Goal: Task Accomplishment & Management: Manage account settings

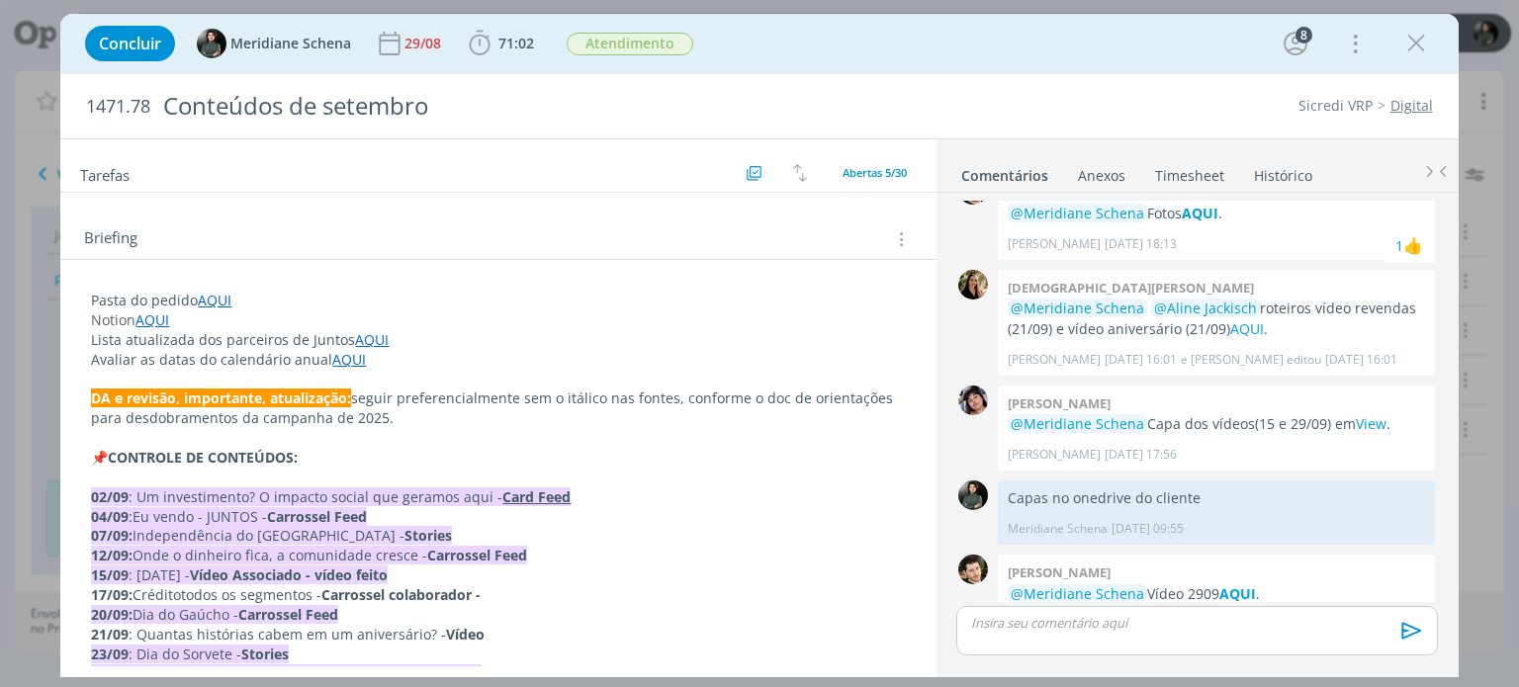
scroll to position [297, 0]
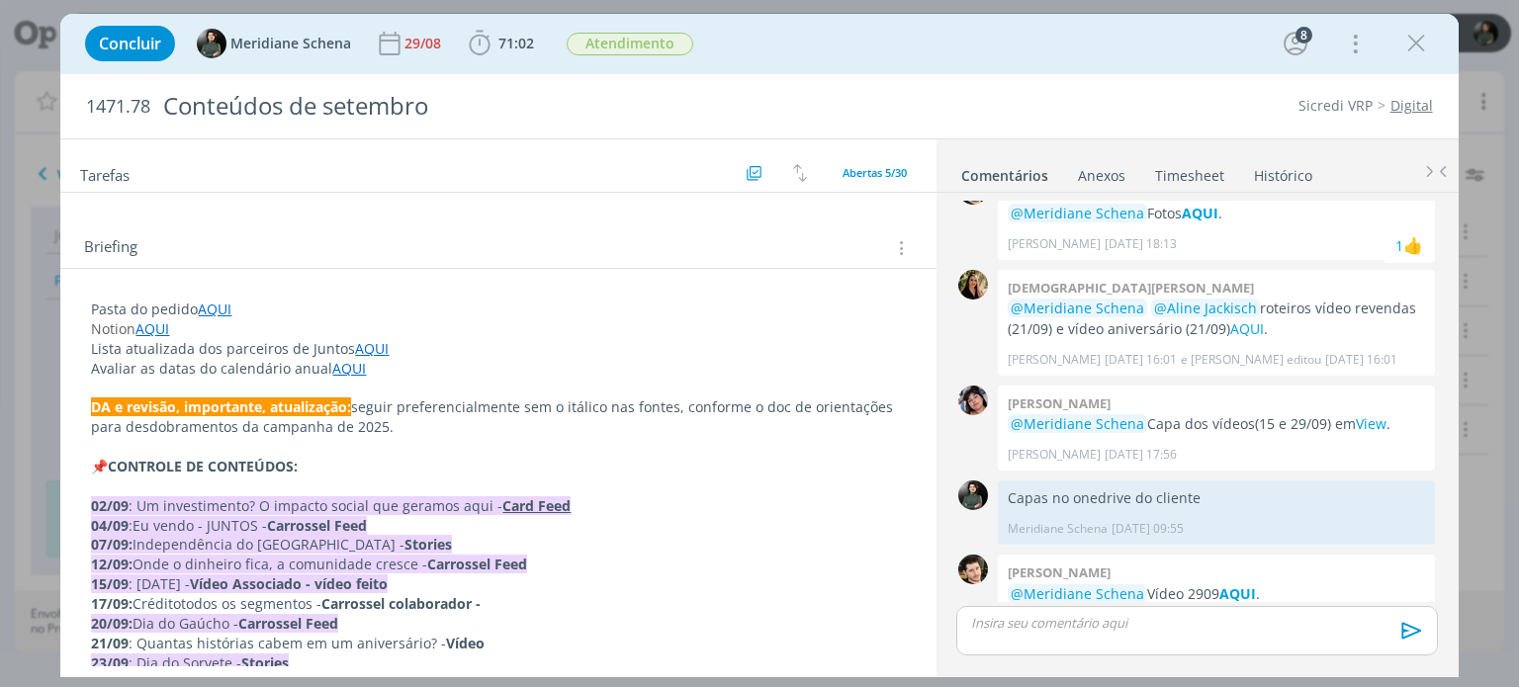
click at [163, 331] on link "AQUI" at bounding box center [152, 328] width 34 height 19
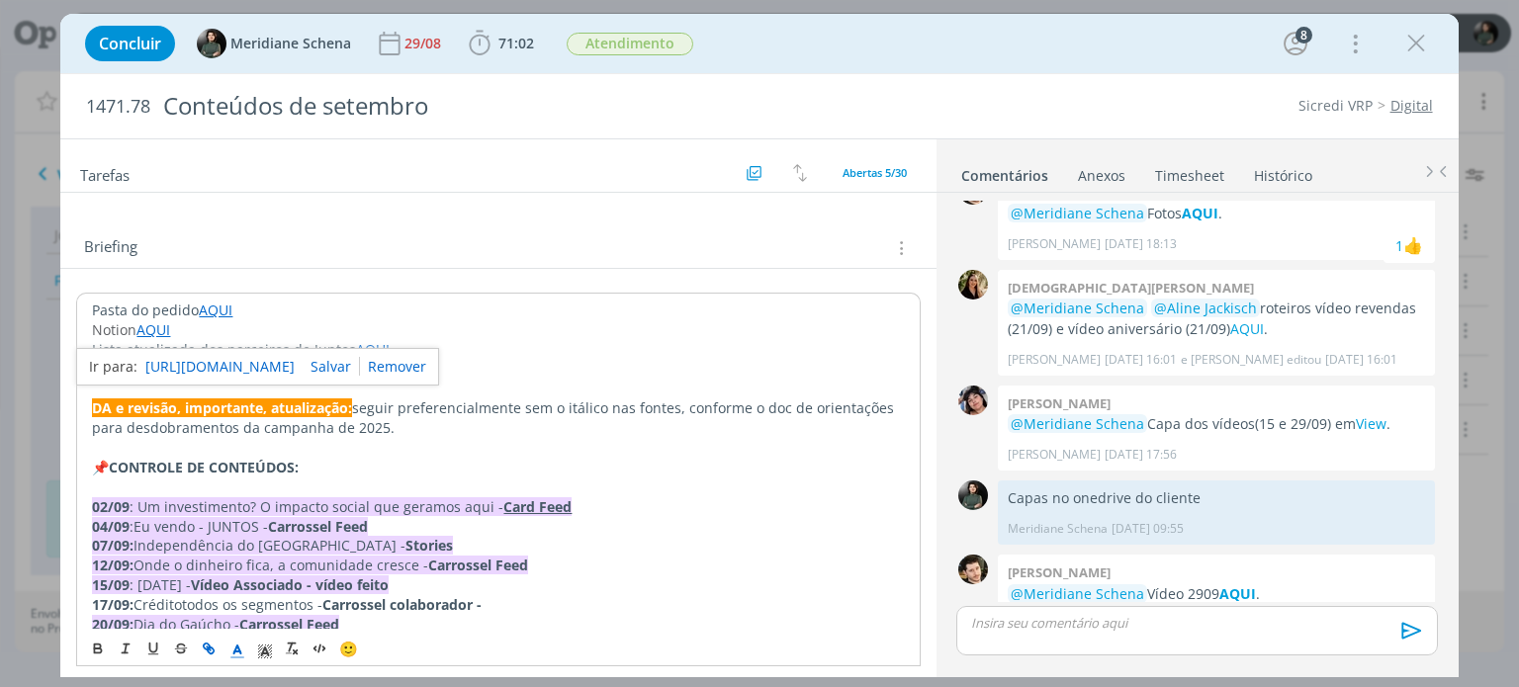
click at [179, 363] on link "https://sobe-ae.notion.site/f814bb3bb7a44638848835513bd93456?v=76c358fb4dd34183…" at bounding box center [219, 367] width 149 height 26
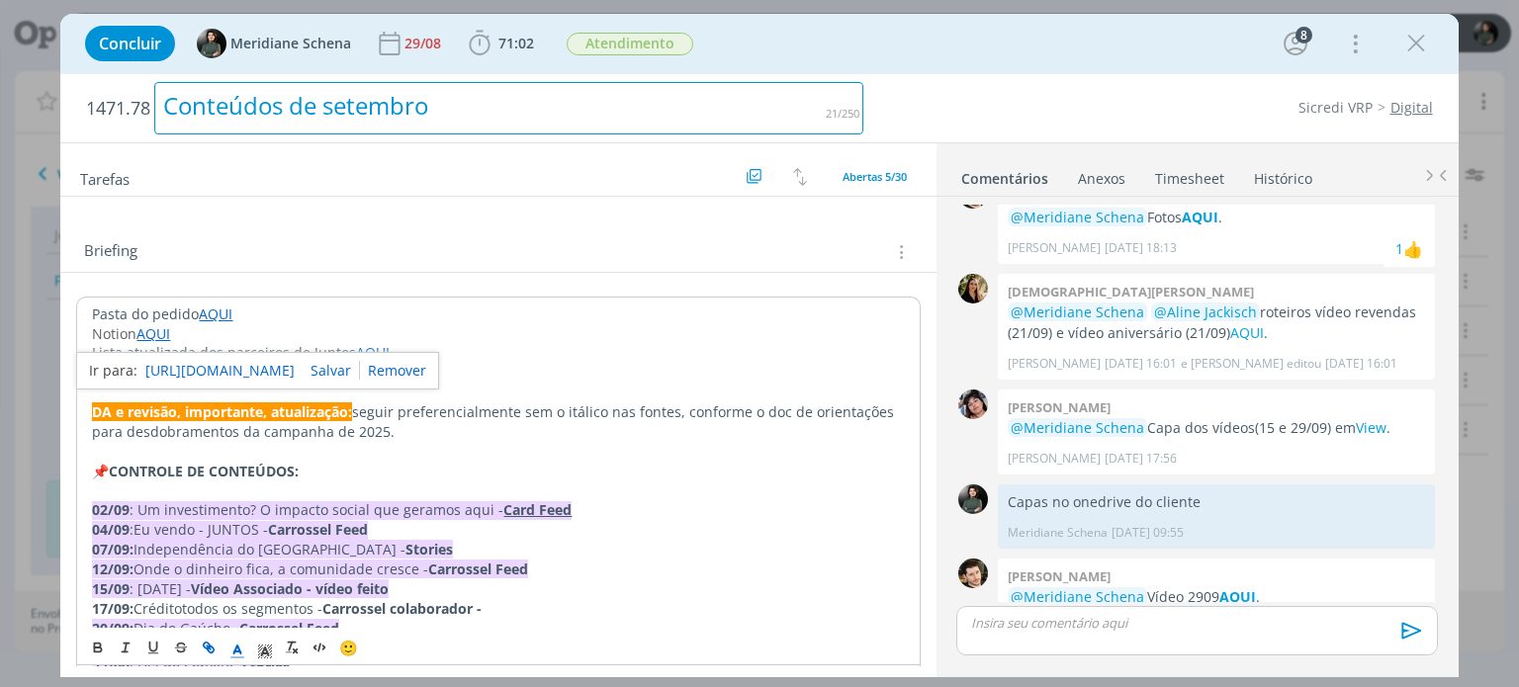
click at [510, 110] on div "Conteúdos de setembro" at bounding box center [508, 108] width 709 height 52
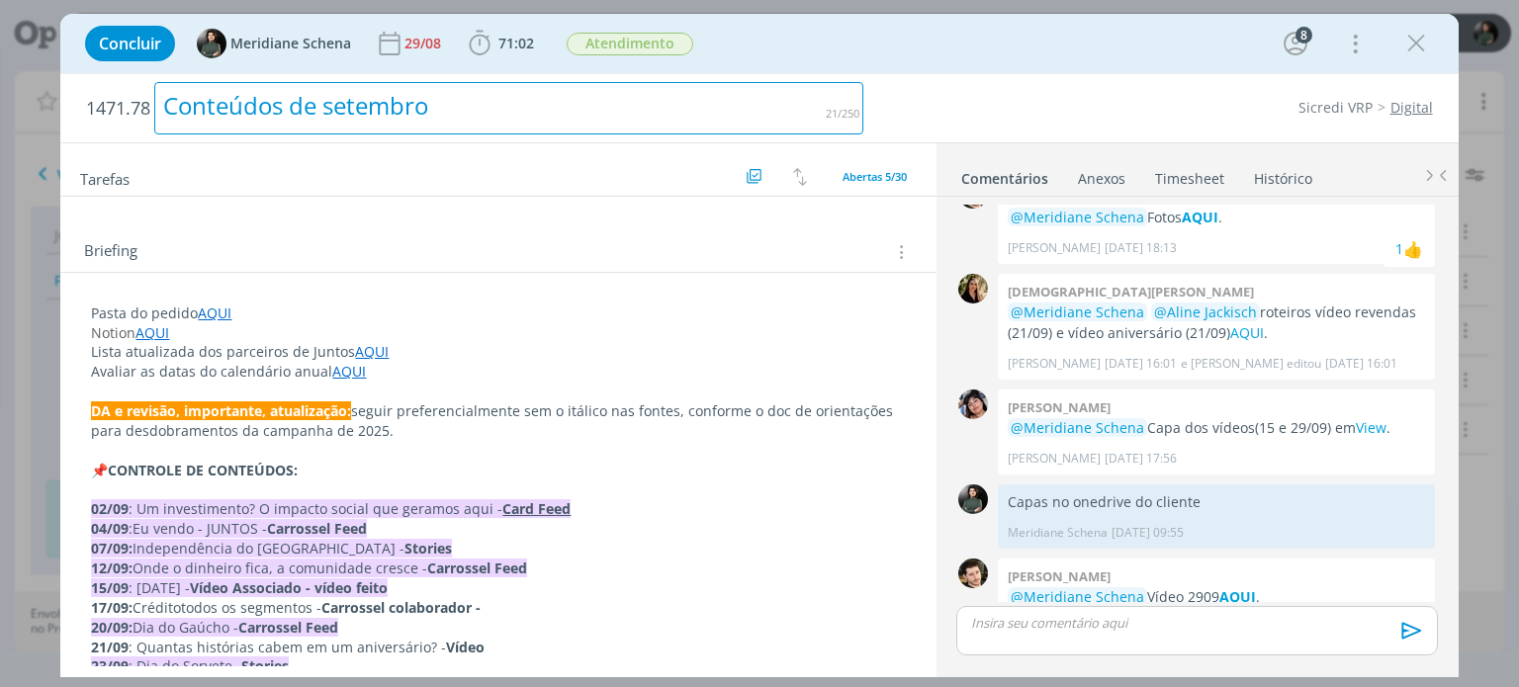
scroll to position [2855, 0]
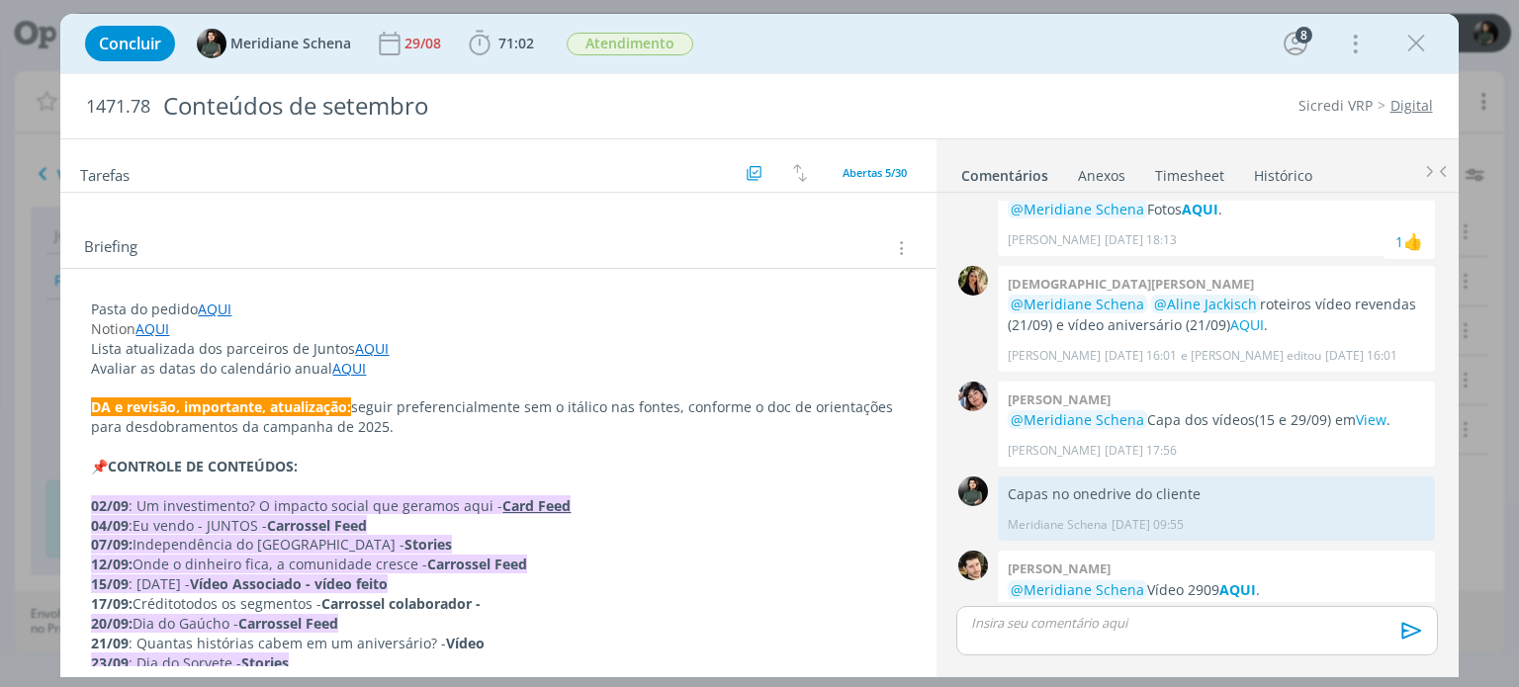
click at [484, 310] on p "Pasta do pedido AQUI" at bounding box center [498, 310] width 814 height 20
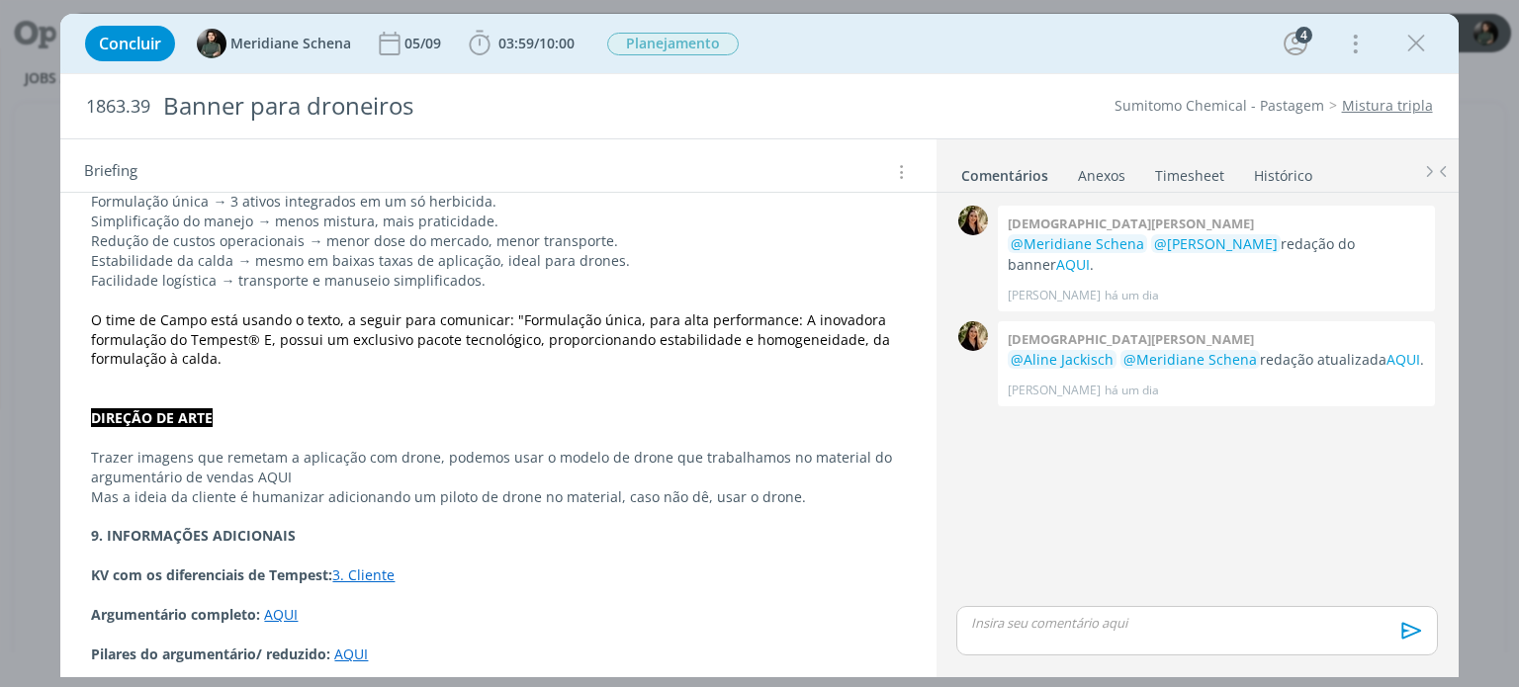
scroll to position [757, 0]
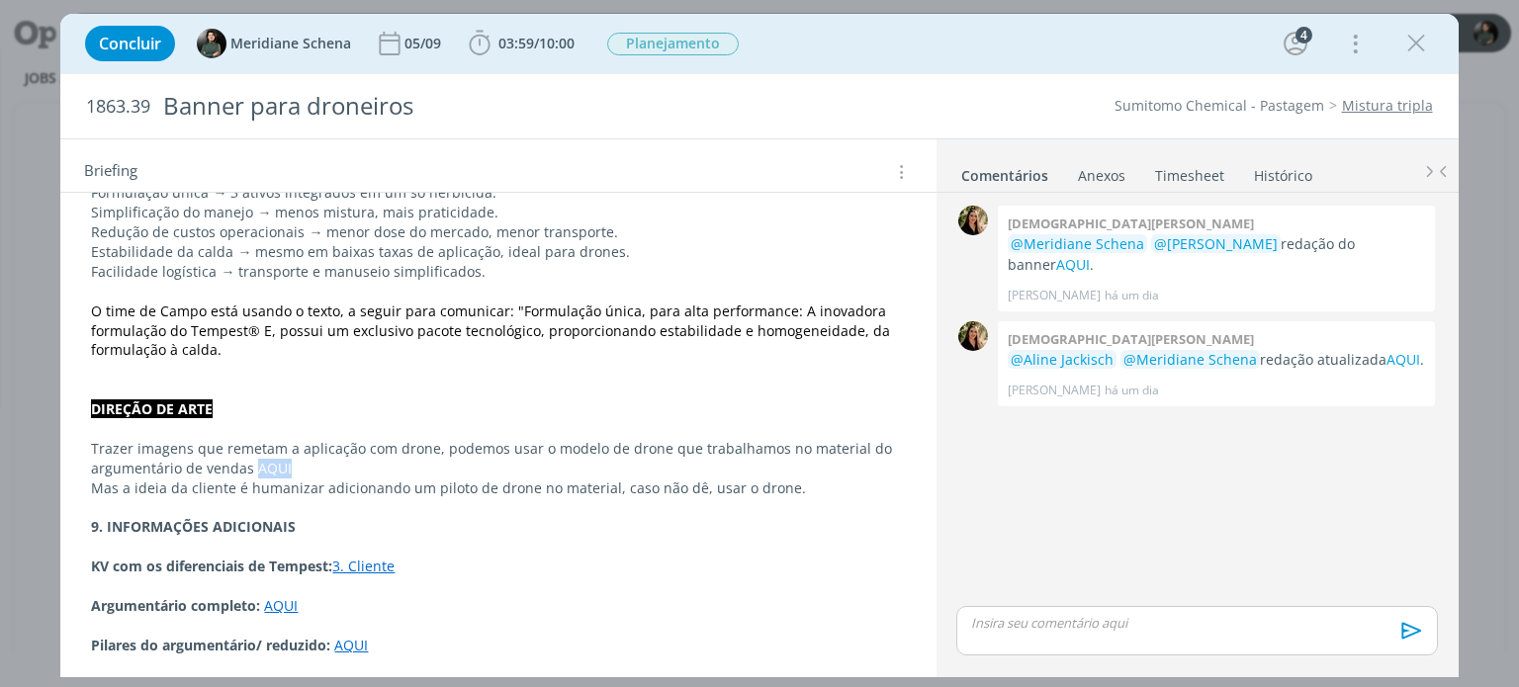
drag, startPoint x: 238, startPoint y: 466, endPoint x: 287, endPoint y: 459, distance: 48.9
click at [287, 459] on p "Trazer imagens que remetam a aplicação com drone, podemos usar o modelo de dron…" at bounding box center [498, 459] width 814 height 40
click at [208, 644] on icon "dialog" at bounding box center [207, 646] width 6 height 6
paste input "https://sobeae.sharepoint.com/:f:/s/SOBEAE/EsaKZoh3WGFPkHjSkCfjcdUBeAUCeLbxY0Ij…"
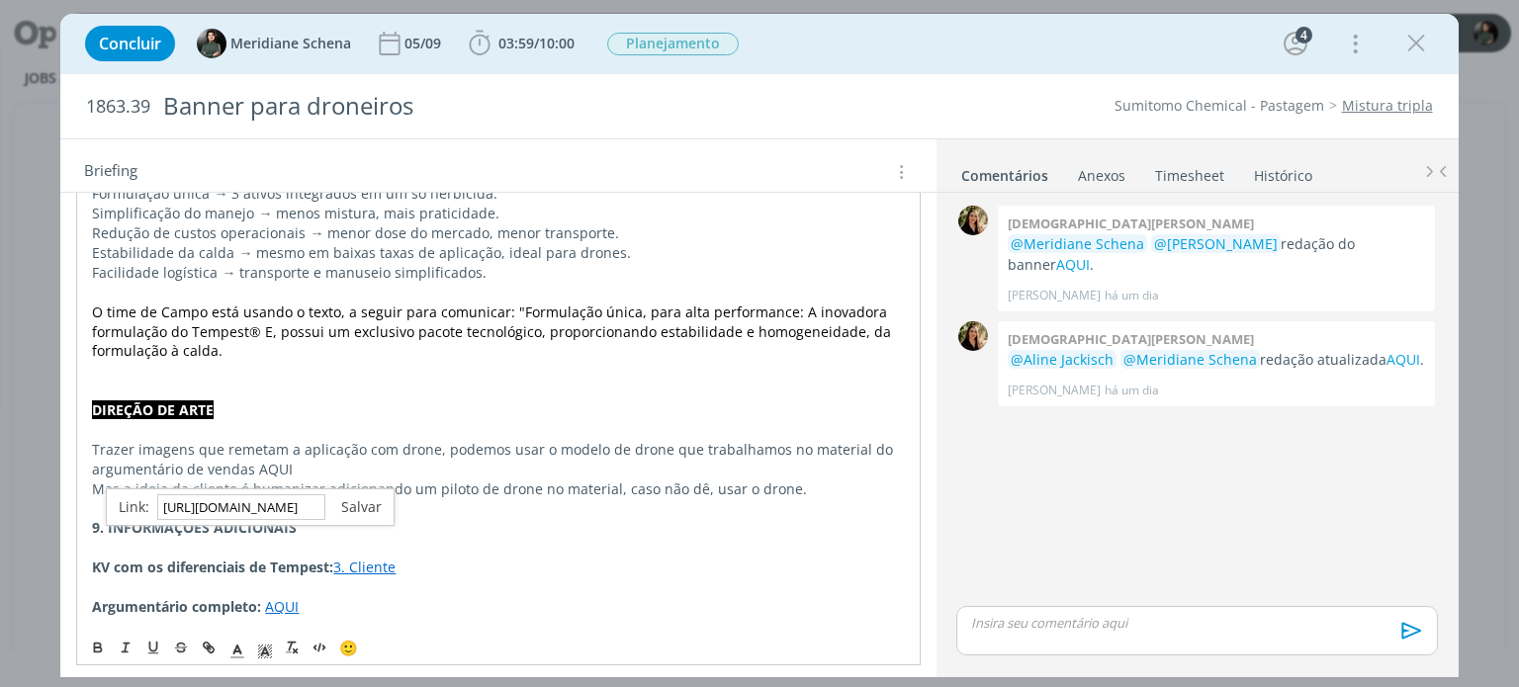
type input "https://sobeae.sharepoint.com/:f:/s/SOBEAE/EsaKZoh3WGFPkHjSkCfjcdUBeAUCeLbxY0Ij…"
click at [369, 506] on link "dialog" at bounding box center [353, 506] width 56 height 19
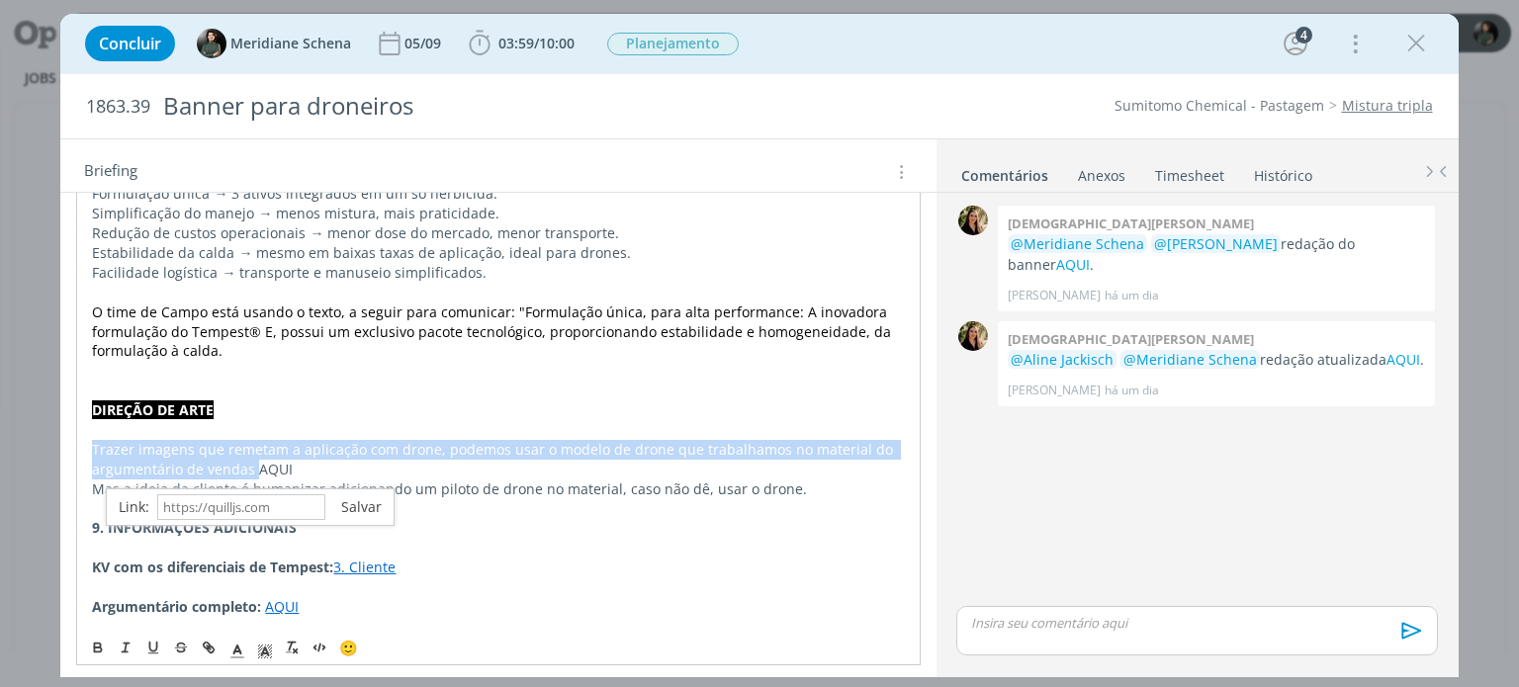
scroll to position [757, 0]
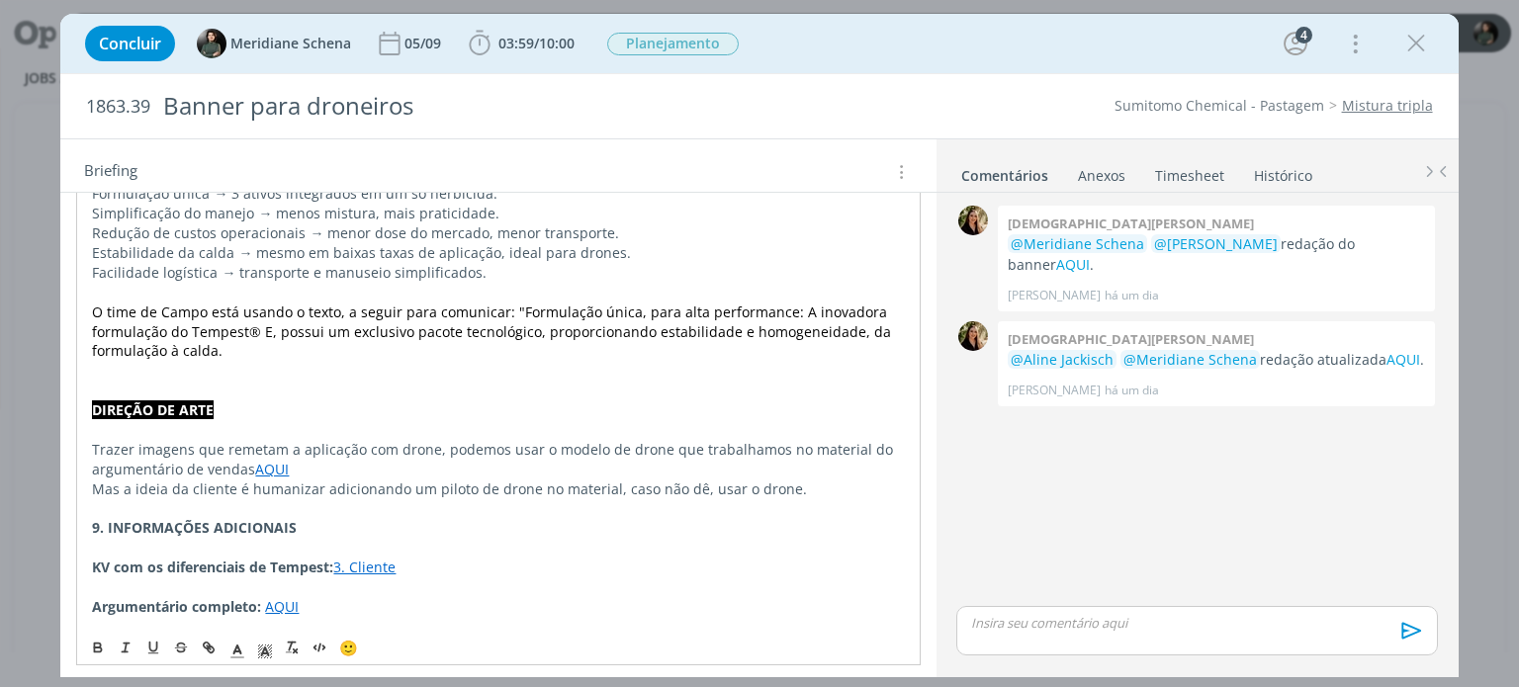
click at [476, 577] on p "dialog" at bounding box center [498, 587] width 812 height 20
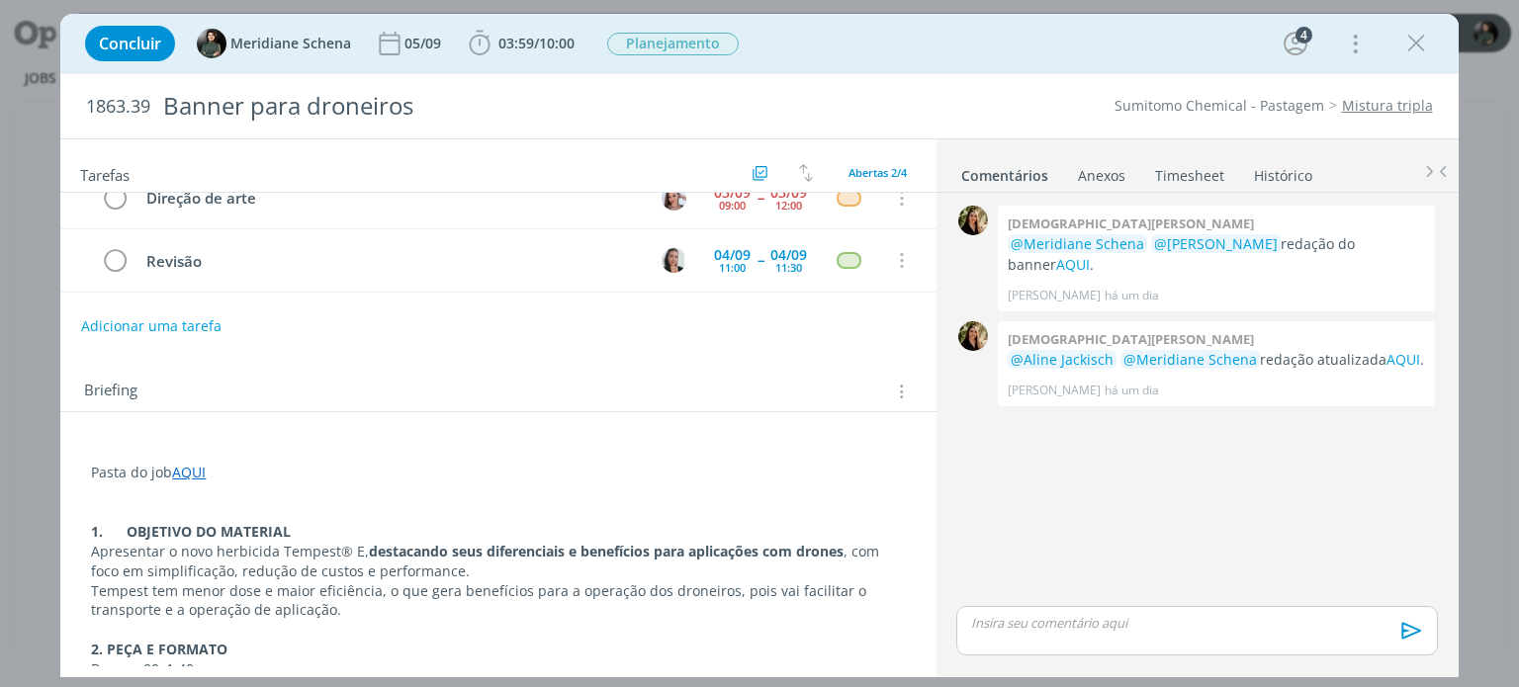
scroll to position [0, 0]
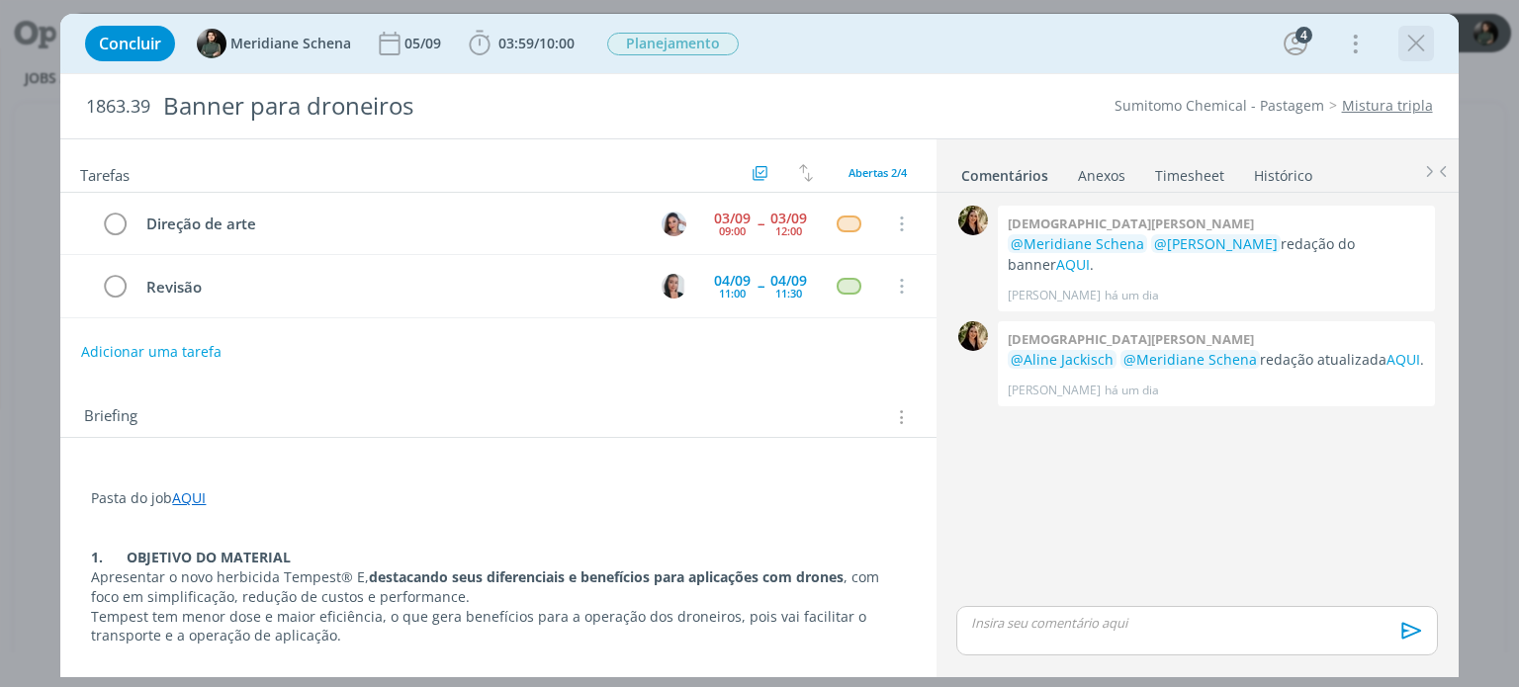
click at [1417, 38] on icon "dialog" at bounding box center [1416, 44] width 30 height 30
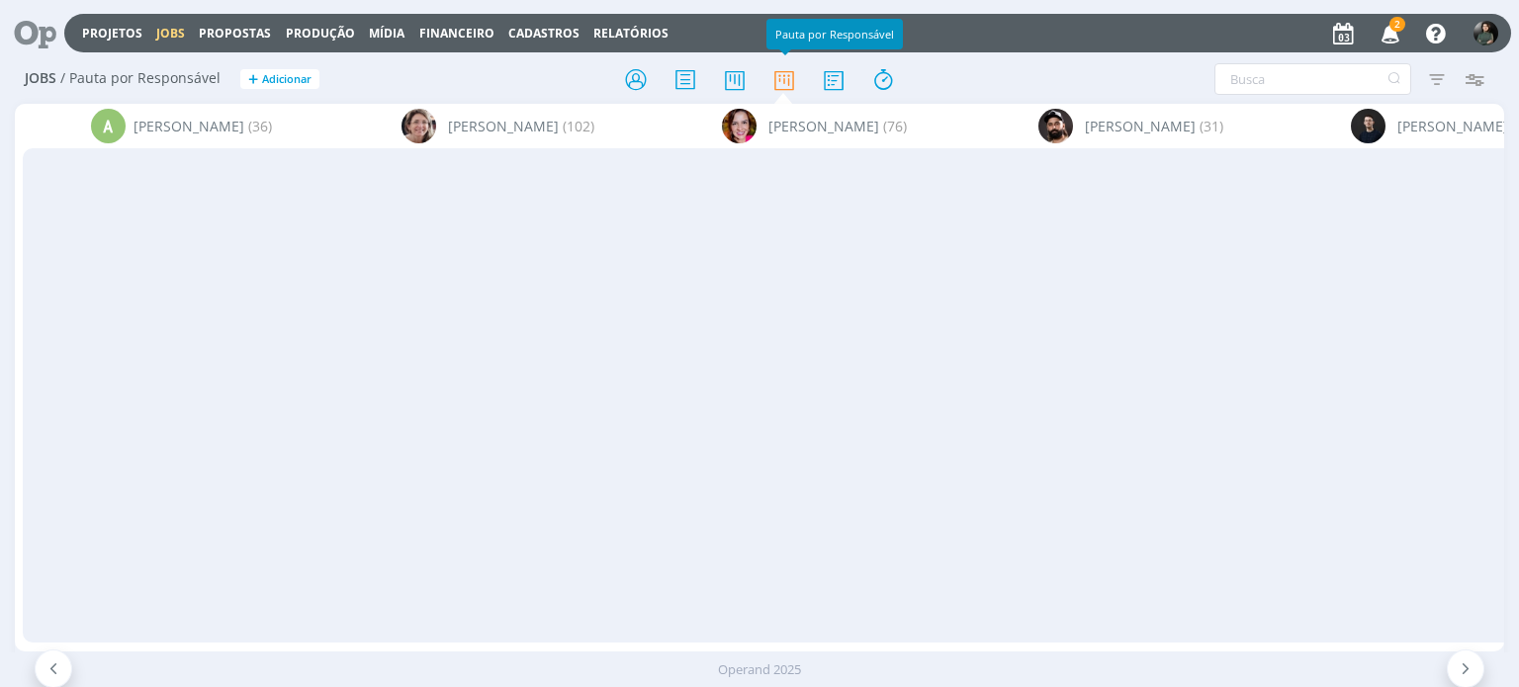
scroll to position [0, 5619]
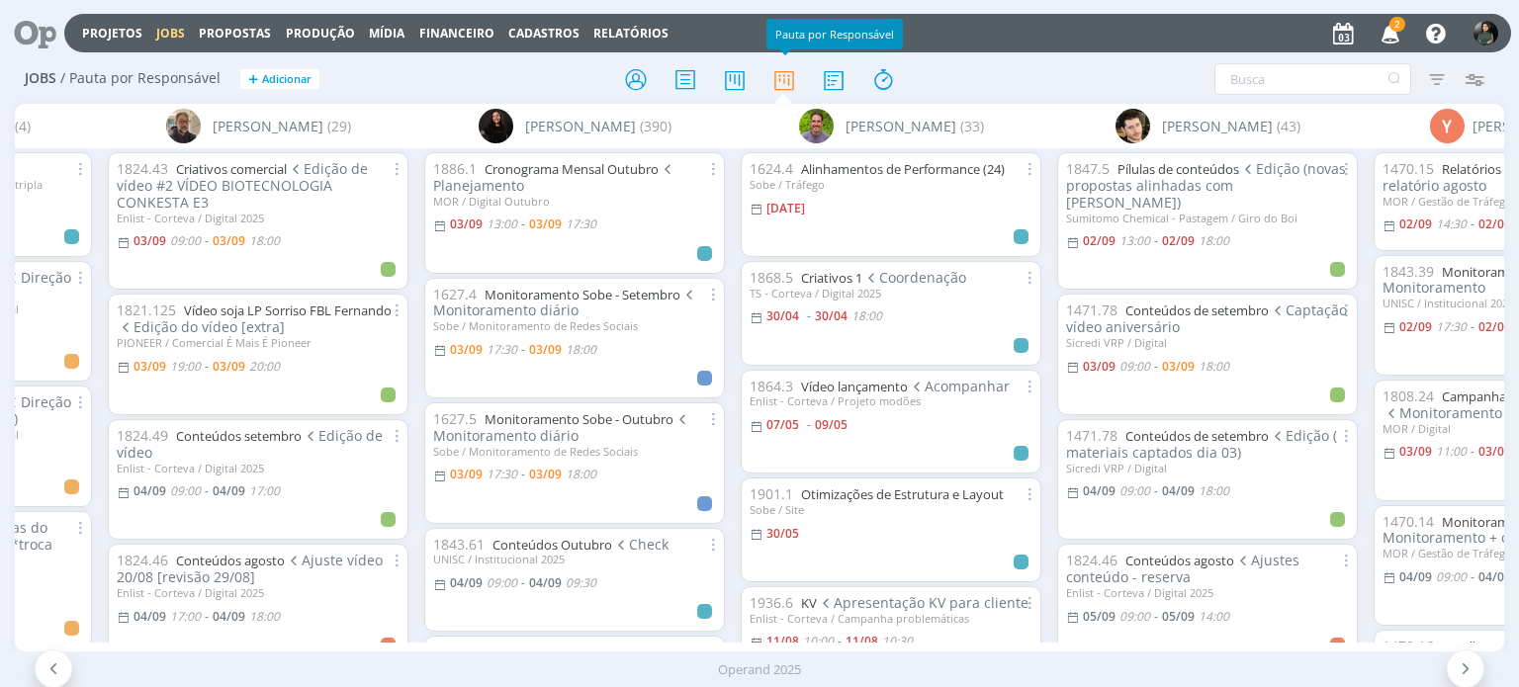
click at [1391, 31] on icon "button" at bounding box center [1390, 33] width 35 height 34
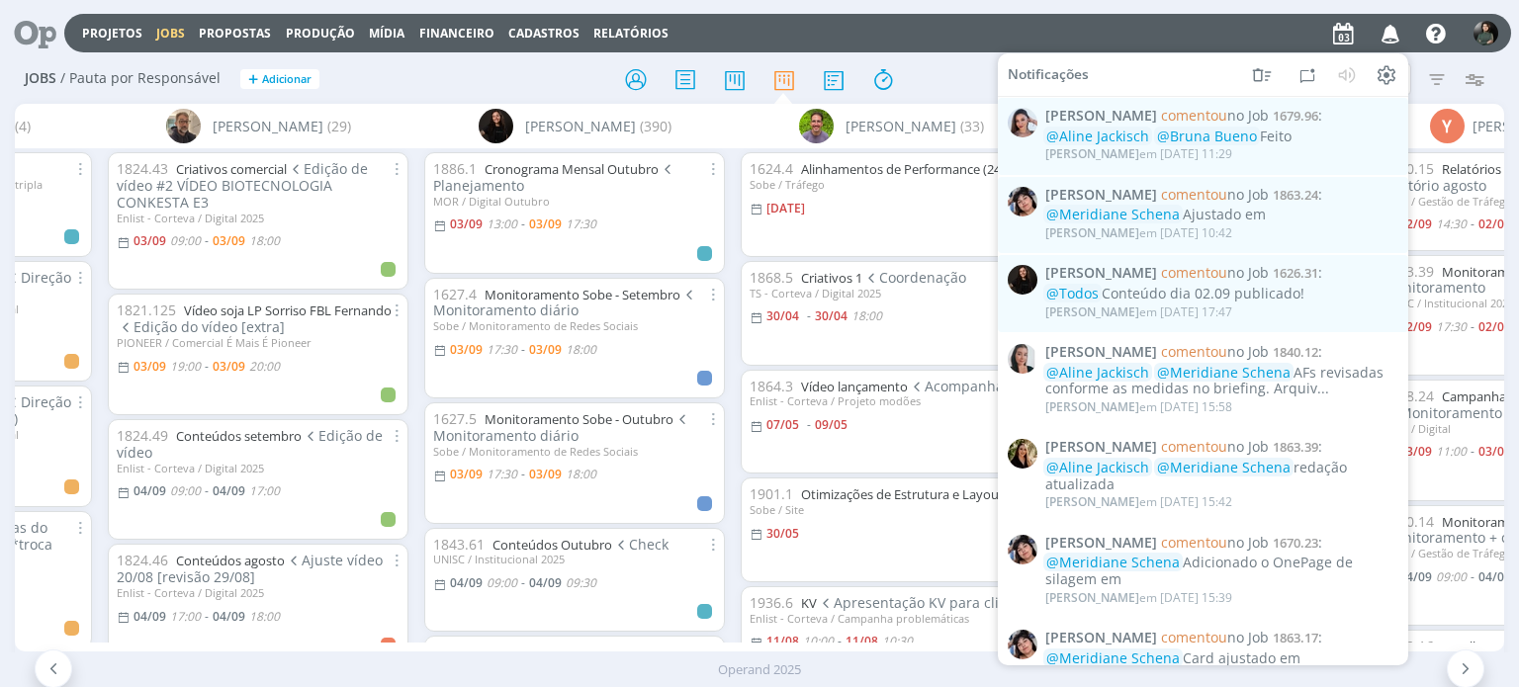
click at [933, 78] on div at bounding box center [759, 79] width 496 height 36
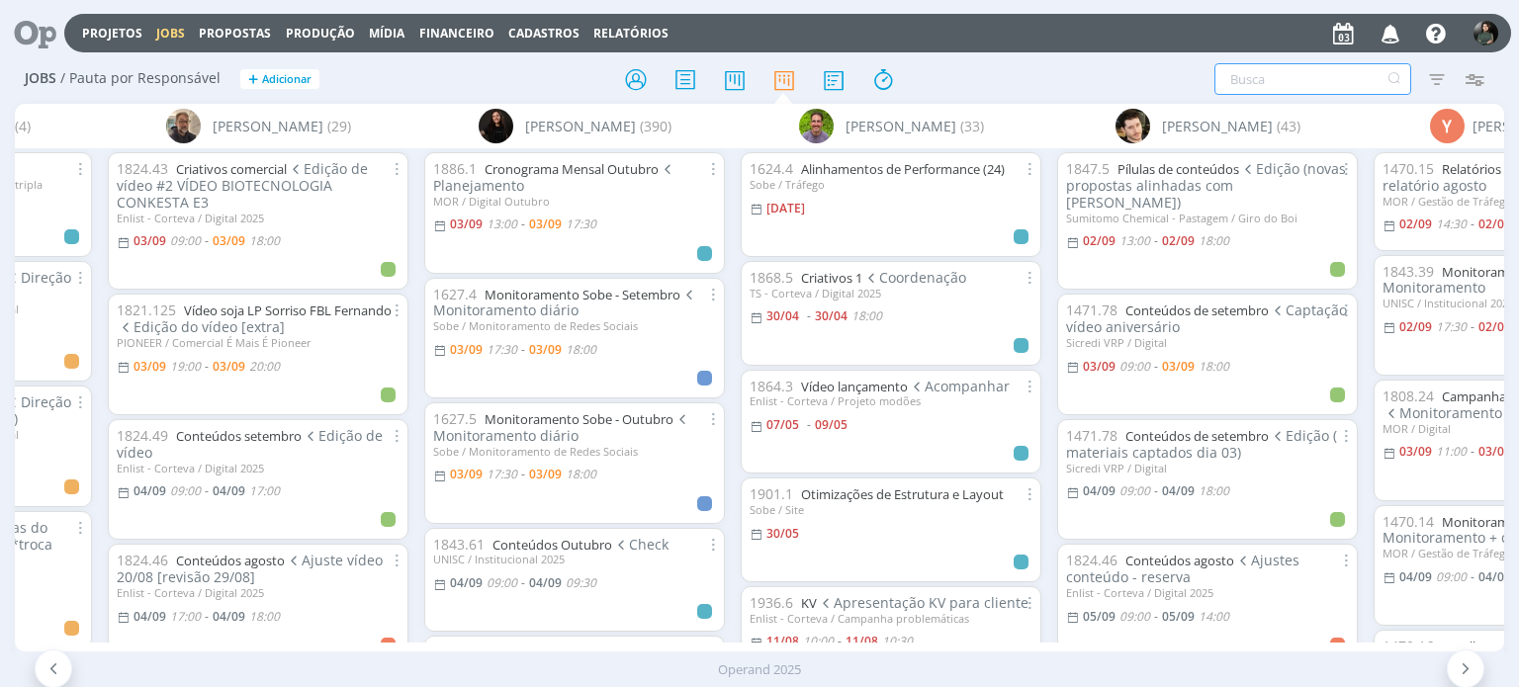
click at [1289, 73] on input "text" at bounding box center [1312, 79] width 197 height 32
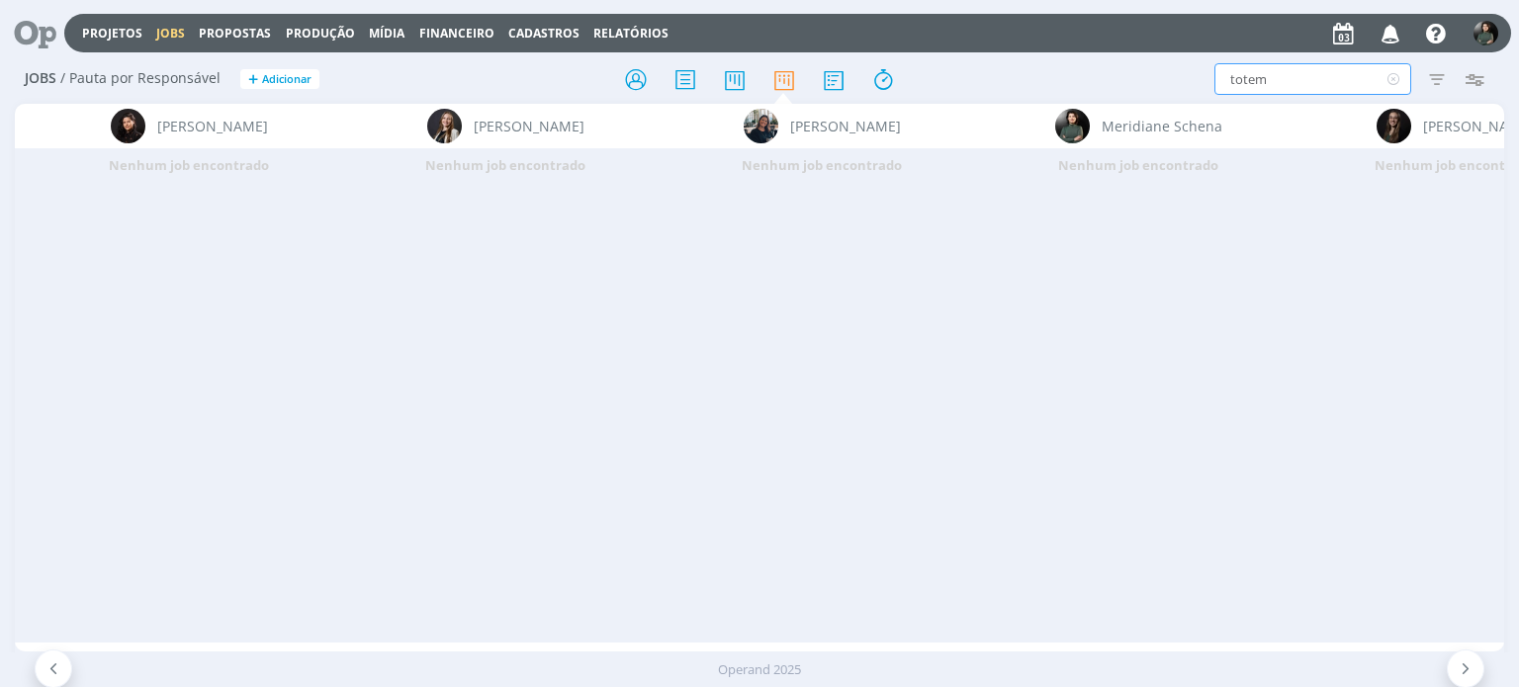
scroll to position [0, 3841]
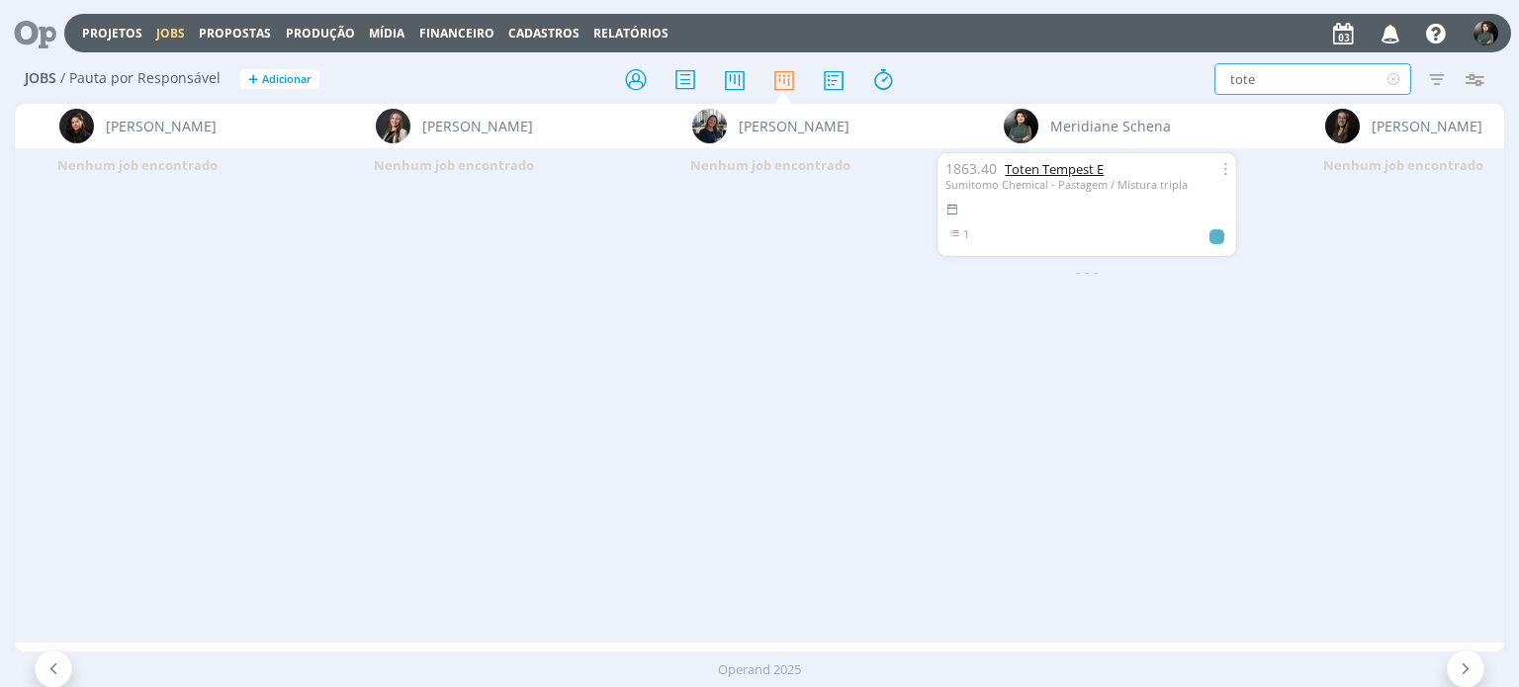
type input "tote"
click at [1078, 173] on link "Toten Tempest E" at bounding box center [1054, 169] width 99 height 18
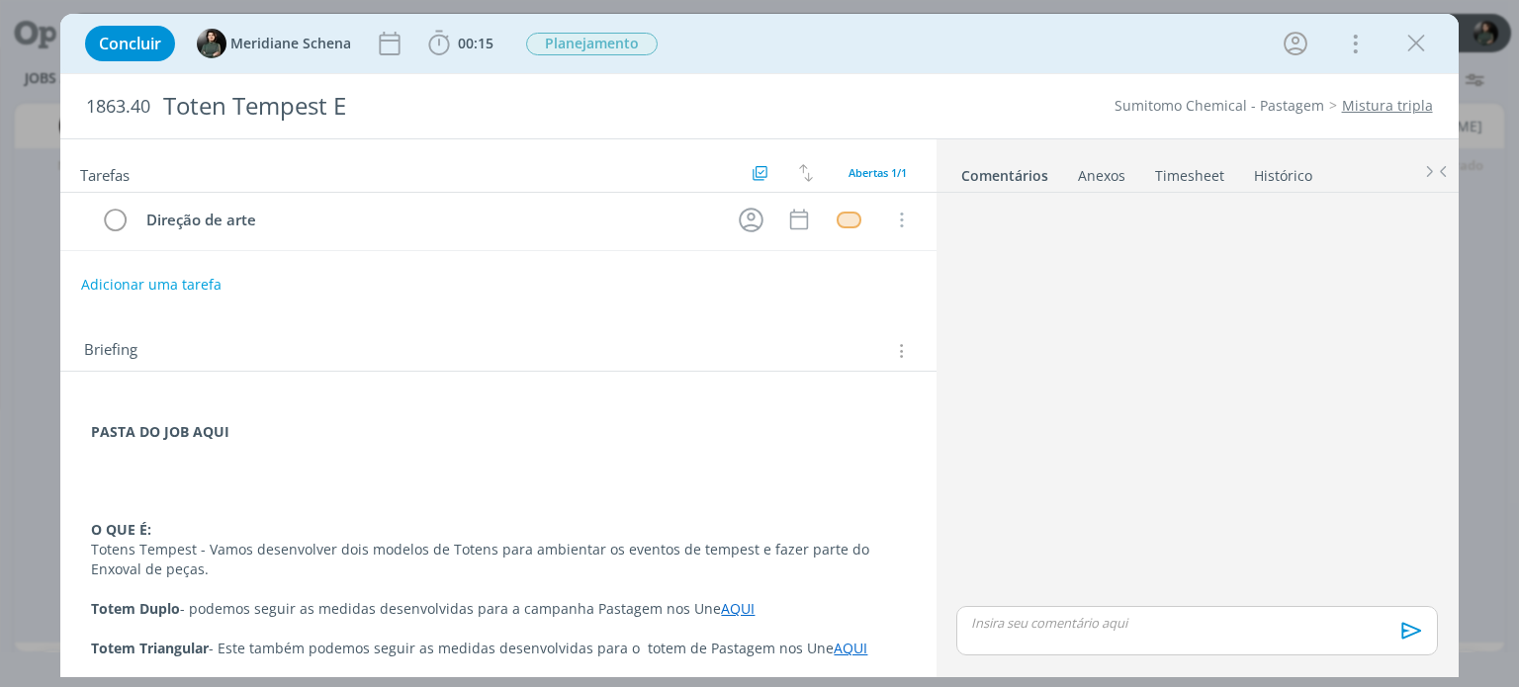
scroll to position [8, 0]
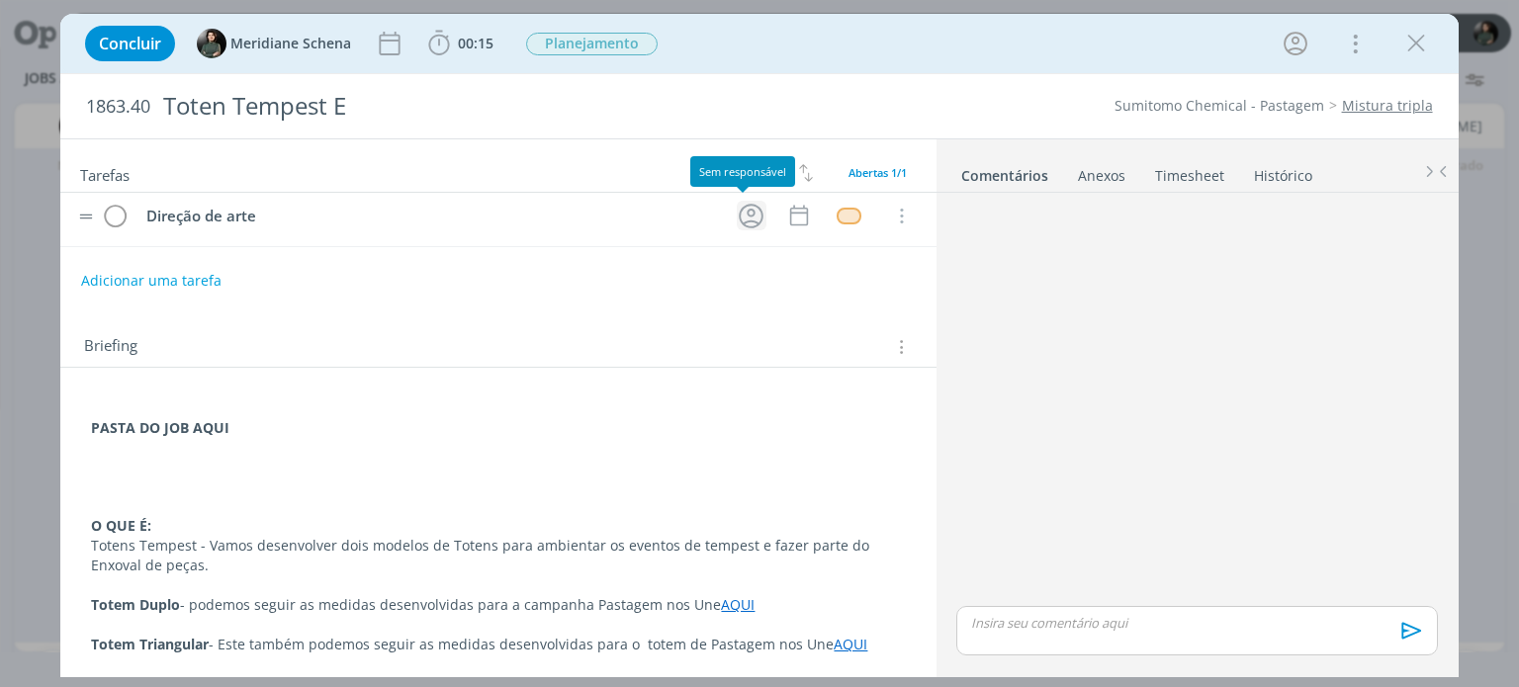
click at [739, 214] on icon "dialog" at bounding box center [751, 216] width 25 height 25
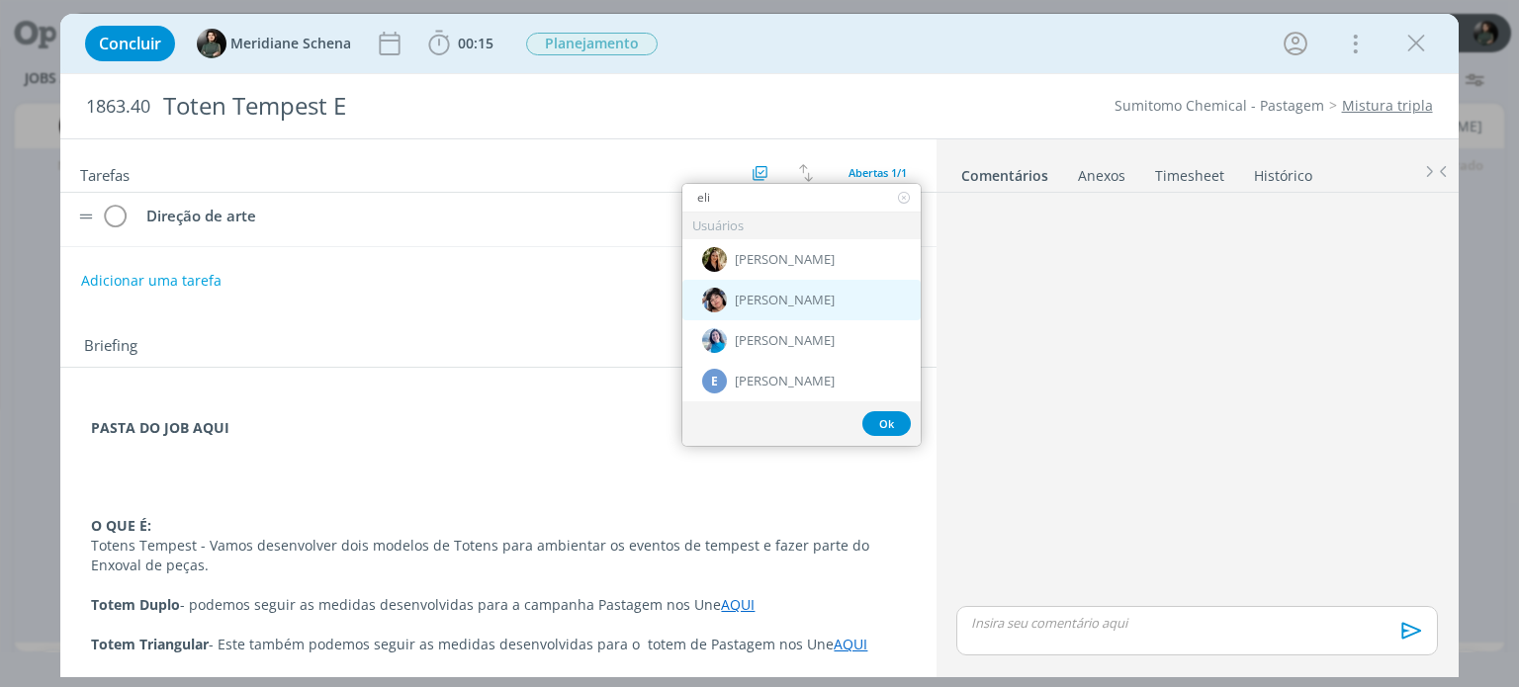
type input "eli"
click at [832, 293] on span "[PERSON_NAME]" at bounding box center [785, 301] width 100 height 16
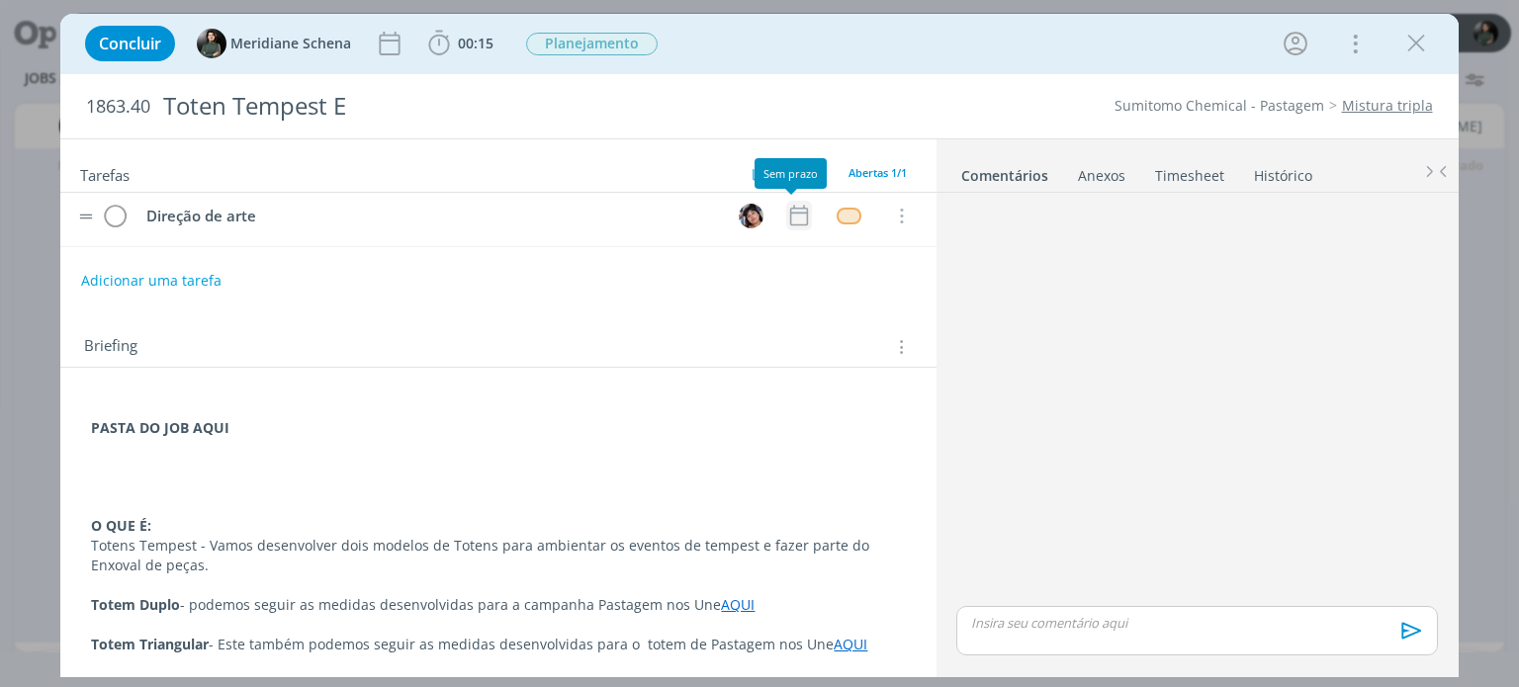
click at [795, 222] on icon "dialog" at bounding box center [798, 216] width 18 height 21
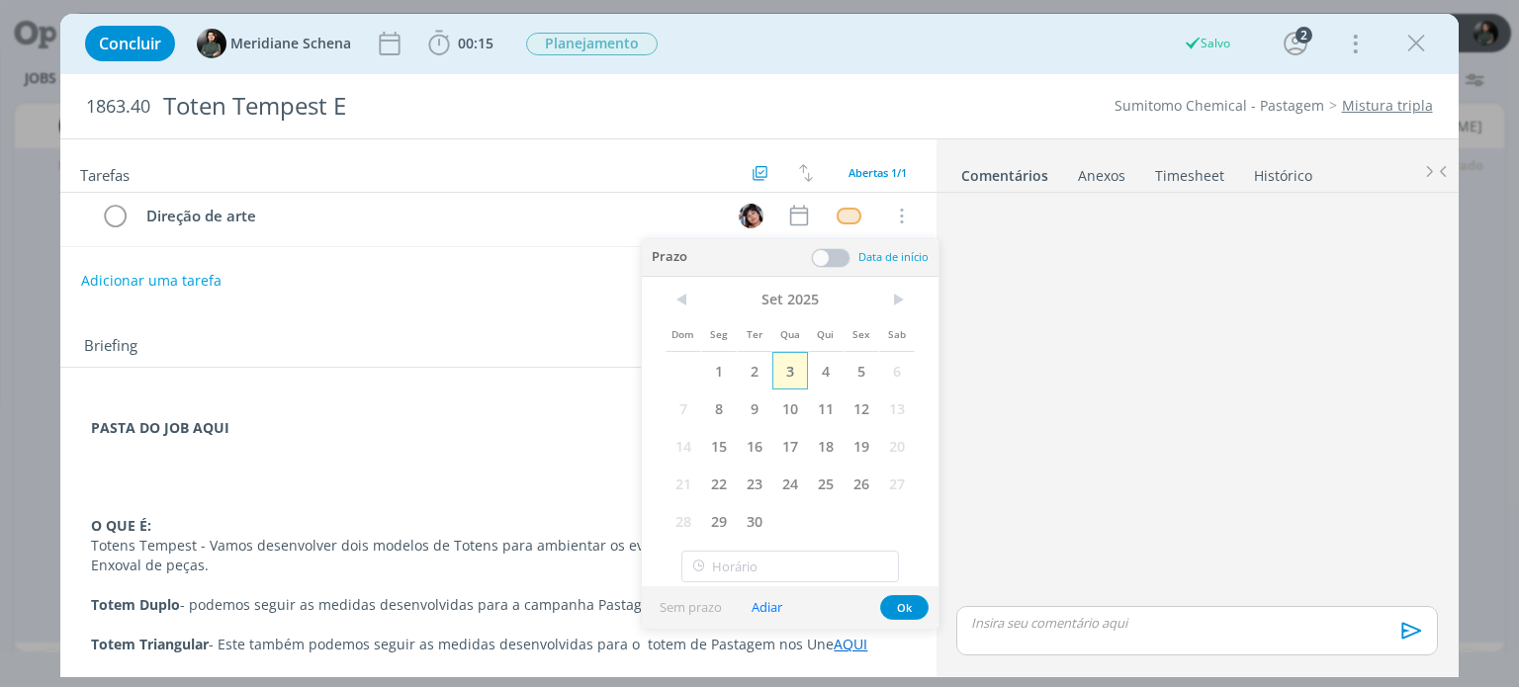
click at [792, 375] on span "3" at bounding box center [790, 371] width 36 height 38
click at [828, 258] on span at bounding box center [831, 258] width 40 height 20
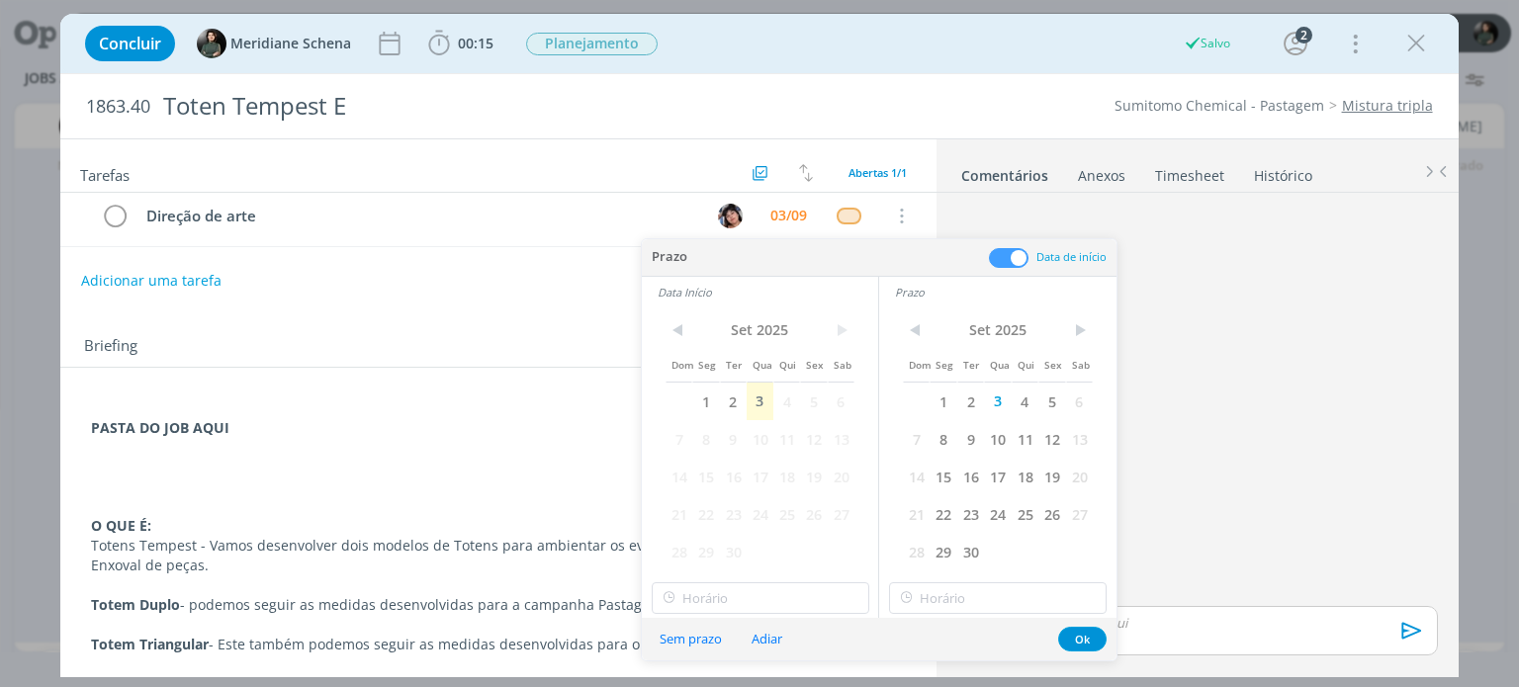
click at [437, 444] on p "dialog" at bounding box center [498, 448] width 814 height 20
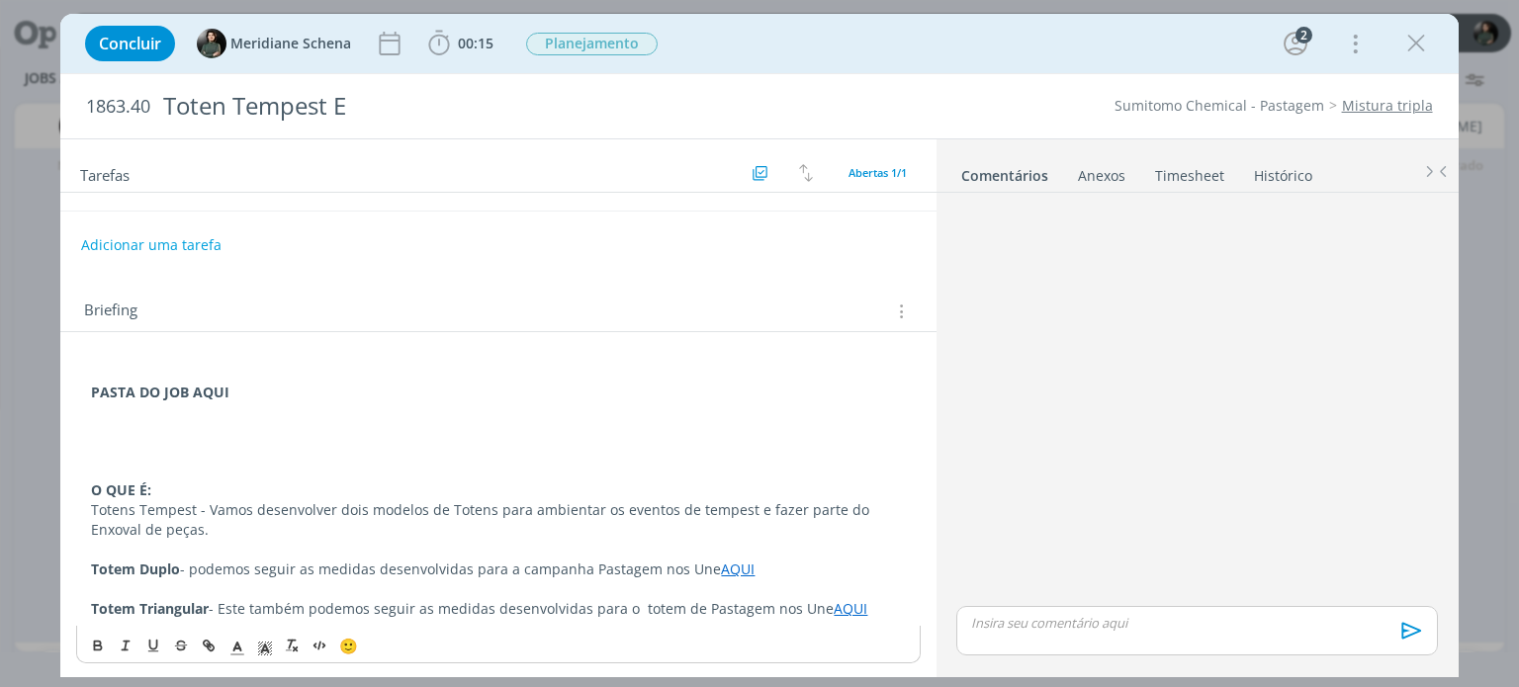
scroll to position [45, 0]
click at [880, 601] on p "Totem Triangular - Este também podemos seguir as medidas desenvolvidas para o t…" at bounding box center [498, 607] width 814 height 20
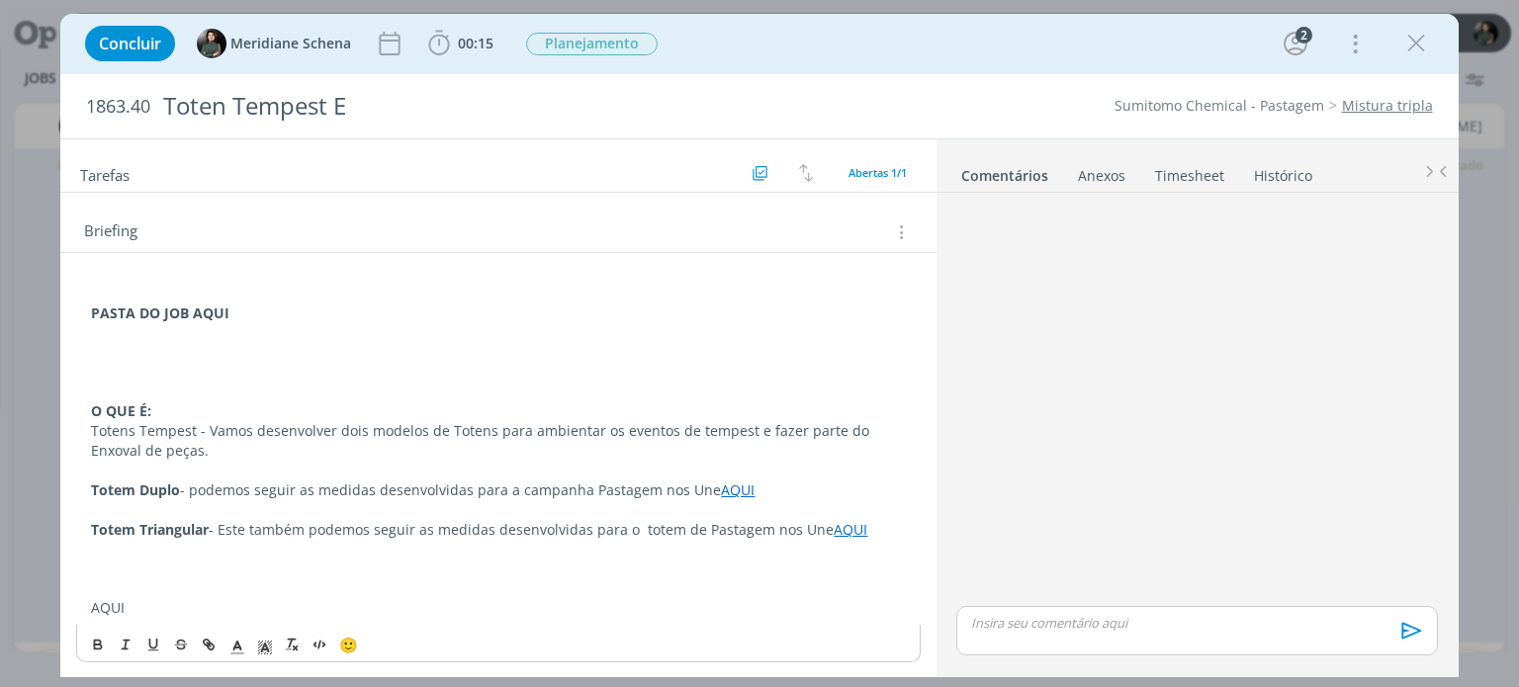
scroll to position [124, 0]
drag, startPoint x: 87, startPoint y: 602, endPoint x: 127, endPoint y: 608, distance: 40.0
click at [127, 608] on div "PASTA DO JOB AQUI O QUE É: Totens Tempest - Vamos desenvolver dois modelos de T…" at bounding box center [497, 450] width 843 height 348
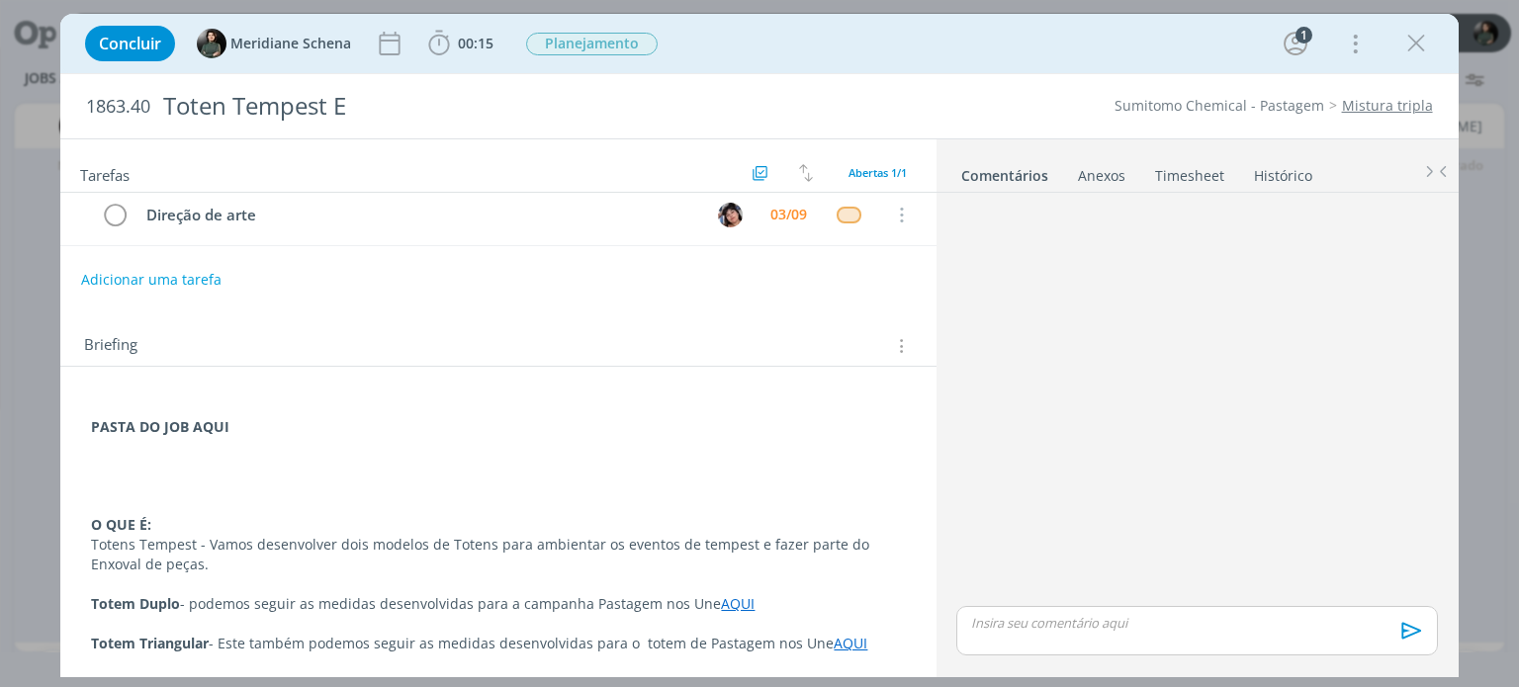
scroll to position [0, 0]
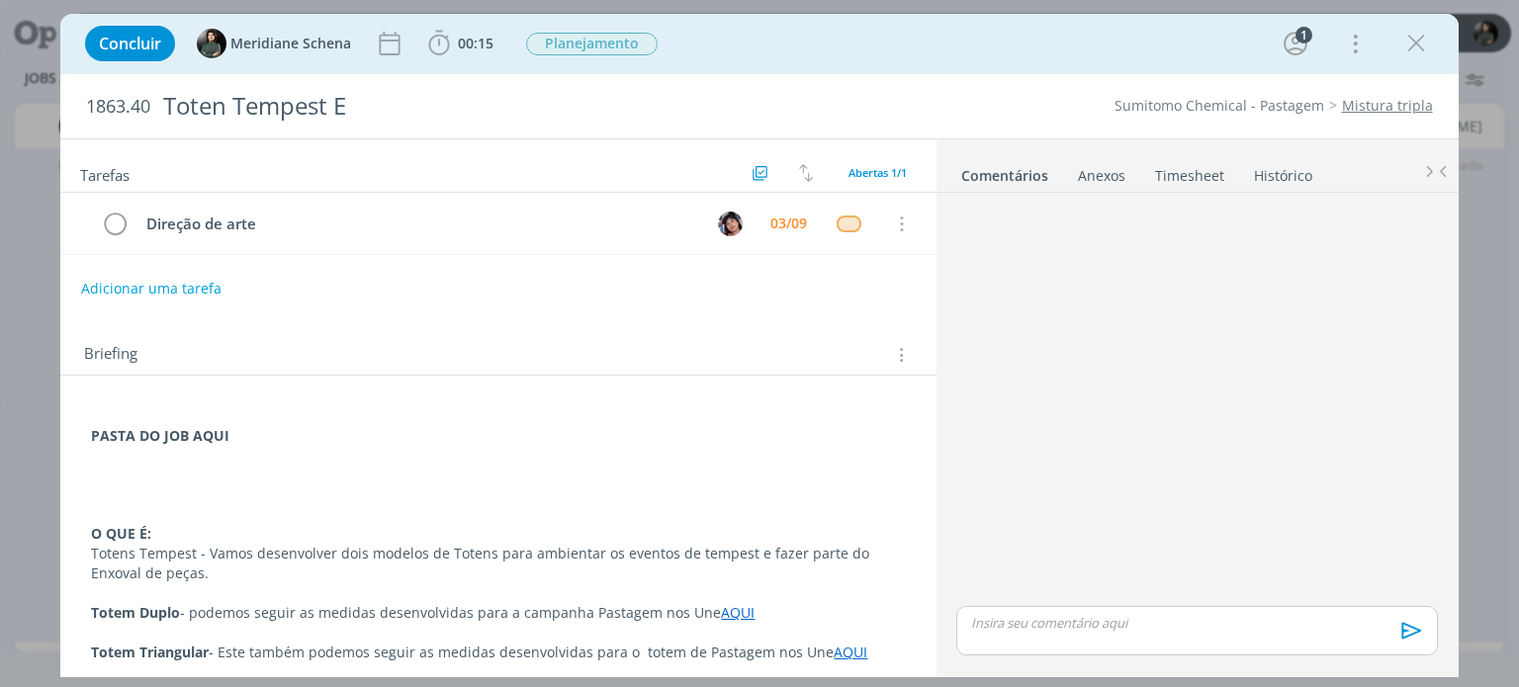
click at [197, 431] on strong "PASTA DO JOB AQUI" at bounding box center [160, 435] width 138 height 19
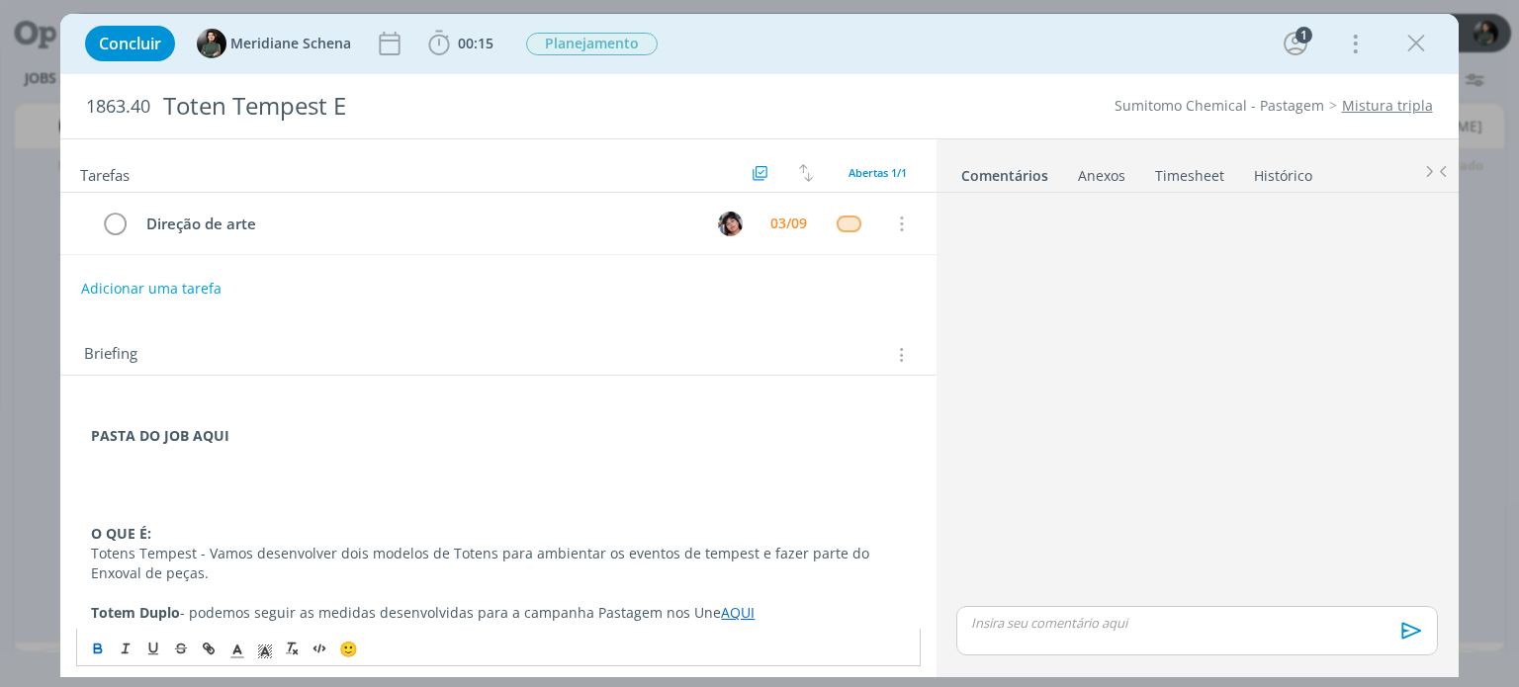
click at [202, 433] on strong "PASTA DO JOB AQUI" at bounding box center [160, 435] width 138 height 19
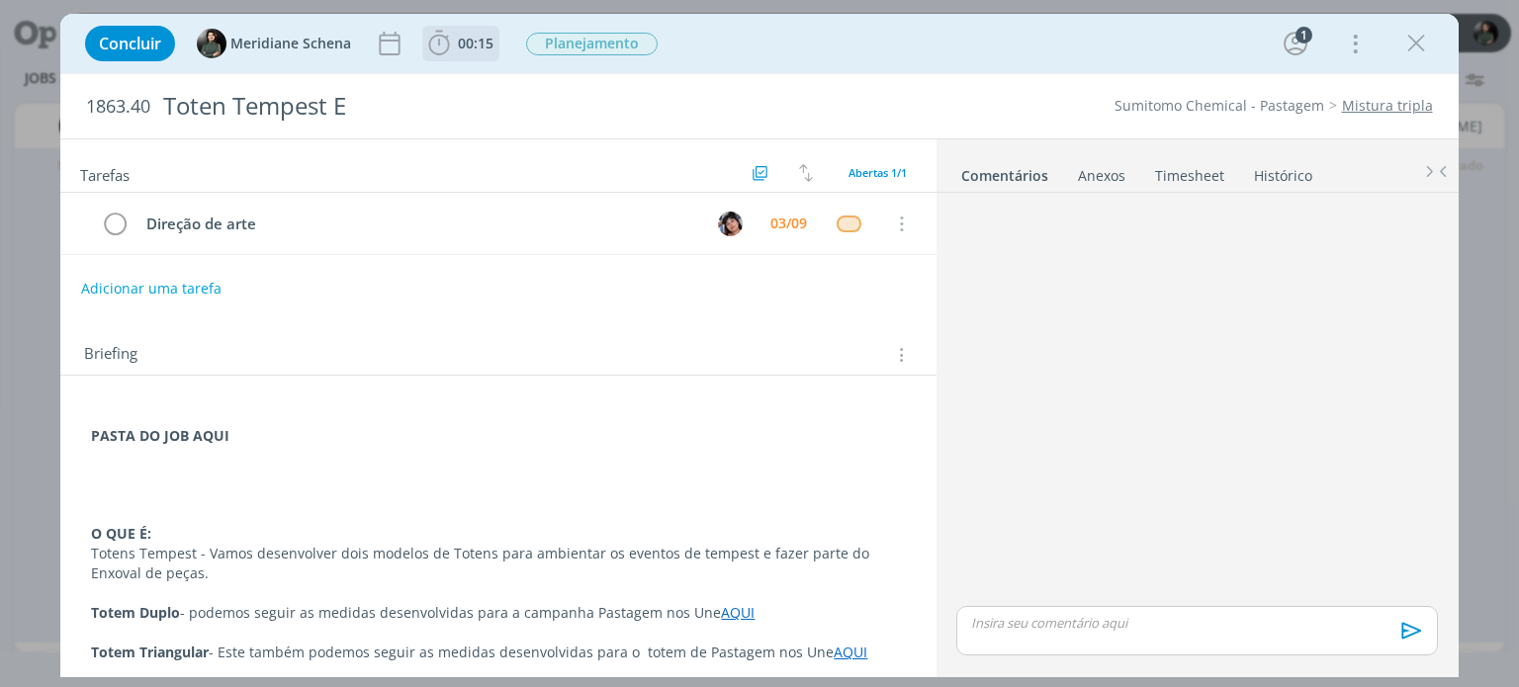
click at [440, 44] on icon "dialog" at bounding box center [439, 44] width 30 height 30
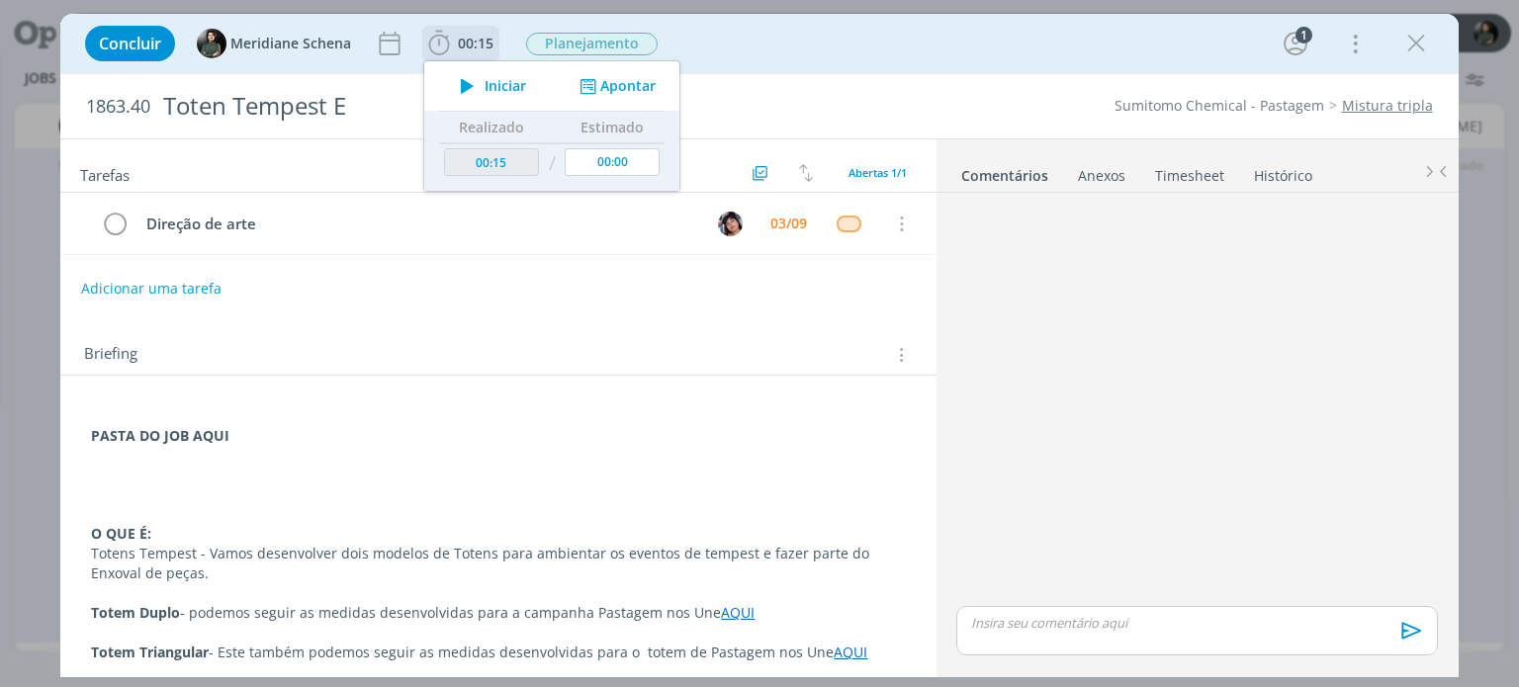
click at [471, 80] on icon "dialog" at bounding box center [467, 86] width 35 height 26
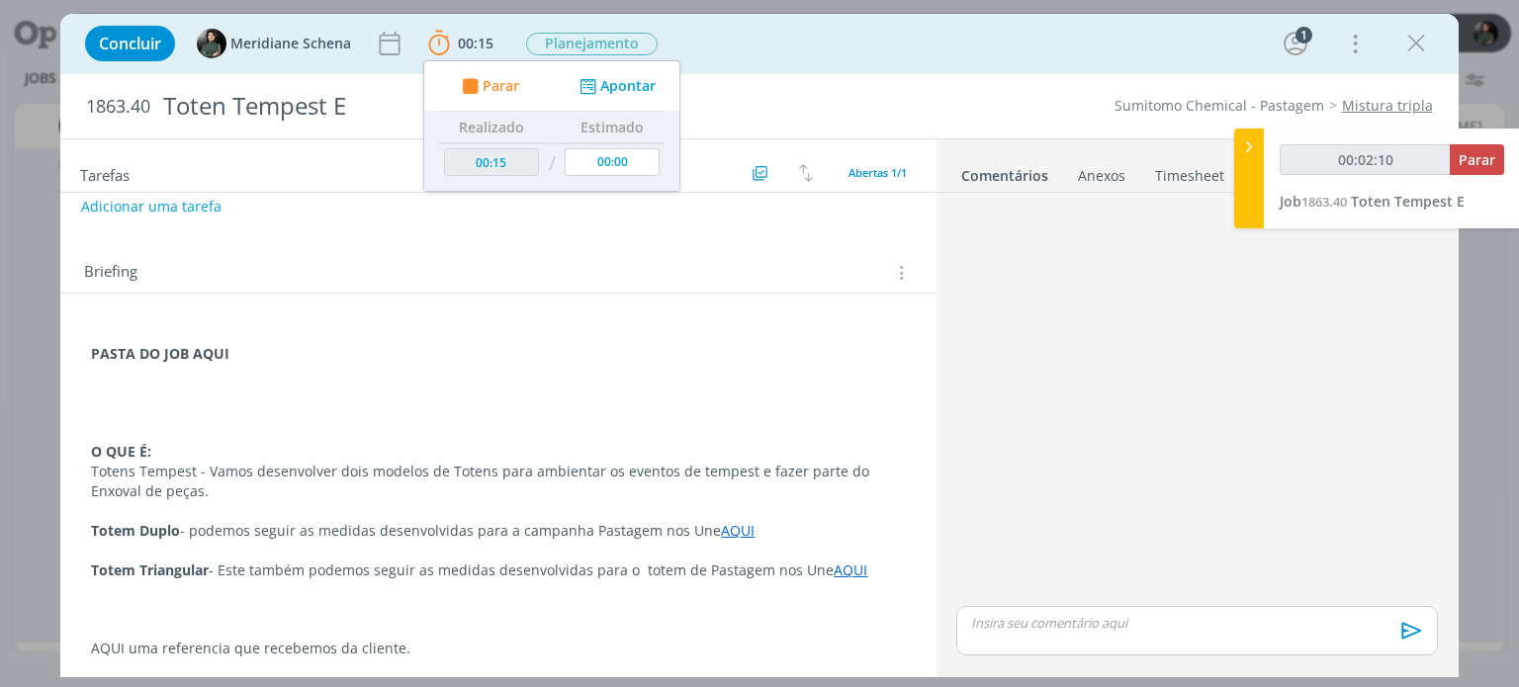
scroll to position [87, 0]
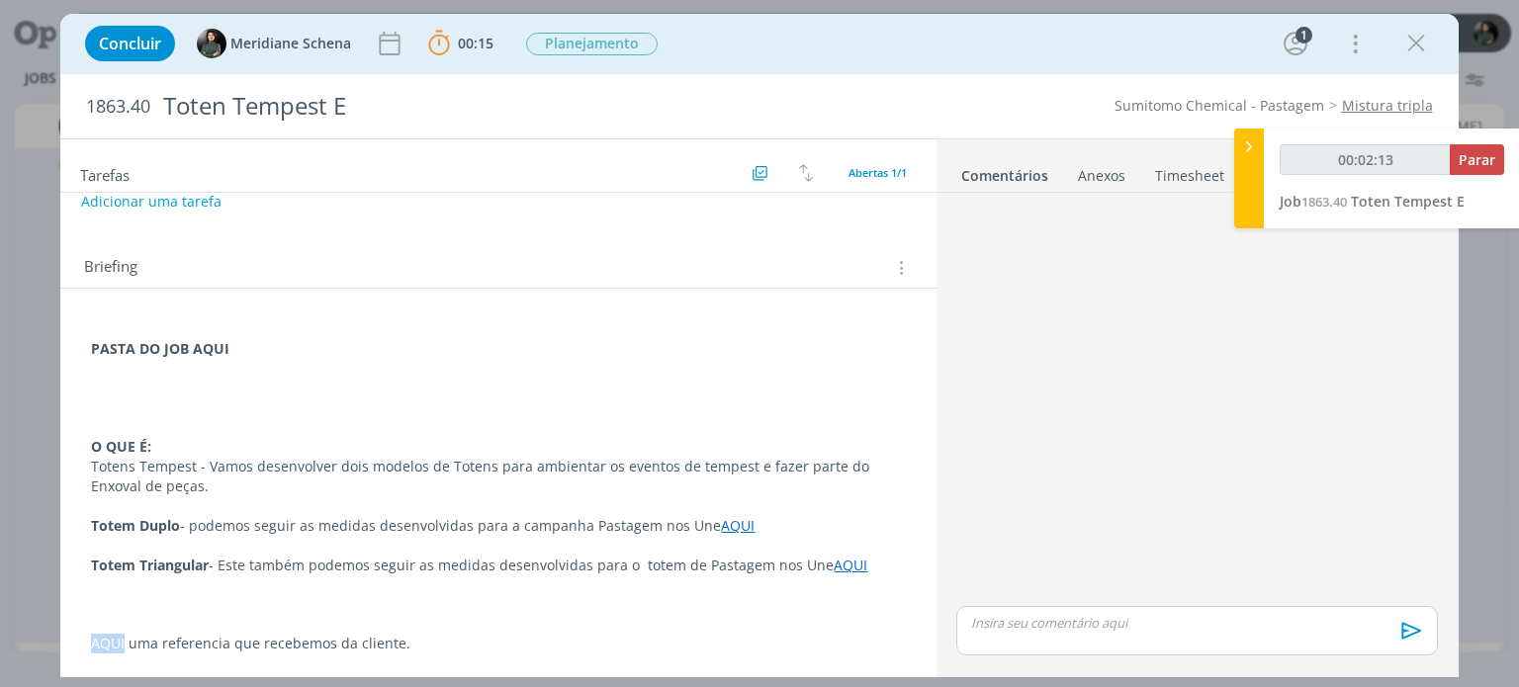
drag, startPoint x: 126, startPoint y: 639, endPoint x: 73, endPoint y: 635, distance: 52.6
click at [73, 635] on div "PASTA DO JOB AQUI O QUE É: Totens Tempest - Vamos desenvolver dois modelos de T…" at bounding box center [497, 479] width 875 height 380
type input "00:02:15"
click at [206, 649] on icon "dialog" at bounding box center [207, 646] width 6 height 6
type input "AQUI"
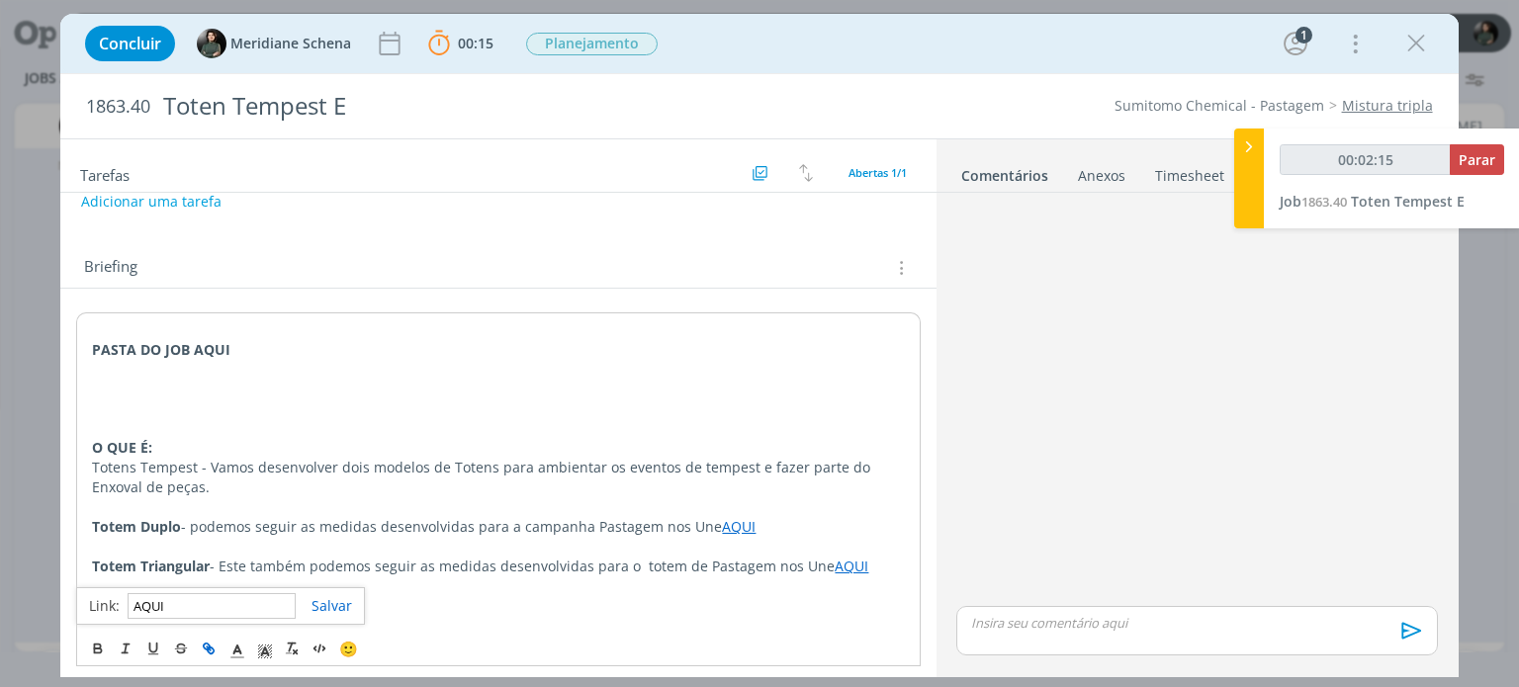
type input "00:02:16"
paste input "https://sobeae.sharepoint.com/:i:/s/SOBEAE/ERynW4DzLmdCuJtgX_I-BrABsNceSL9skXsP…"
type input "https://sobeae.sharepoint.com/:i:/s/SOBEAE/ERynW4DzLmdCuJtgX_I-BrABsNceSL9skXsP…"
type input "00:02:17"
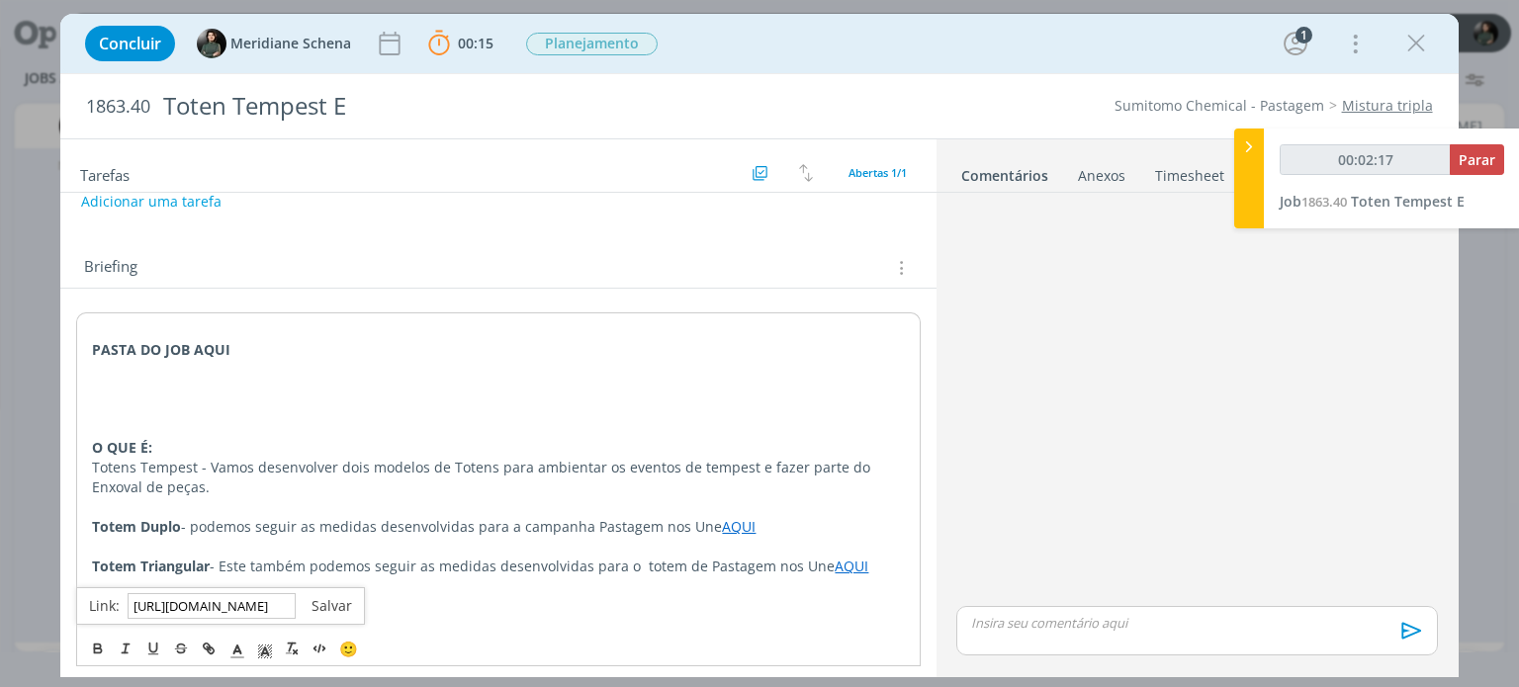
type input "https://sobeae.sharepoint.com/:i:/s/SOBEAE/ERynW4DzLmdCuJtgX_I-BrABsNceSL9skXsP…"
click at [315, 600] on link "dialog" at bounding box center [324, 605] width 56 height 19
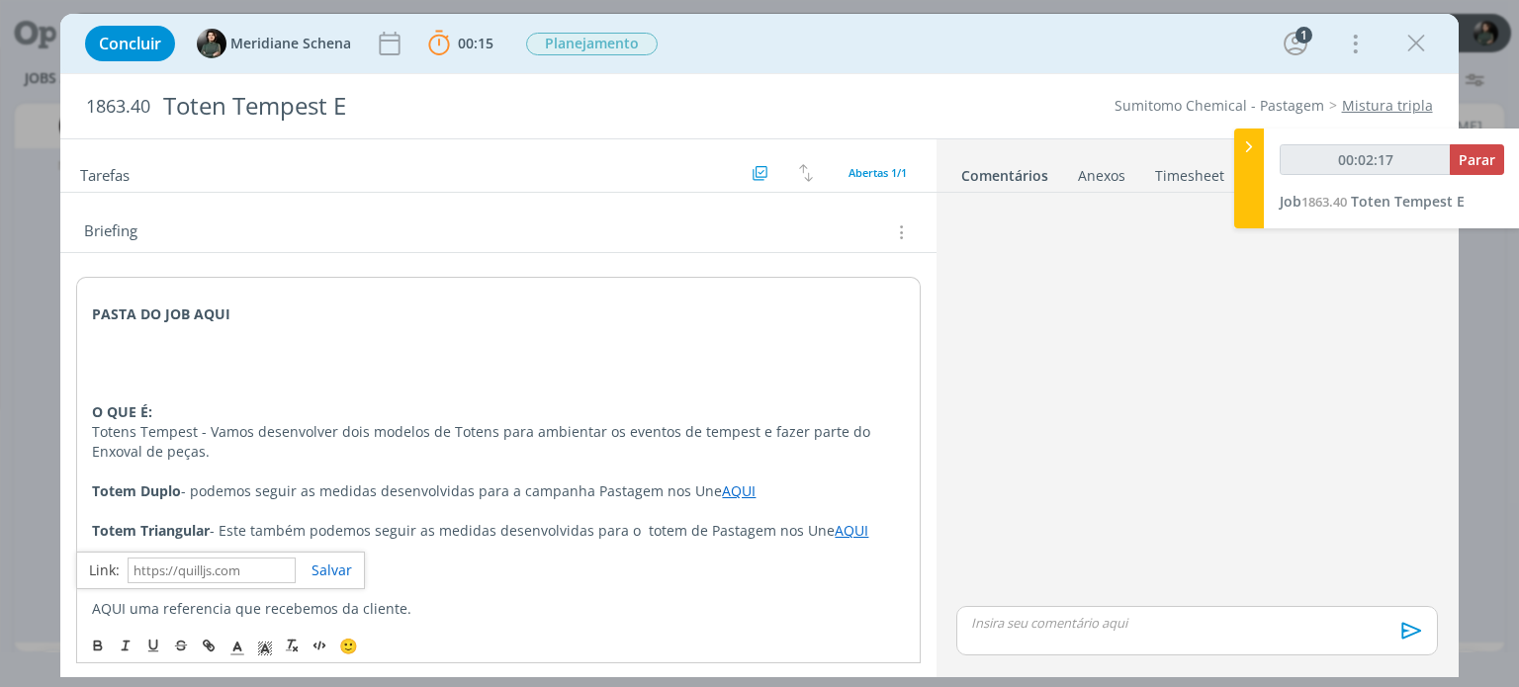
scroll to position [125, 0]
click at [407, 608] on p "AQUI uma referencia que recebemos da cliente." at bounding box center [498, 607] width 812 height 20
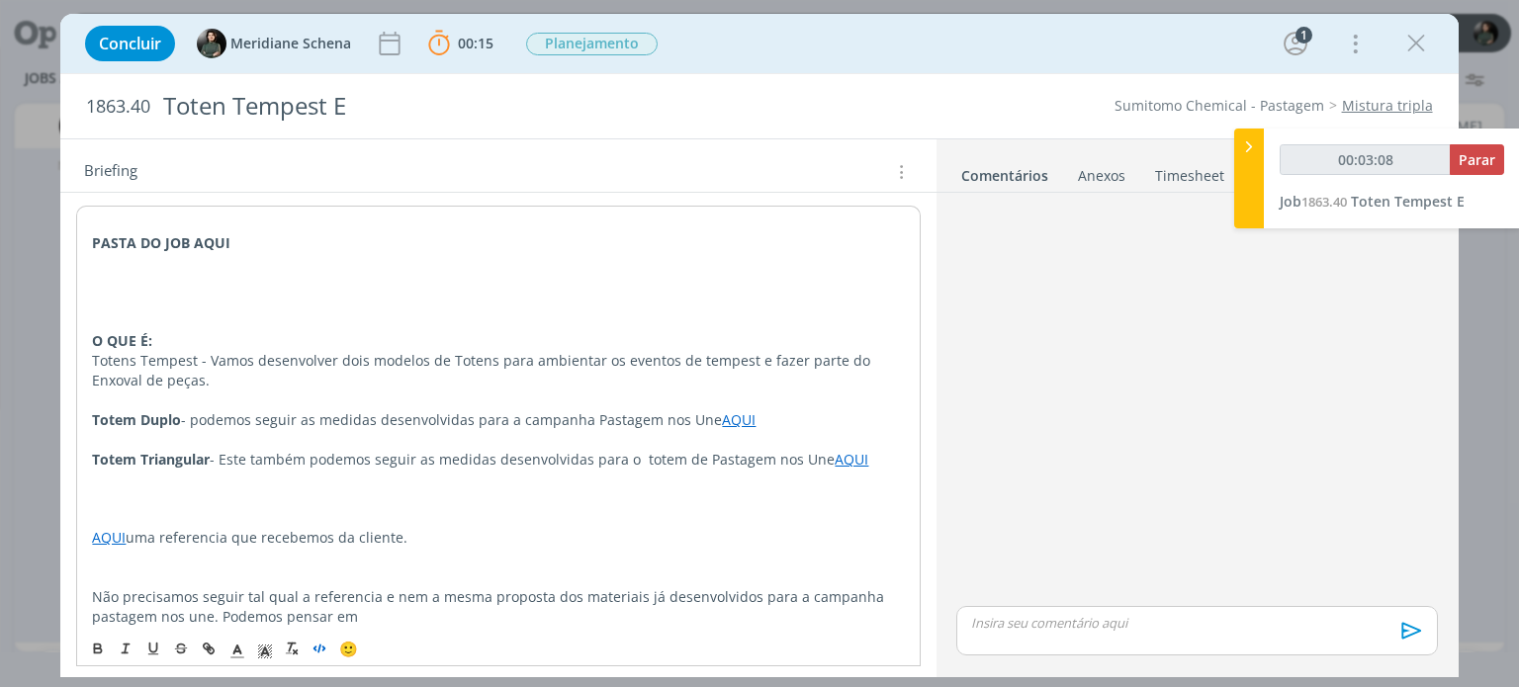
scroll to position [204, 0]
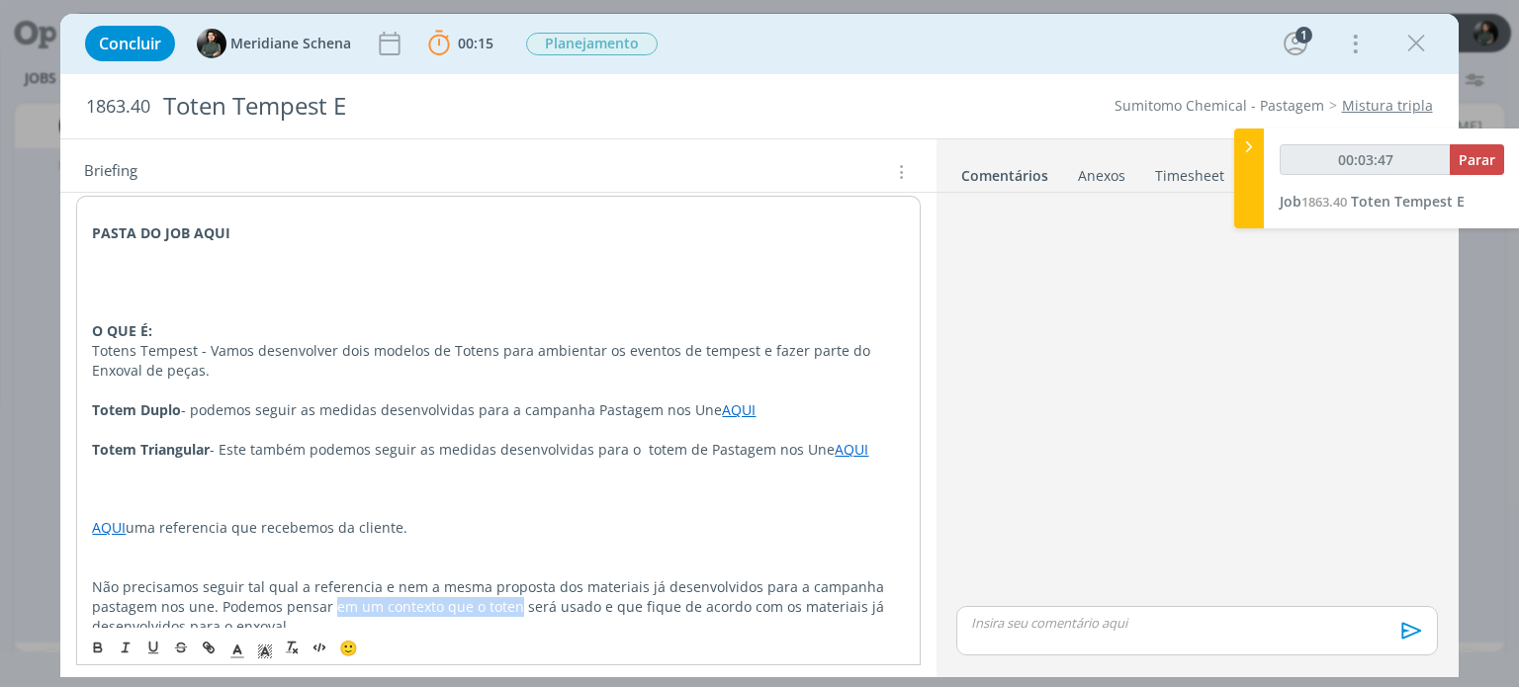
drag, startPoint x: 308, startPoint y: 603, endPoint x: 493, endPoint y: 612, distance: 186.1
click at [493, 612] on p "Não precisamos seguir tal qual a referencia e nem a mesma proposta dos materiai…" at bounding box center [498, 606] width 812 height 59
drag, startPoint x: 577, startPoint y: 607, endPoint x: 748, endPoint y: 609, distance: 170.1
click at [748, 609] on p "Não precisamos seguir tal qual a referencia e nem a mesma proposta dos materiai…" at bounding box center [498, 606] width 812 height 59
drag, startPoint x: 853, startPoint y: 608, endPoint x: 757, endPoint y: 612, distance: 96.0
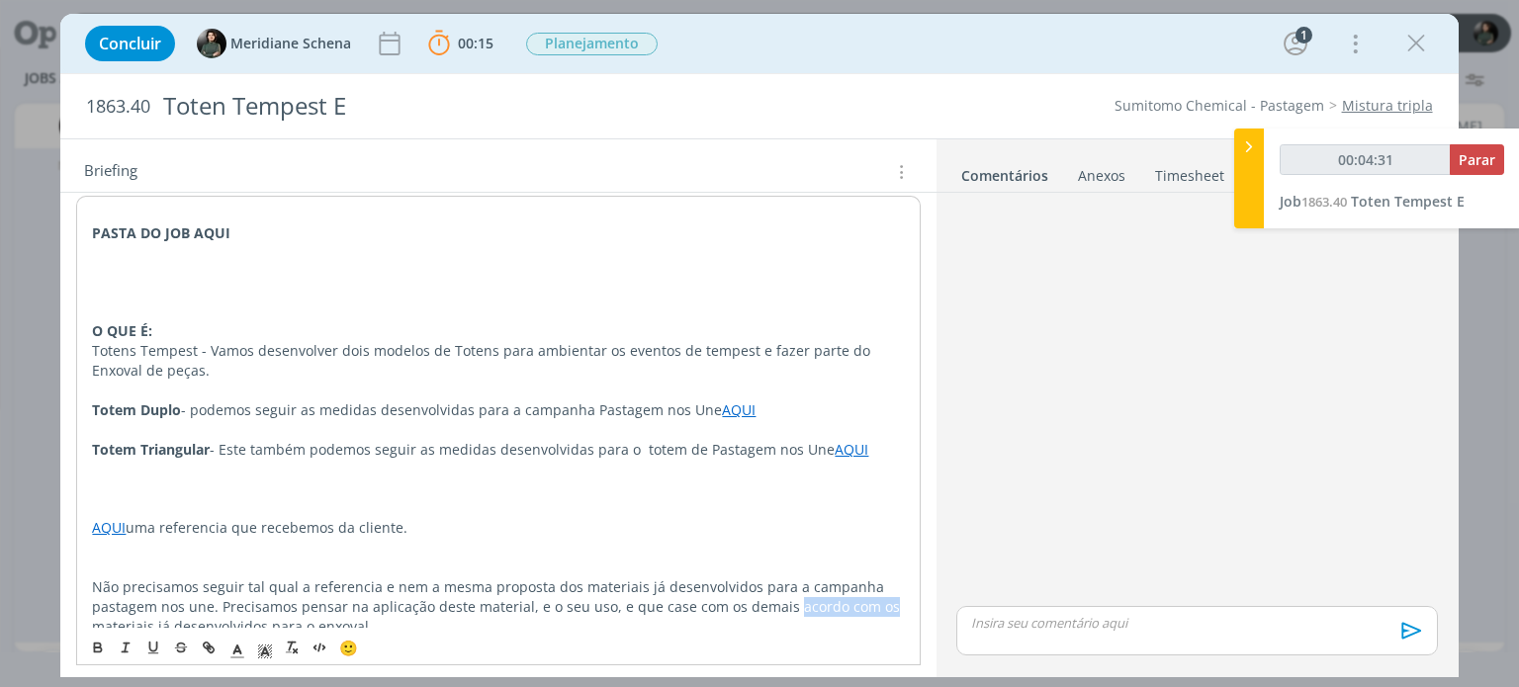
click at [757, 612] on p "Não precisamos seguir tal qual a referencia e nem a mesma proposta dos materiai…" at bounding box center [498, 606] width 812 height 59
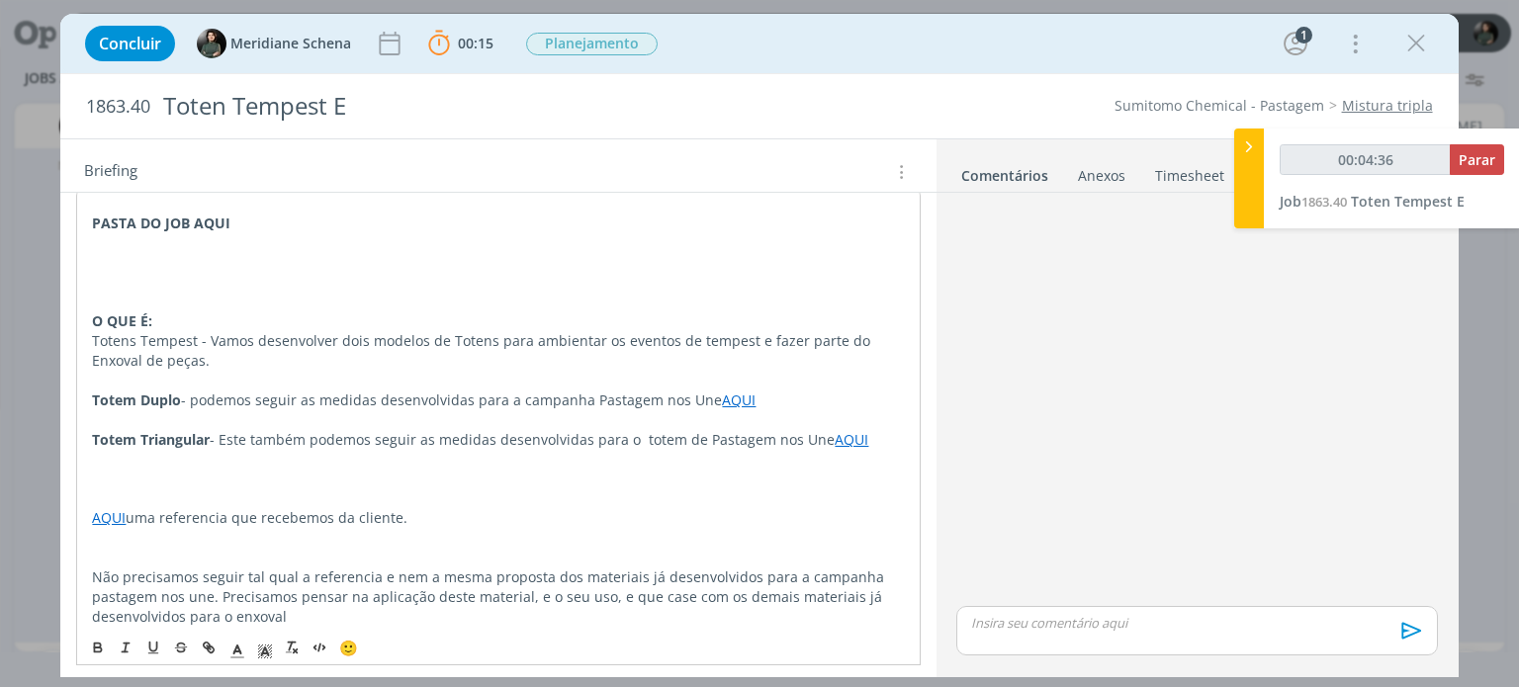
scroll to position [223, 0]
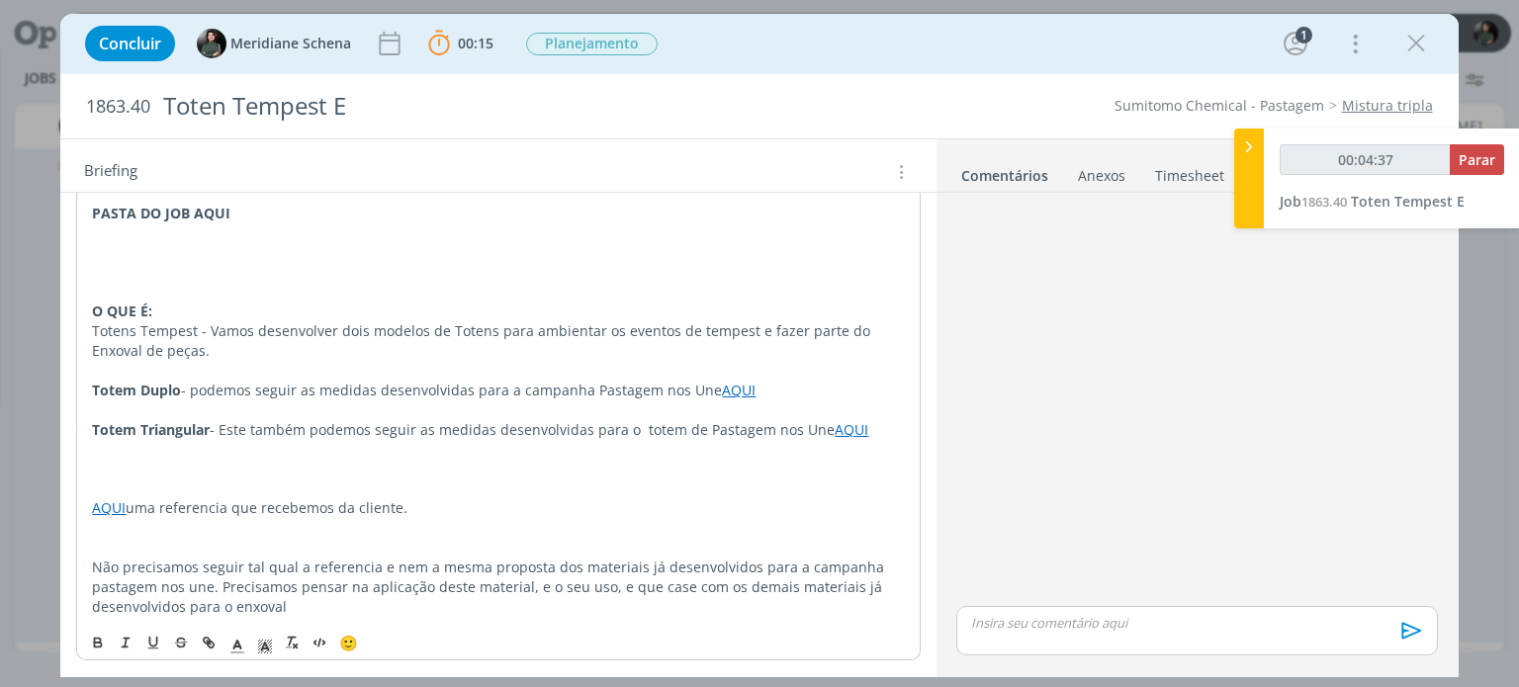
click at [309, 600] on p "Não precisamos seguir tal qual a referencia e nem a mesma proposta dos materiai…" at bounding box center [498, 587] width 812 height 59
click at [135, 543] on p "dialog" at bounding box center [498, 548] width 812 height 20
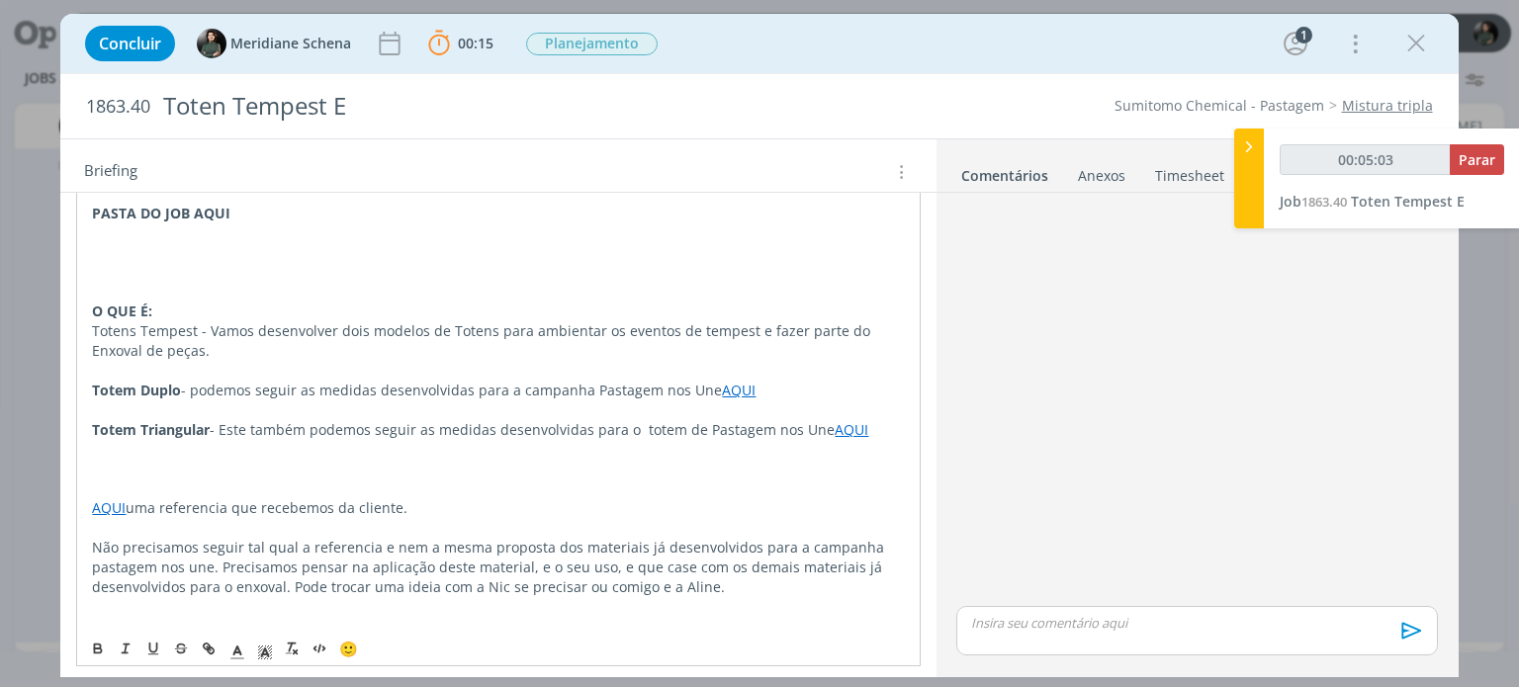
click at [125, 470] on p "dialog" at bounding box center [498, 469] width 812 height 20
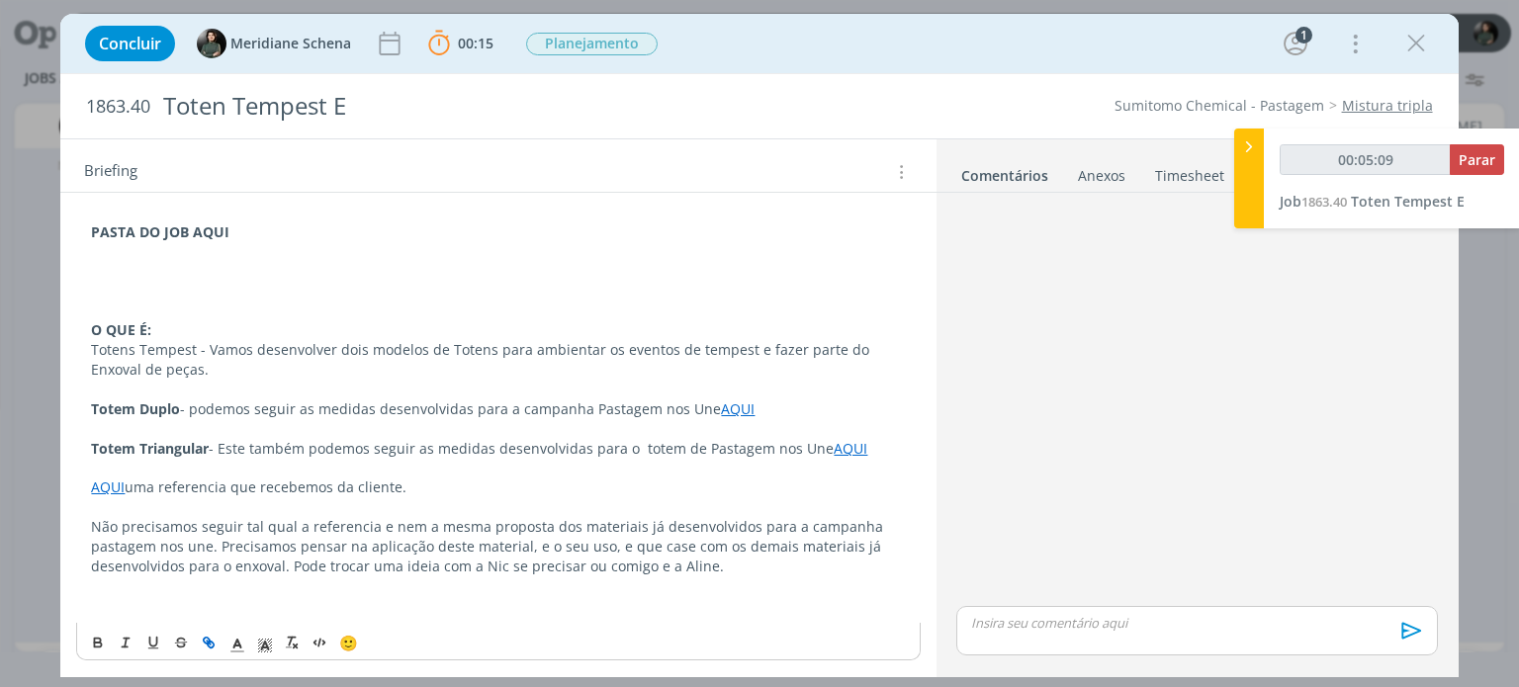
scroll to position [203, 0]
drag, startPoint x: 191, startPoint y: 231, endPoint x: 251, endPoint y: 230, distance: 60.3
click at [251, 230] on p "PASTA DO JOB AQUI" at bounding box center [498, 233] width 814 height 20
type input "00:05:24"
click at [210, 643] on icon "dialog" at bounding box center [212, 646] width 6 height 6
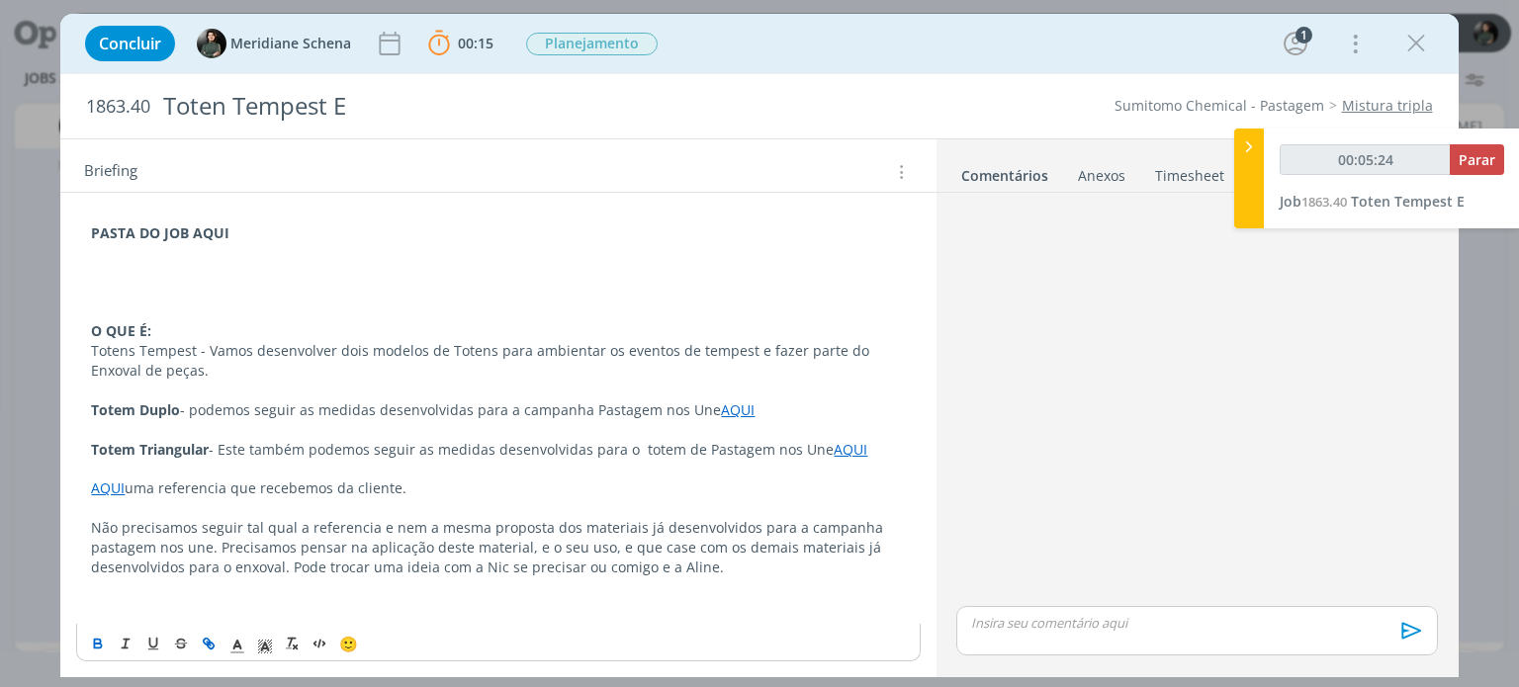
type input "AQUI"
type input "00:05:25"
paste input "https://sobeae.sharepoint.com/:f:/s/SOBEAE/EkqwHIfdUiNGgwTeZ-XenpsBozq5x4CqaeGh…"
type input "https://sobeae.sharepoint.com/:f:/s/SOBEAE/EkqwHIfdUiNGgwTeZ-XenpsBozq5x4CqaeGh…"
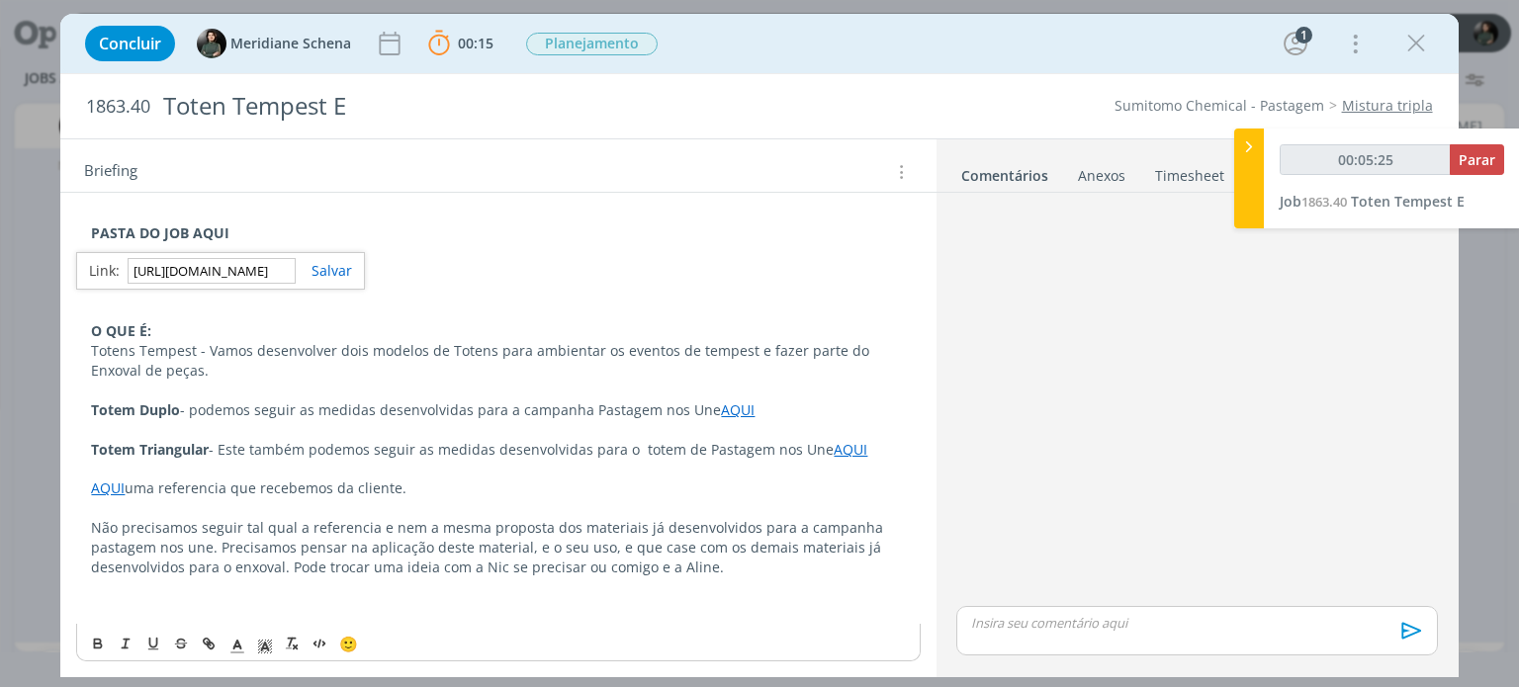
type input "00:05:26"
type input "https://sobeae.sharepoint.com/:f:/s/SOBEAE/EkqwHIfdUiNGgwTeZ-XenpsBozq5x4CqaeGh…"
click at [330, 261] on link "dialog" at bounding box center [324, 270] width 56 height 19
click at [340, 274] on p "dialog" at bounding box center [498, 273] width 814 height 20
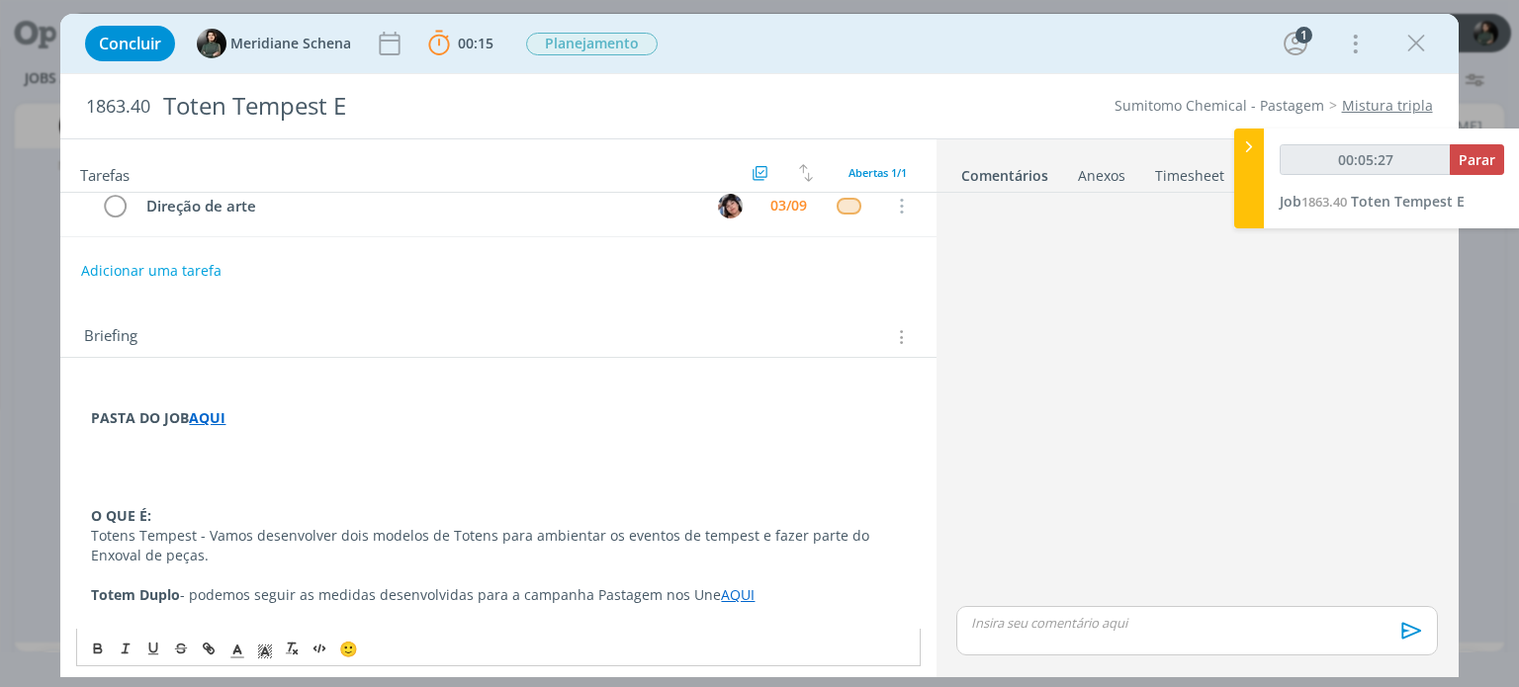
scroll to position [5, 0]
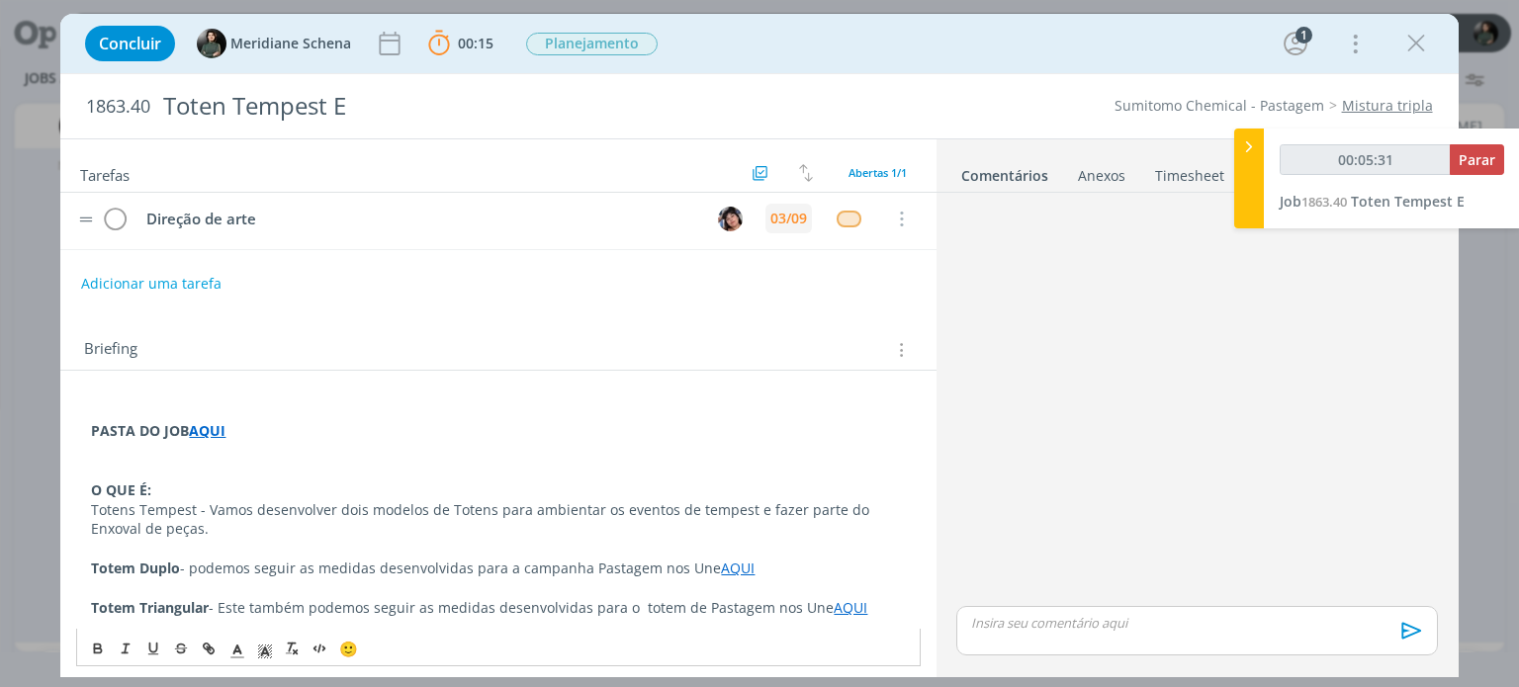
click at [790, 217] on div "03/09" at bounding box center [788, 219] width 37 height 14
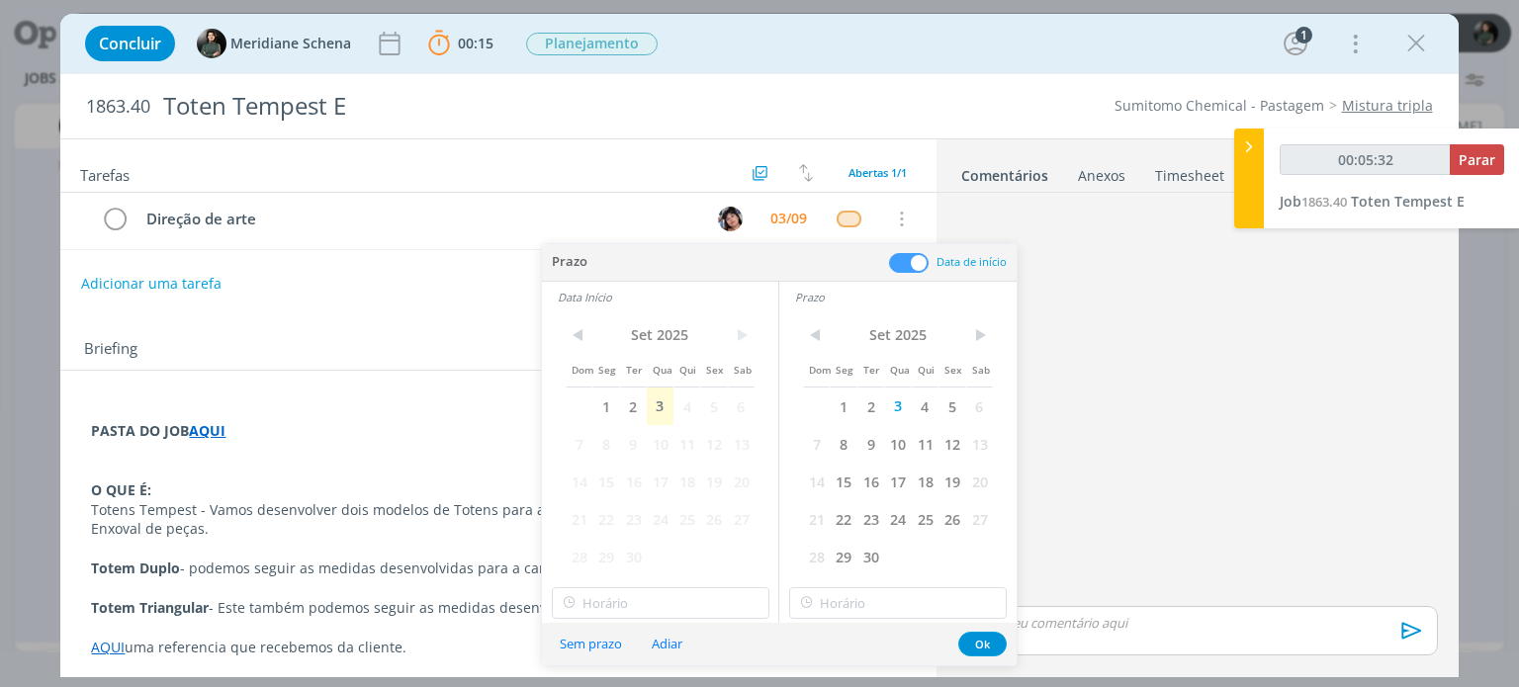
type input "00:05:33"
type input "14:00"
click at [684, 597] on input "14:00" at bounding box center [661, 603] width 218 height 32
type input "00:05:35"
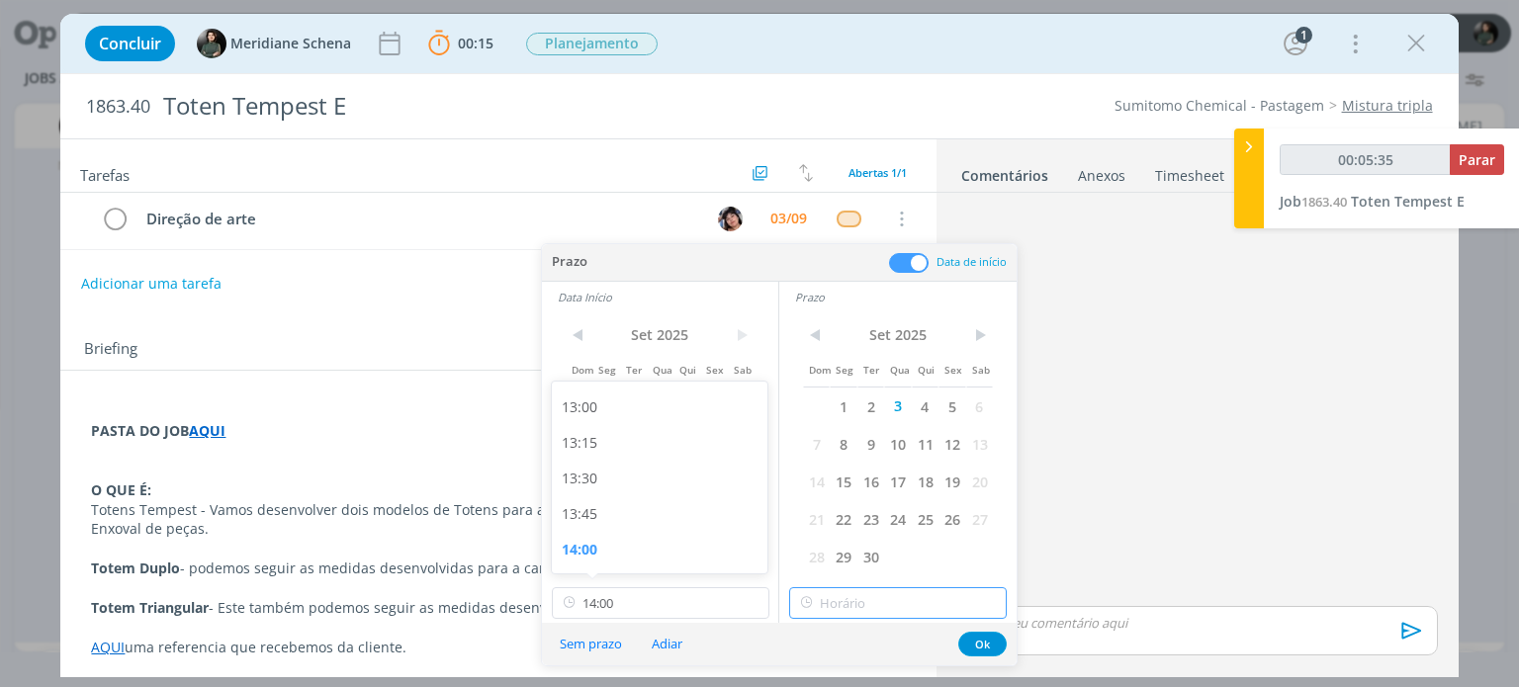
type input "14:00"
click at [835, 592] on input "14:00" at bounding box center [898, 603] width 218 height 32
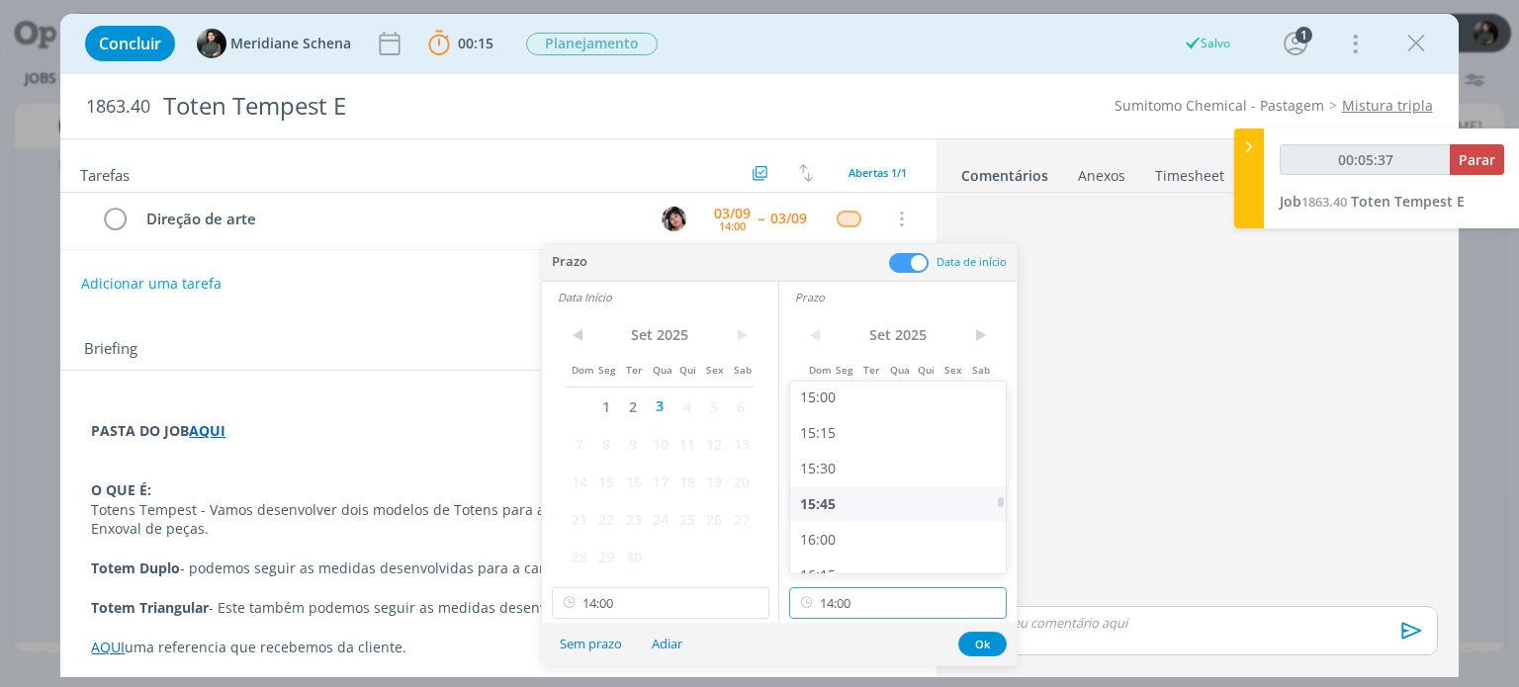
scroll to position [2140, 0]
type input "00:05:38"
click at [851, 530] on div "16:00" at bounding box center [900, 538] width 221 height 36
type input "16:00"
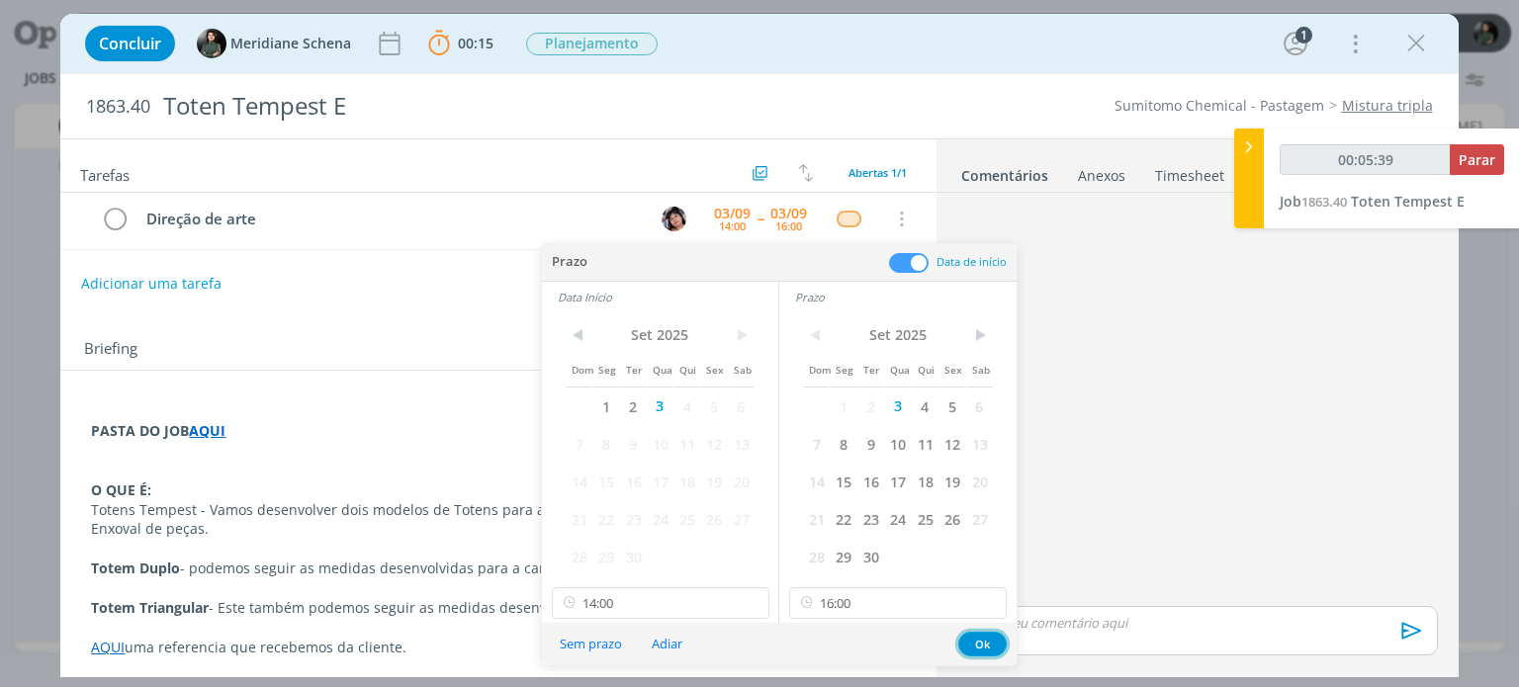
click at [977, 649] on button "Ok" at bounding box center [982, 644] width 48 height 25
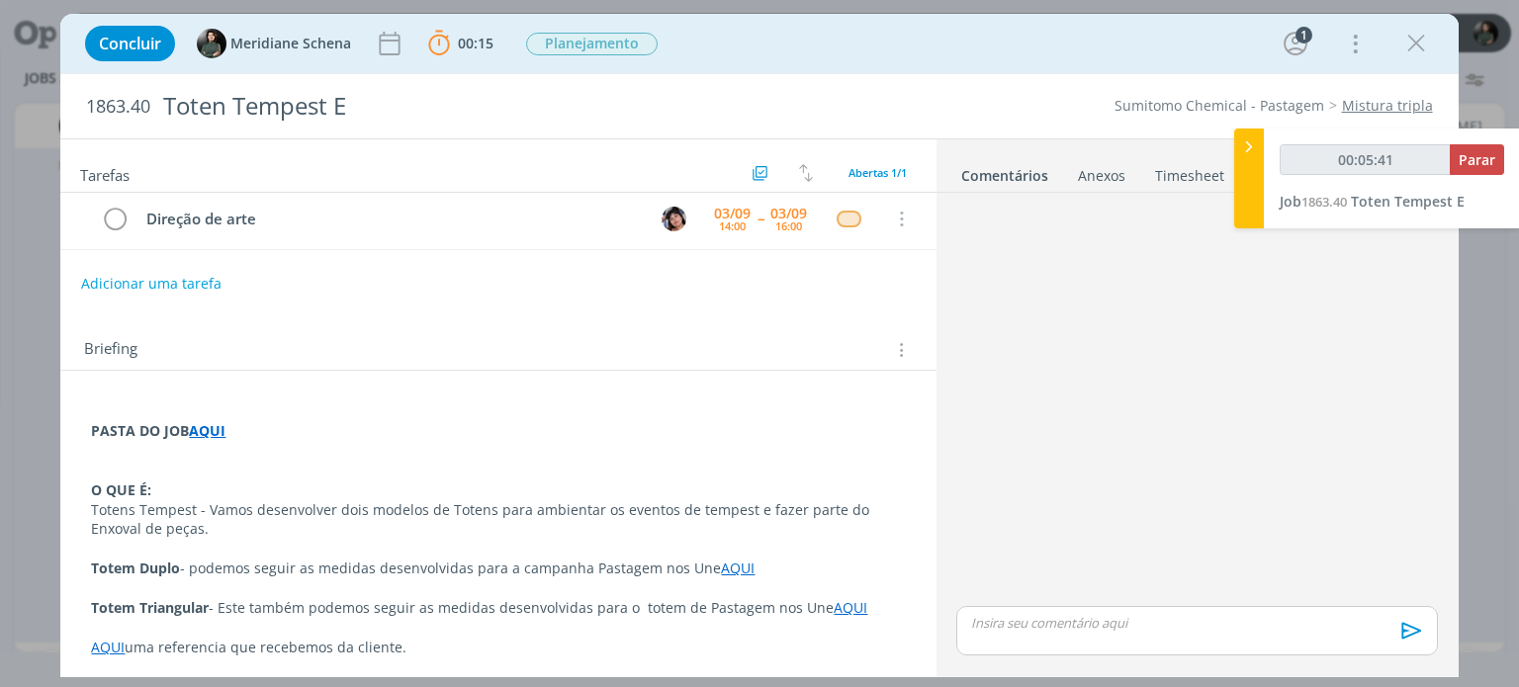
type input "00:05:42"
click at [1478, 161] on span "Parar" at bounding box center [1477, 159] width 37 height 19
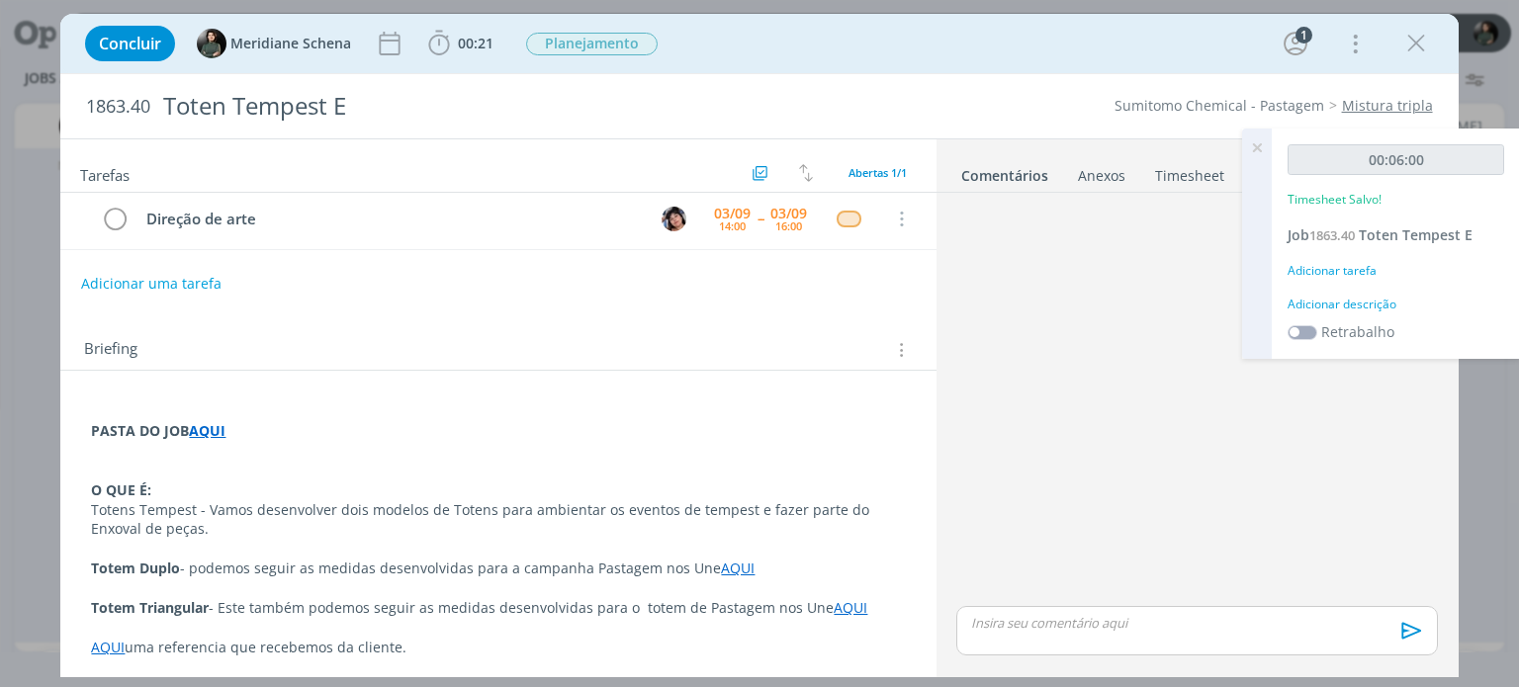
click at [1341, 306] on div "Adicionar descrição" at bounding box center [1395, 305] width 217 height 18
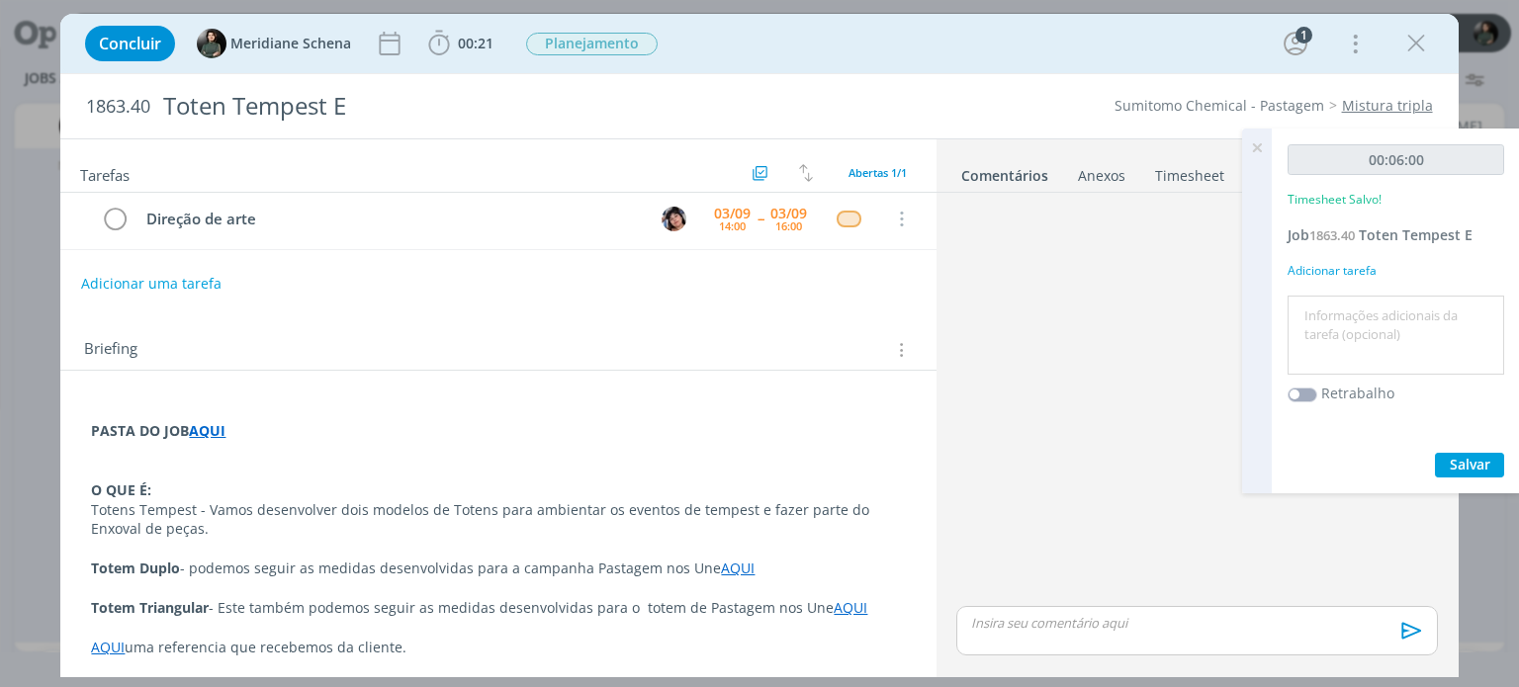
click at [1344, 315] on textarea at bounding box center [1395, 336] width 207 height 70
type textarea "organização pauta para o desenvolvimento"
click at [1478, 456] on span "Salvar" at bounding box center [1470, 464] width 41 height 19
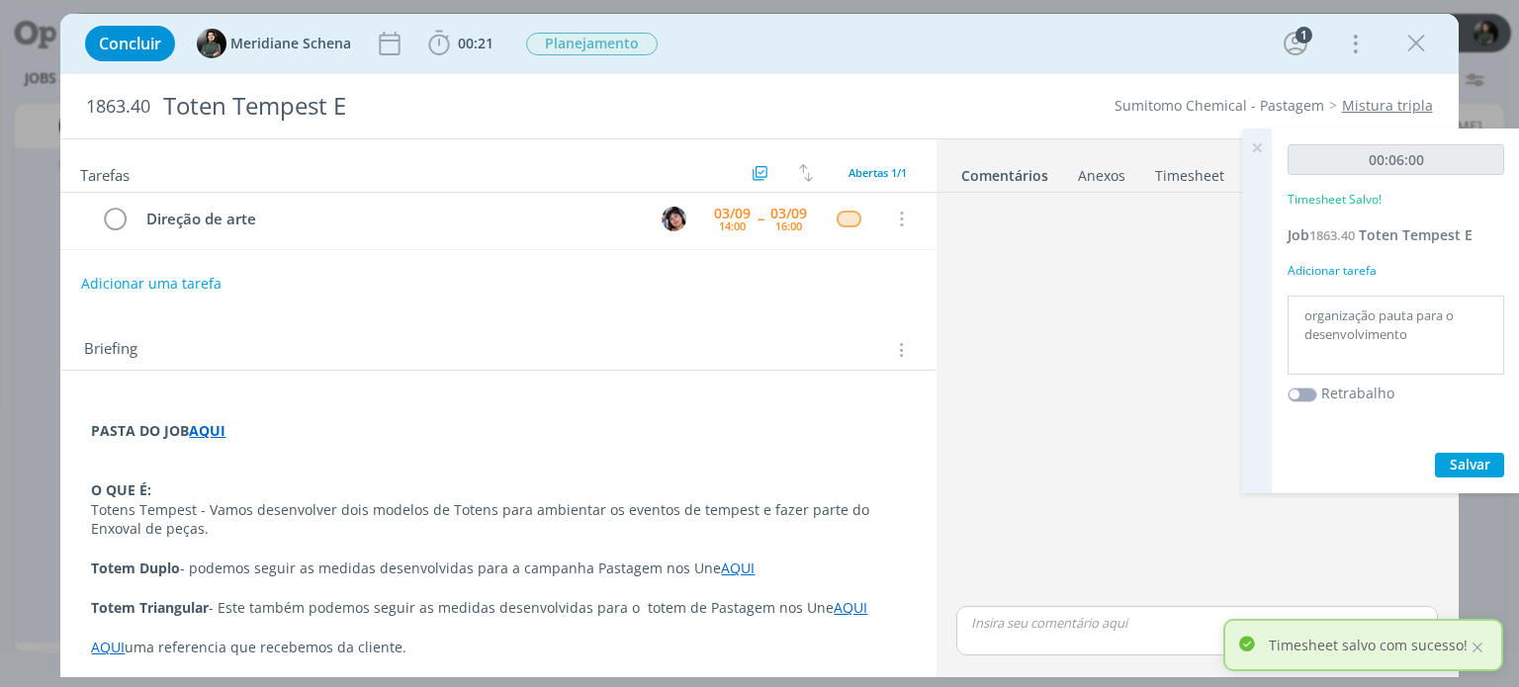
click at [1258, 142] on icon at bounding box center [1257, 148] width 36 height 39
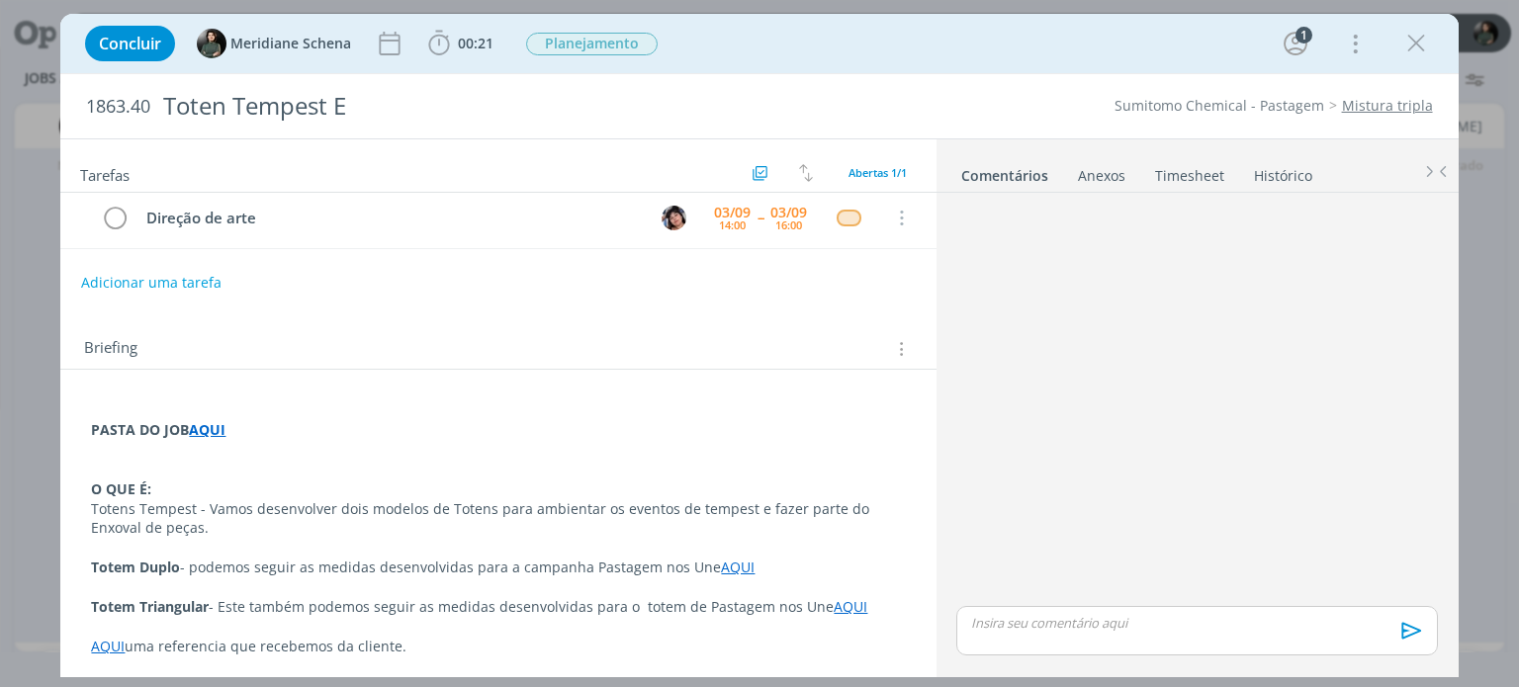
scroll to position [0, 0]
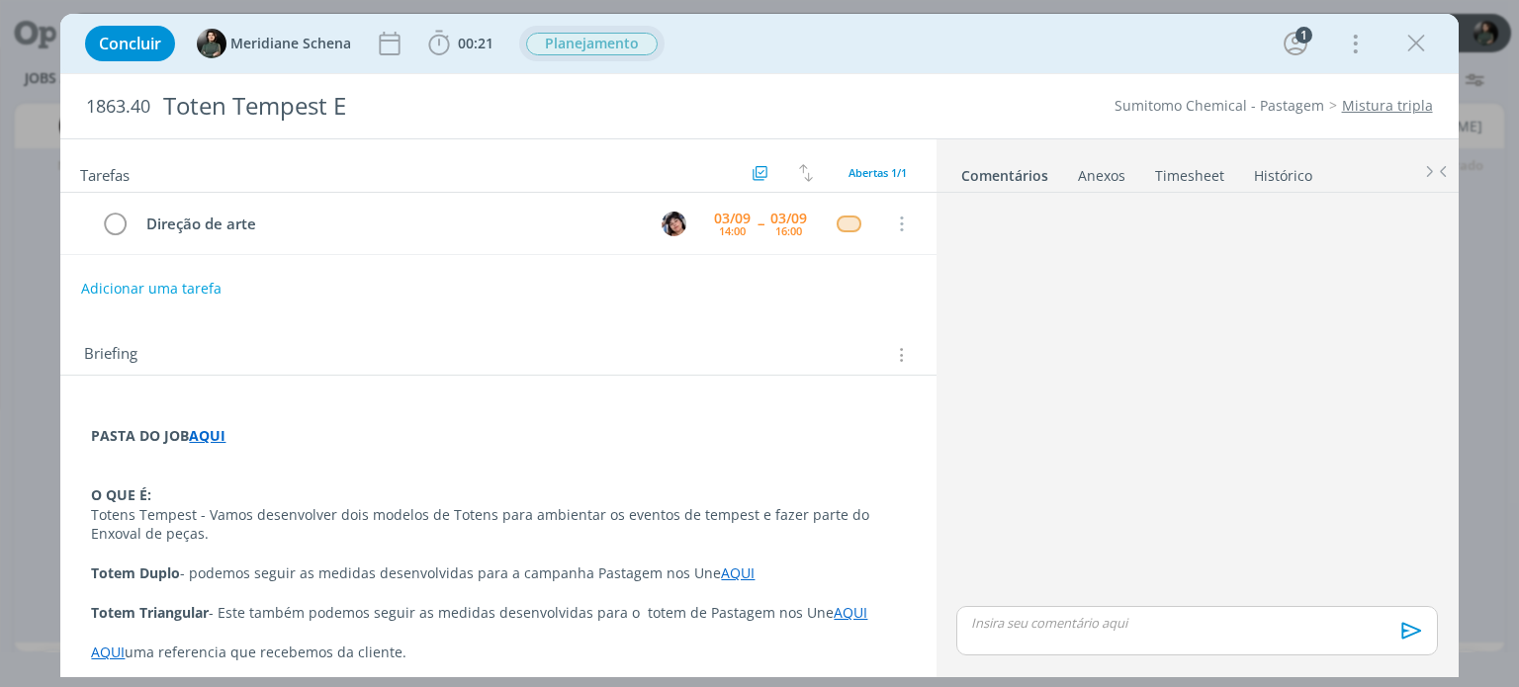
click at [589, 35] on span "Planejamento" at bounding box center [592, 44] width 132 height 23
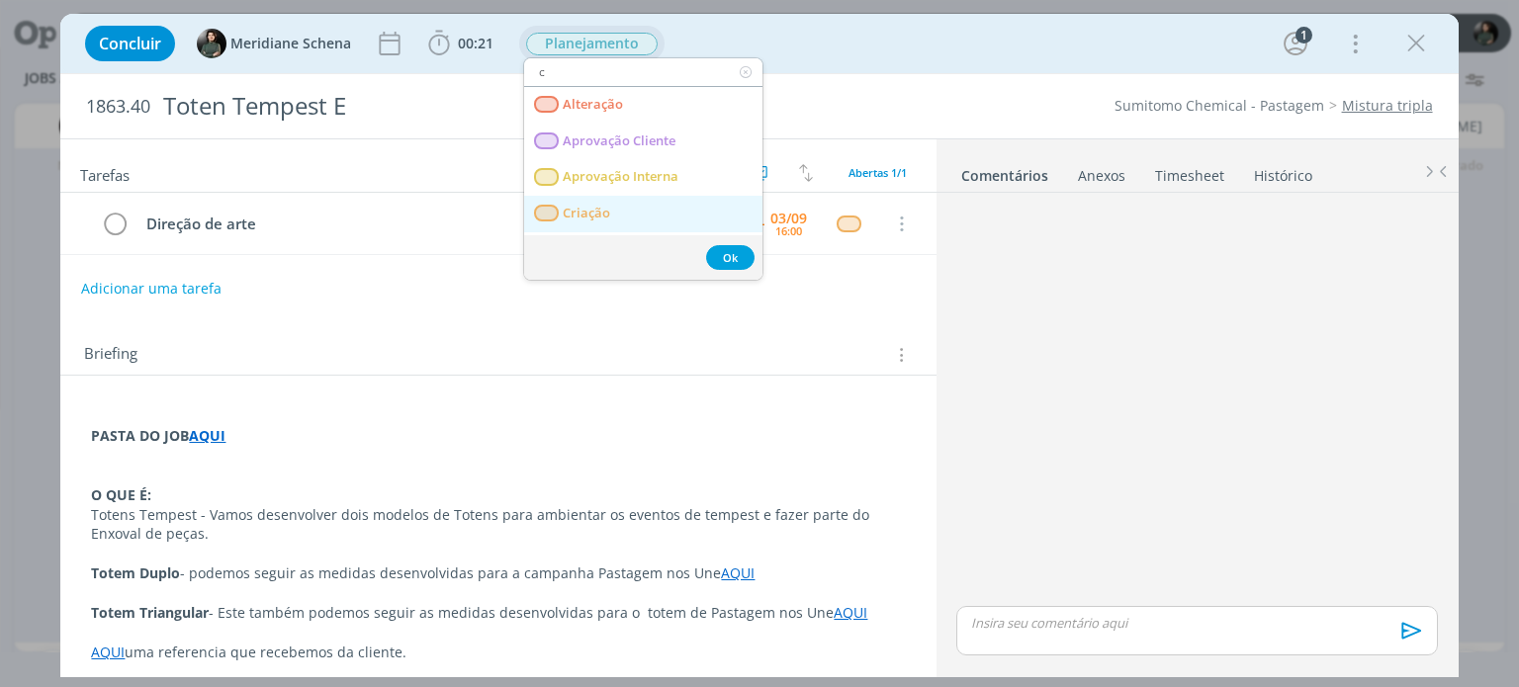
type input "c"
click at [613, 206] on link "Criação" at bounding box center [643, 214] width 238 height 37
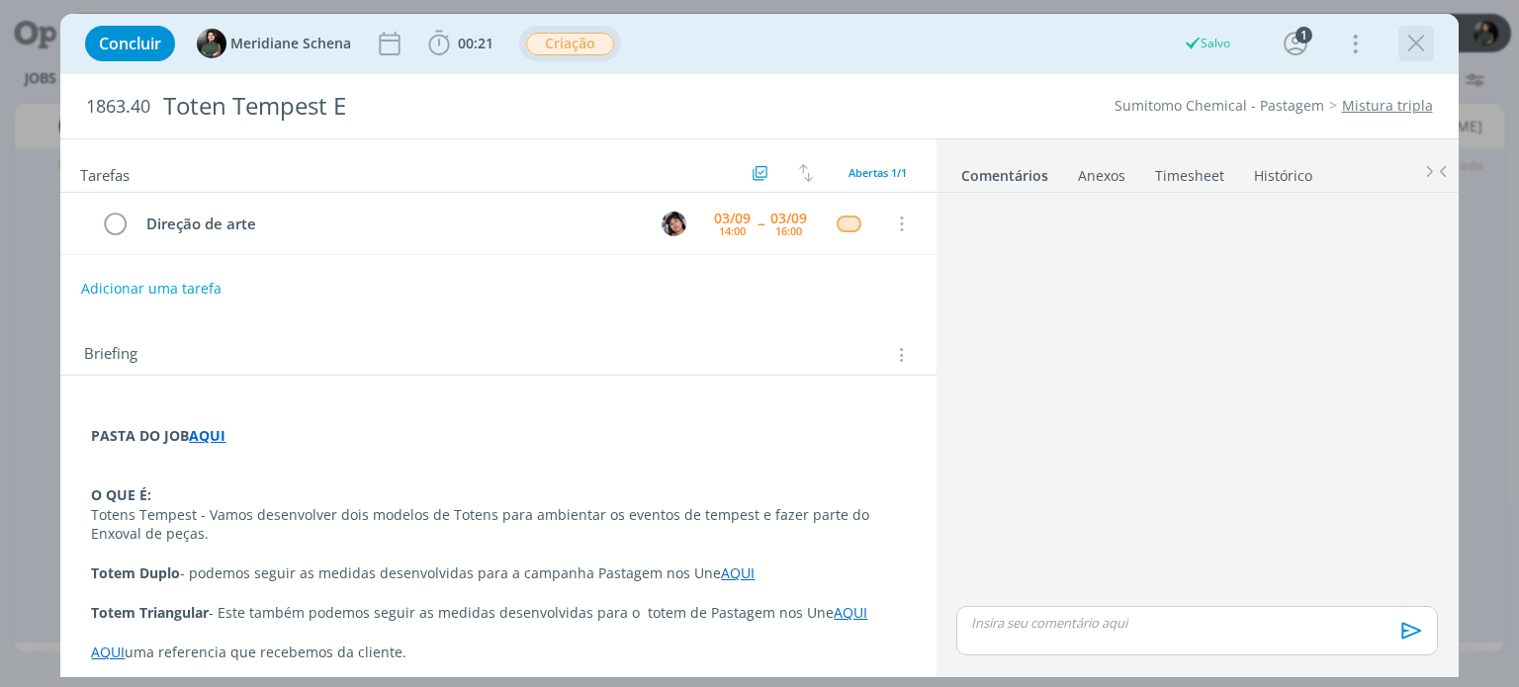
drag, startPoint x: 1420, startPoint y: 46, endPoint x: 544, endPoint y: 6, distance: 877.0
click at [1420, 46] on icon "dialog" at bounding box center [1416, 44] width 30 height 30
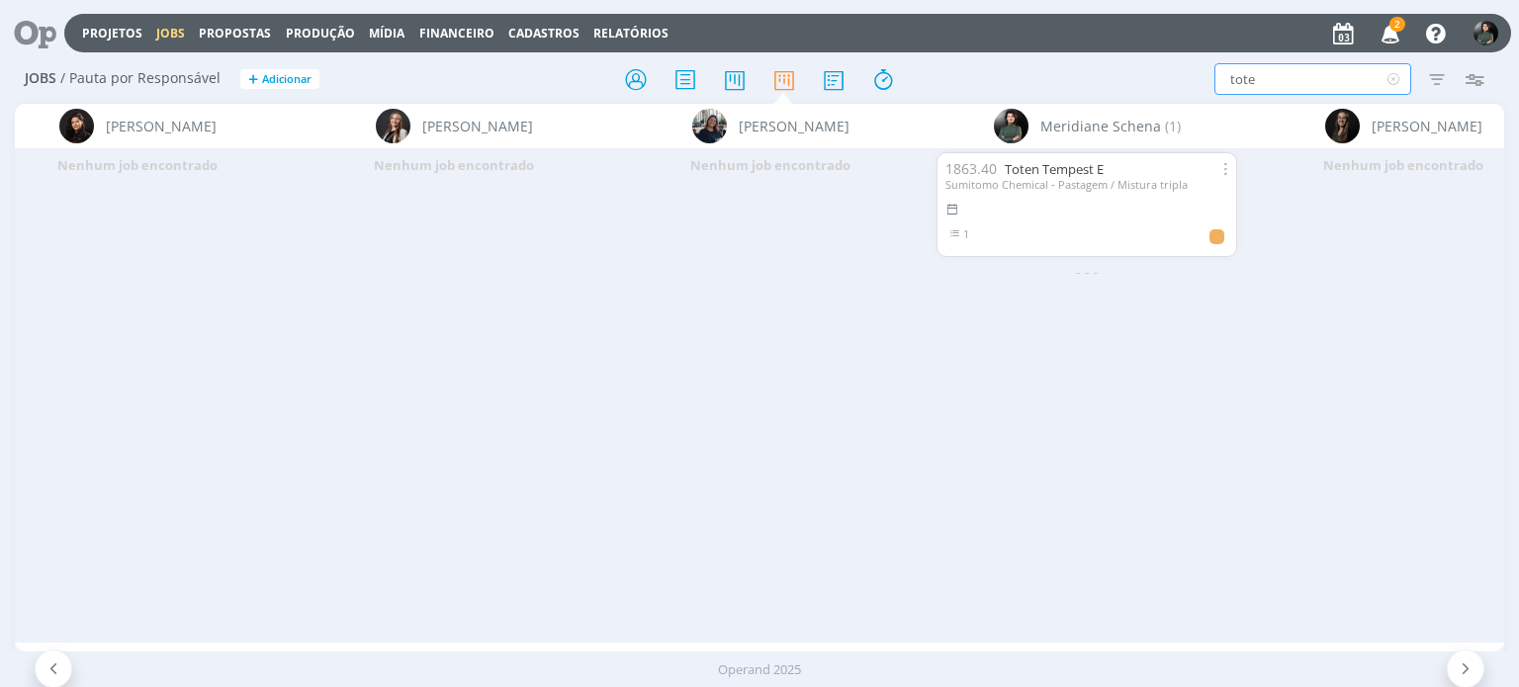
click at [1276, 86] on input "tote" at bounding box center [1312, 79] width 197 height 32
type input "t"
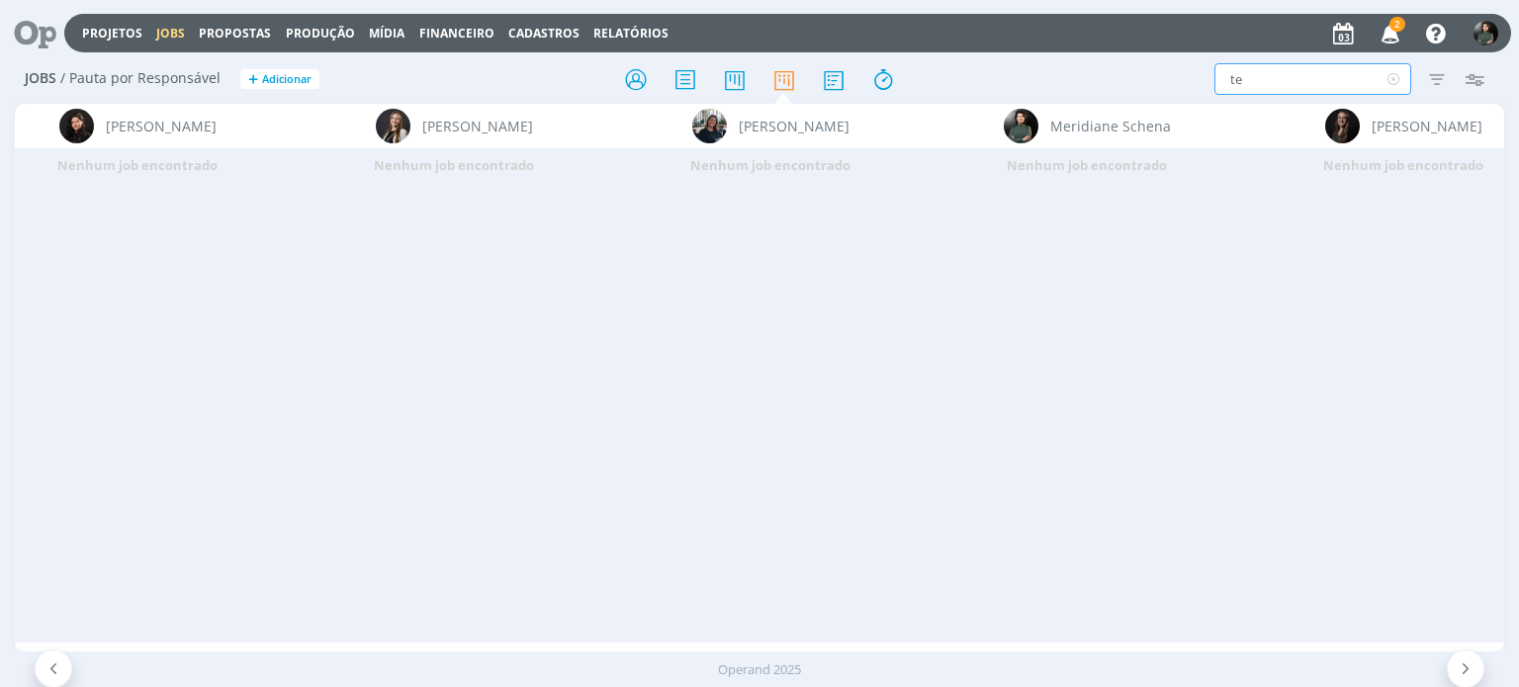
type input "t"
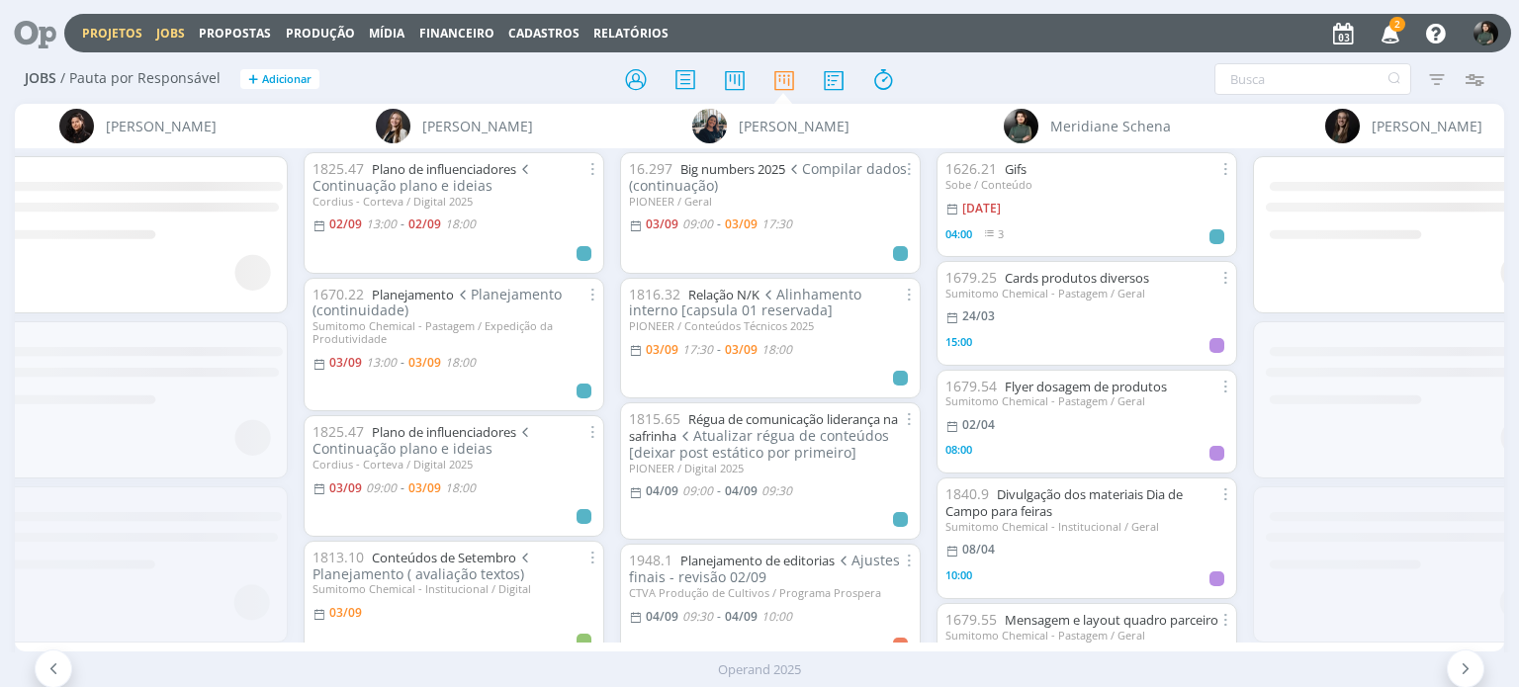
drag, startPoint x: 104, startPoint y: 35, endPoint x: 600, endPoint y: 225, distance: 531.8
click at [105, 36] on link "Projetos" at bounding box center [112, 33] width 60 height 17
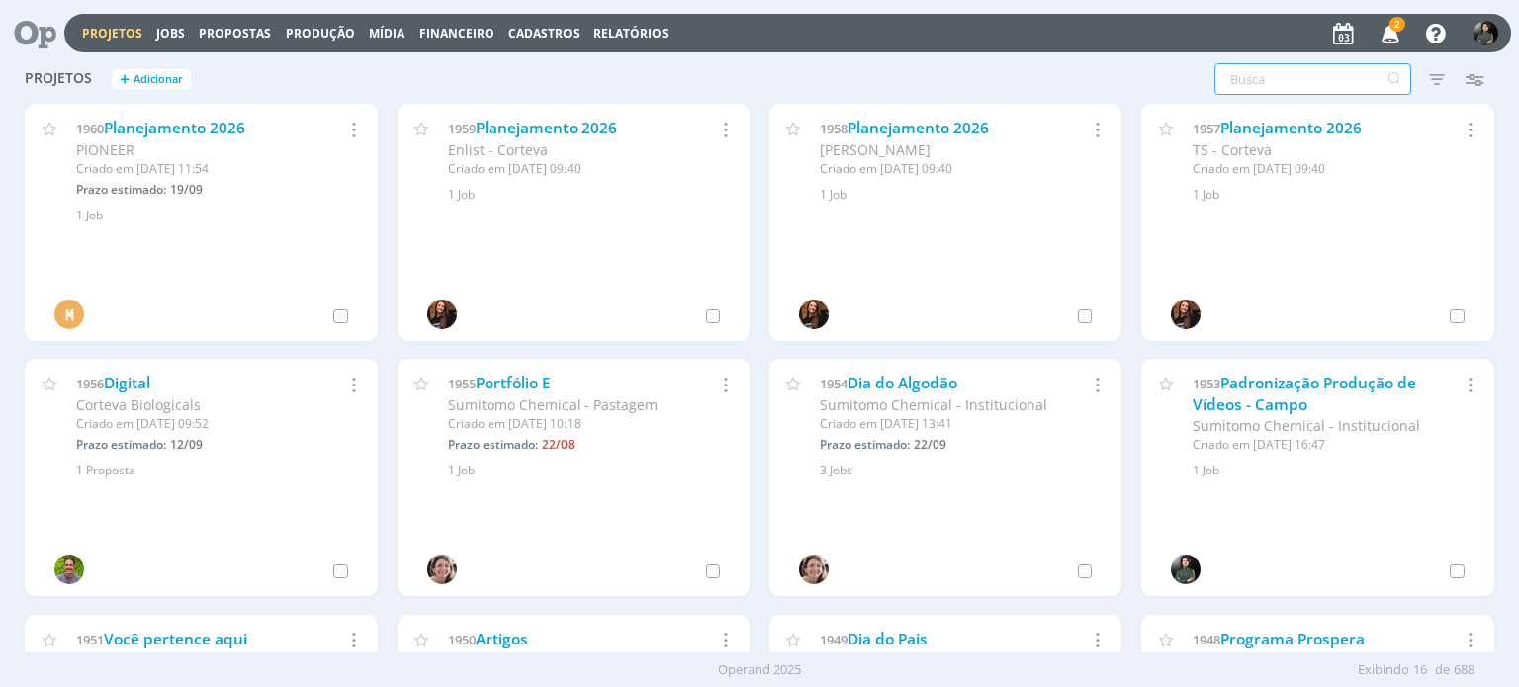
click at [1279, 80] on input "text" at bounding box center [1312, 79] width 197 height 32
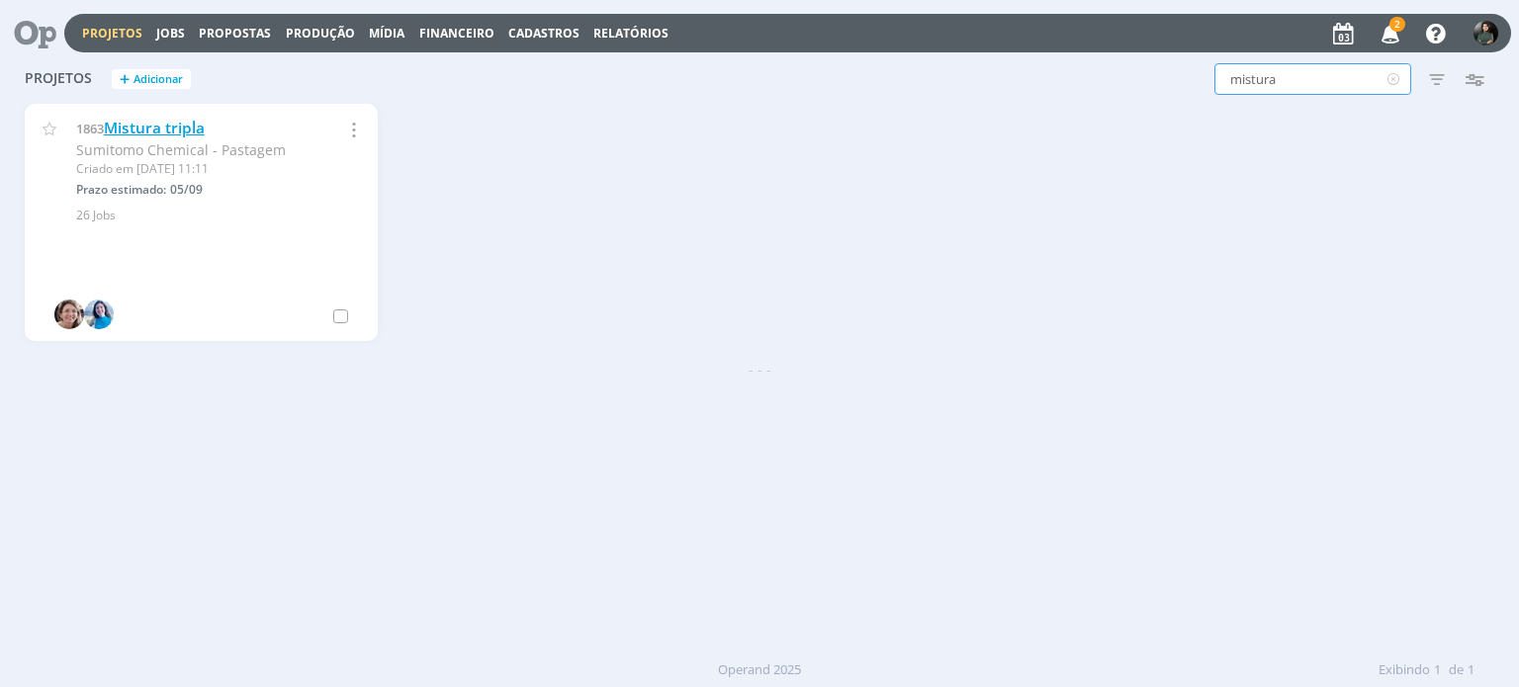
type input "mistura"
click at [156, 125] on link "Mistura tripla" at bounding box center [154, 128] width 101 height 21
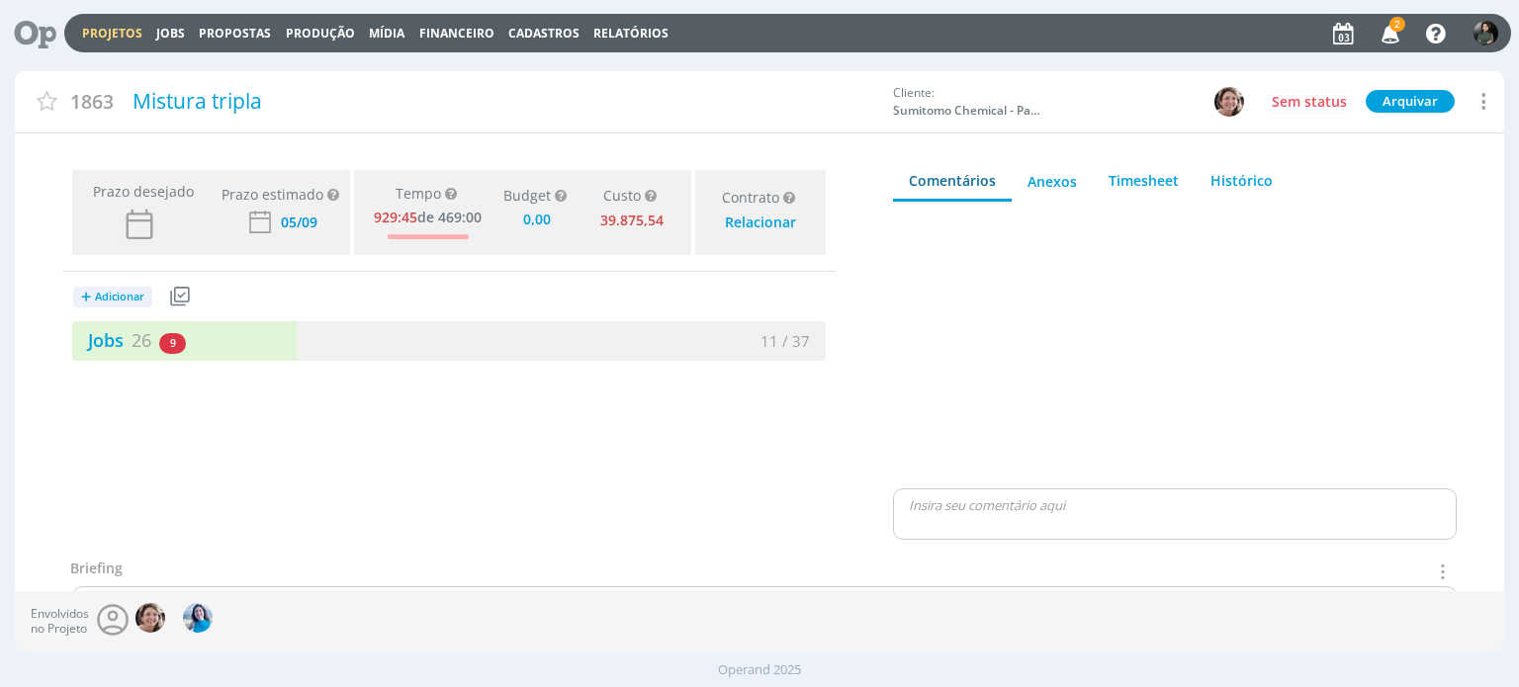
type input "0,00"
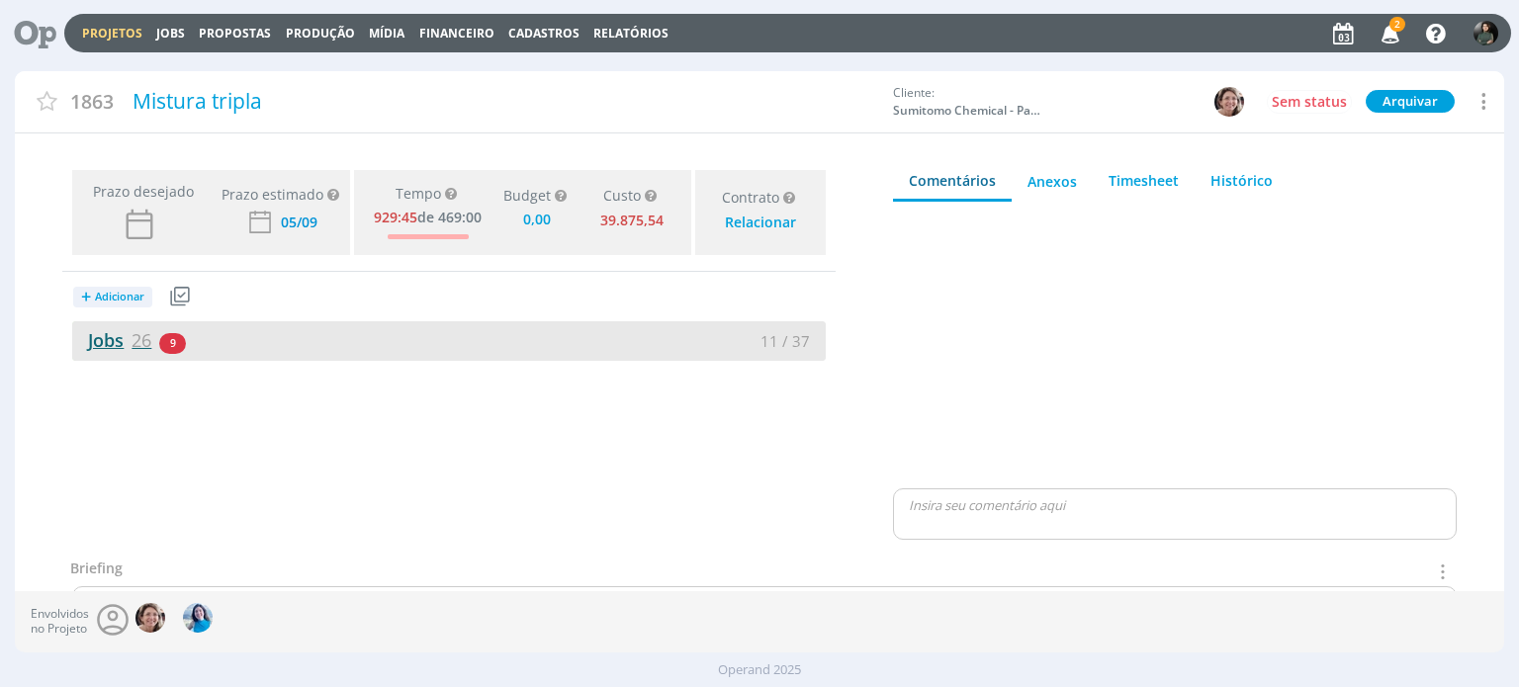
click at [122, 335] on link "Jobs 26" at bounding box center [111, 340] width 79 height 24
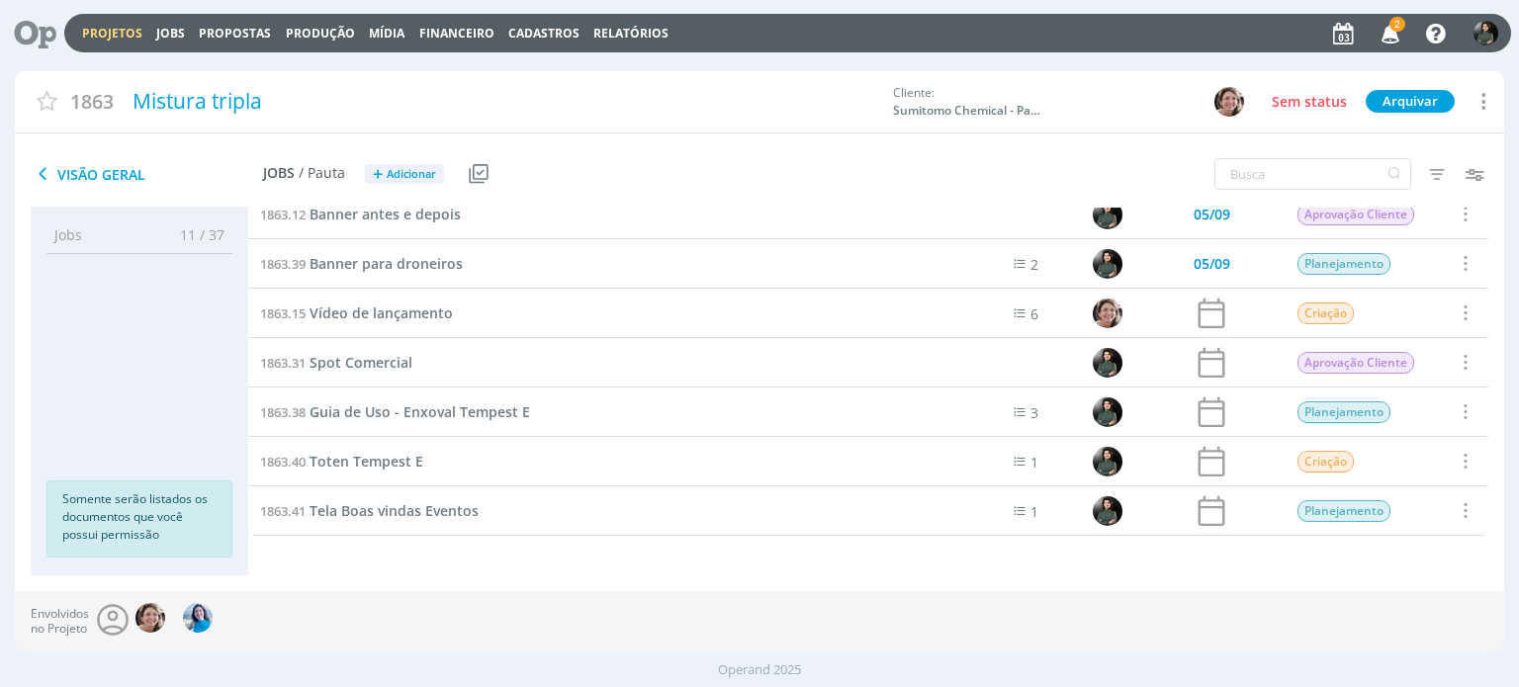
scroll to position [956, 0]
click at [440, 414] on span "Guia de Uso - Enxoval Tempest E" at bounding box center [420, 412] width 221 height 19
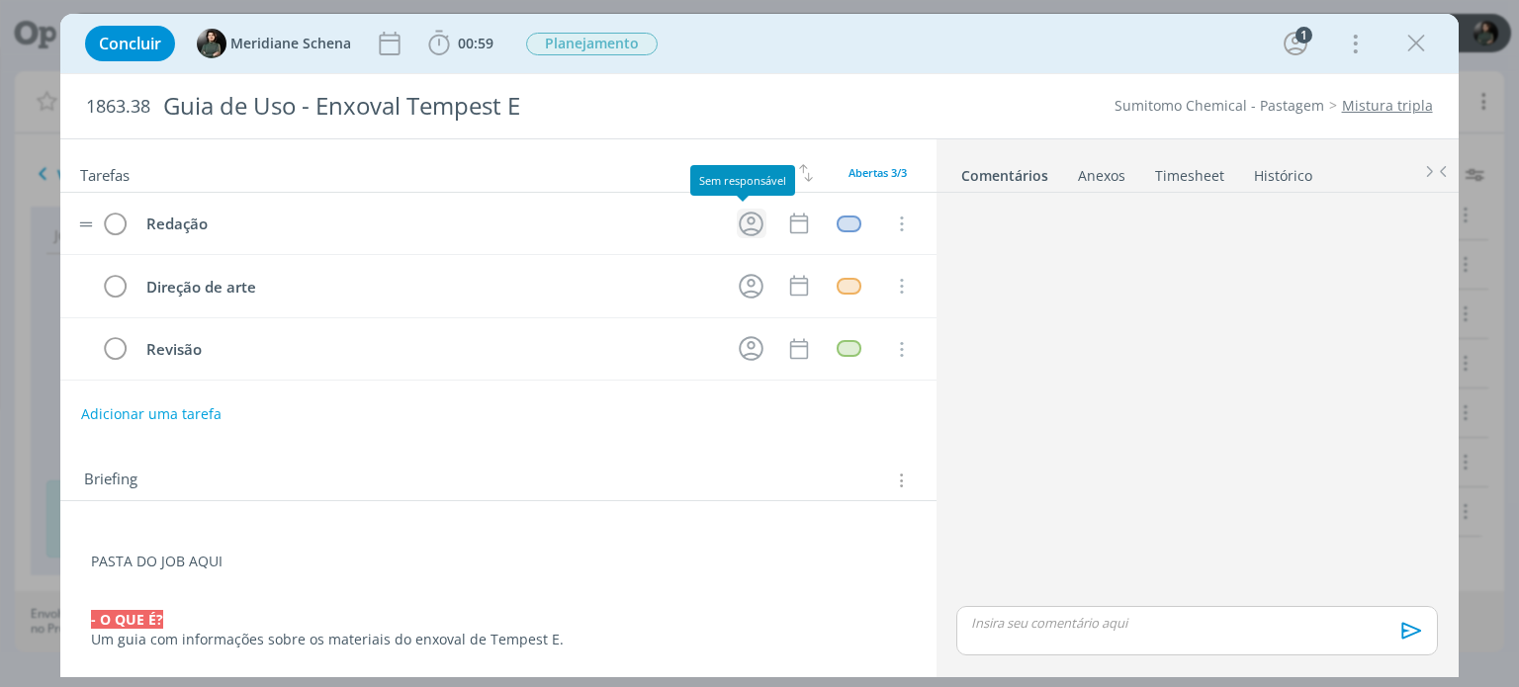
click at [739, 217] on icon "dialog" at bounding box center [751, 224] width 25 height 25
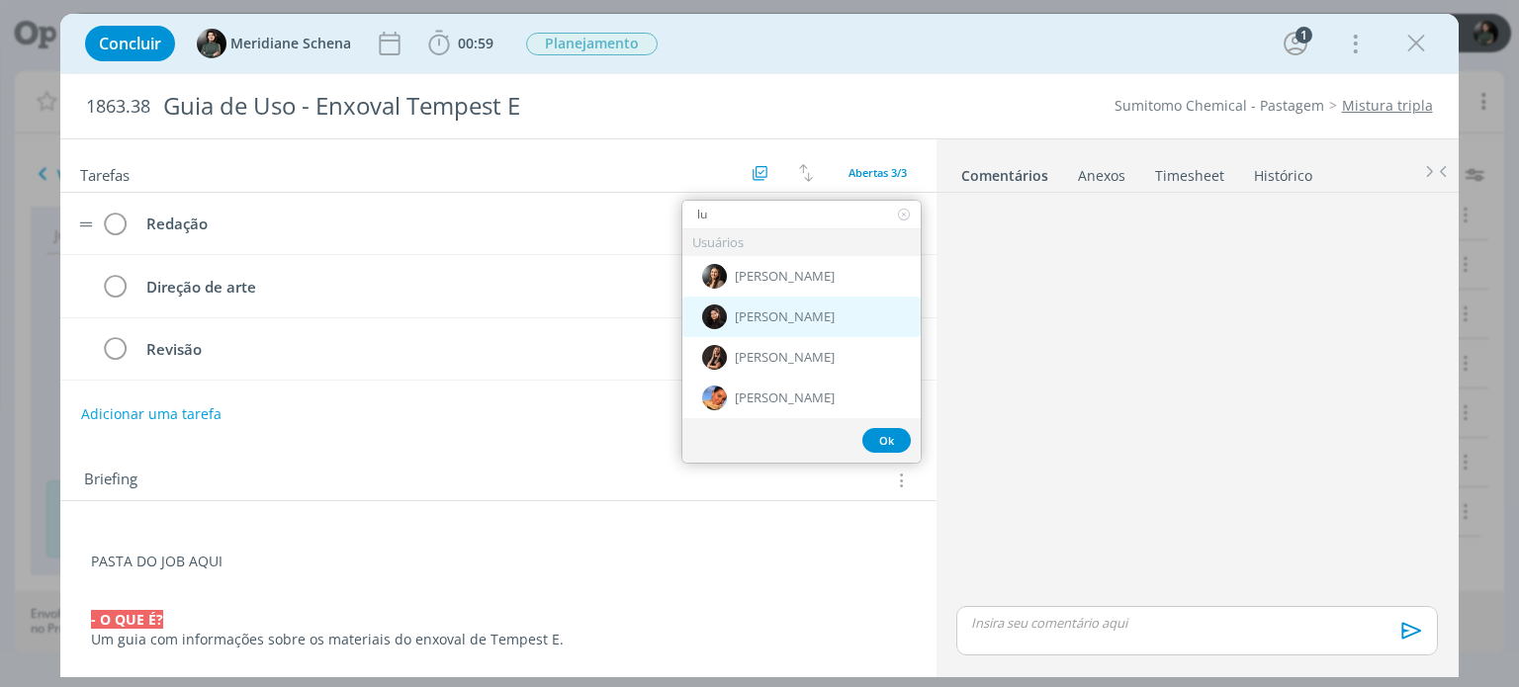
type input "lu"
click at [771, 319] on span "[PERSON_NAME]" at bounding box center [785, 318] width 100 height 16
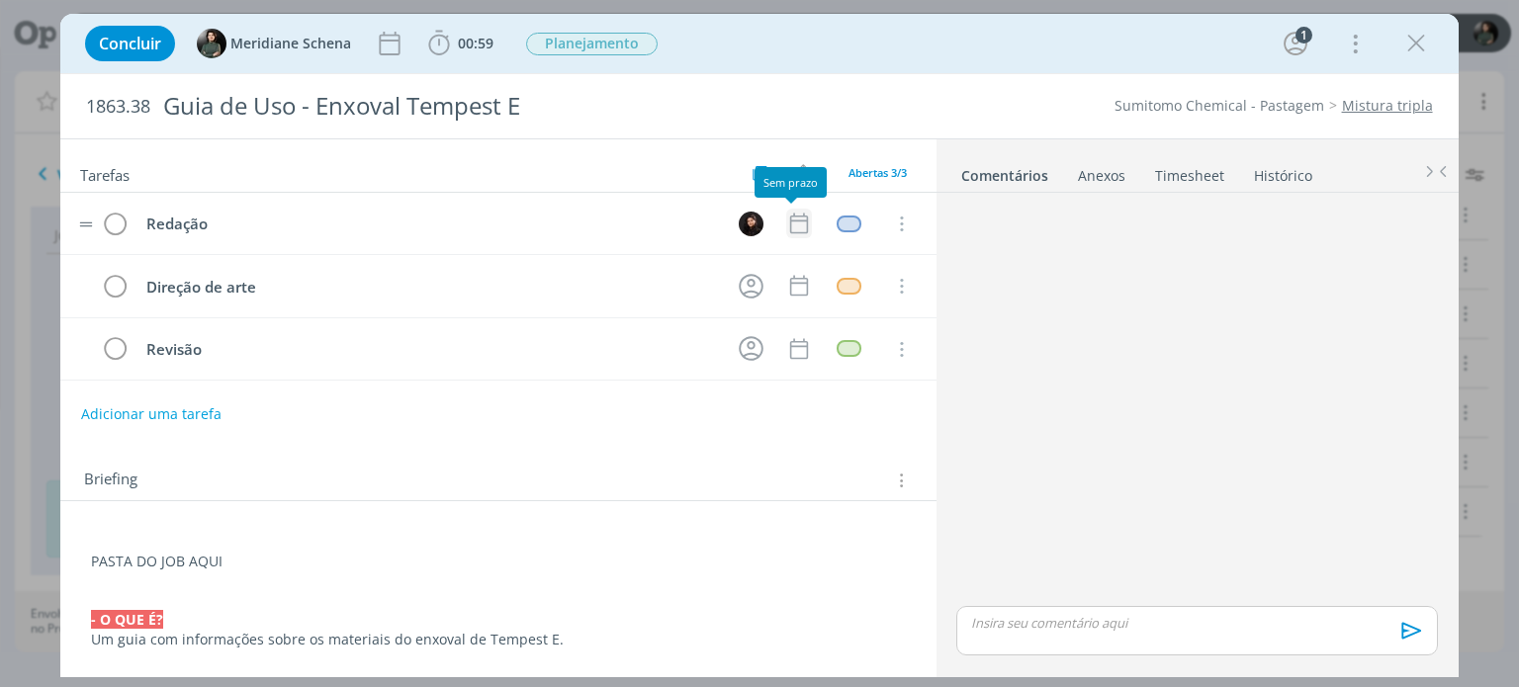
click at [786, 218] on icon "dialog" at bounding box center [799, 224] width 26 height 26
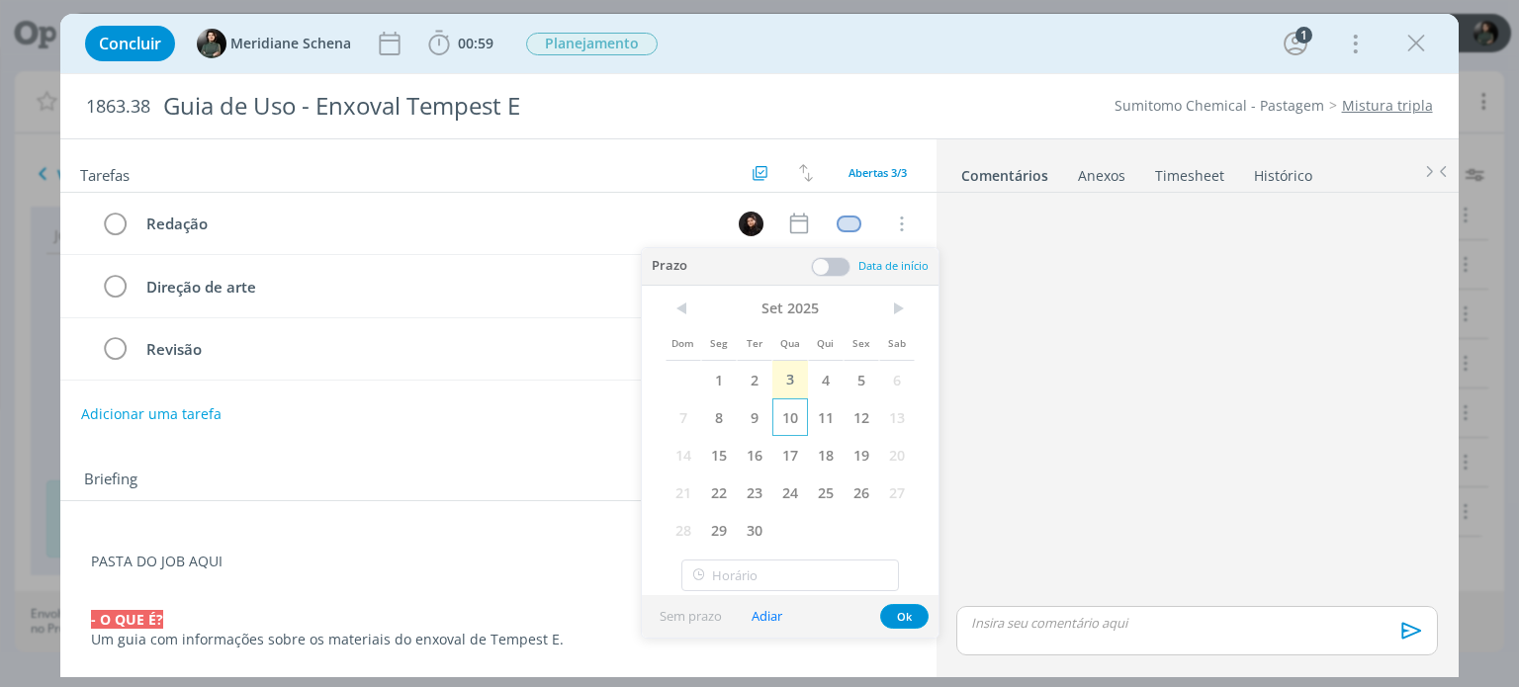
click at [786, 418] on span "10" at bounding box center [790, 418] width 36 height 38
click at [837, 265] on span at bounding box center [831, 267] width 40 height 20
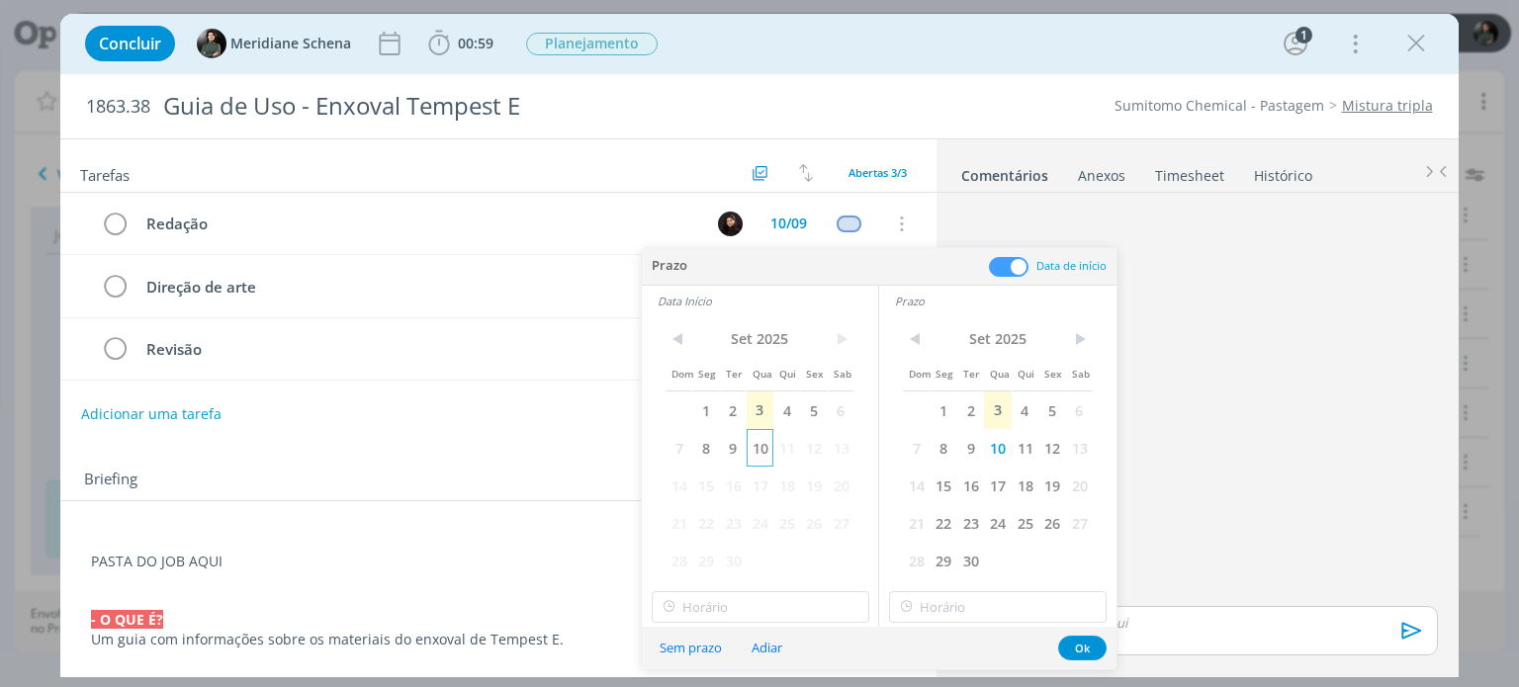
click at [766, 447] on span "10" at bounding box center [760, 448] width 27 height 38
click at [786, 446] on span "11" at bounding box center [786, 448] width 27 height 38
click at [1024, 445] on span "11" at bounding box center [1025, 448] width 27 height 38
click at [732, 605] on input "15:00" at bounding box center [761, 607] width 218 height 32
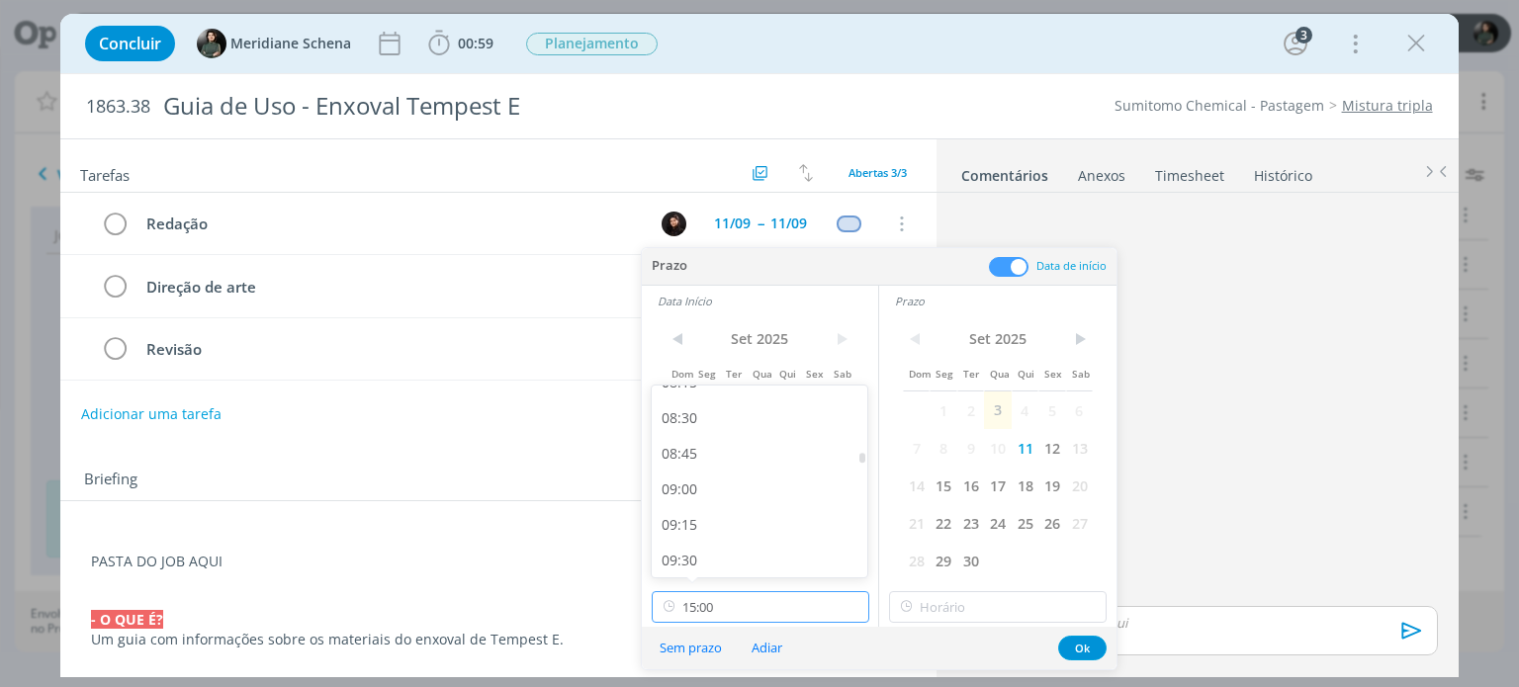
scroll to position [1195, 0]
click at [708, 483] on div "09:00" at bounding box center [762, 491] width 221 height 36
type input "09:00"
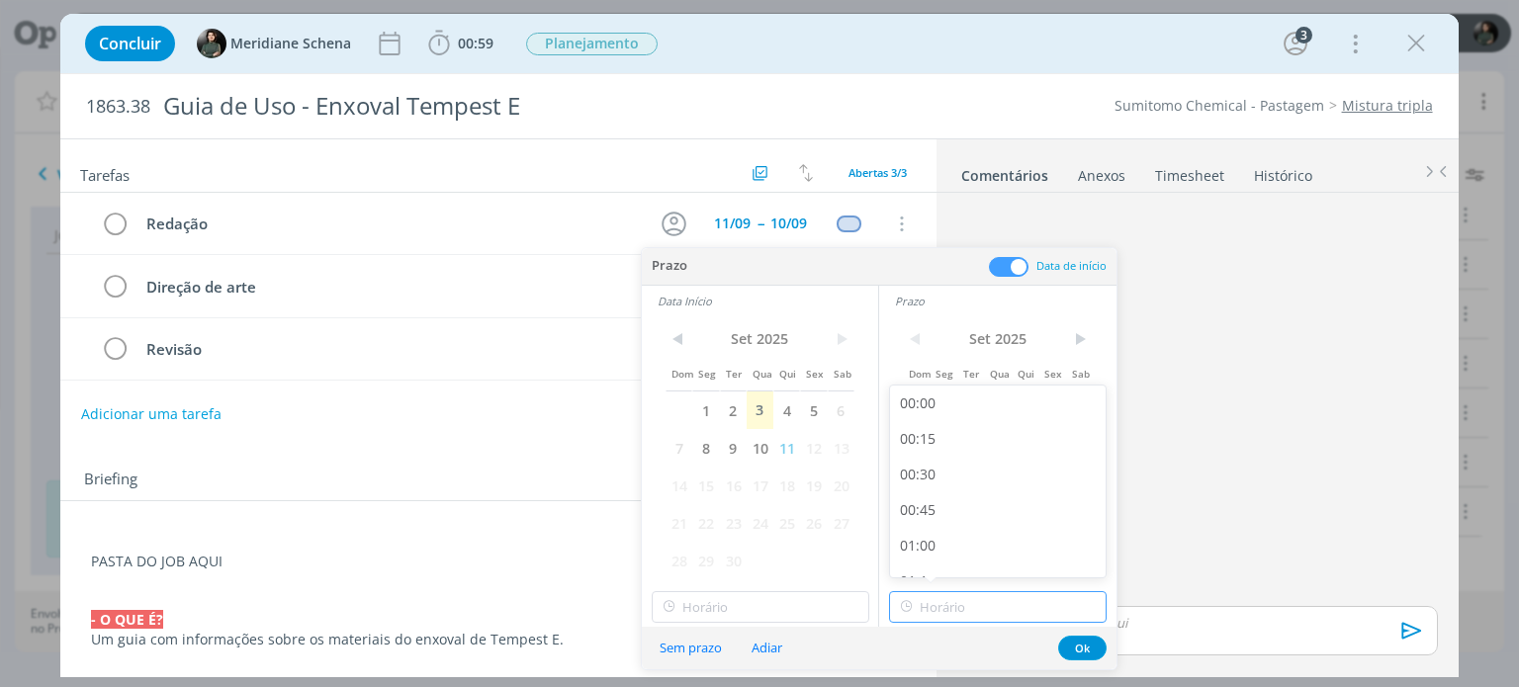
type input "15:00"
click at [965, 601] on input "15:00" at bounding box center [998, 607] width 218 height 32
type input "09:00"
click at [938, 528] on div "12:00" at bounding box center [1000, 522] width 221 height 36
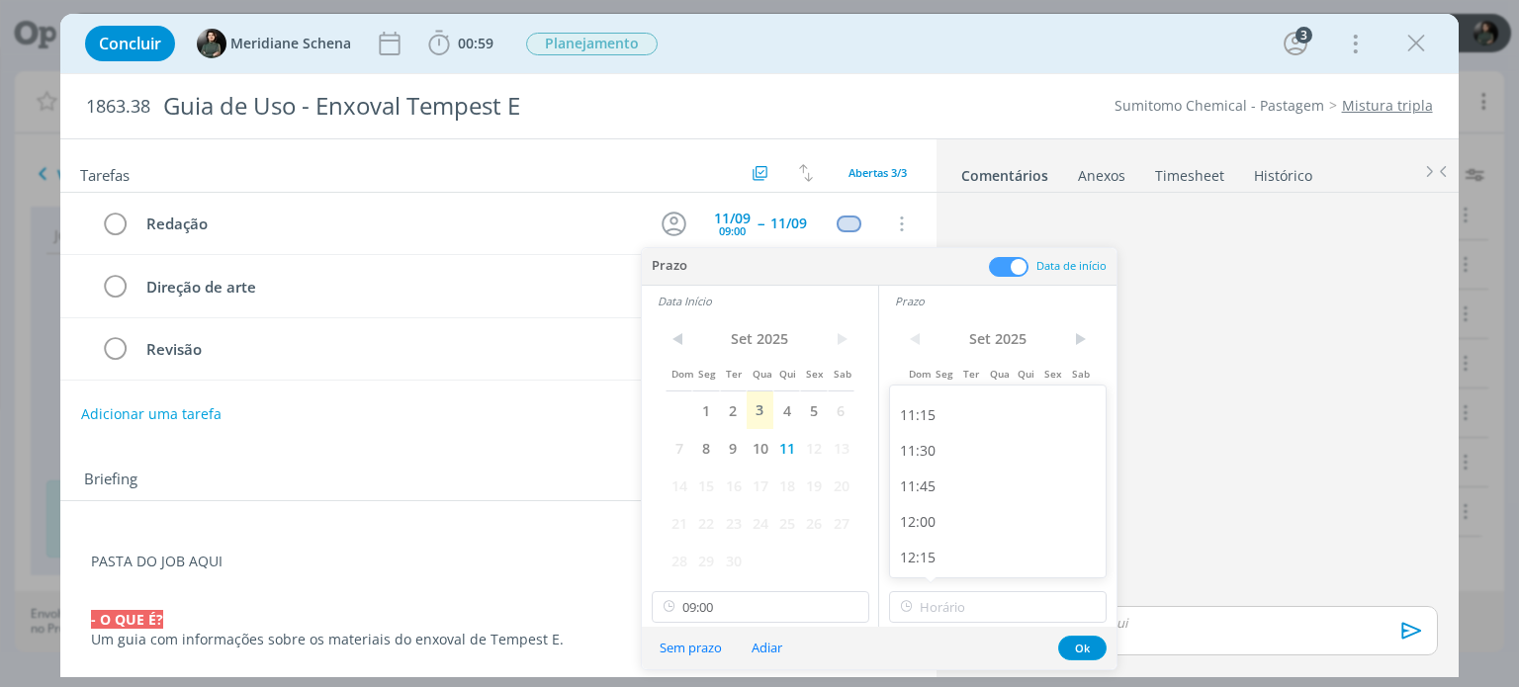
type input "12:00"
click at [1088, 644] on button "Ok" at bounding box center [1082, 648] width 48 height 25
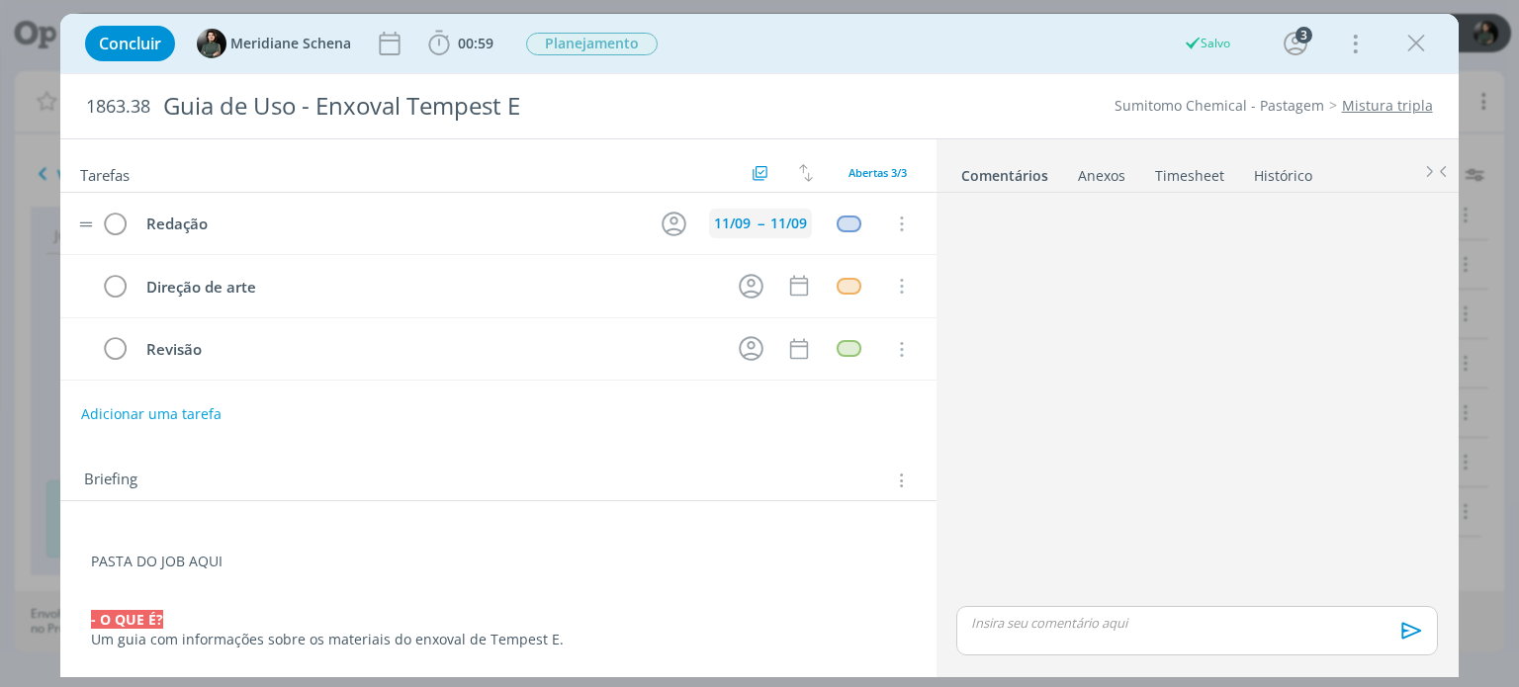
click at [730, 221] on div "11/09" at bounding box center [732, 224] width 37 height 14
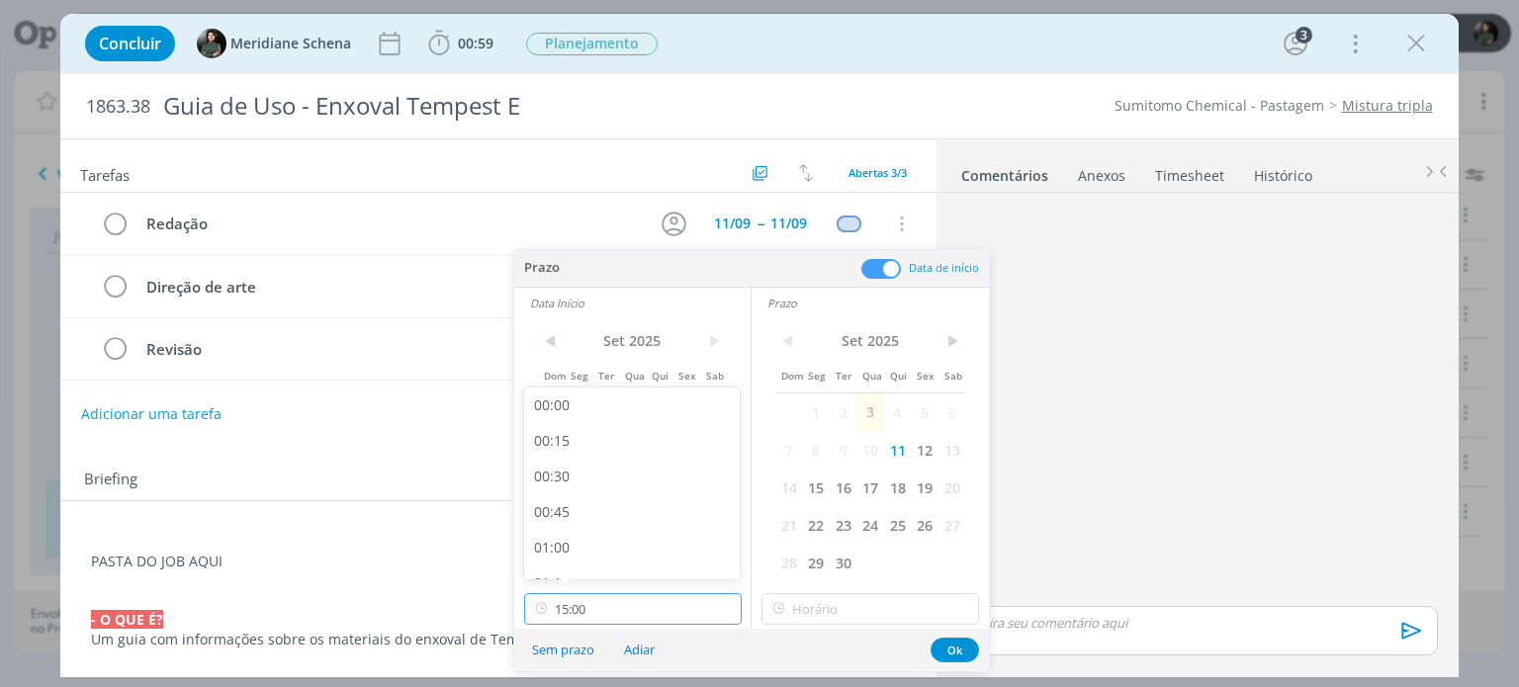
click at [590, 610] on input "15:00" at bounding box center [633, 609] width 218 height 32
type input "09:00"
type input "12:00"
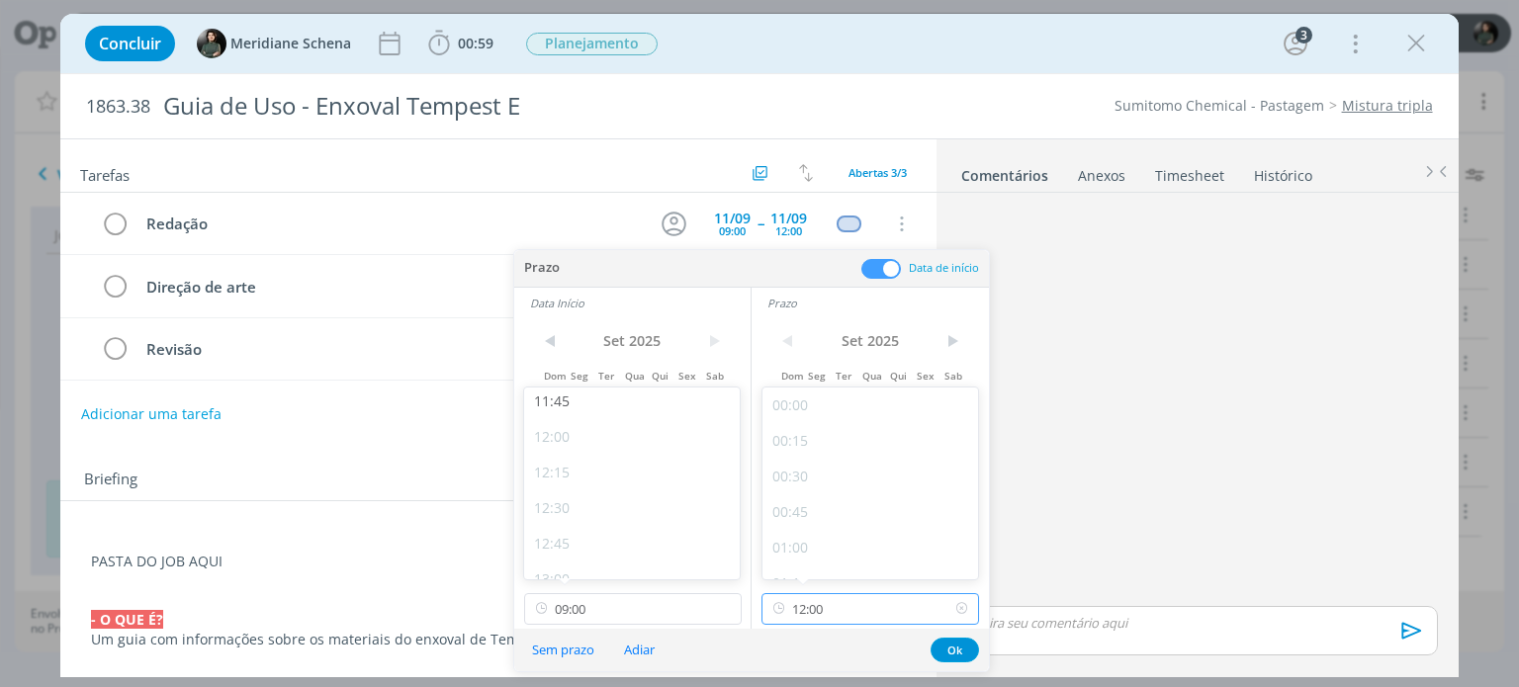
click at [831, 600] on input "12:00" at bounding box center [870, 609] width 218 height 32
click at [654, 446] on span "11" at bounding box center [659, 450] width 27 height 38
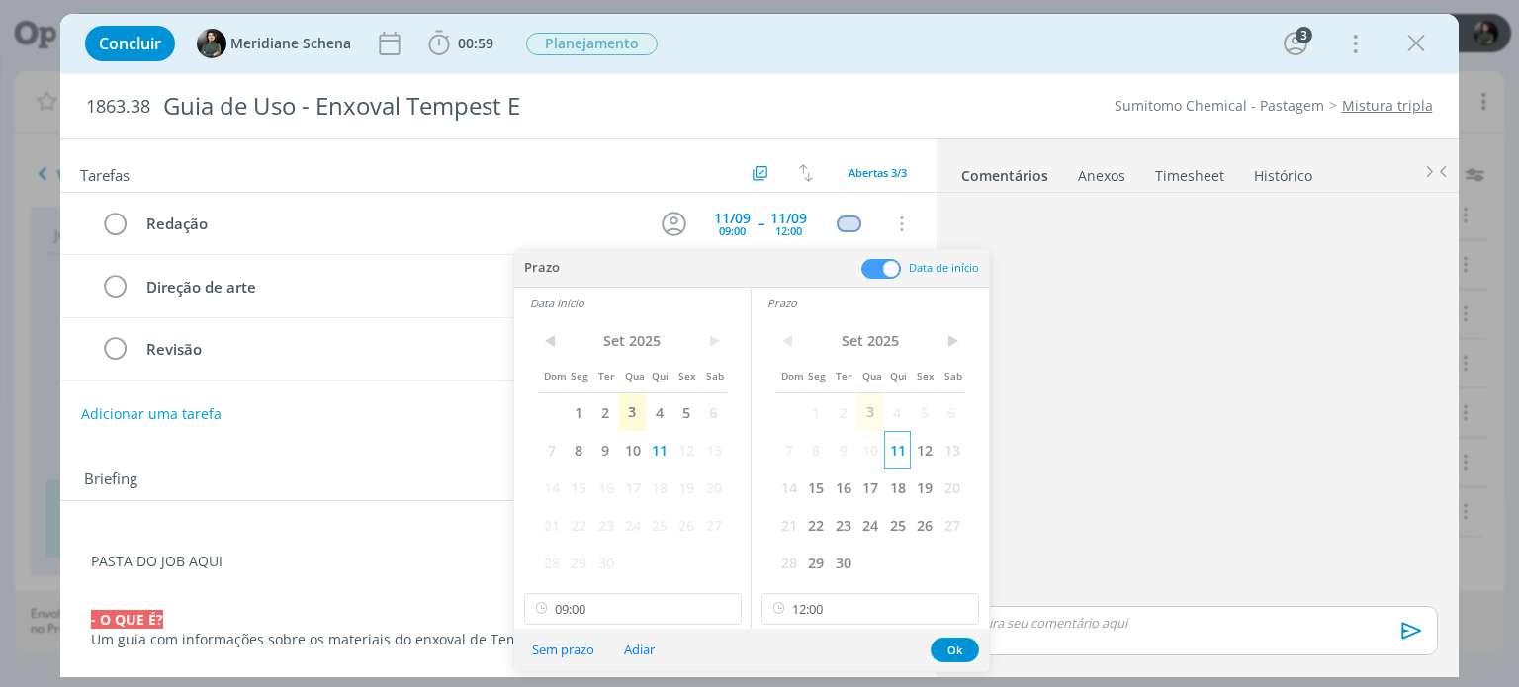
click at [894, 453] on span "11" at bounding box center [897, 450] width 27 height 38
click at [949, 651] on button "Ok" at bounding box center [954, 650] width 48 height 25
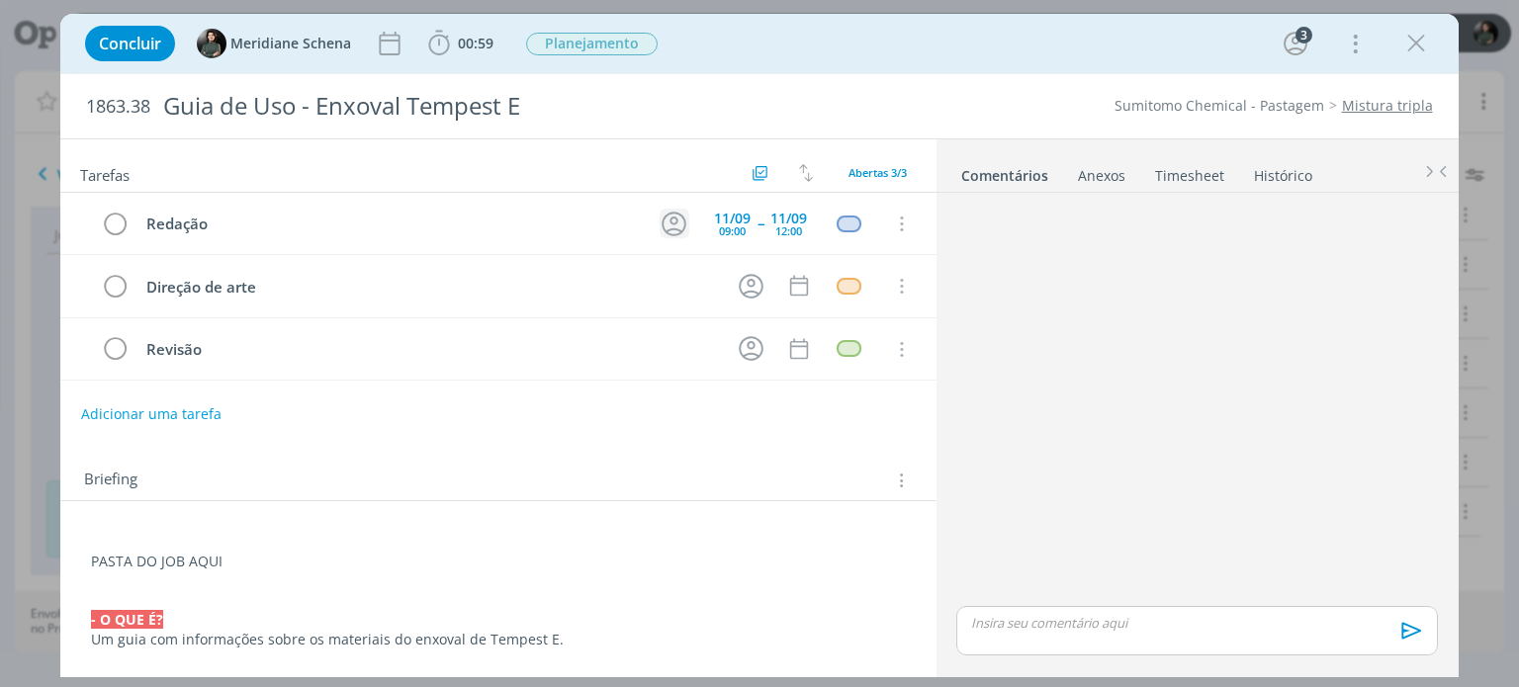
click at [662, 214] on icon "dialog" at bounding box center [674, 224] width 25 height 25
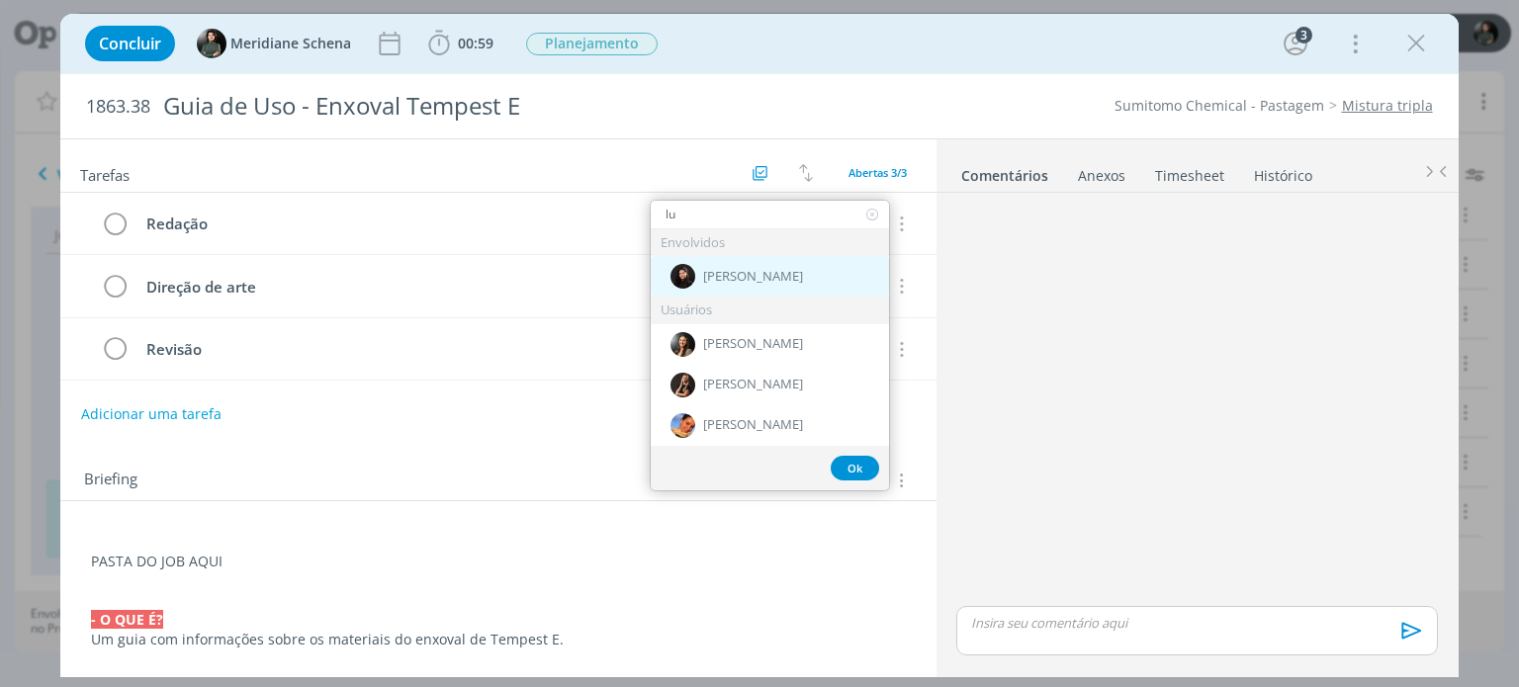
type input "lu"
click at [730, 273] on span "[PERSON_NAME]" at bounding box center [753, 277] width 100 height 16
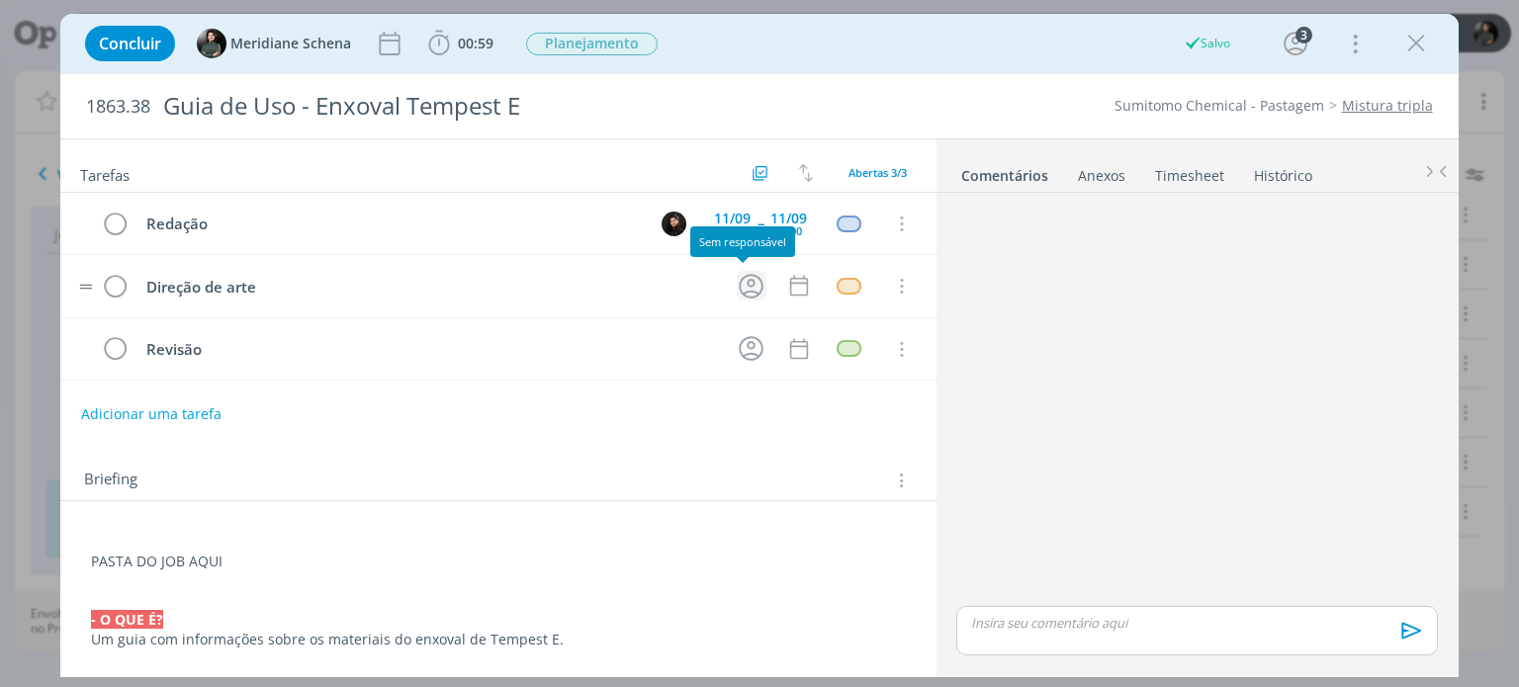
click at [743, 295] on icon "dialog" at bounding box center [751, 286] width 25 height 25
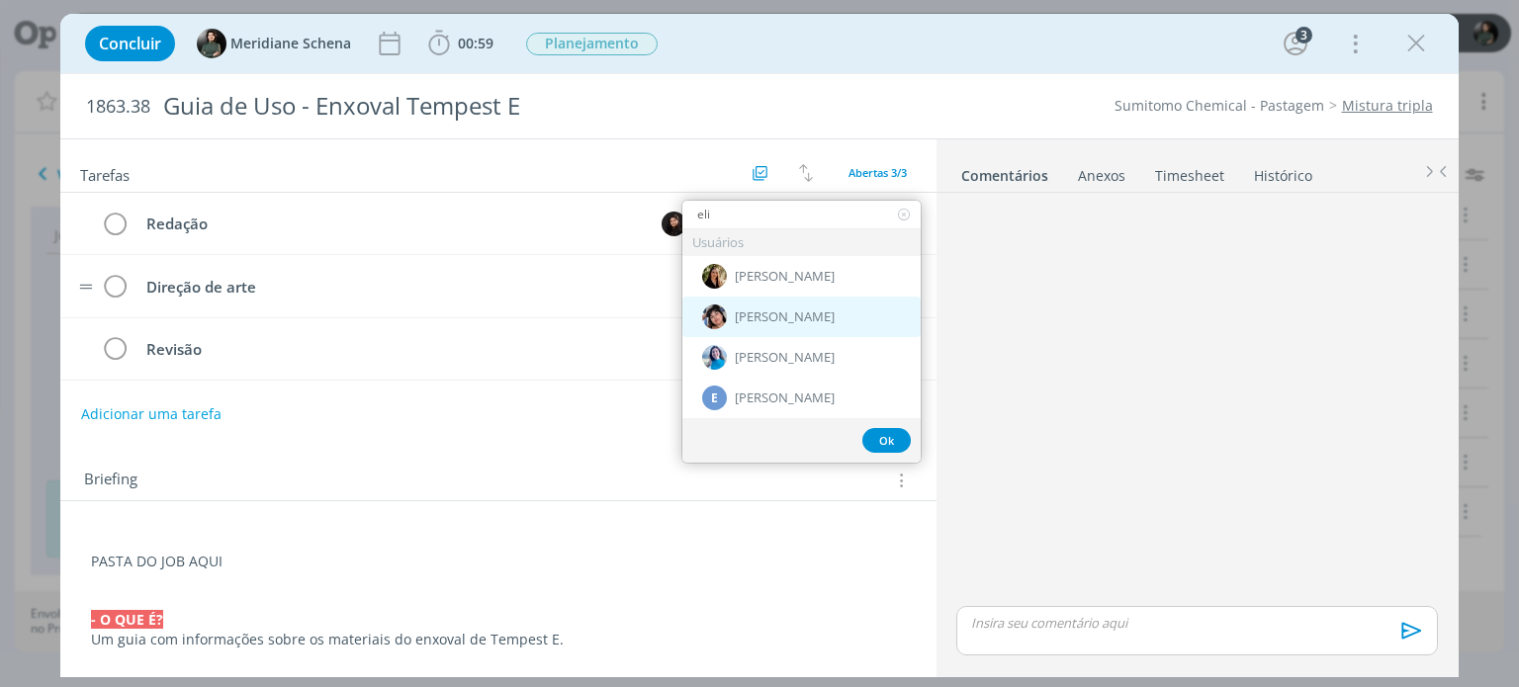
type input "eli"
click at [755, 310] on span "[PERSON_NAME]" at bounding box center [785, 318] width 100 height 16
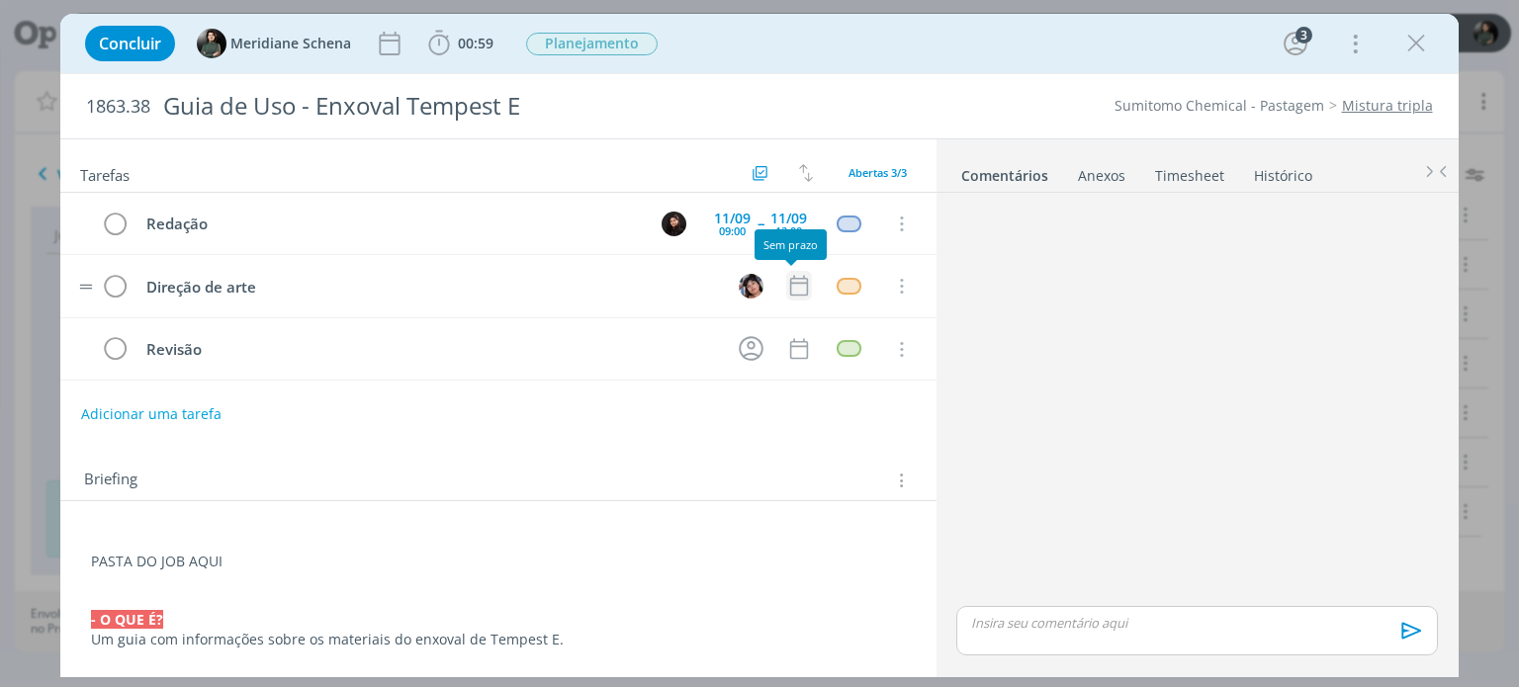
click at [786, 287] on icon "dialog" at bounding box center [799, 286] width 26 height 26
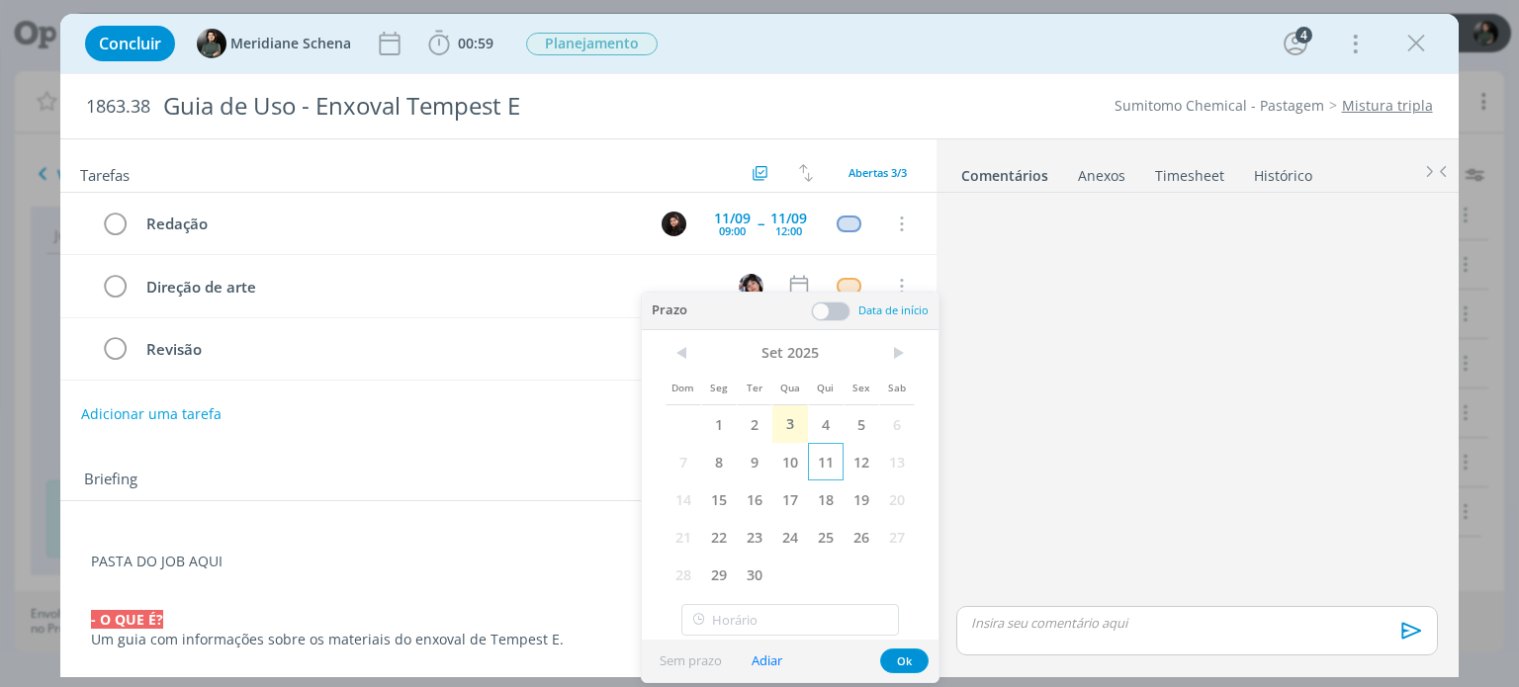
click at [831, 464] on span "11" at bounding box center [826, 462] width 36 height 38
click at [826, 318] on span at bounding box center [831, 312] width 40 height 20
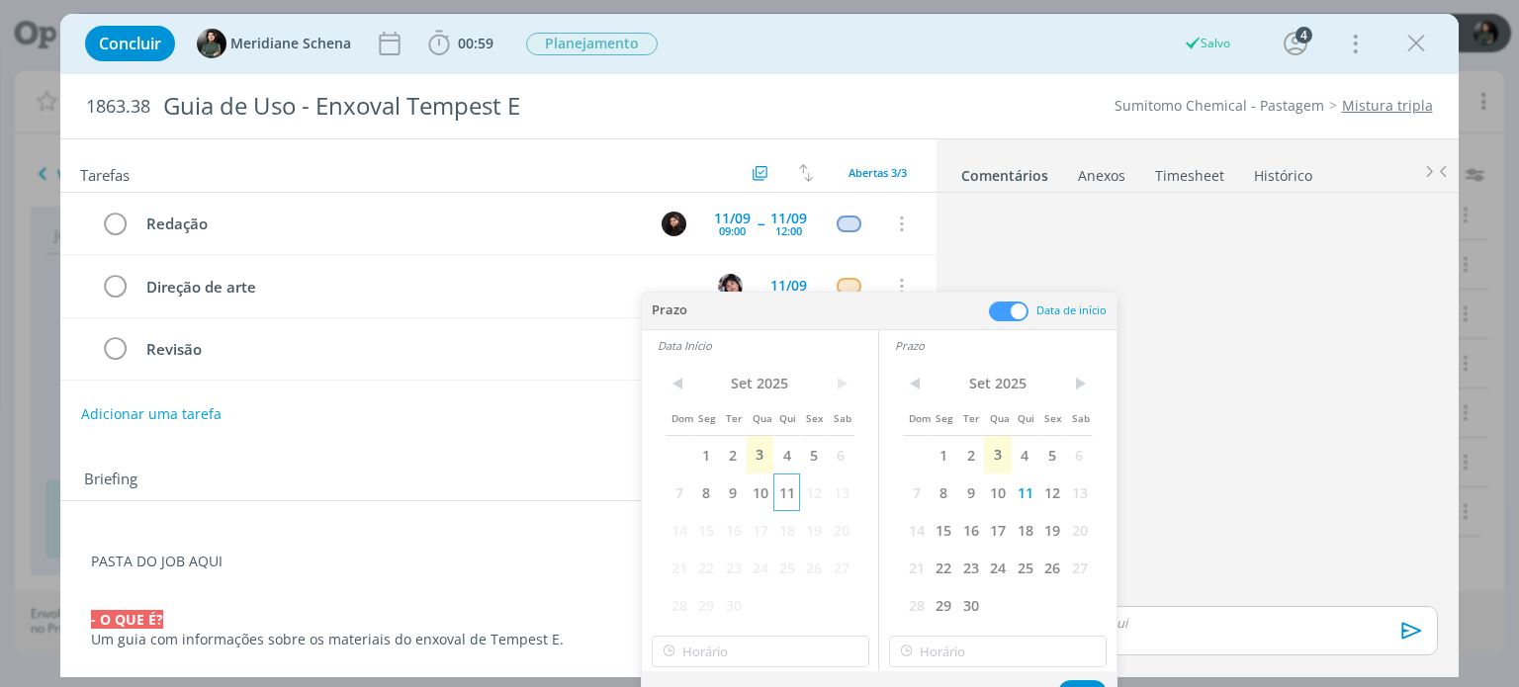
click at [784, 493] on span "11" at bounding box center [786, 493] width 27 height 38
click at [767, 646] on input "15:00" at bounding box center [761, 652] width 218 height 32
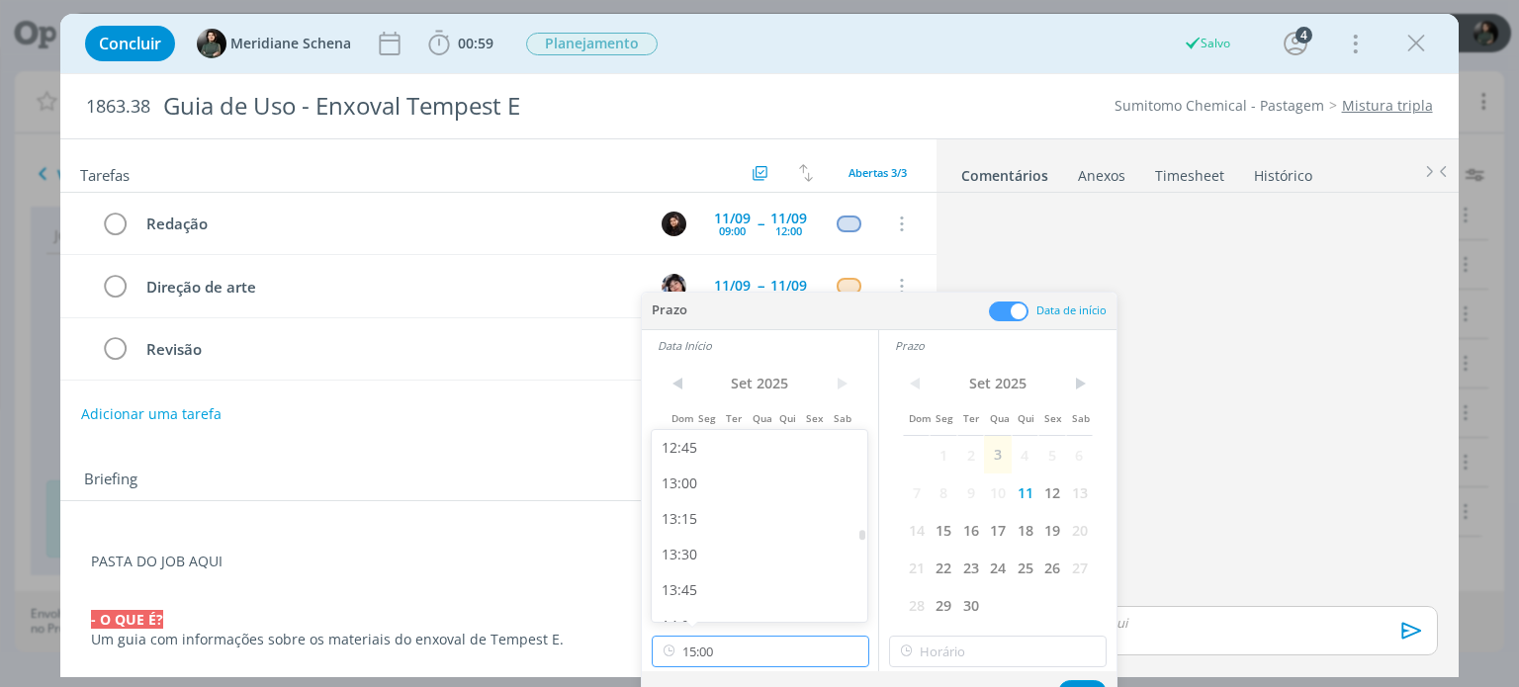
scroll to position [1788, 0]
click at [695, 518] on div "13:00" at bounding box center [762, 511] width 221 height 36
type input "13:00"
click at [976, 645] on input "15:00" at bounding box center [998, 652] width 218 height 32
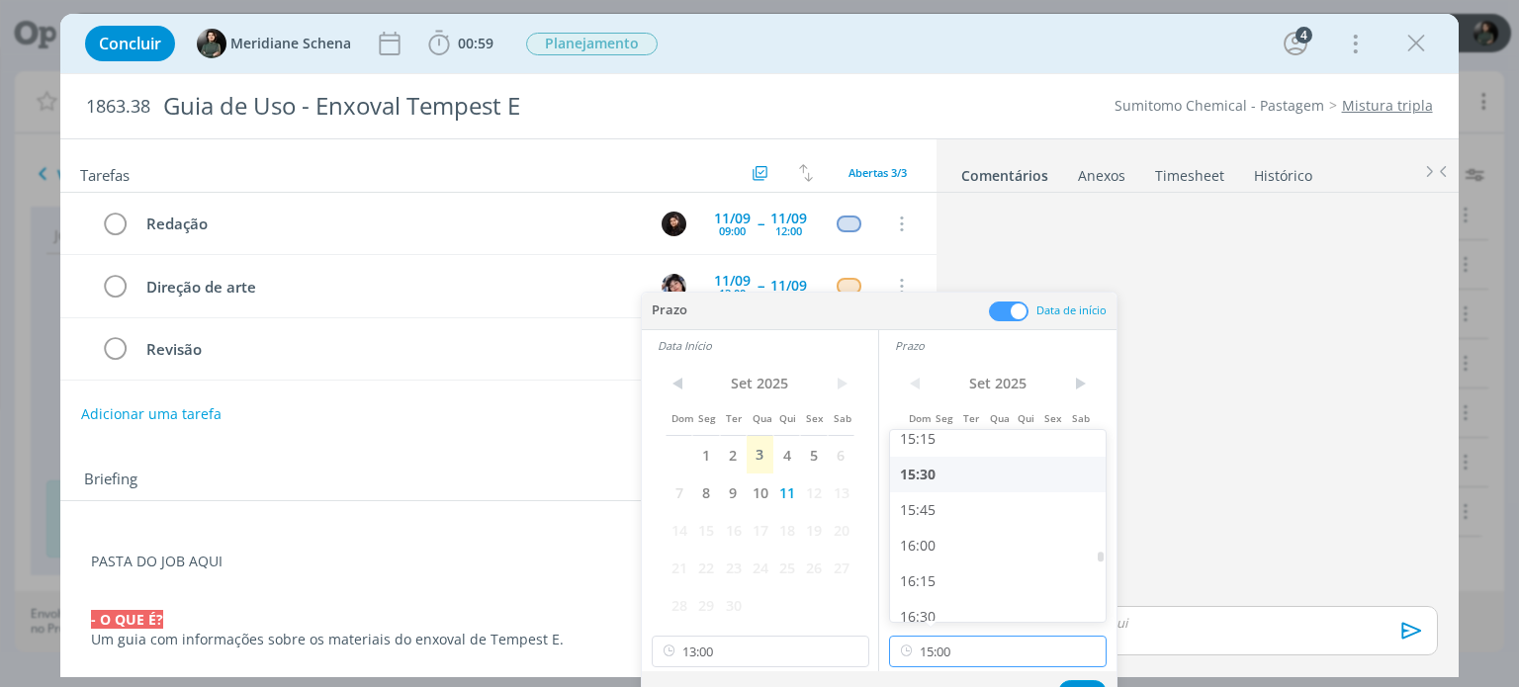
scroll to position [2183, 0]
click at [926, 550] on div "16:00" at bounding box center [1000, 543] width 221 height 36
type input "16:00"
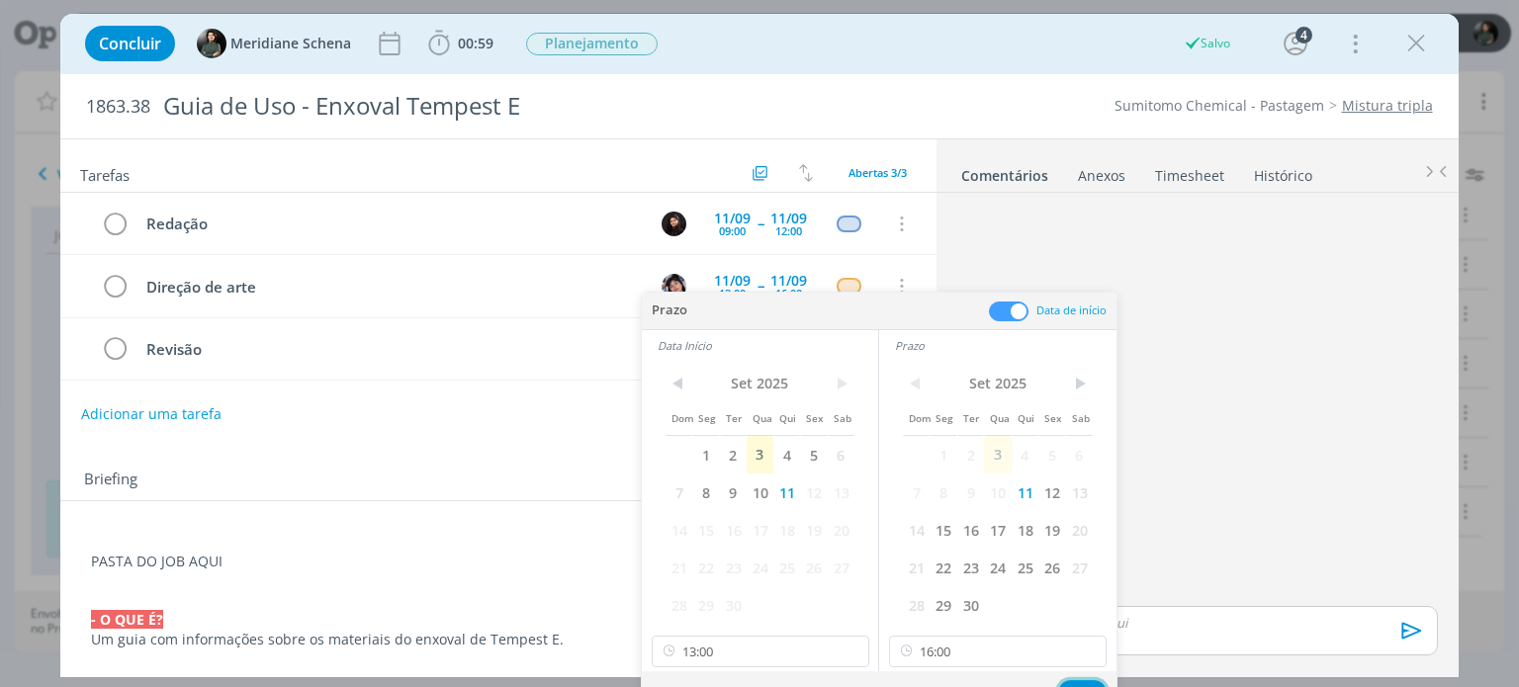
click at [1078, 680] on button "Ok" at bounding box center [1082, 692] width 48 height 25
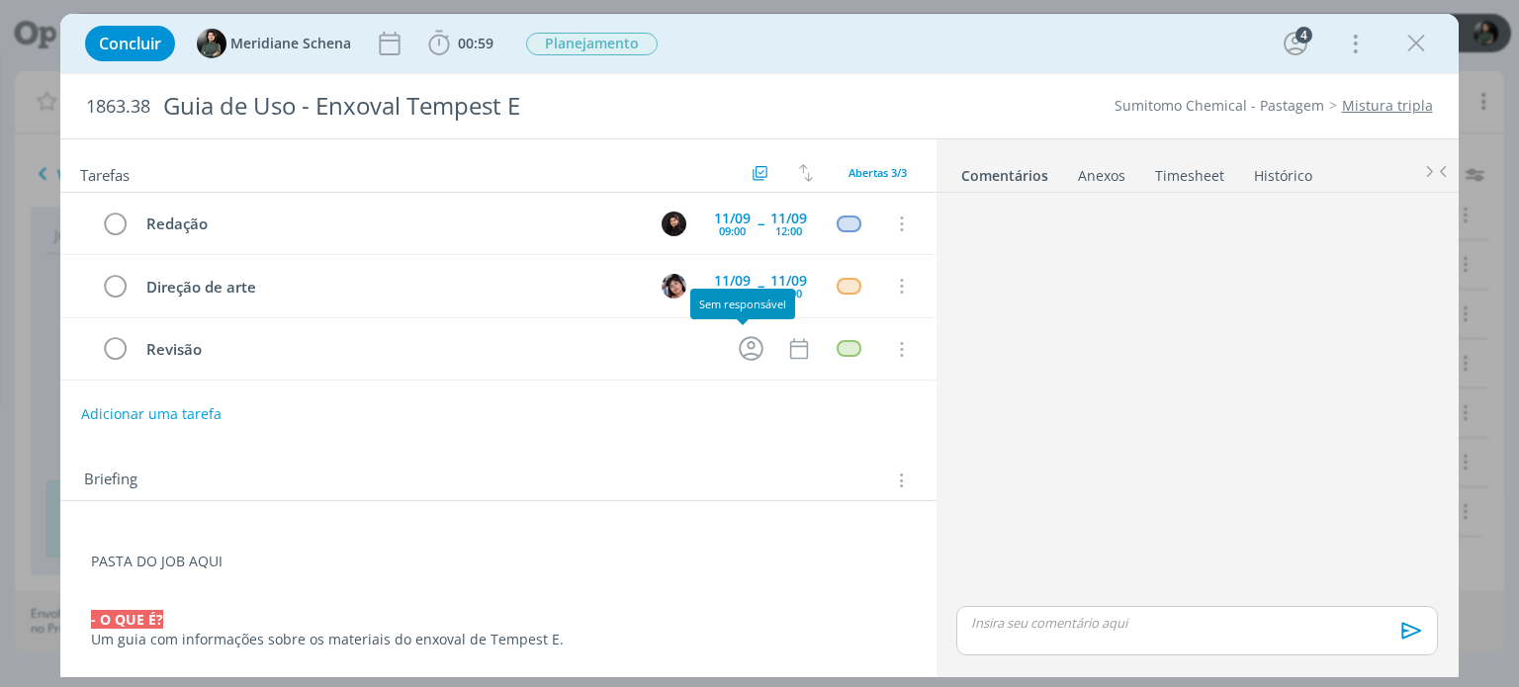
click at [765, 288] on div "11/09 16:00" at bounding box center [788, 286] width 46 height 43
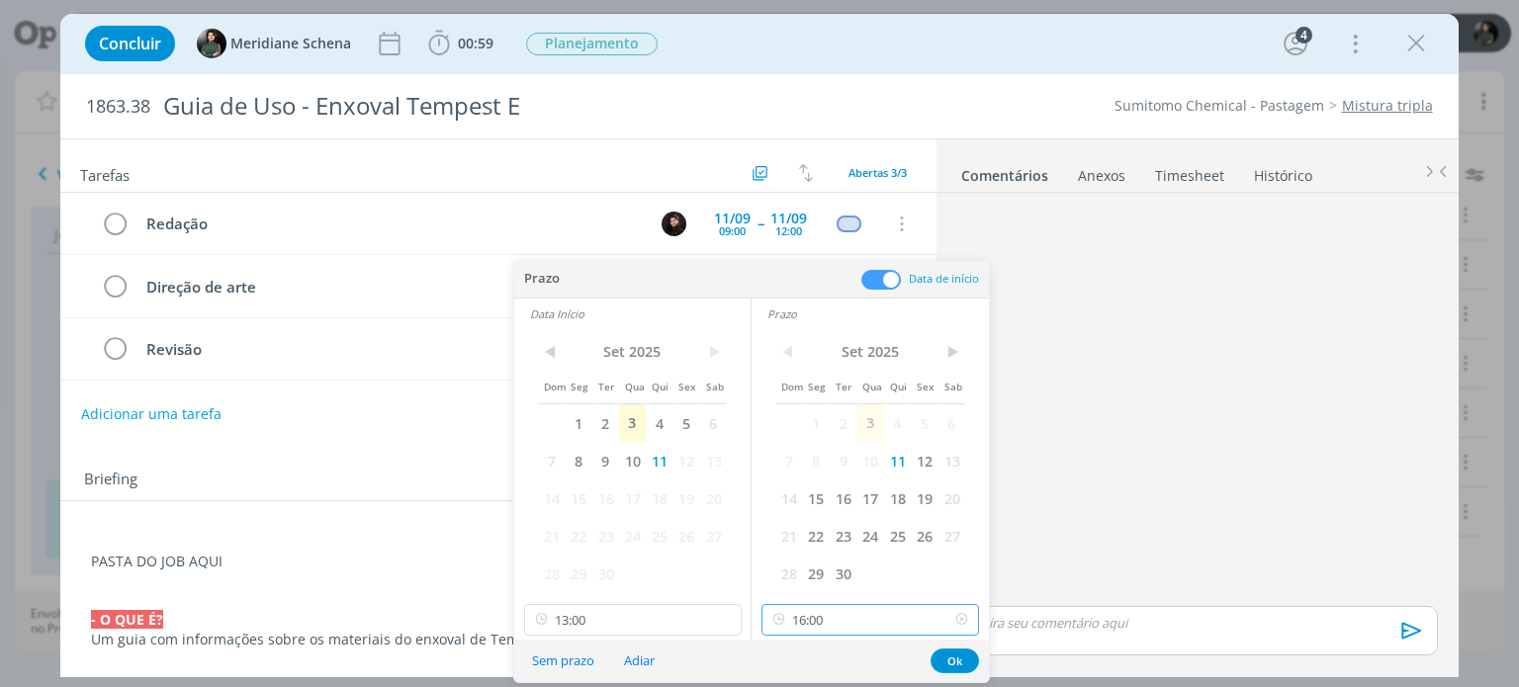
click at [831, 623] on input "16:00" at bounding box center [870, 620] width 218 height 32
click at [807, 427] on div "15:00" at bounding box center [872, 424] width 221 height 36
type input "15:00"
click at [958, 663] on button "Ok" at bounding box center [954, 661] width 48 height 25
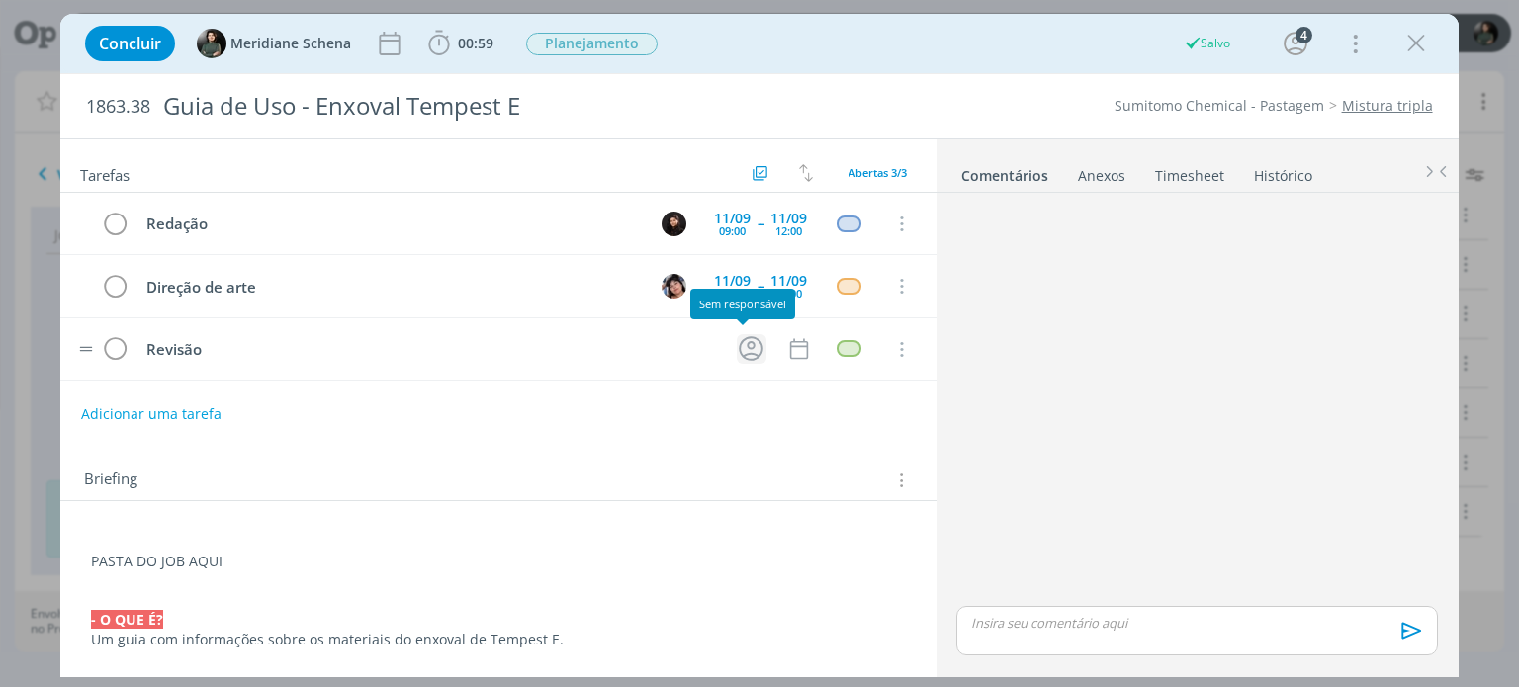
click at [745, 358] on icon "dialog" at bounding box center [751, 348] width 31 height 31
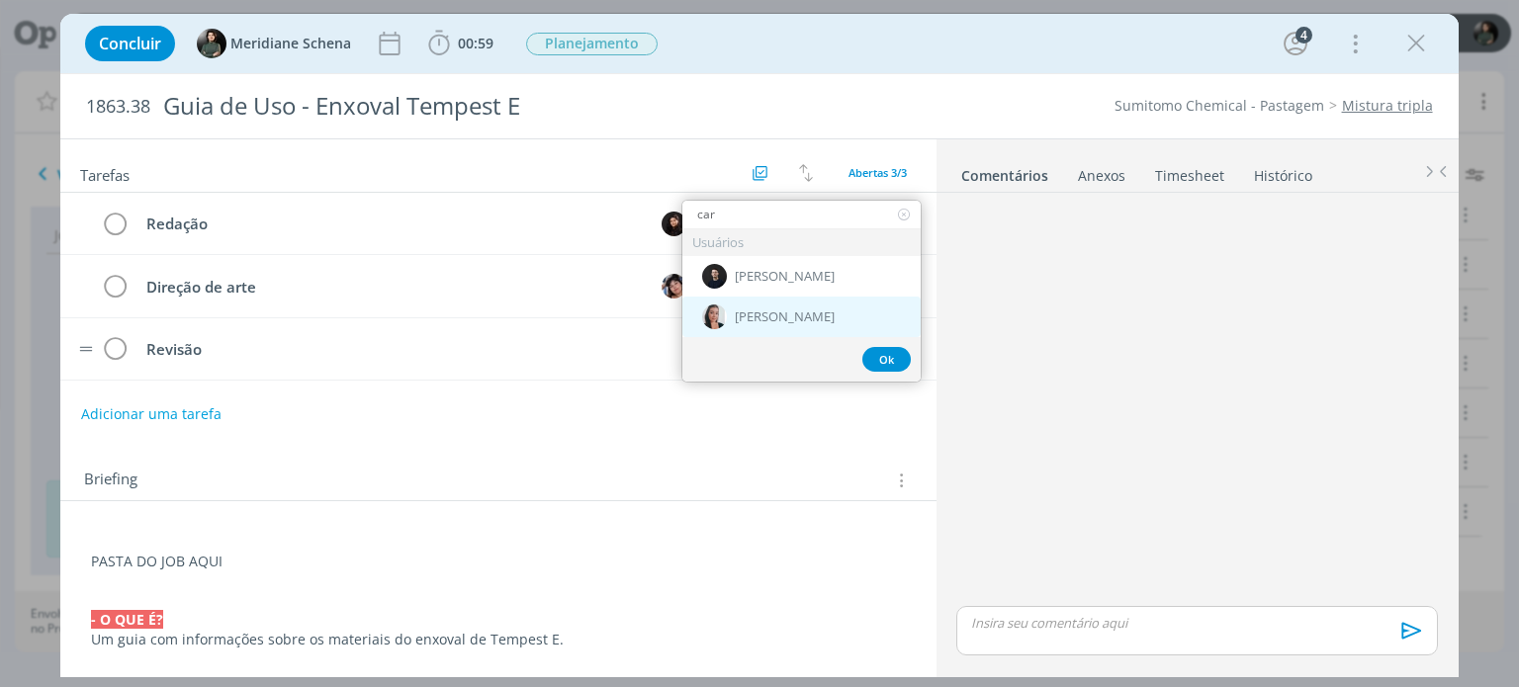
type input "car"
click at [755, 318] on span "[PERSON_NAME]" at bounding box center [785, 318] width 100 height 16
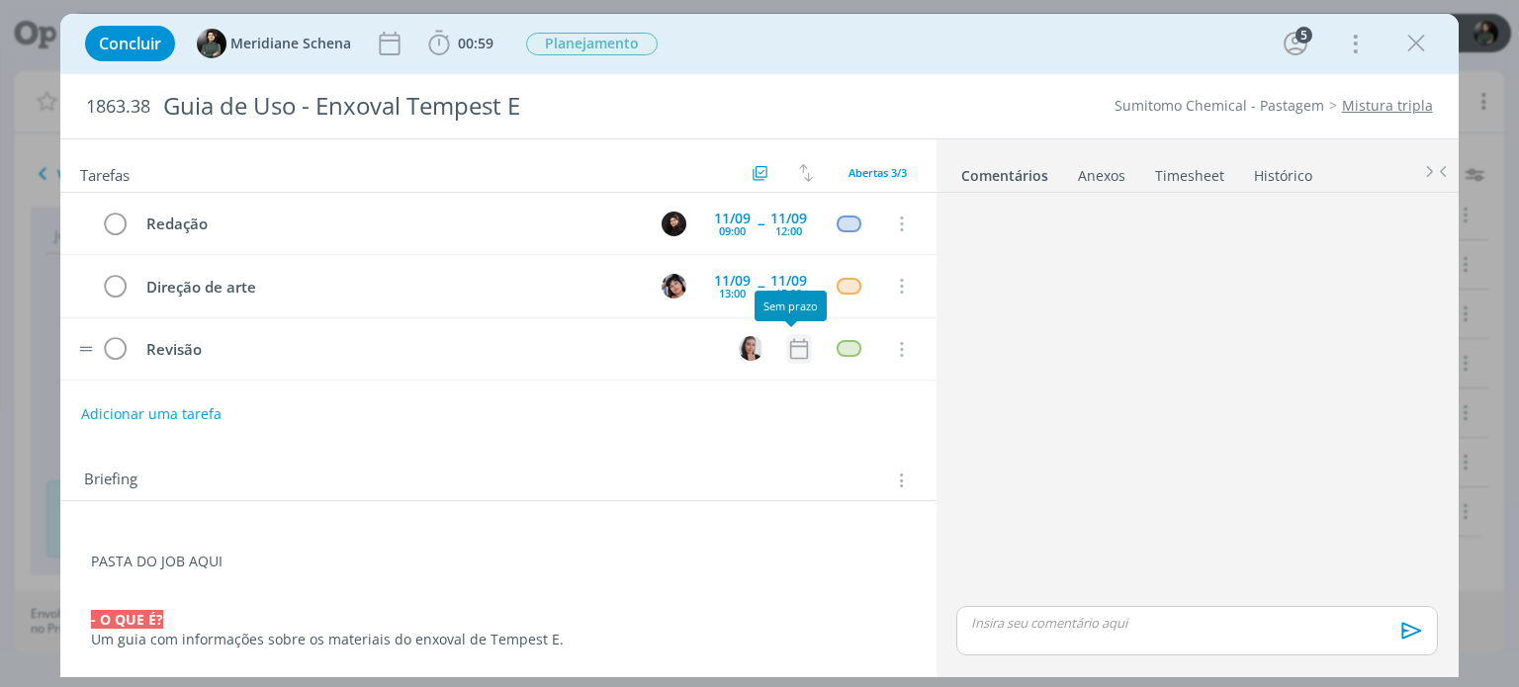
click at [786, 353] on icon "dialog" at bounding box center [799, 349] width 26 height 26
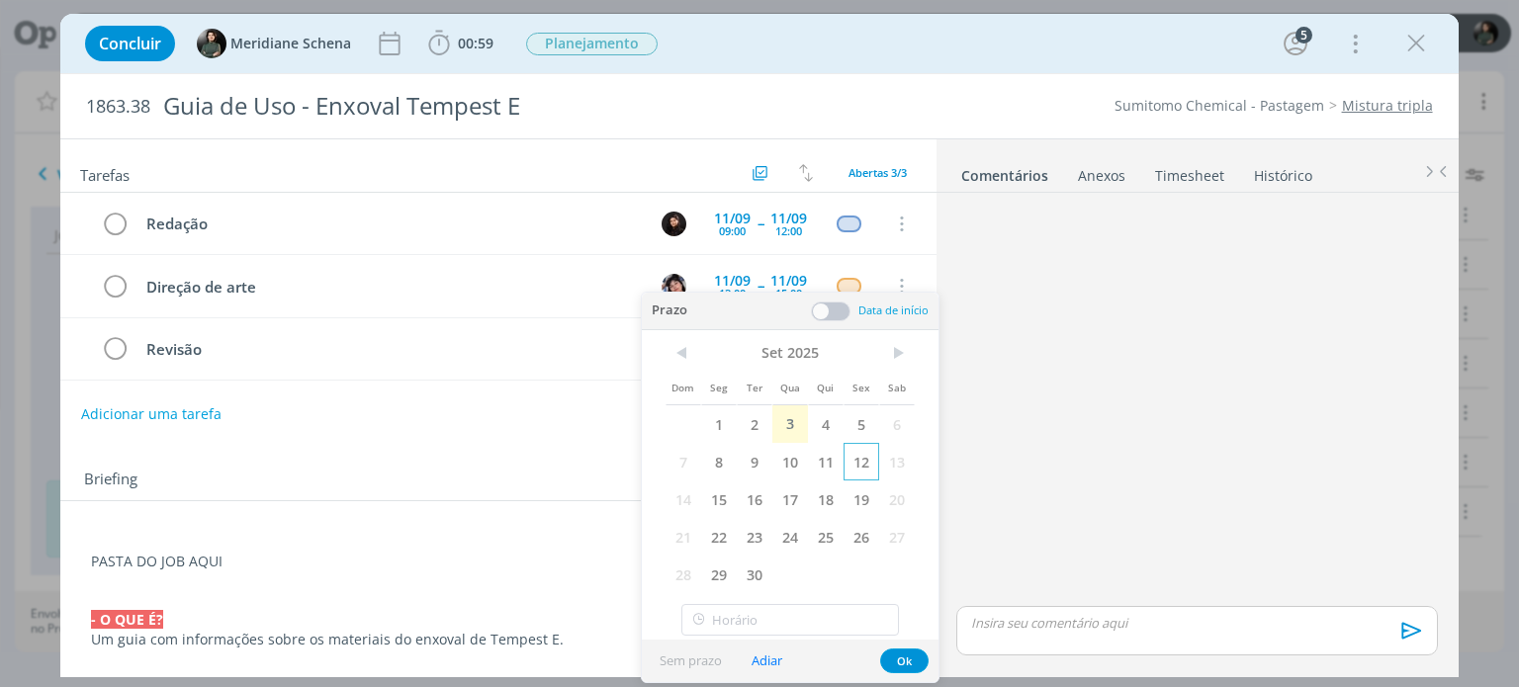
click at [855, 460] on span "12" at bounding box center [861, 462] width 36 height 38
click at [838, 315] on span at bounding box center [831, 312] width 40 height 20
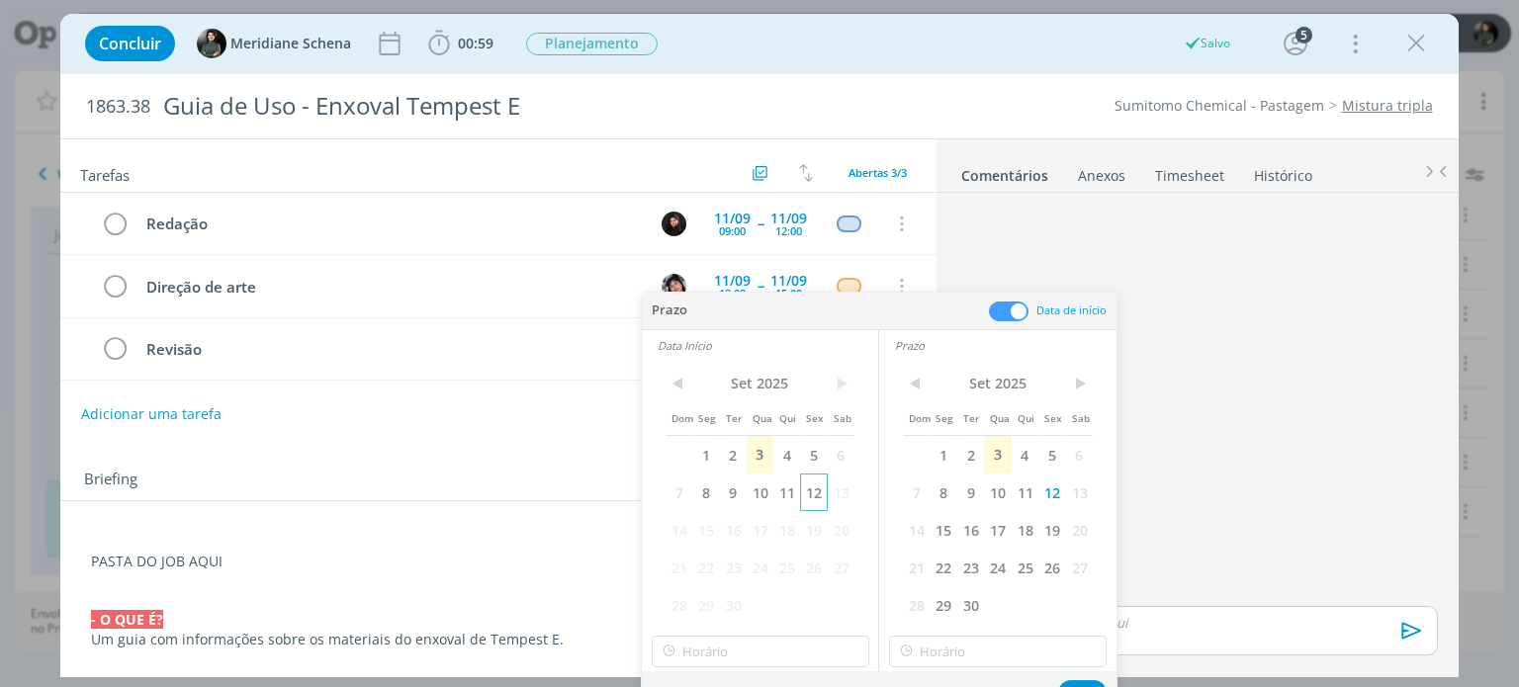
click at [819, 488] on span "12" at bounding box center [813, 493] width 27 height 38
click at [722, 650] on input "15:00" at bounding box center [761, 652] width 218 height 32
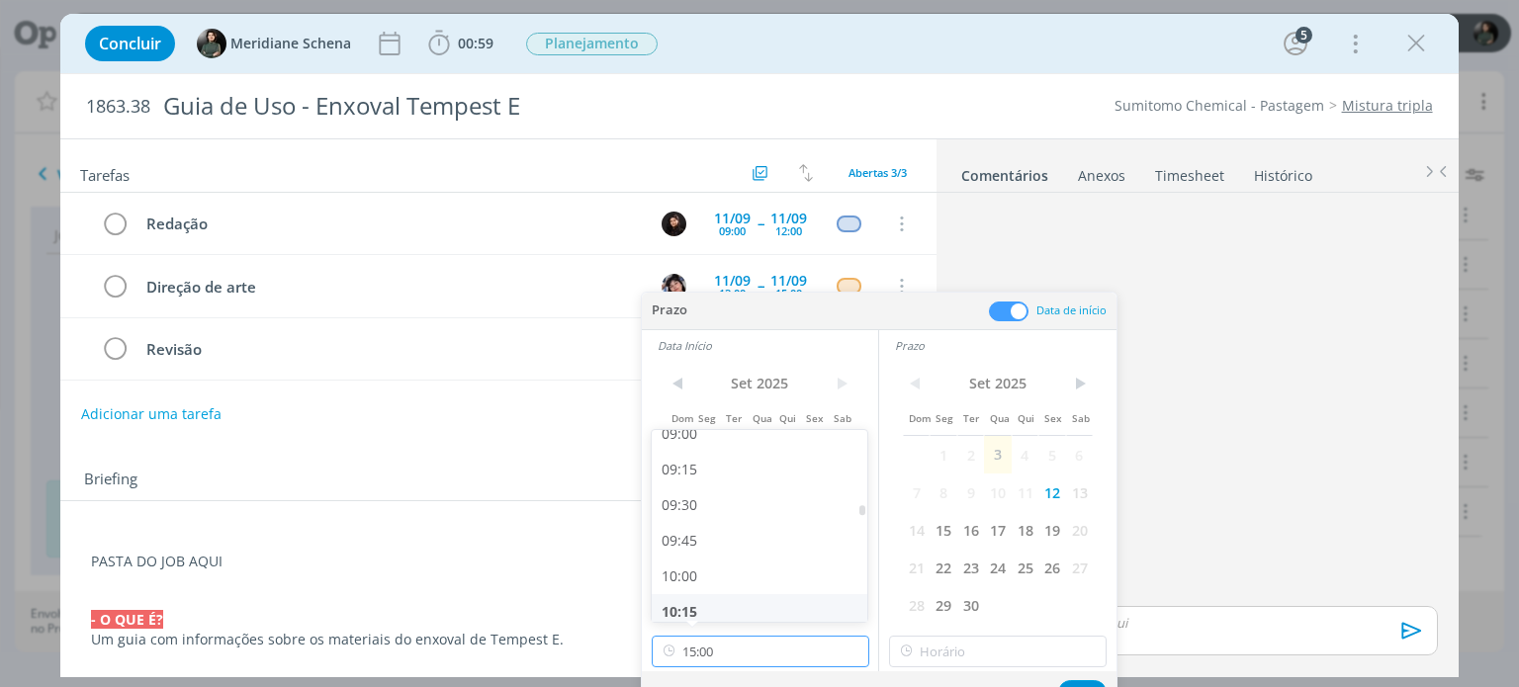
scroll to position [1293, 0]
click at [695, 444] on div "09:00" at bounding box center [762, 436] width 221 height 36
type input "09:00"
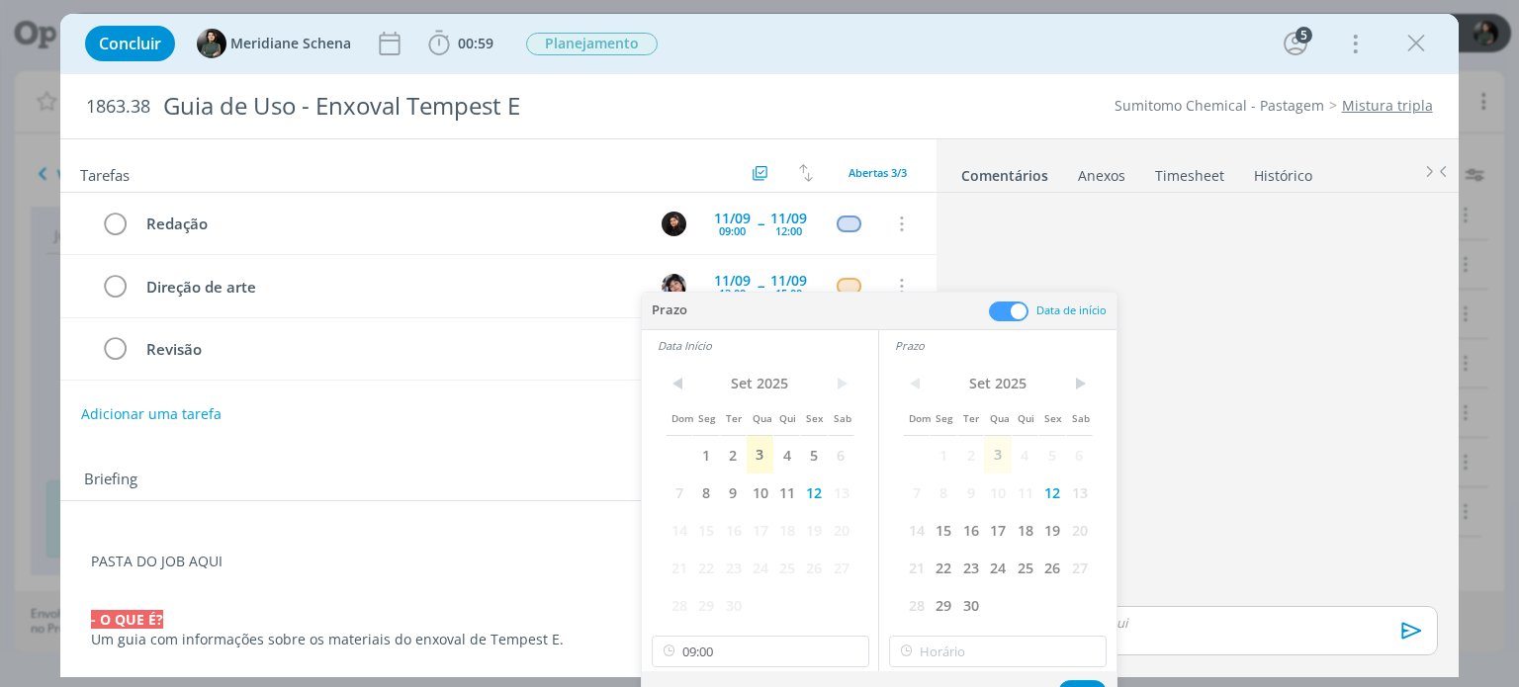
scroll to position [1282, 0]
click at [955, 646] on input "15:00" at bounding box center [998, 652] width 218 height 32
click at [933, 570] on div "10:00" at bounding box center [1000, 579] width 221 height 36
type input "10:00"
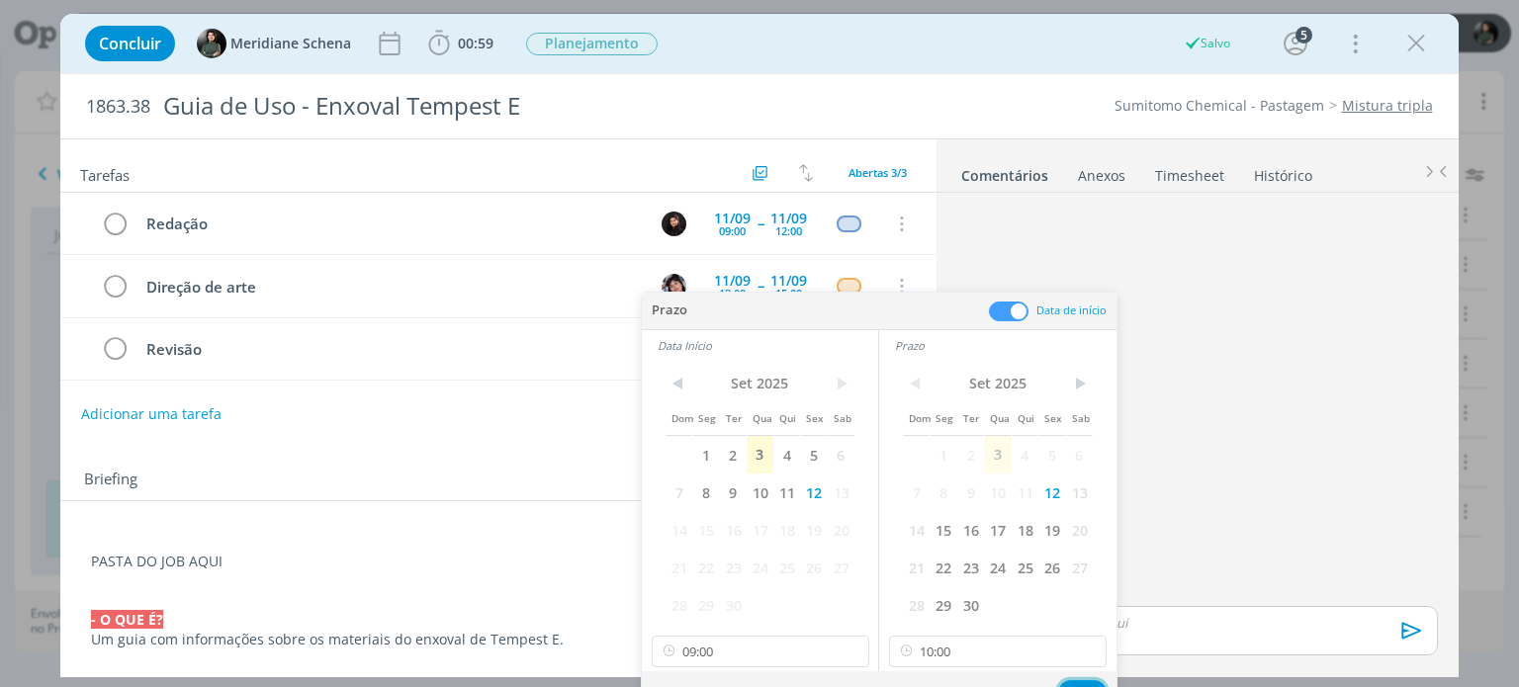
click at [1073, 683] on button "Ok" at bounding box center [1082, 692] width 48 height 25
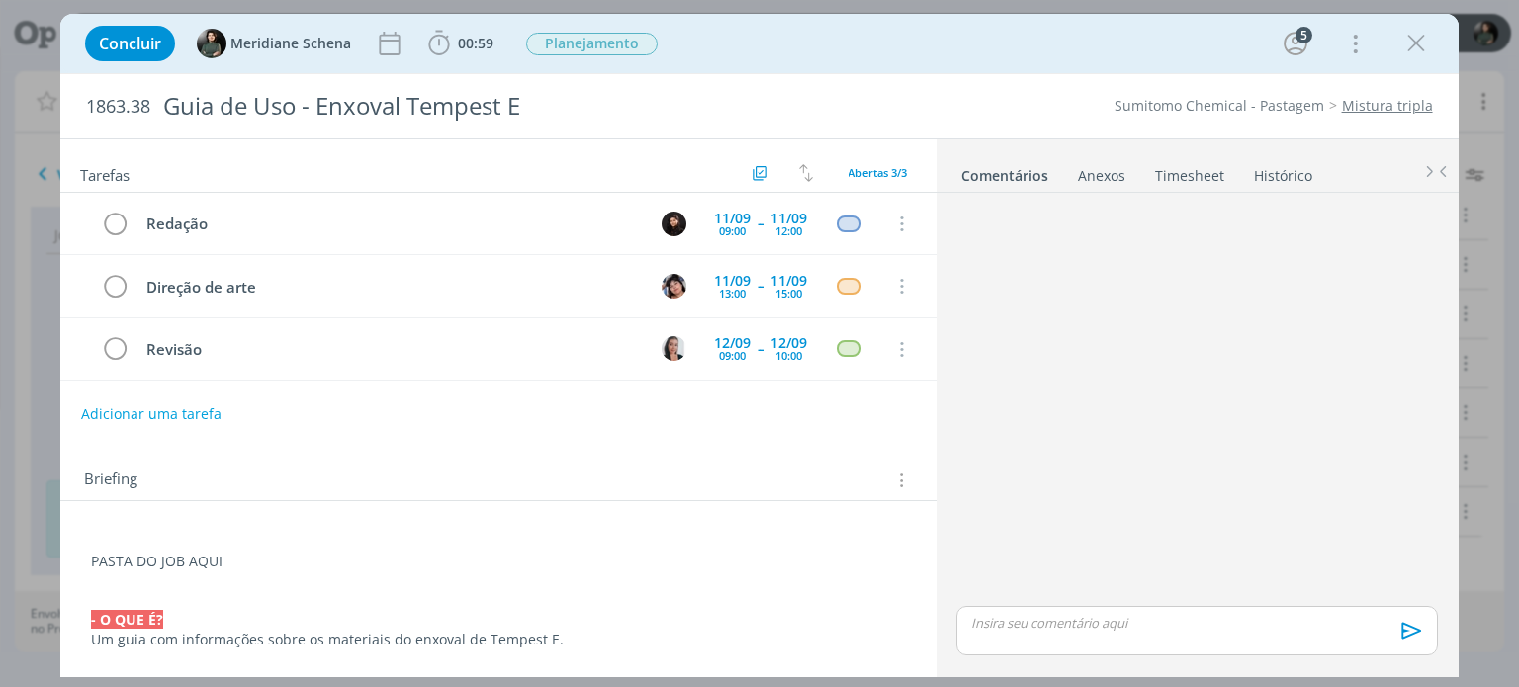
click at [1196, 189] on ul "Comentários Anexos 0 Timesheet Histórico" at bounding box center [1197, 165] width 522 height 53
click at [454, 40] on b "00:59" at bounding box center [476, 44] width 44 height 14
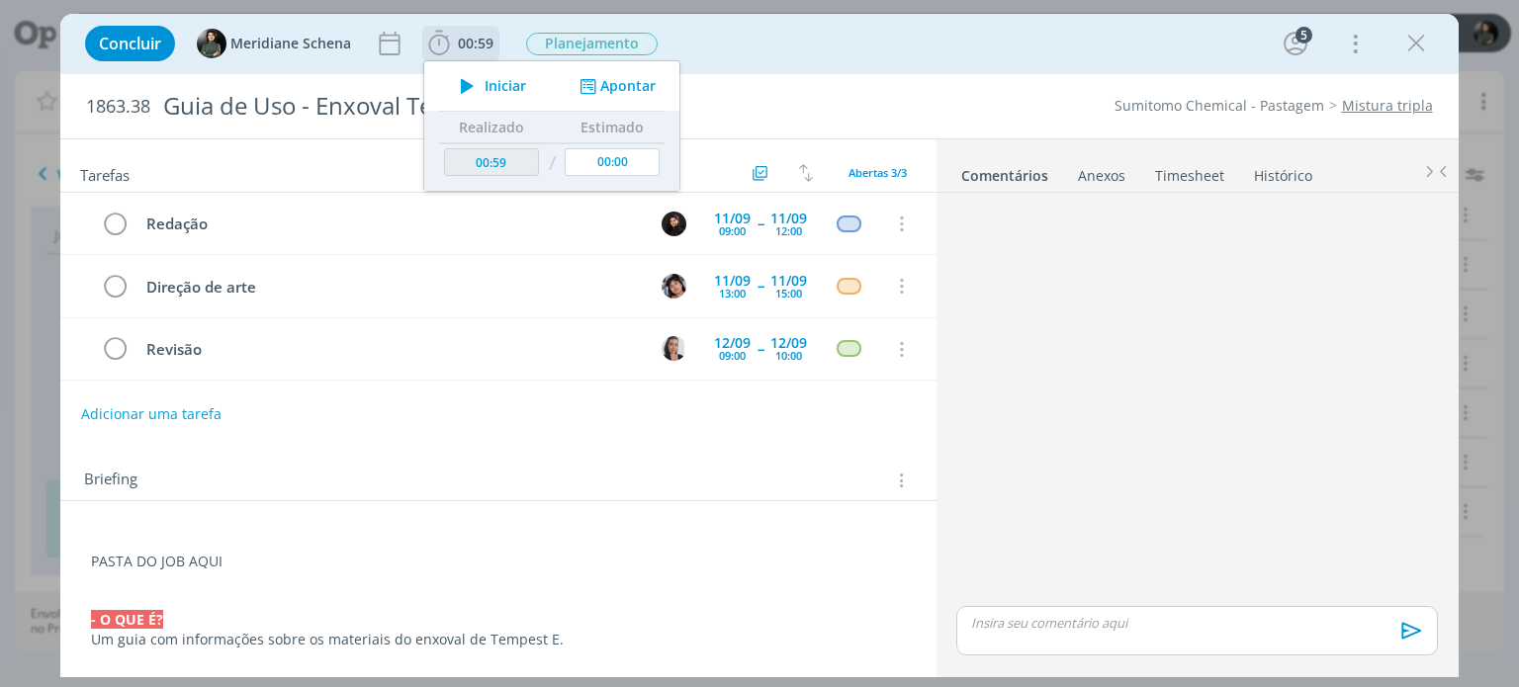
click at [601, 99] on div "Iniciar Apontar" at bounding box center [551, 85] width 255 height 49
click at [625, 86] on button "Apontar" at bounding box center [616, 86] width 82 height 21
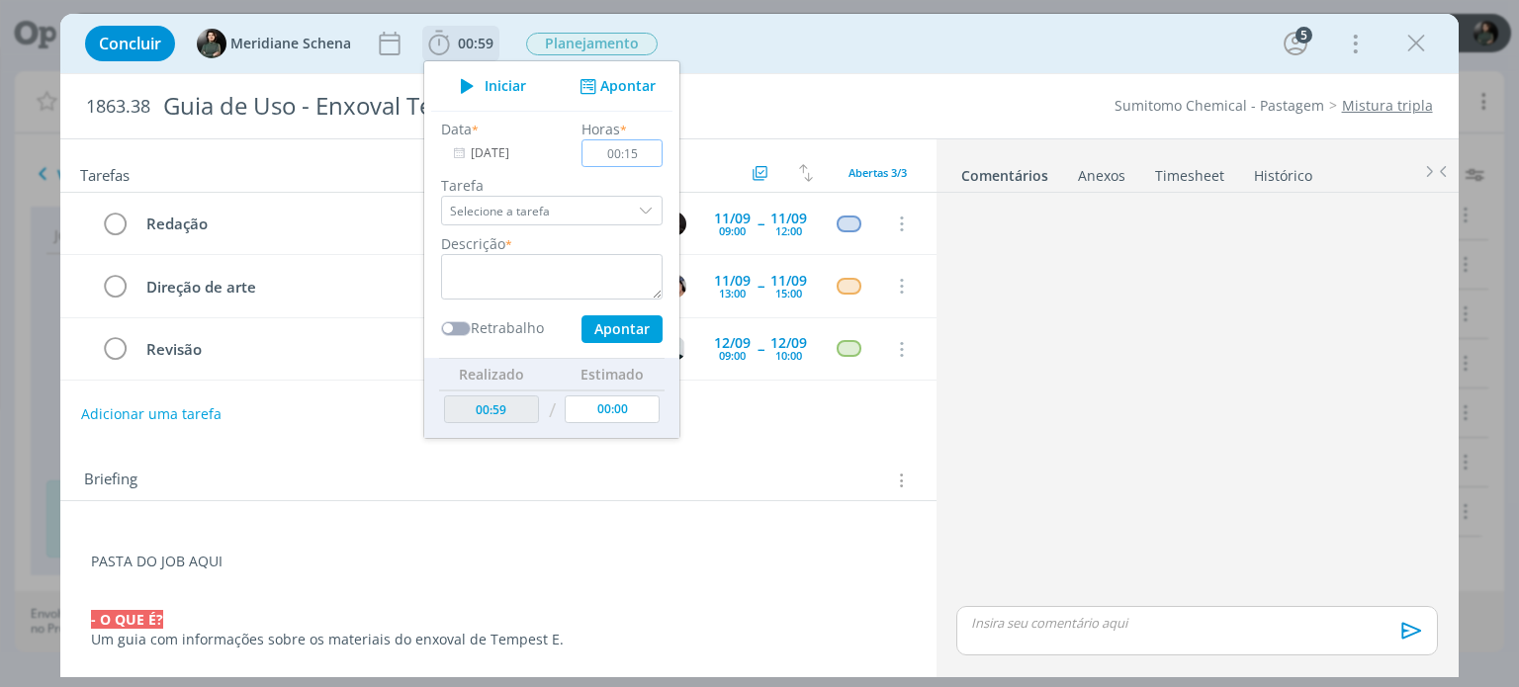
type input "00:15"
click at [589, 262] on textarea "dialog" at bounding box center [551, 276] width 221 height 45
click at [615, 328] on button "Apontar" at bounding box center [621, 329] width 81 height 28
type textarea "organização pautas"
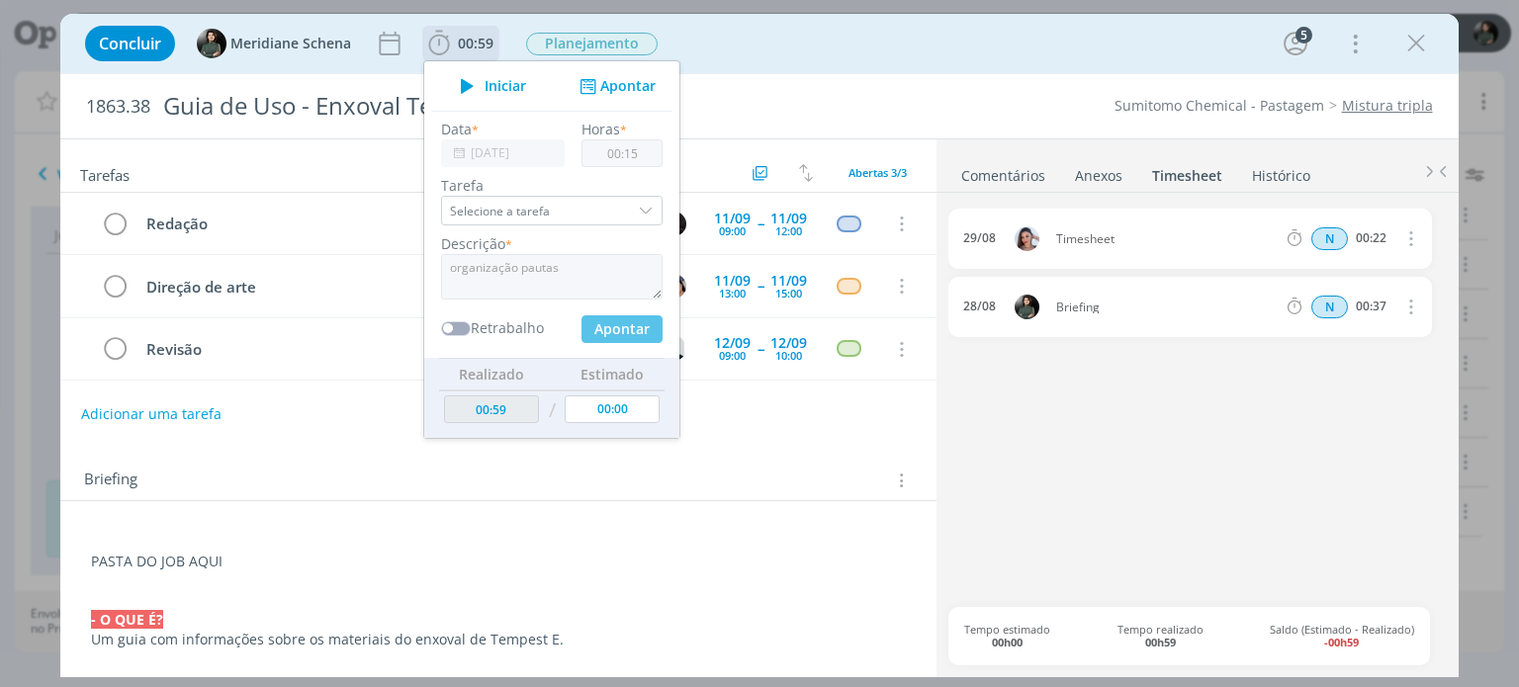
type input "01:14"
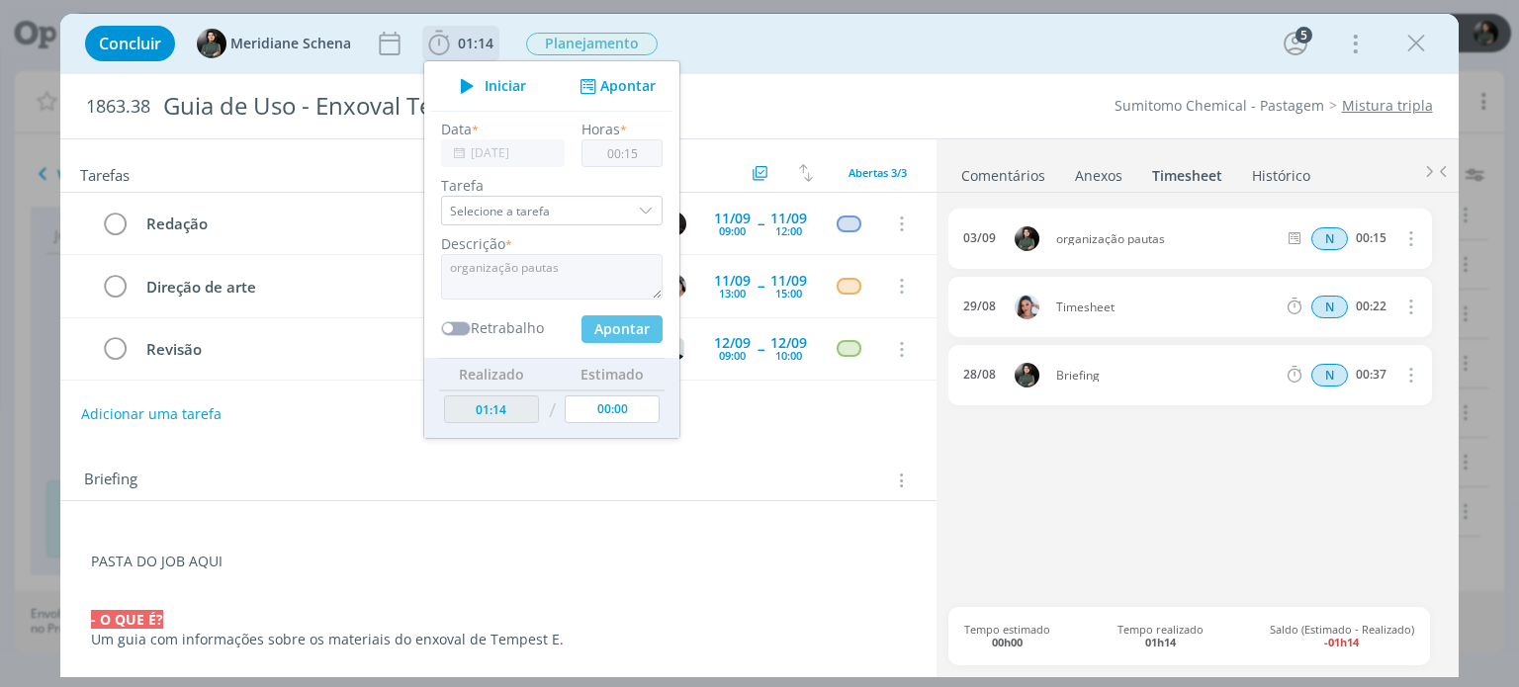
type input "00:00"
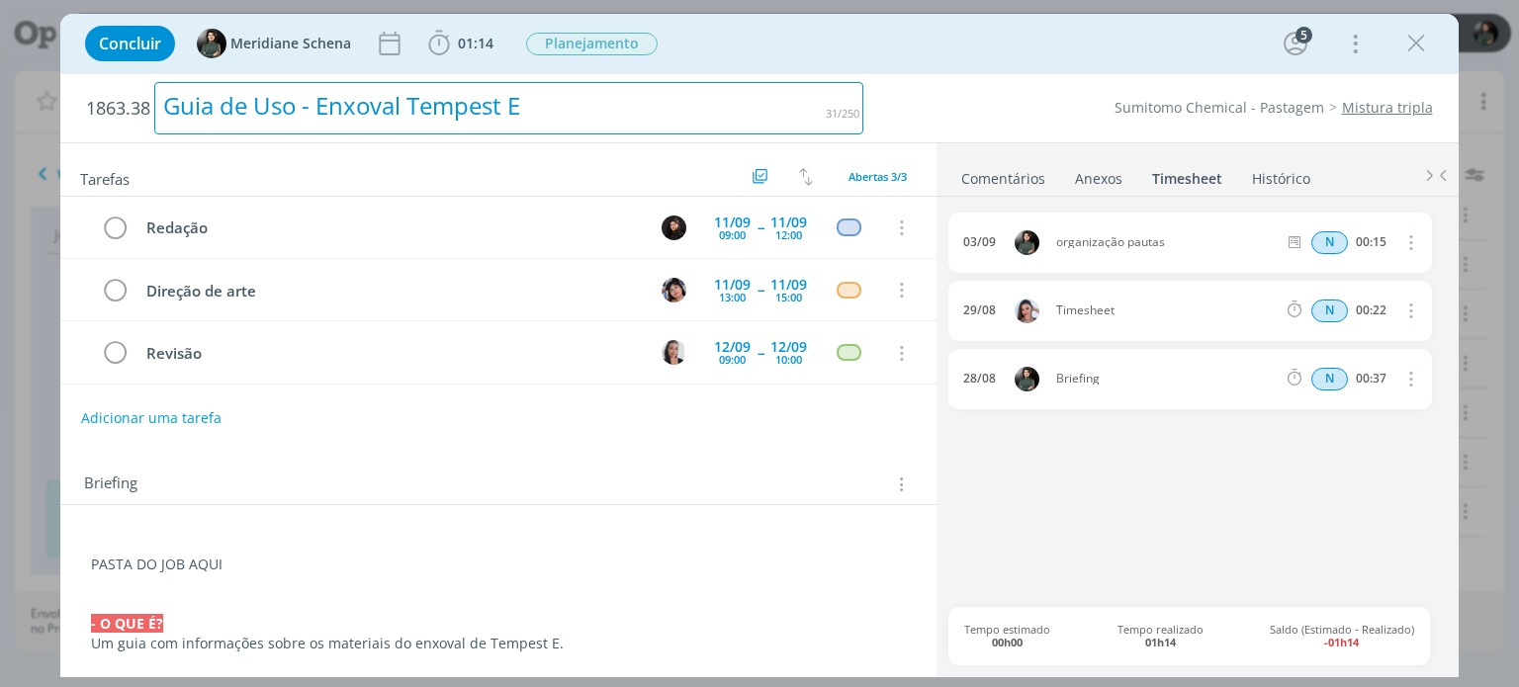
click at [700, 91] on div "Guia de Uso - Enxoval Tempest E" at bounding box center [508, 108] width 709 height 52
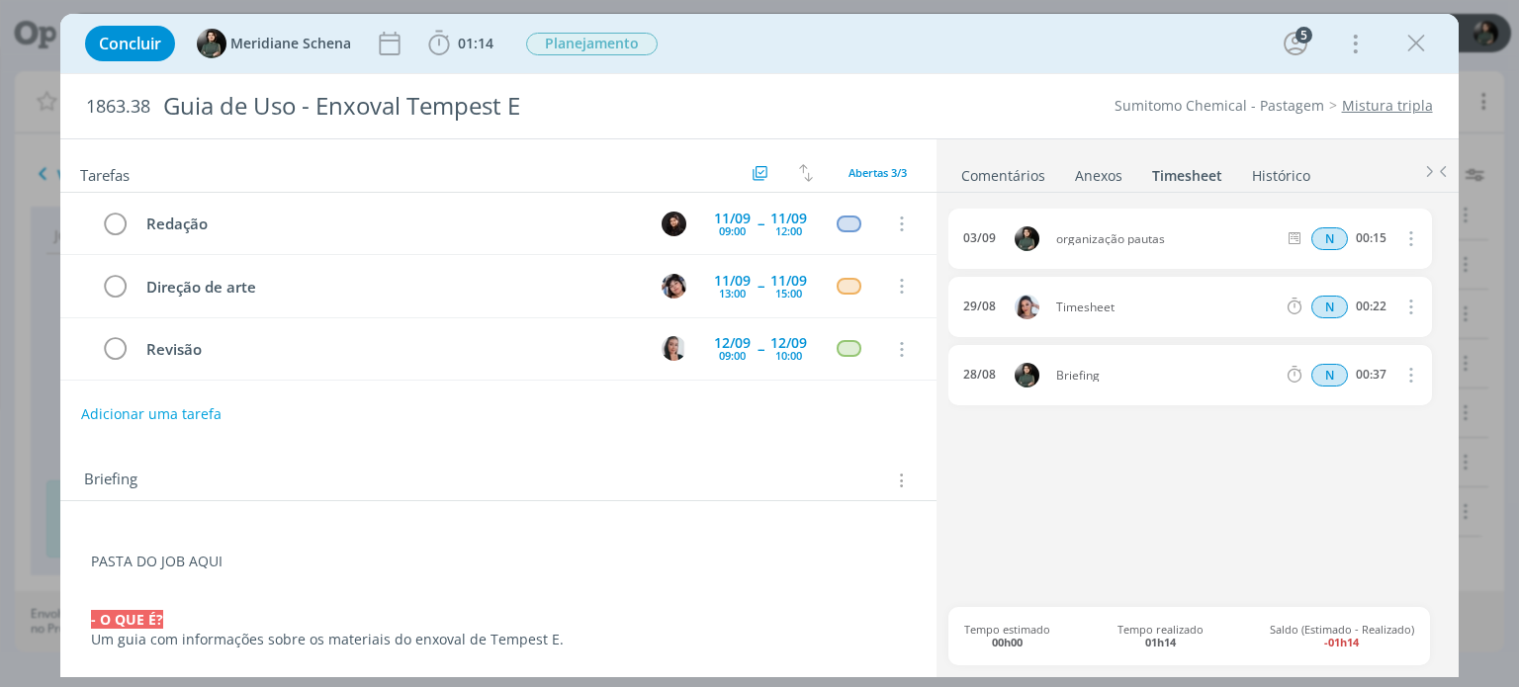
click at [937, 103] on div "Sumitomo Chemical - Pastagem Mistura tripla" at bounding box center [1157, 106] width 569 height 20
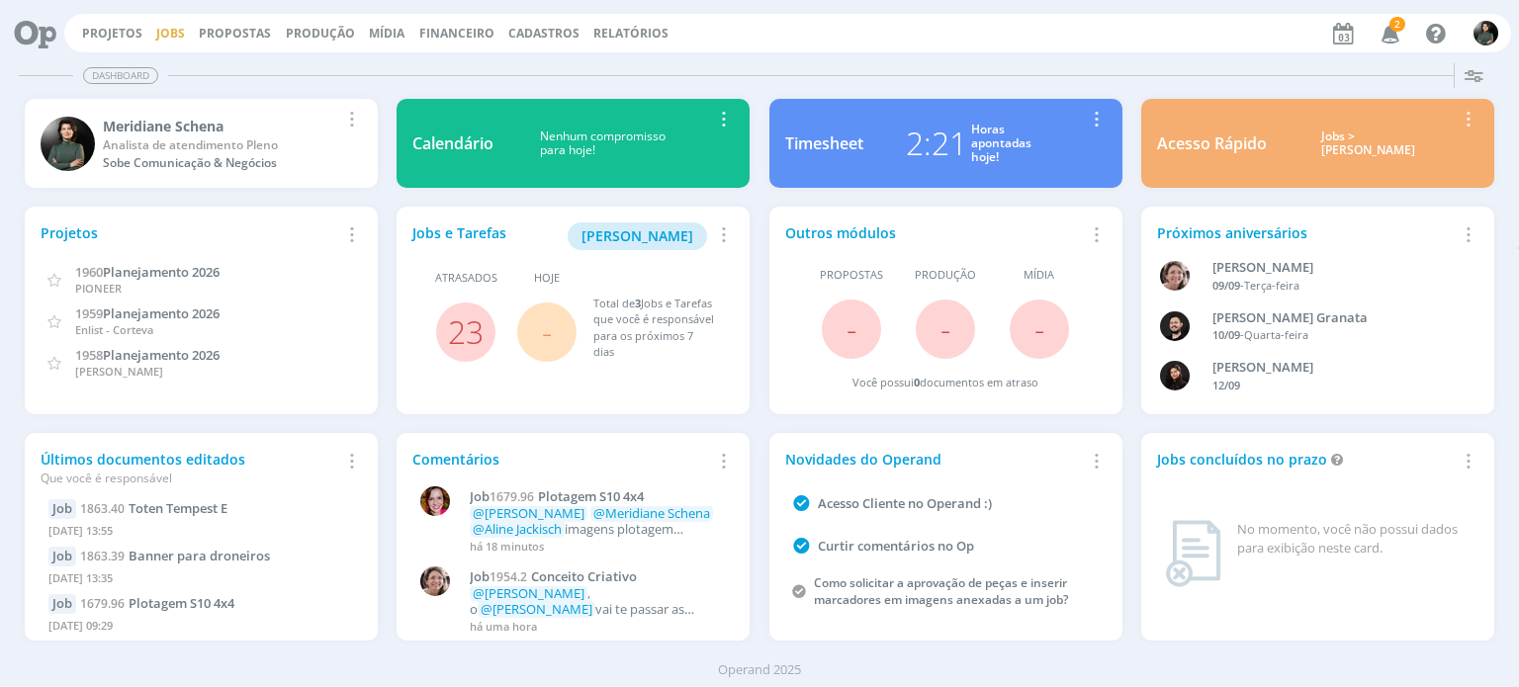
click at [172, 38] on link "Jobs" at bounding box center [170, 33] width 29 height 17
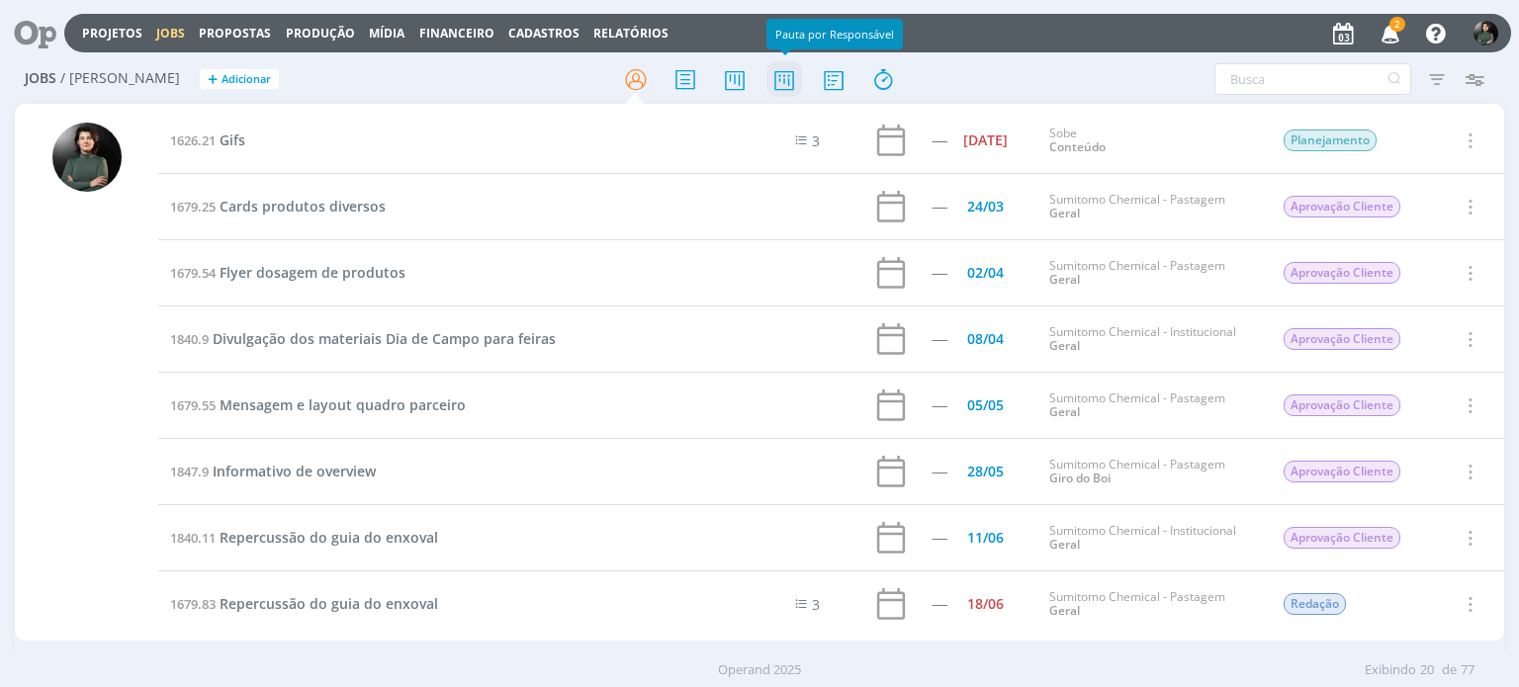
click at [790, 82] on icon at bounding box center [784, 79] width 36 height 39
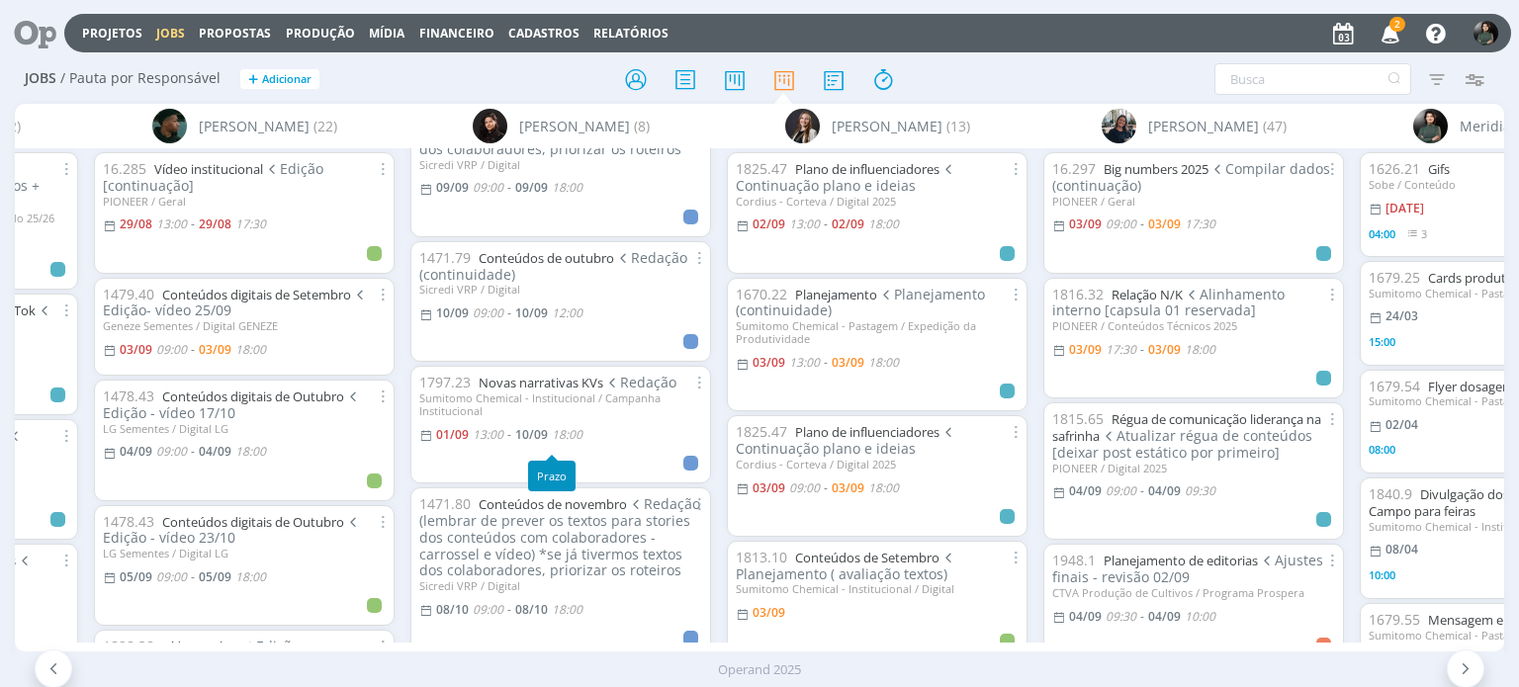
scroll to position [198, 0]
click at [574, 381] on link "Novas narrativas KVs" at bounding box center [541, 380] width 125 height 18
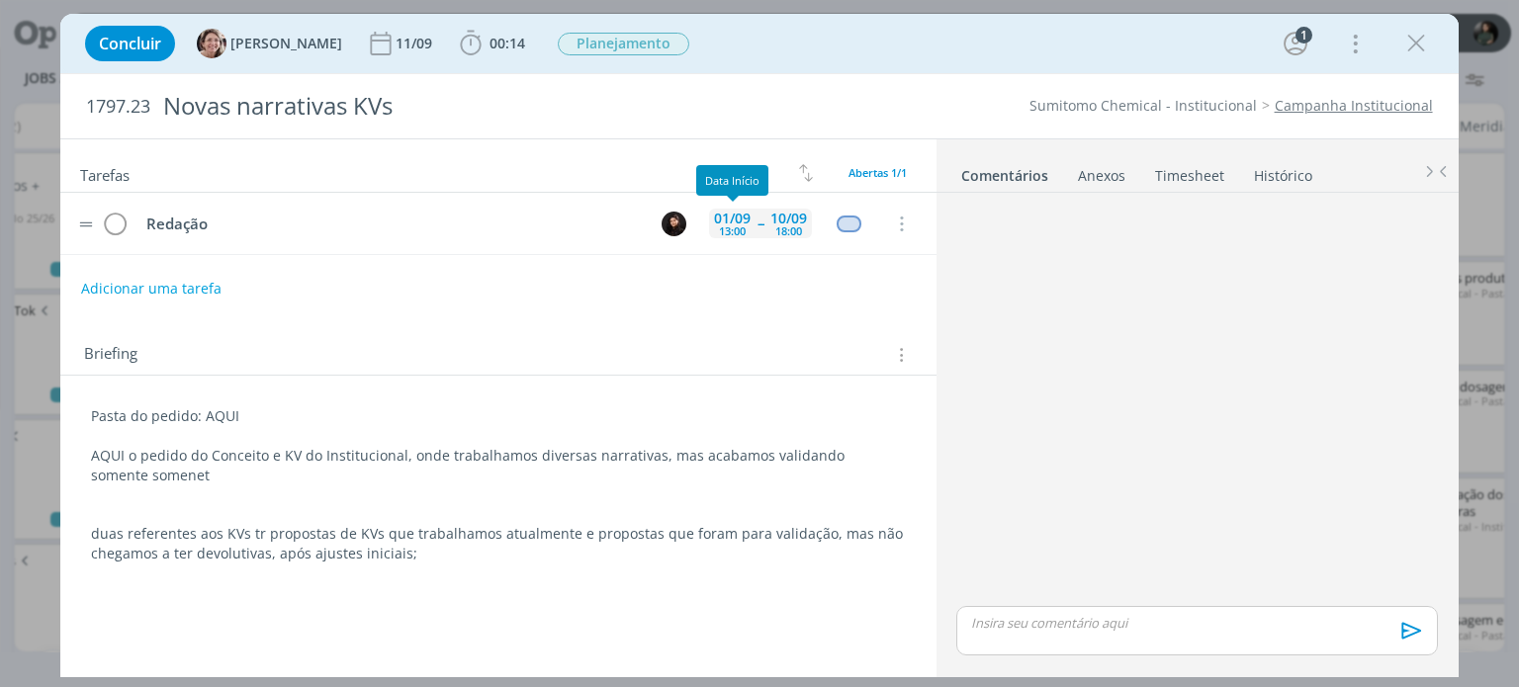
click at [738, 232] on div "13:00" at bounding box center [732, 230] width 27 height 11
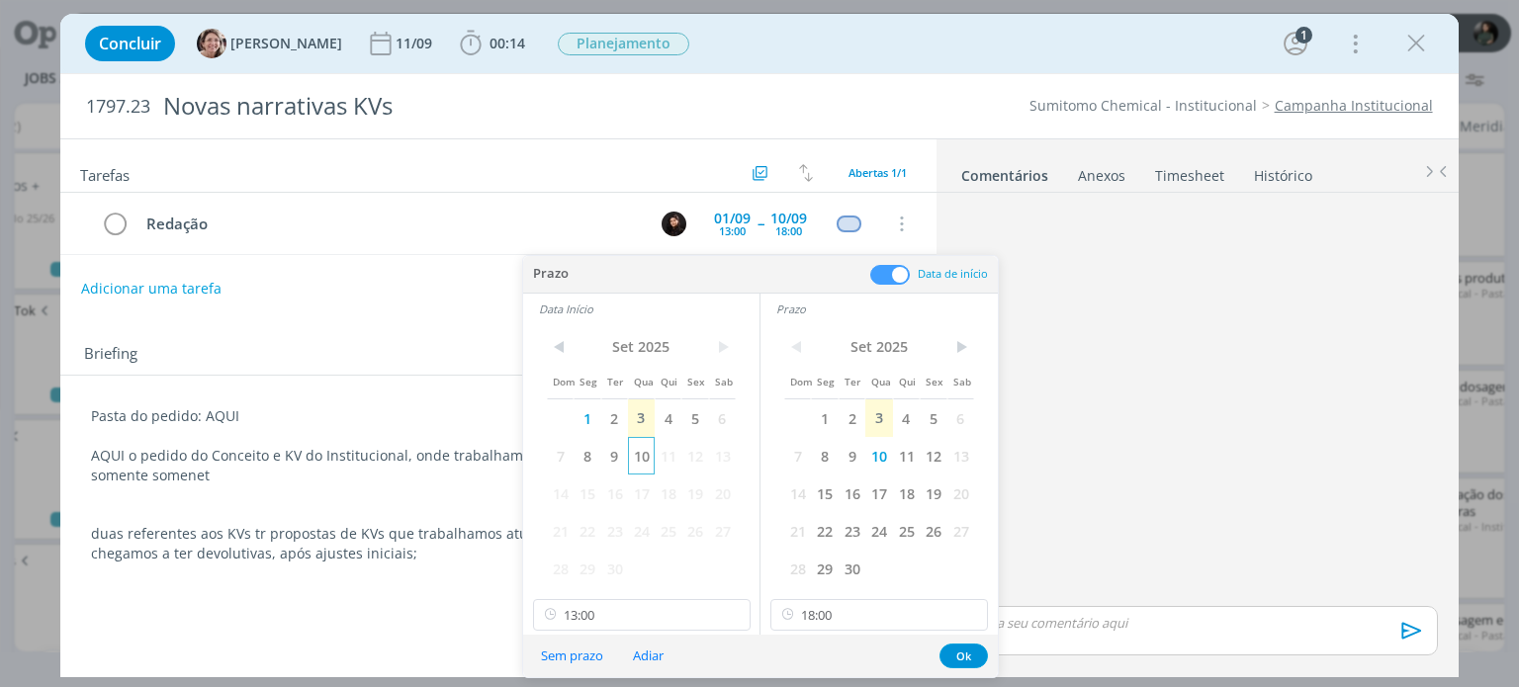
click at [647, 451] on span "10" at bounding box center [641, 456] width 27 height 38
click at [963, 656] on button "Ok" at bounding box center [963, 656] width 48 height 25
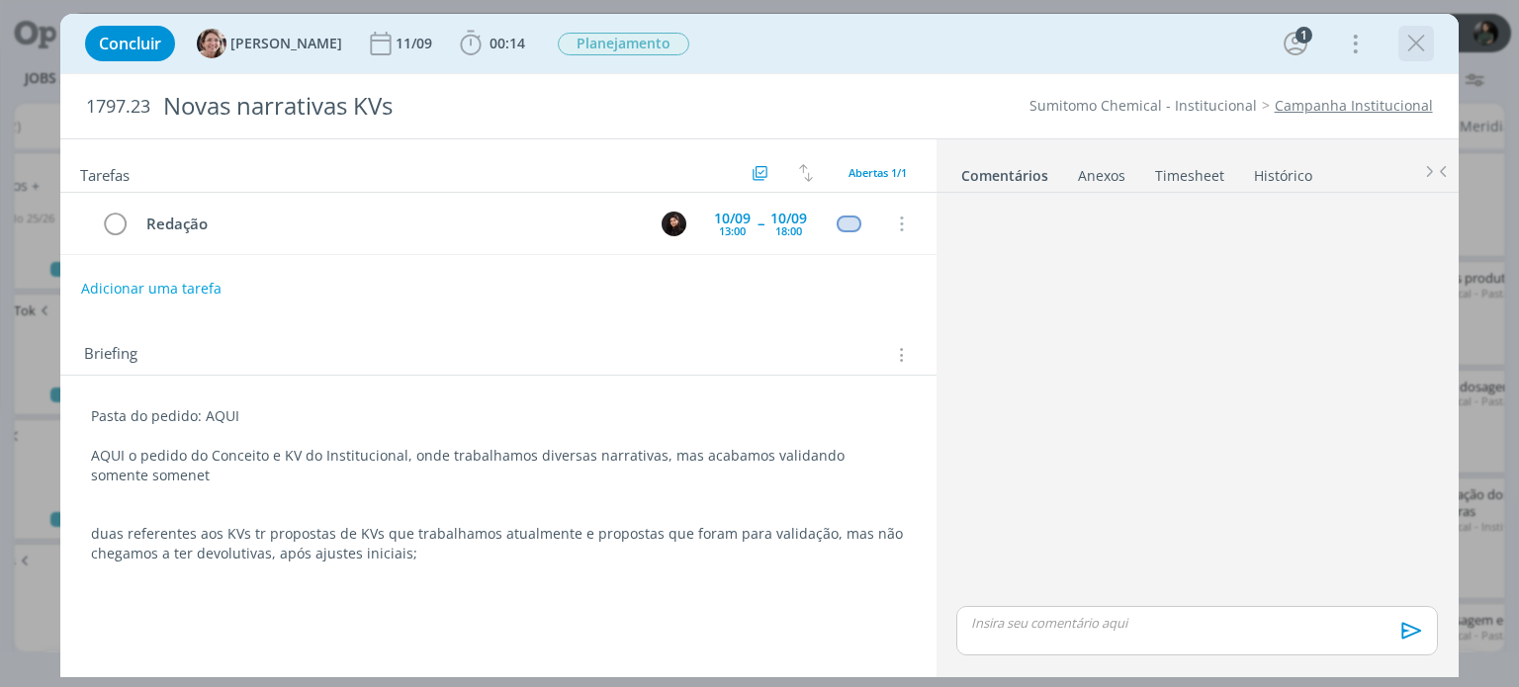
click at [1418, 47] on icon "dialog" at bounding box center [1416, 44] width 30 height 30
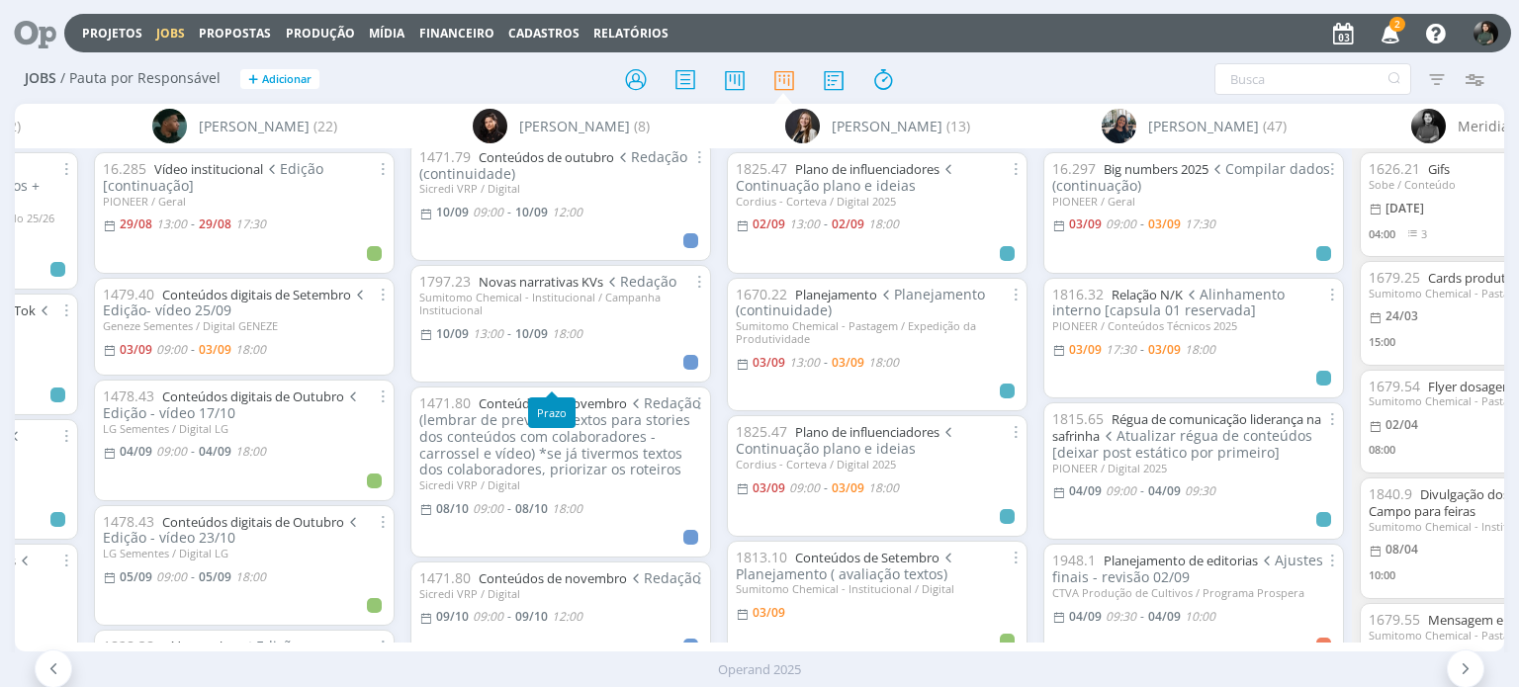
scroll to position [297, 0]
click at [556, 405] on link "Conteúdos de novembro" at bounding box center [553, 403] width 148 height 18
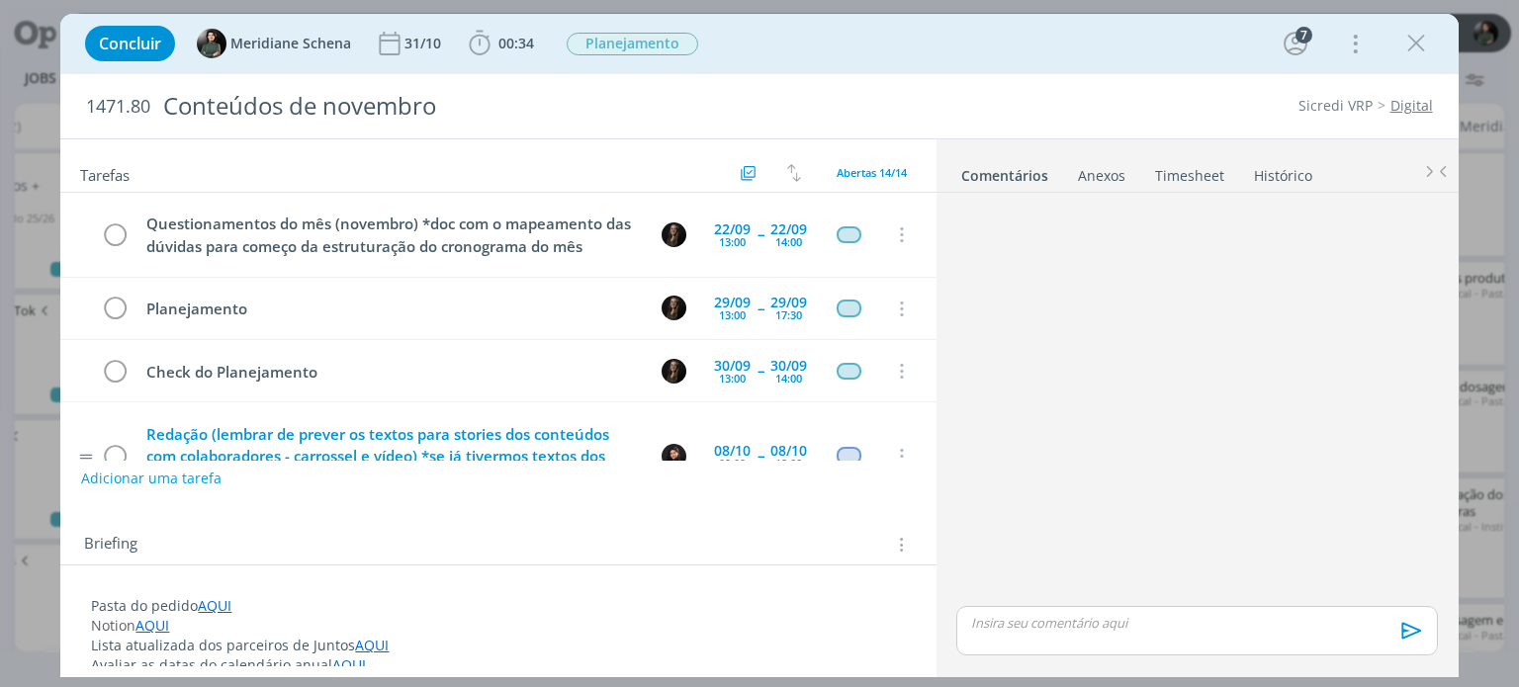
scroll to position [101, 0]
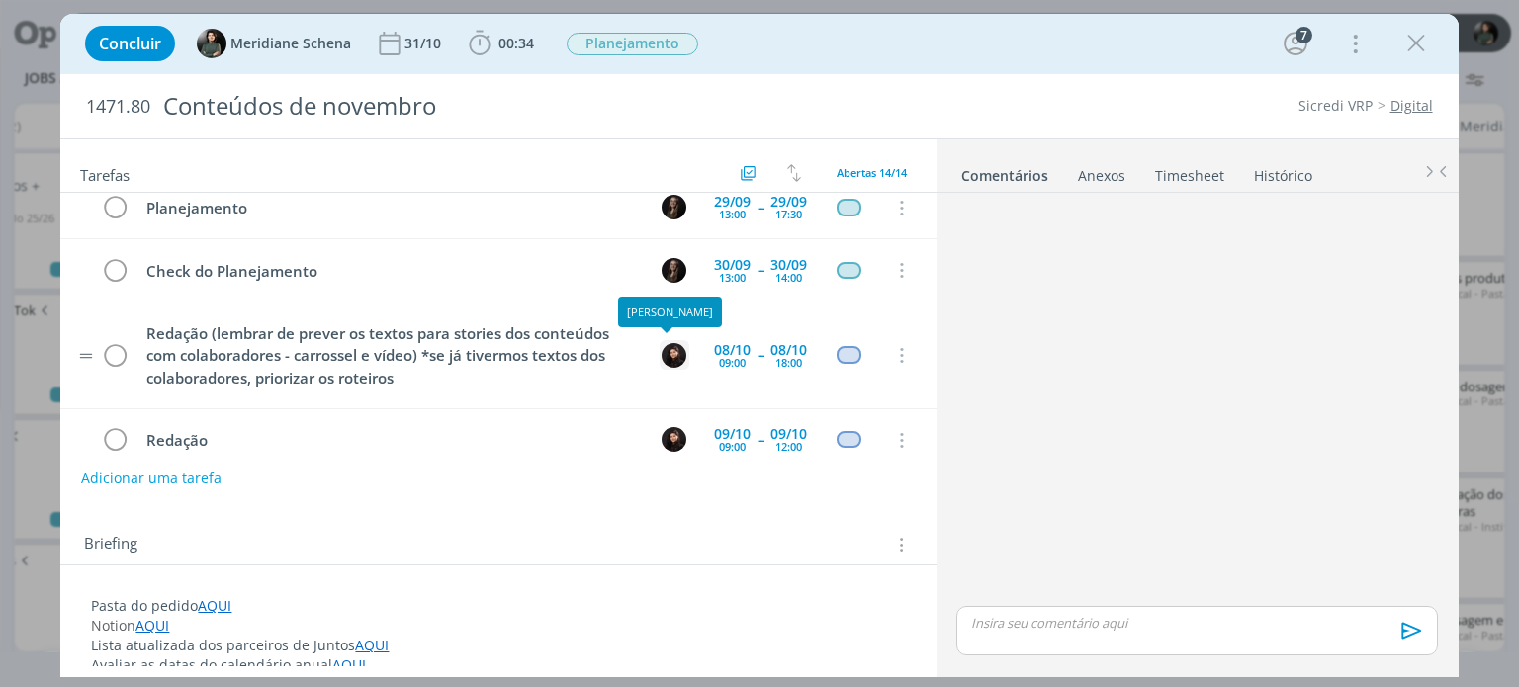
click at [666, 358] on img "dialog" at bounding box center [674, 355] width 25 height 25
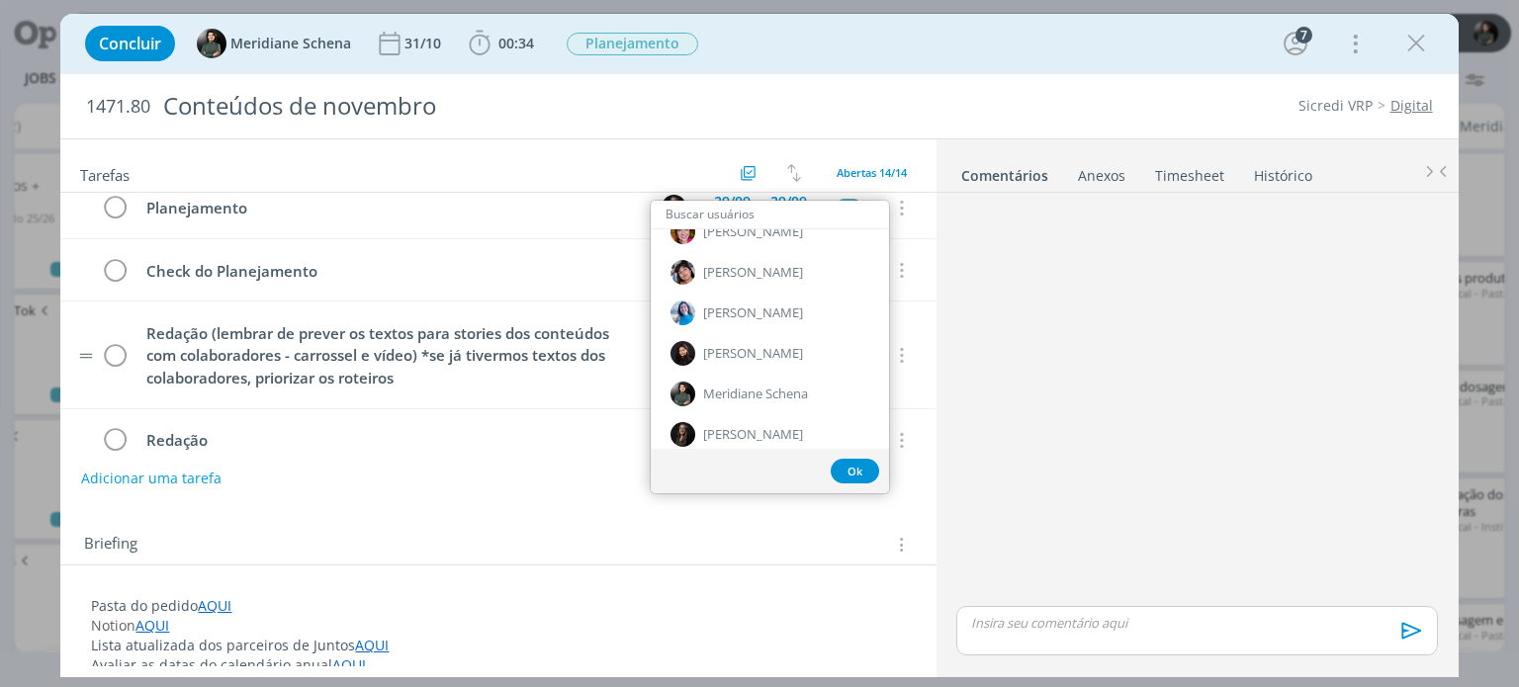
scroll to position [198, 0]
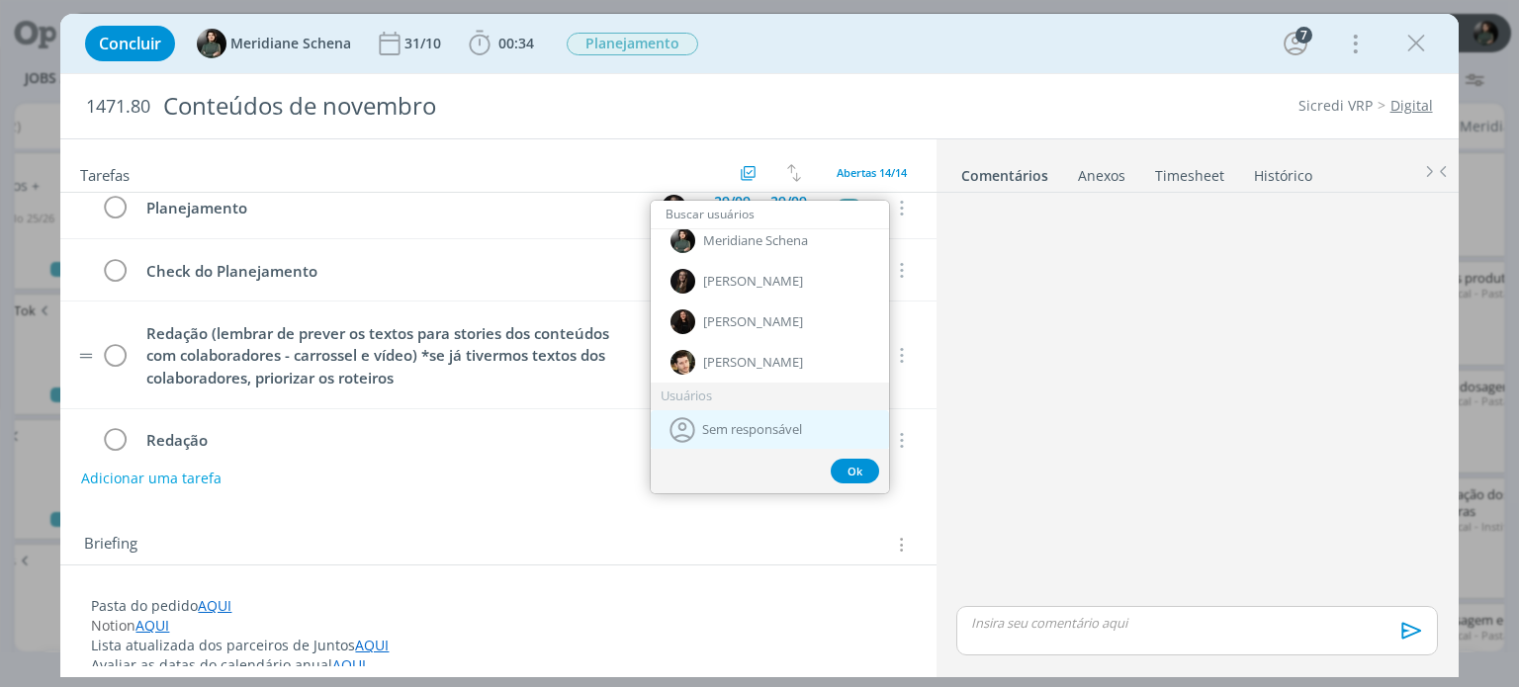
click at [734, 427] on span "Sem responsável" at bounding box center [752, 430] width 100 height 16
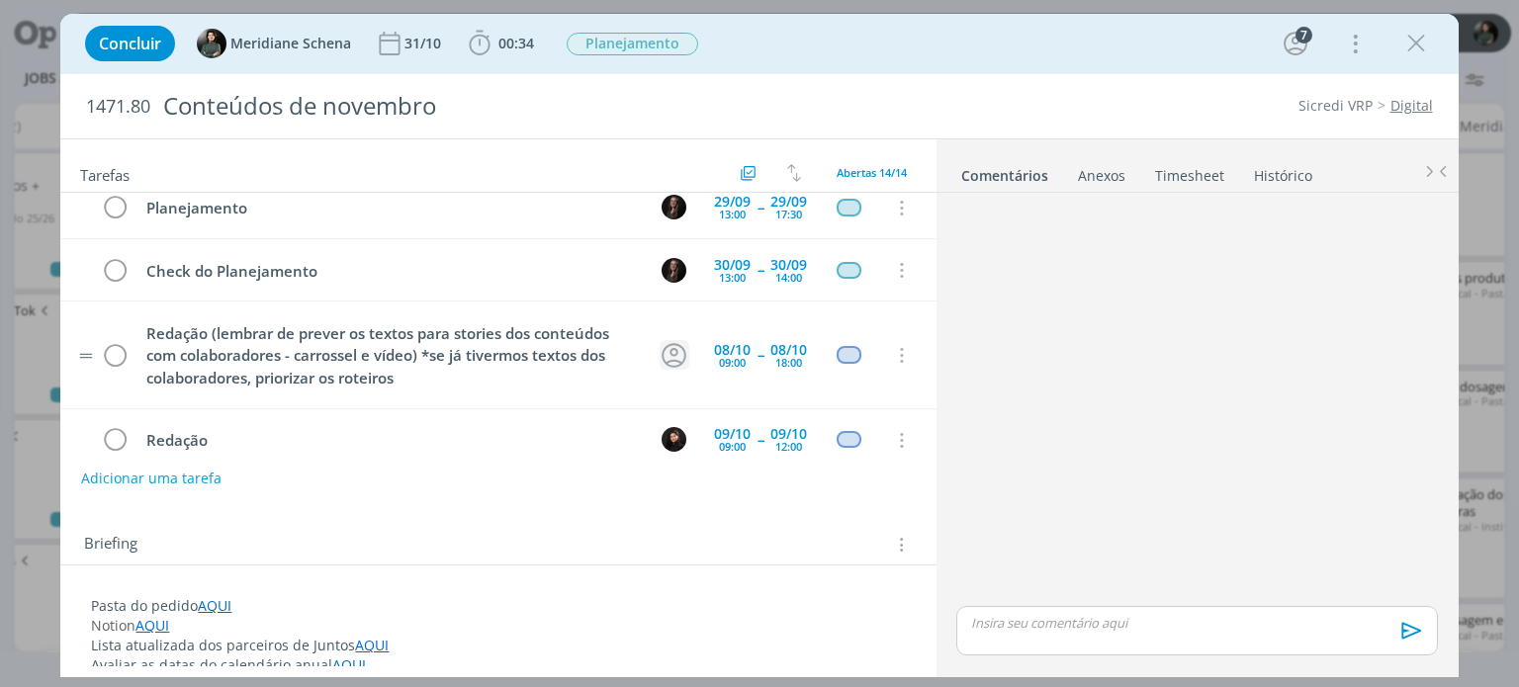
click at [667, 359] on icon "dialog" at bounding box center [674, 355] width 31 height 31
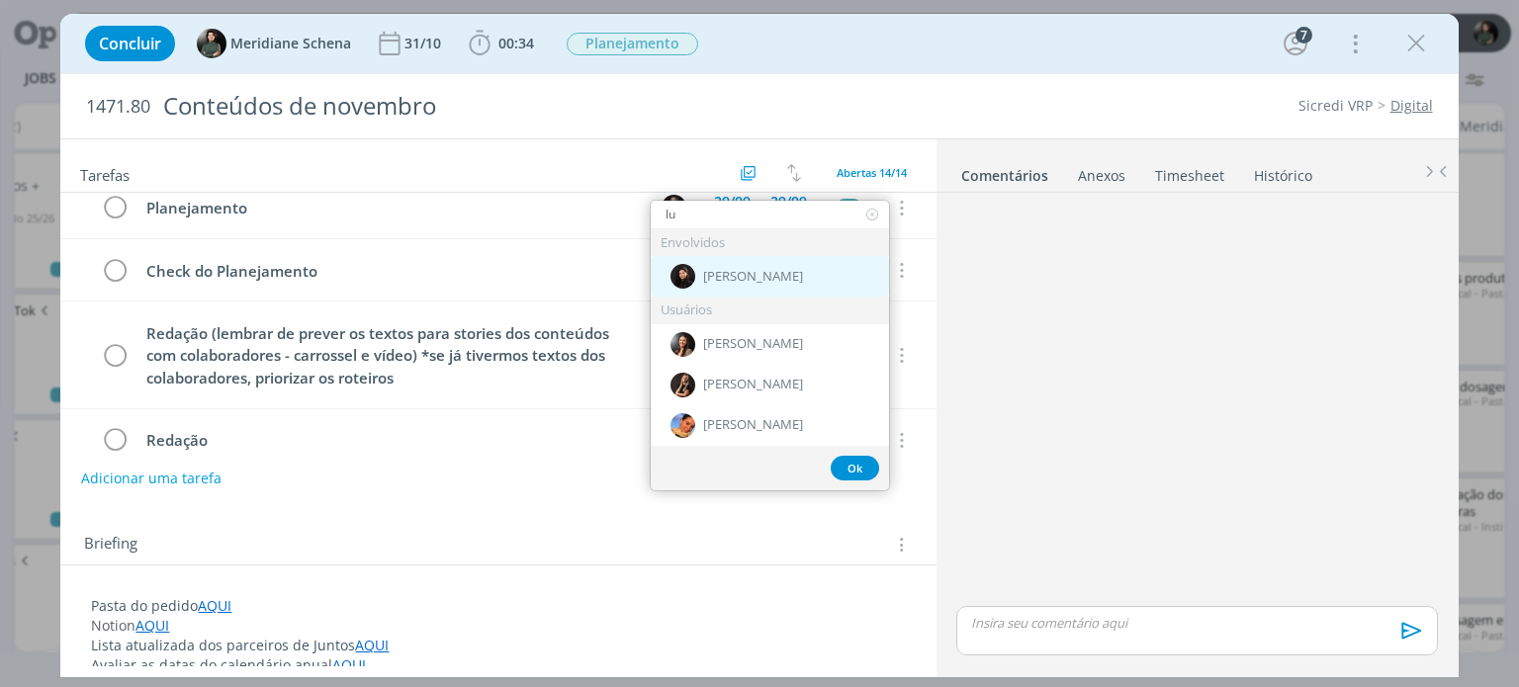
type input "lu"
click at [740, 273] on span "[PERSON_NAME]" at bounding box center [753, 277] width 100 height 16
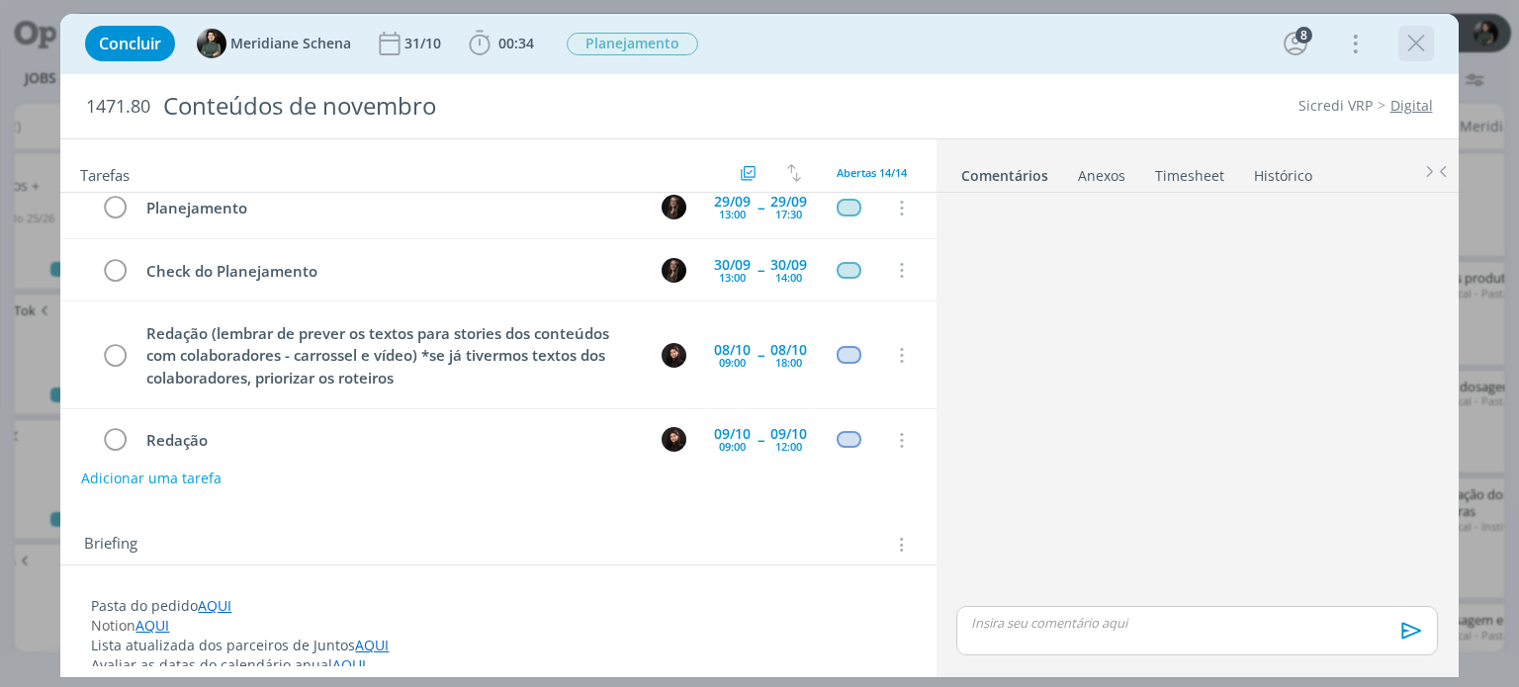
click at [1415, 50] on icon "dialog" at bounding box center [1416, 44] width 30 height 30
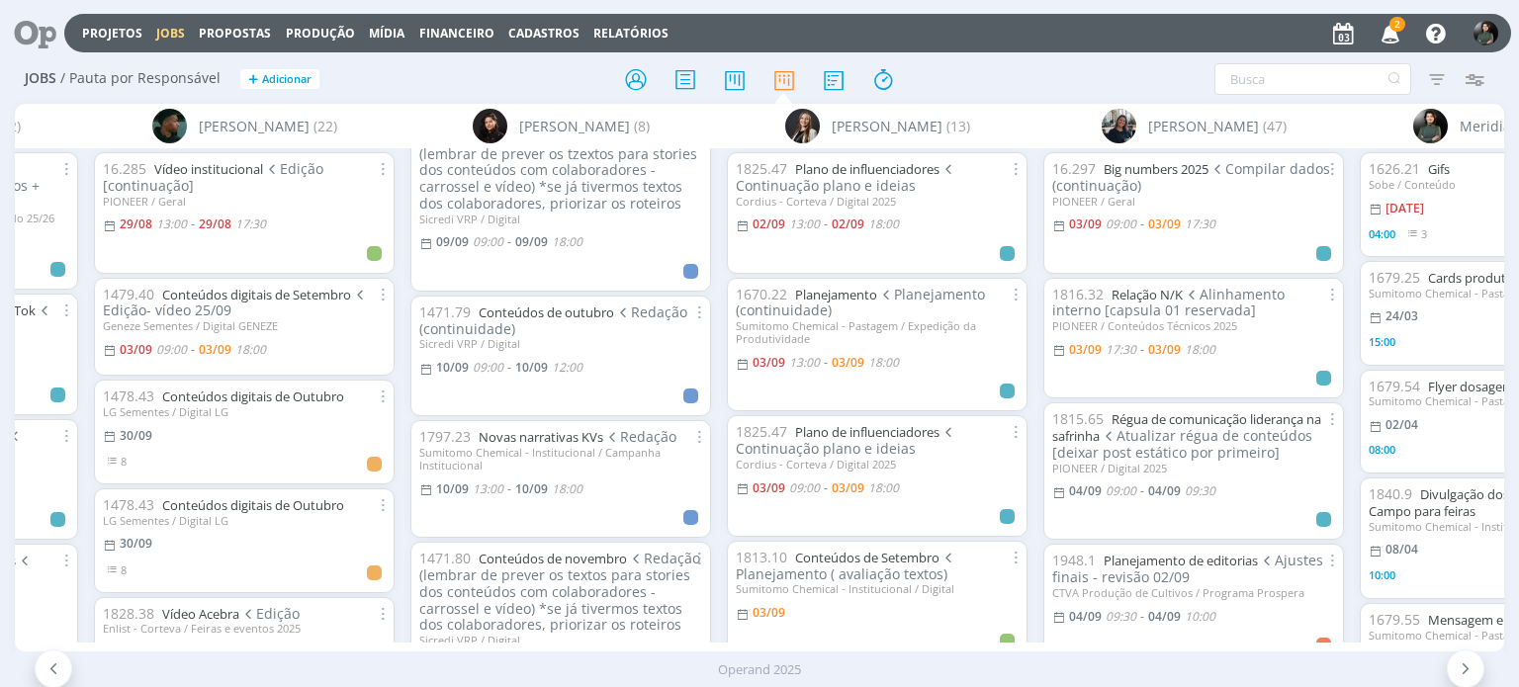
scroll to position [99, 0]
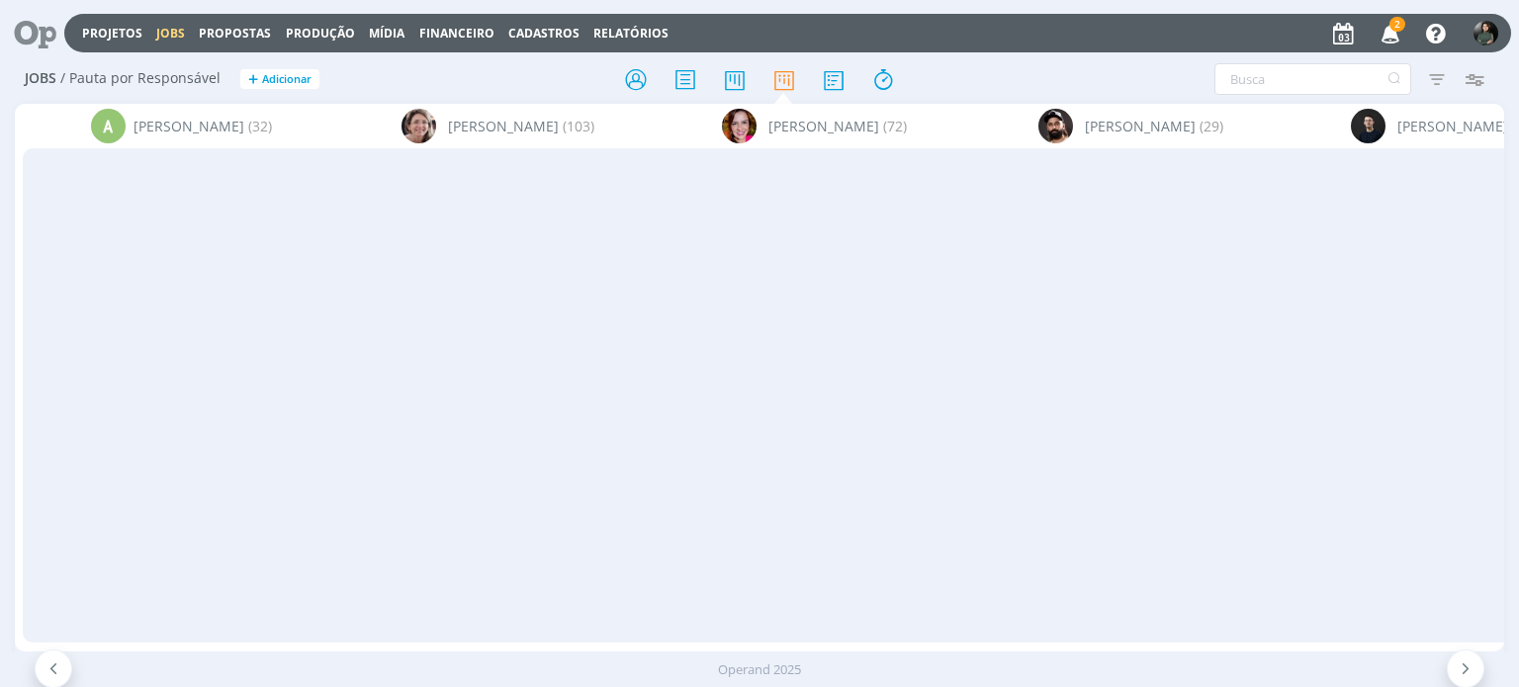
scroll to position [99, 0]
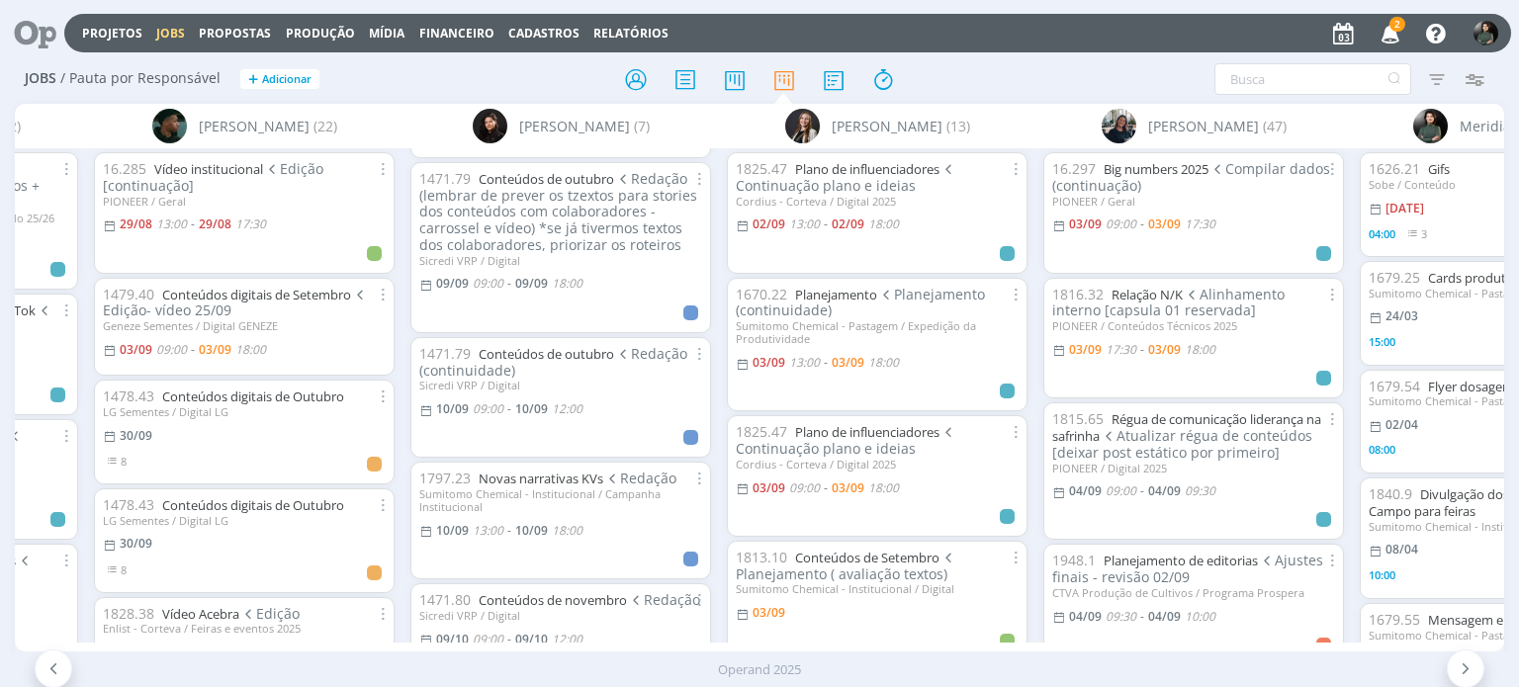
click at [1397, 33] on icon "button" at bounding box center [1390, 33] width 35 height 34
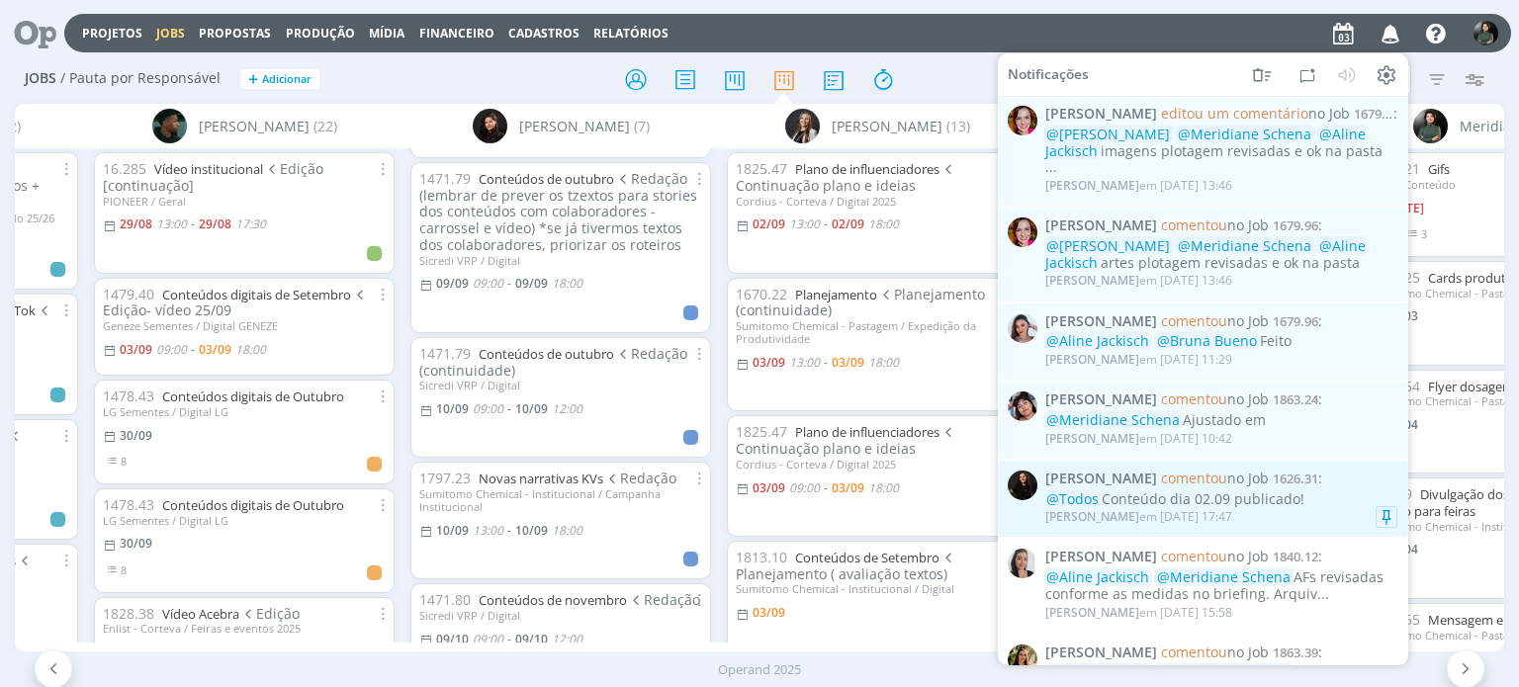
scroll to position [0, 0]
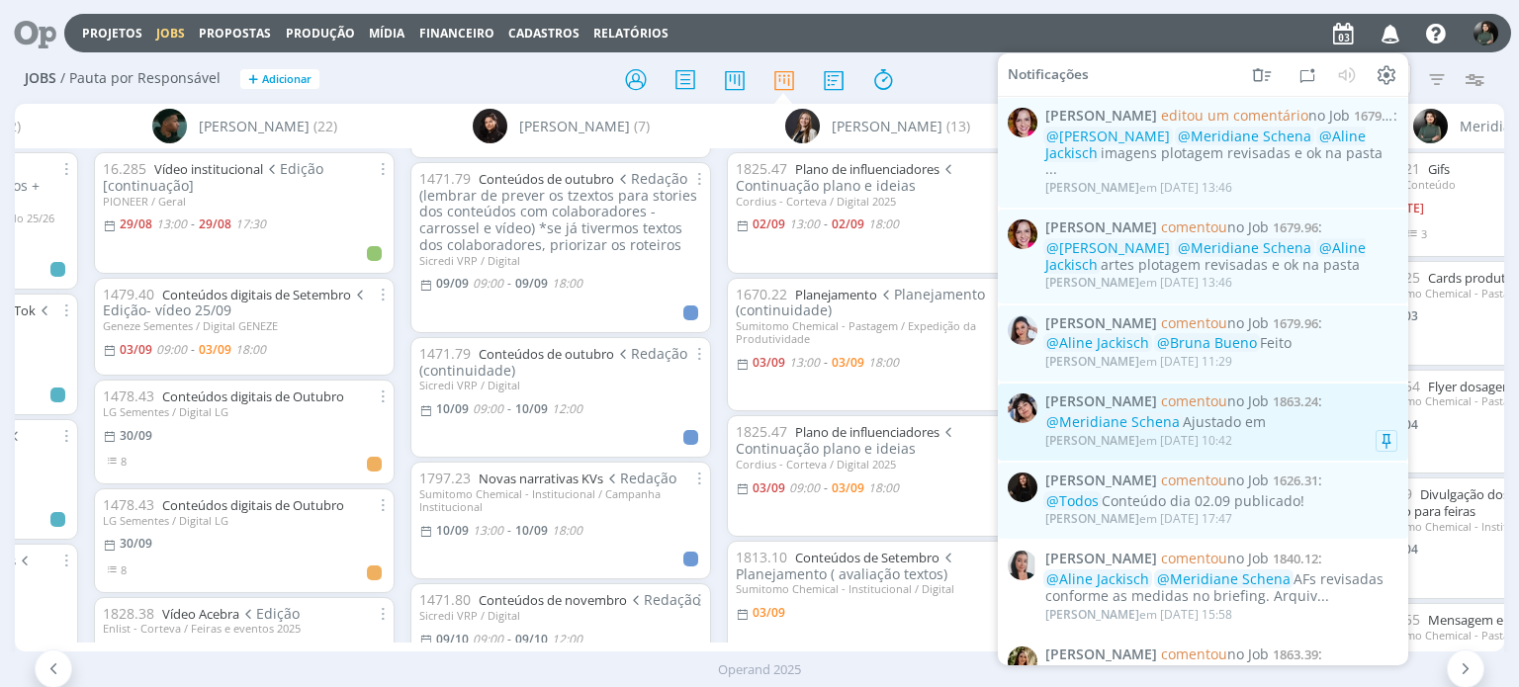
click at [1289, 431] on div "Eliana Hochscheidt em 03/09 às 10:42" at bounding box center [1221, 441] width 352 height 20
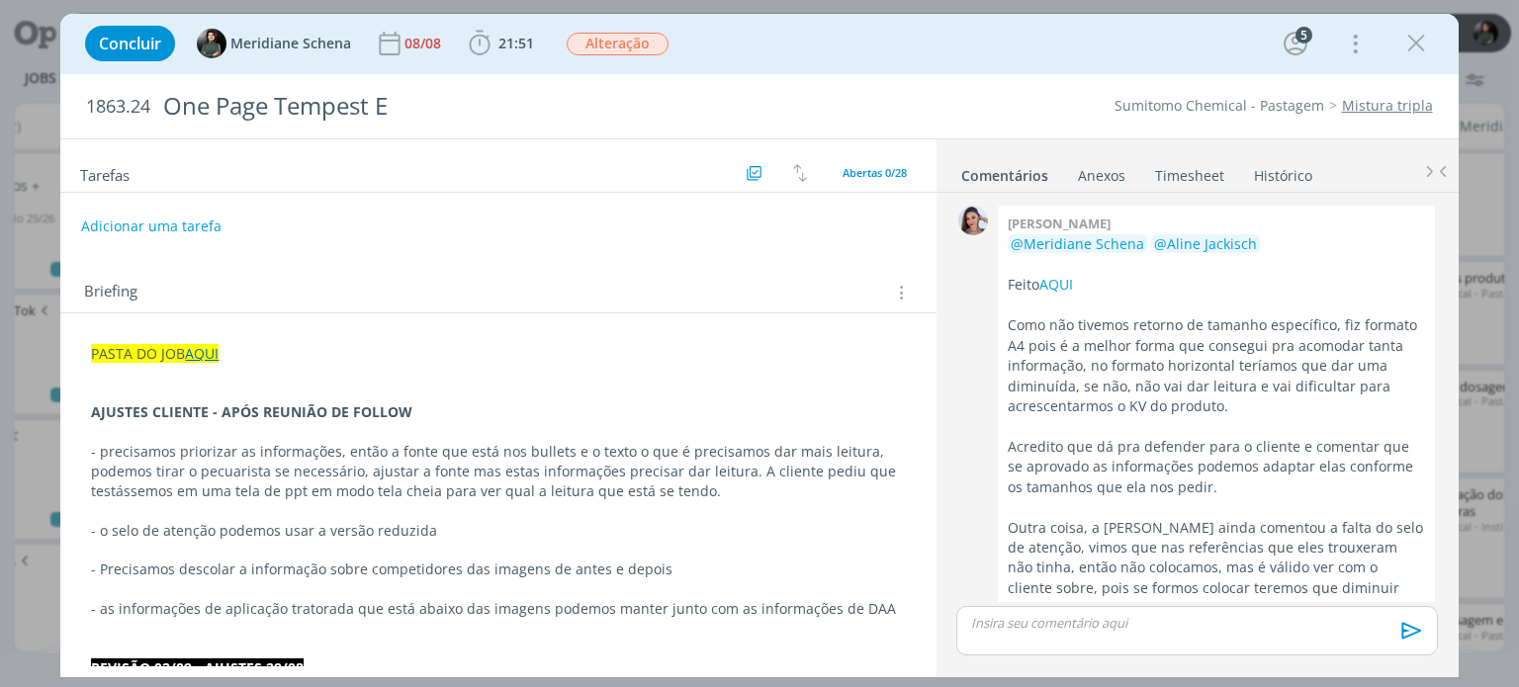
scroll to position [2447, 0]
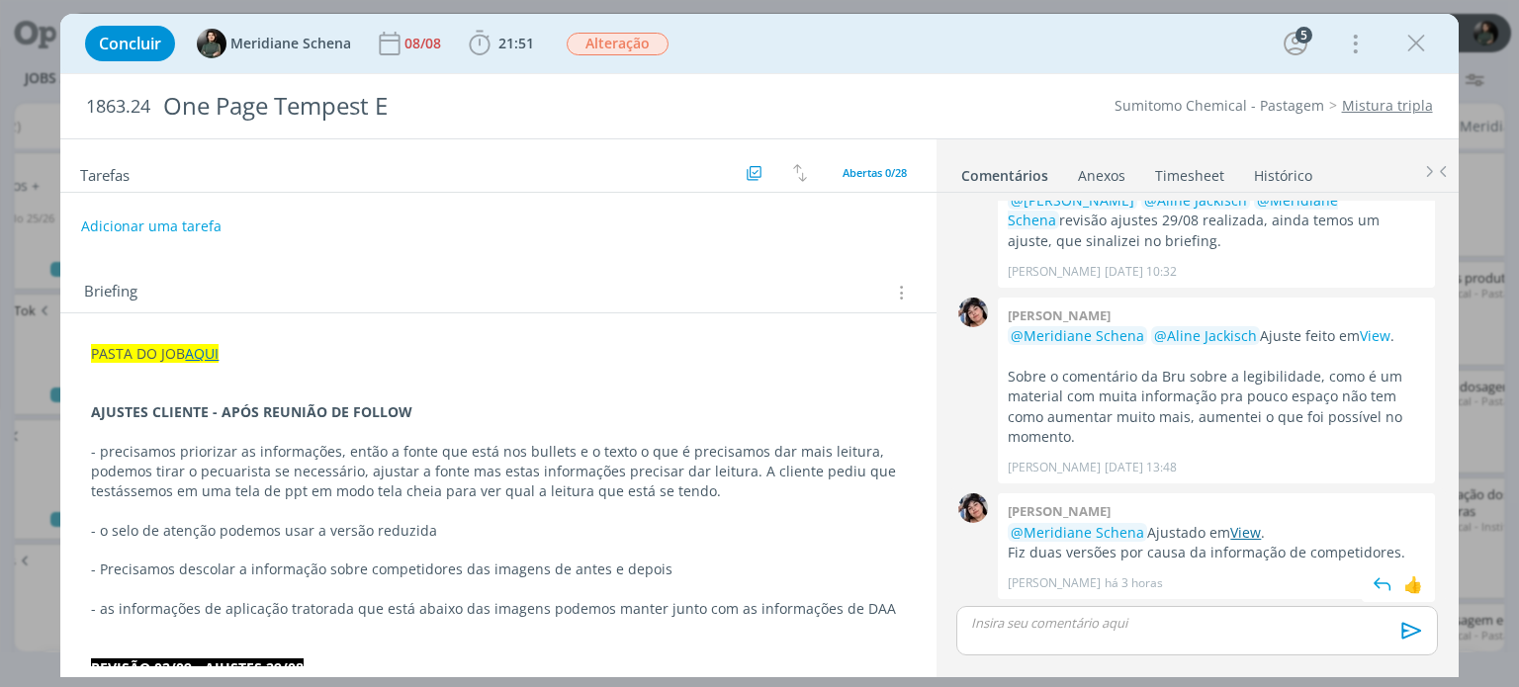
click at [1234, 525] on link "View" at bounding box center [1245, 532] width 31 height 19
click at [253, 371] on p "dialog" at bounding box center [498, 374] width 814 height 20
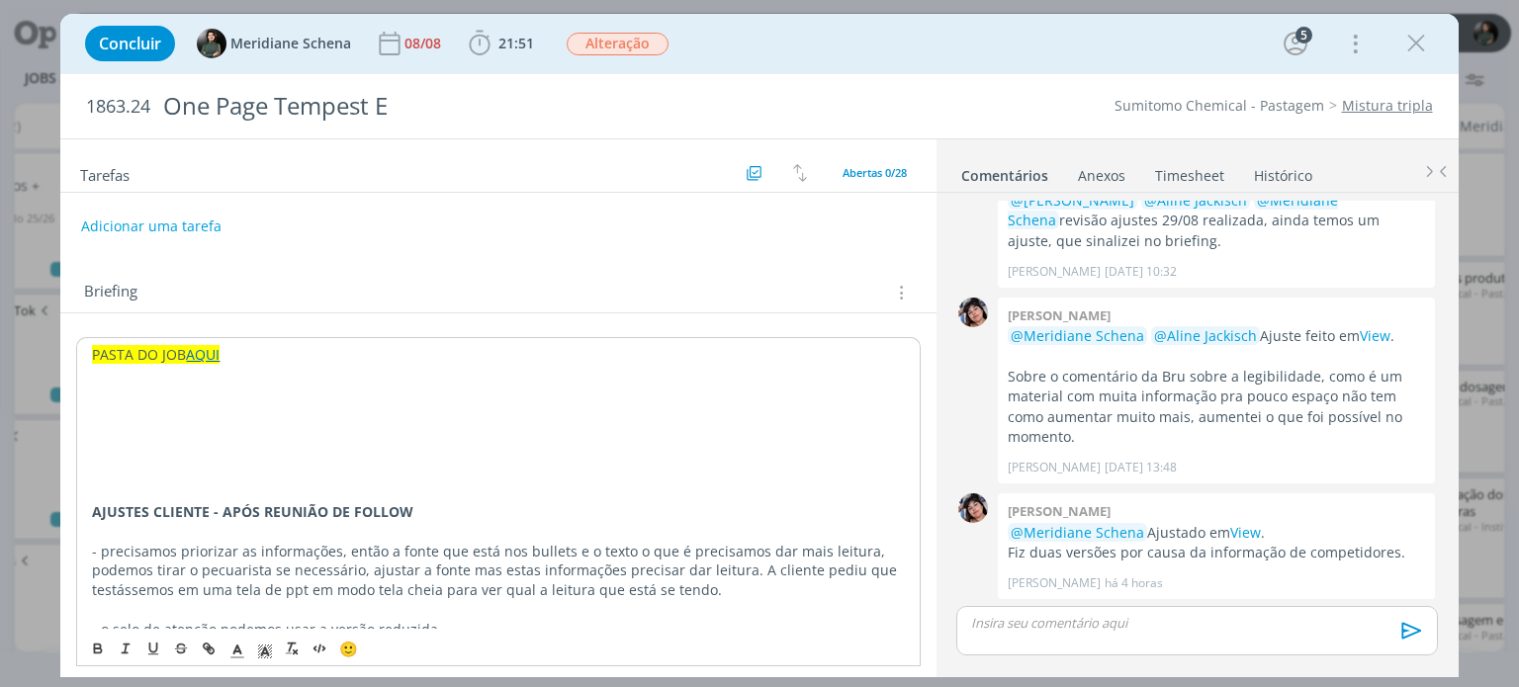
click at [139, 404] on p "dialog" at bounding box center [498, 413] width 812 height 20
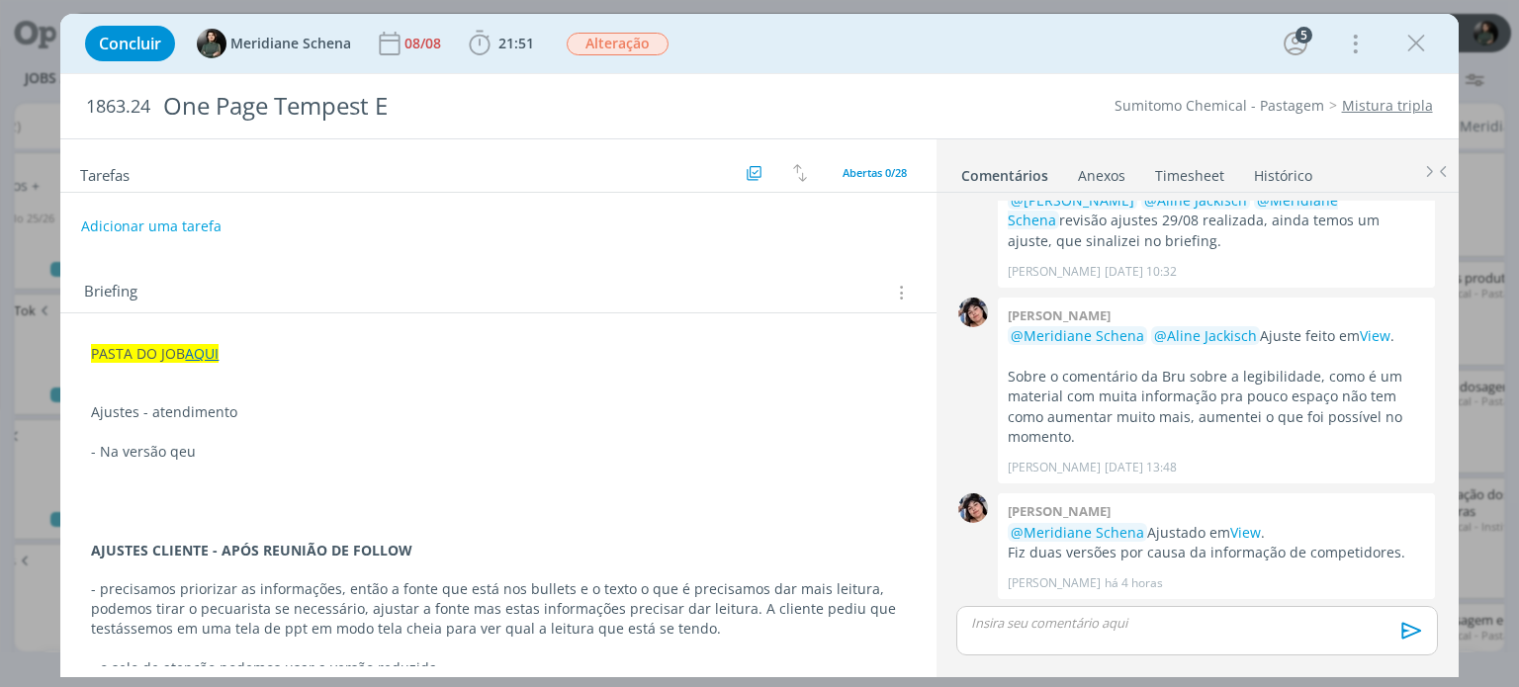
click at [221, 456] on p "- Na versão qeu" at bounding box center [498, 452] width 814 height 20
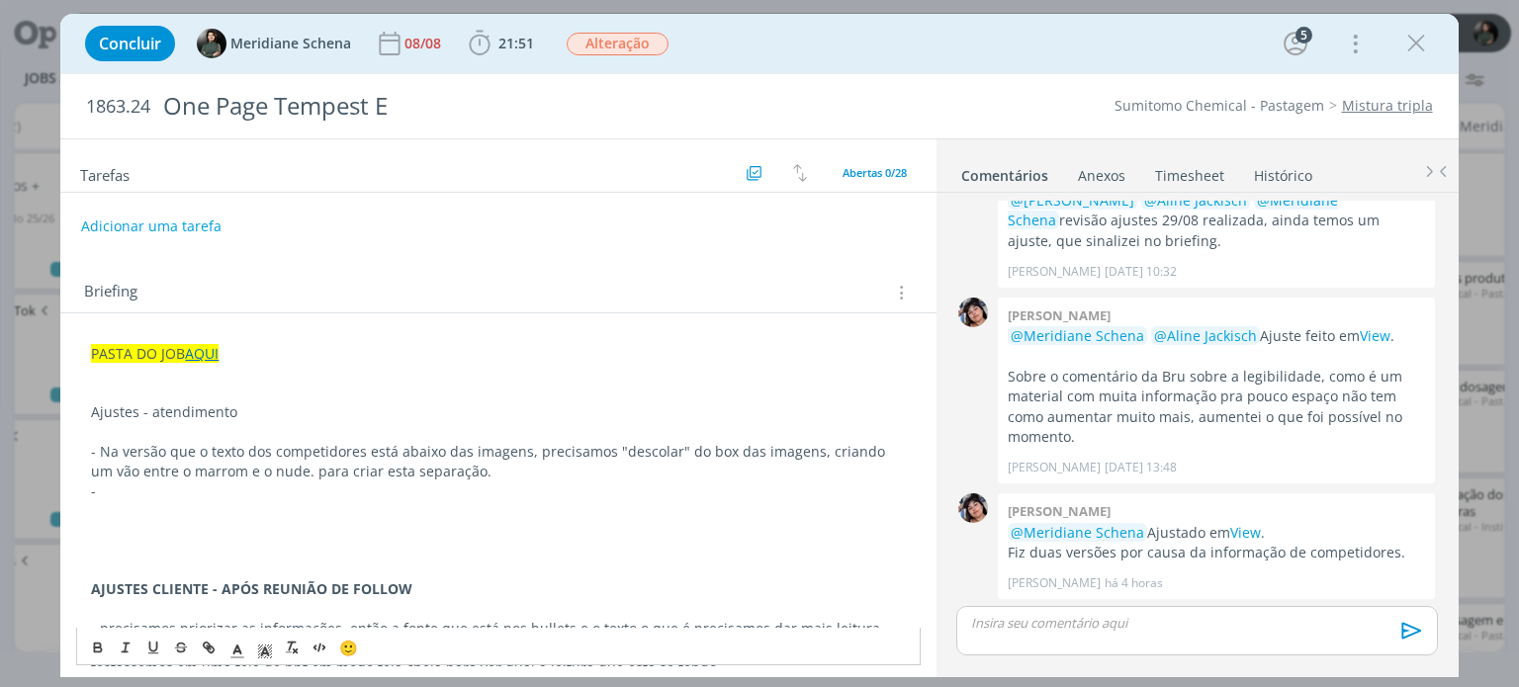
click at [287, 470] on p "- Na versão que o texto dos competidores está abaixo das imagens, precisamos "d…" at bounding box center [498, 462] width 814 height 40
click at [255, 486] on p "-" at bounding box center [498, 492] width 814 height 20
click at [152, 501] on p "dialog" at bounding box center [498, 511] width 814 height 20
click at [152, 503] on p "dialog" at bounding box center [498, 511] width 814 height 20
click at [130, 497] on p "-" at bounding box center [498, 492] width 814 height 20
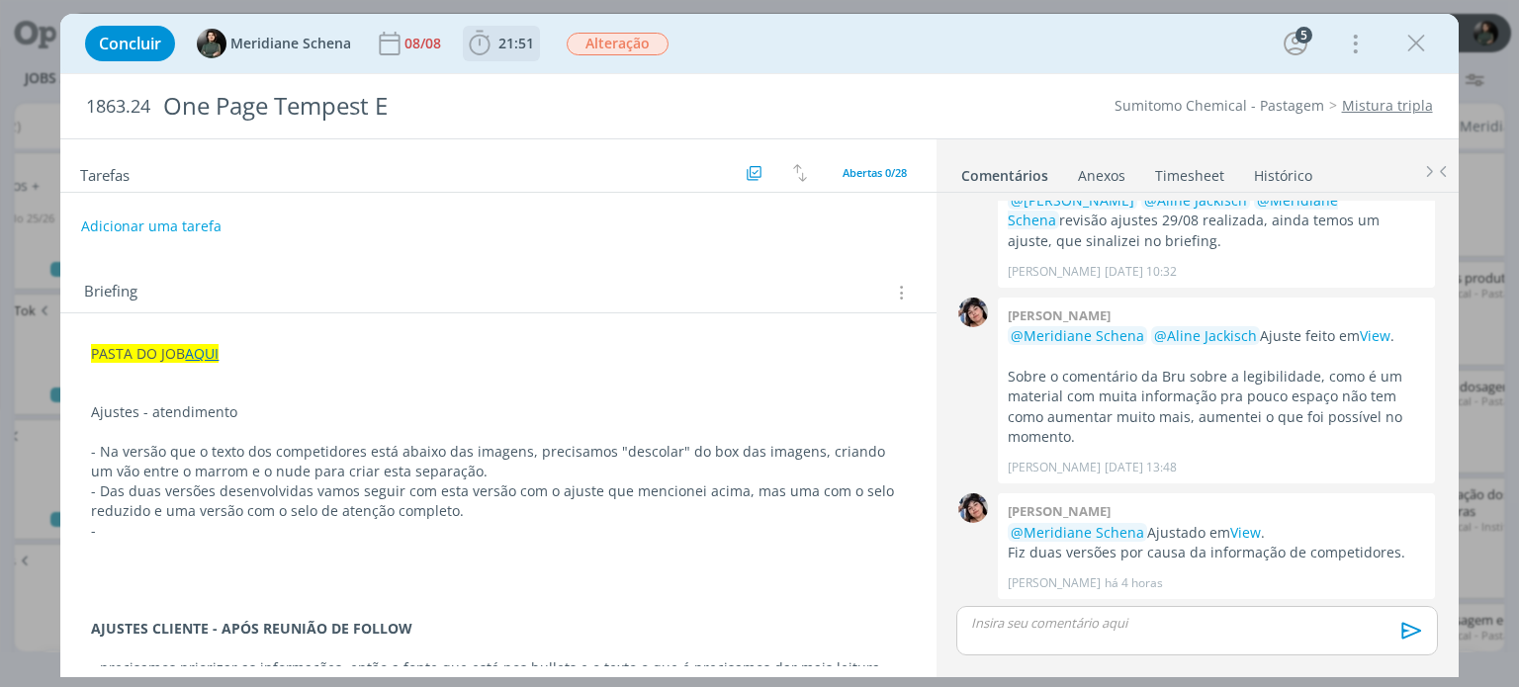
click at [486, 44] on icon "dialog" at bounding box center [480, 44] width 30 height 30
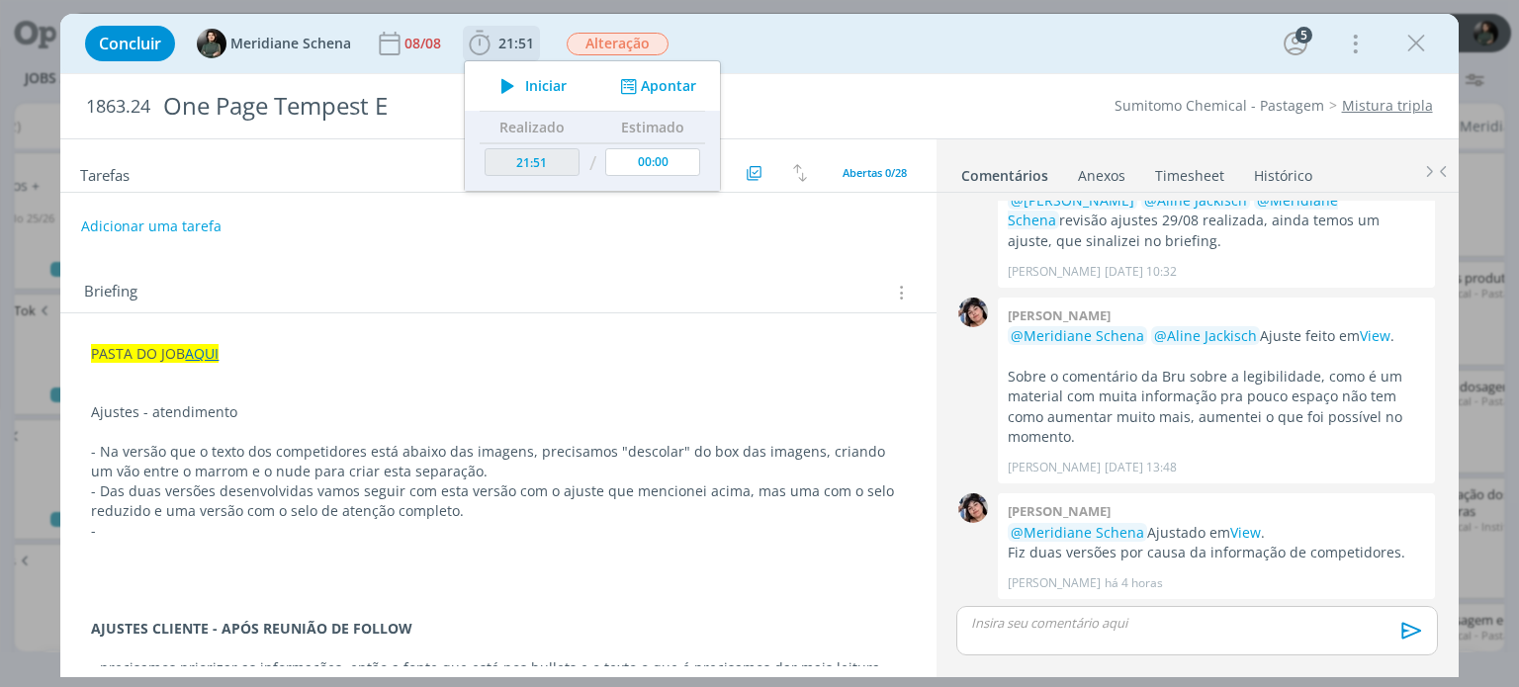
click at [548, 90] on span "Iniciar" at bounding box center [546, 86] width 42 height 14
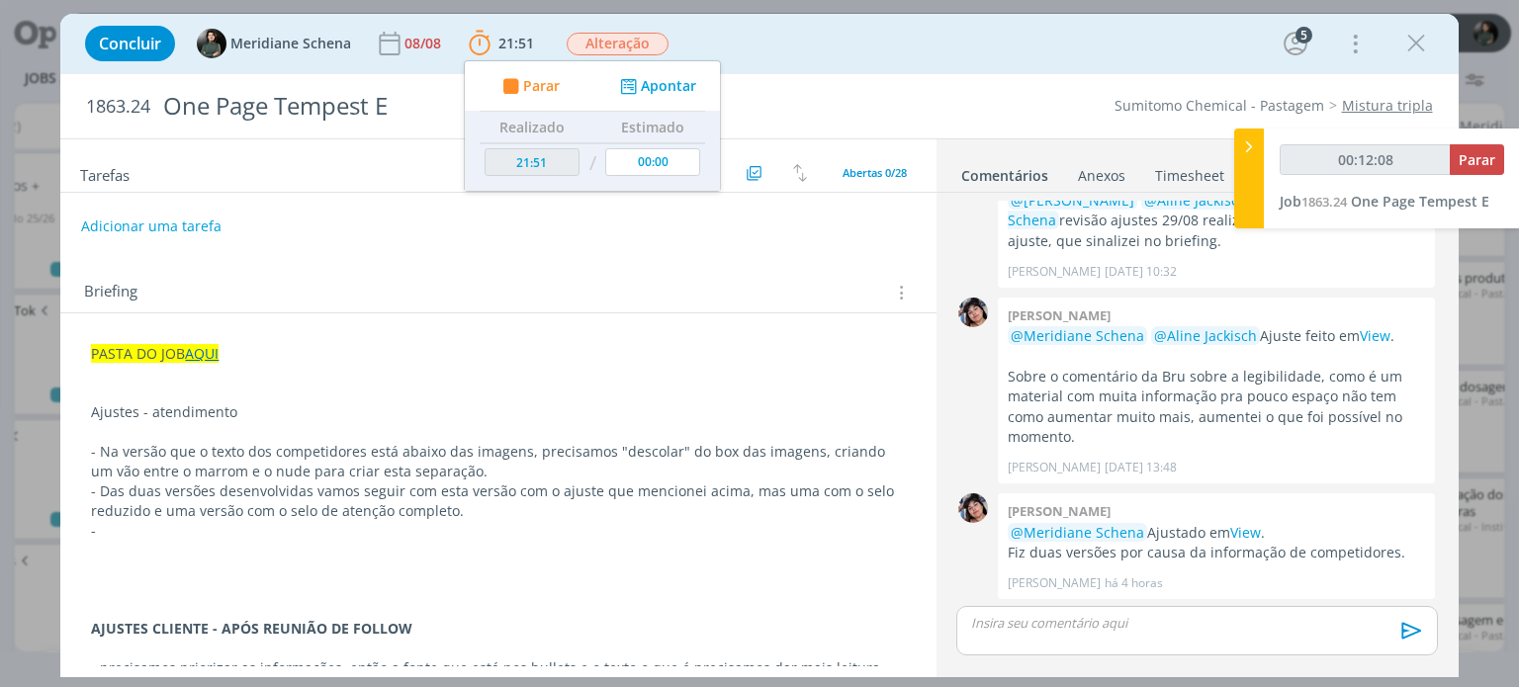
type input "00:12:09"
drag, startPoint x: 1467, startPoint y: 164, endPoint x: 1444, endPoint y: 181, distance: 29.1
click at [1467, 164] on span "Parar" at bounding box center [1477, 159] width 37 height 19
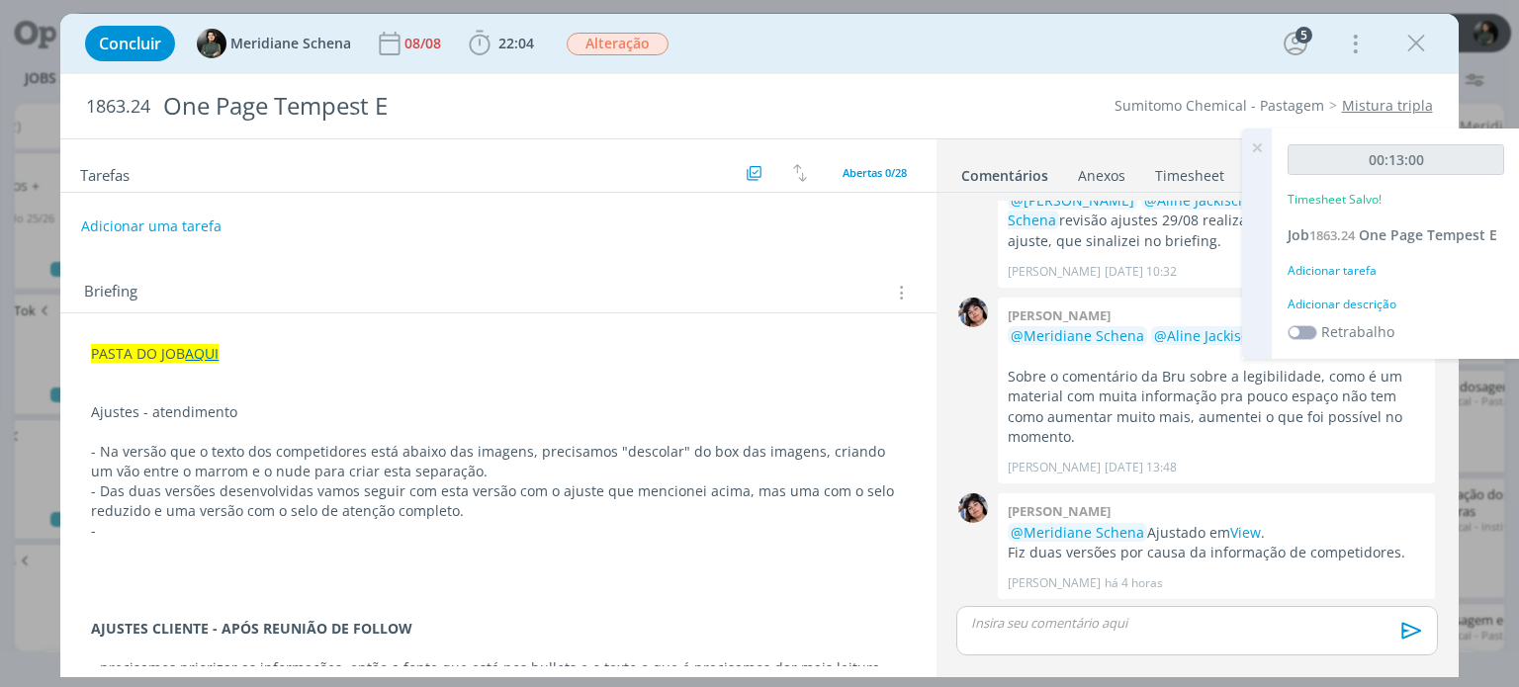
click at [1380, 307] on div "Adicionar descrição" at bounding box center [1395, 305] width 217 height 18
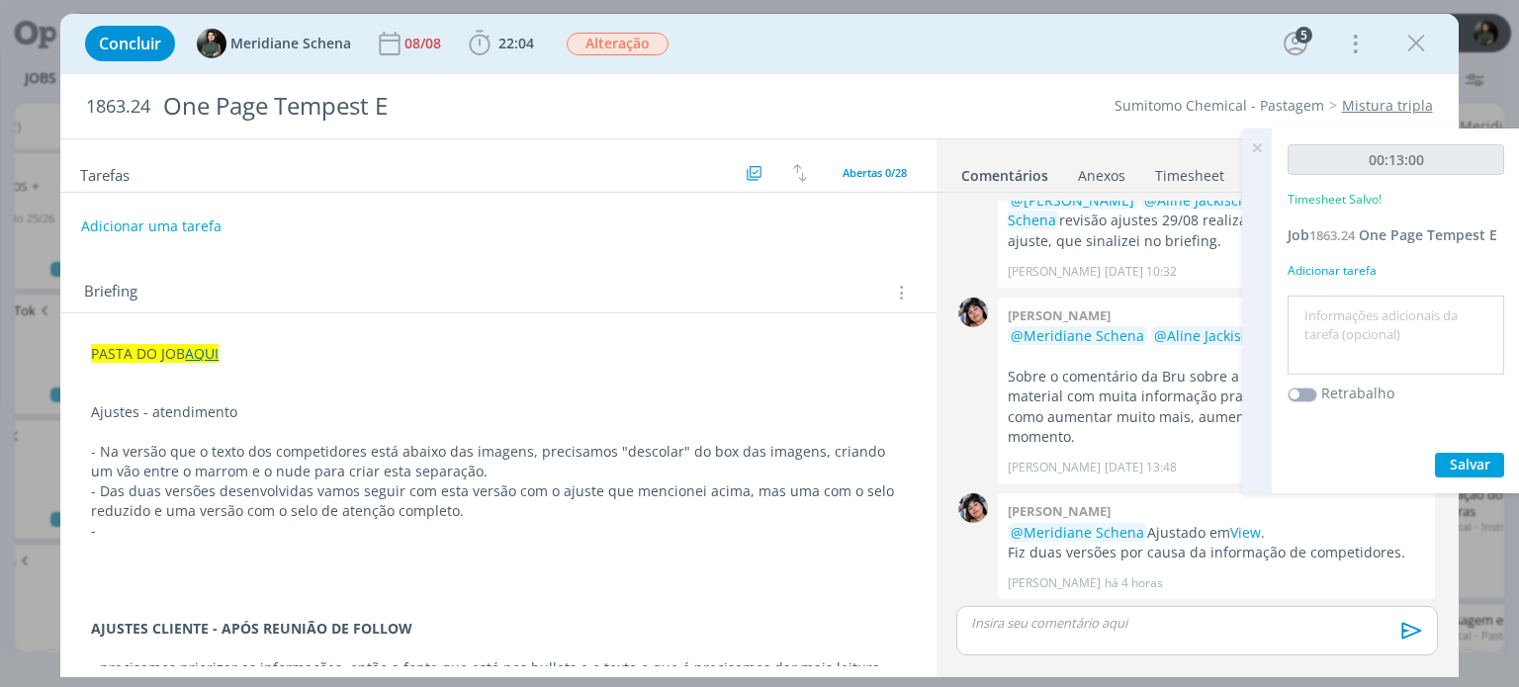
click at [1381, 306] on textarea at bounding box center [1395, 336] width 207 height 70
type textarea "organização + pauta ajustes"
click at [1473, 456] on span "Salvar" at bounding box center [1470, 464] width 41 height 19
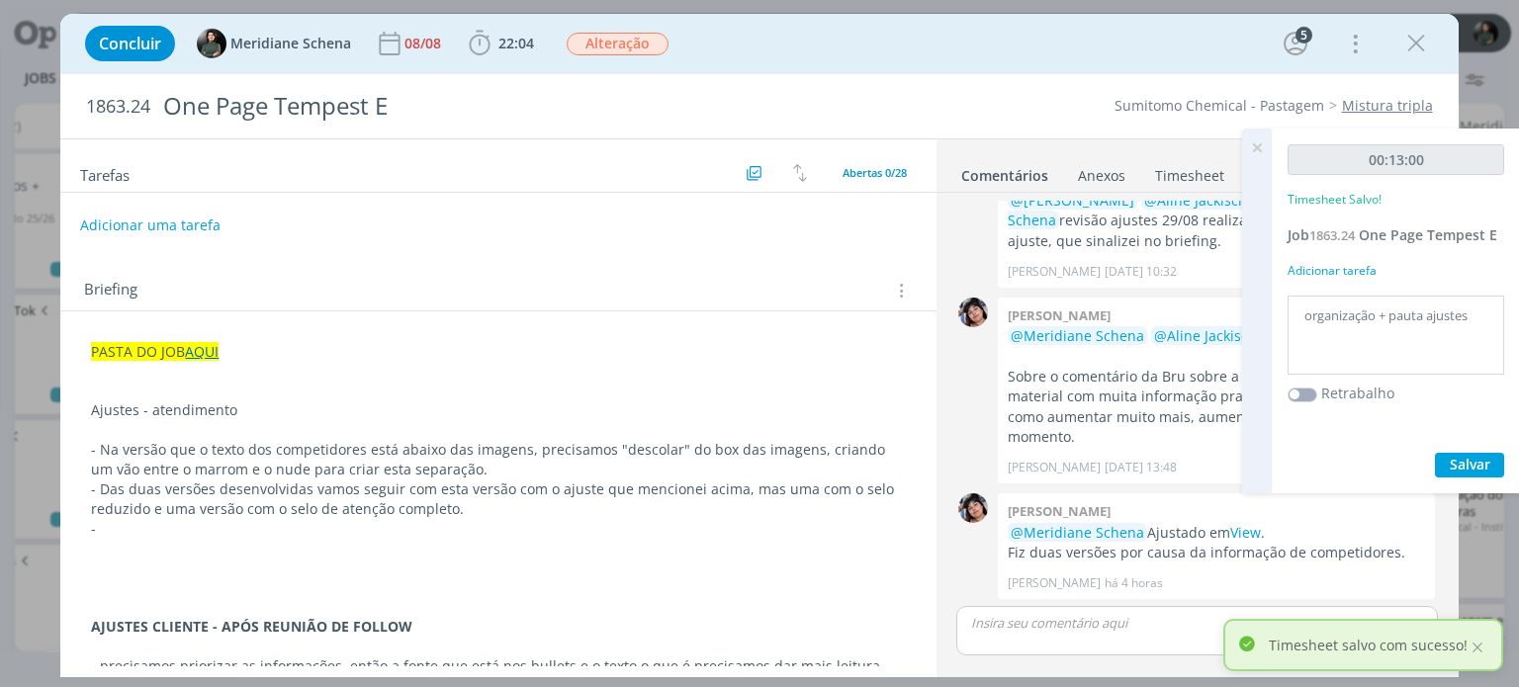
click at [208, 228] on button "Adicionar uma tarefa" at bounding box center [150, 226] width 140 height 34
click at [208, 228] on input "dialog" at bounding box center [367, 225] width 545 height 28
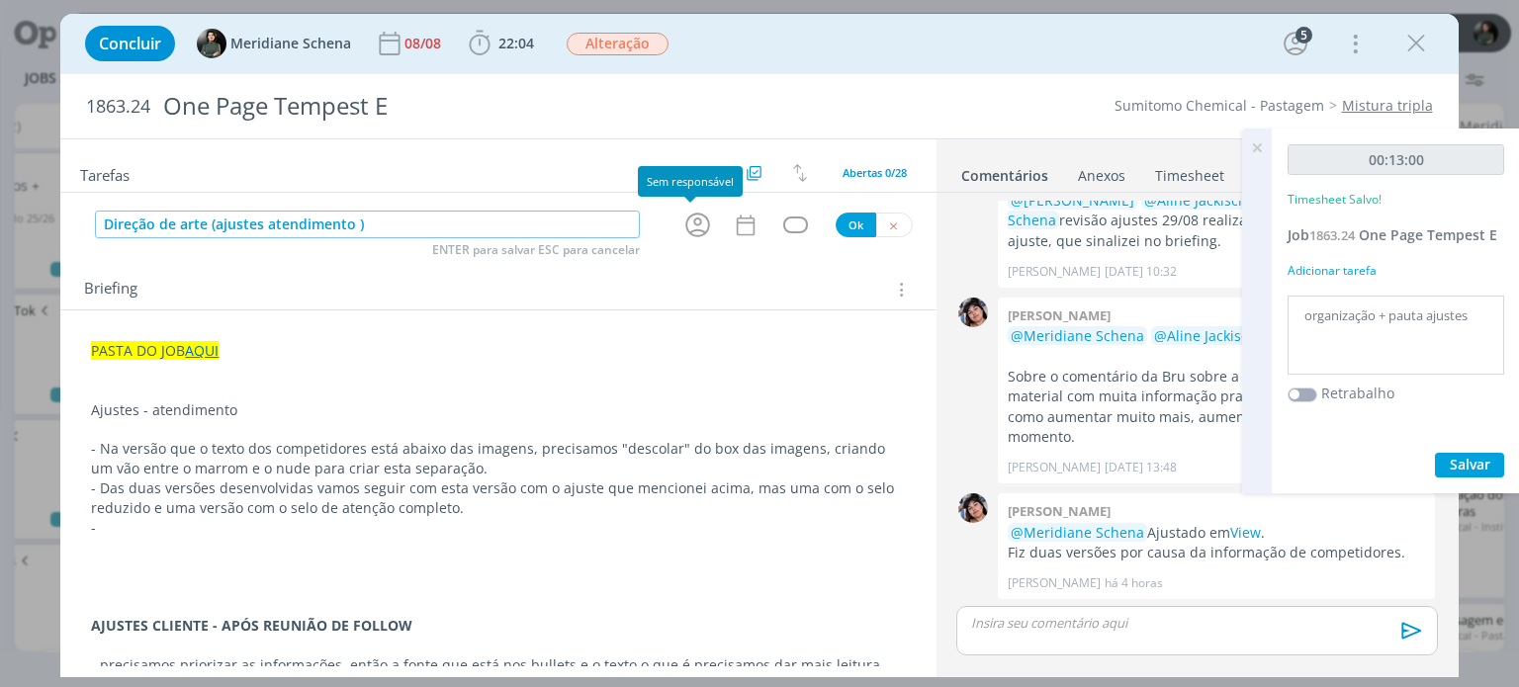
click at [698, 226] on icon "dialog" at bounding box center [697, 225] width 31 height 31
type input "Direção de arte (ajustes atendimento )"
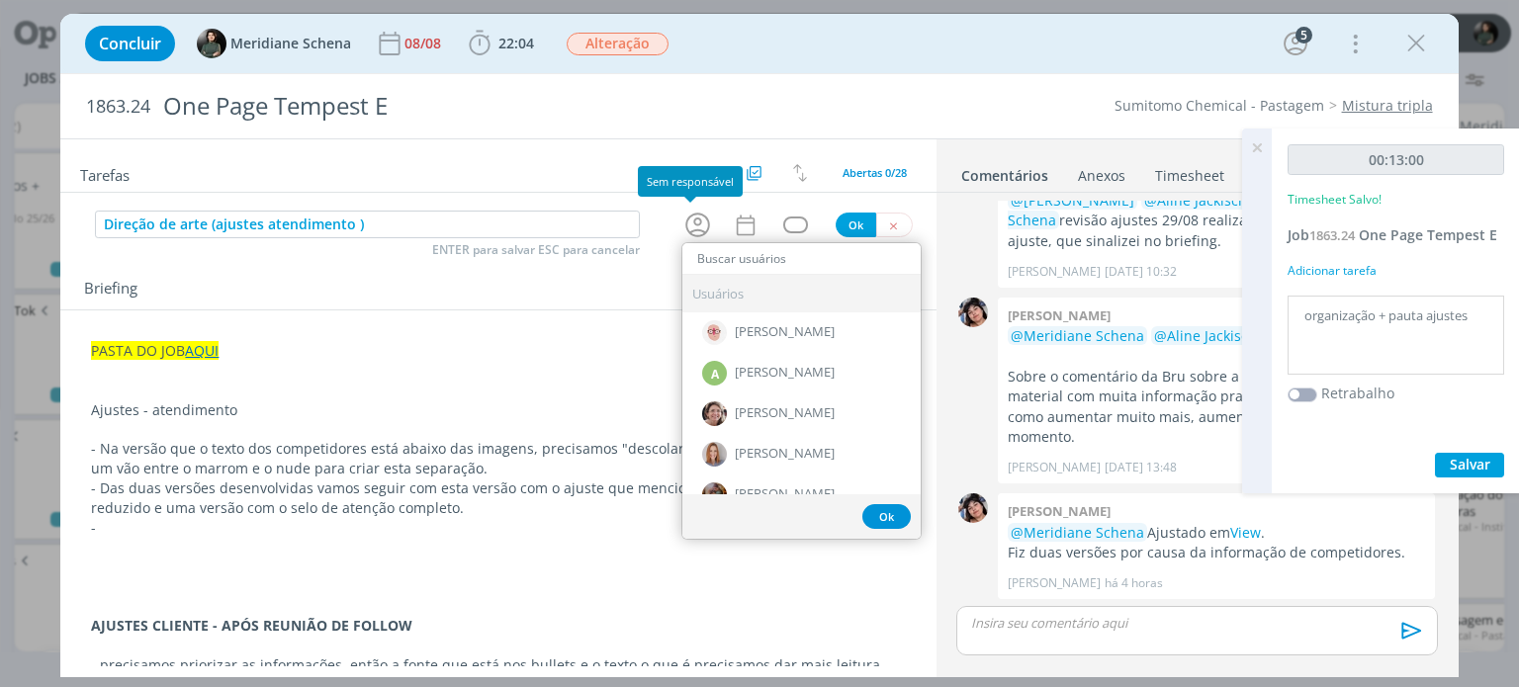
type input "m"
type input "d"
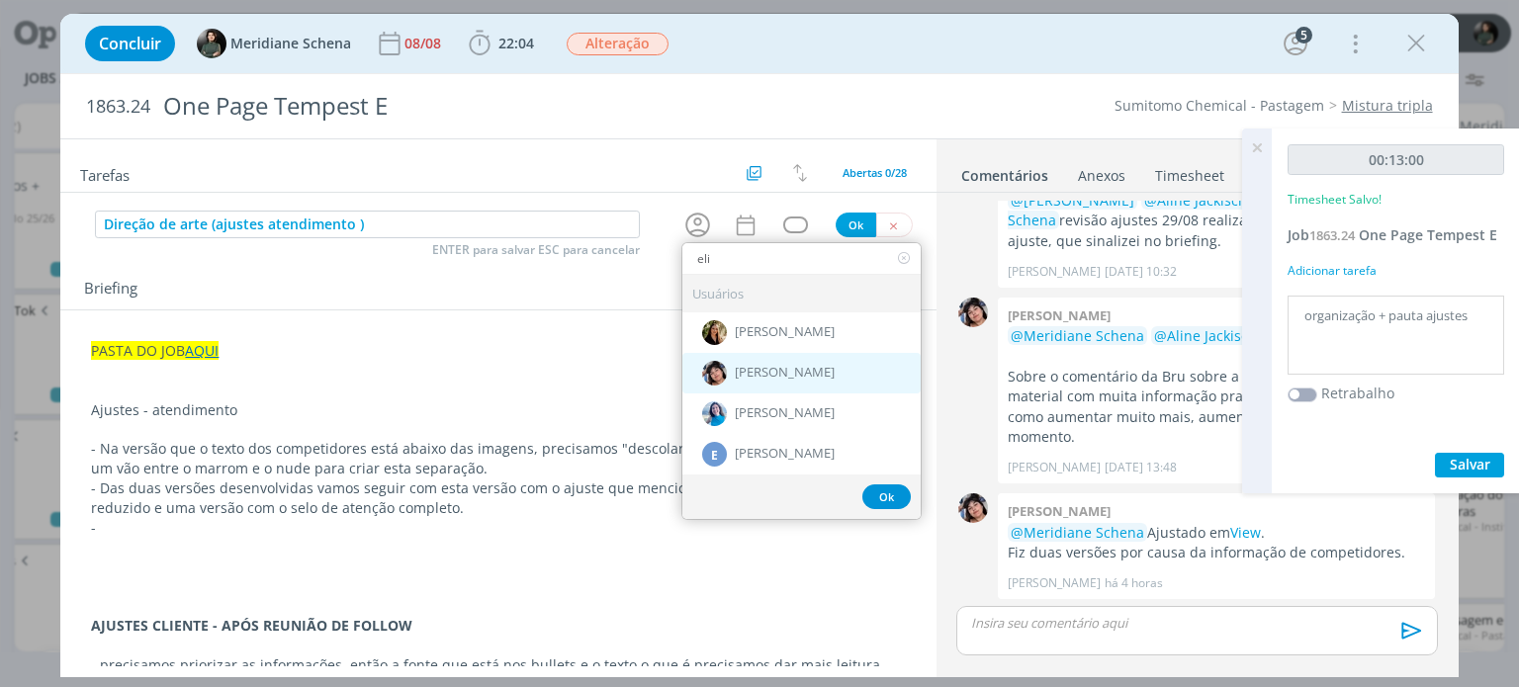
type input "eli"
click at [800, 369] on span "[PERSON_NAME]" at bounding box center [785, 374] width 100 height 16
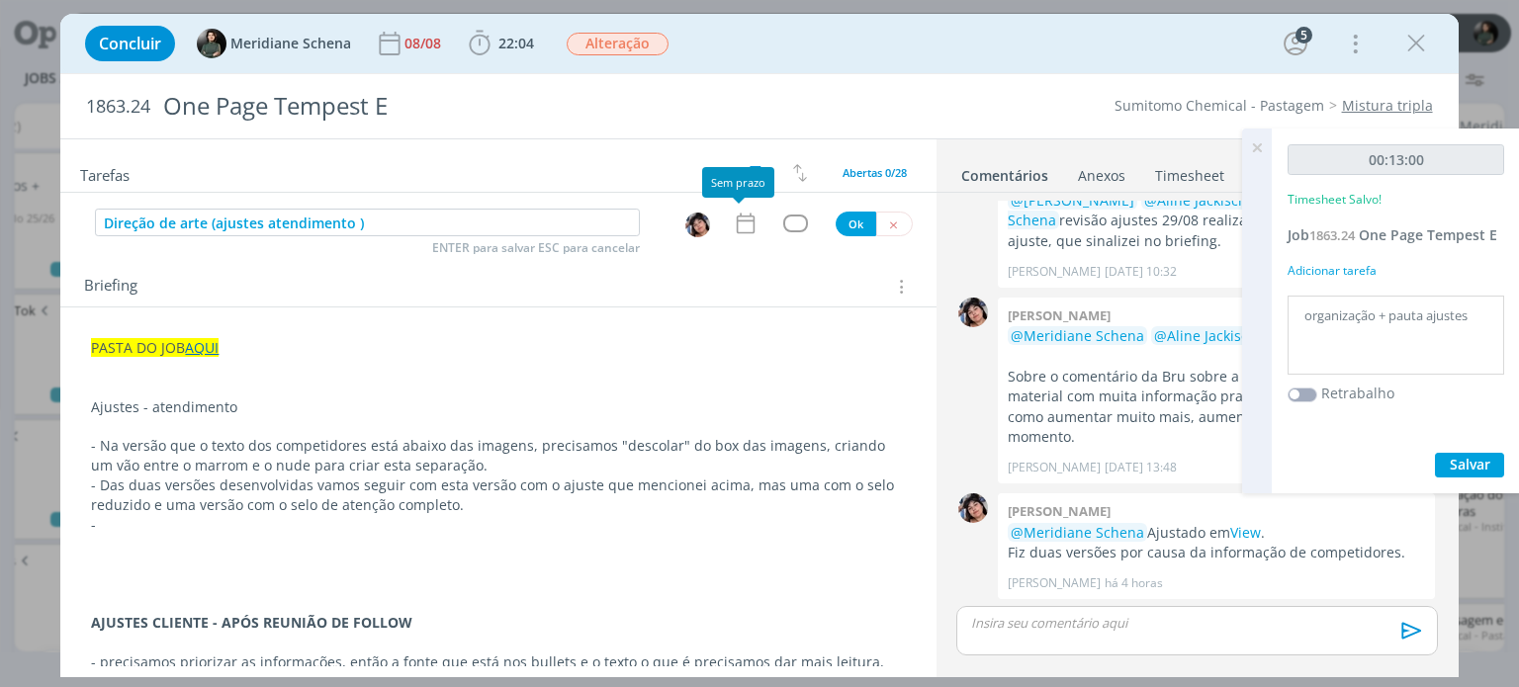
click at [733, 219] on icon "dialog" at bounding box center [746, 224] width 26 height 26
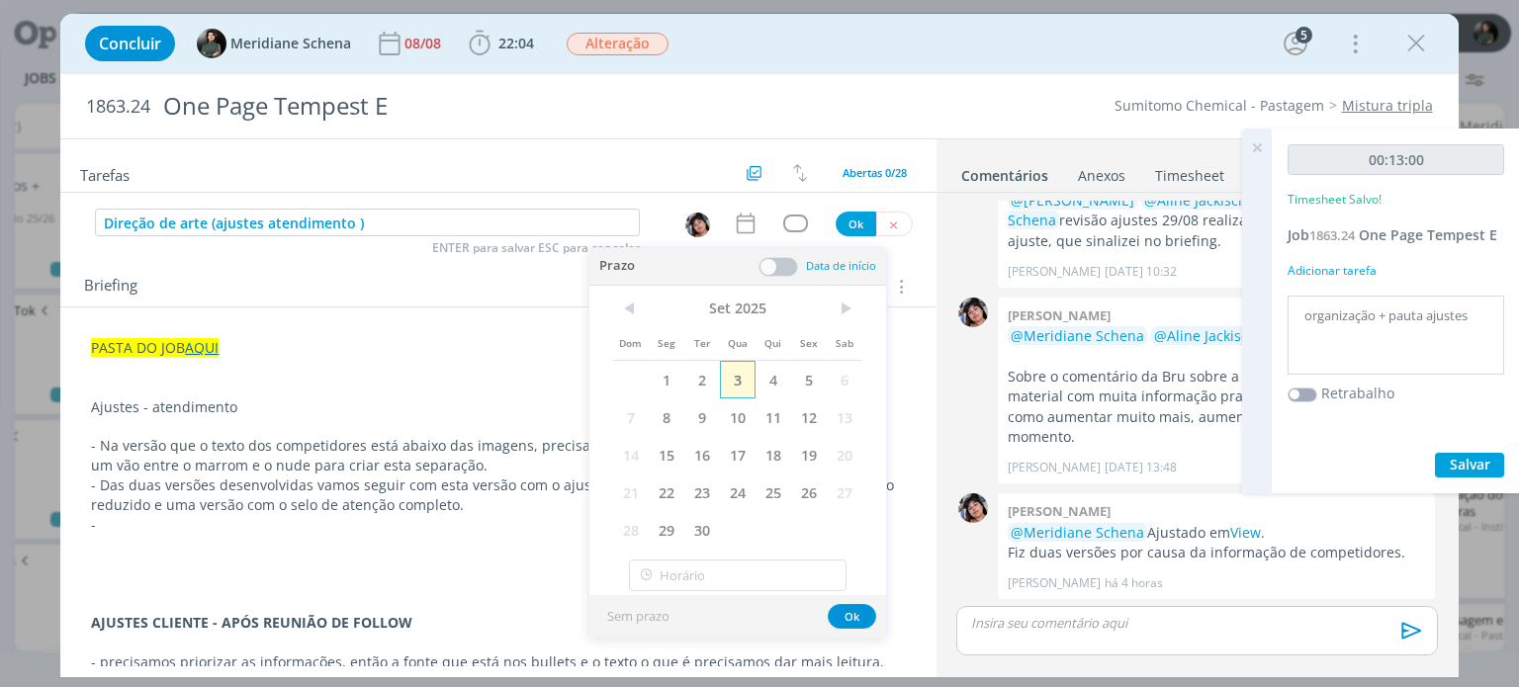
click at [743, 381] on span "3" at bounding box center [738, 380] width 36 height 38
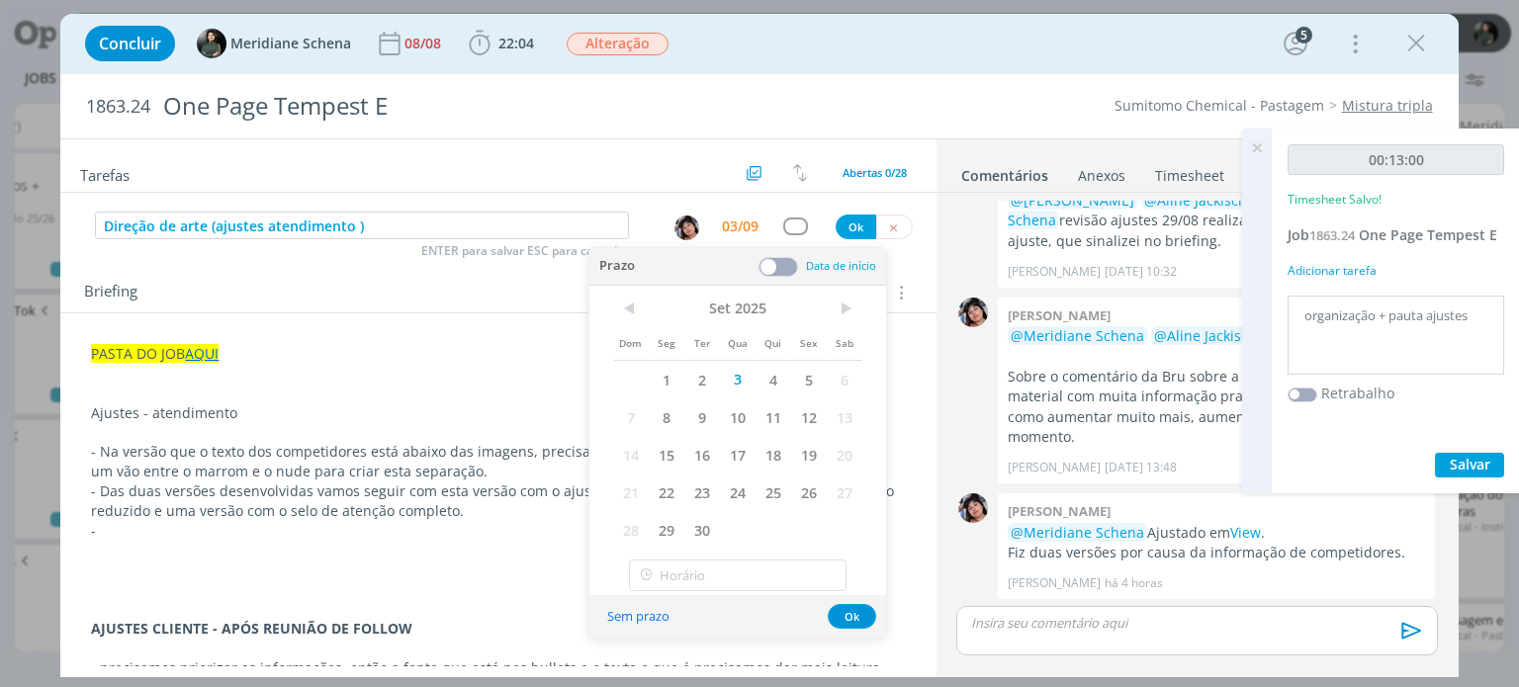
click at [786, 268] on span at bounding box center [778, 267] width 40 height 20
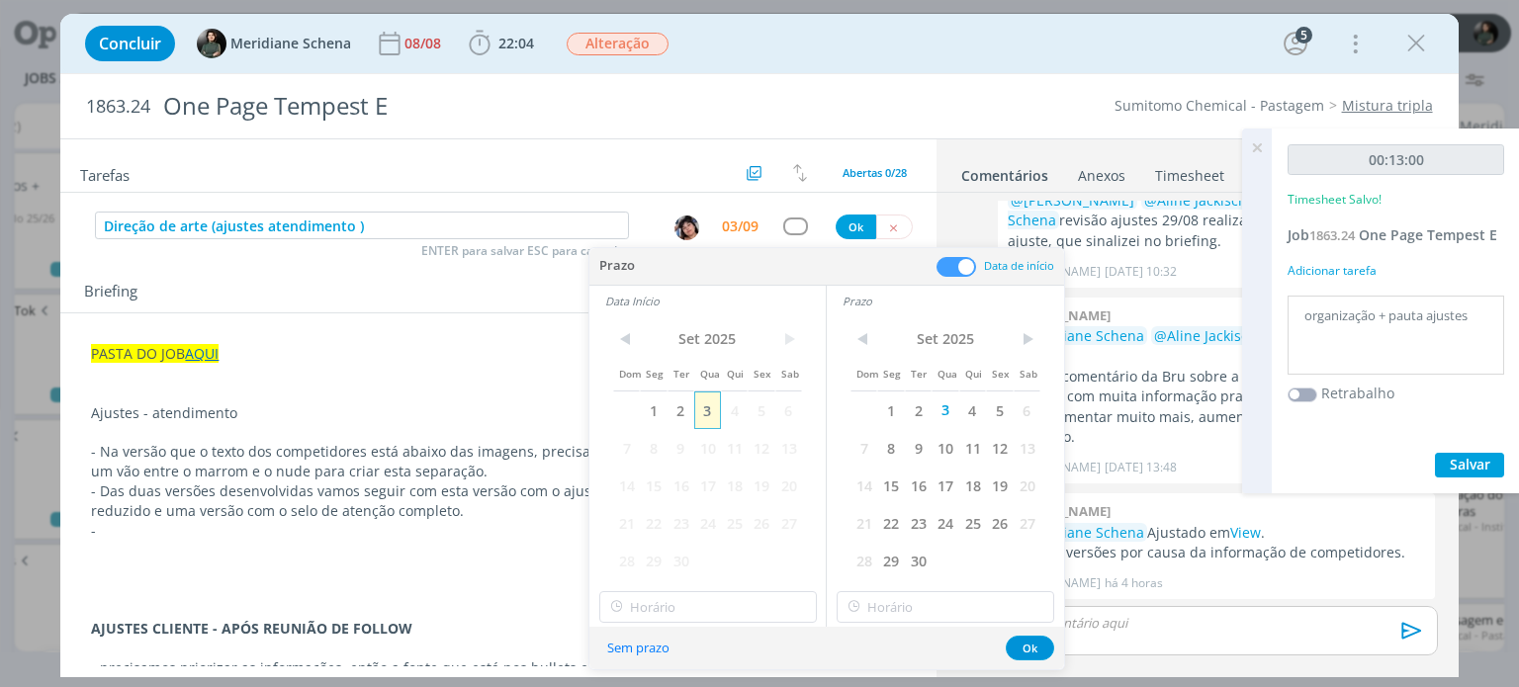
click at [696, 401] on span "3" at bounding box center [707, 411] width 27 height 38
click at [700, 602] on input "15:00" at bounding box center [708, 607] width 218 height 32
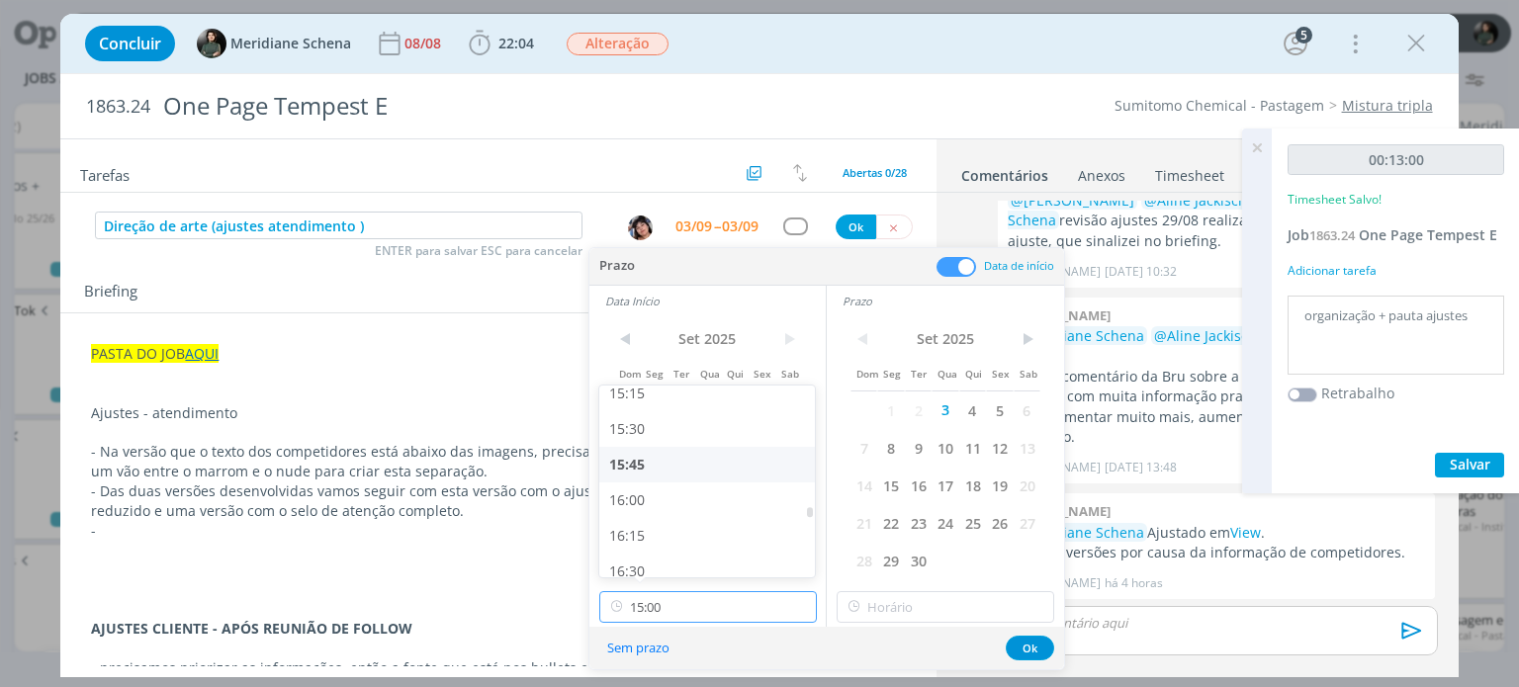
scroll to position [2183, 0]
click at [664, 495] on div "16:00" at bounding box center [709, 499] width 221 height 36
type input "16:00"
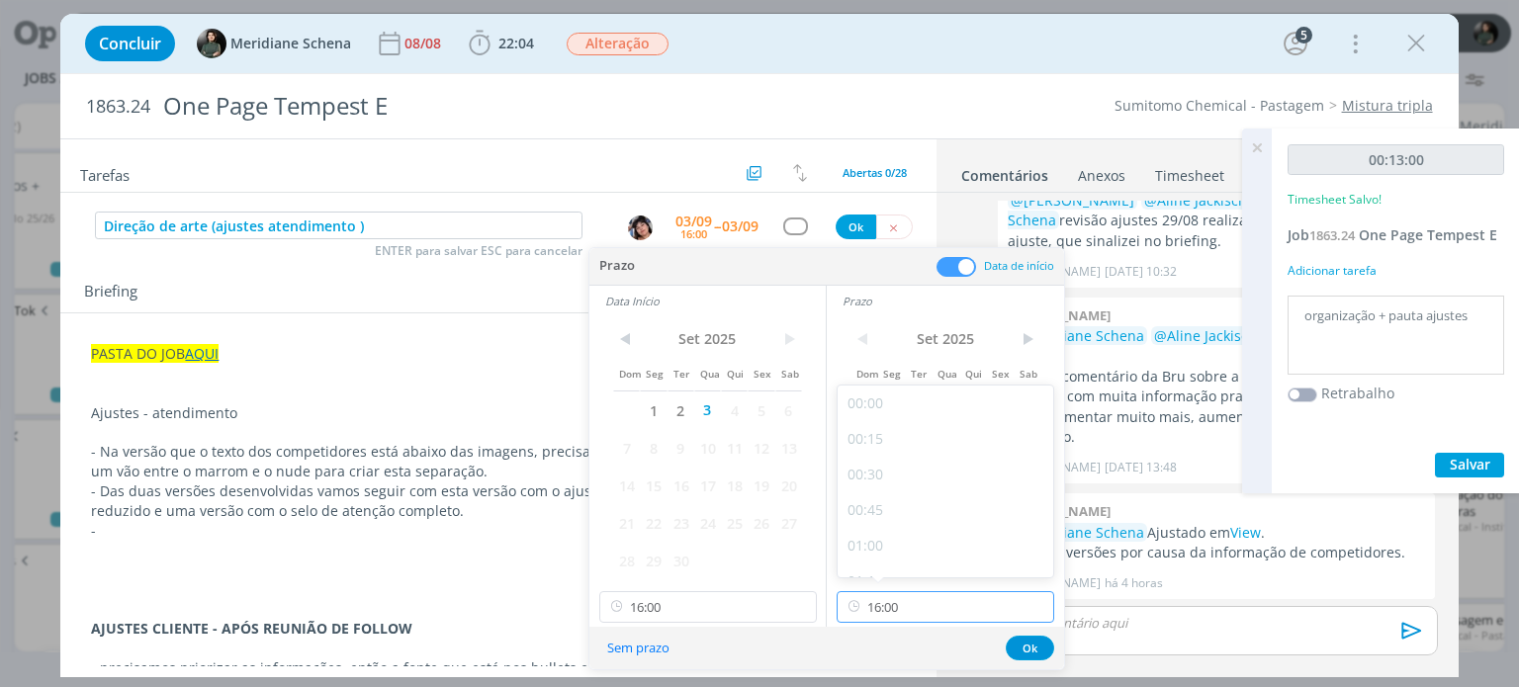
click at [917, 608] on input "16:00" at bounding box center [946, 607] width 218 height 32
click at [889, 525] on div "16:30" at bounding box center [948, 526] width 221 height 36
type input "16:30"
click at [1027, 646] on button "Ok" at bounding box center [1030, 648] width 48 height 25
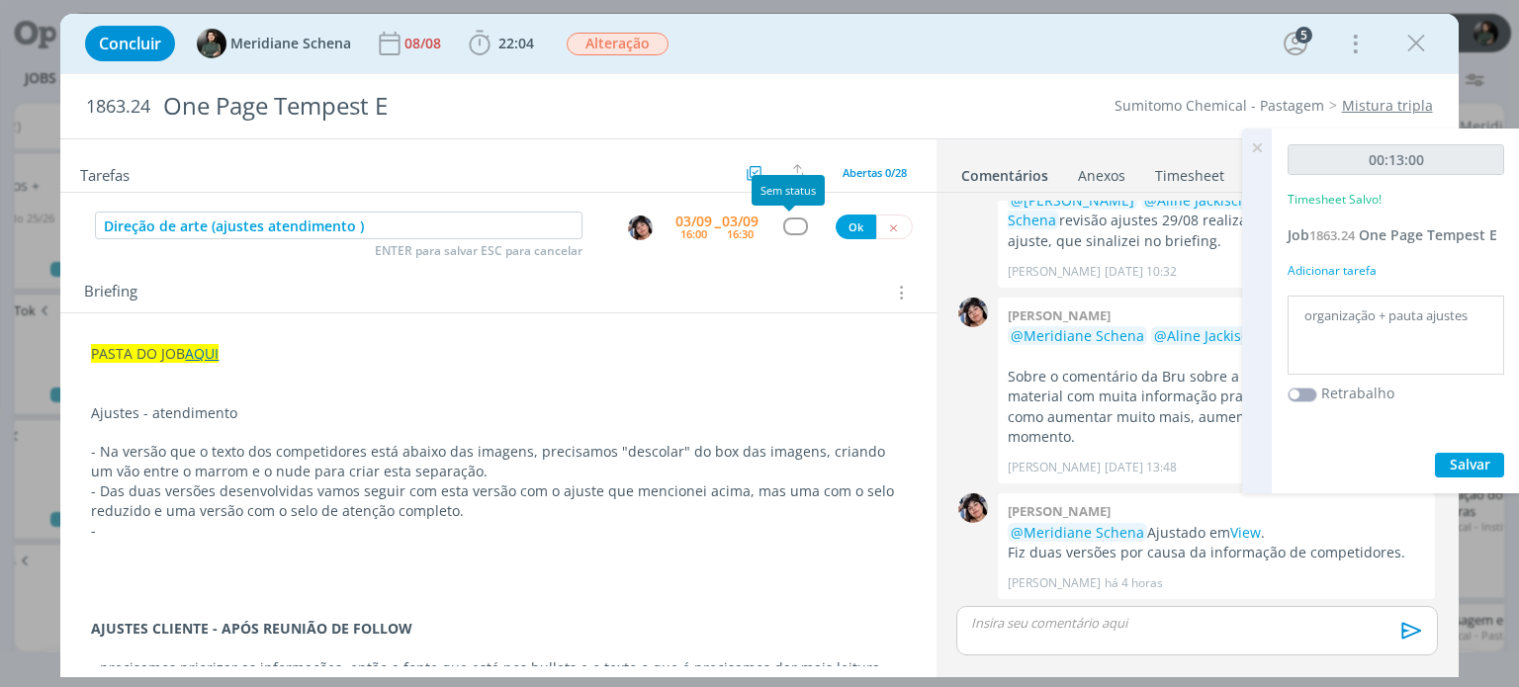
click at [787, 230] on div "dialog" at bounding box center [795, 226] width 25 height 17
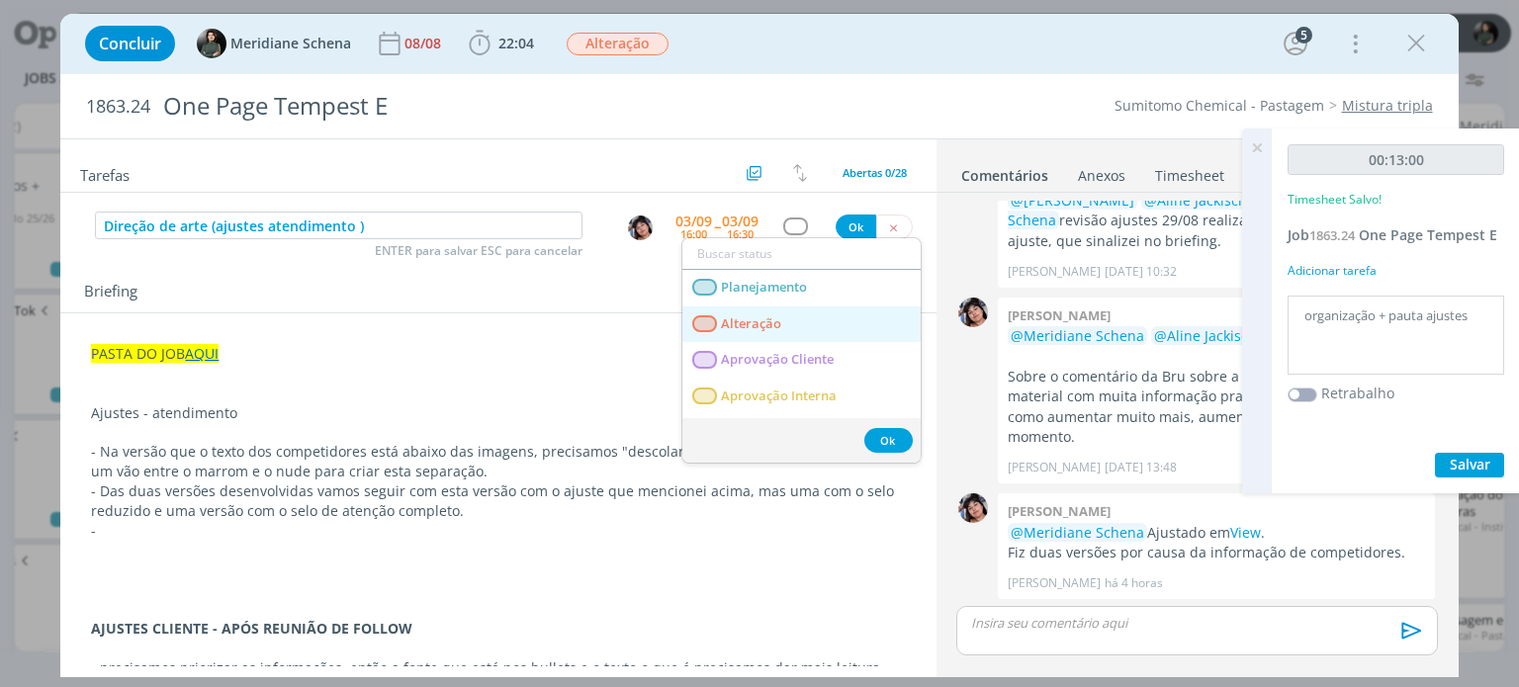
click at [771, 310] on link "Alteração" at bounding box center [801, 325] width 238 height 37
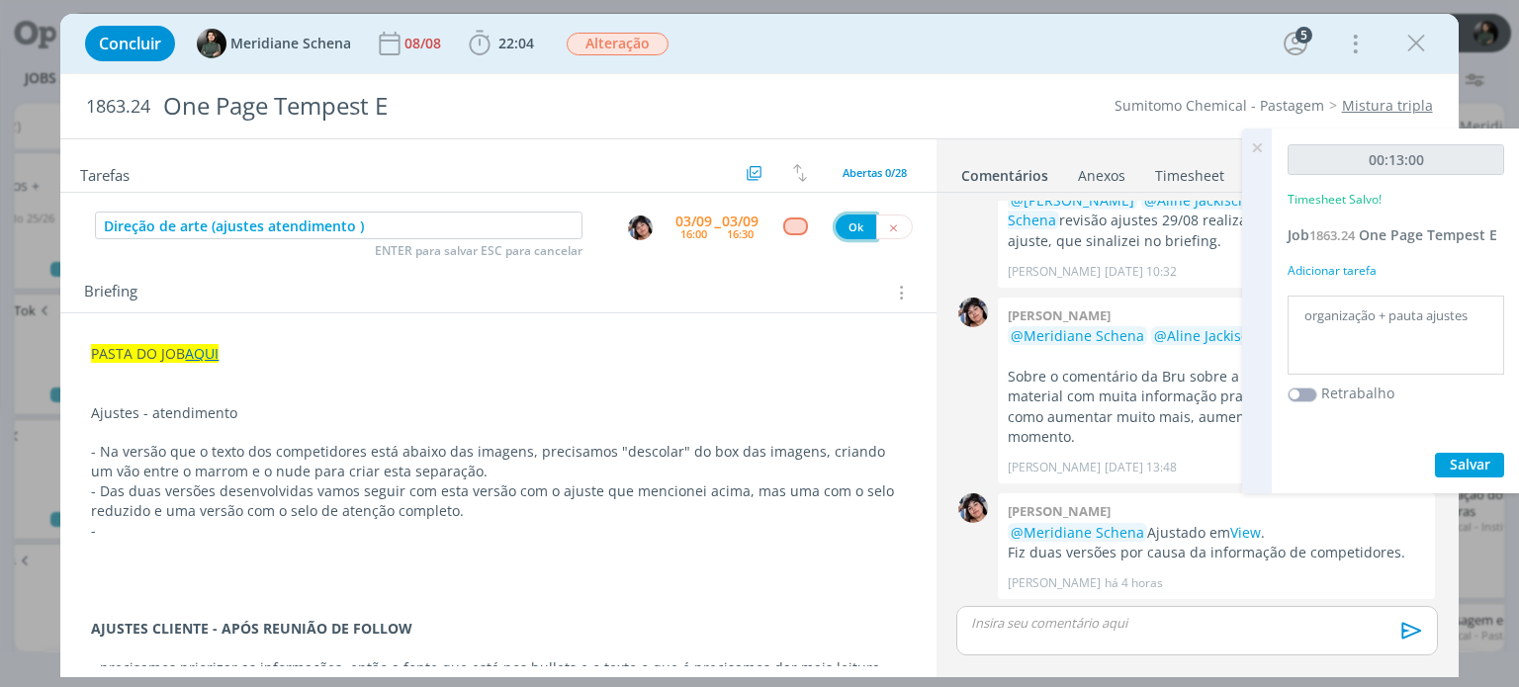
click at [852, 231] on button "Ok" at bounding box center [856, 227] width 41 height 25
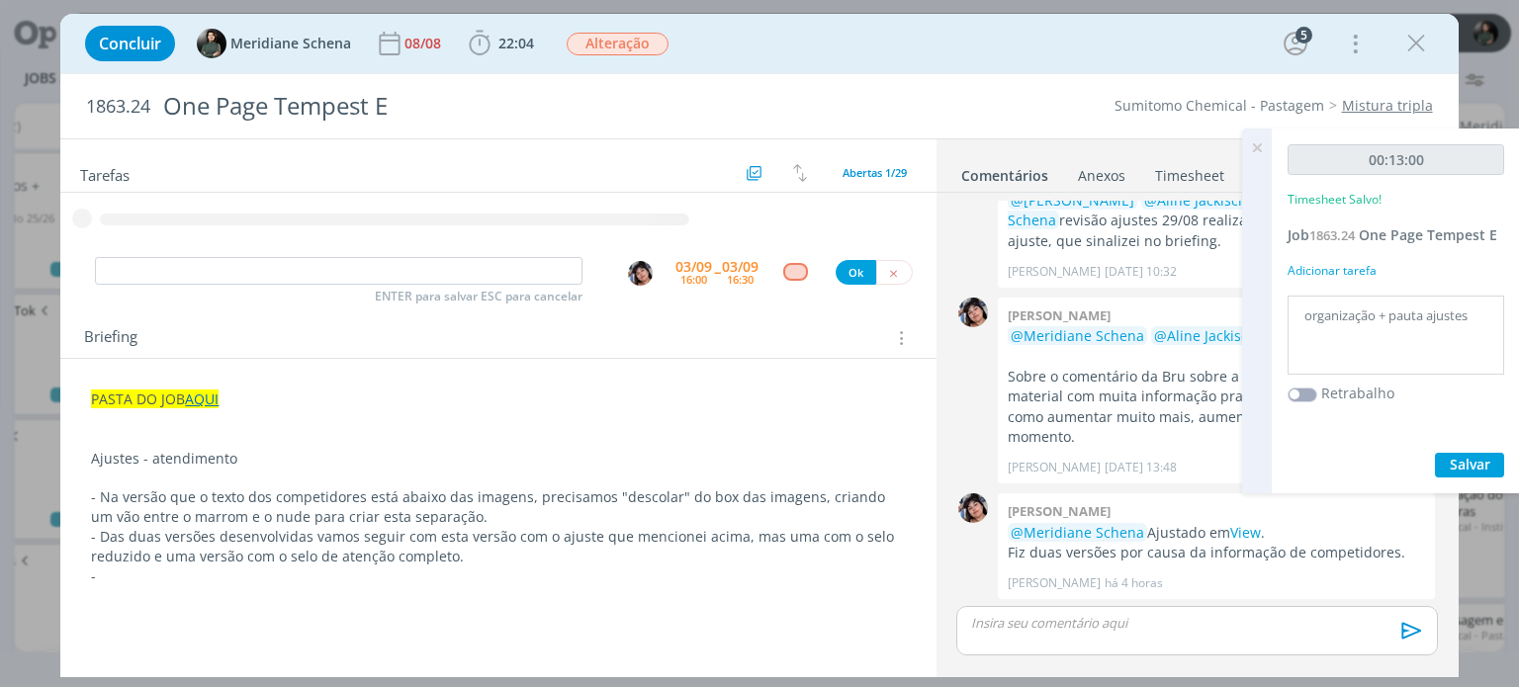
click at [249, 478] on p "dialog" at bounding box center [498, 479] width 814 height 20
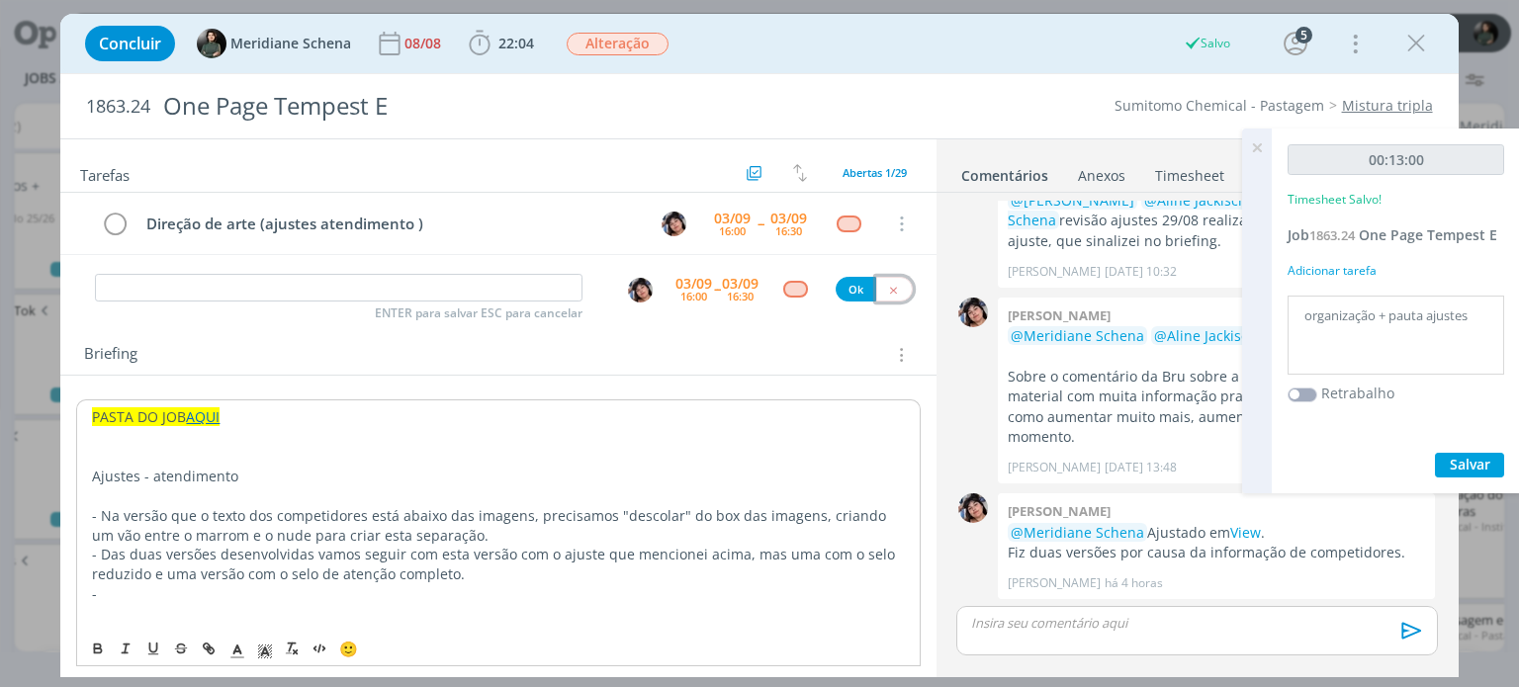
click at [887, 288] on icon "dialog" at bounding box center [893, 290] width 13 height 13
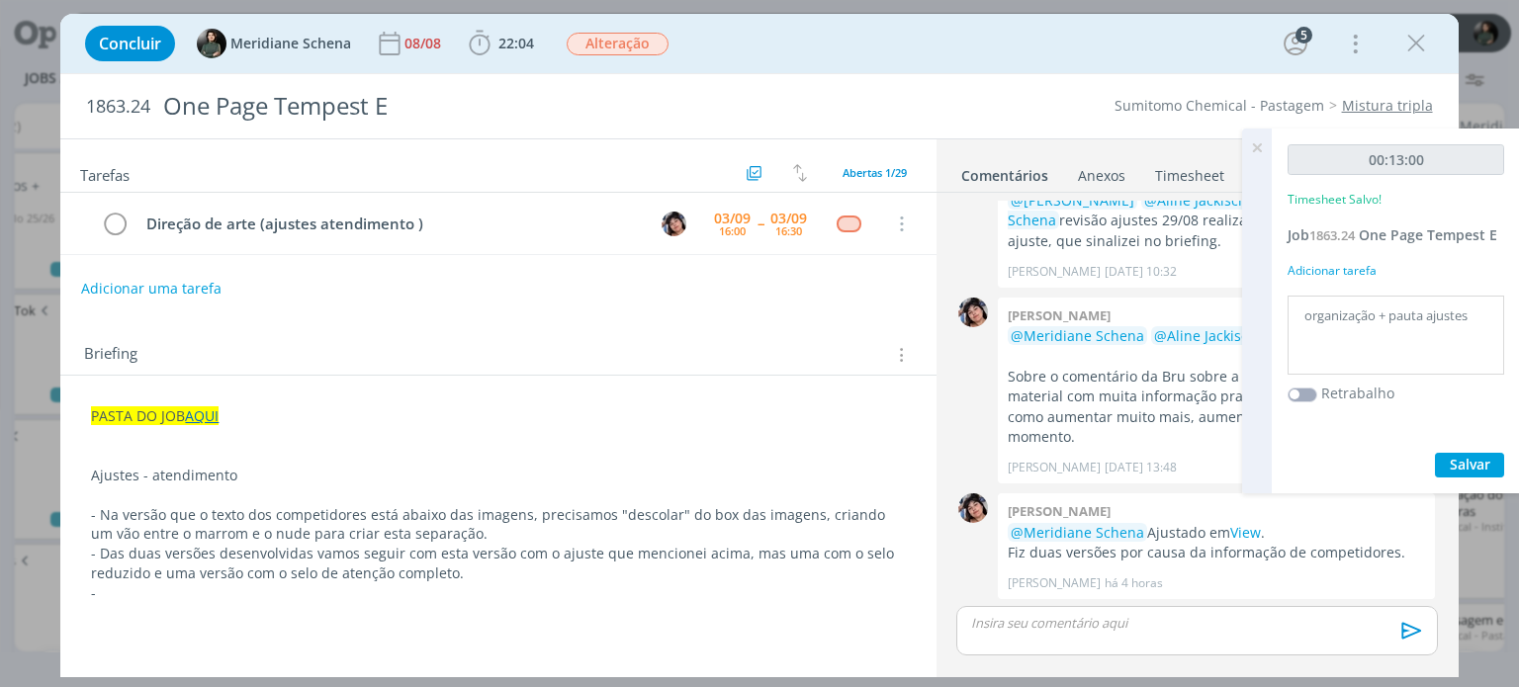
click at [139, 466] on p "Ajustes - atendimento" at bounding box center [498, 476] width 814 height 20
click at [241, 487] on p "dialog" at bounding box center [498, 497] width 812 height 20
click at [255, 482] on p "Ajustes - atendimento" at bounding box center [498, 477] width 812 height 20
drag, startPoint x: 249, startPoint y: 480, endPoint x: 83, endPoint y: 479, distance: 166.1
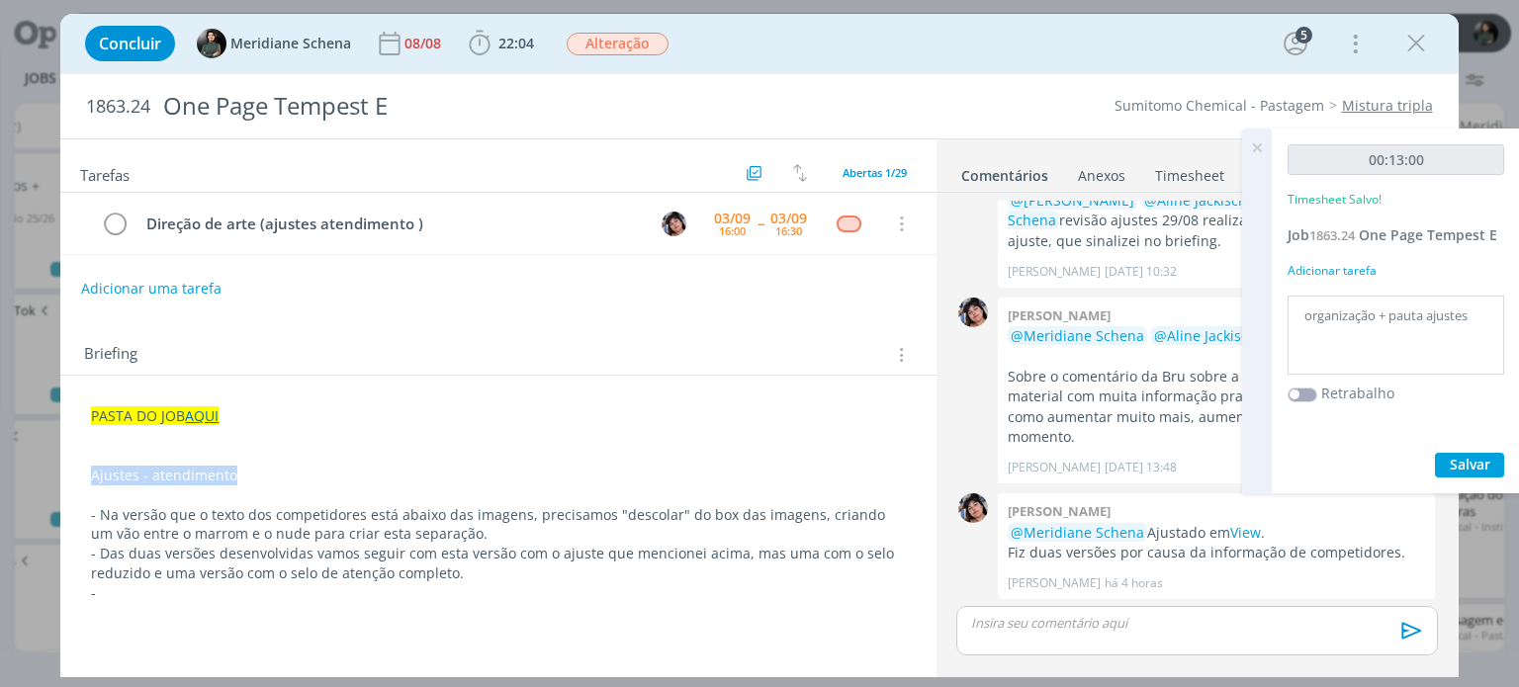
click at [121, 476] on p "Ajustes - atendimento" at bounding box center [498, 476] width 814 height 20
drag, startPoint x: 82, startPoint y: 477, endPoint x: 257, endPoint y: 477, distance: 175.0
click at [99, 653] on icon "dialog" at bounding box center [98, 651] width 7 height 4
click at [259, 647] on icon "dialog" at bounding box center [265, 652] width 18 height 18
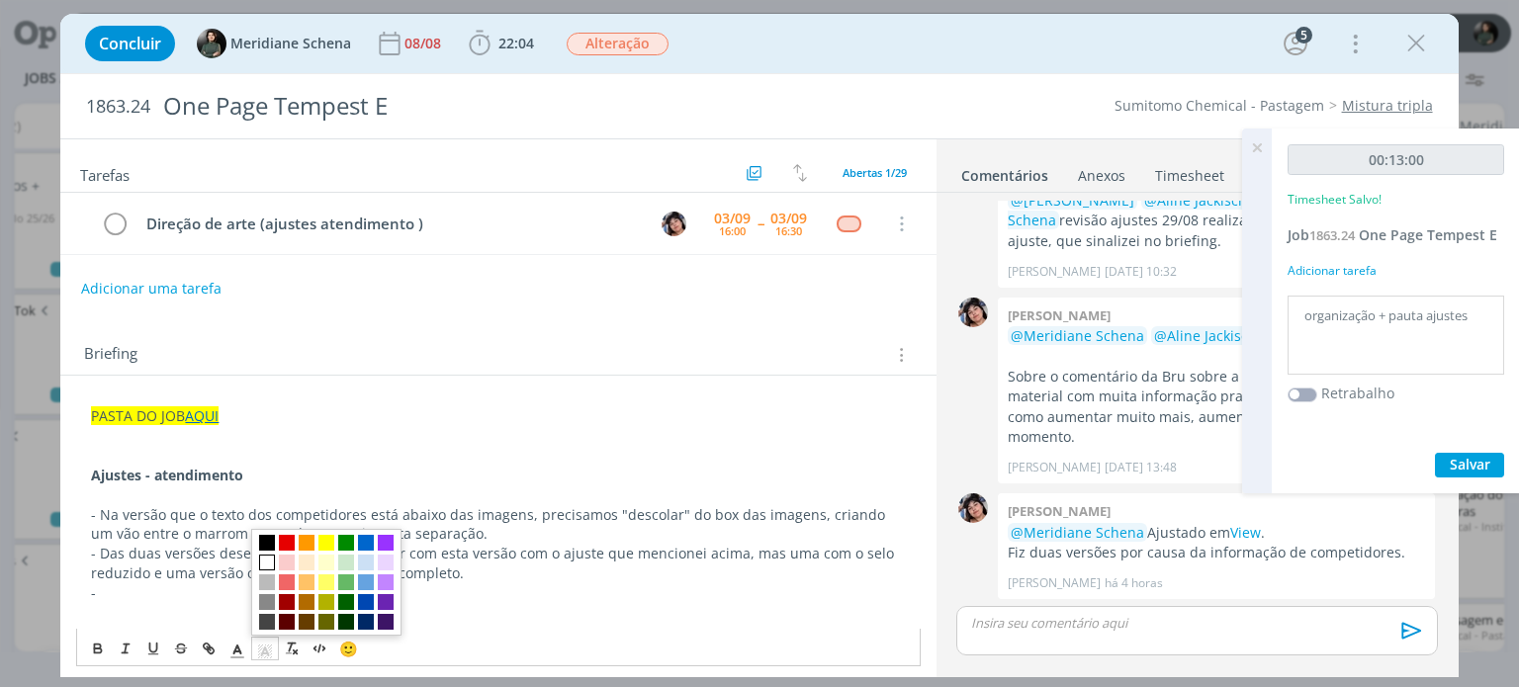
click at [268, 562] on span "dialog" at bounding box center [267, 563] width 16 height 16
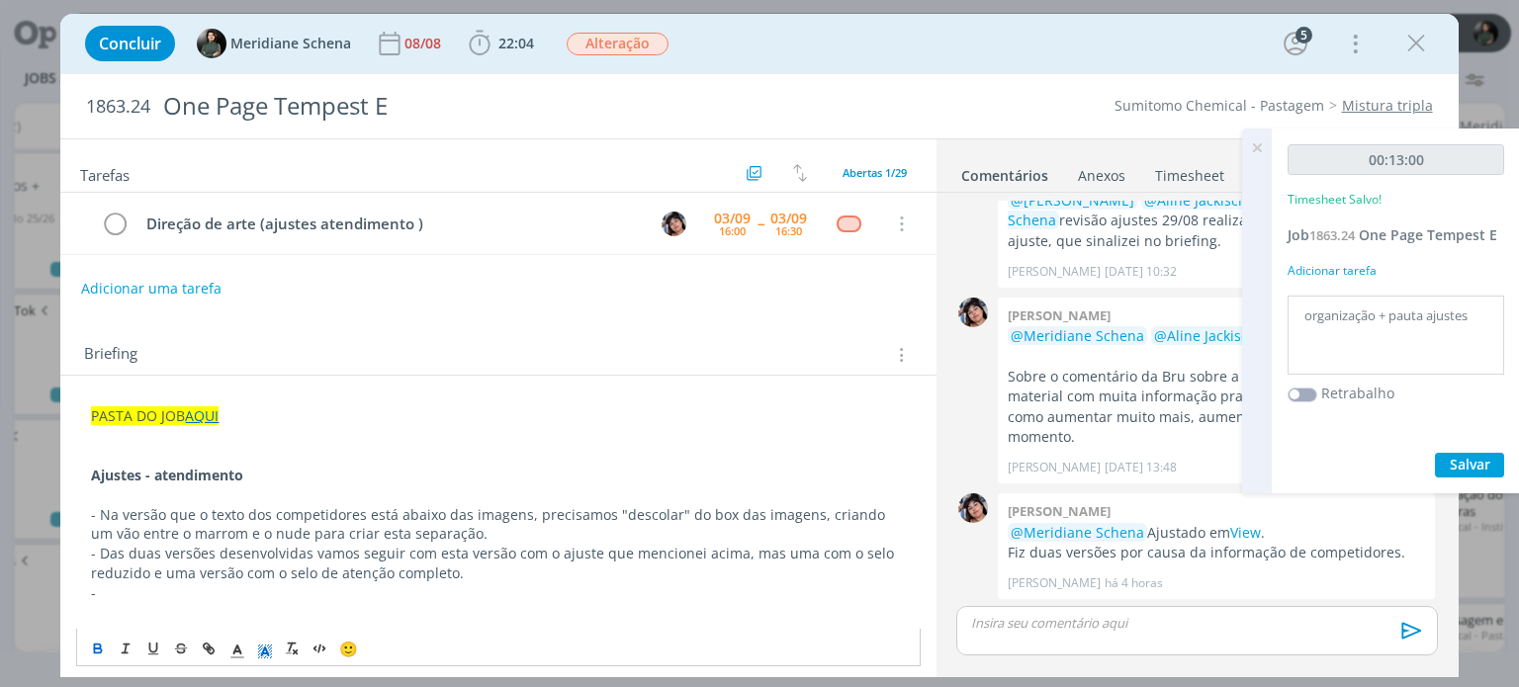
click at [266, 644] on icon "dialog" at bounding box center [265, 652] width 18 height 18
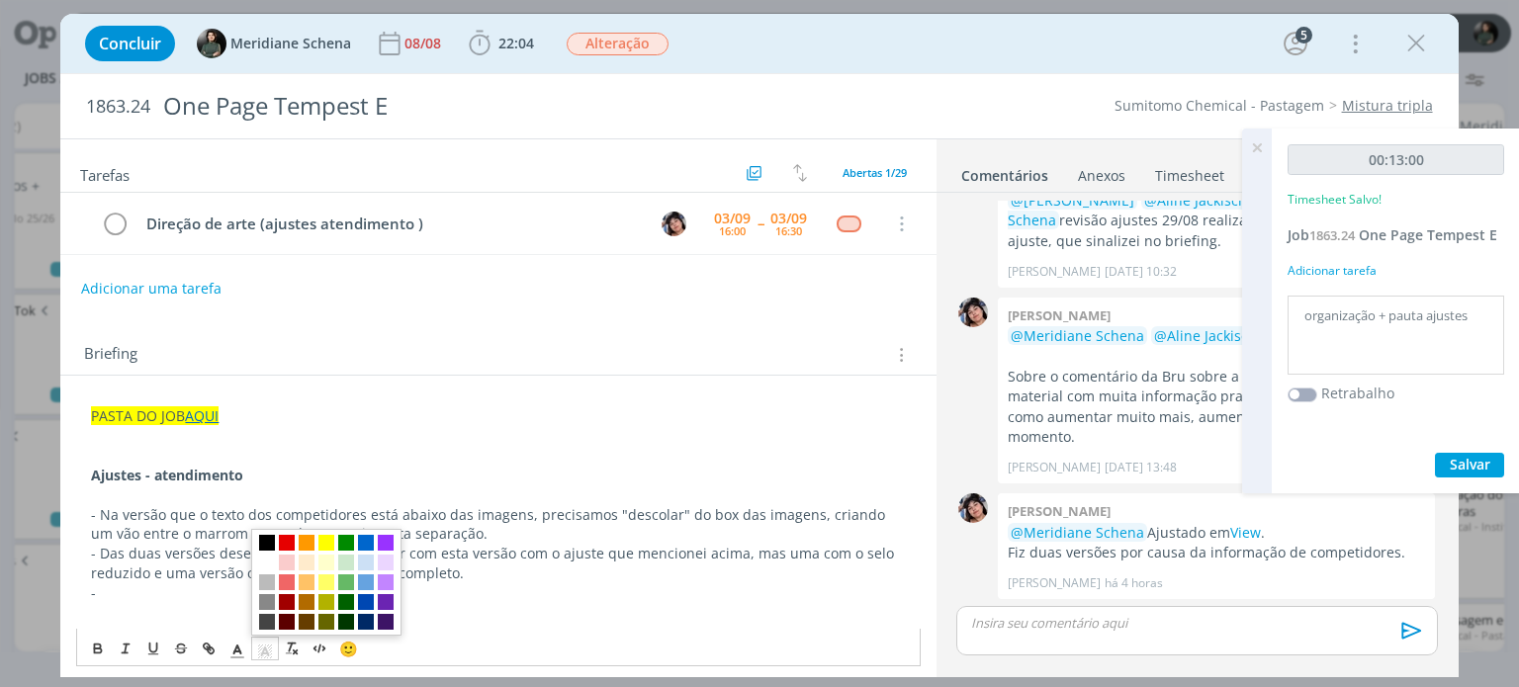
click at [269, 545] on span "dialog" at bounding box center [267, 543] width 16 height 16
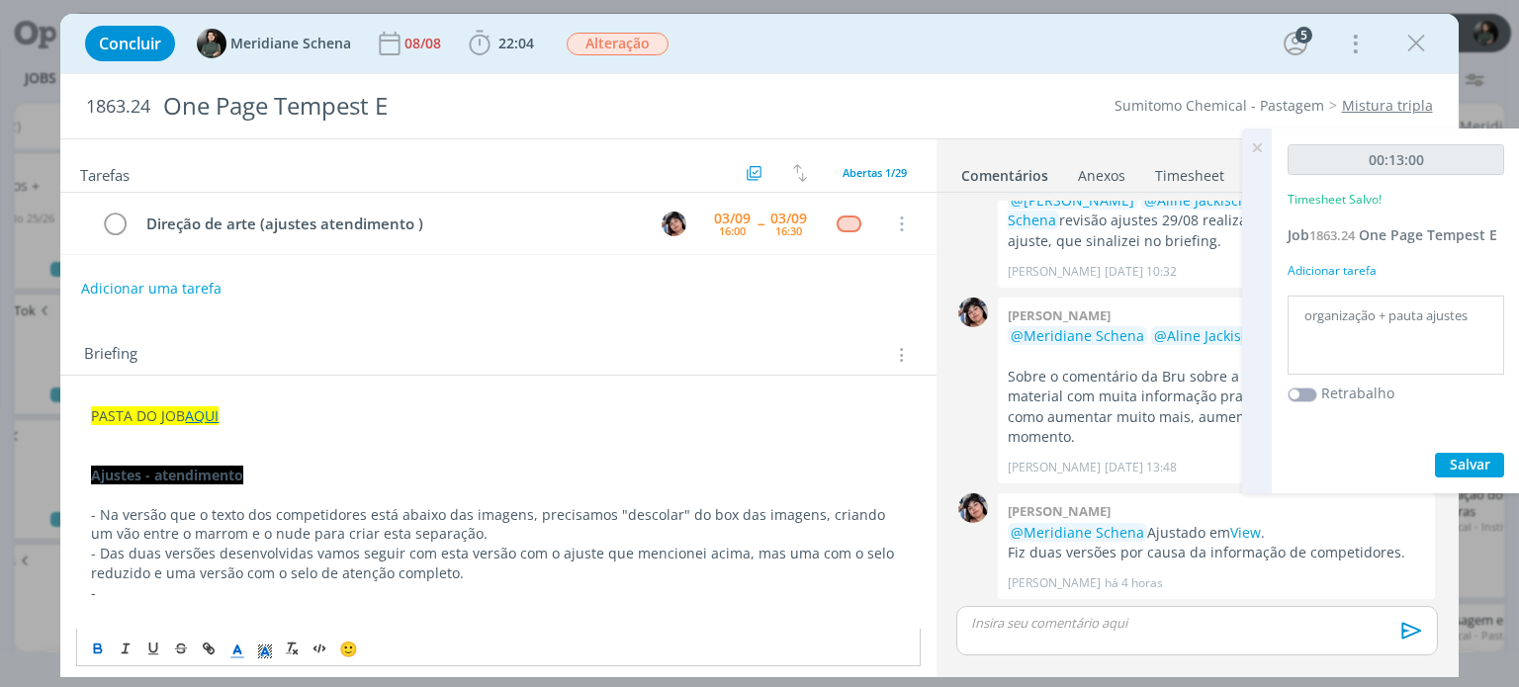
click at [237, 655] on icon "dialog" at bounding box center [237, 652] width 18 height 18
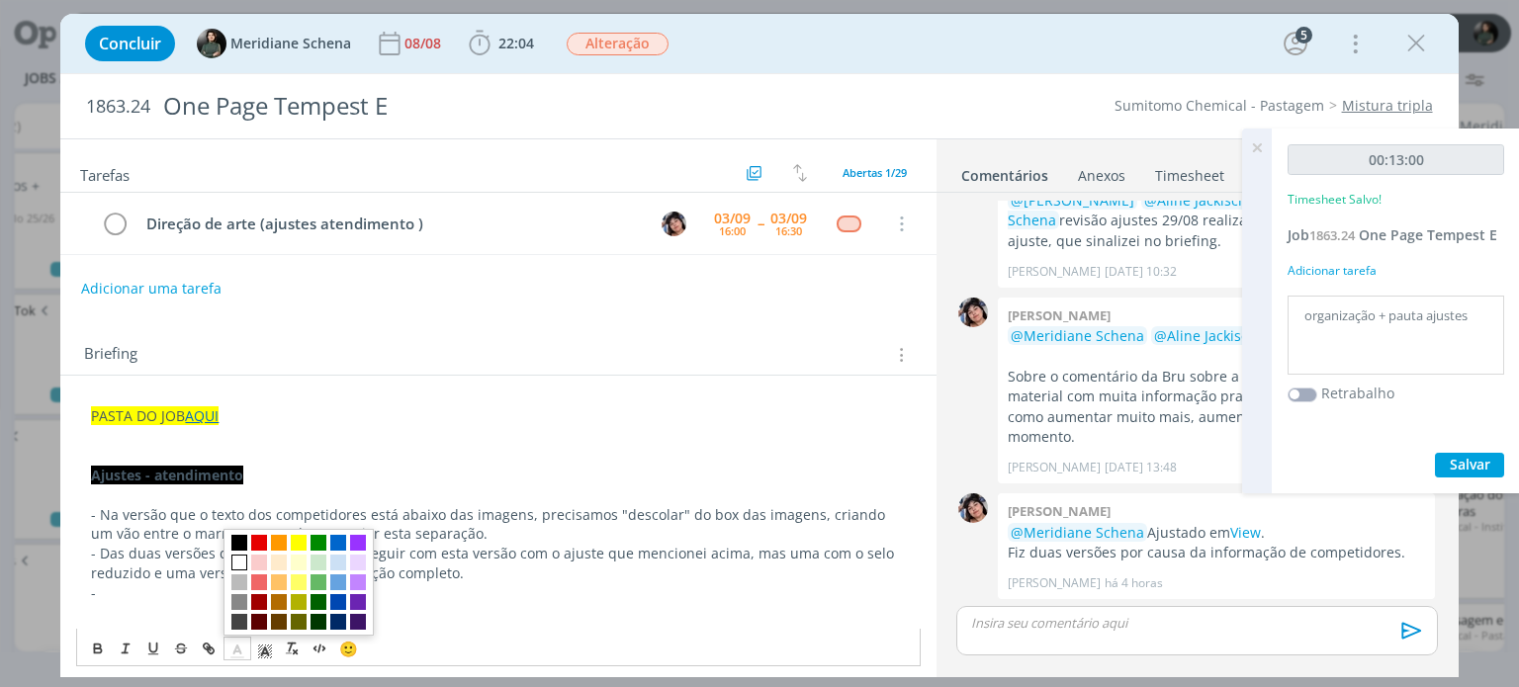
click at [243, 564] on span "dialog" at bounding box center [239, 563] width 16 height 16
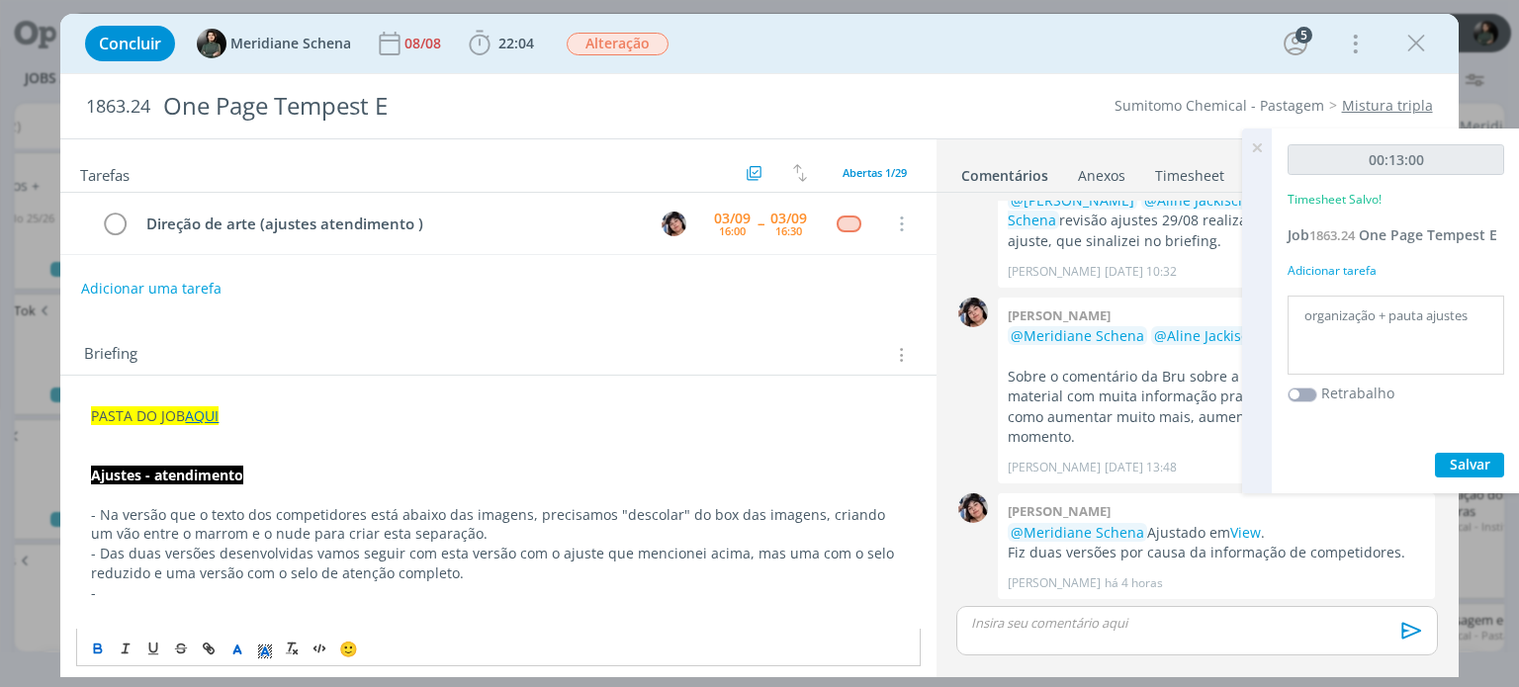
click at [275, 489] on p "dialog" at bounding box center [498, 496] width 814 height 20
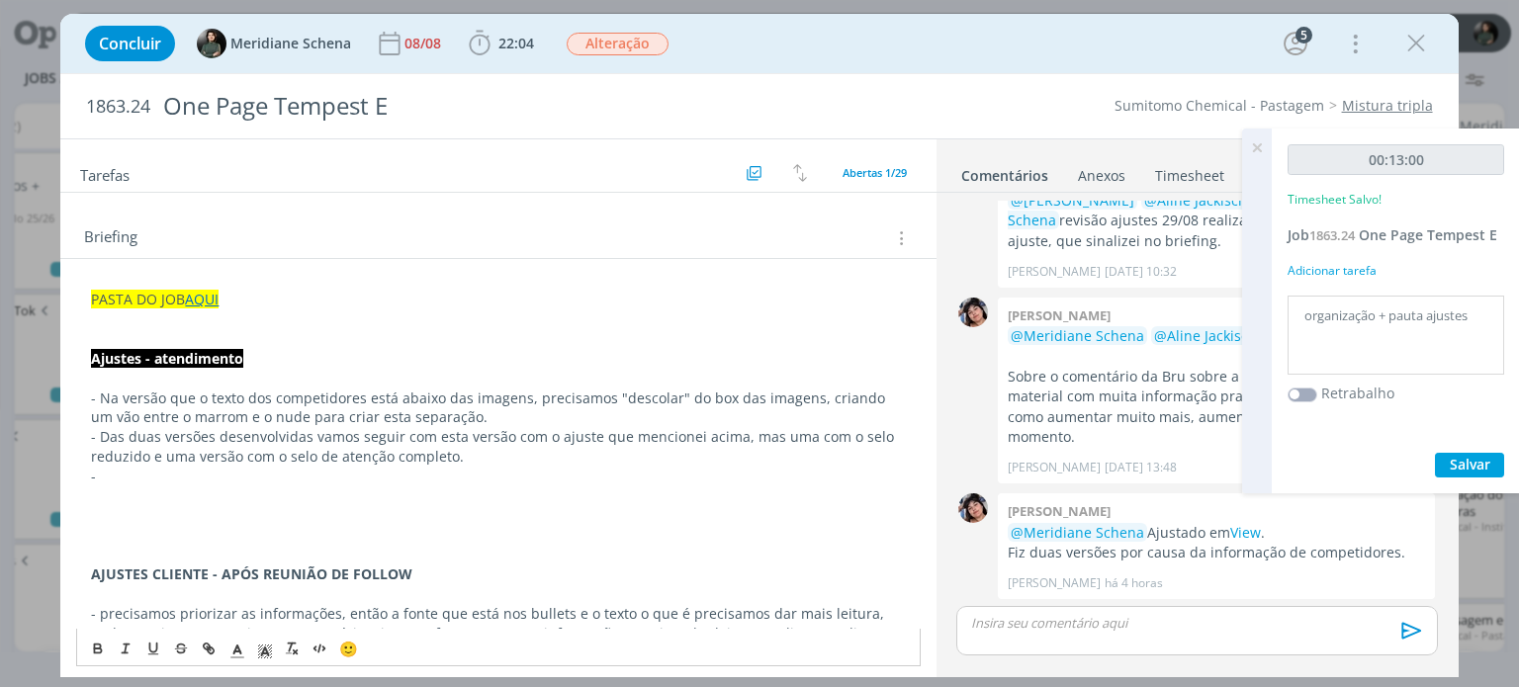
scroll to position [198, 0]
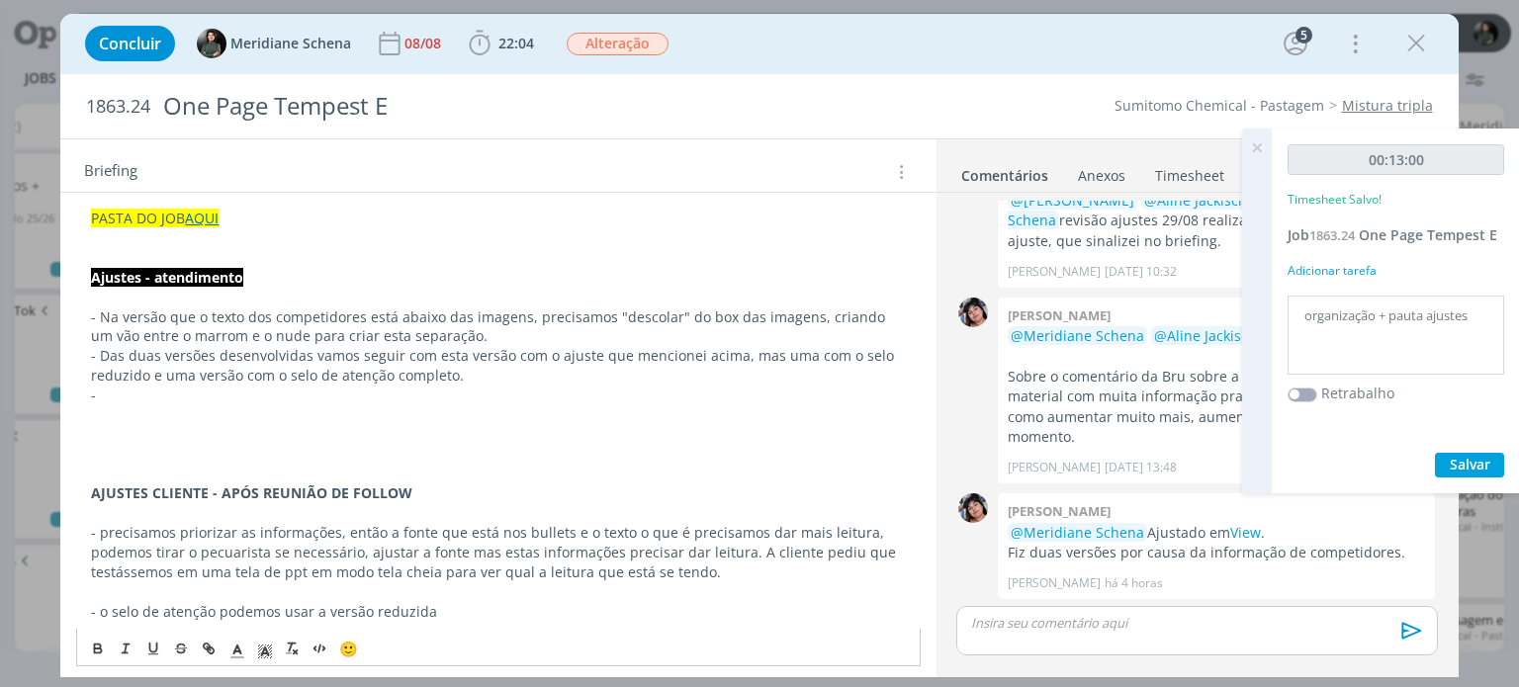
click at [103, 485] on strong "AJUSTES CLIENTE - APÓS REUNIÃO DE FOLLOW" at bounding box center [251, 493] width 321 height 19
click at [99, 467] on p "dialog" at bounding box center [498, 475] width 814 height 20
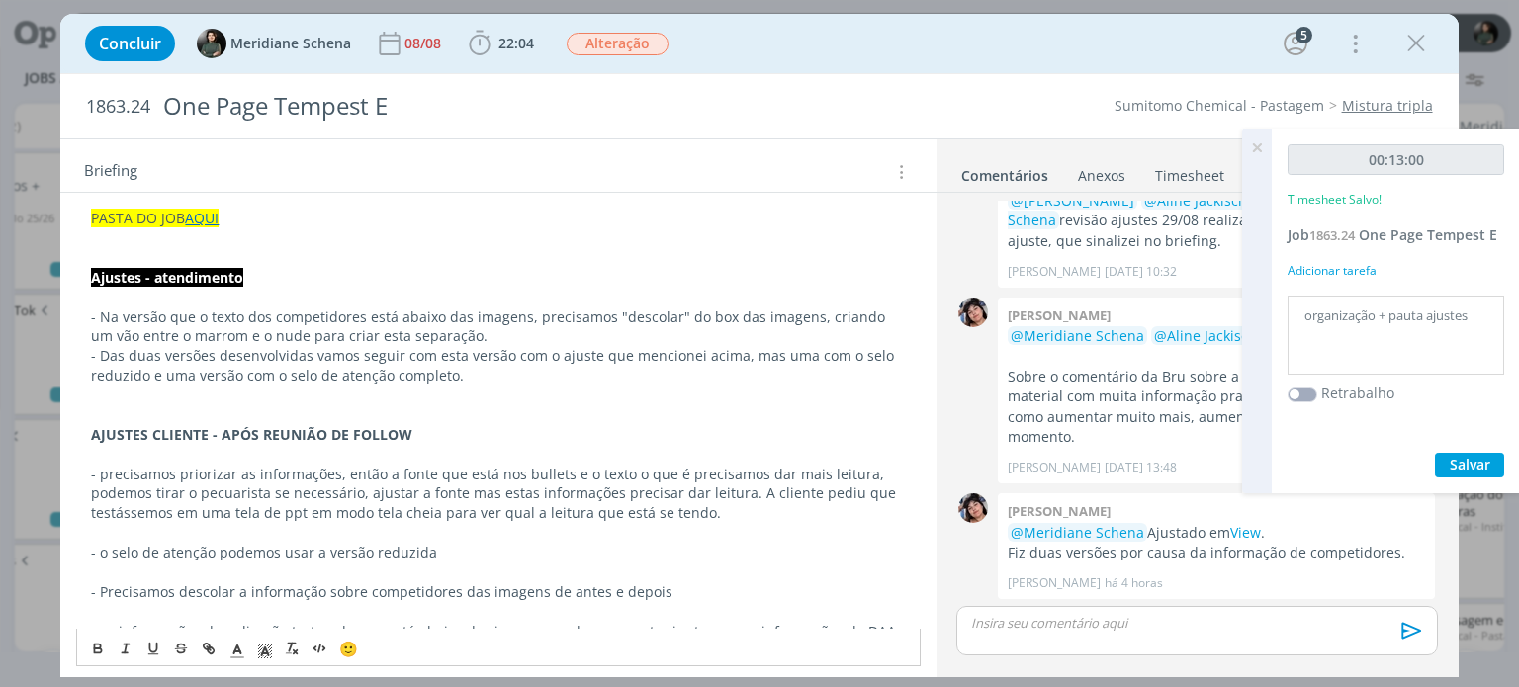
click at [1261, 146] on icon at bounding box center [1257, 148] width 36 height 39
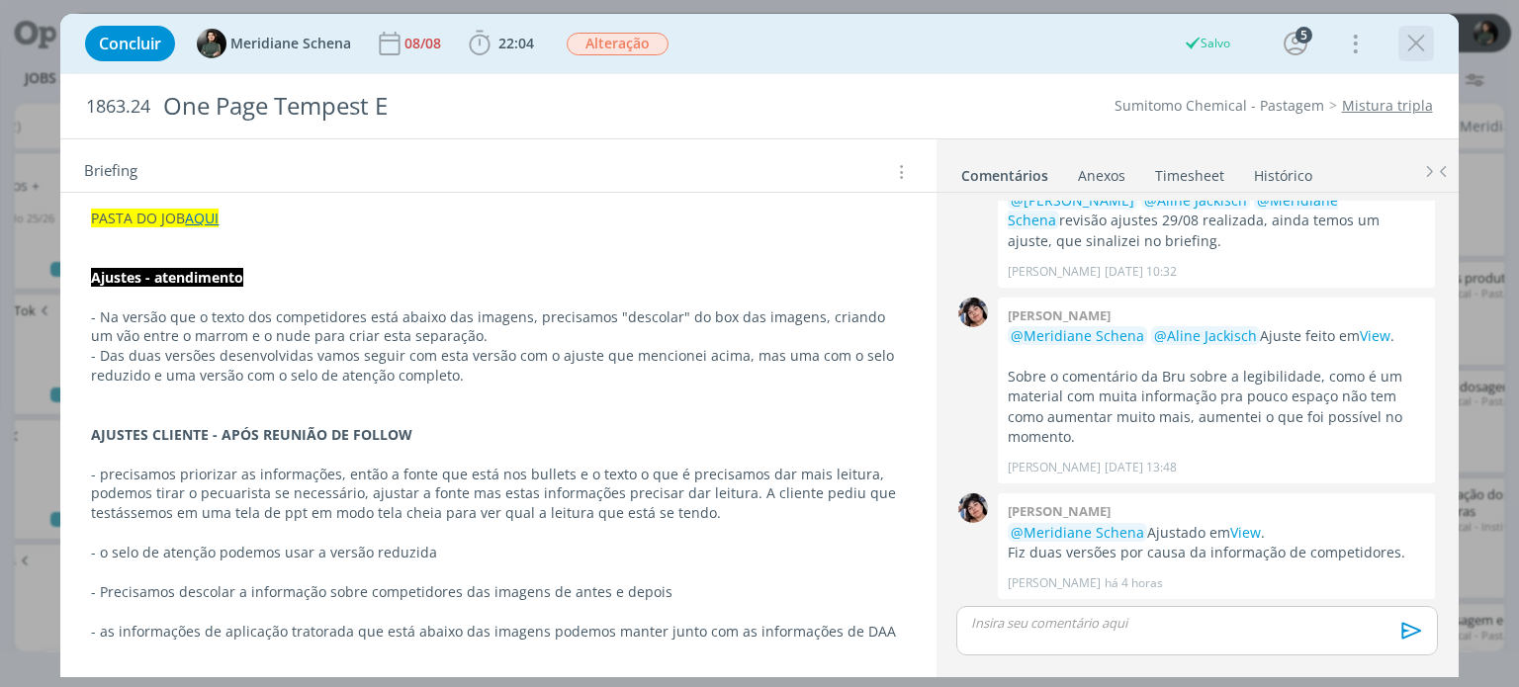
click at [1412, 38] on icon "dialog" at bounding box center [1416, 44] width 30 height 30
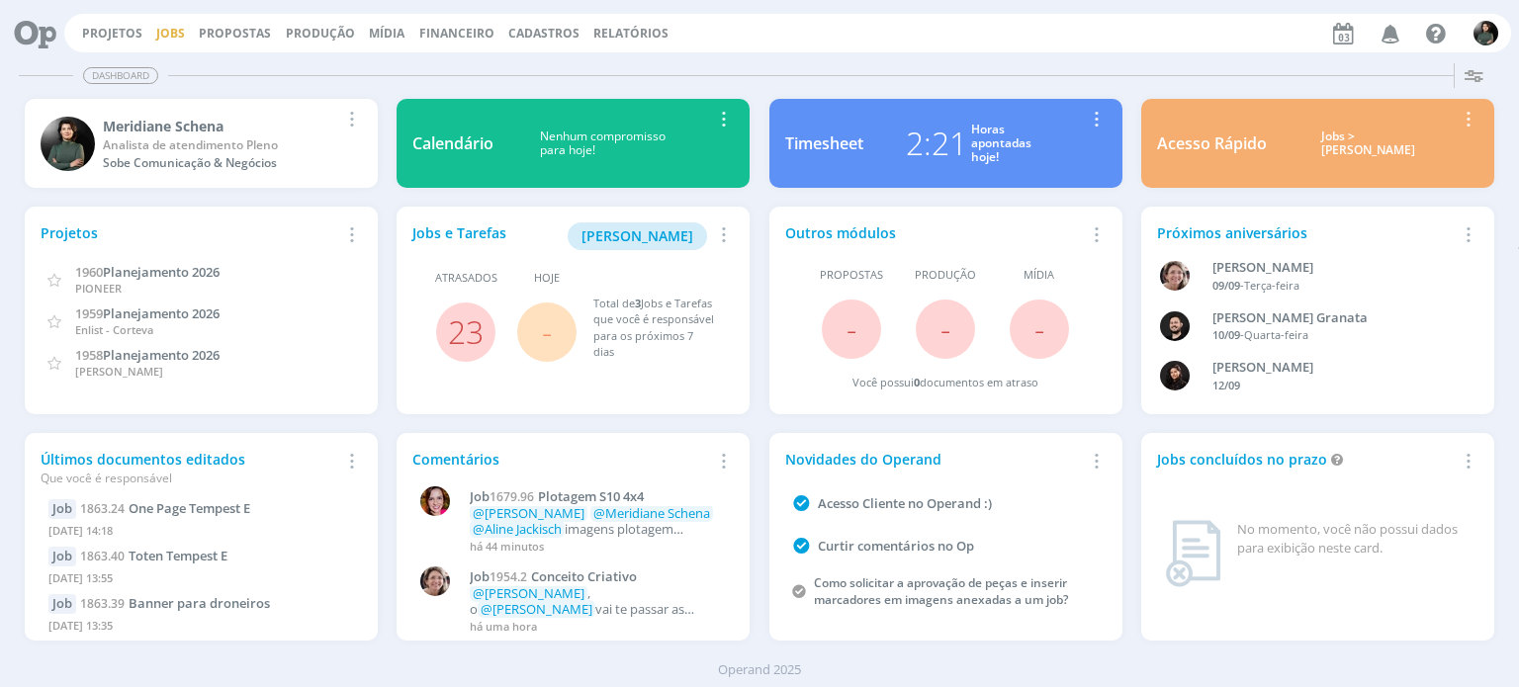
click at [162, 32] on link "Jobs" at bounding box center [170, 33] width 29 height 17
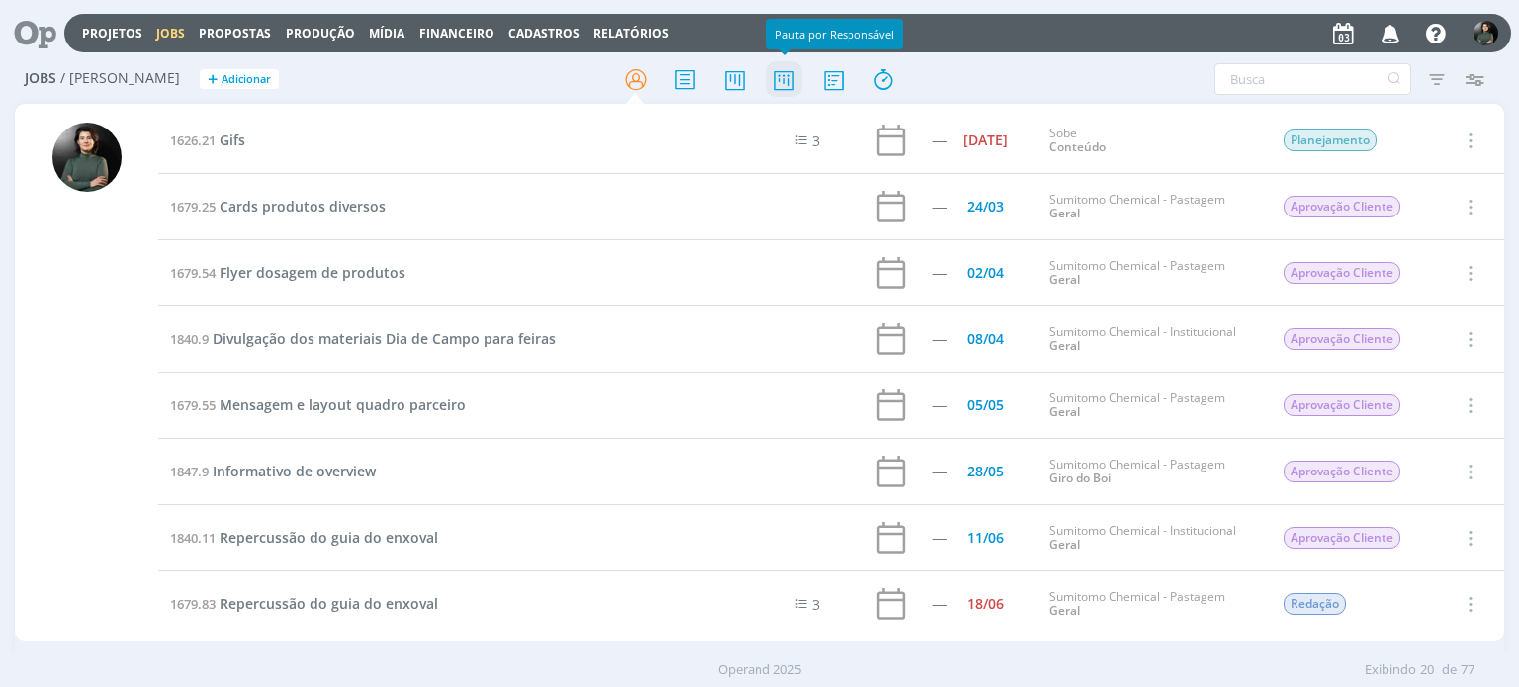
click at [779, 62] on icon at bounding box center [784, 79] width 36 height 39
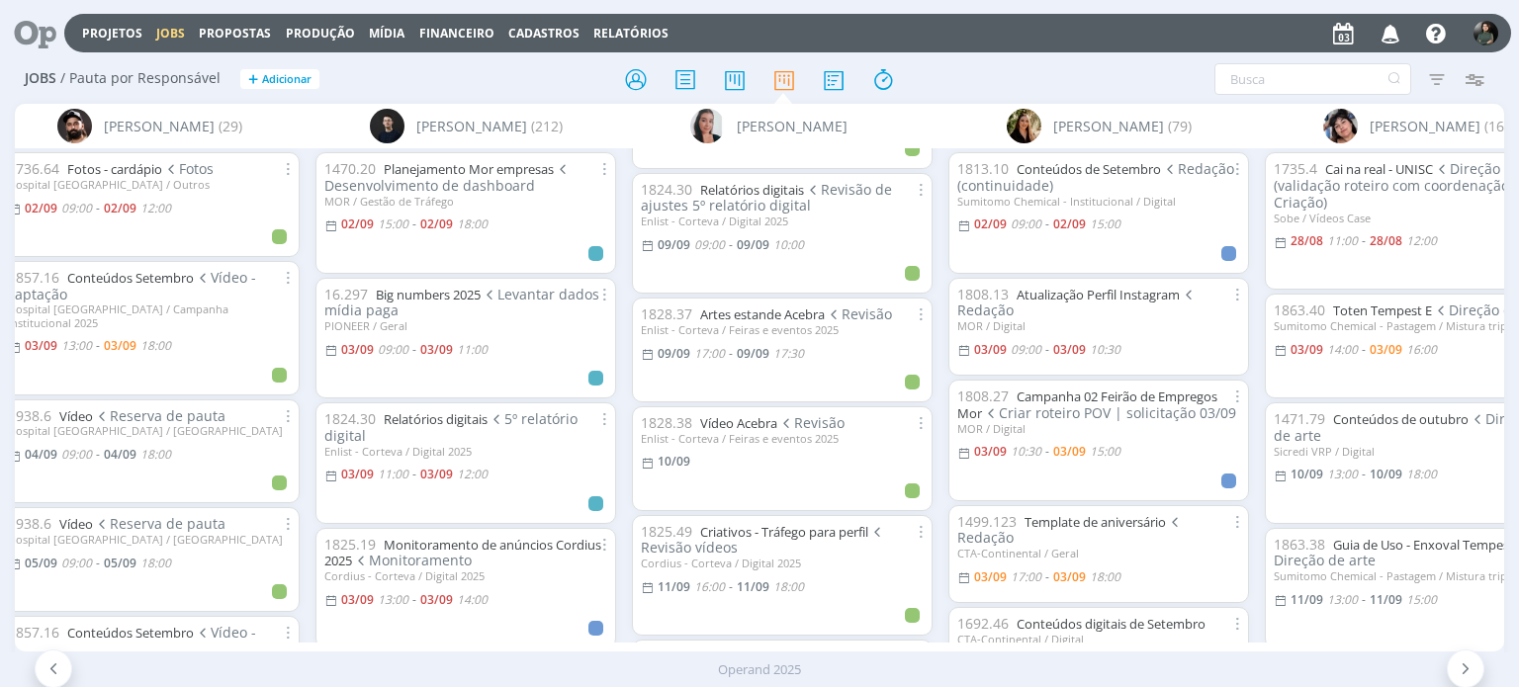
scroll to position [2732, 0]
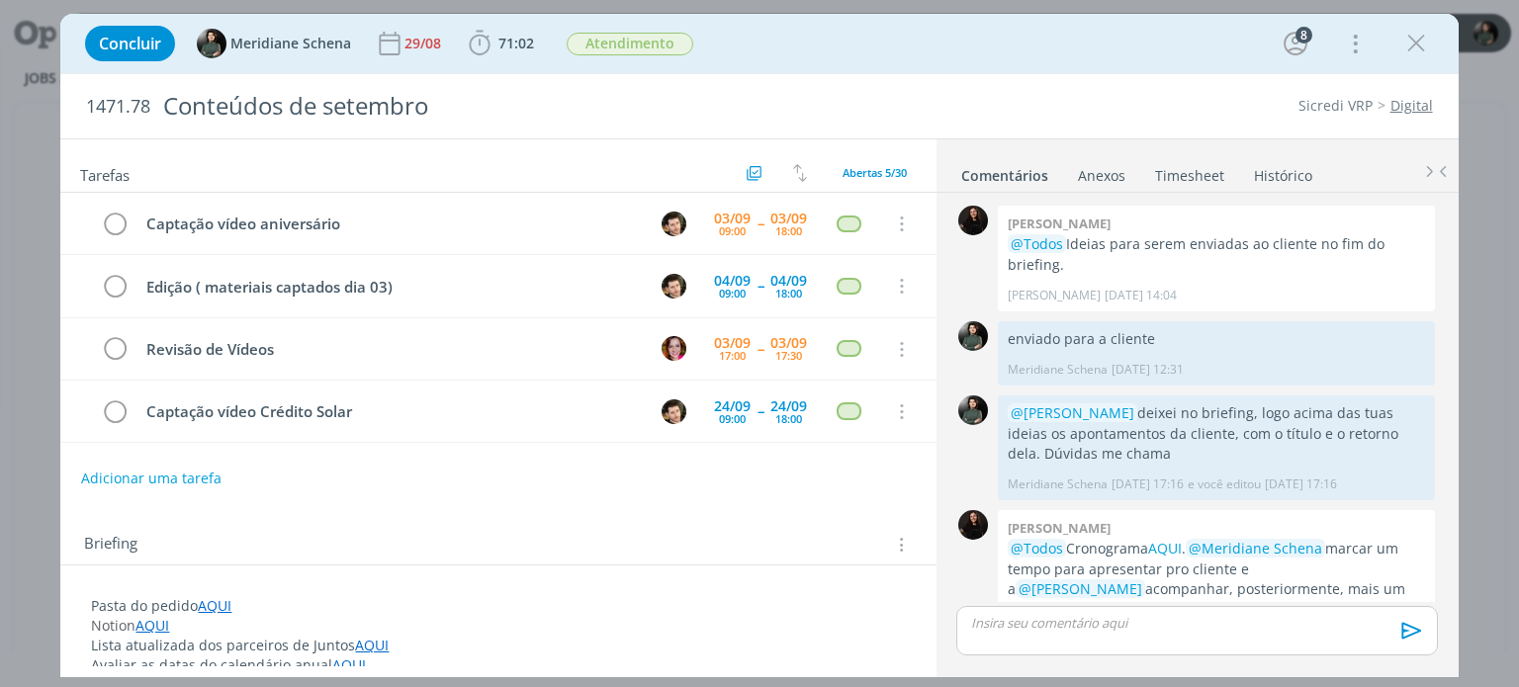
scroll to position [2851, 0]
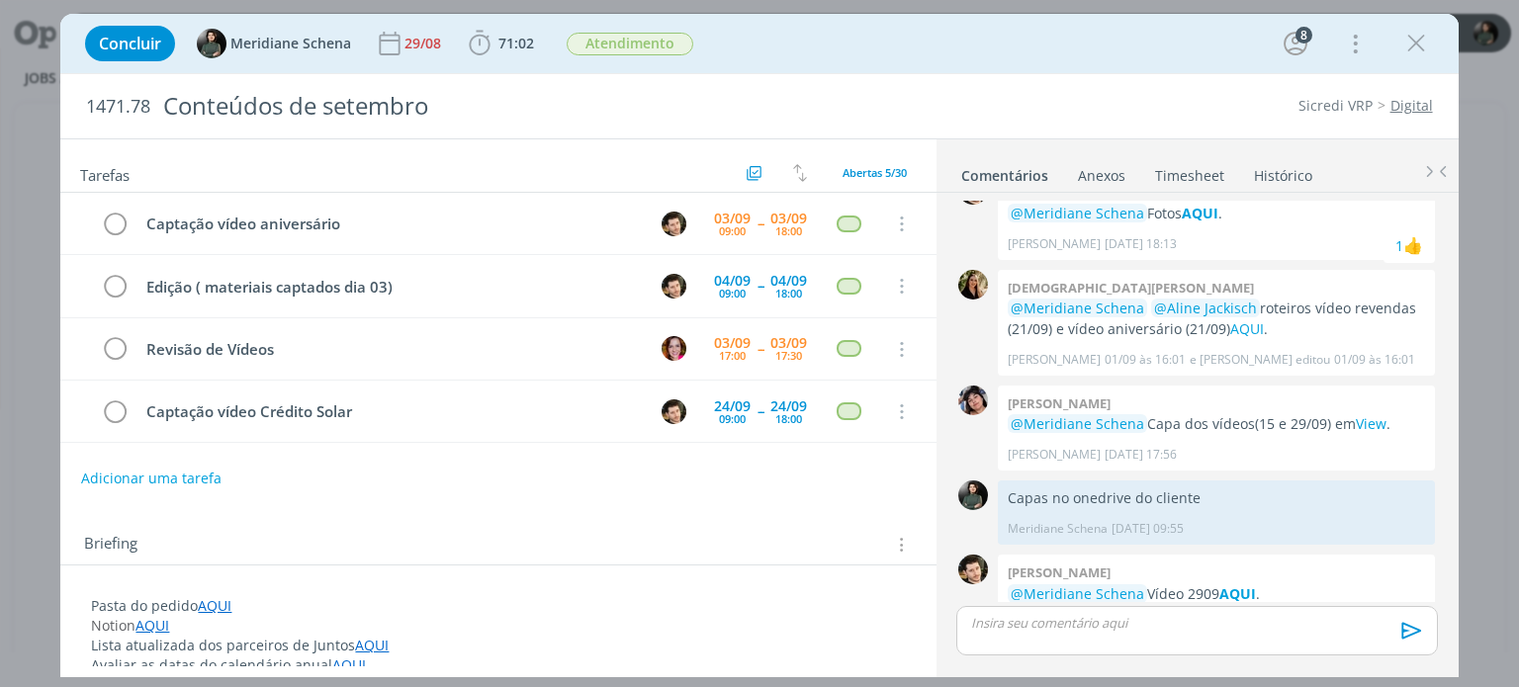
click at [1183, 168] on link "Timesheet" at bounding box center [1189, 171] width 71 height 29
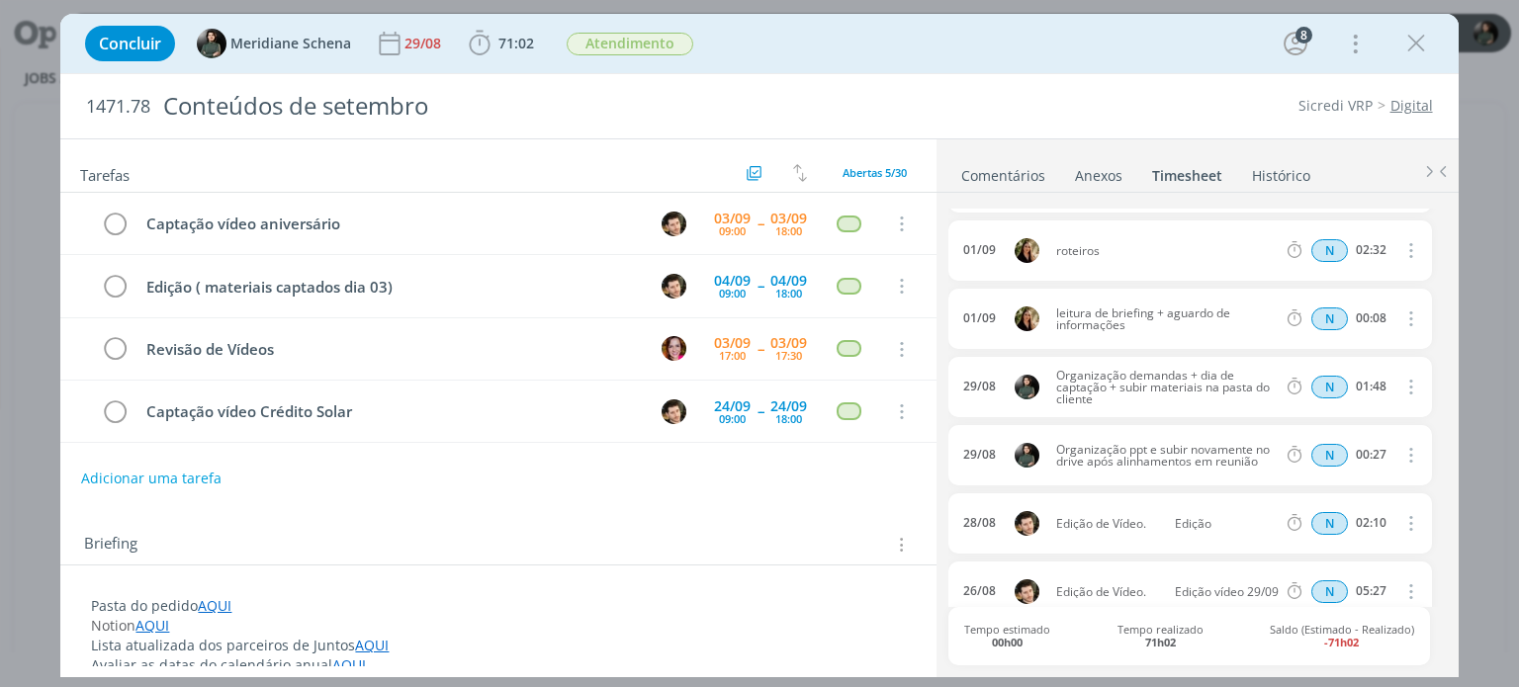
scroll to position [396, 0]
click at [1405, 390] on icon "dialog" at bounding box center [1409, 389] width 22 height 24
click at [1347, 449] on link "Editar" at bounding box center [1354, 454] width 156 height 32
click at [1119, 379] on div "Organização demandas + dia de captação + subir materiais na pasta do cliente" at bounding box center [1109, 389] width 107 height 49
click at [1107, 379] on div "Organização demandas + dia de captação + subir materiais na pasta do cliente" at bounding box center [1109, 389] width 107 height 49
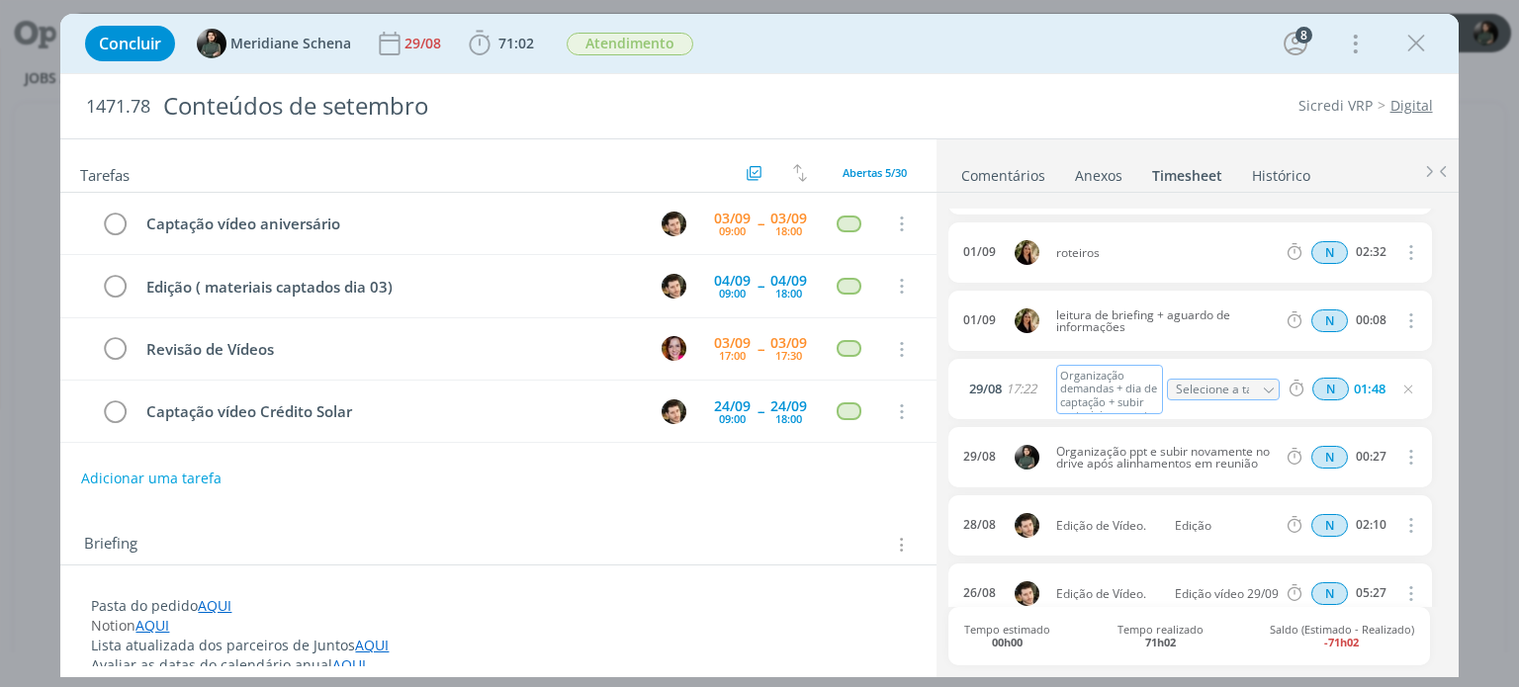
click at [1143, 387] on div "Organização demandas + dia de captação + subir materiais na pasta do cliente" at bounding box center [1109, 389] width 107 height 49
click at [1114, 398] on div "Organização demandas para as captação + subir materiais na pasta do cliente" at bounding box center [1109, 389] width 107 height 49
click at [1104, 401] on div "Organização demandas para as captação + subir materiais na pasta do cliente" at bounding box center [1109, 389] width 107 height 49
click at [1182, 410] on div "[DATE] 17:22 Organização demandas para as captações + subir materiais na pasta …" at bounding box center [1189, 389] width 483 height 60
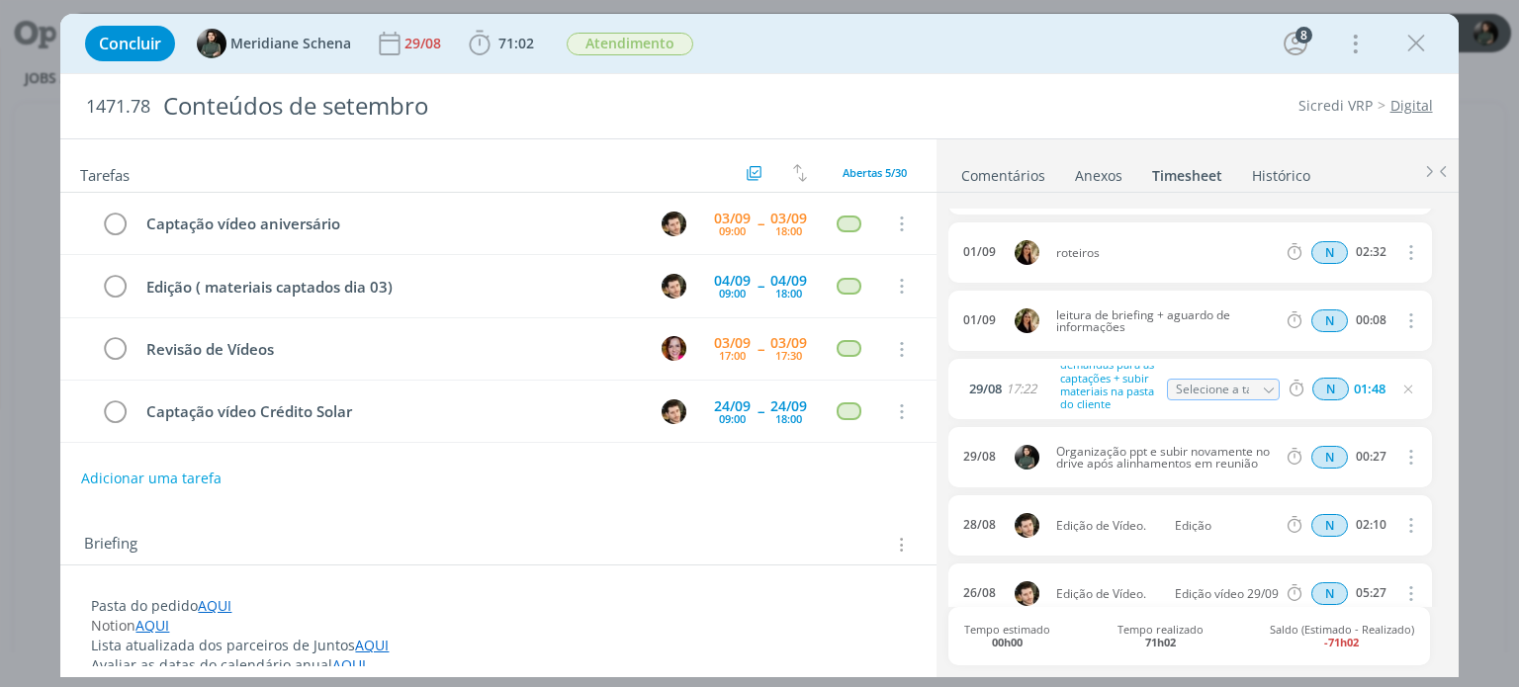
click at [1213, 410] on div "[DATE] 17:22 Organização demandas para as captações + subir materiais na pasta …" at bounding box center [1189, 389] width 483 height 60
click at [1400, 389] on icon "dialog" at bounding box center [1408, 390] width 16 height 16
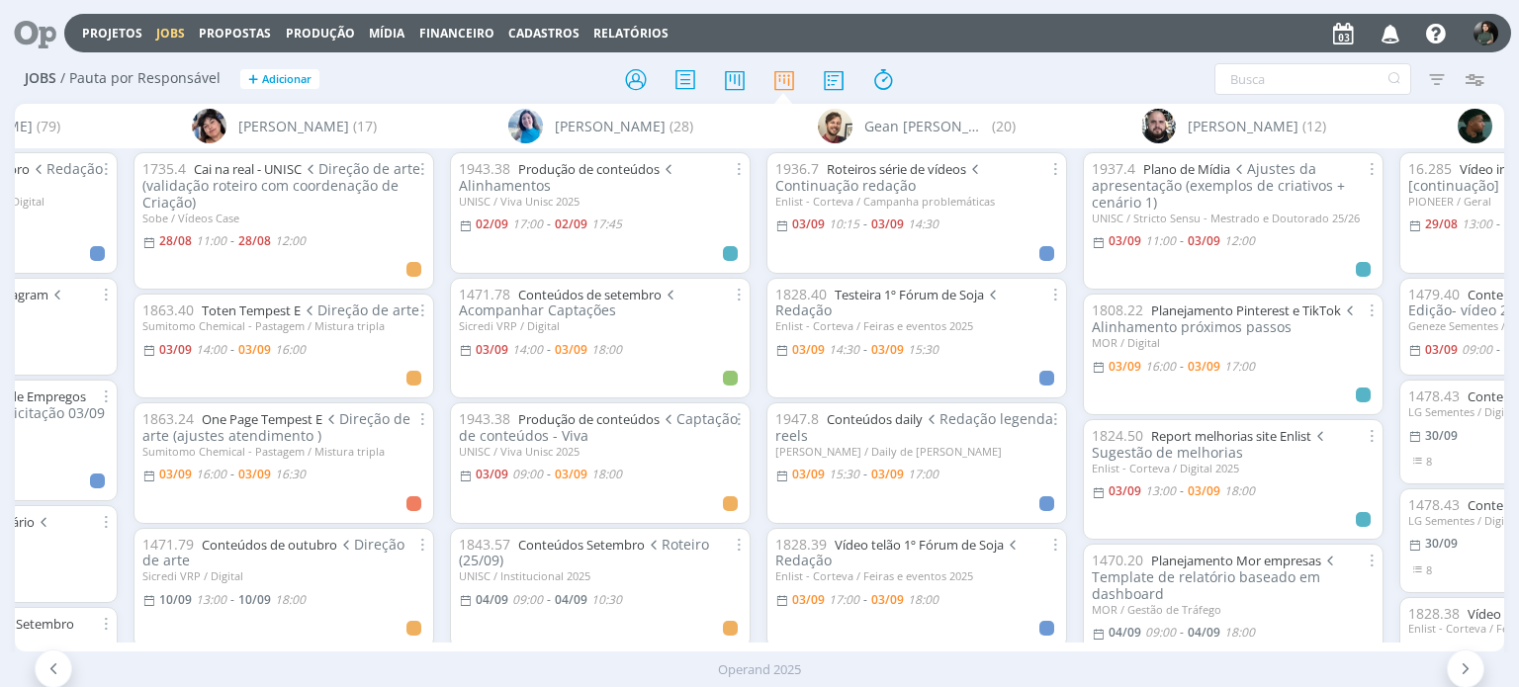
scroll to position [0, 2107]
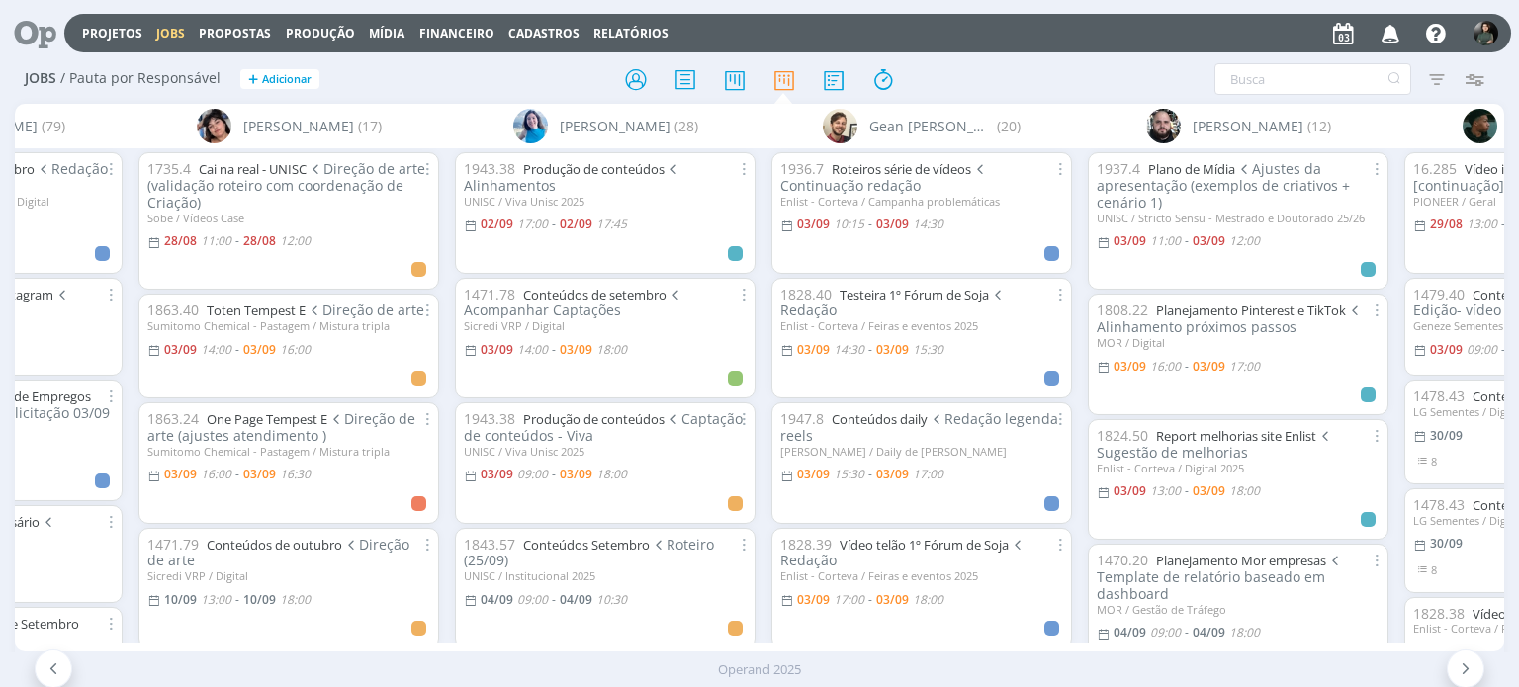
click at [1392, 33] on icon "button" at bounding box center [1390, 33] width 35 height 34
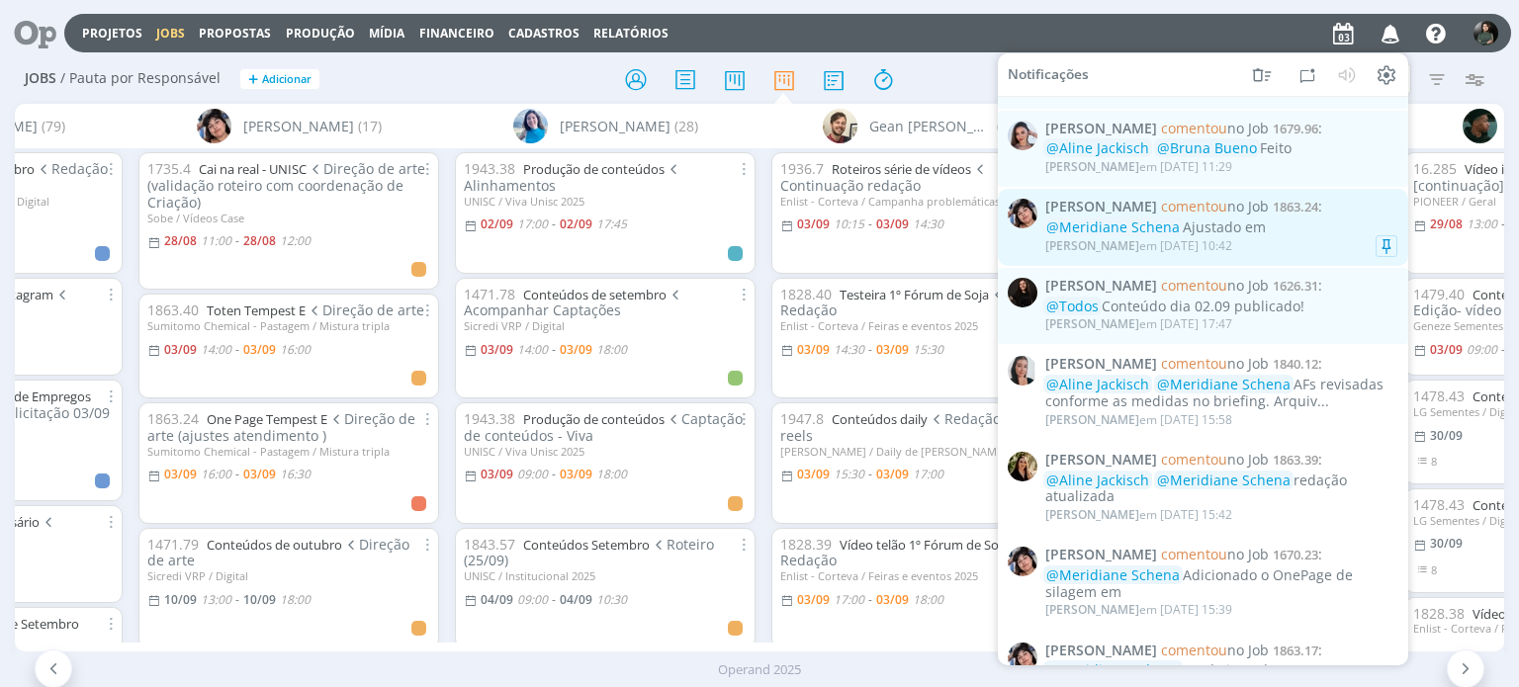
scroll to position [198, 0]
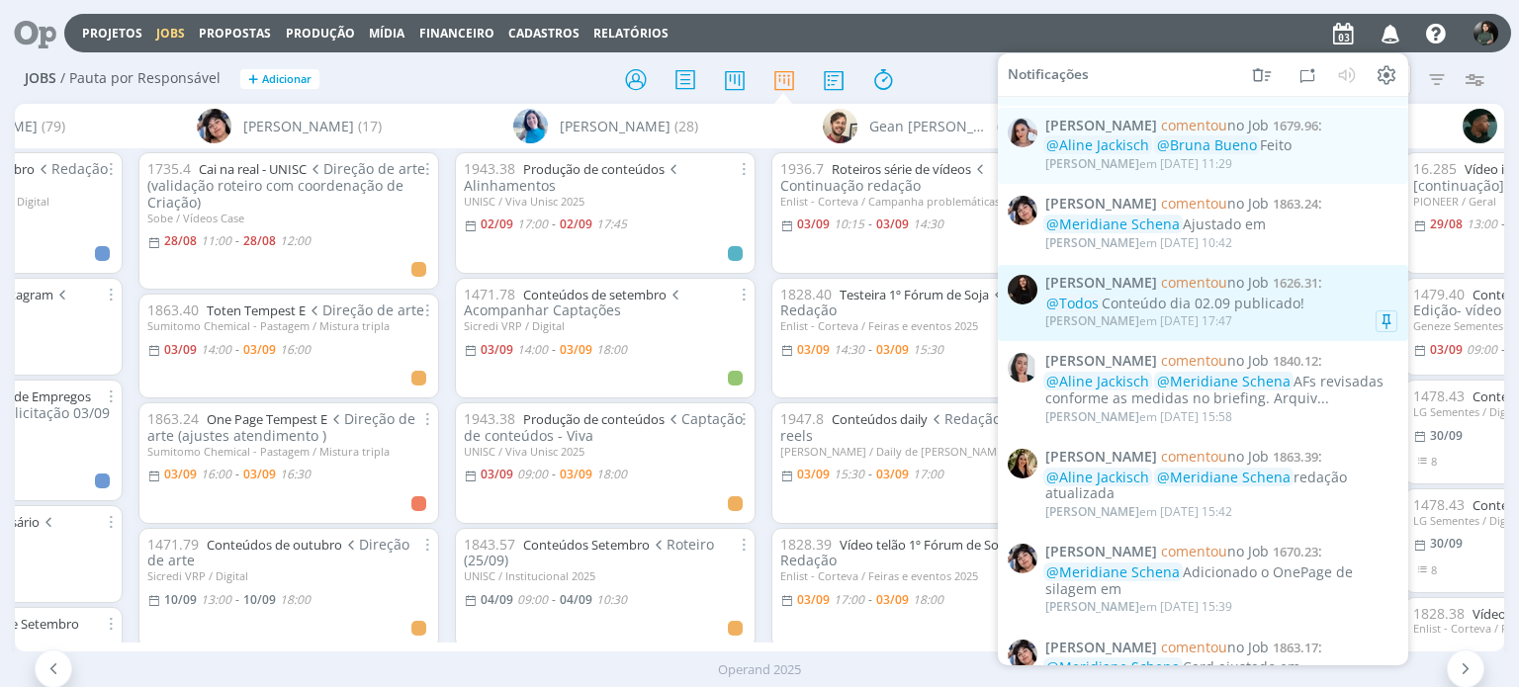
click at [1313, 311] on div "[PERSON_NAME] em [DATE] 17:47" at bounding box center [1221, 321] width 352 height 20
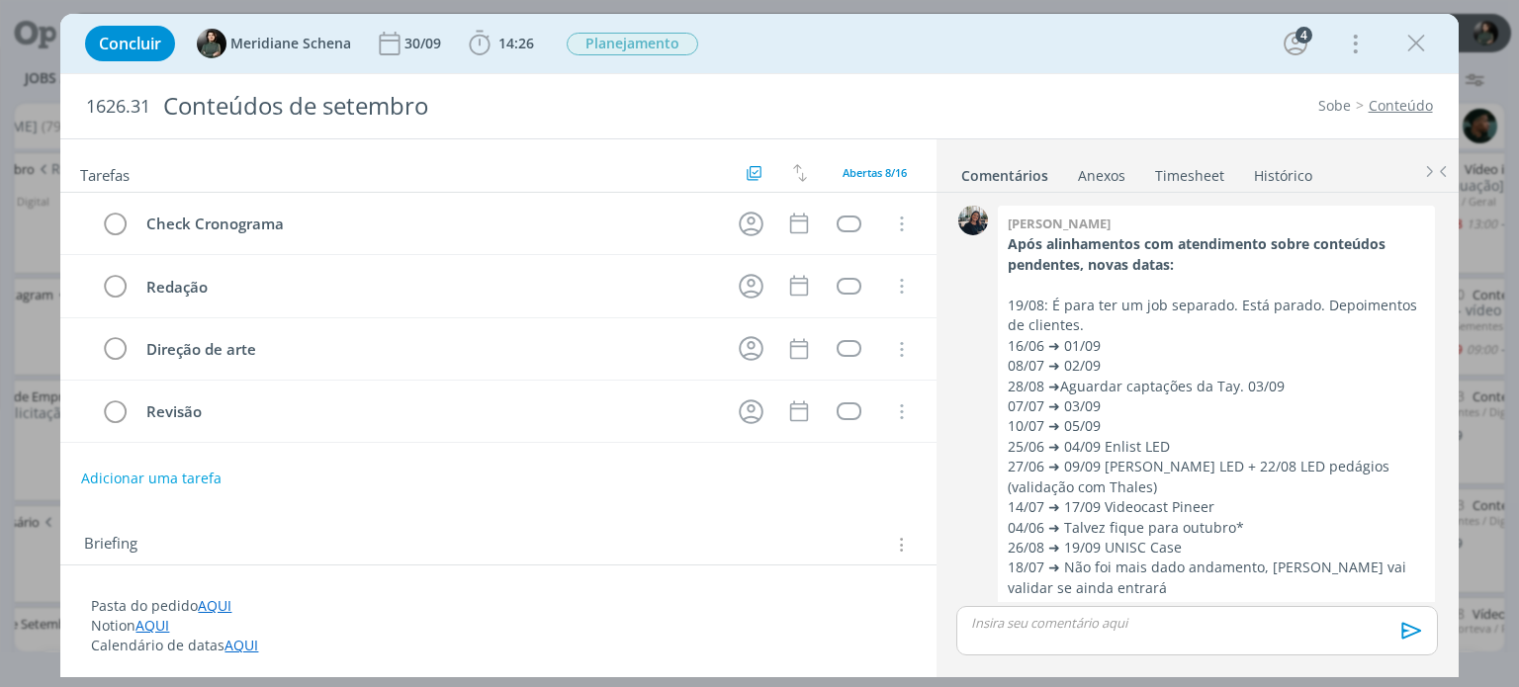
scroll to position [1351, 0]
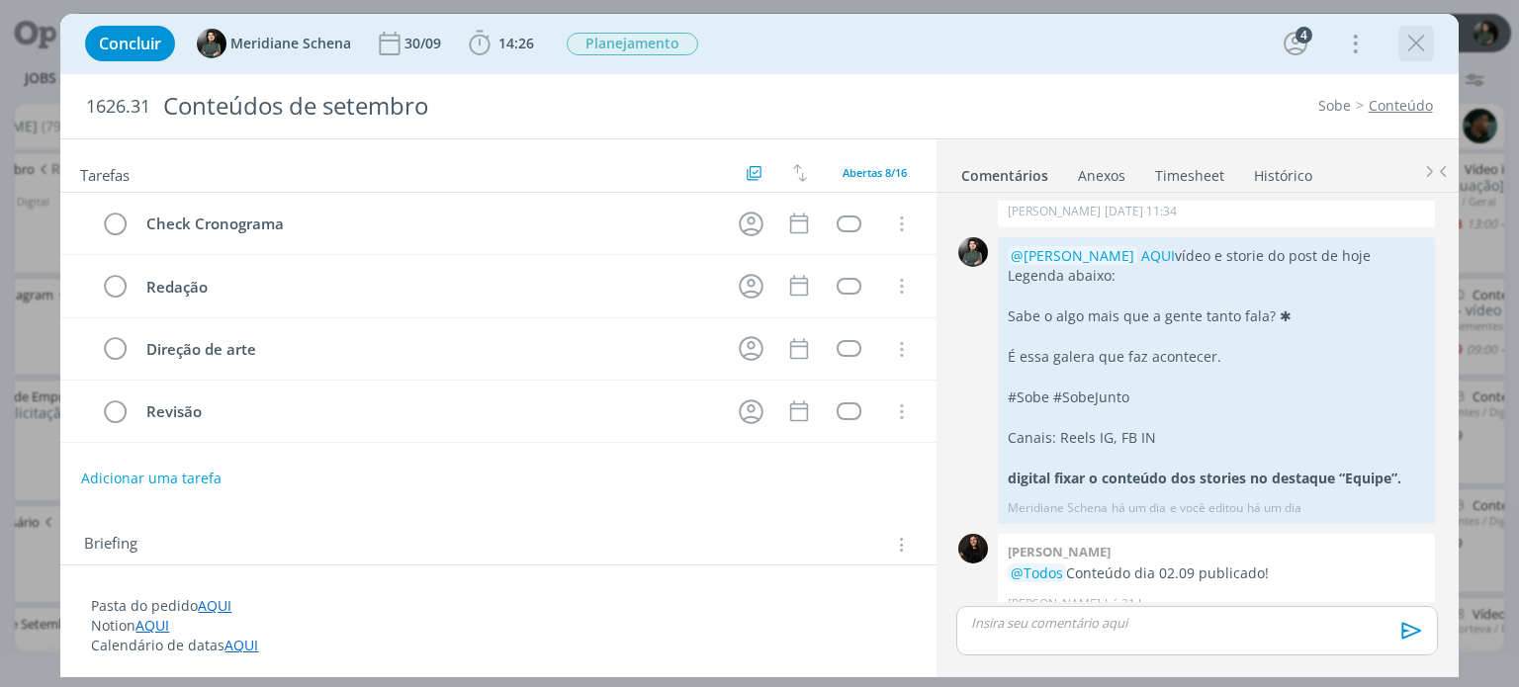
click at [1423, 52] on icon "dialog" at bounding box center [1416, 44] width 30 height 30
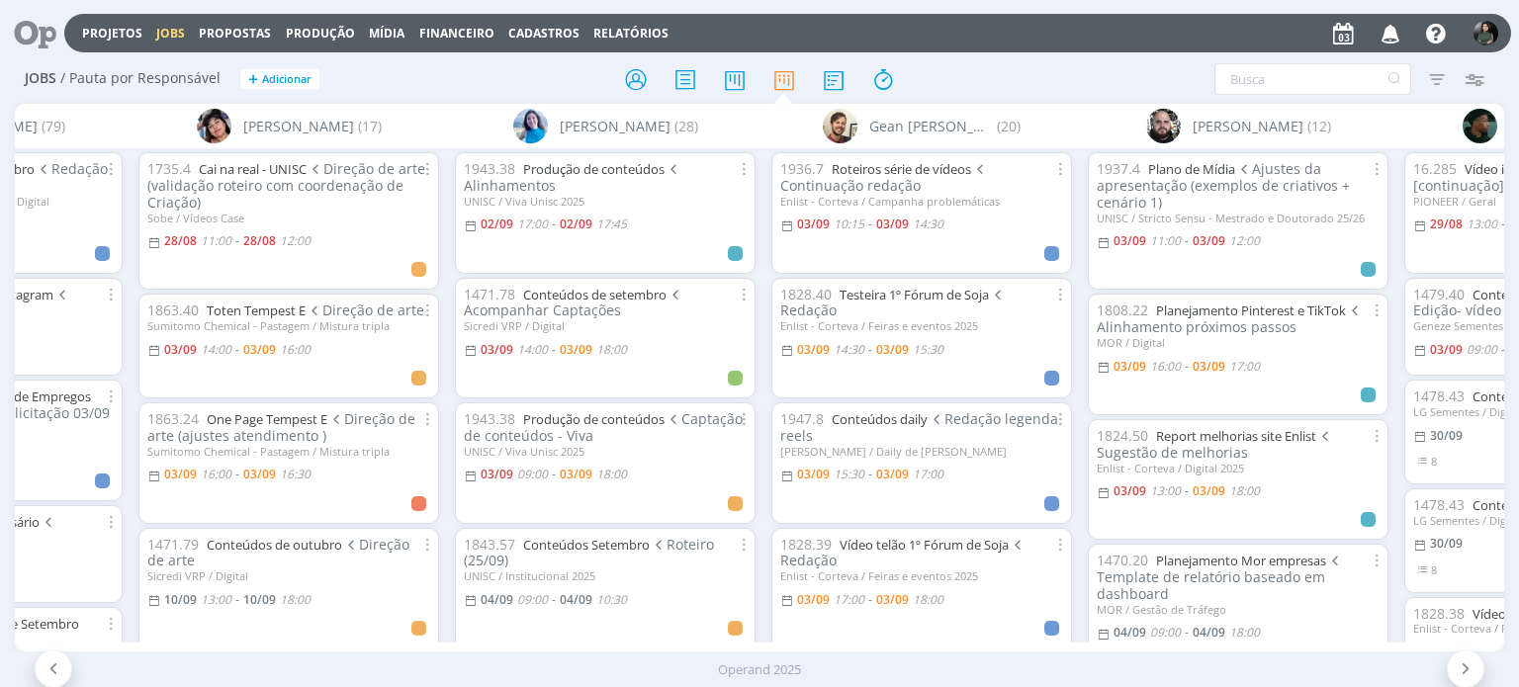
click at [1399, 34] on icon "button" at bounding box center [1390, 33] width 35 height 34
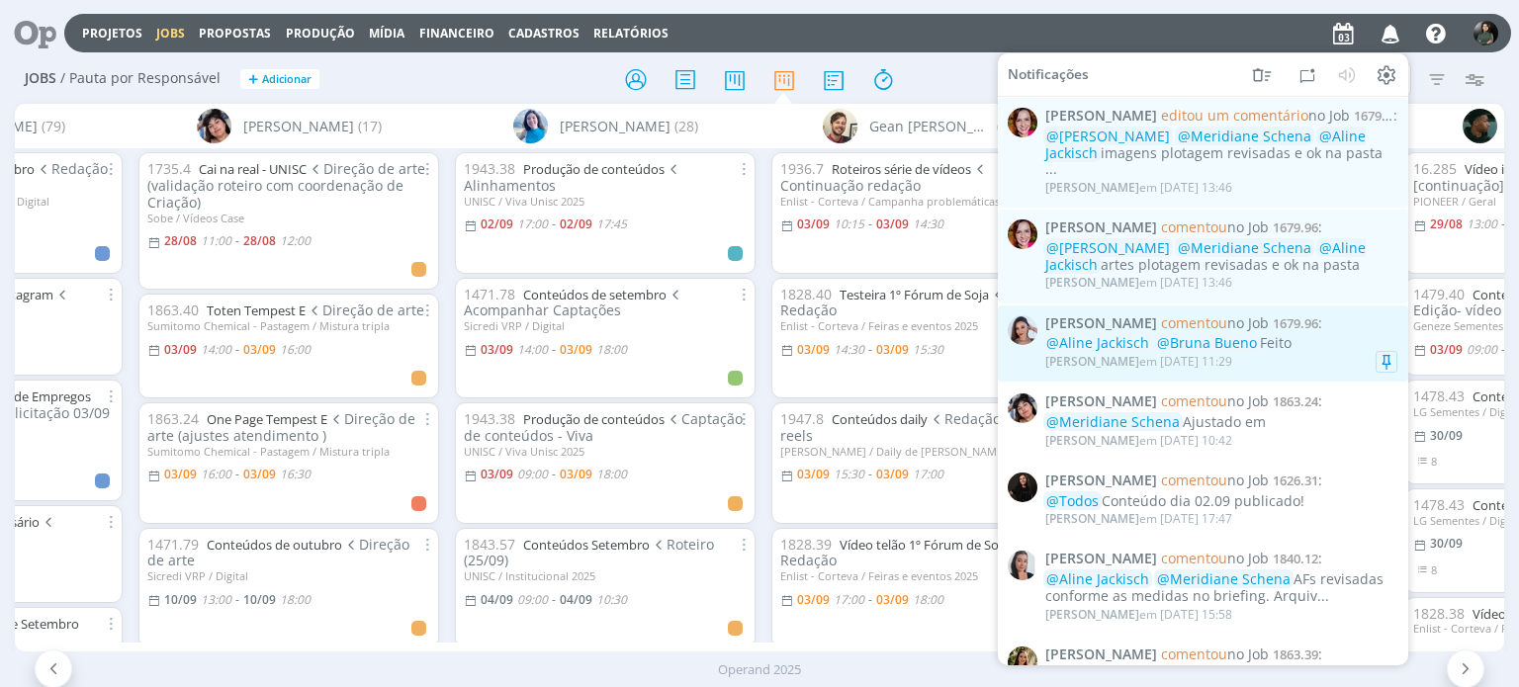
click at [1301, 352] on div "Nicole Bartz em 03/09 às 11:29" at bounding box center [1221, 362] width 352 height 20
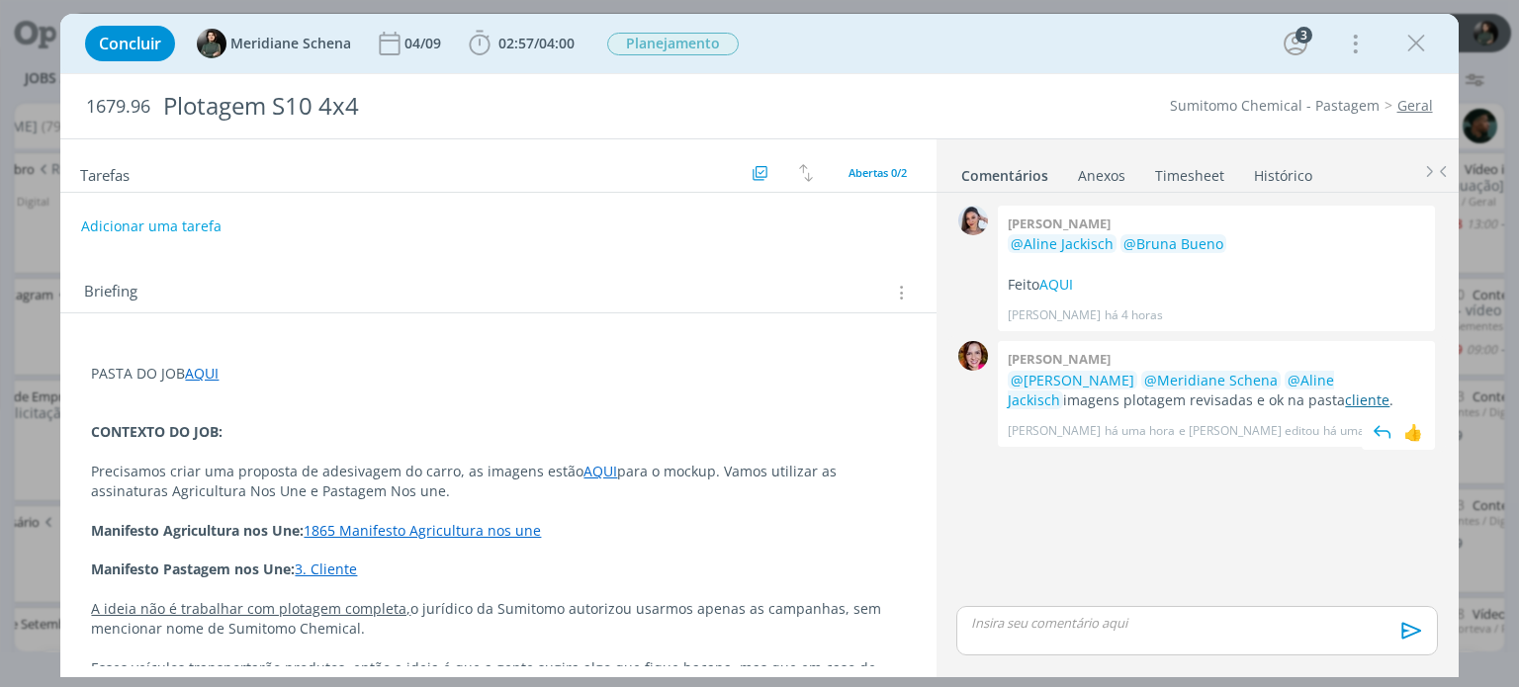
click at [1345, 396] on link "cliente" at bounding box center [1367, 400] width 44 height 19
click at [108, 222] on button "Adicionar uma tarefa" at bounding box center [150, 226] width 140 height 34
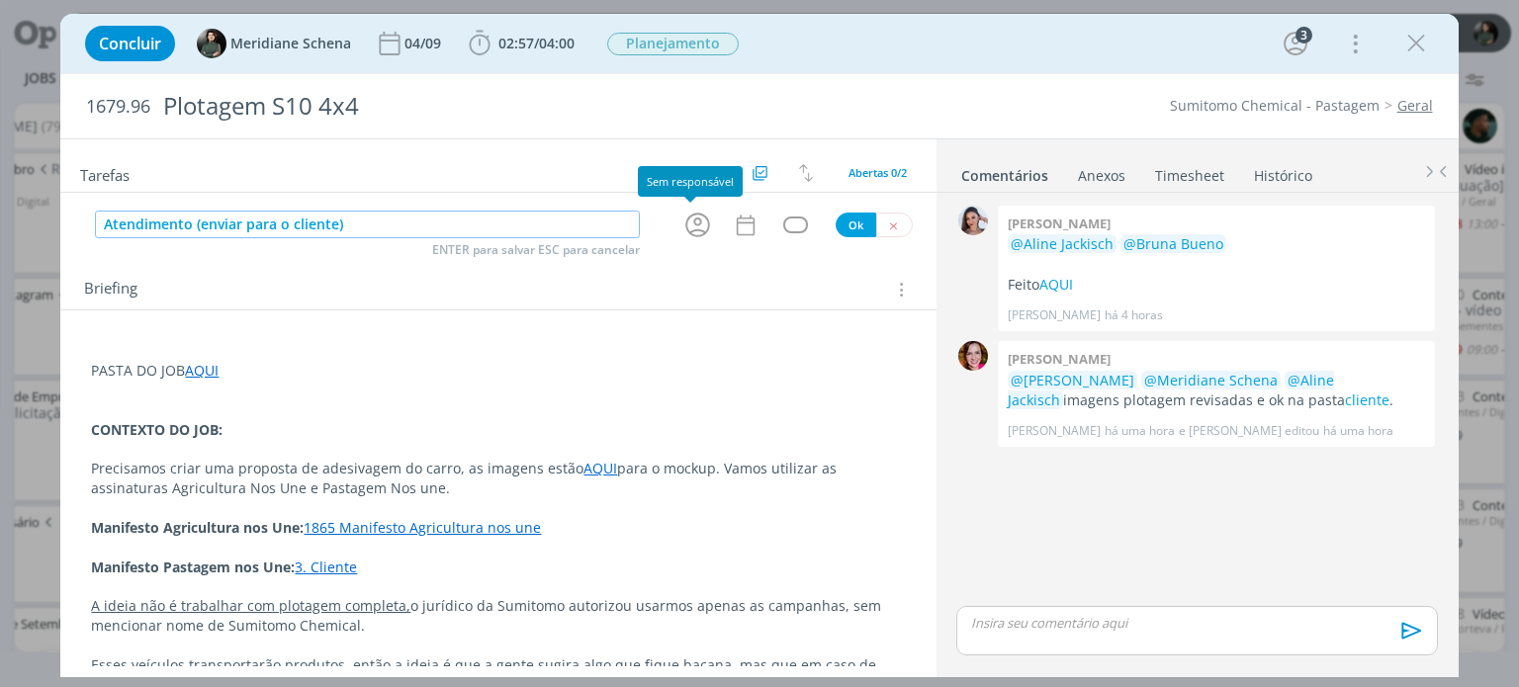
click at [696, 229] on icon "dialog" at bounding box center [697, 225] width 31 height 31
type input "Atendimento (enviar para o cliente)"
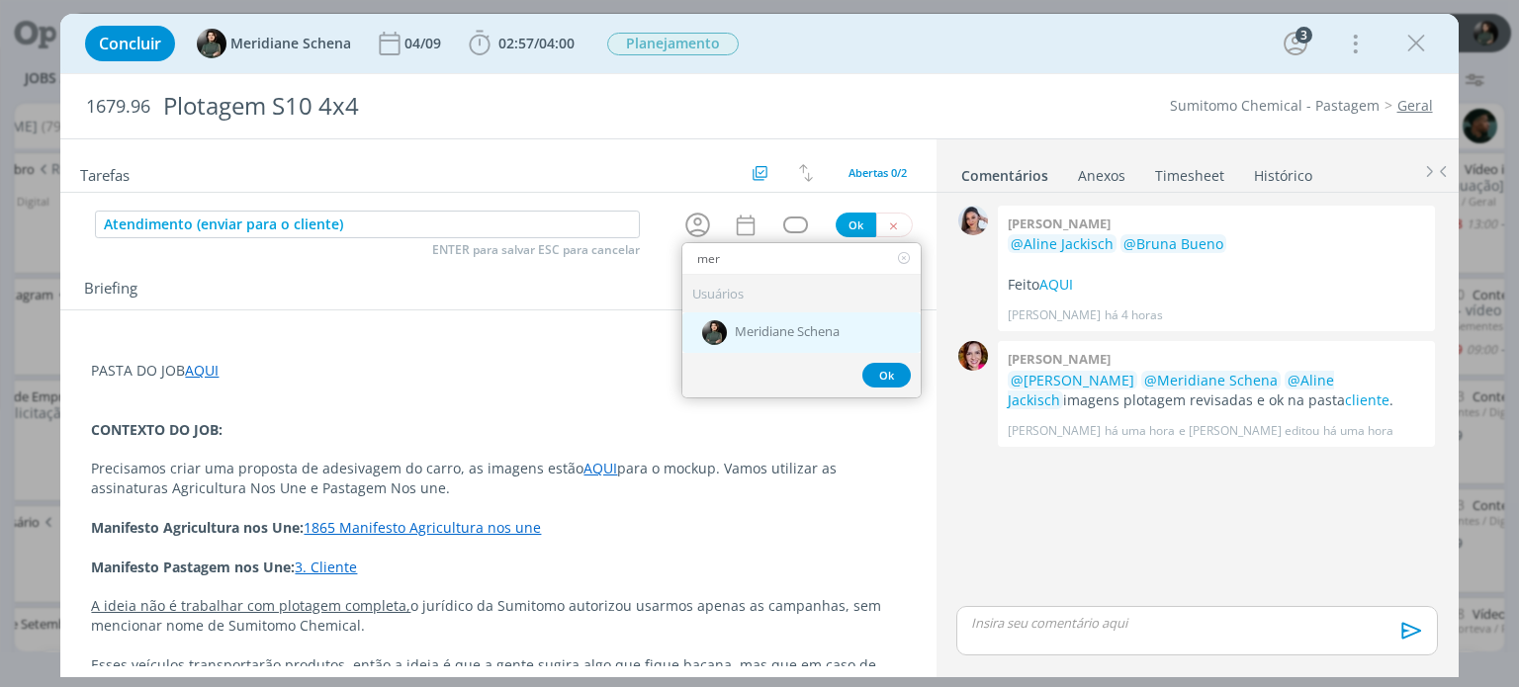
type input "mer"
click at [829, 325] on span "Meridiane Schena" at bounding box center [787, 333] width 105 height 16
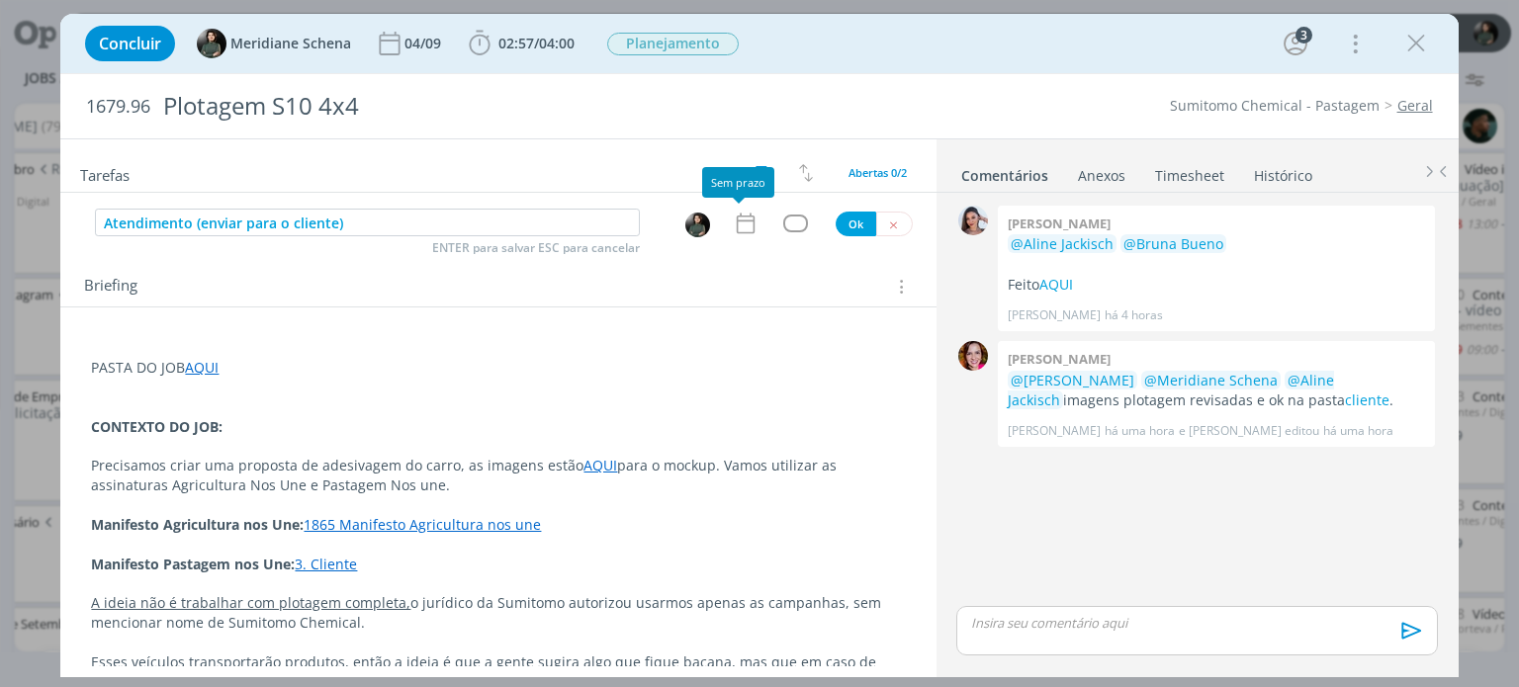
click at [740, 228] on icon "dialog" at bounding box center [746, 224] width 26 height 26
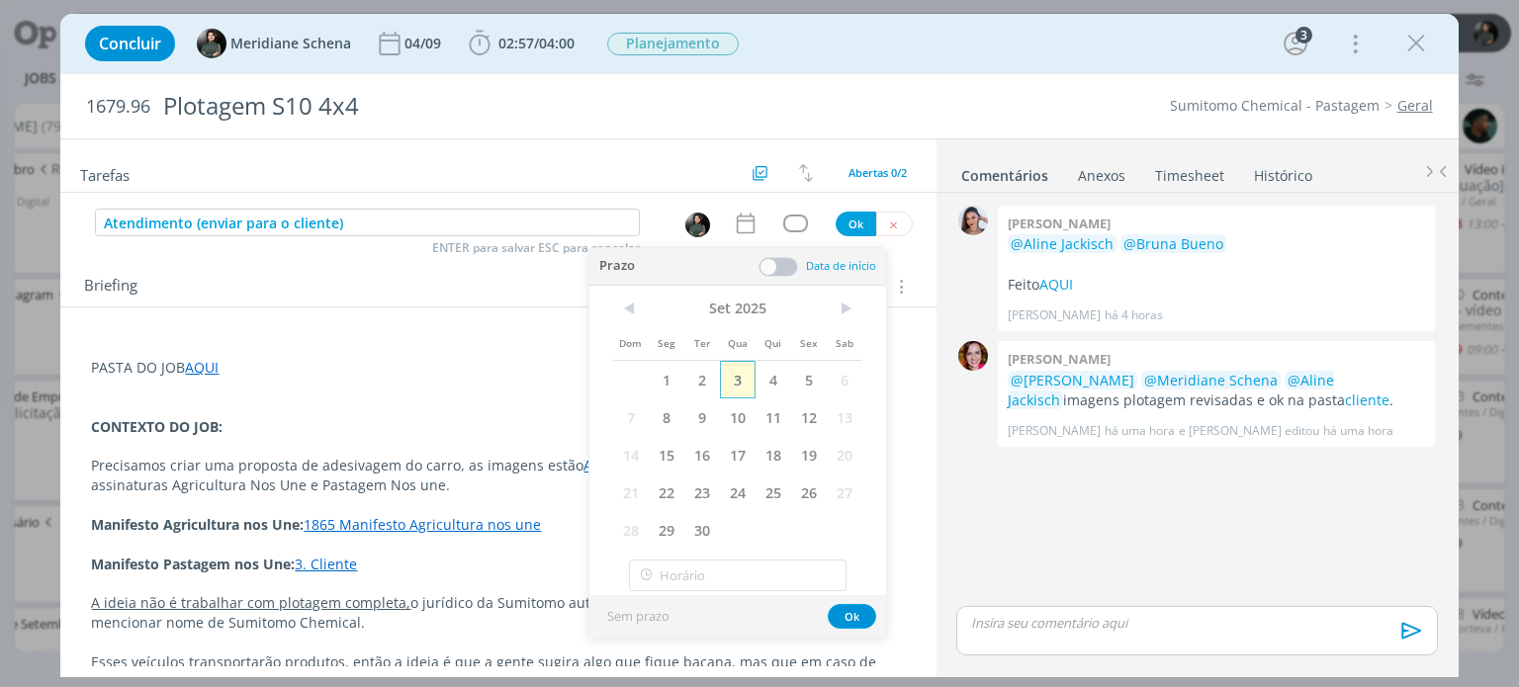
click at [746, 381] on span "3" at bounding box center [738, 380] width 36 height 38
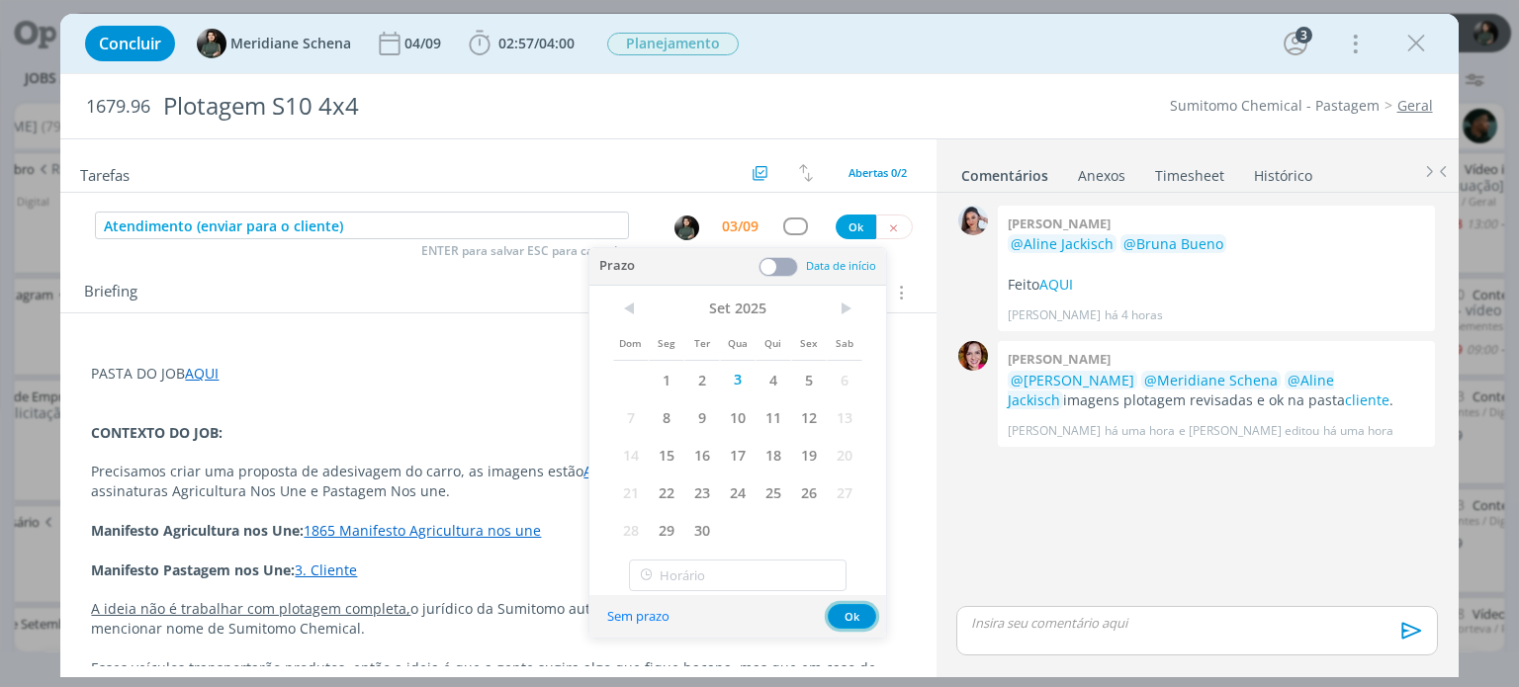
click at [853, 612] on button "Ok" at bounding box center [852, 616] width 48 height 25
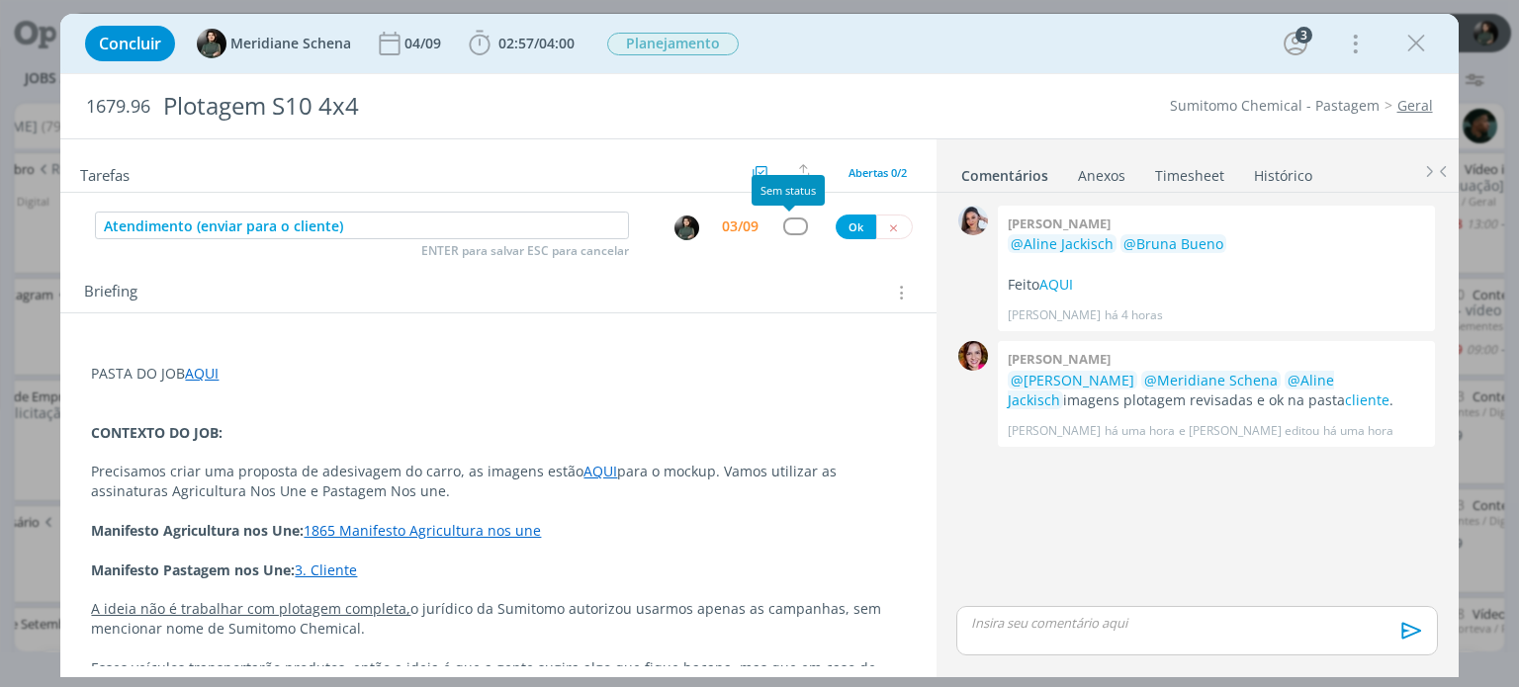
click at [789, 227] on div "dialog" at bounding box center [795, 226] width 25 height 17
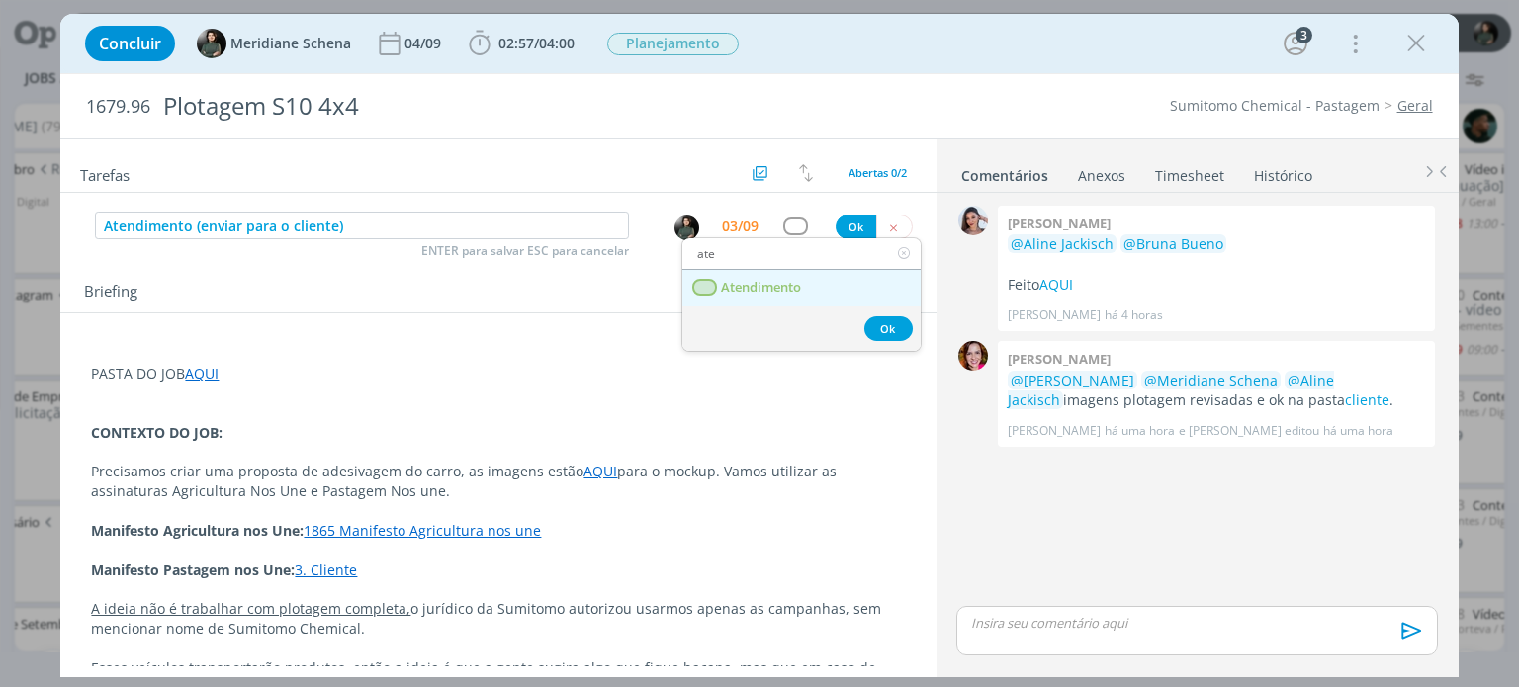
type input "ate"
click at [787, 287] on span "Atendimento" at bounding box center [762, 288] width 80 height 16
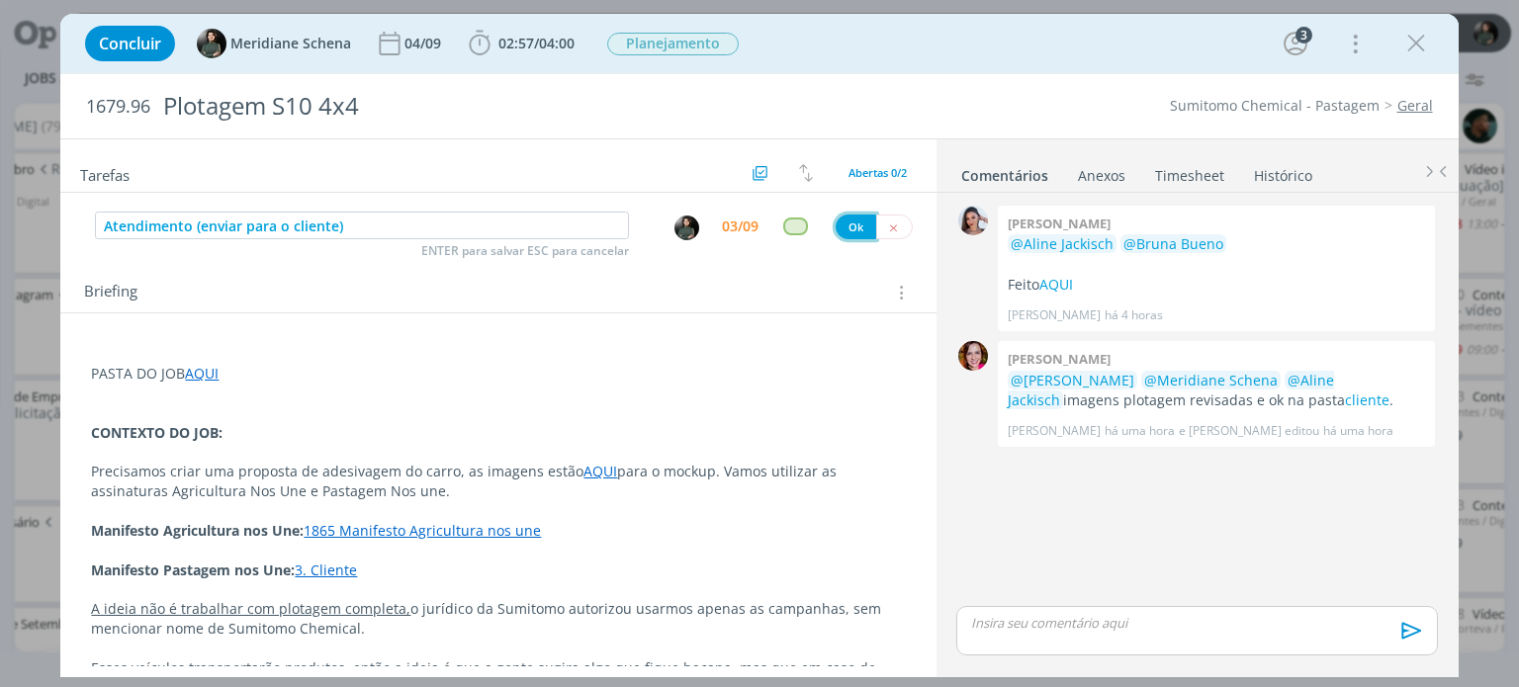
click at [836, 224] on button "Ok" at bounding box center [856, 227] width 41 height 25
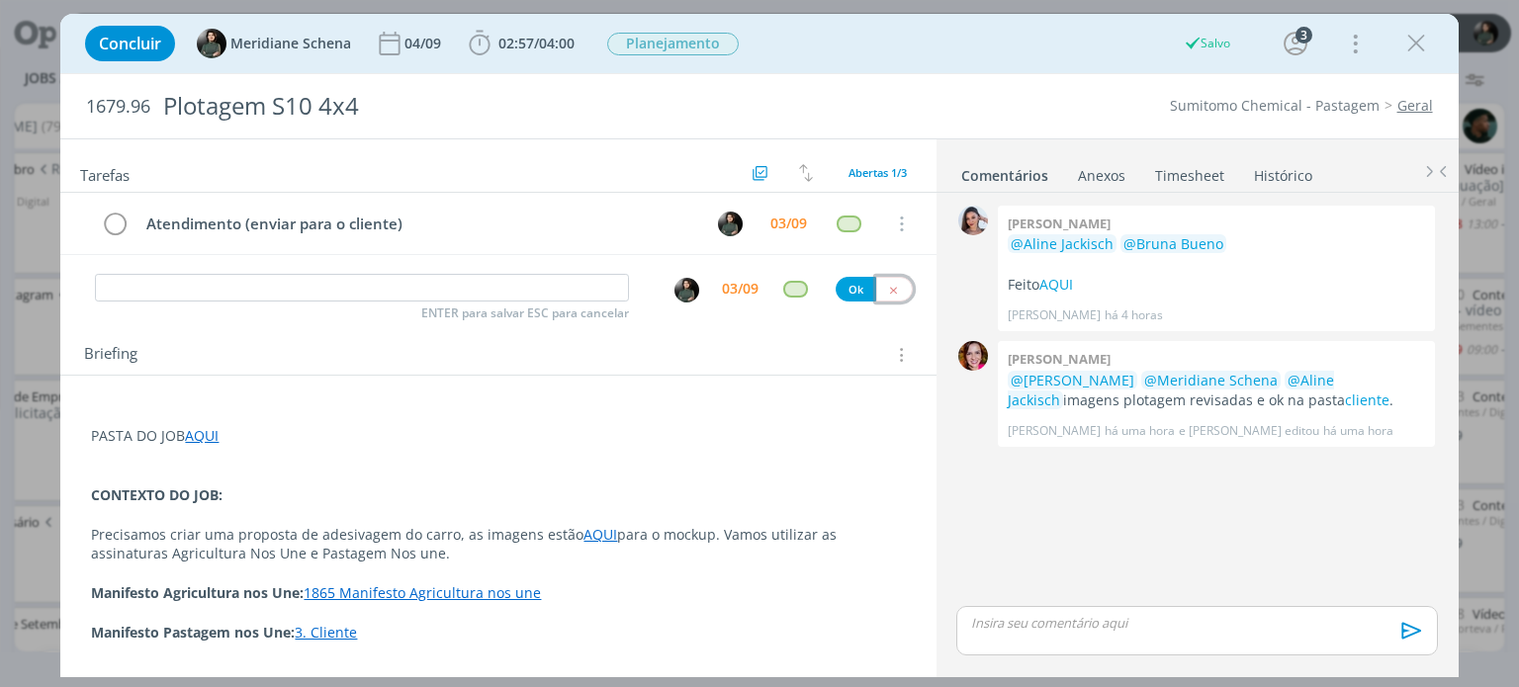
click at [876, 292] on button "dialog" at bounding box center [894, 289] width 37 height 25
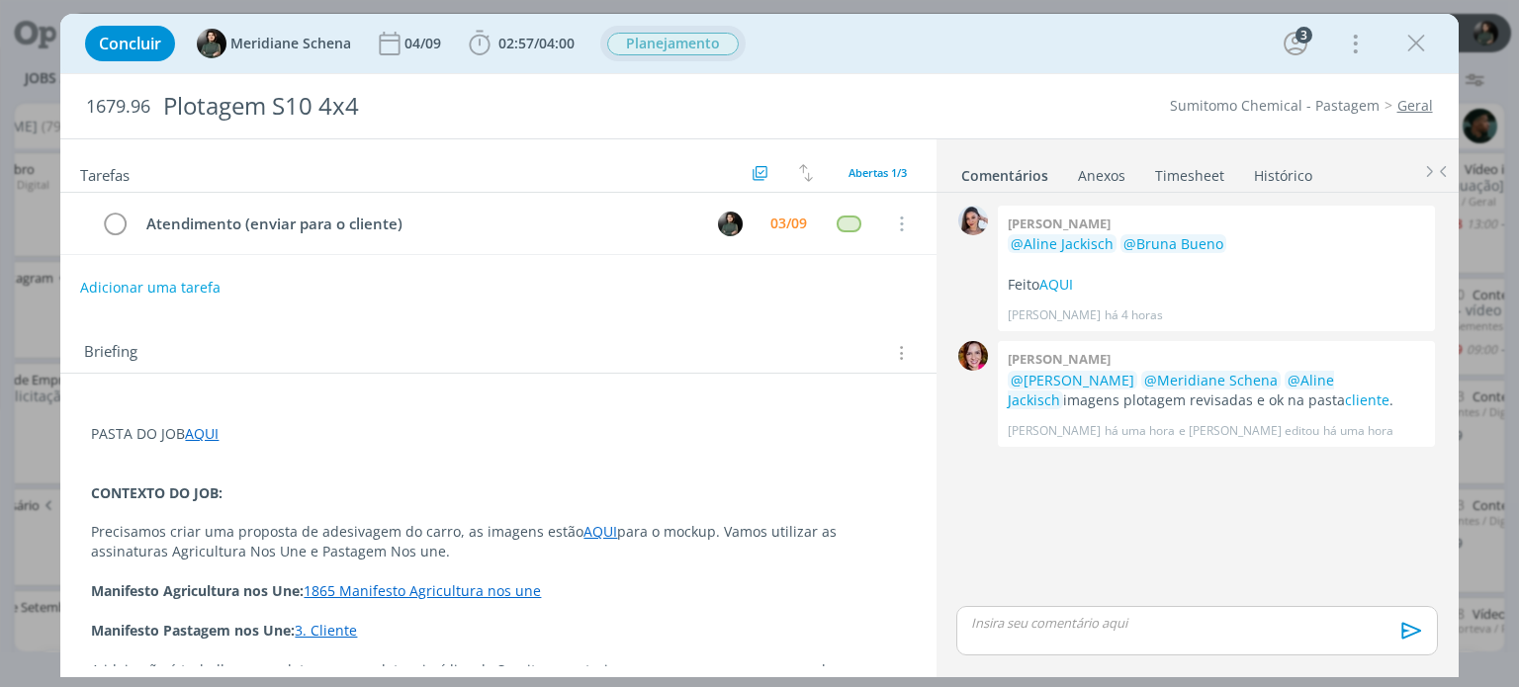
click at [680, 42] on span "Planejamento" at bounding box center [673, 44] width 132 height 23
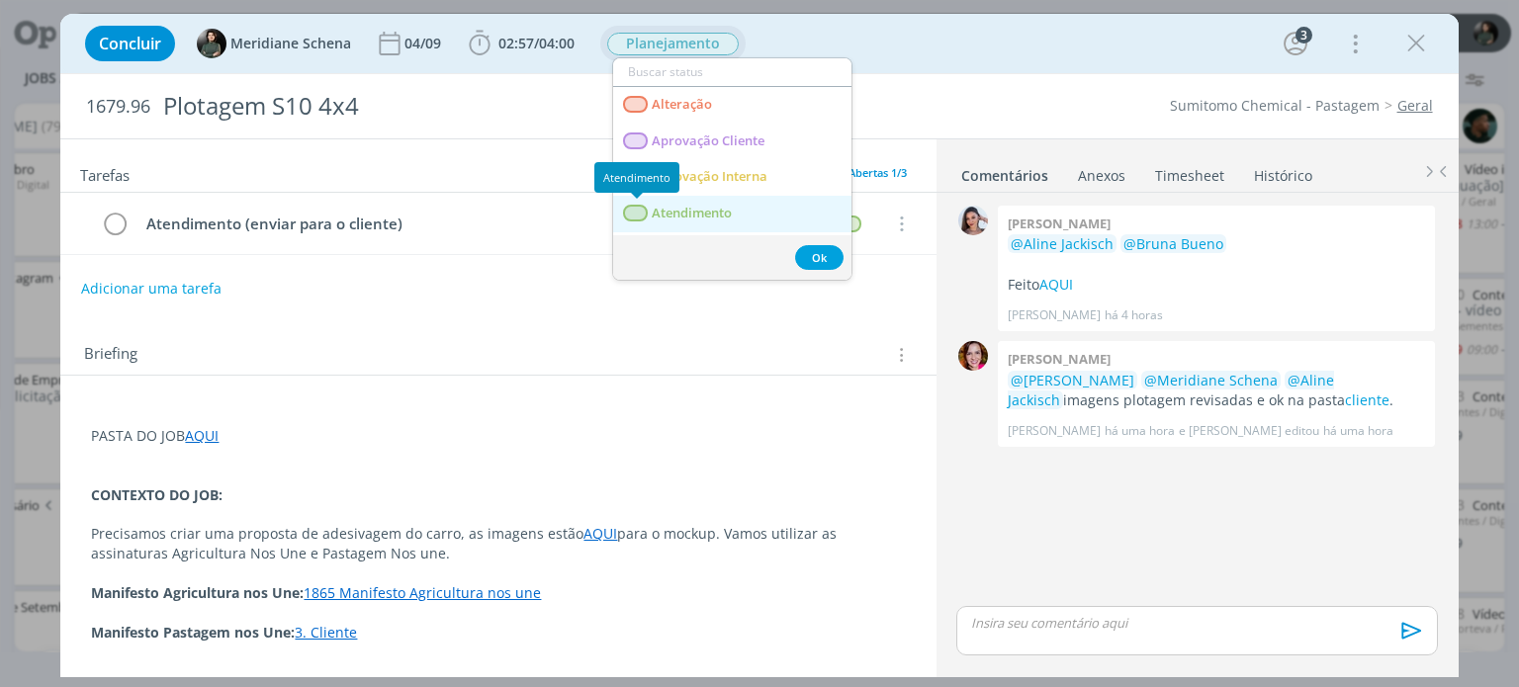
click at [707, 213] on span "Atendimento" at bounding box center [693, 214] width 80 height 16
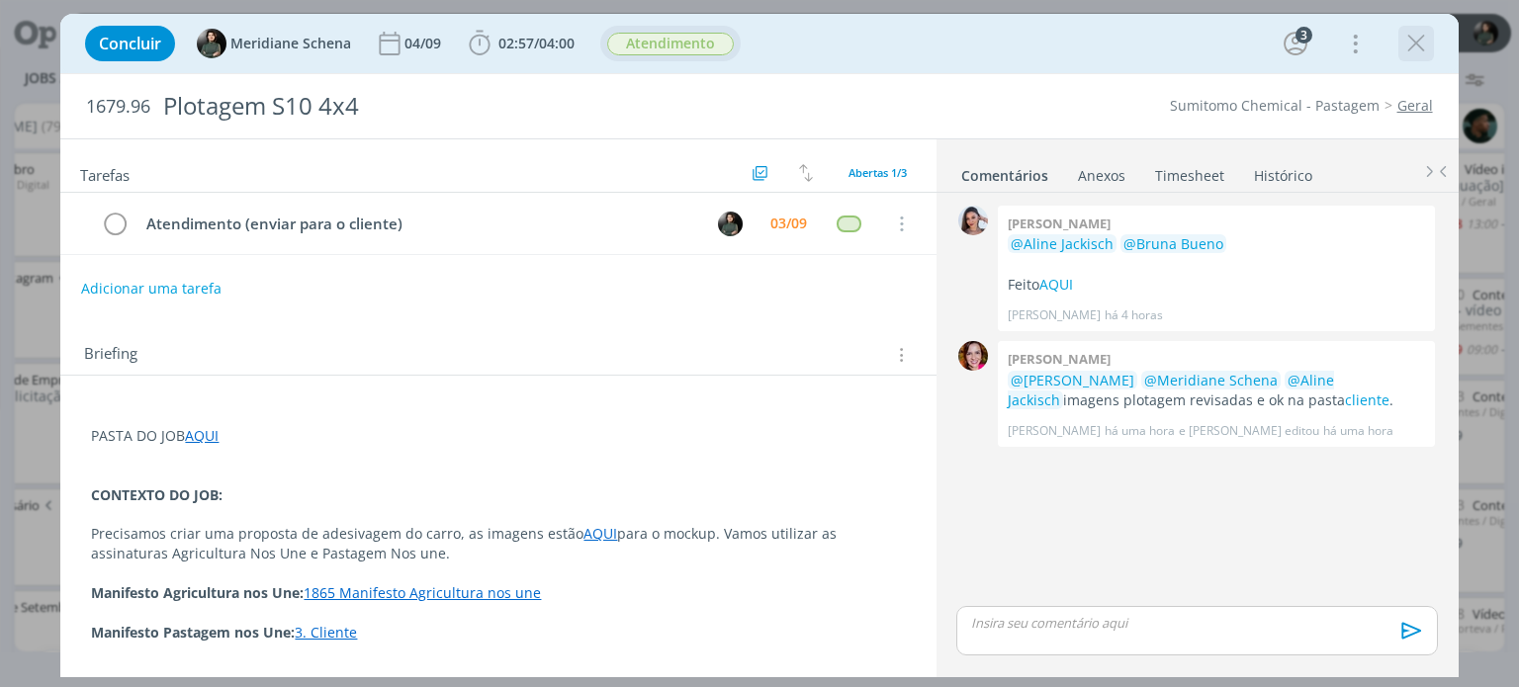
click at [1417, 44] on icon "dialog" at bounding box center [1416, 44] width 30 height 30
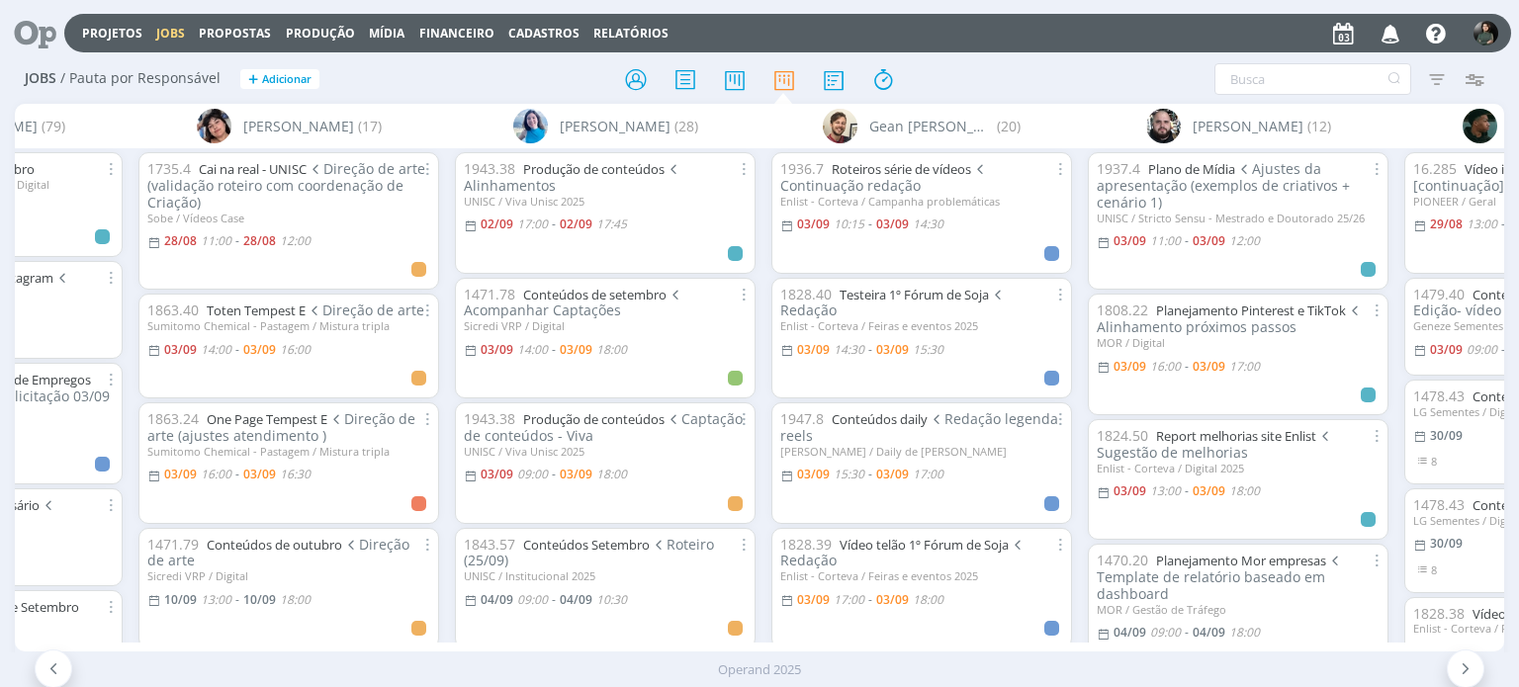
click at [1381, 40] on icon "button" at bounding box center [1390, 33] width 35 height 34
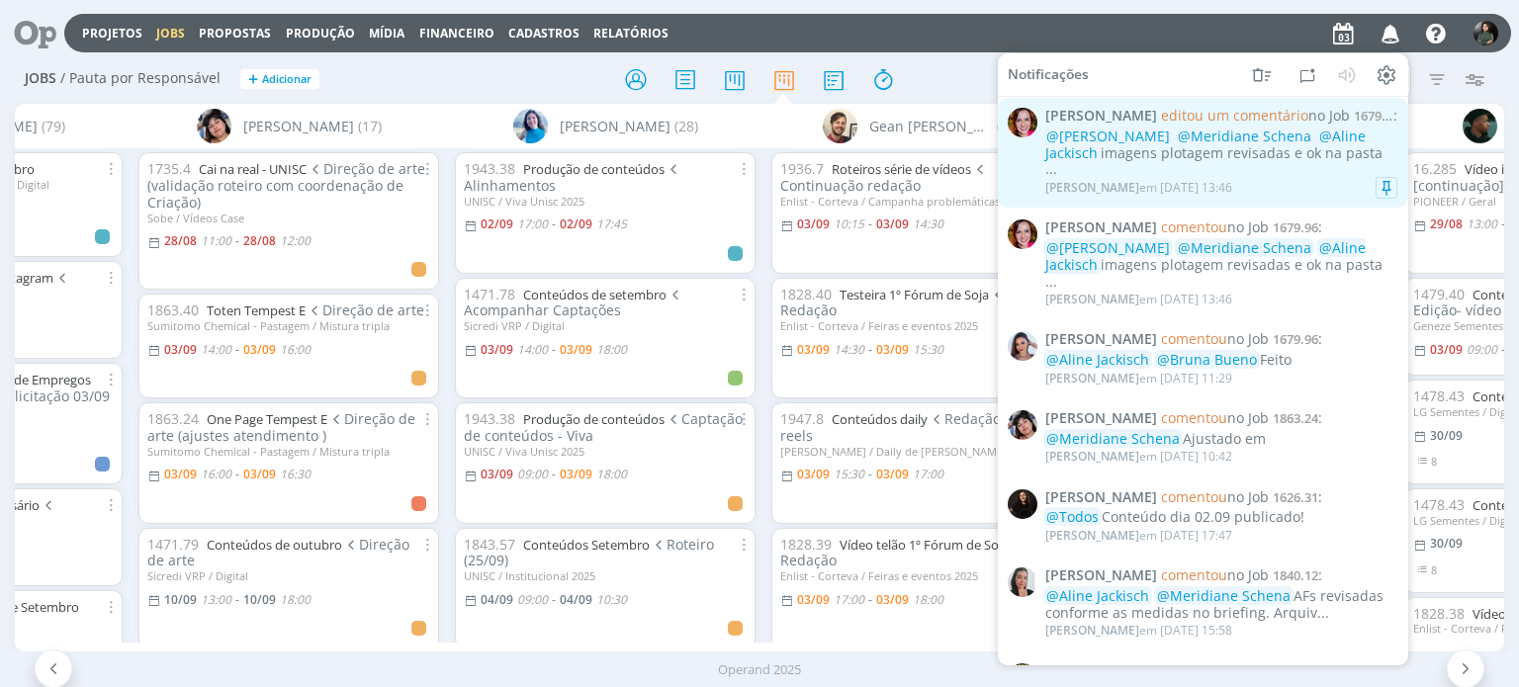
click at [1293, 178] on div "Bruna Bueno em 03/09 às 13:46" at bounding box center [1221, 188] width 352 height 20
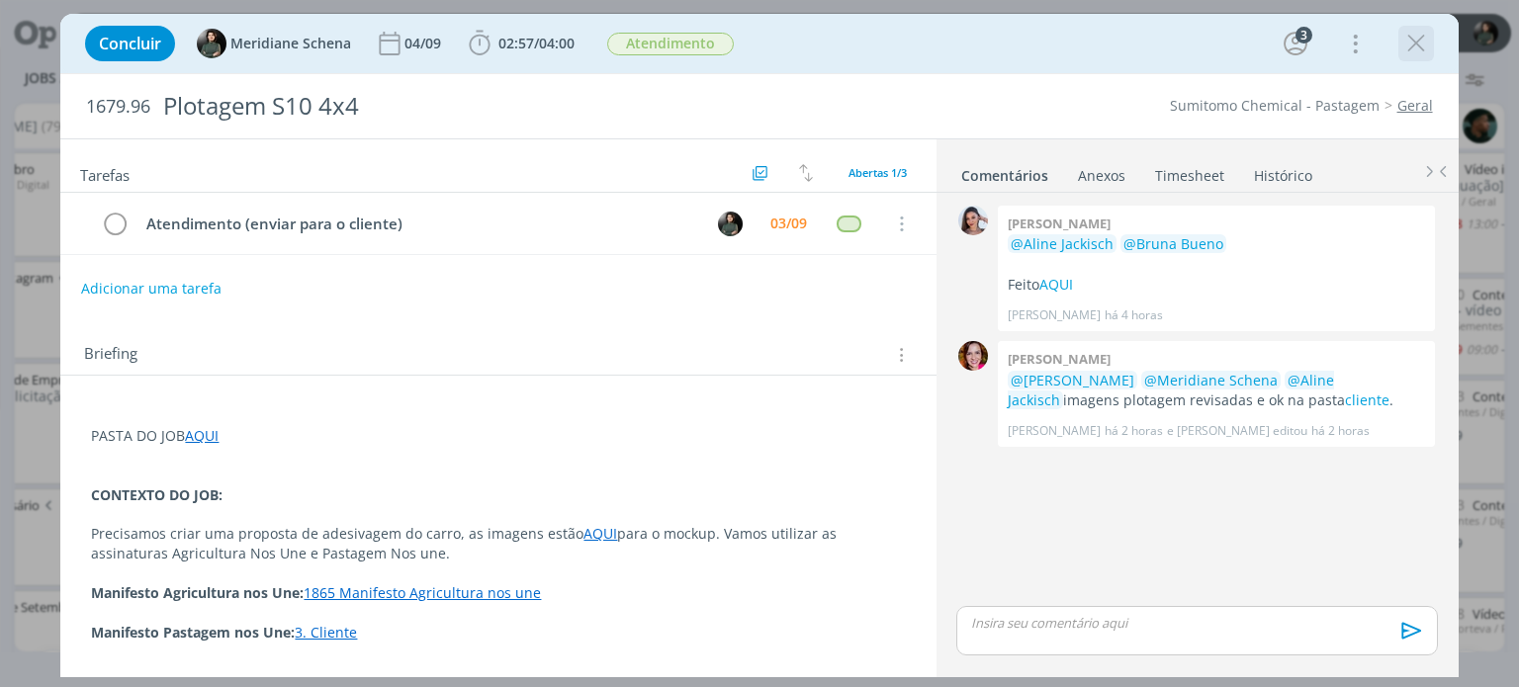
click at [1404, 45] on icon "dialog" at bounding box center [1416, 44] width 30 height 30
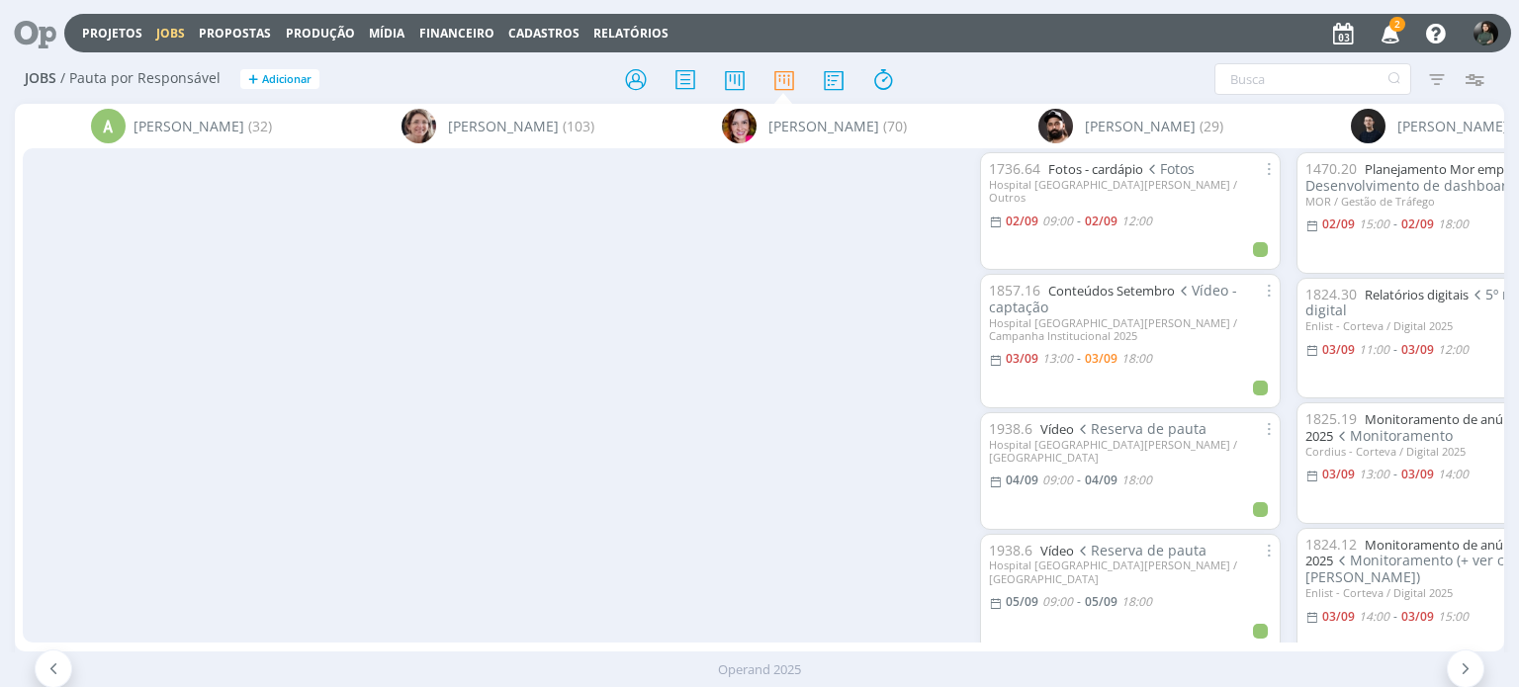
scroll to position [0, 981]
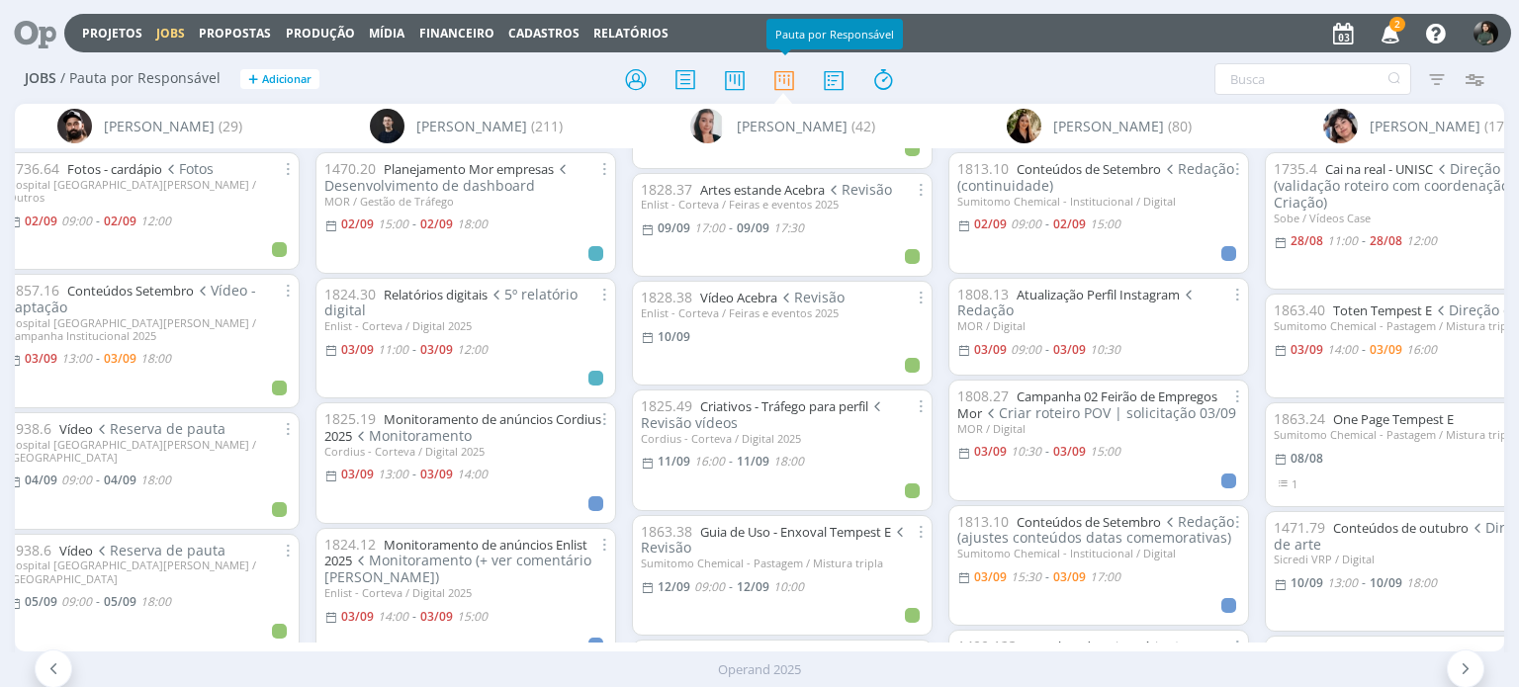
click at [1398, 34] on icon "button" at bounding box center [1390, 33] width 35 height 34
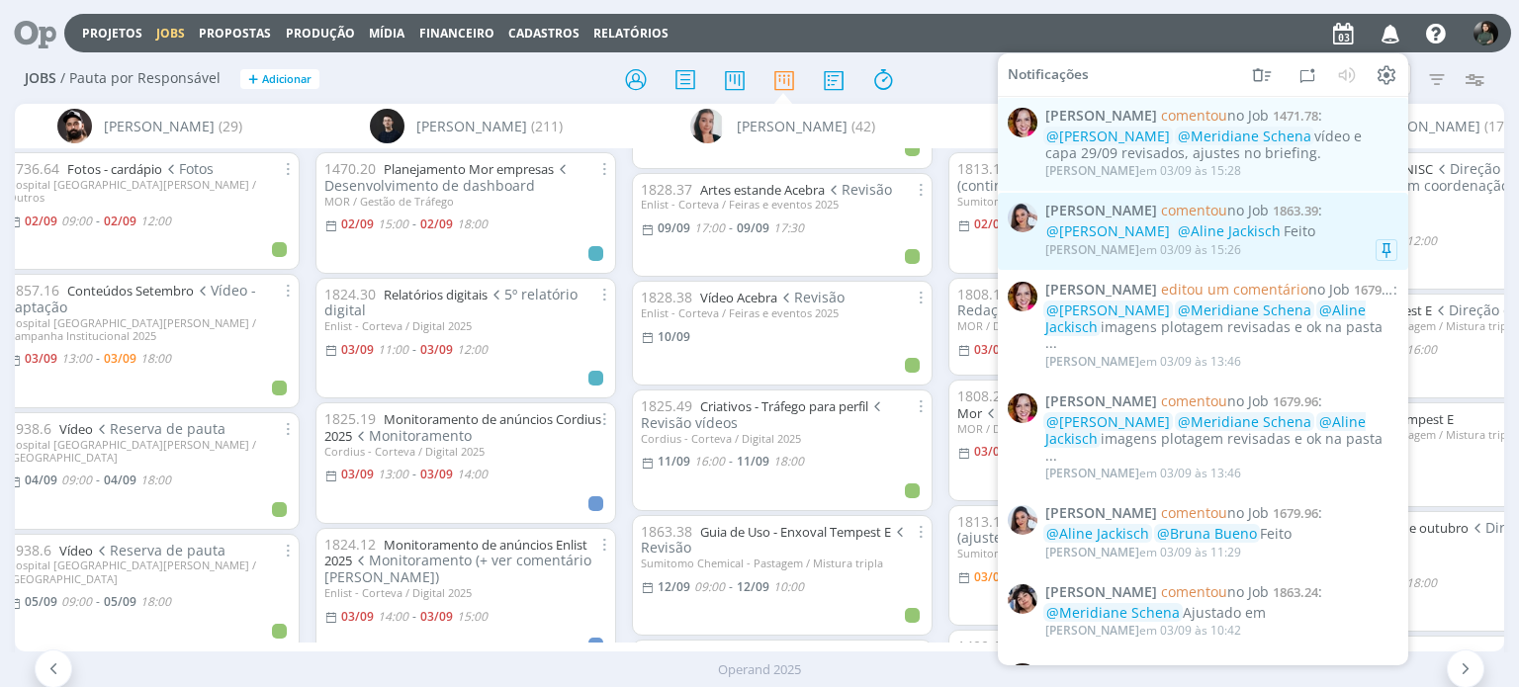
click at [1282, 247] on div "[PERSON_NAME] em 03/09 às 15:26" at bounding box center [1221, 250] width 352 height 20
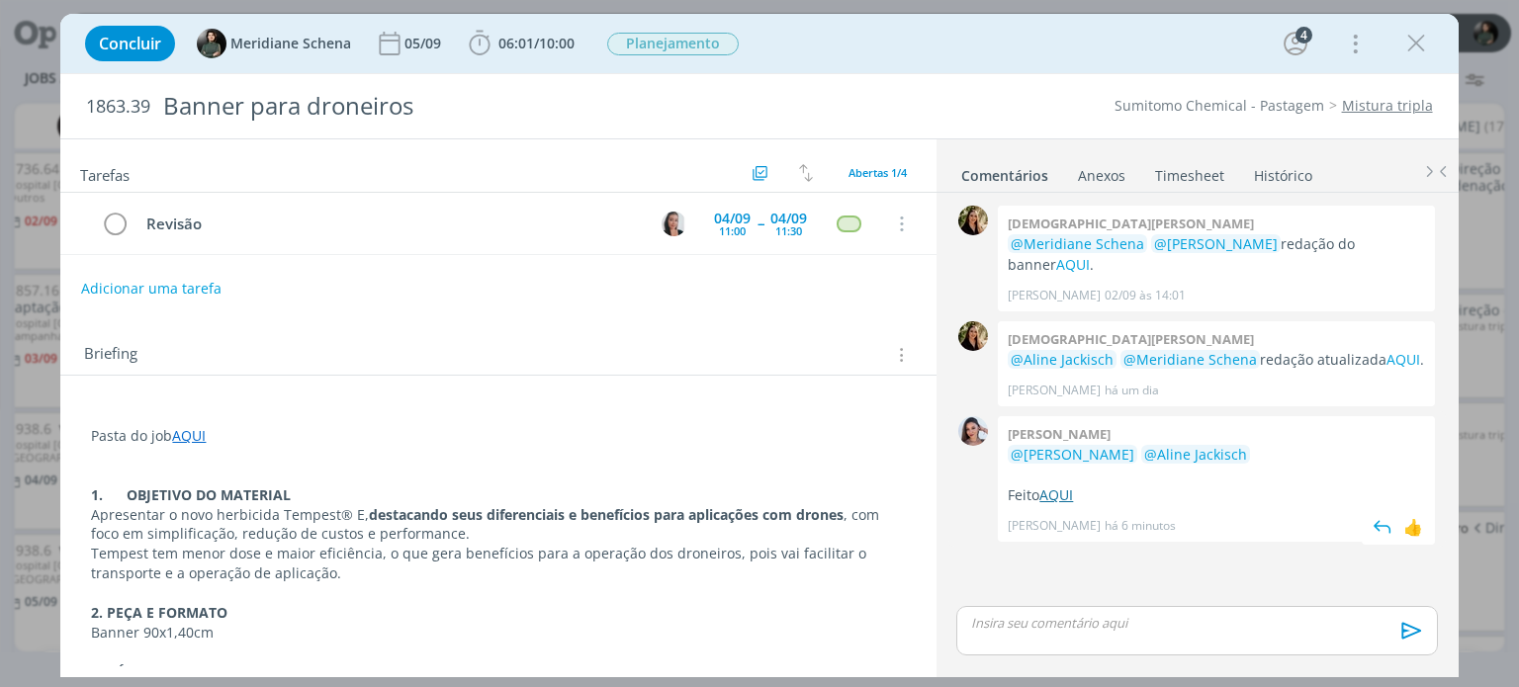
click at [1058, 486] on link "AQUI" at bounding box center [1056, 495] width 34 height 19
click at [1432, 41] on div "dialog" at bounding box center [1416, 44] width 36 height 36
click at [1420, 47] on icon "dialog" at bounding box center [1416, 44] width 30 height 30
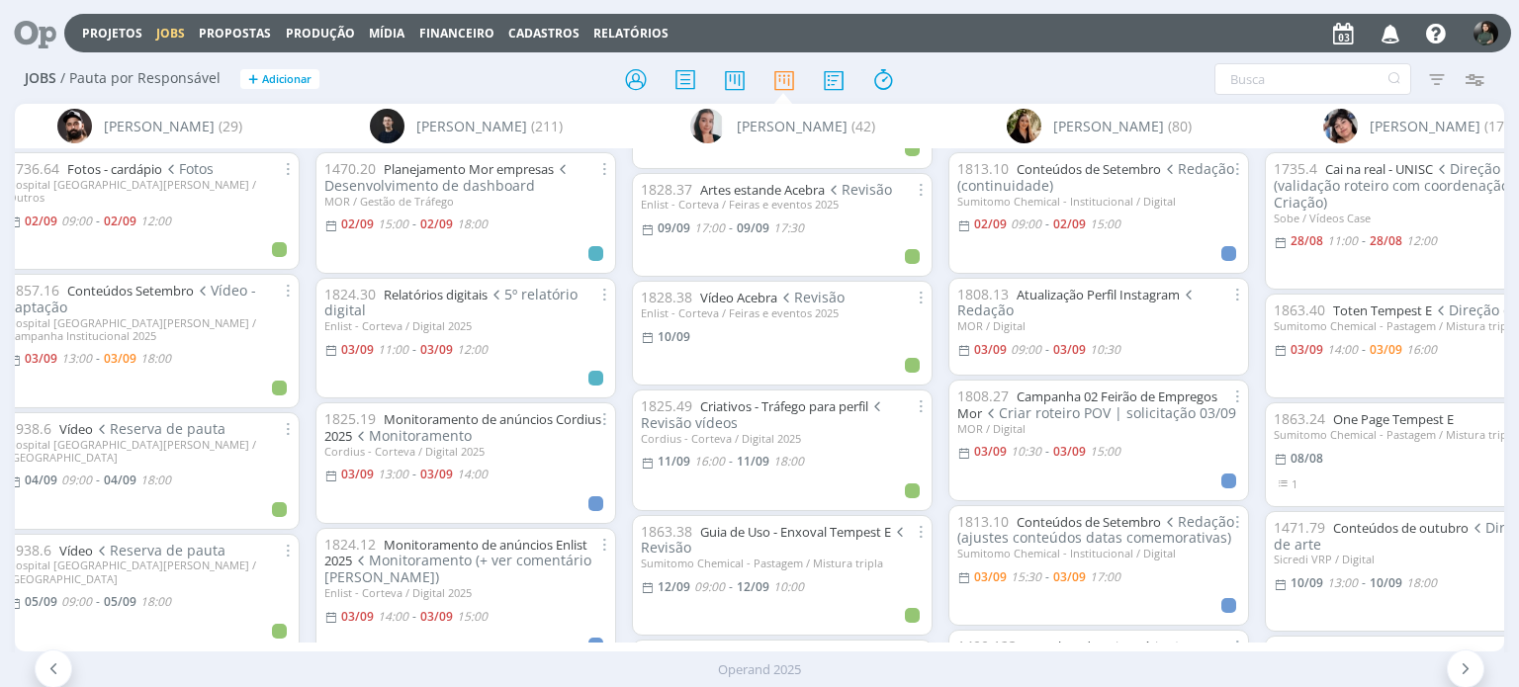
click at [1388, 21] on icon "button" at bounding box center [1390, 33] width 35 height 34
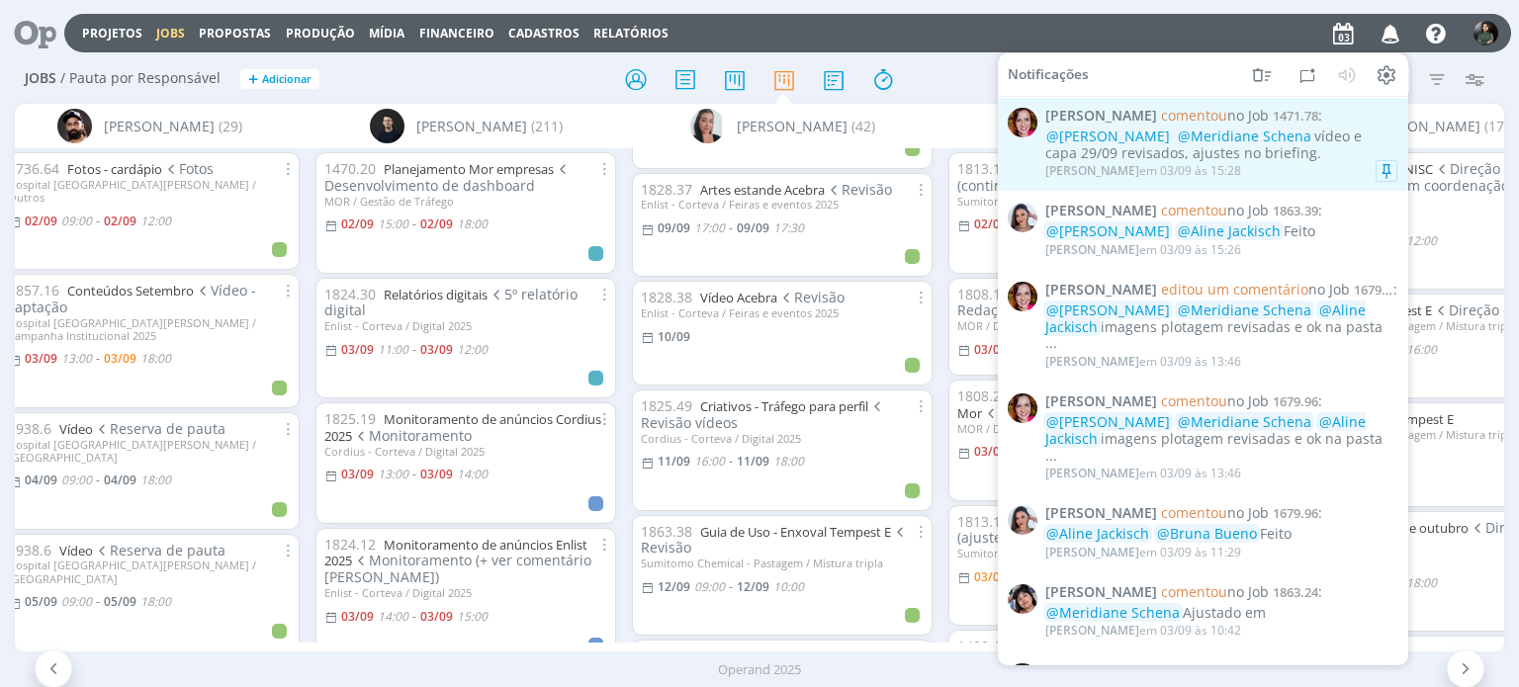
click at [1224, 150] on div "@[PERSON_NAME] @Meridiane [PERSON_NAME] vídeo e capa 29/09 revisados, ajustes n…" at bounding box center [1221, 146] width 352 height 34
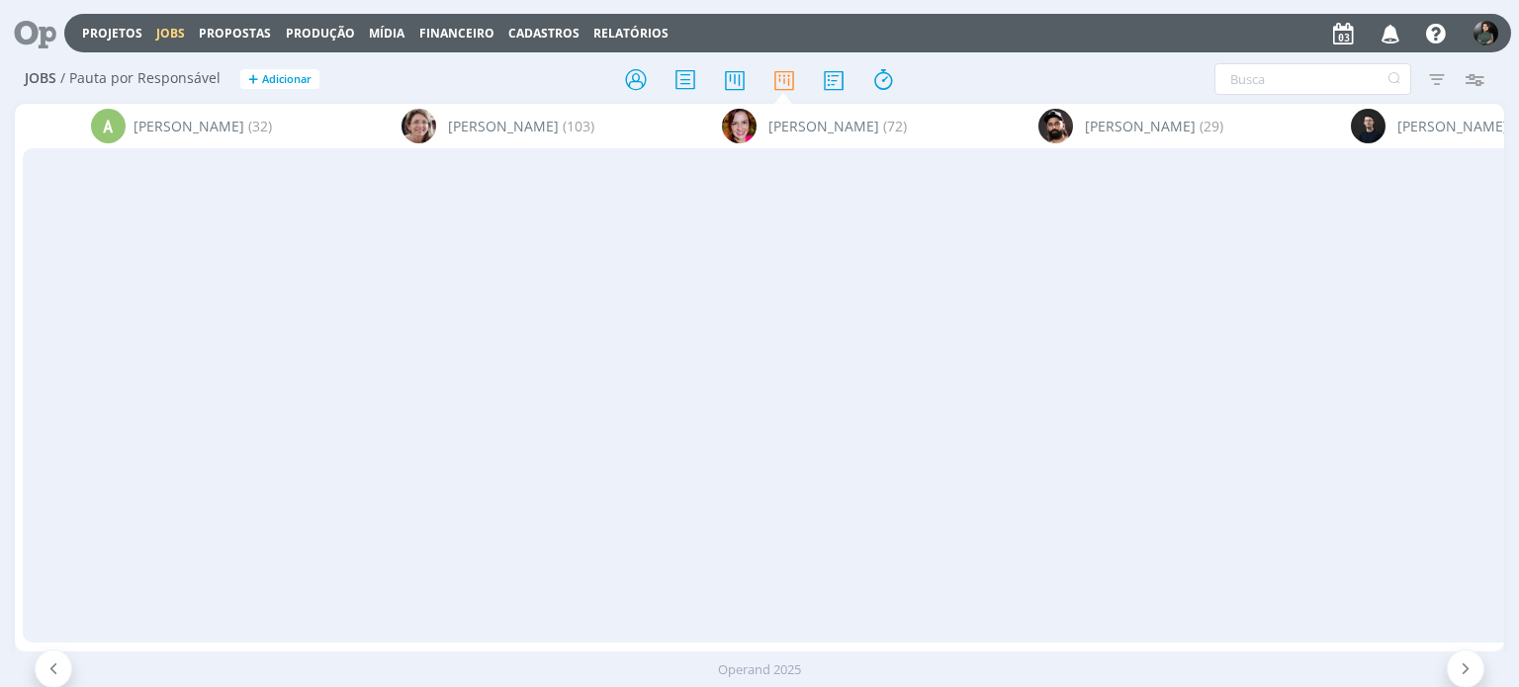
scroll to position [0, 2107]
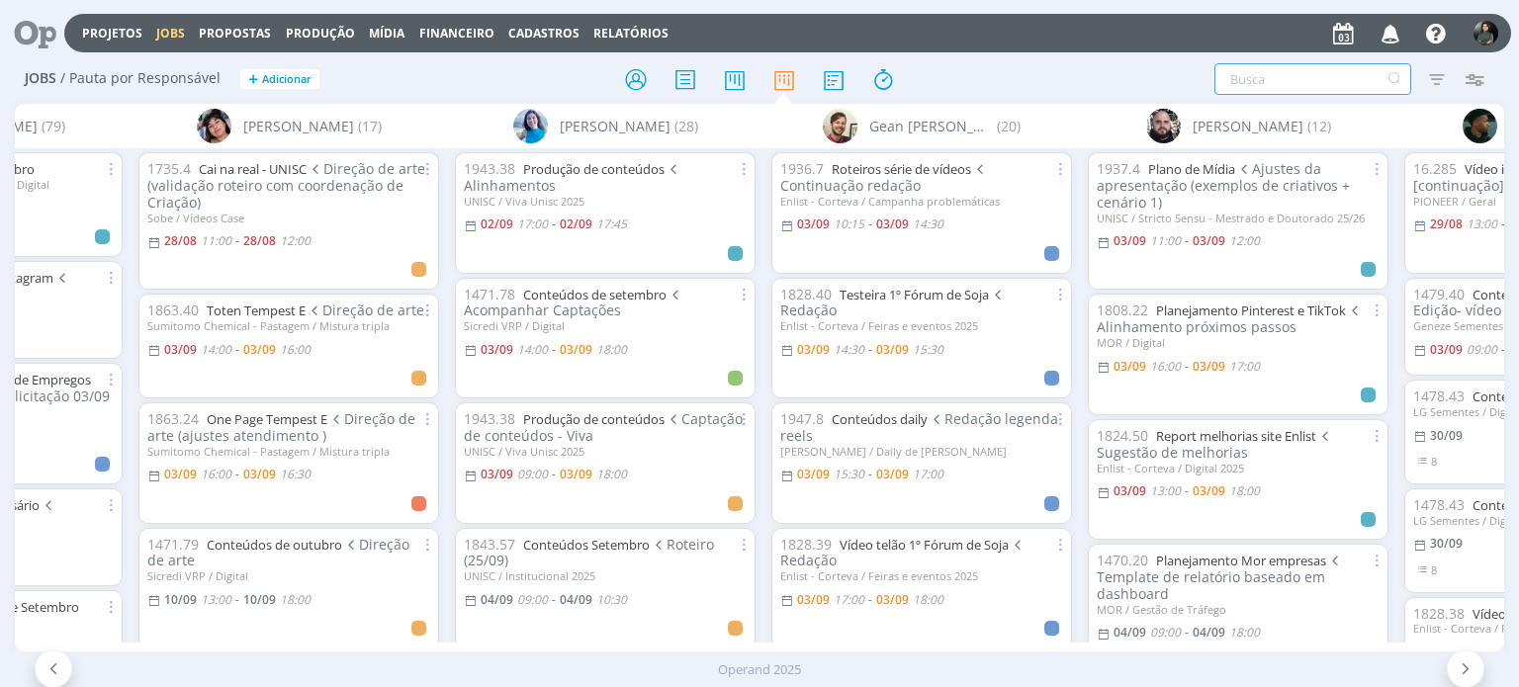
click at [1291, 73] on input "text" at bounding box center [1312, 79] width 197 height 32
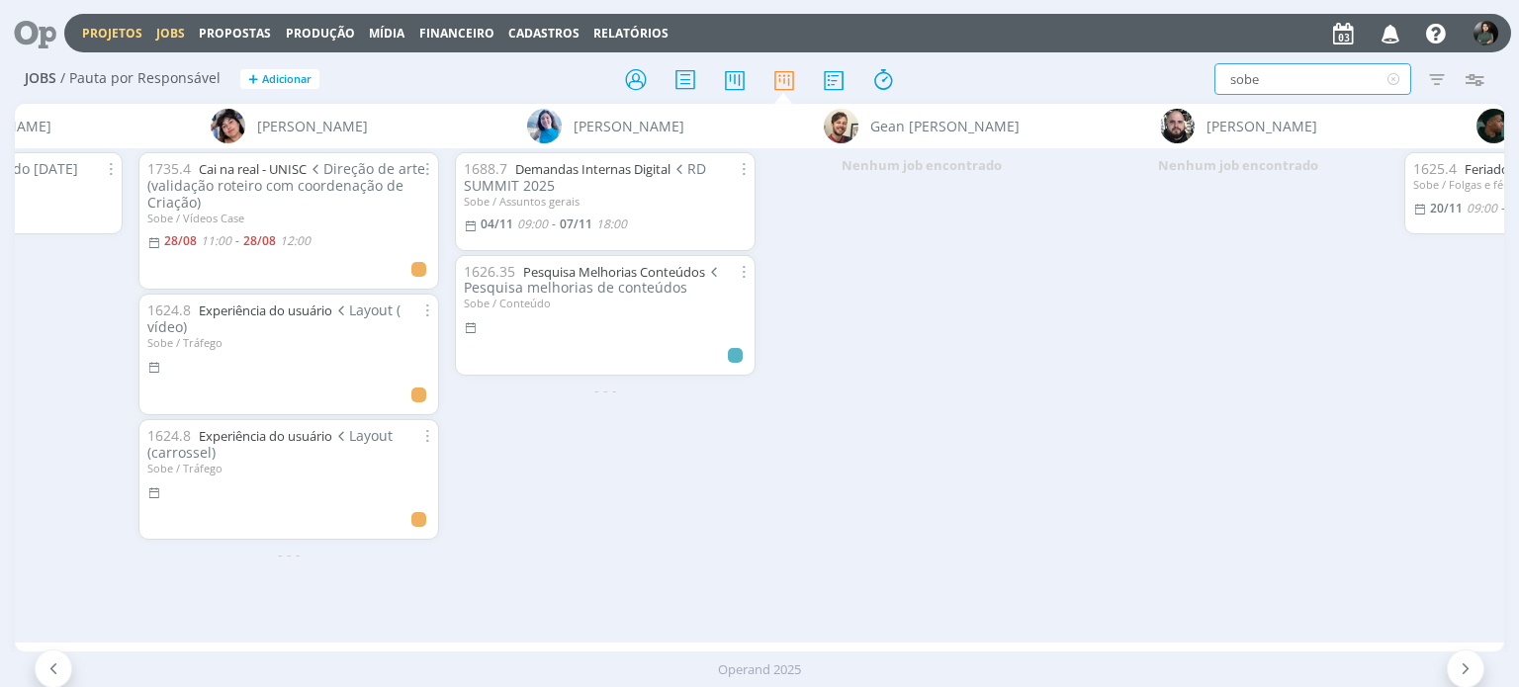
type input "sobe"
click at [94, 31] on link "Projetos" at bounding box center [112, 33] width 60 height 17
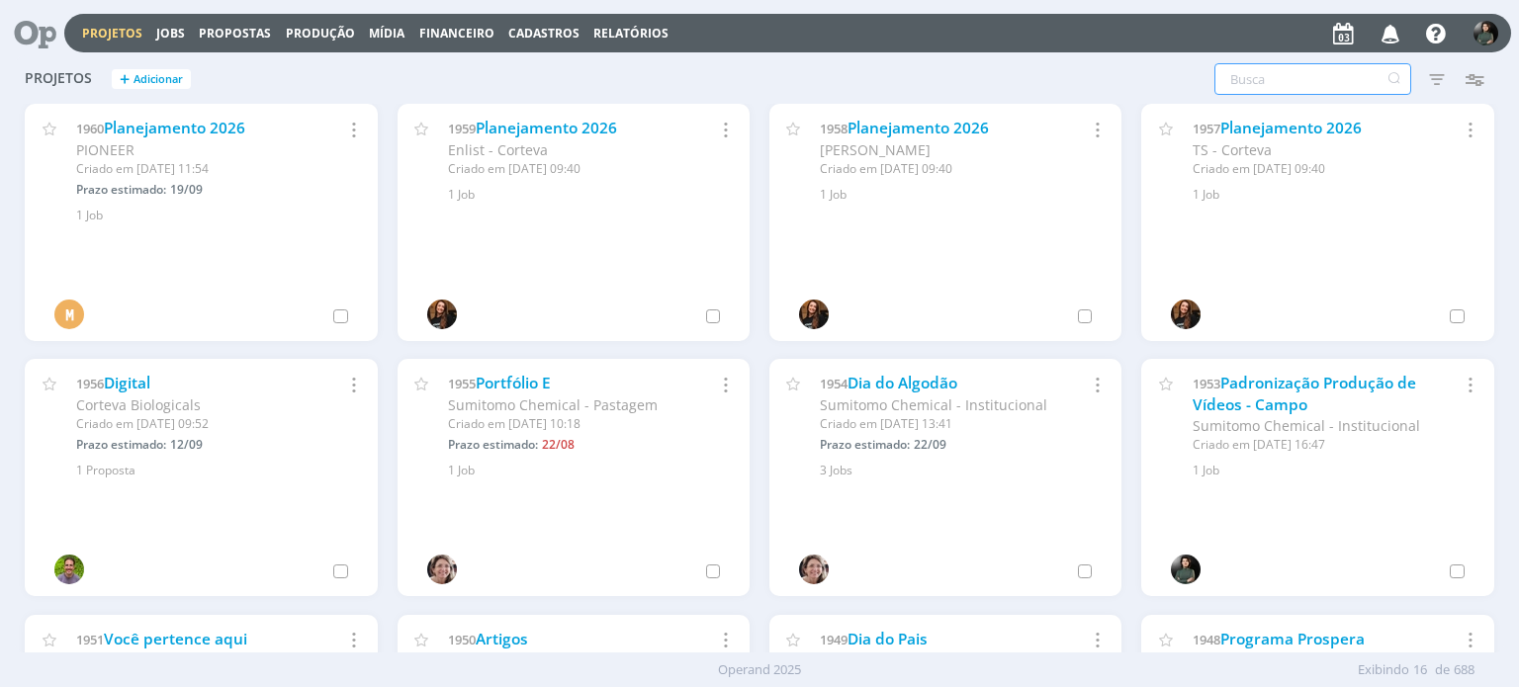
click at [1270, 85] on input "text" at bounding box center [1312, 79] width 197 height 32
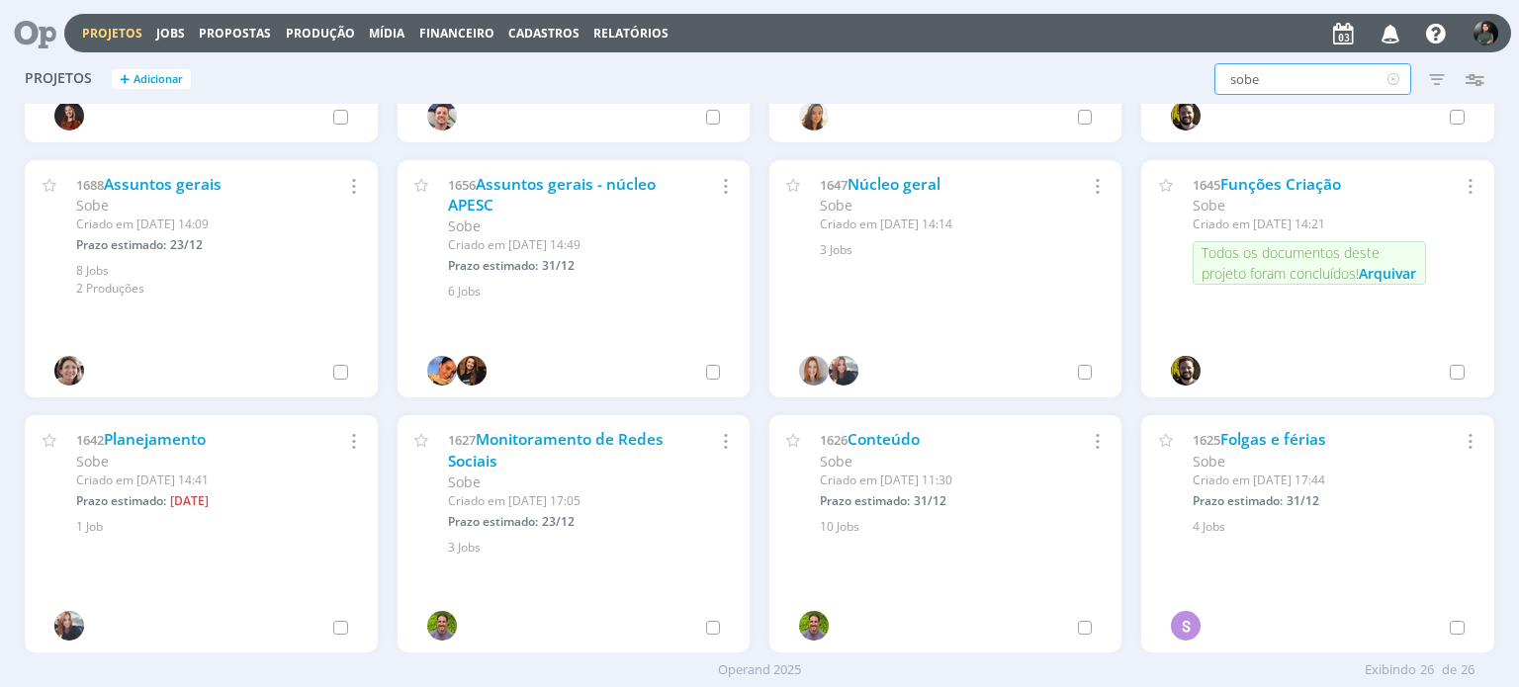
scroll to position [989, 0]
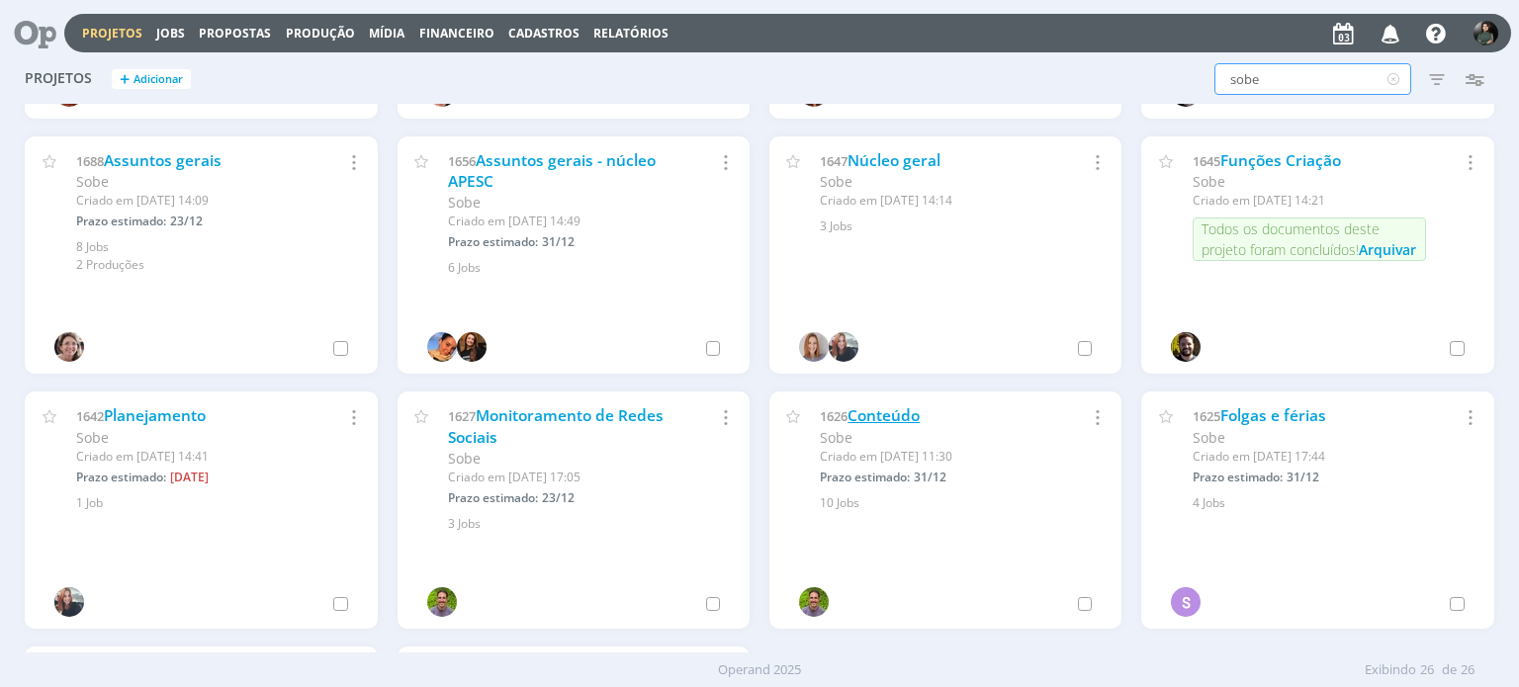
type input "sobe"
click at [883, 414] on link "Conteúdo" at bounding box center [883, 415] width 72 height 21
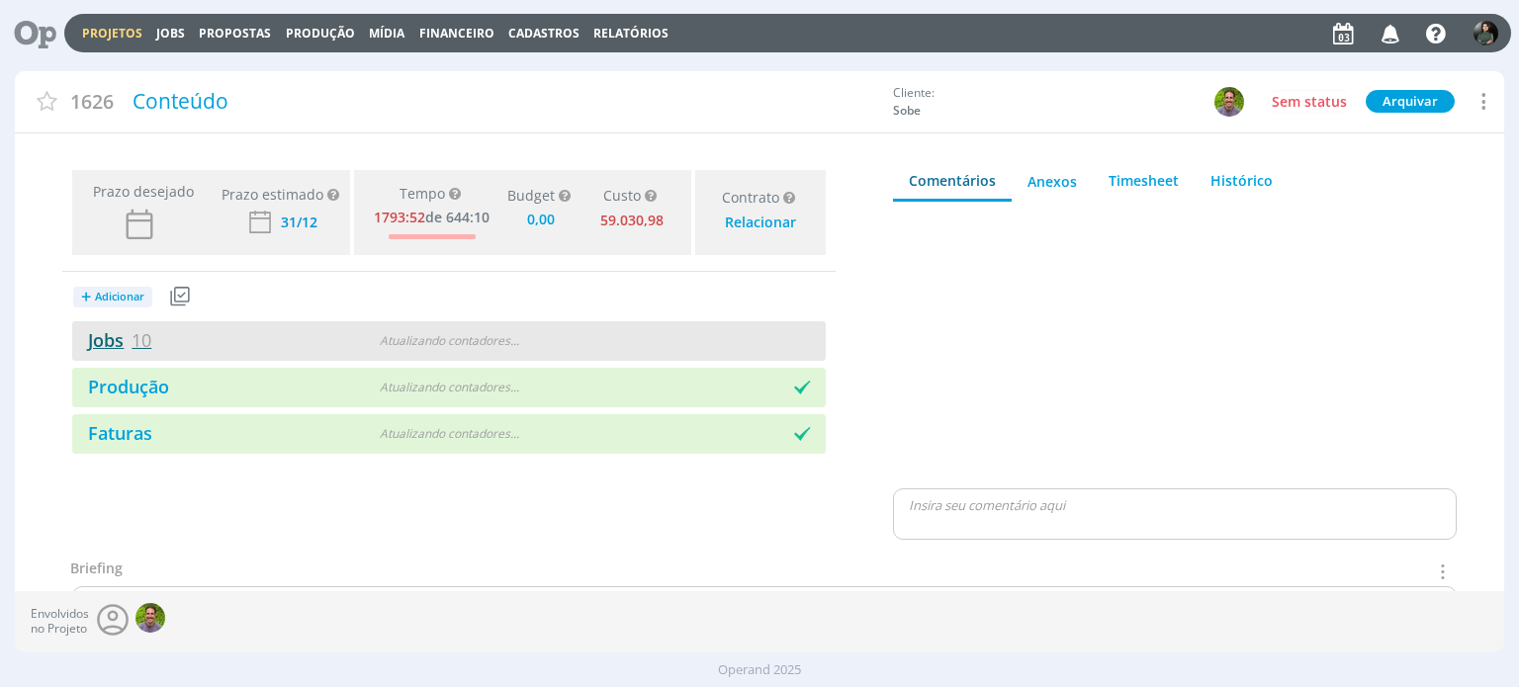
type input "0,00"
click at [119, 339] on link "Jobs 10" at bounding box center [111, 340] width 79 height 24
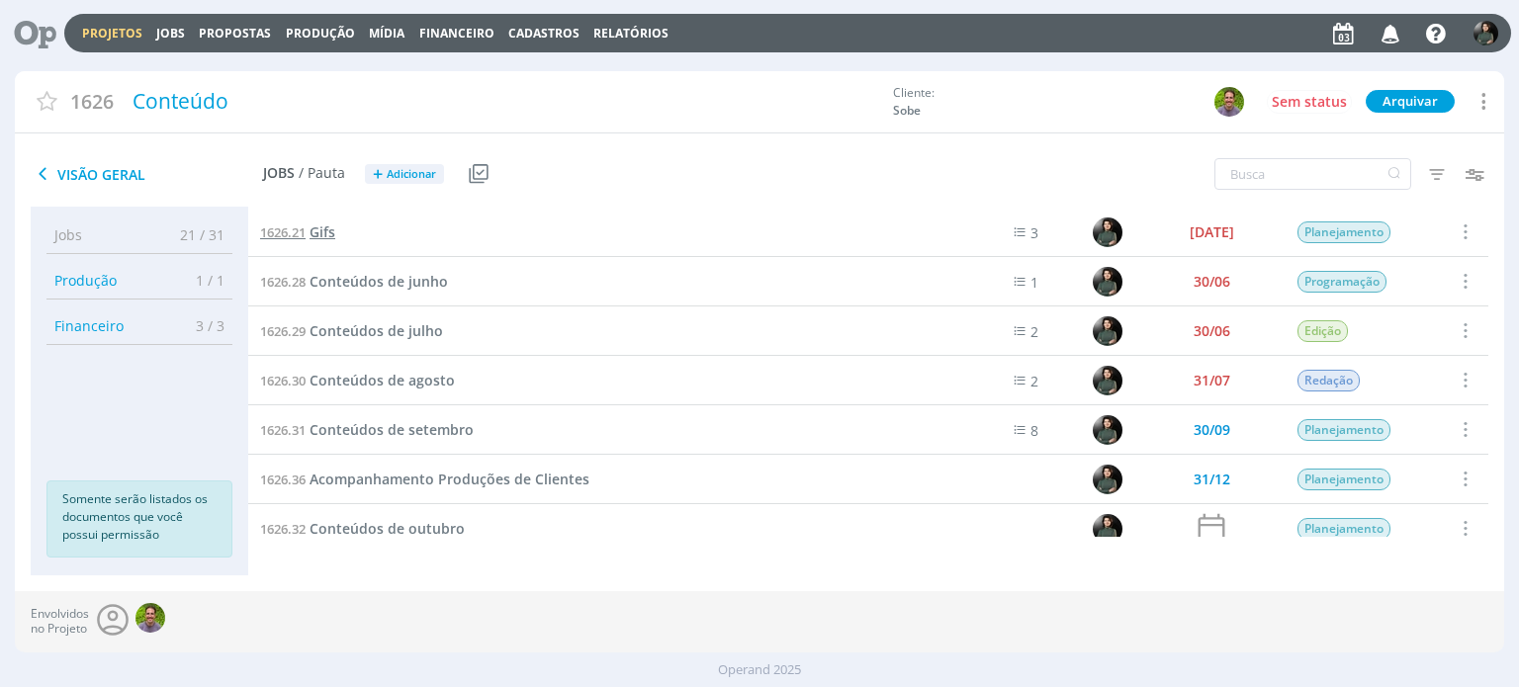
click at [320, 236] on span "Gifs" at bounding box center [323, 231] width 26 height 19
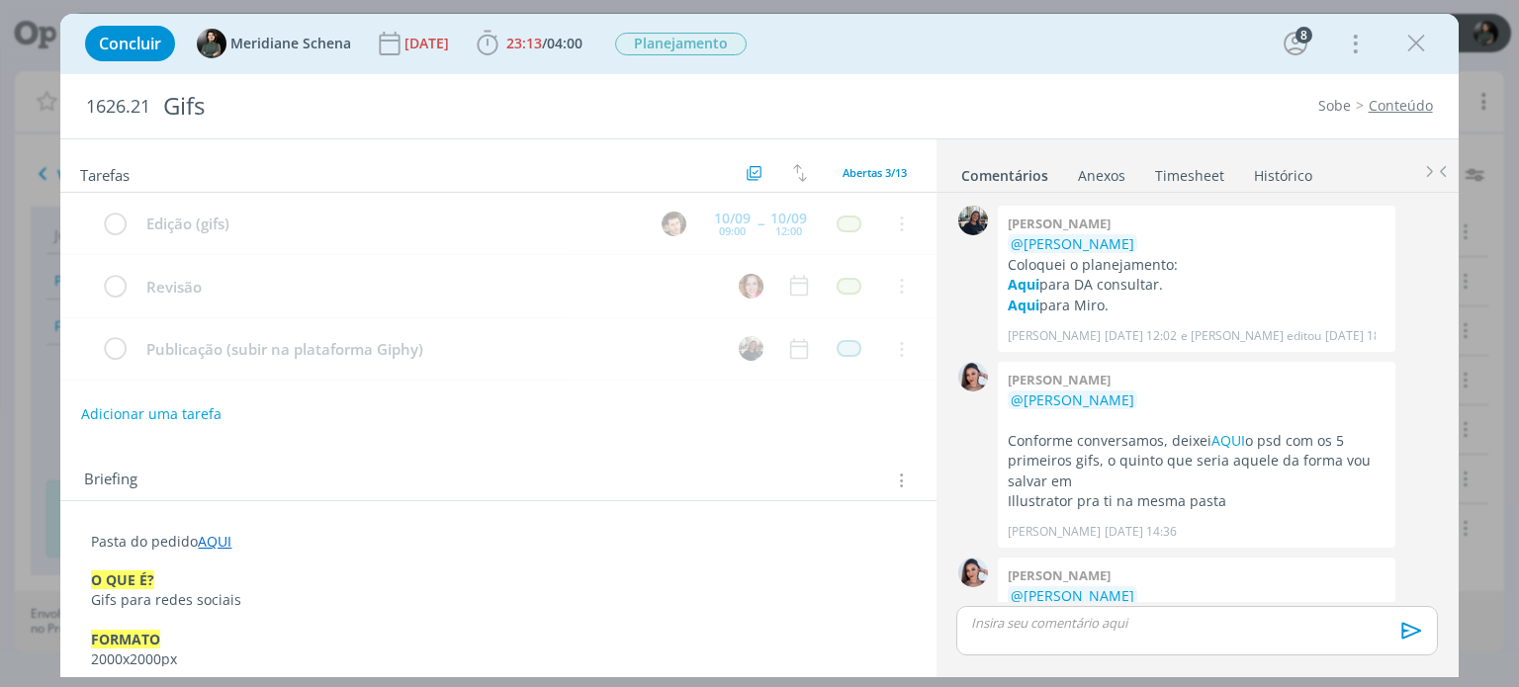
scroll to position [1085, 0]
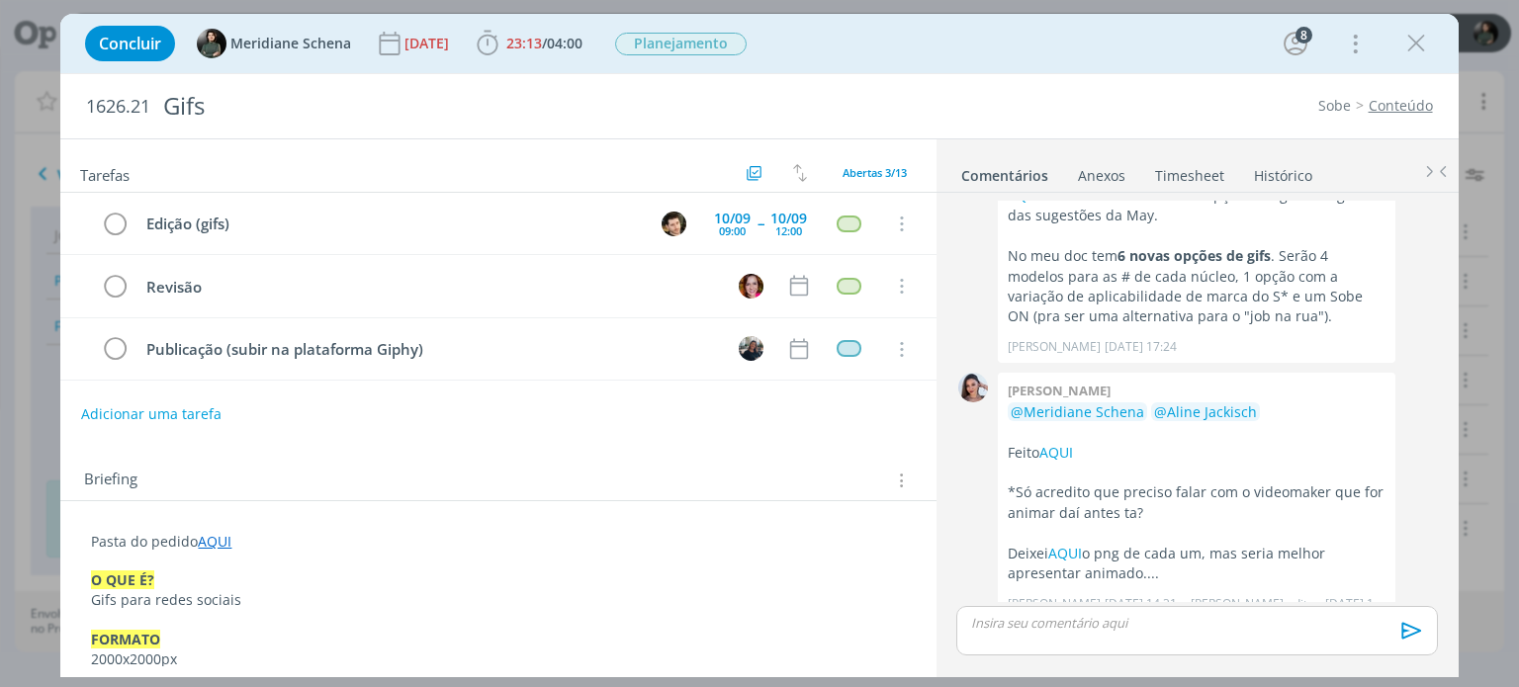
click at [220, 414] on div "Adicionar uma tarefa" at bounding box center [497, 415] width 875 height 36
click at [204, 414] on button "Adicionar uma tarefa" at bounding box center [150, 414] width 140 height 34
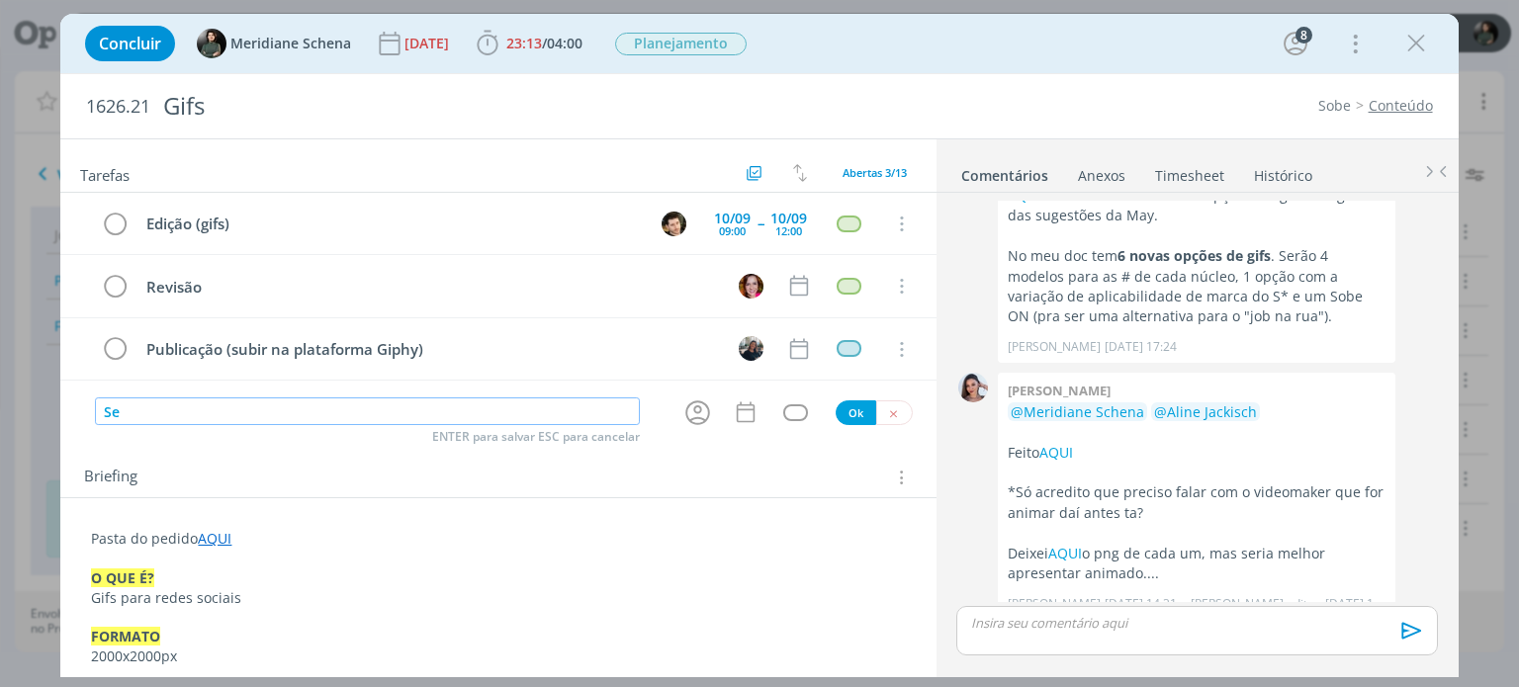
type input "S"
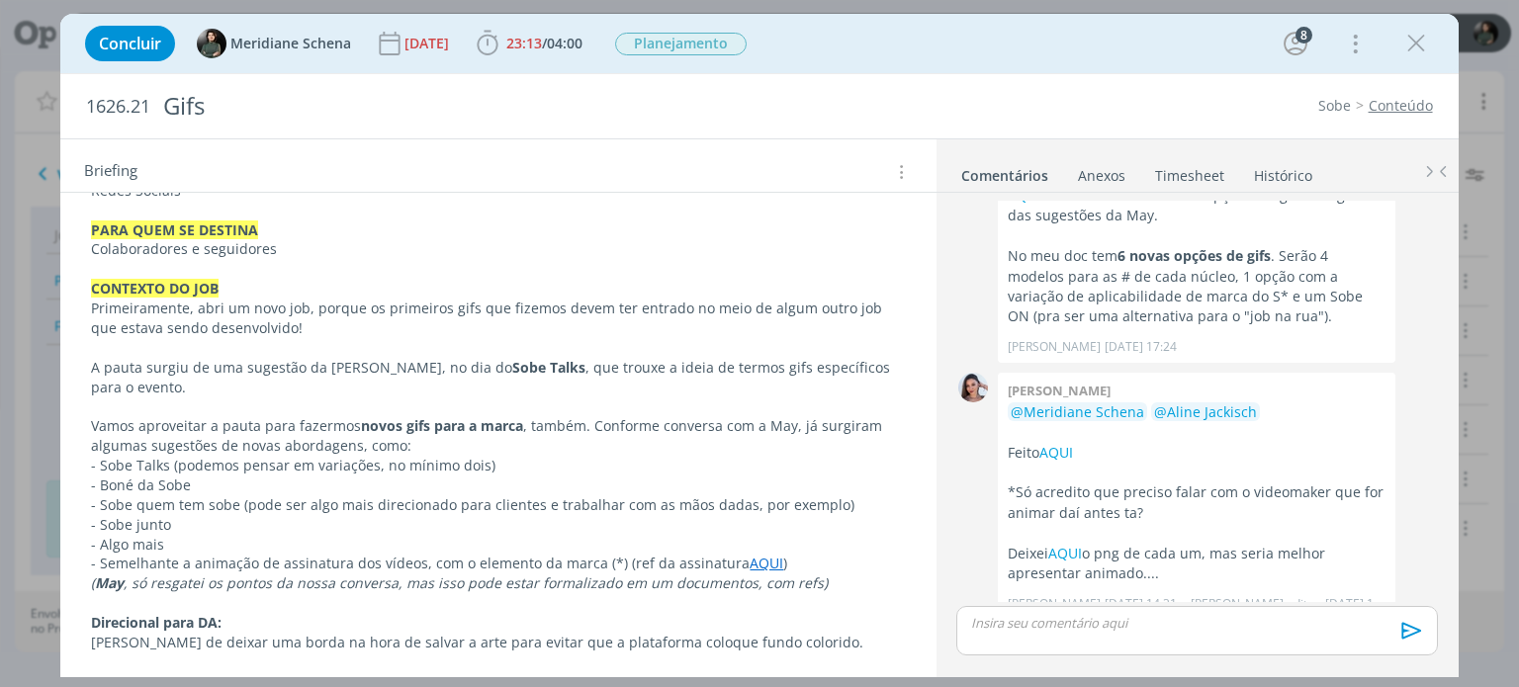
scroll to position [86, 0]
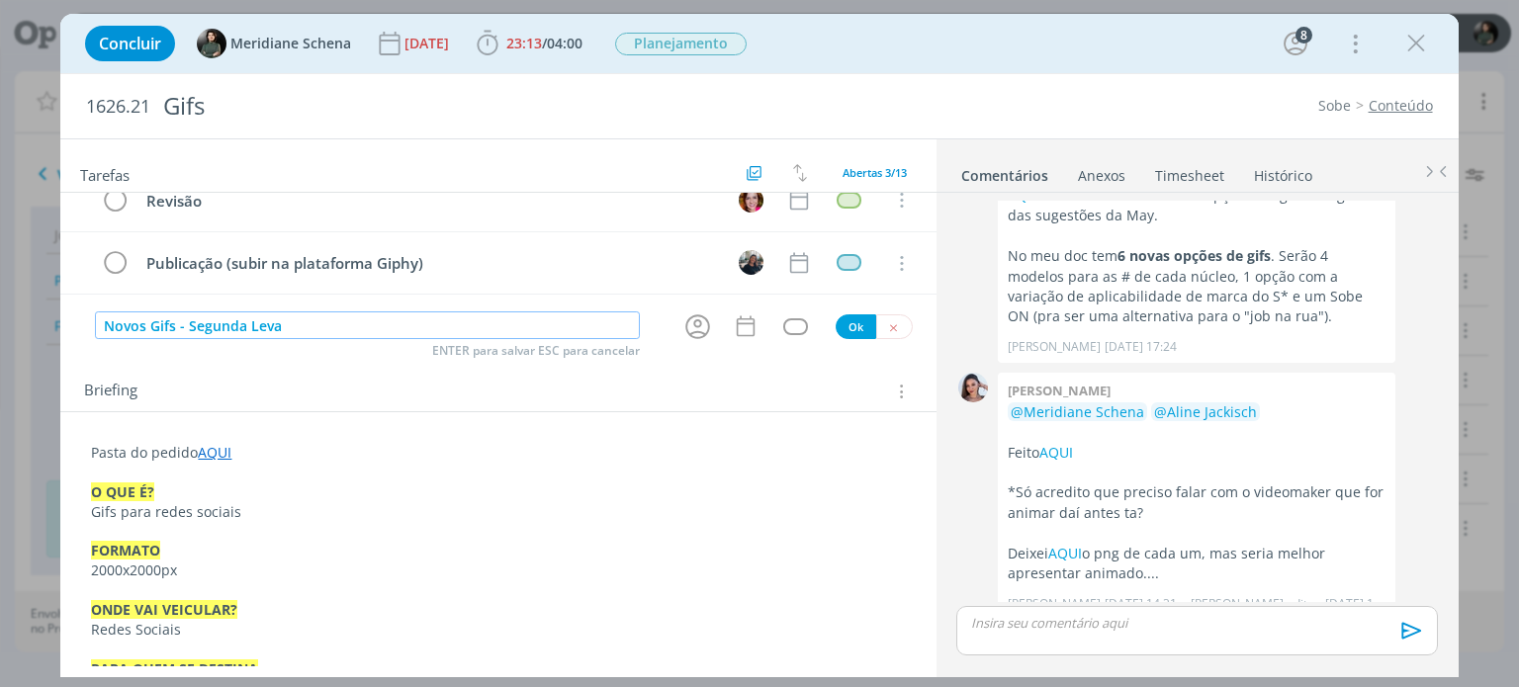
type input "Novos Gifs - Segunda Leva"
click at [289, 463] on p "dialog" at bounding box center [498, 473] width 814 height 20
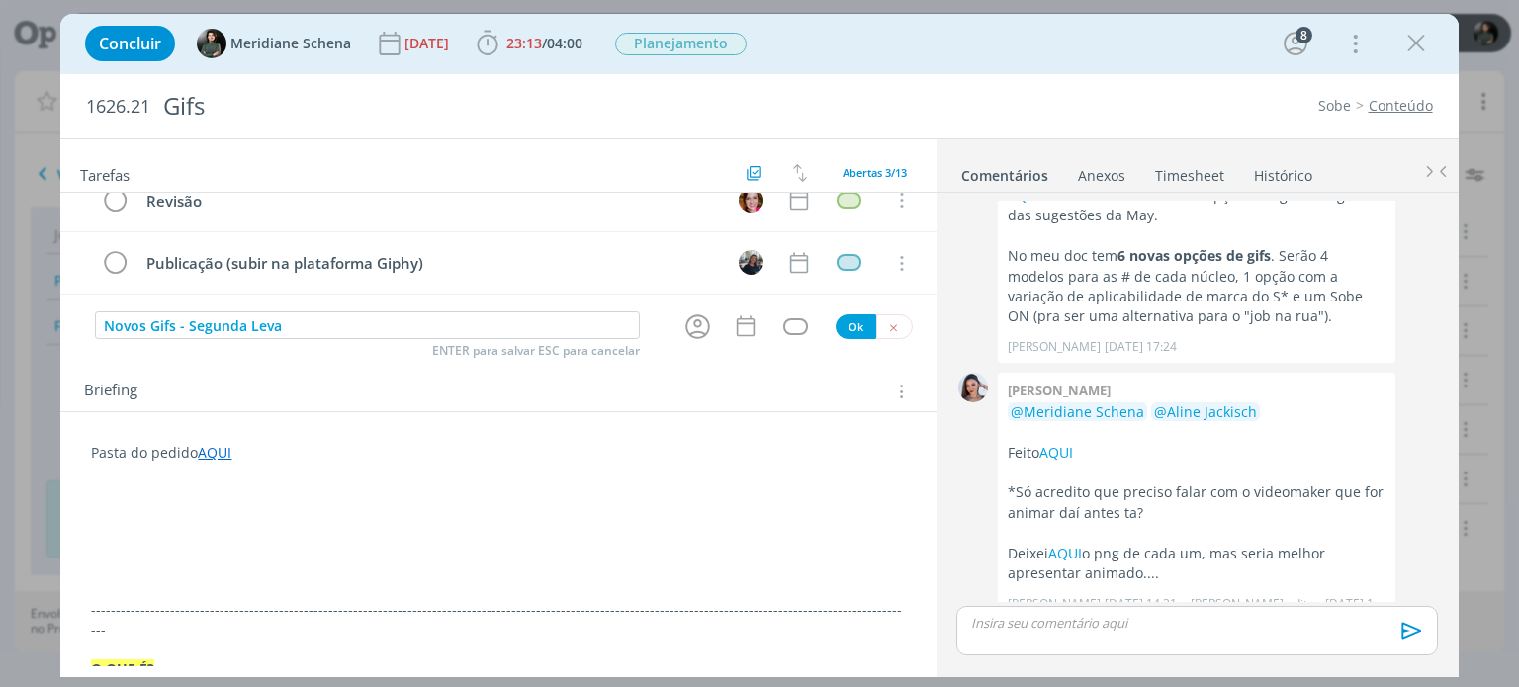
click at [130, 509] on p "dialog" at bounding box center [498, 512] width 814 height 20
drag, startPoint x: 243, startPoint y: 505, endPoint x: 87, endPoint y: 509, distance: 156.3
click at [263, 657] on icon "dialog" at bounding box center [265, 652] width 18 height 18
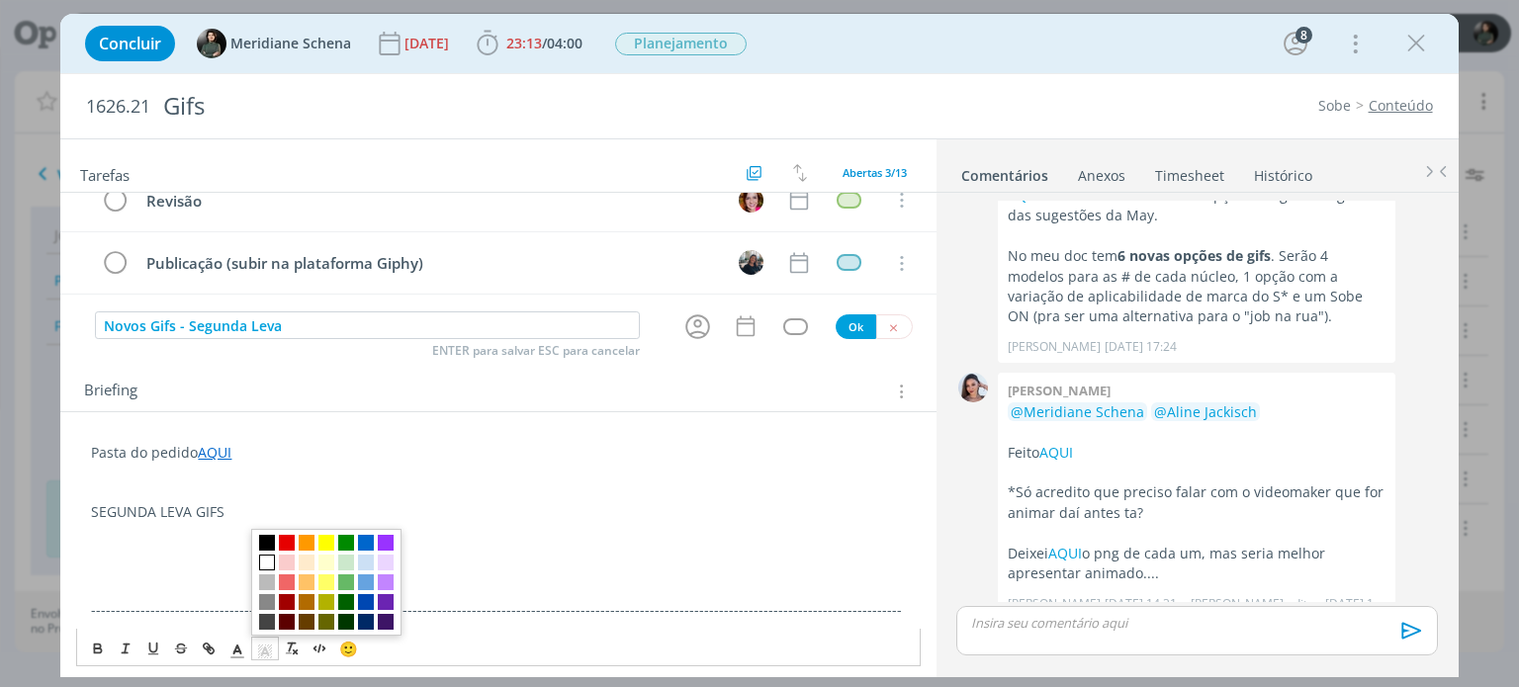
click at [259, 565] on span "dialog" at bounding box center [267, 563] width 16 height 16
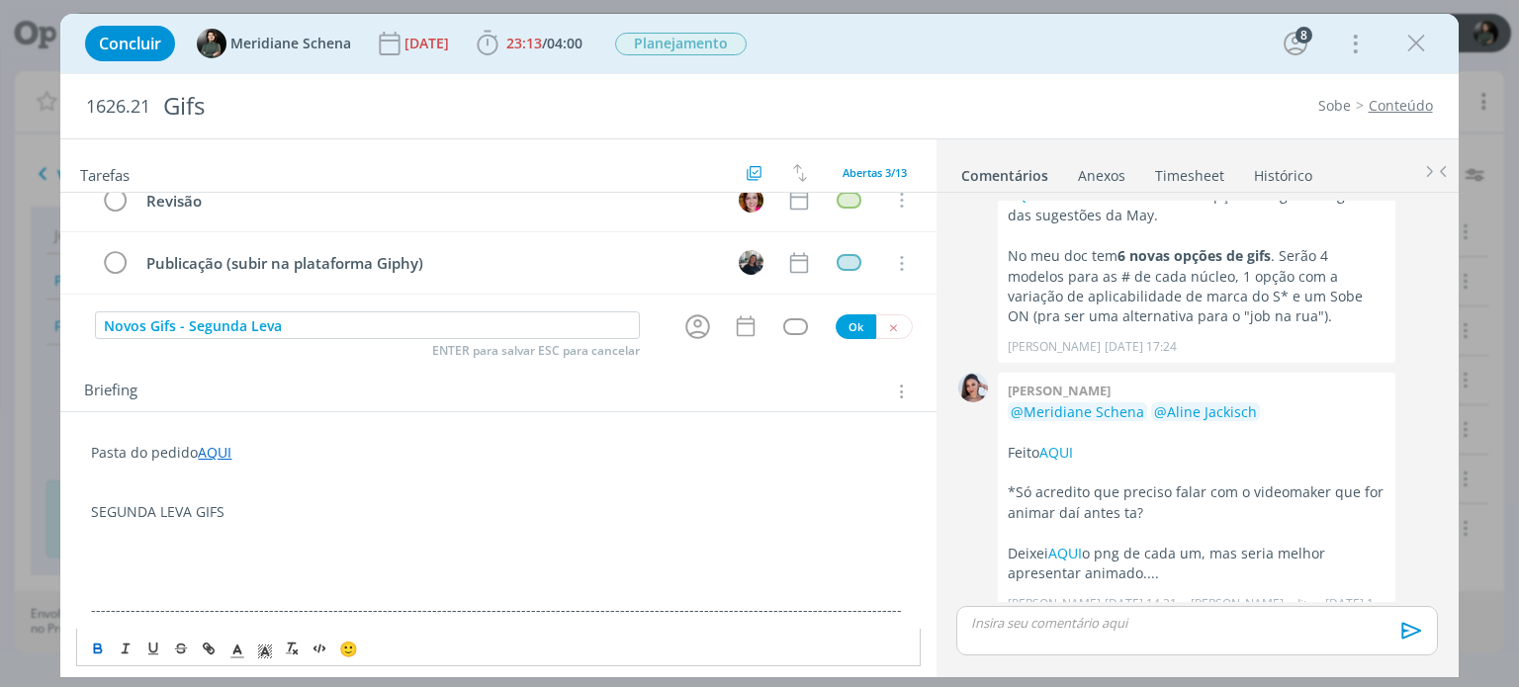
click at [92, 652] on icon "dialog" at bounding box center [98, 649] width 16 height 16
click at [234, 651] on polyline "dialog" at bounding box center [237, 650] width 7 height 8
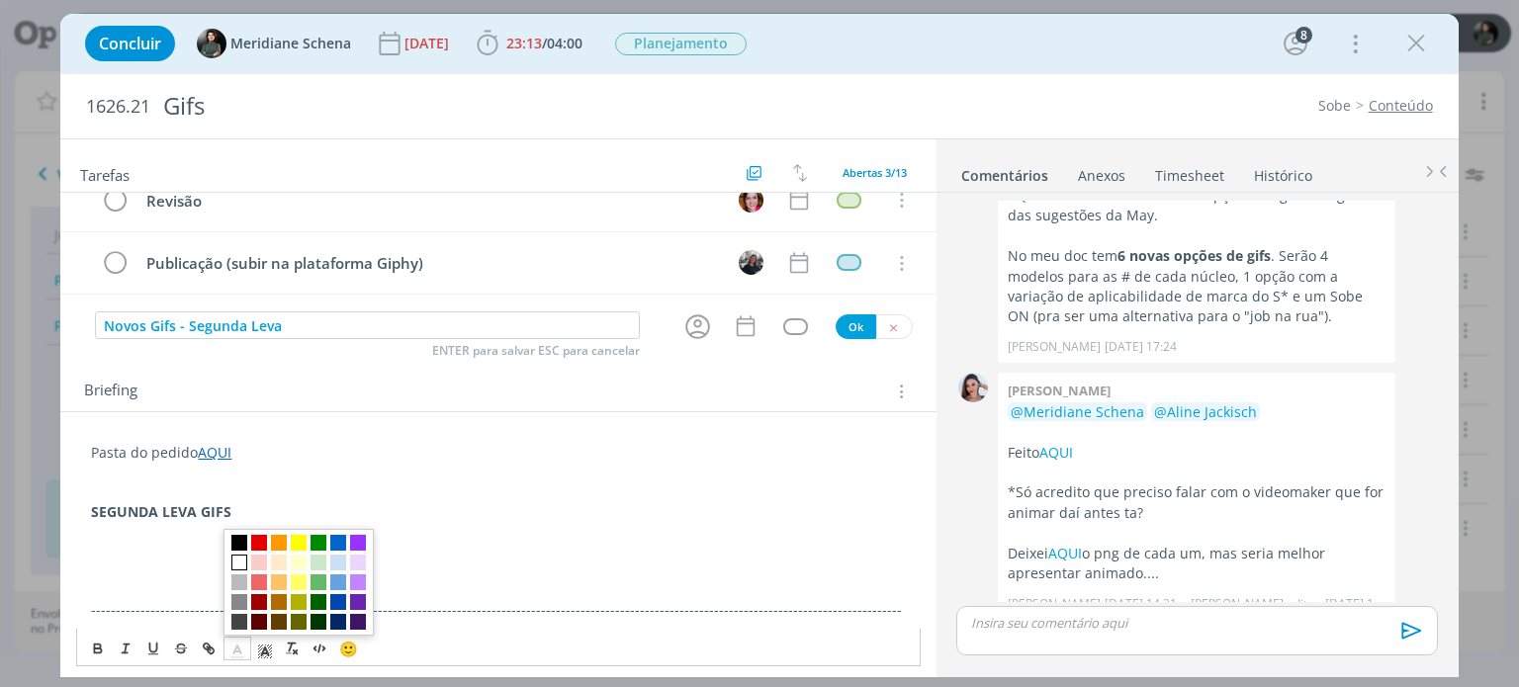
click at [236, 569] on span "dialog" at bounding box center [239, 563] width 16 height 16
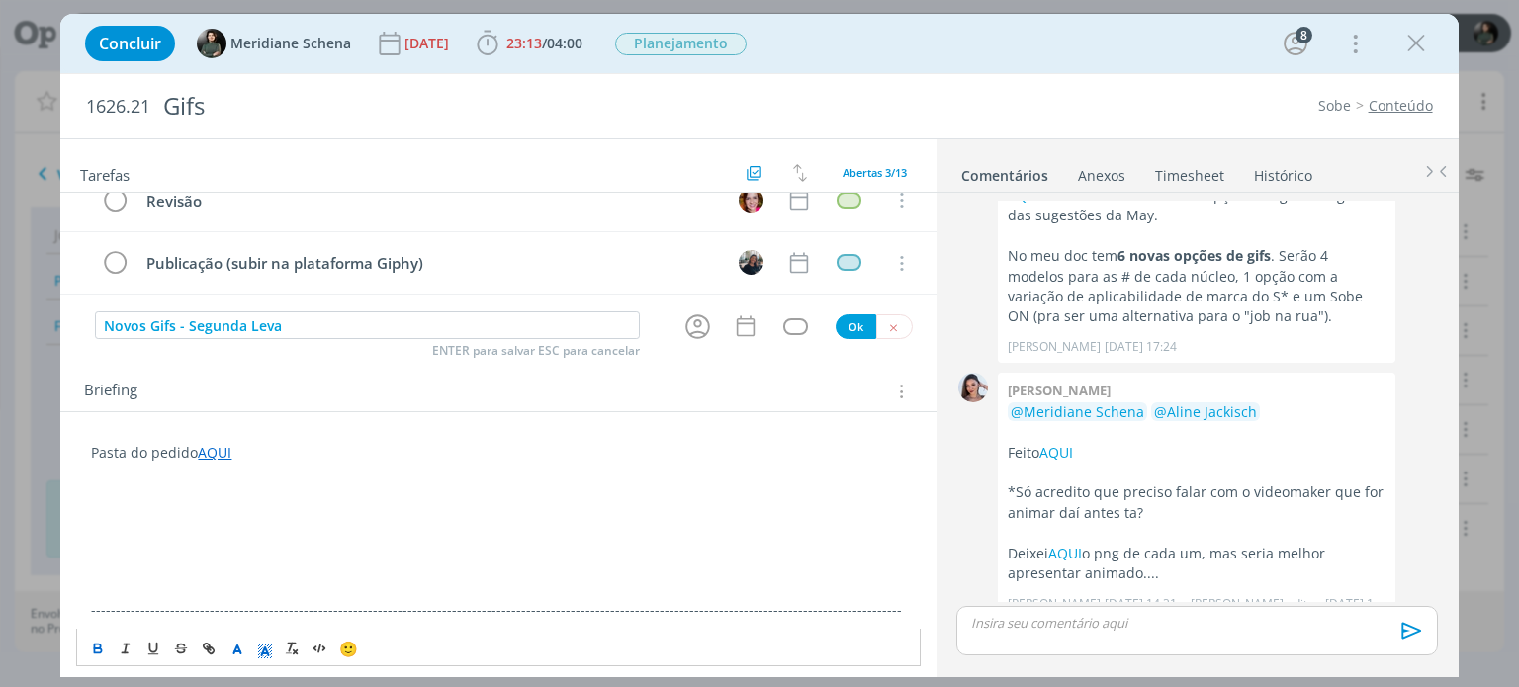
click at [261, 653] on icon "dialog" at bounding box center [265, 652] width 18 height 18
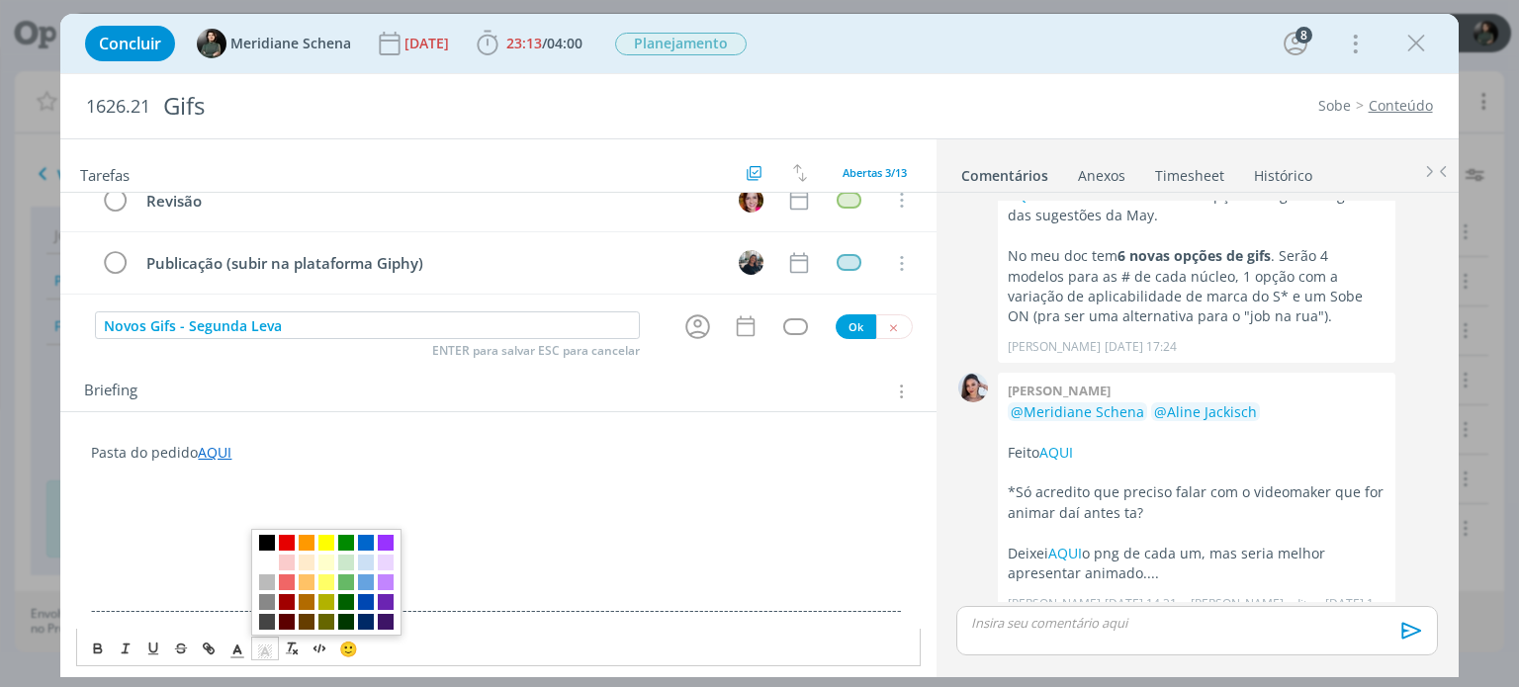
click at [264, 549] on span "dialog" at bounding box center [267, 543] width 16 height 16
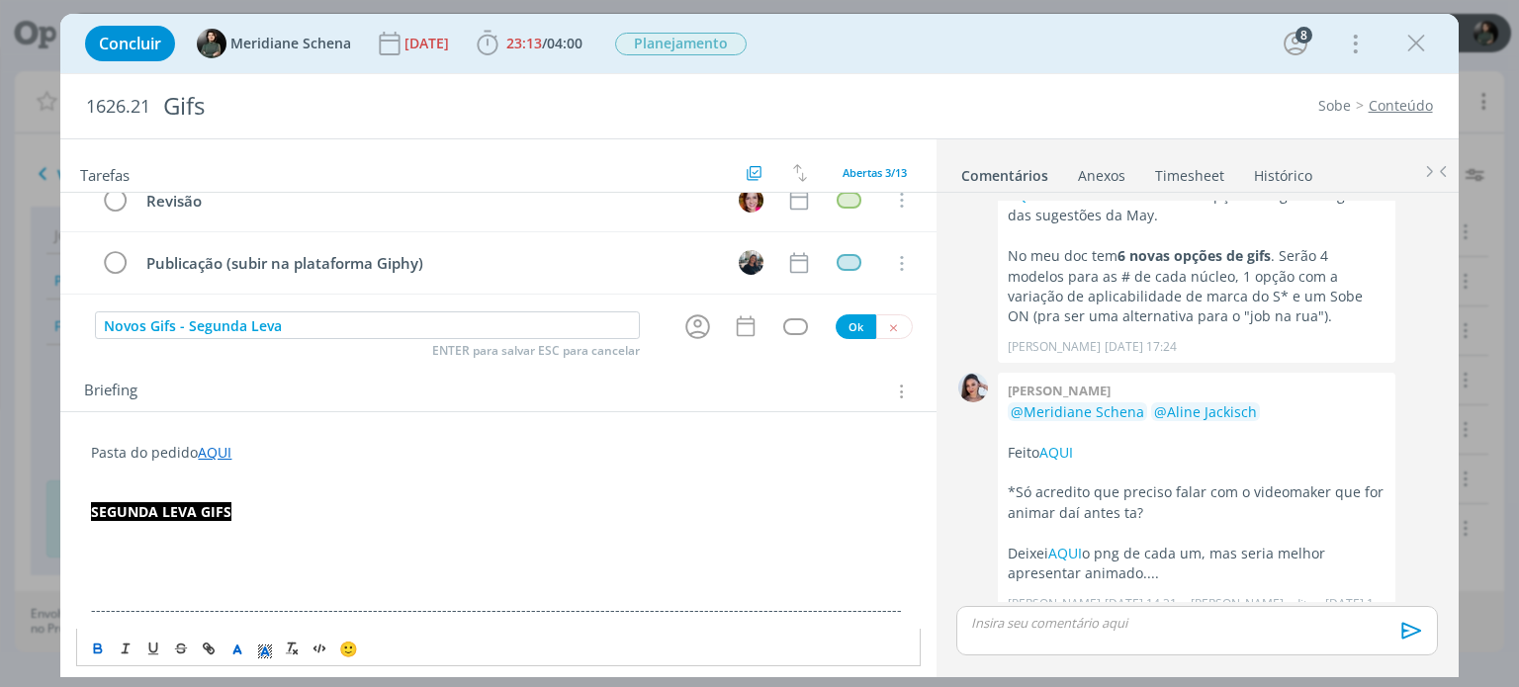
click at [250, 536] on p "dialog" at bounding box center [498, 531] width 814 height 20
click at [275, 509] on p "SEGUNDA LEVA GIFS" at bounding box center [498, 512] width 814 height 20
click at [138, 529] on p "dialog" at bounding box center [498, 531] width 814 height 20
click at [524, 29] on span "23:13 / 04:00" at bounding box center [530, 44] width 114 height 30
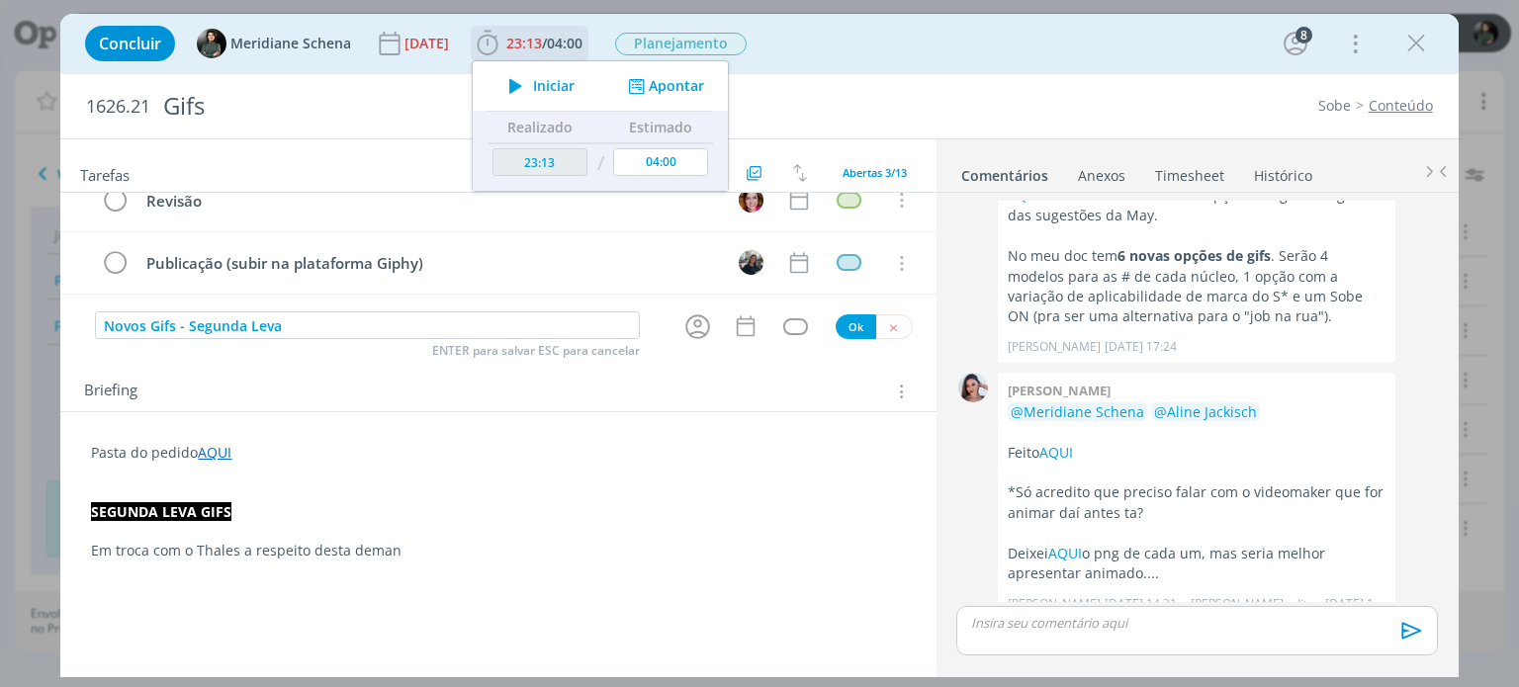
click at [575, 90] on span "Iniciar" at bounding box center [554, 86] width 42 height 14
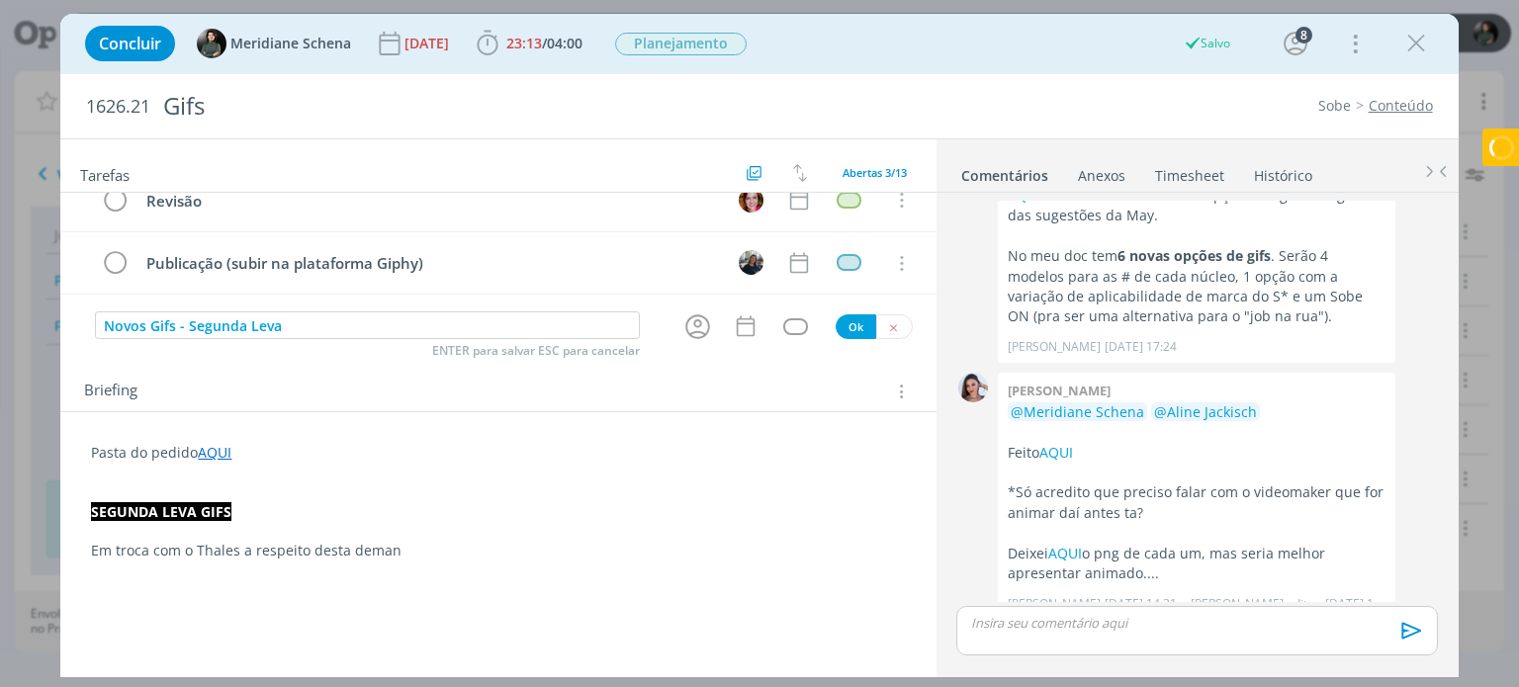
click at [427, 541] on p "Em troca com o Thales a respeito desta deman" at bounding box center [498, 551] width 814 height 20
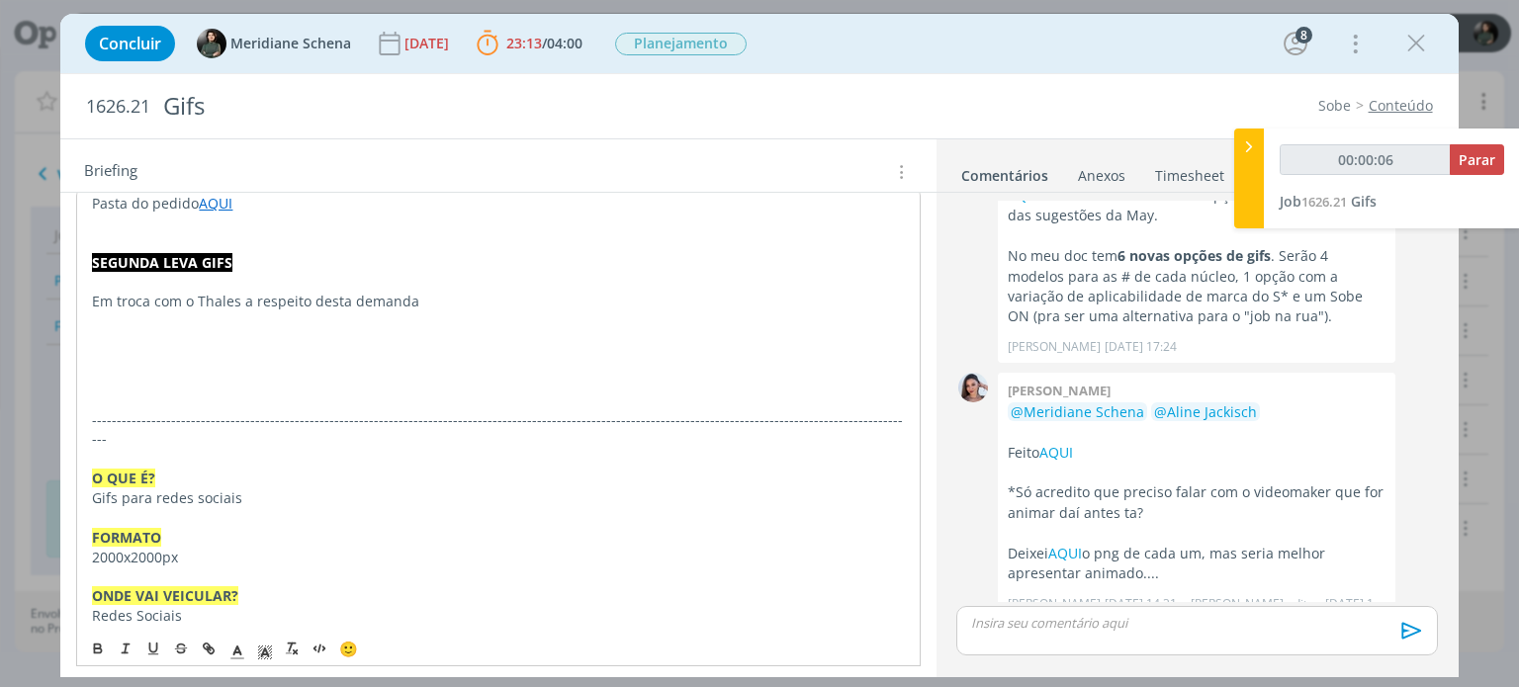
scroll to position [340, 0]
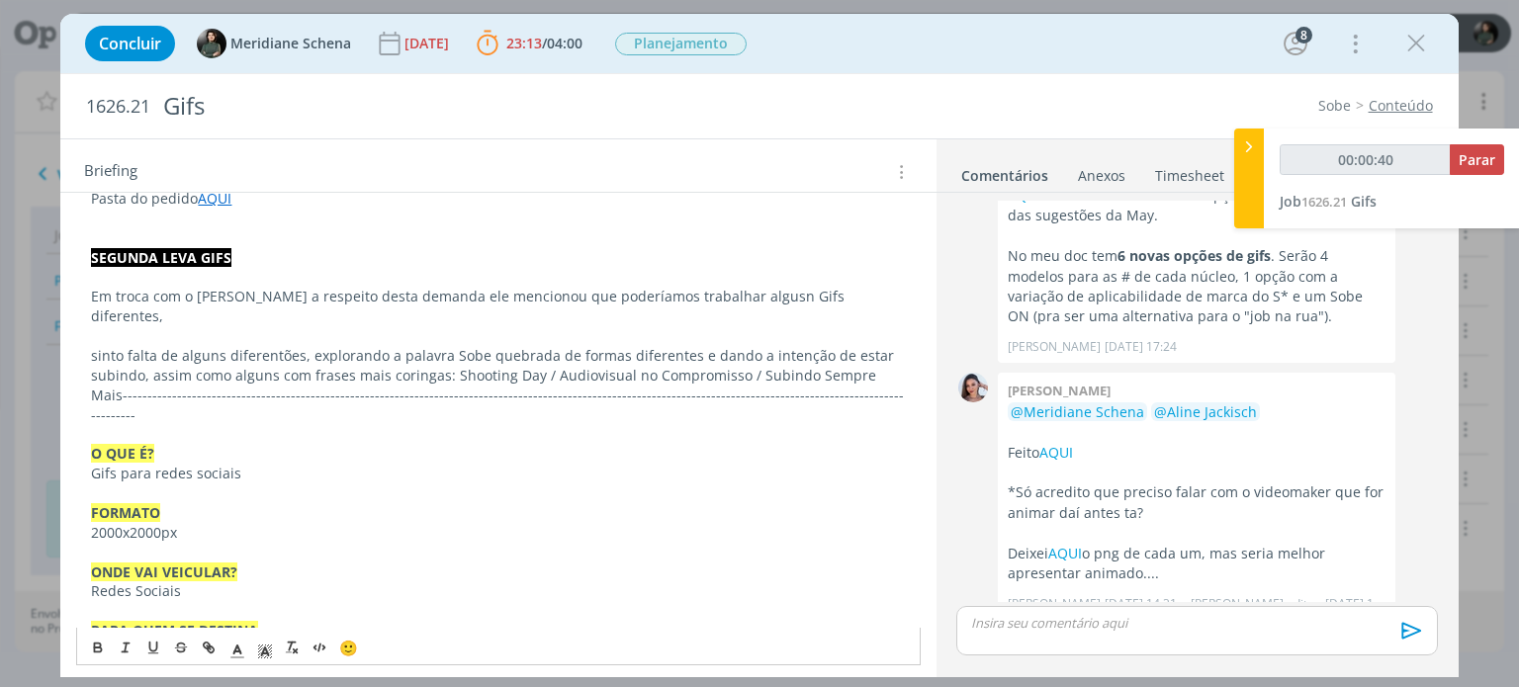
click at [306, 346] on p "sinto falta de alguns diferentões, explorando a palavra Sobe quebrada de formas…" at bounding box center [498, 385] width 814 height 79
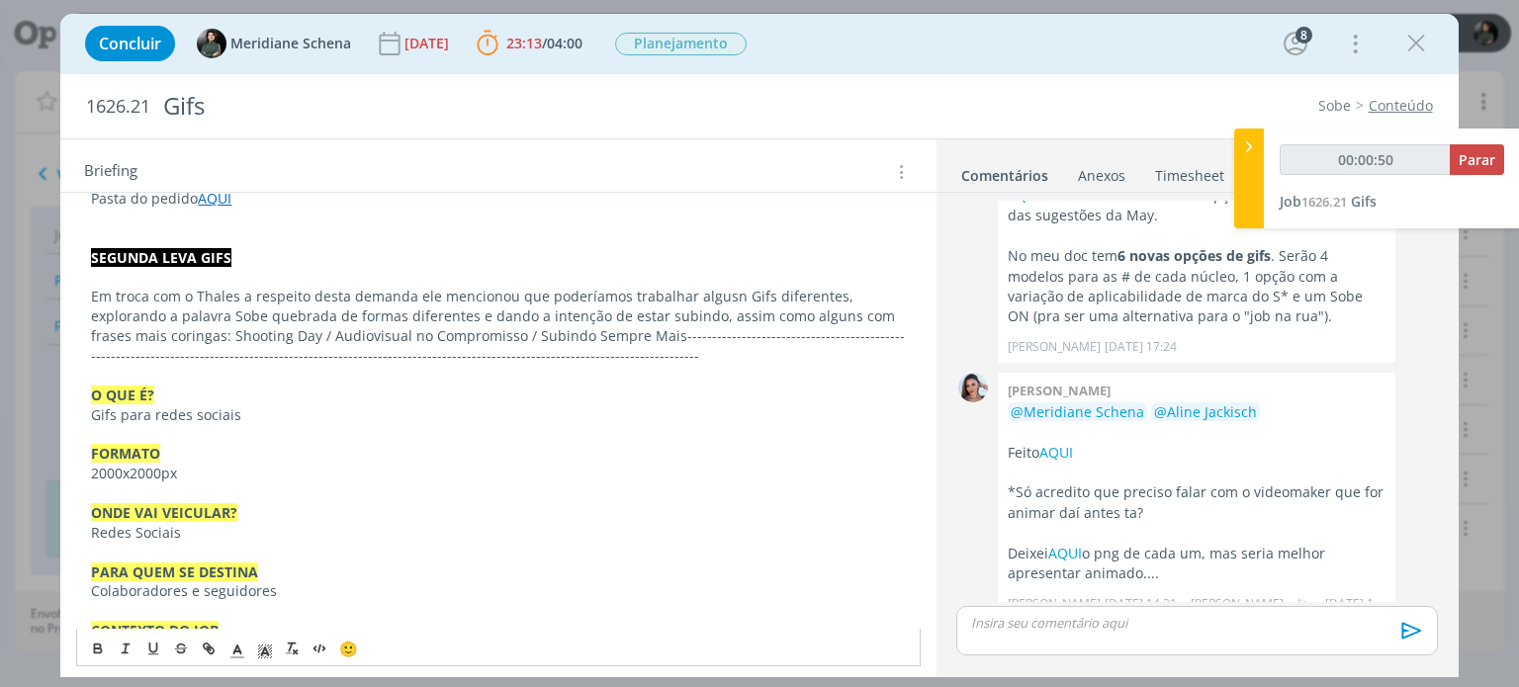
click at [836, 218] on p "dialog" at bounding box center [498, 219] width 814 height 20
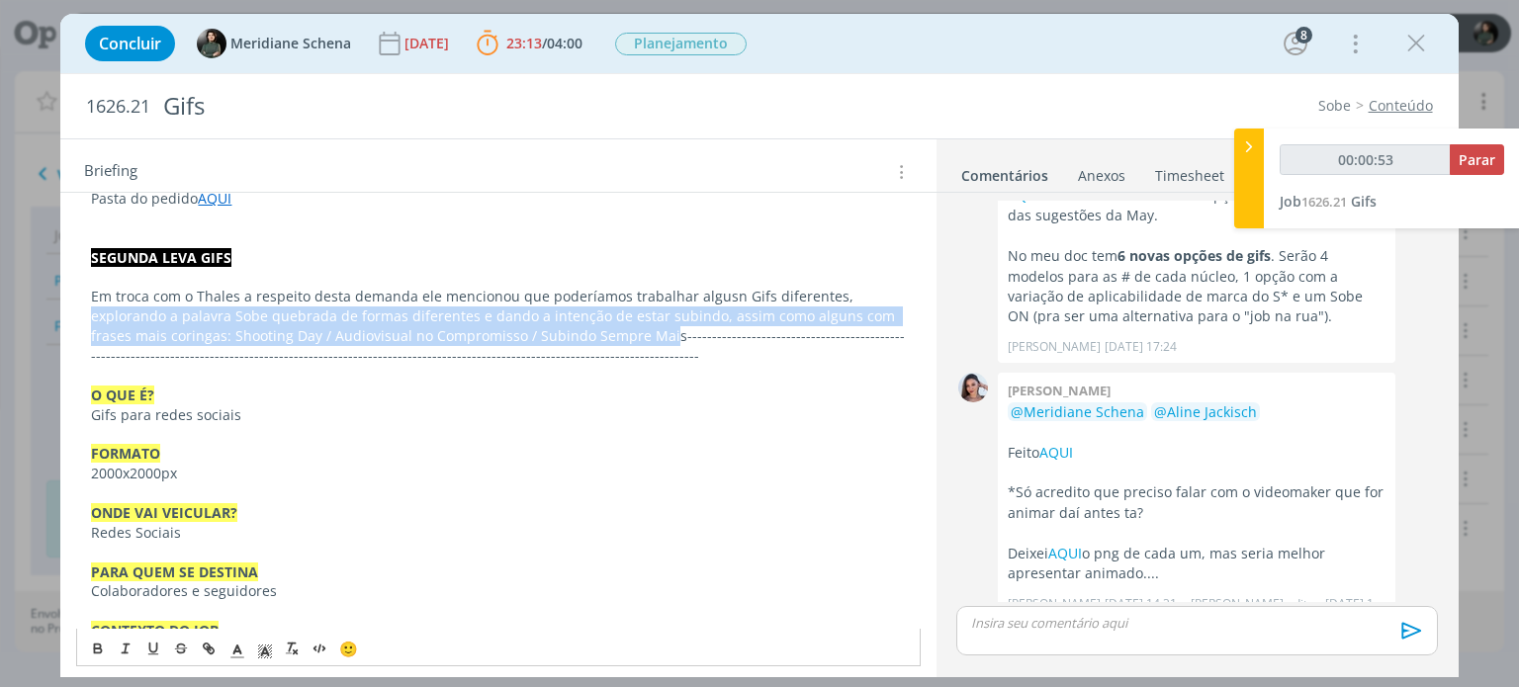
drag, startPoint x: 833, startPoint y: 291, endPoint x: 641, endPoint y: 343, distance: 198.9
click at [628, 325] on p "Em troca com o Thales a respeito desta demanda ele mencionou que poderíamos tra…" at bounding box center [498, 326] width 814 height 79
click at [790, 311] on p "Em troca com o Thales a respeito desta demanda ele mencionou que poderíamos tra…" at bounding box center [498, 326] width 814 height 79
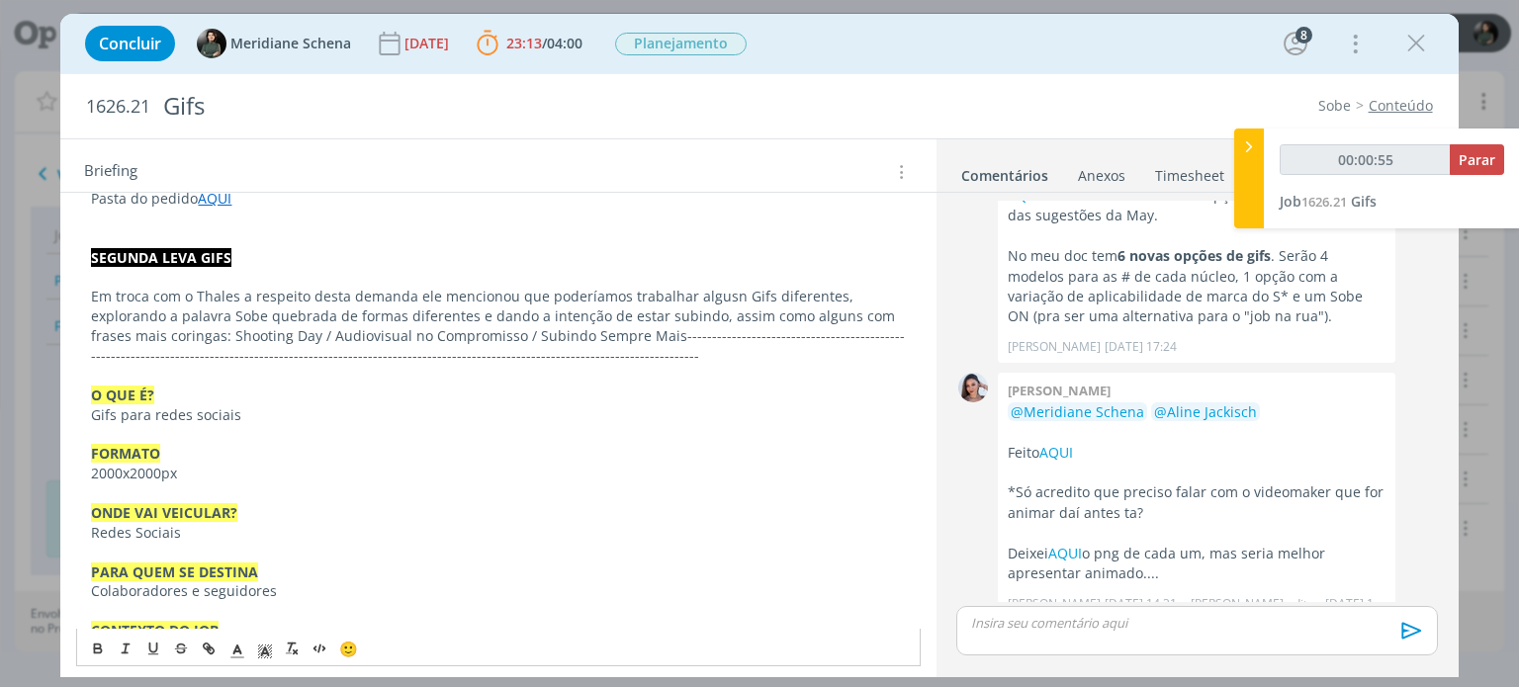
click at [834, 297] on p "Em troca com o Thales a respeito desta demanda ele mencionou que poderíamos tra…" at bounding box center [498, 326] width 814 height 79
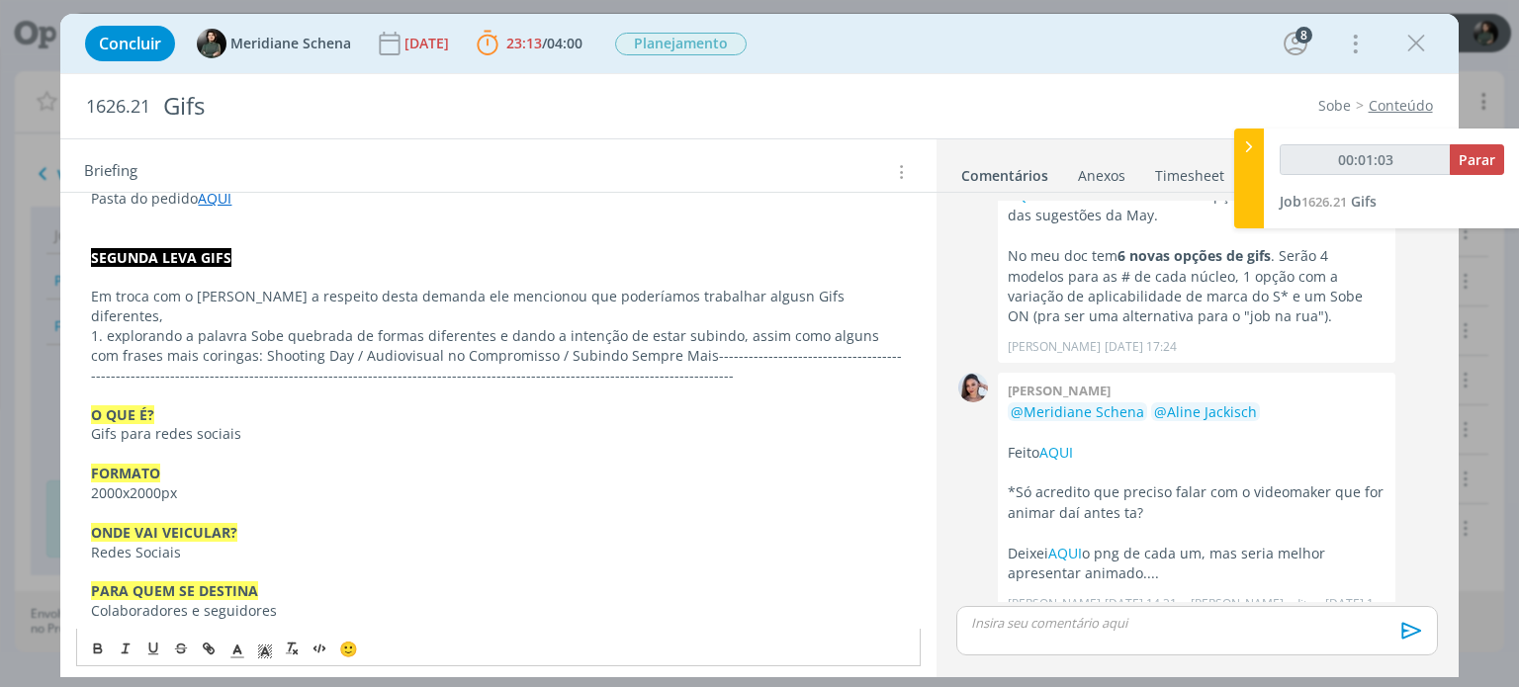
click at [728, 326] on p "1. explorando a palavra Sobe quebrada de formas diferentes e dando a intenção d…" at bounding box center [498, 355] width 814 height 59
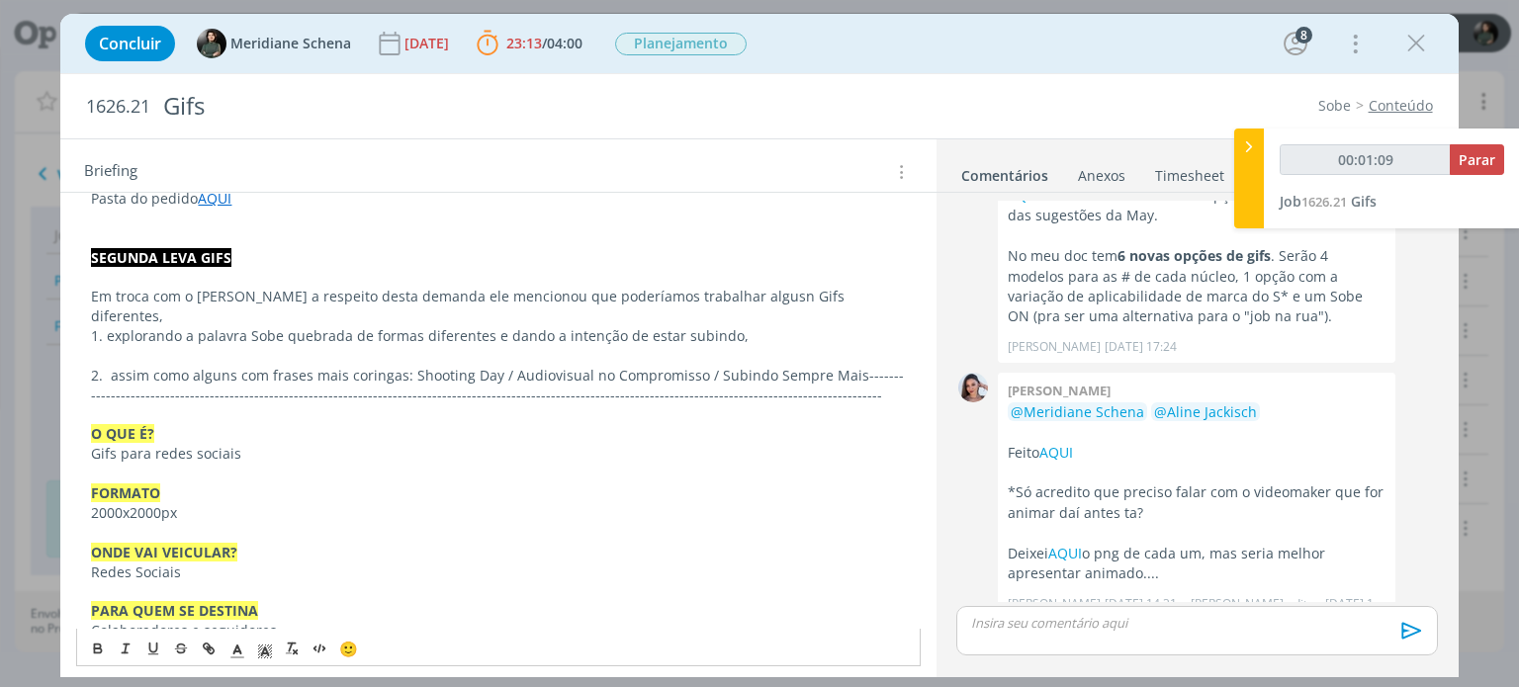
click at [873, 287] on p "Em troca com o Thales a respeito desta demanda ele mencionou que poderíamos tra…" at bounding box center [498, 307] width 814 height 40
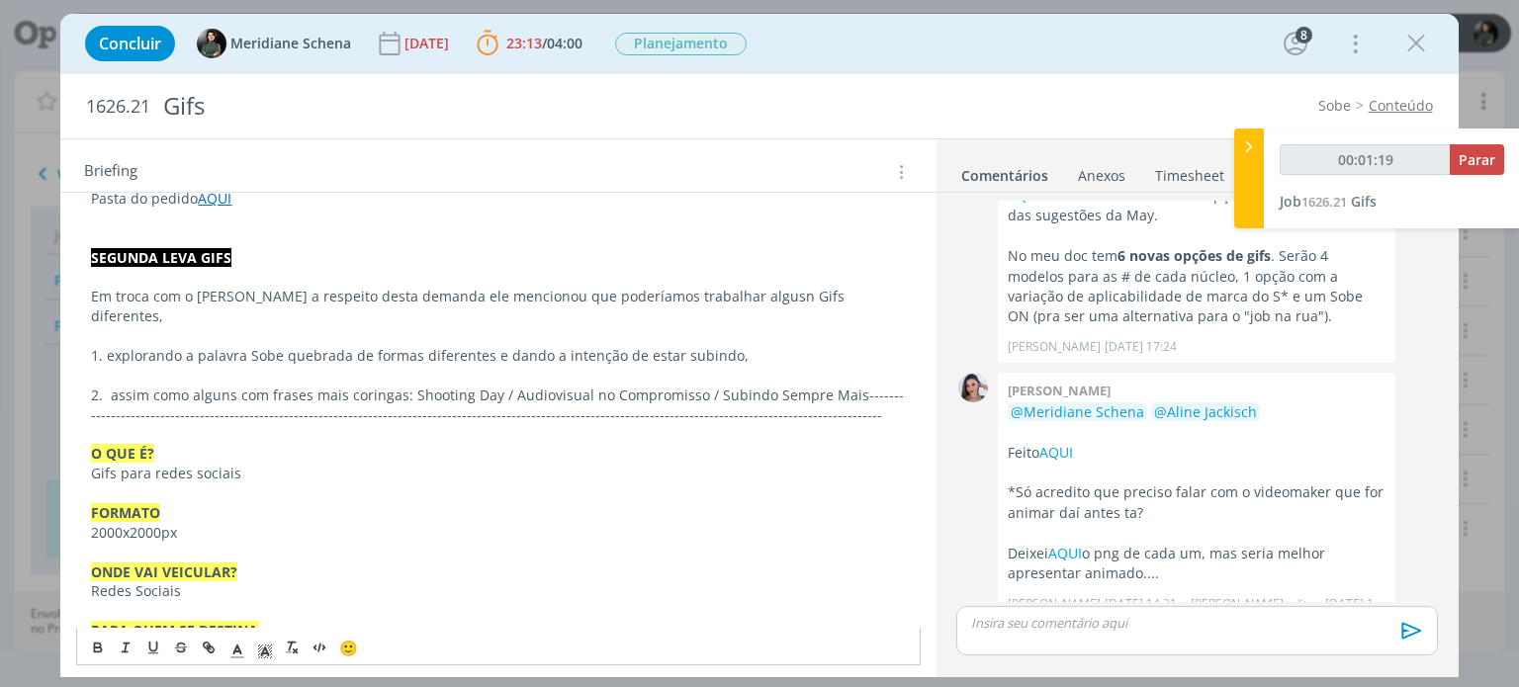
click at [728, 346] on p "1. explorando a palavra Sobe quebrada de formas diferentes e dando a intenção d…" at bounding box center [498, 356] width 814 height 20
click at [192, 386] on p "2. assim como alguns com frases mais coringas: Shooting Day / Audiovisual no Co…" at bounding box center [498, 406] width 814 height 40
click at [767, 386] on p "2. Alguns com frases mais coringas: Shooting Day / Audiovisual no Compromisso /…" at bounding box center [498, 406] width 814 height 40
click at [903, 376] on div "Pasta do pedido AQUI SEGUNDA LEVA GIFS Em troca com o Thales a respeito desta d…" at bounding box center [497, 700] width 843 height 1036
click at [812, 386] on p "2. Alguns com frases mais coringas: Shooting Day / Audiovisual no Compromisso /…" at bounding box center [498, 396] width 814 height 20
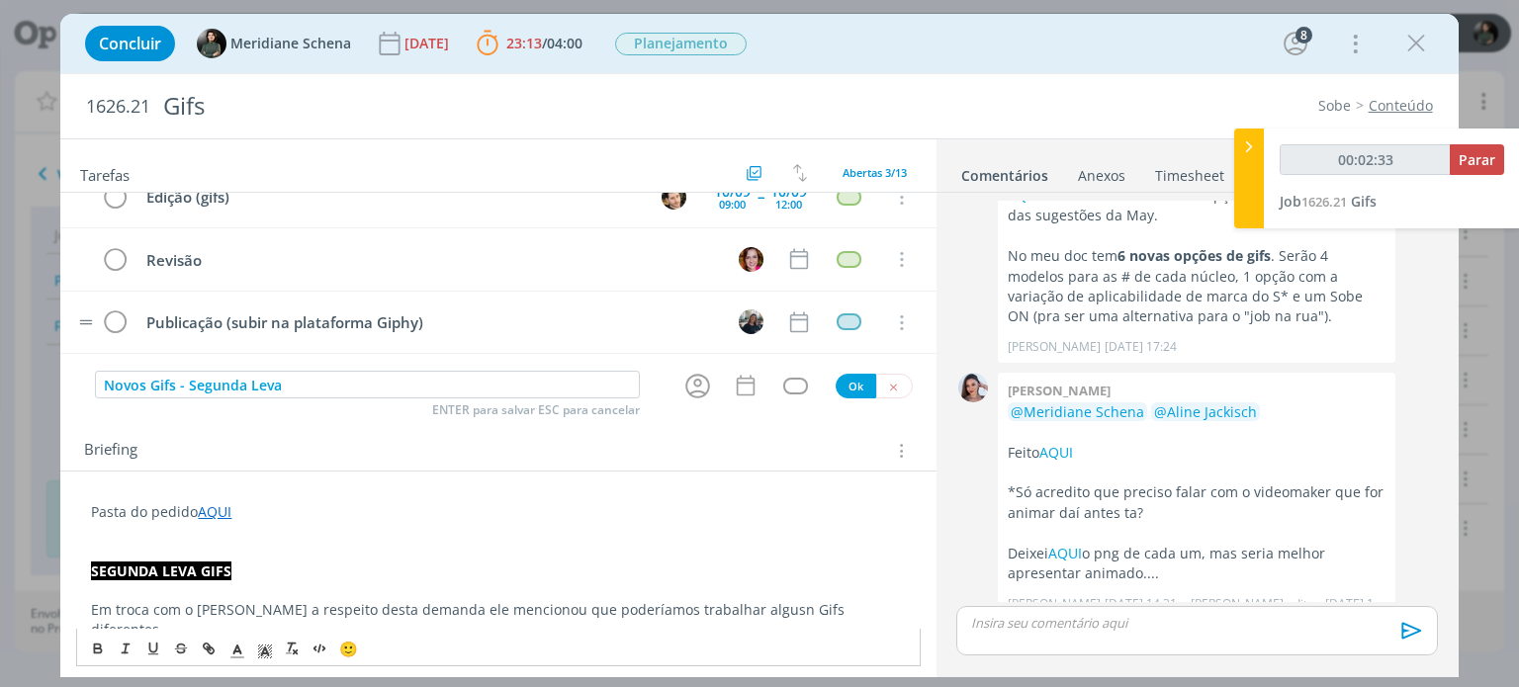
scroll to position [0, 0]
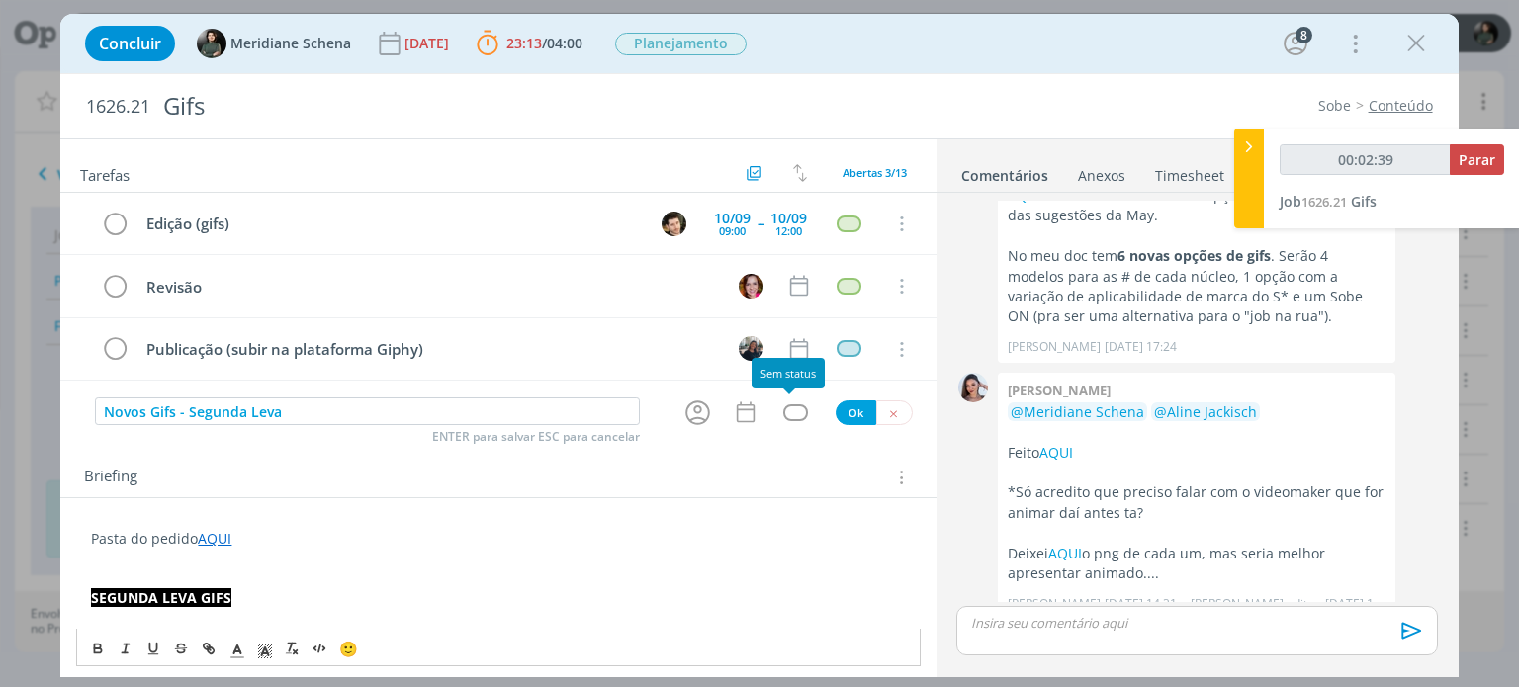
click at [794, 416] on div "dialog" at bounding box center [795, 412] width 25 height 17
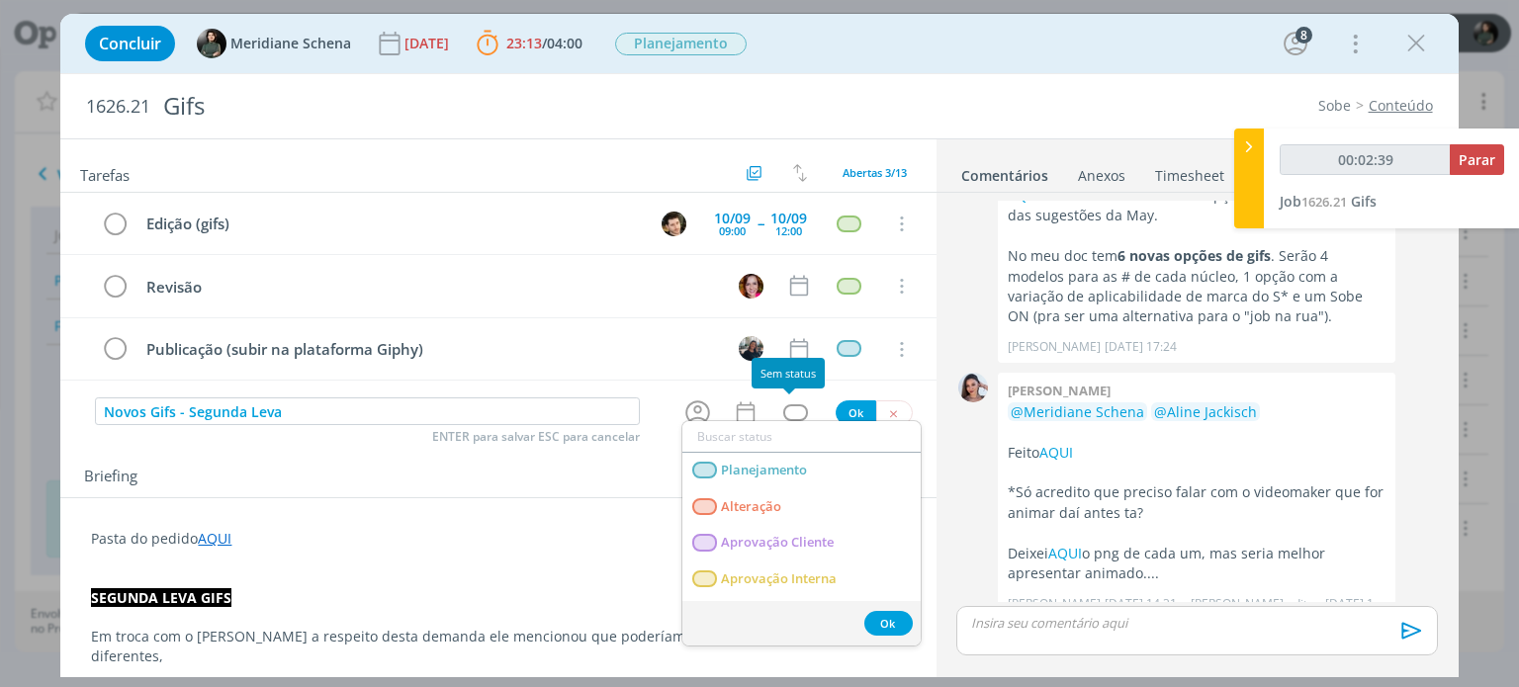
type input "00:02:40"
type input "c"
type input "00:02:41"
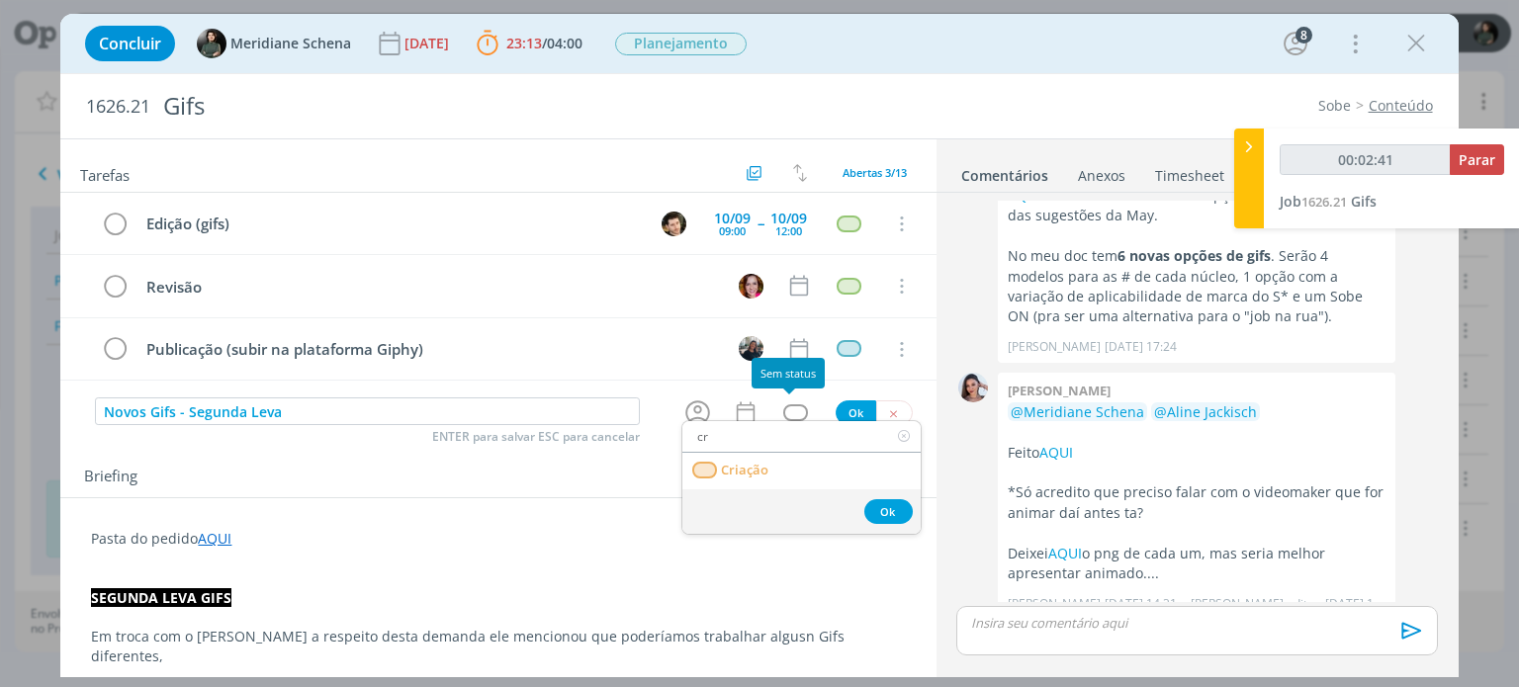
type input "cri"
type input "00:02:42"
type input "cri"
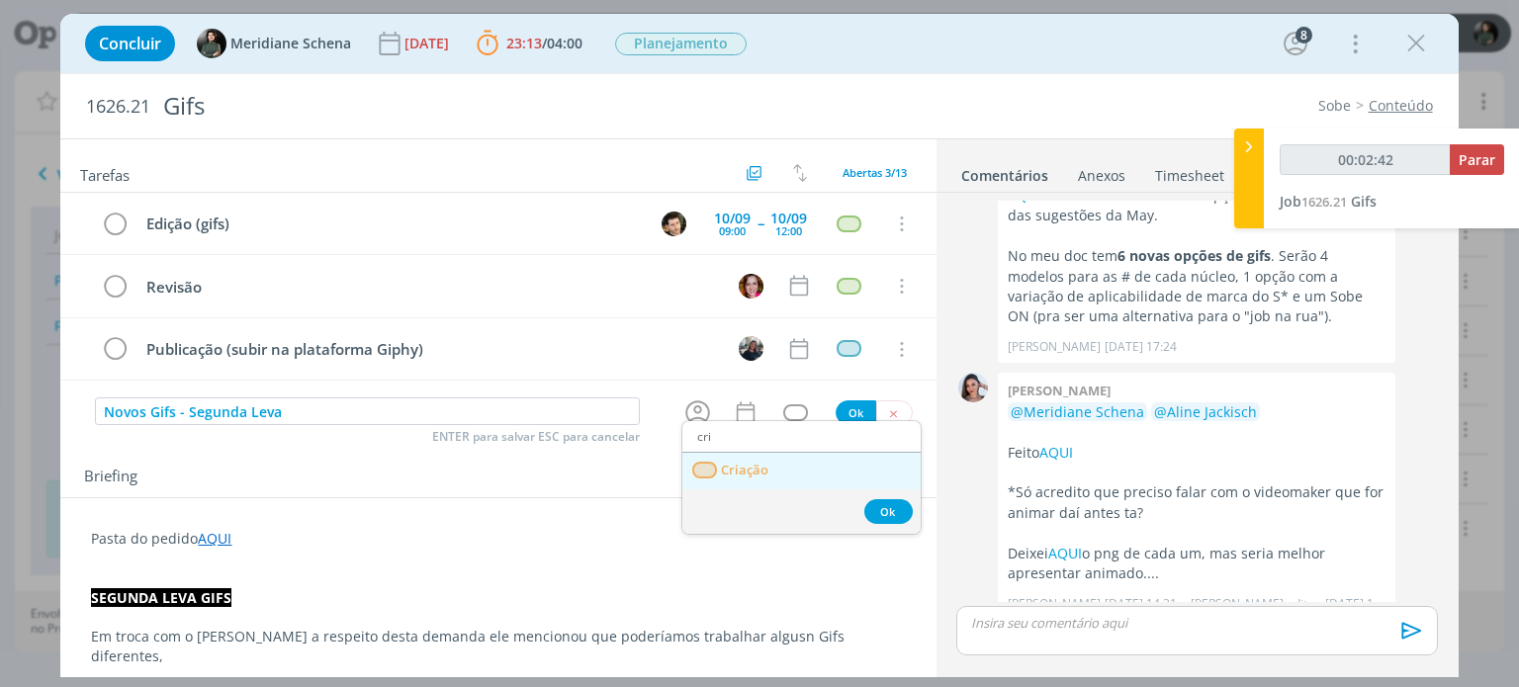
click at [748, 477] on link "Criação" at bounding box center [801, 471] width 238 height 37
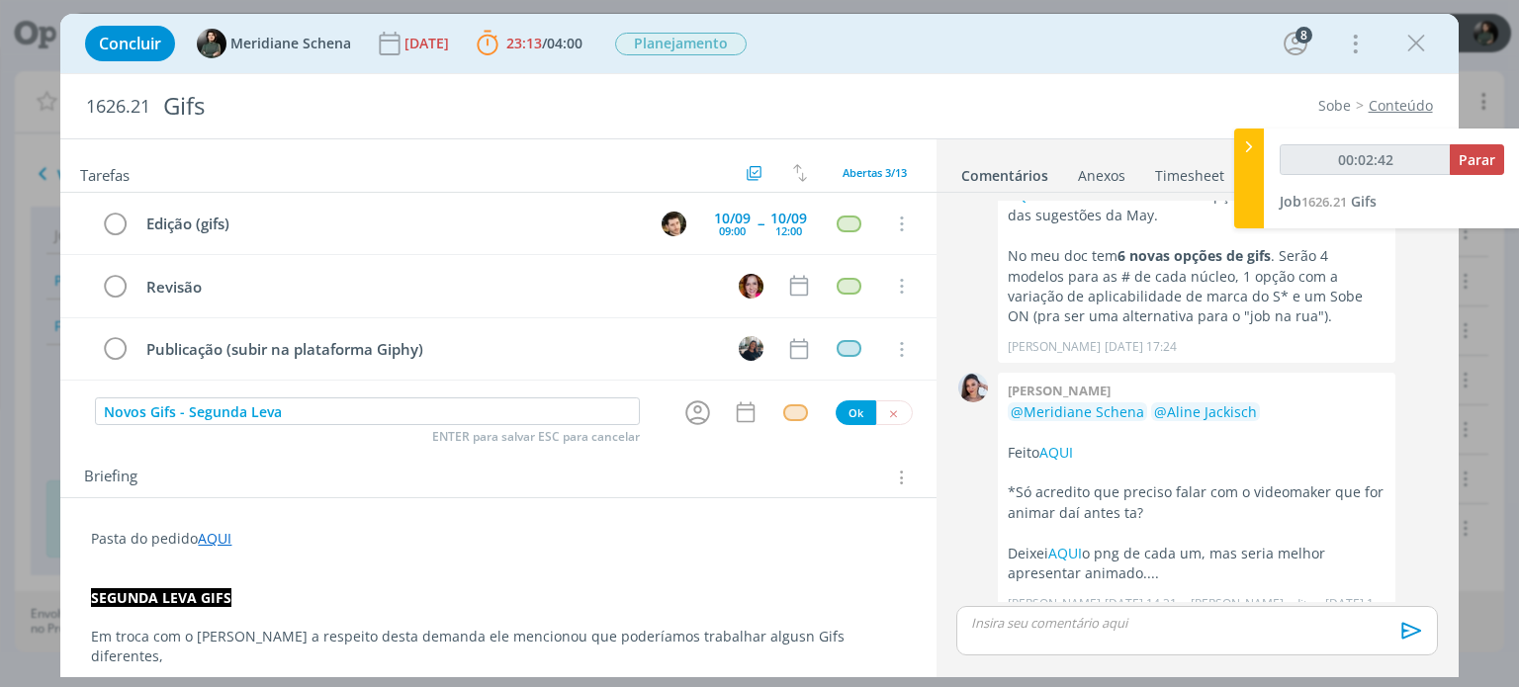
type input "00:02:43"
click at [846, 410] on button "Ok" at bounding box center [856, 412] width 41 height 25
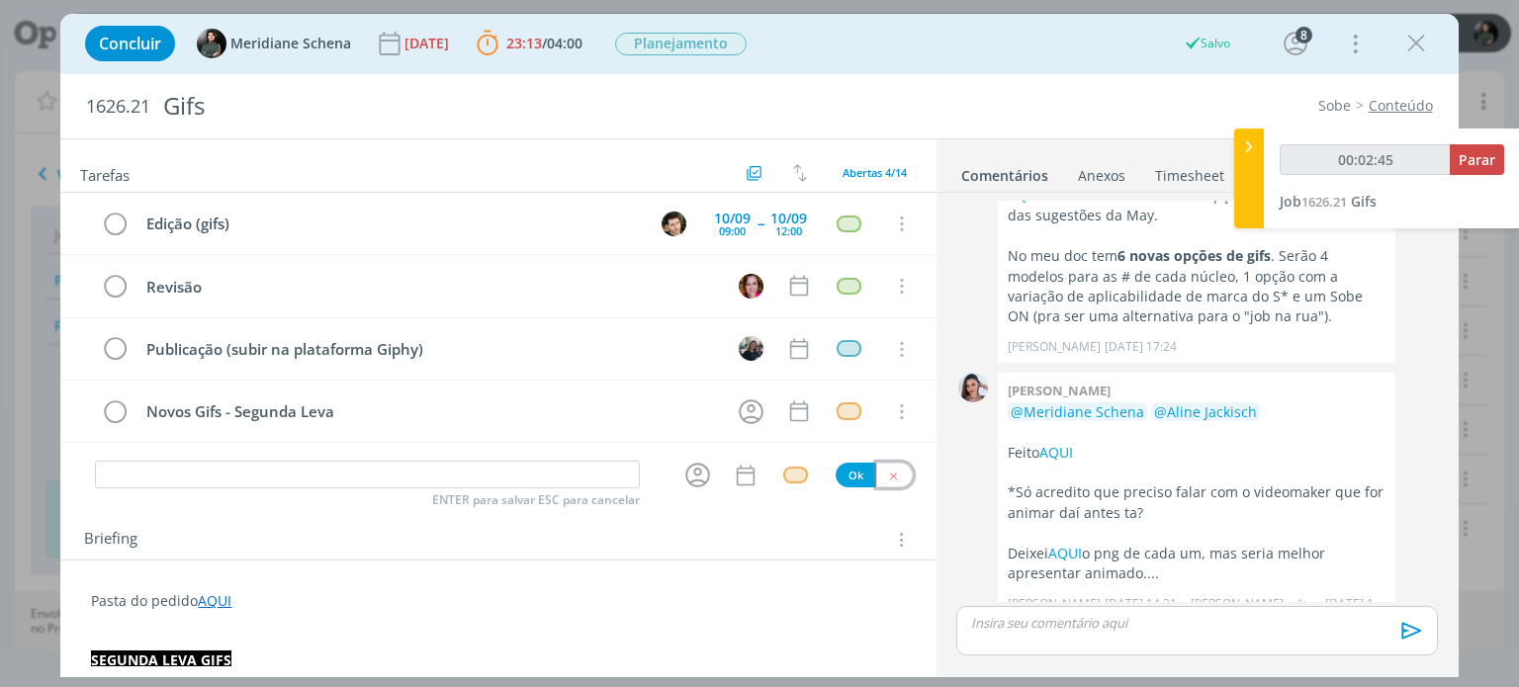
click at [887, 475] on icon "dialog" at bounding box center [893, 476] width 13 height 13
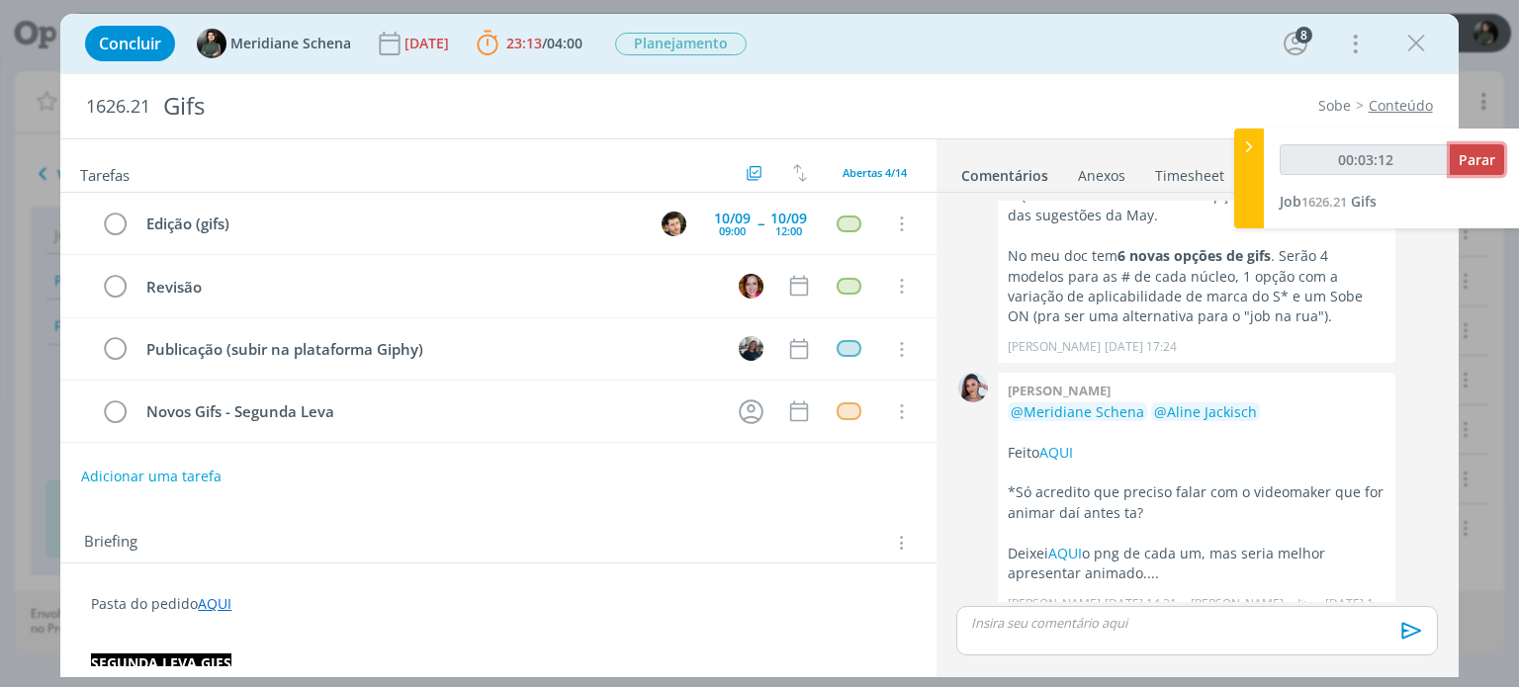
click at [1463, 159] on span "Parar" at bounding box center [1477, 159] width 37 height 19
type input "00:04:00"
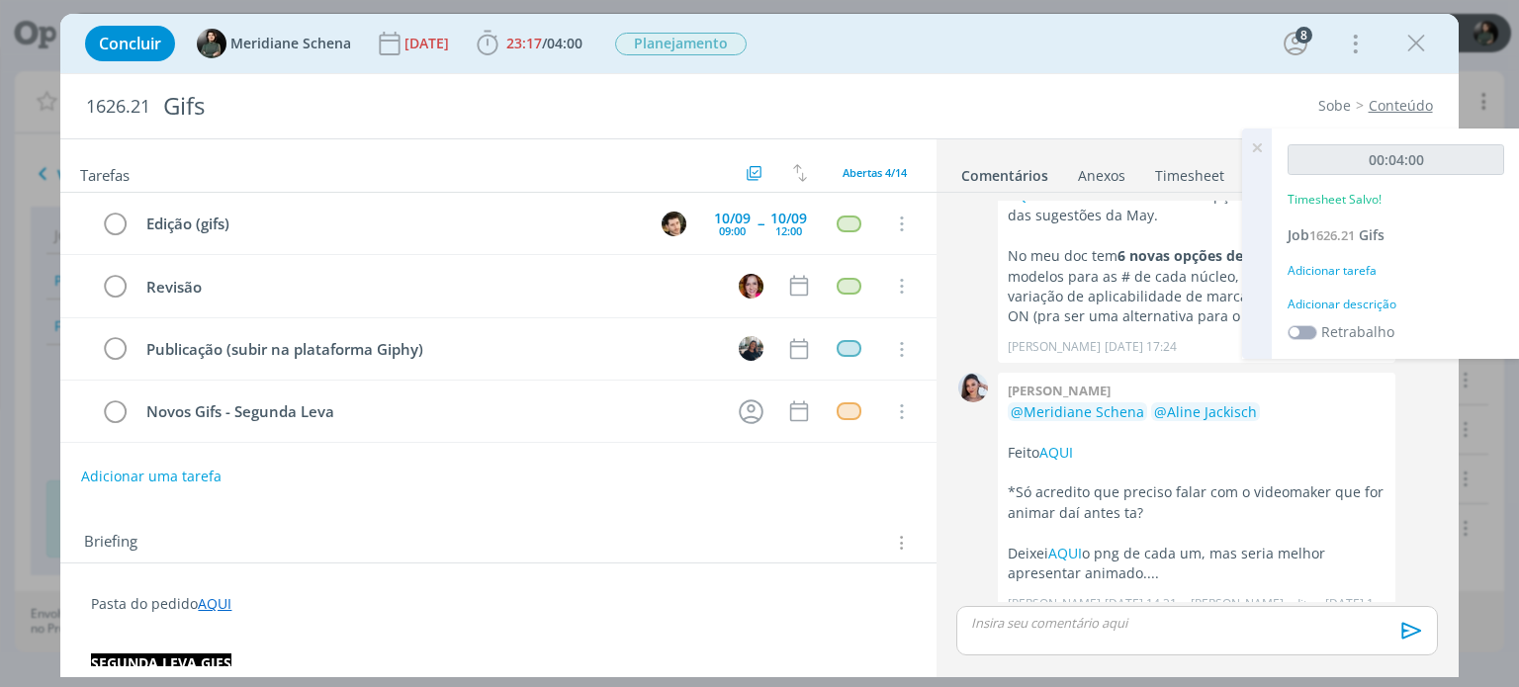
click at [1341, 304] on div "Adicionar descrição" at bounding box center [1395, 305] width 217 height 18
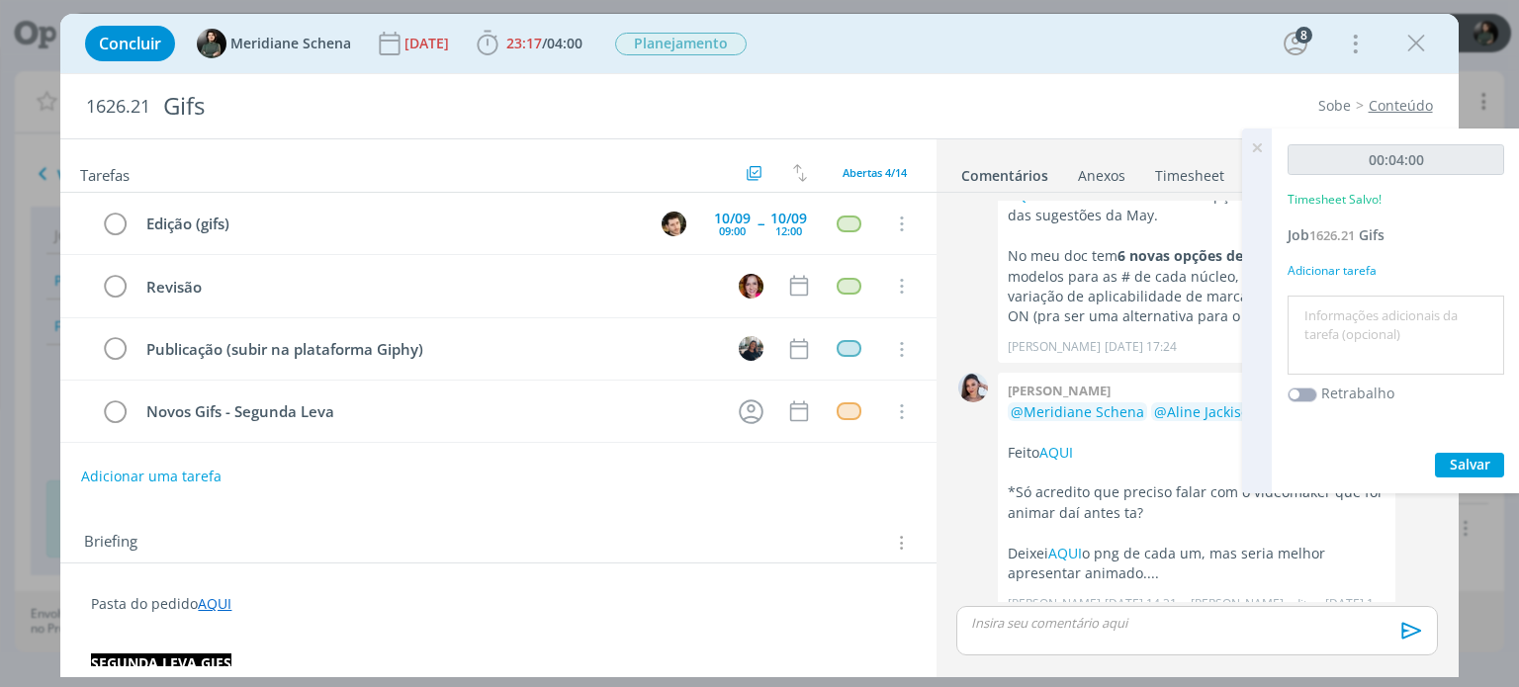
click at [1341, 304] on textarea at bounding box center [1395, 336] width 207 height 70
type textarea "organização da demanda para segunda leva de GIfs"
click at [1480, 455] on span "Salvar" at bounding box center [1470, 464] width 41 height 19
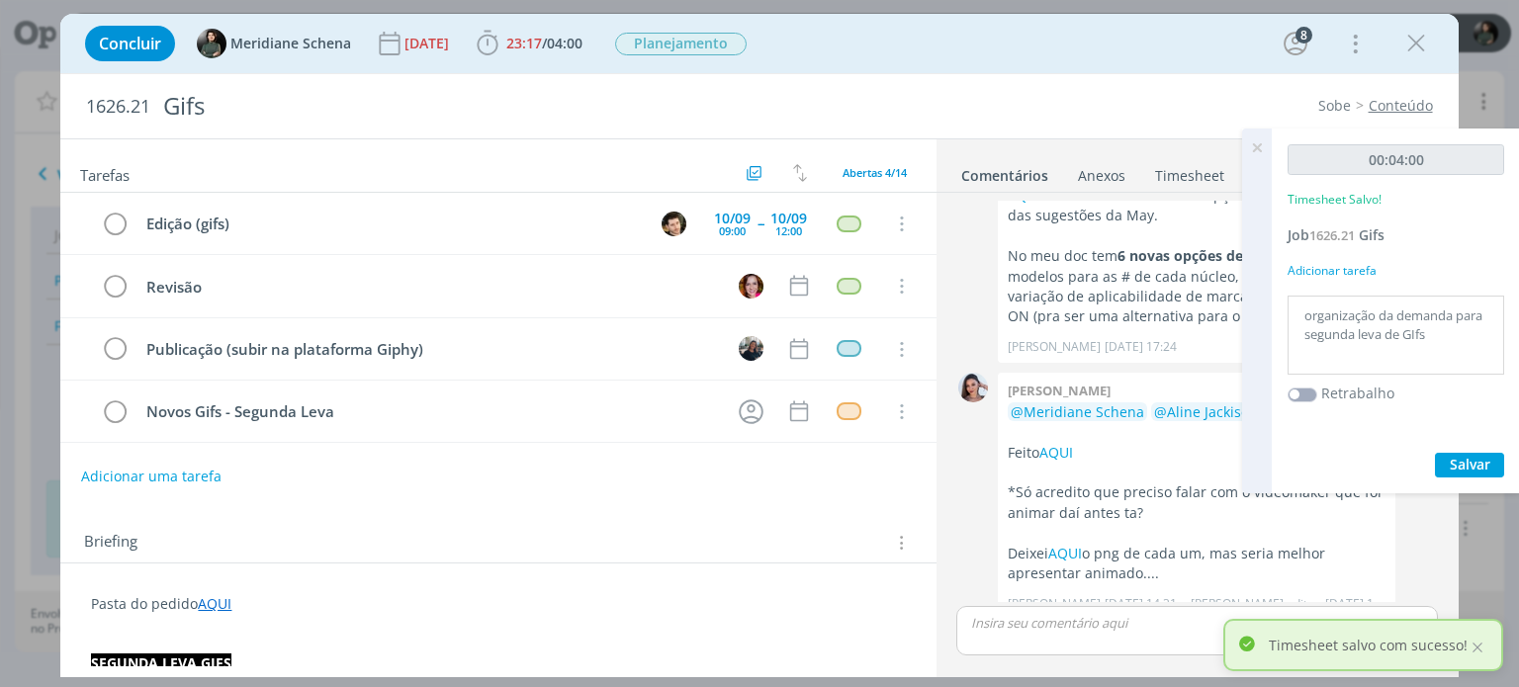
drag, startPoint x: 1256, startPoint y: 149, endPoint x: 1248, endPoint y: 157, distance: 11.2
click at [1256, 149] on icon at bounding box center [1257, 148] width 36 height 39
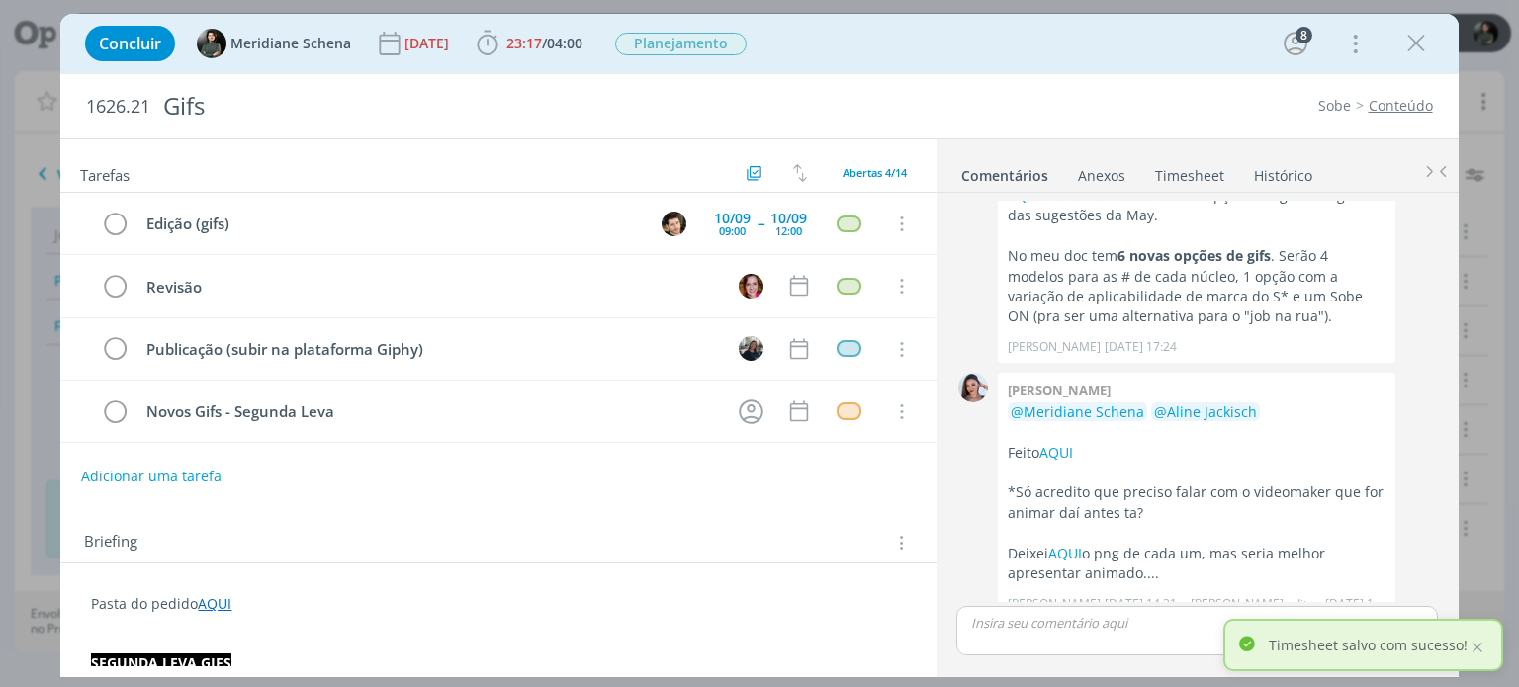
click at [1169, 181] on link "Timesheet" at bounding box center [1189, 171] width 71 height 29
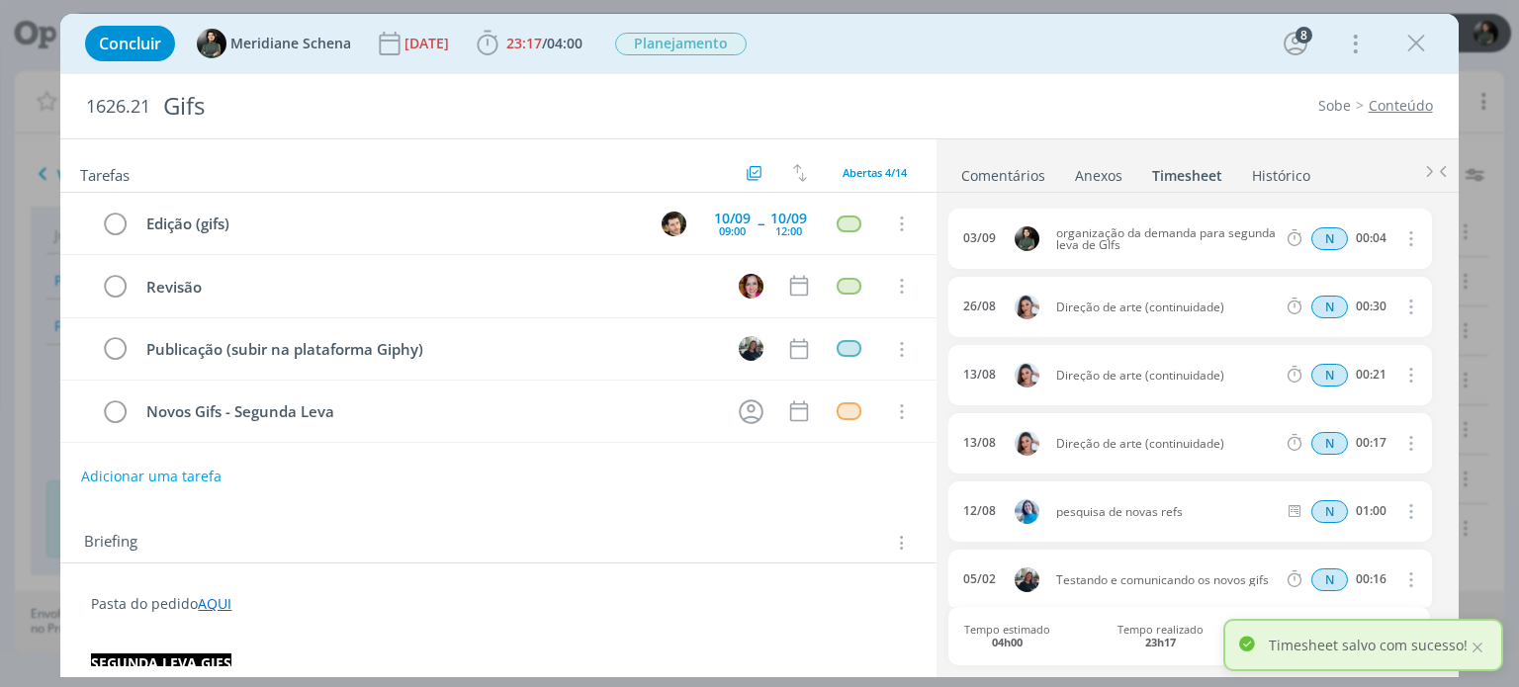
click at [1398, 240] on icon "dialog" at bounding box center [1409, 238] width 22 height 24
click at [1343, 299] on link "Editar" at bounding box center [1354, 304] width 156 height 32
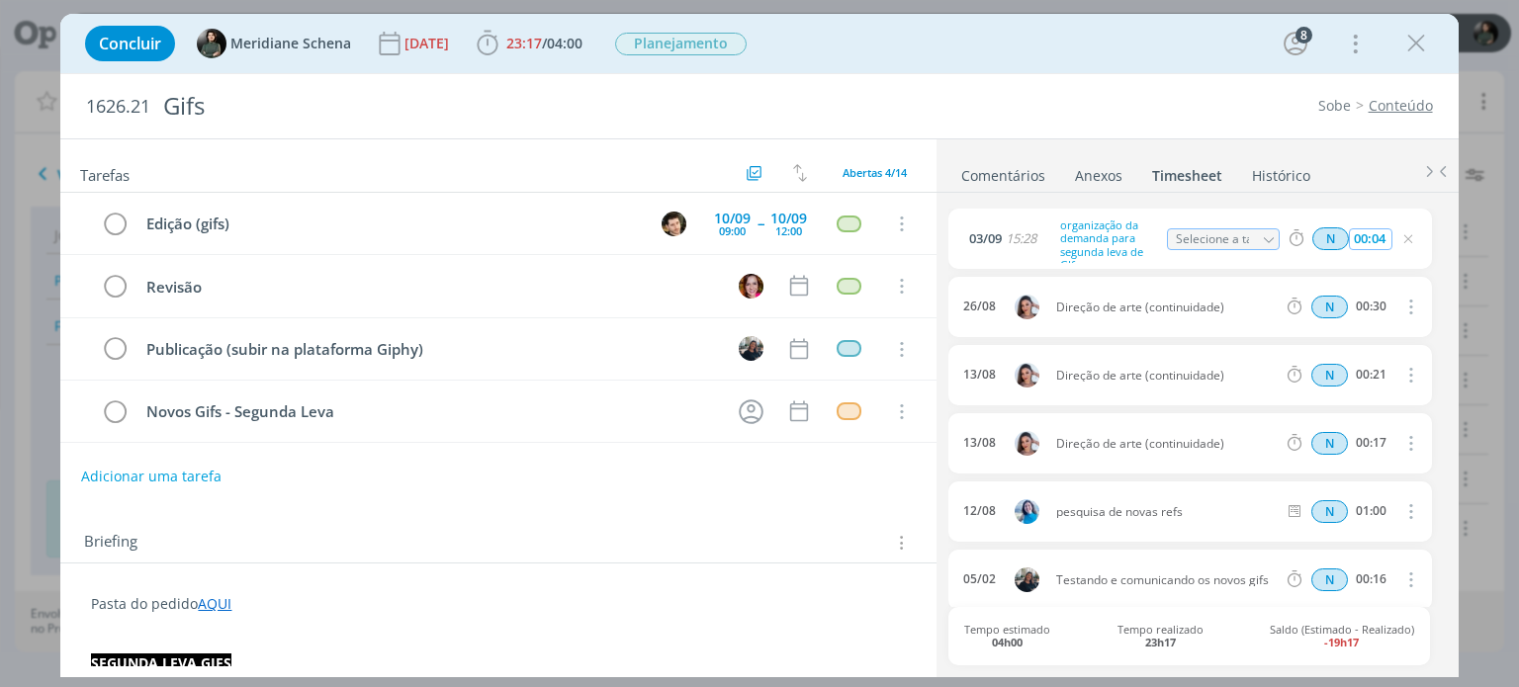
click at [1378, 234] on input "00:04" at bounding box center [1370, 239] width 43 height 22
type input "00:08"
click at [1370, 202] on div "03/09 15:28 organização da demanda para segunda leva de GIfs Selecione a tarefa…" at bounding box center [1196, 433] width 496 height 481
click at [1400, 234] on icon "dialog" at bounding box center [1408, 239] width 16 height 16
click at [673, 33] on span "Planejamento" at bounding box center [681, 44] width 132 height 23
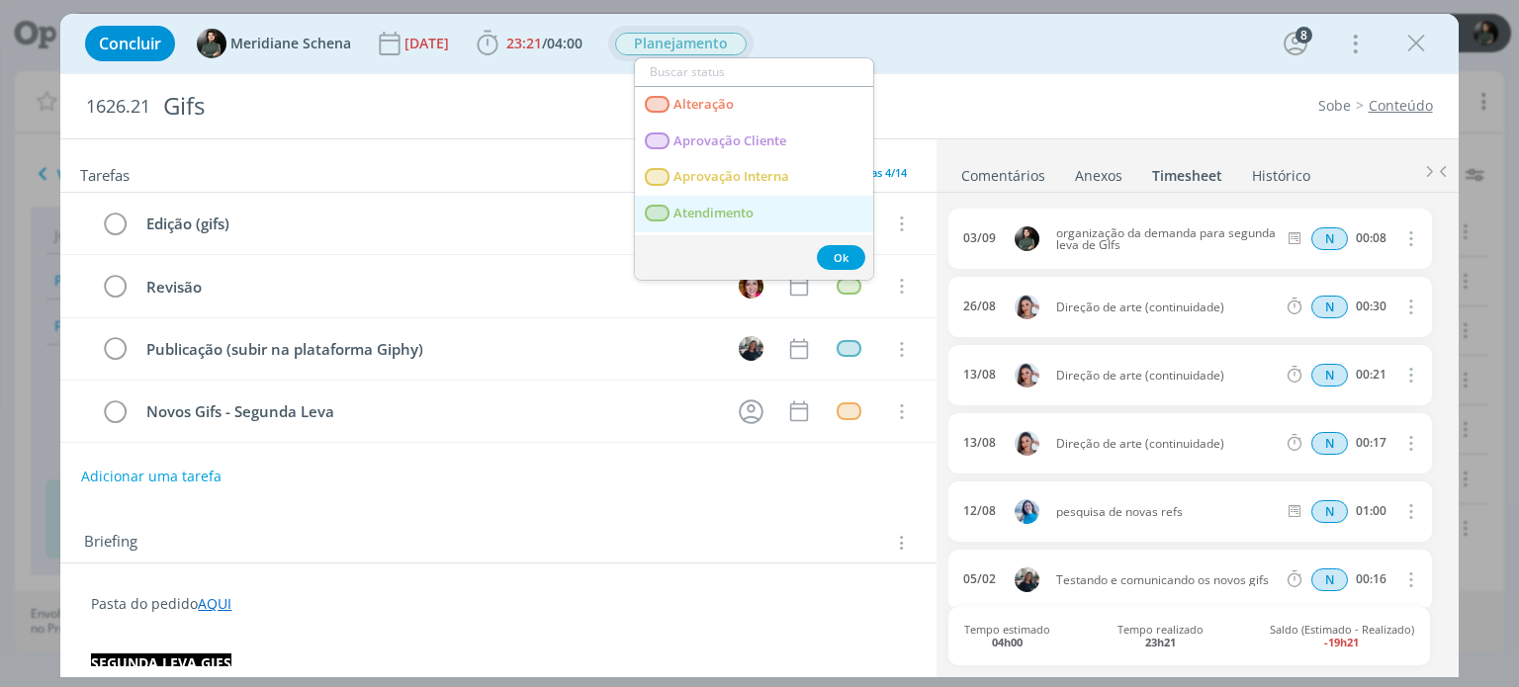
click at [715, 206] on span "Atendimento" at bounding box center [714, 214] width 80 height 16
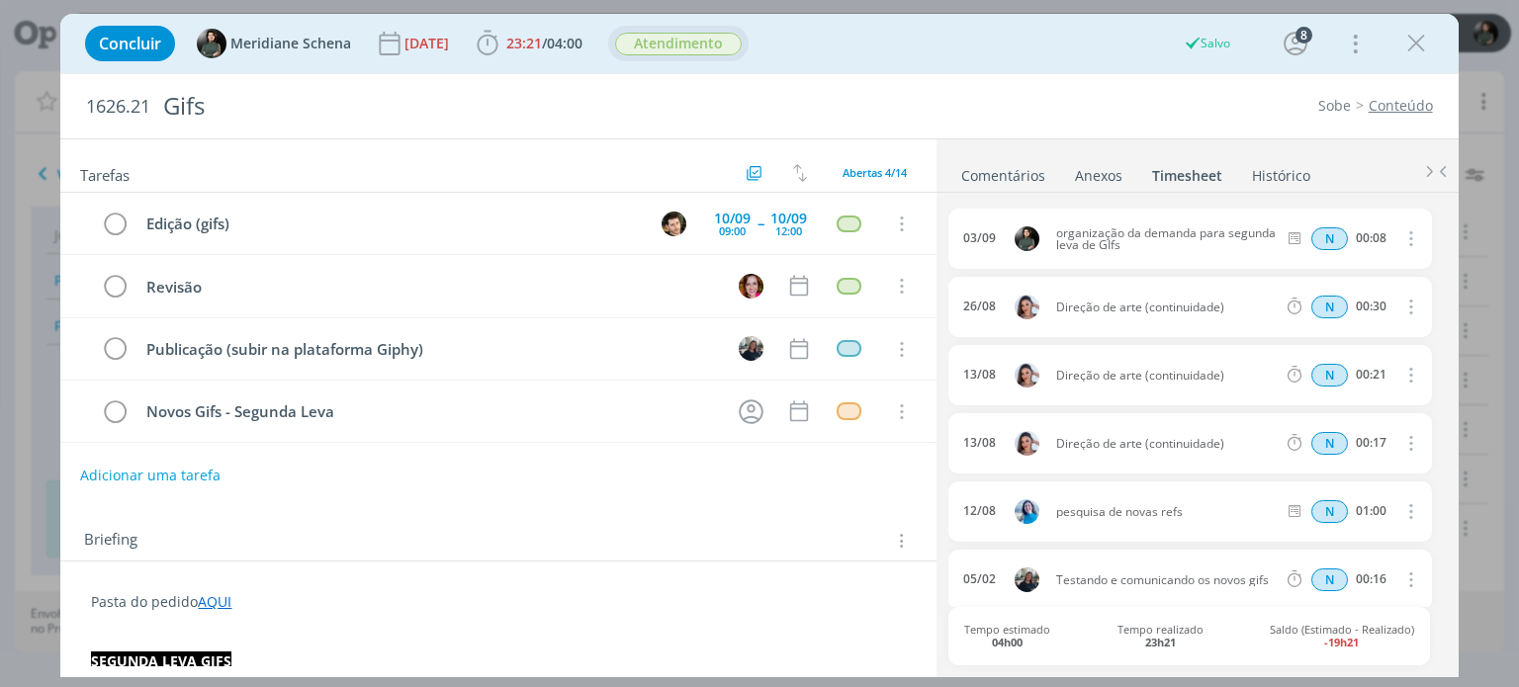
click at [186, 470] on button "Adicionar uma tarefa" at bounding box center [150, 476] width 140 height 34
click at [186, 469] on input "dialog" at bounding box center [367, 475] width 545 height 28
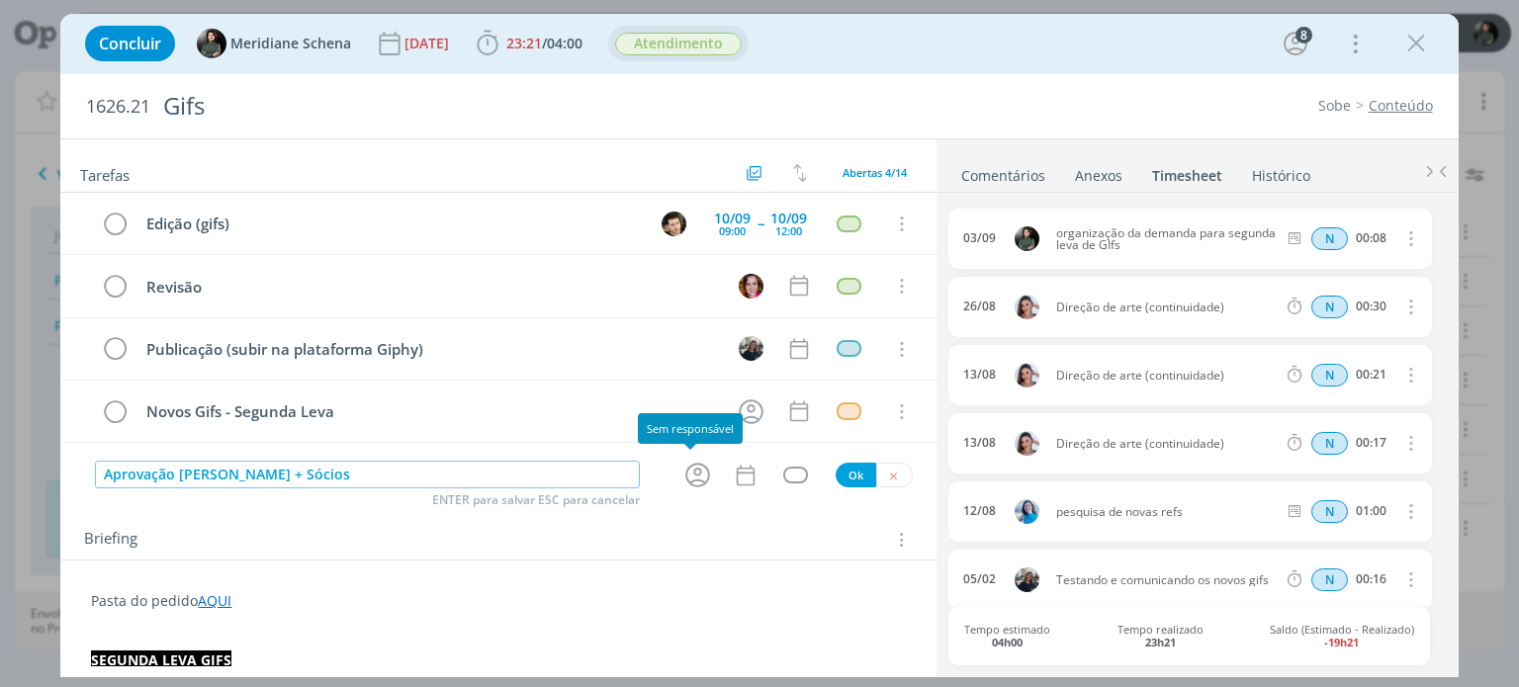
click at [685, 477] on icon "dialog" at bounding box center [697, 475] width 25 height 25
type input "Aprovação Alexandre + Sócios"
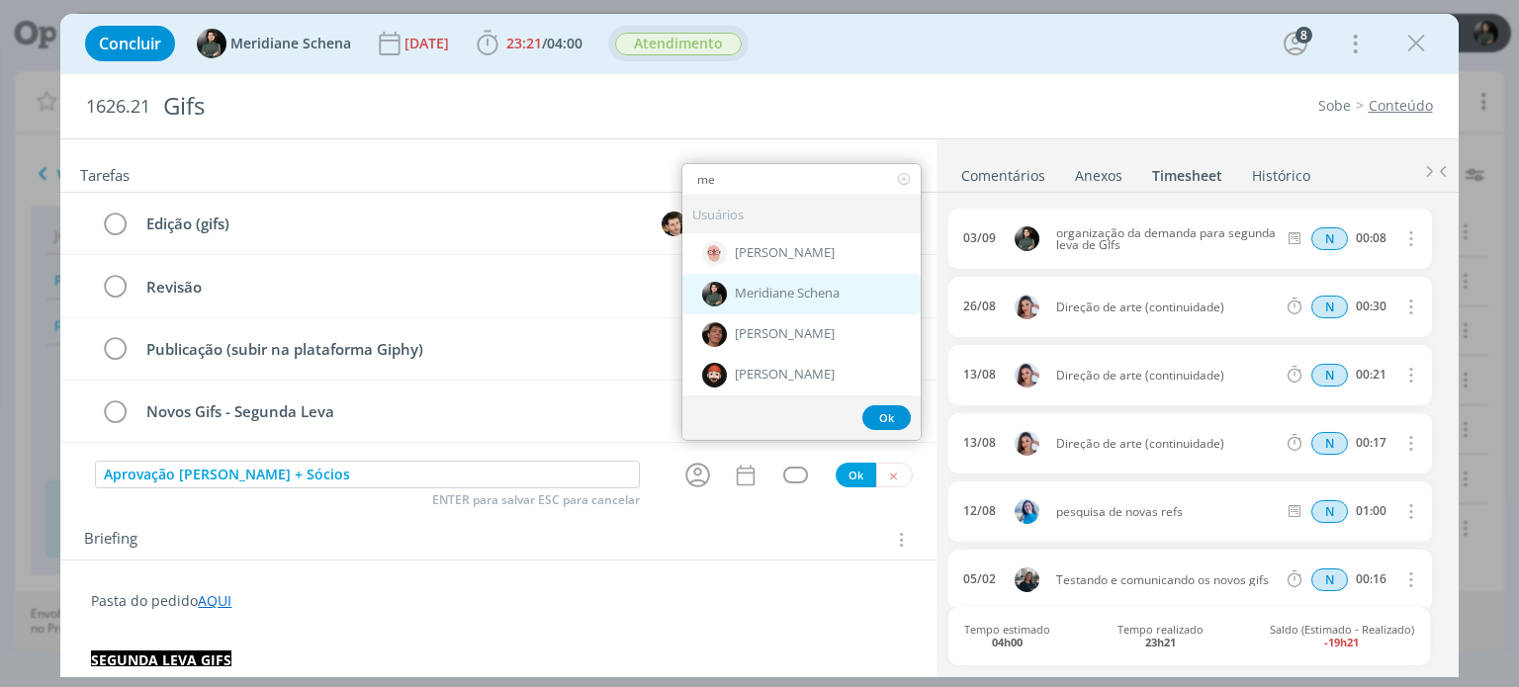
type input "me"
click at [769, 288] on span "Meridiane Schena" at bounding box center [787, 295] width 105 height 16
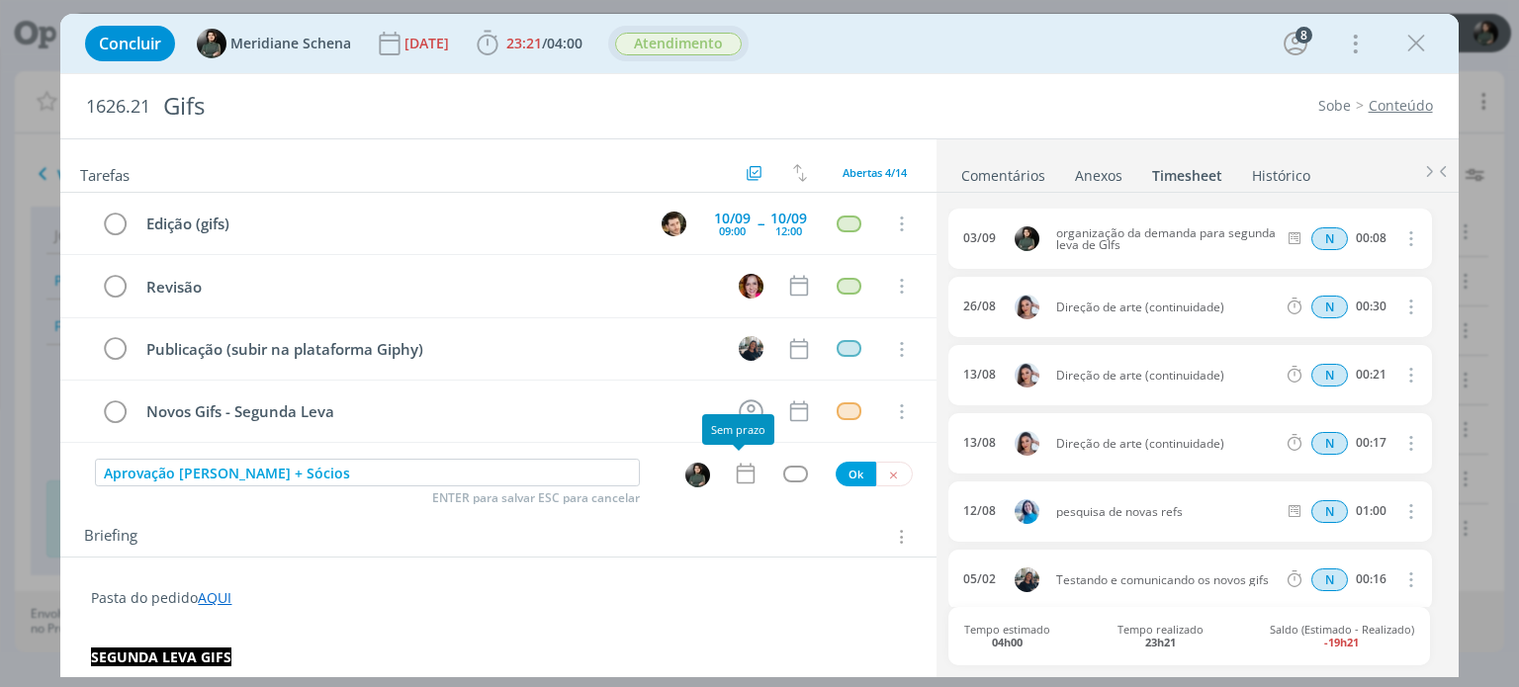
click at [743, 474] on icon "dialog" at bounding box center [746, 474] width 26 height 26
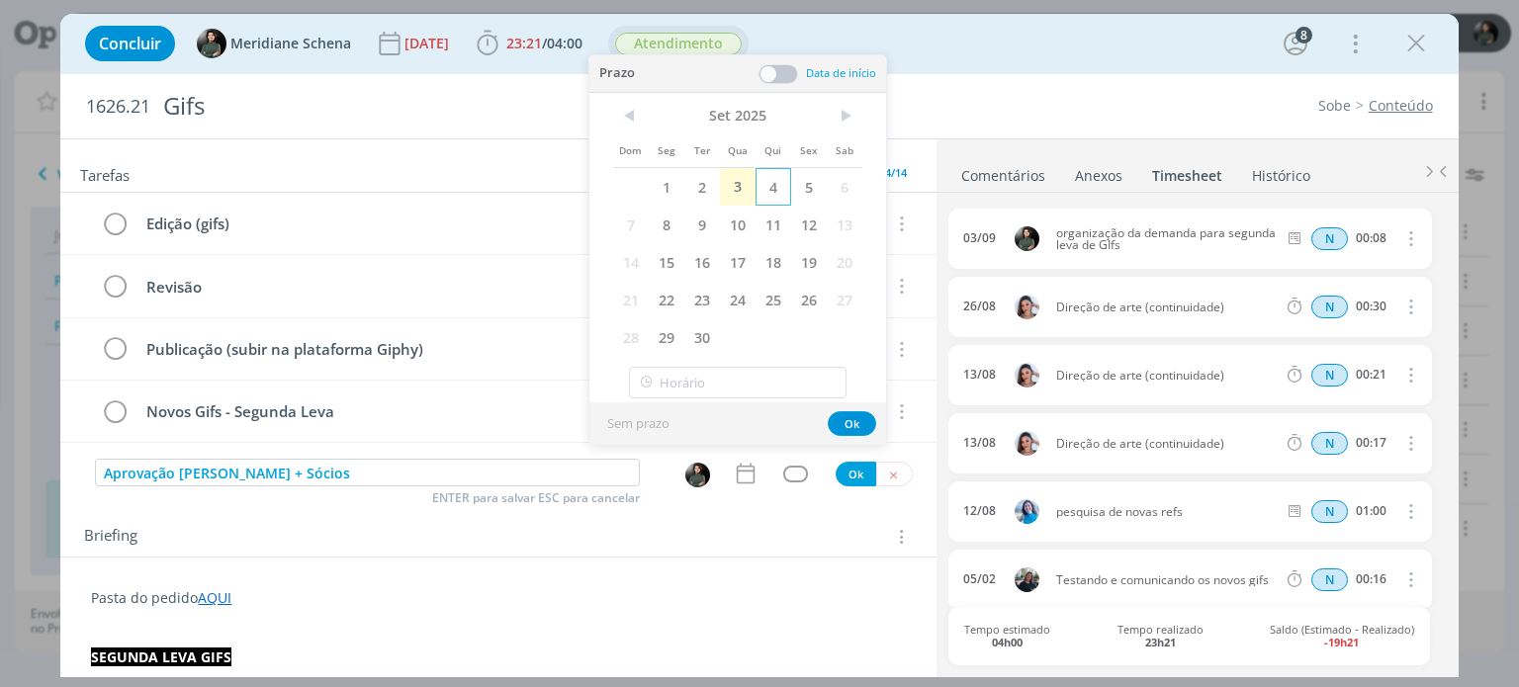
click at [789, 195] on span "4" at bounding box center [773, 187] width 36 height 38
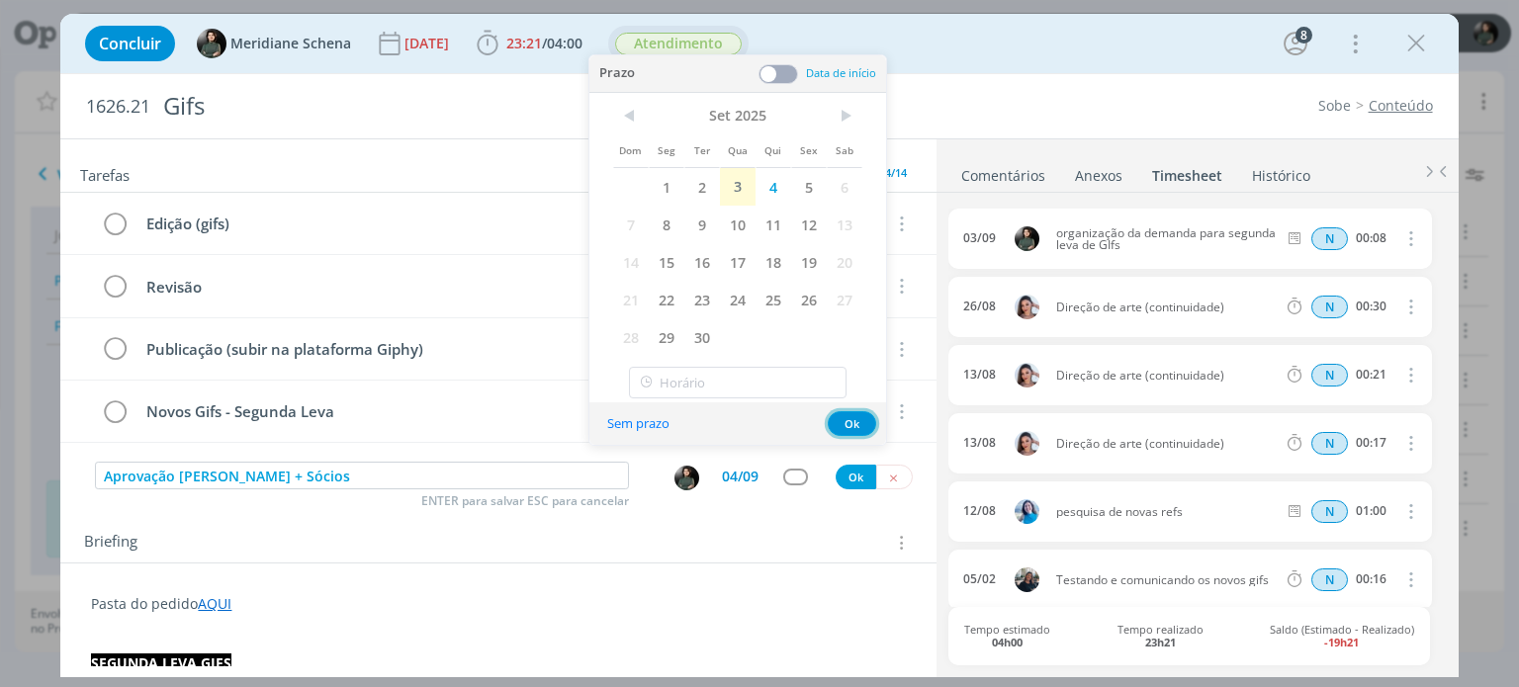
click at [840, 426] on button "Ok" at bounding box center [852, 423] width 48 height 25
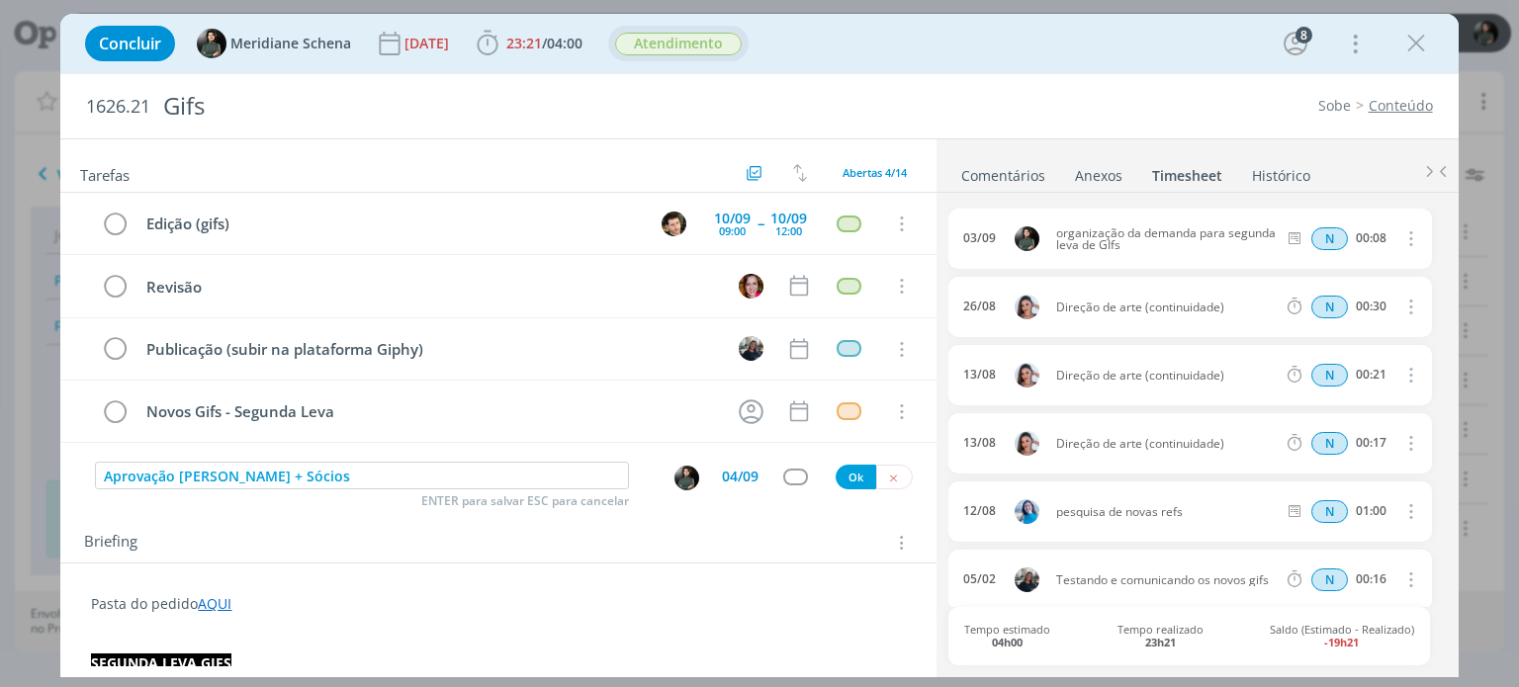
click at [793, 474] on div "dialog" at bounding box center [795, 477] width 25 height 17
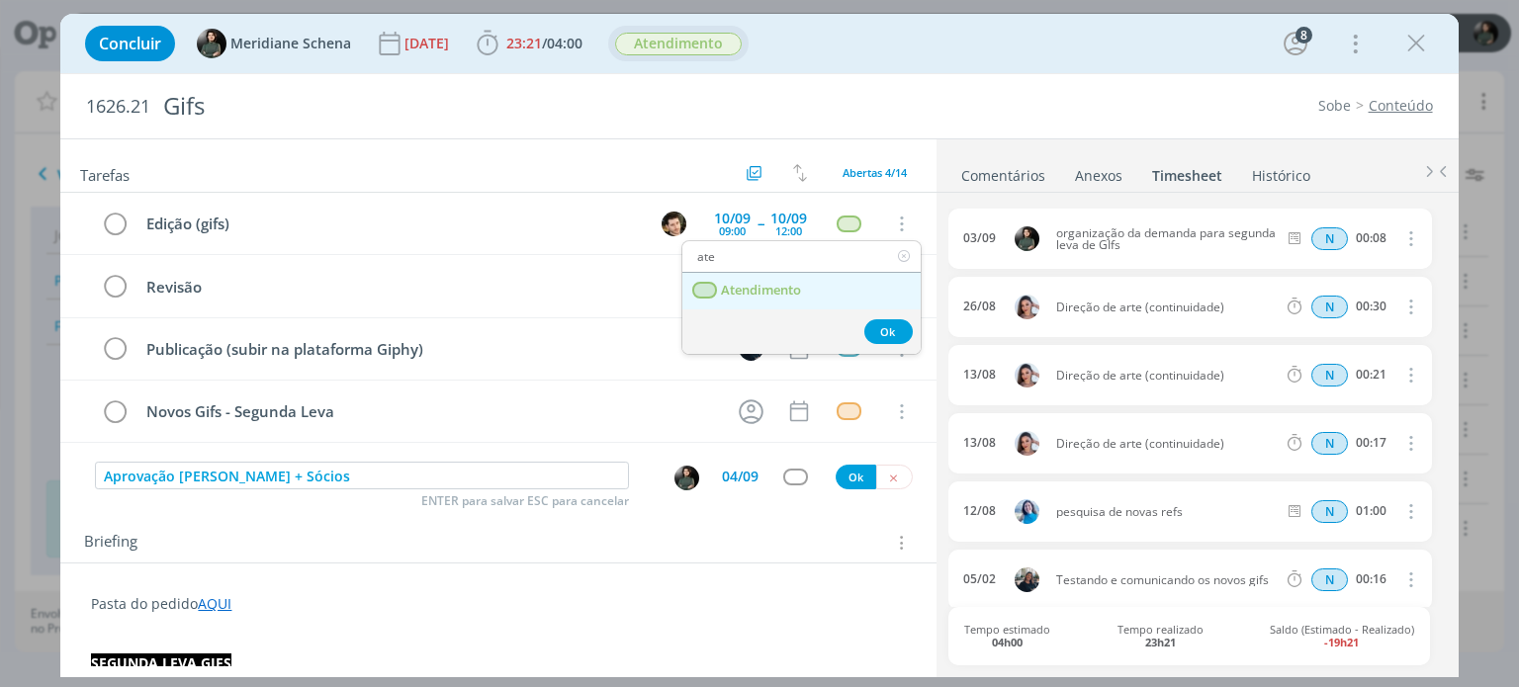
drag, startPoint x: 774, startPoint y: 248, endPoint x: 775, endPoint y: 270, distance: 21.8
click at [774, 248] on input "ate" at bounding box center [801, 257] width 238 height 28
type input "ate"
click at [775, 273] on link "Atendimento" at bounding box center [801, 291] width 238 height 37
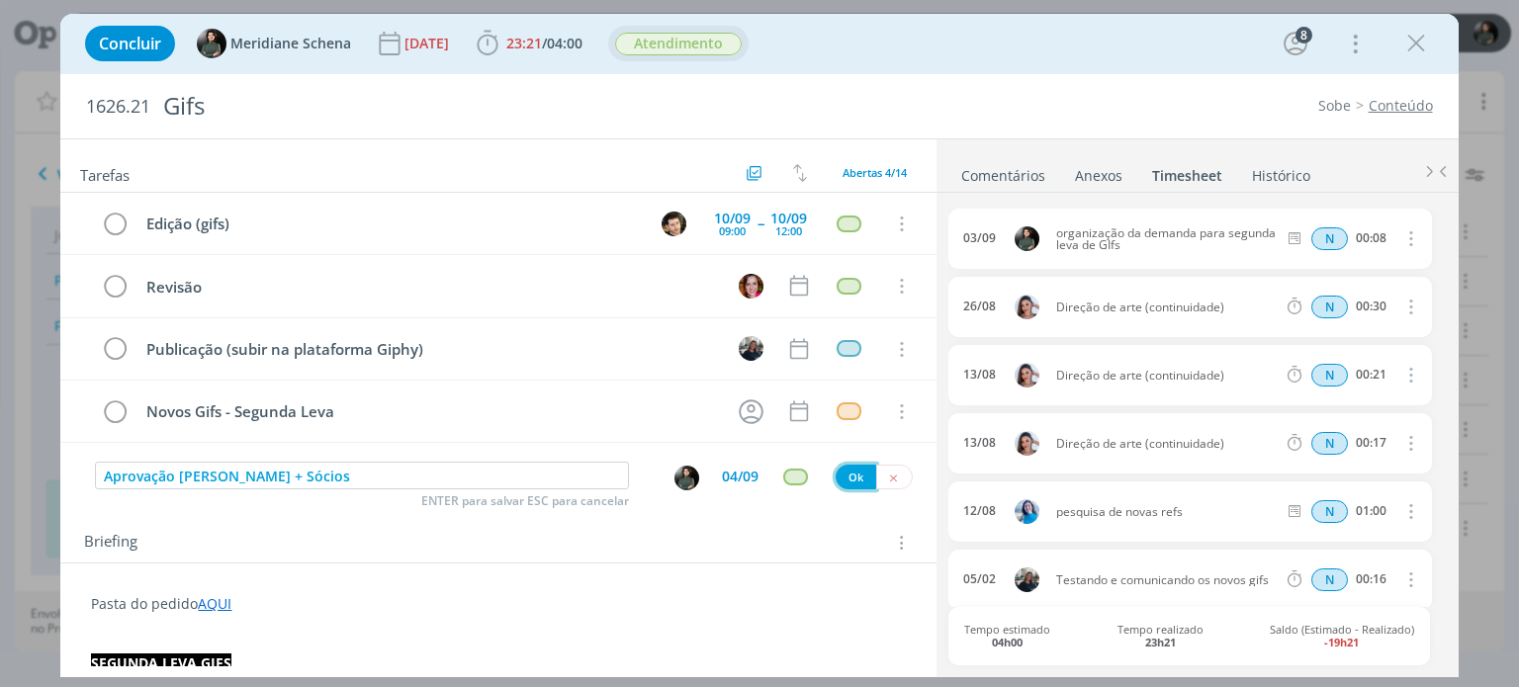
click at [839, 474] on button "Ok" at bounding box center [856, 477] width 41 height 25
click at [887, 474] on icon "dialog" at bounding box center [893, 480] width 13 height 13
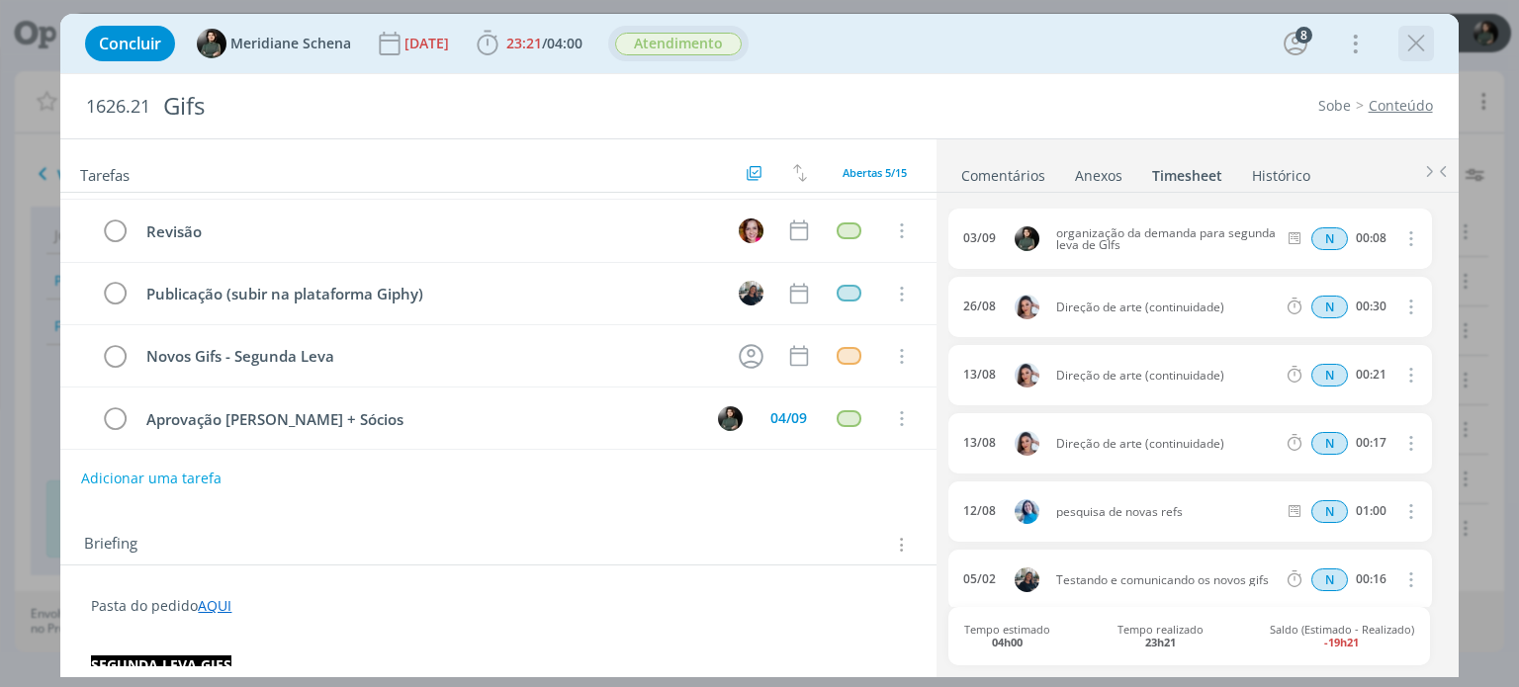
click at [1417, 41] on icon "dialog" at bounding box center [1416, 44] width 30 height 30
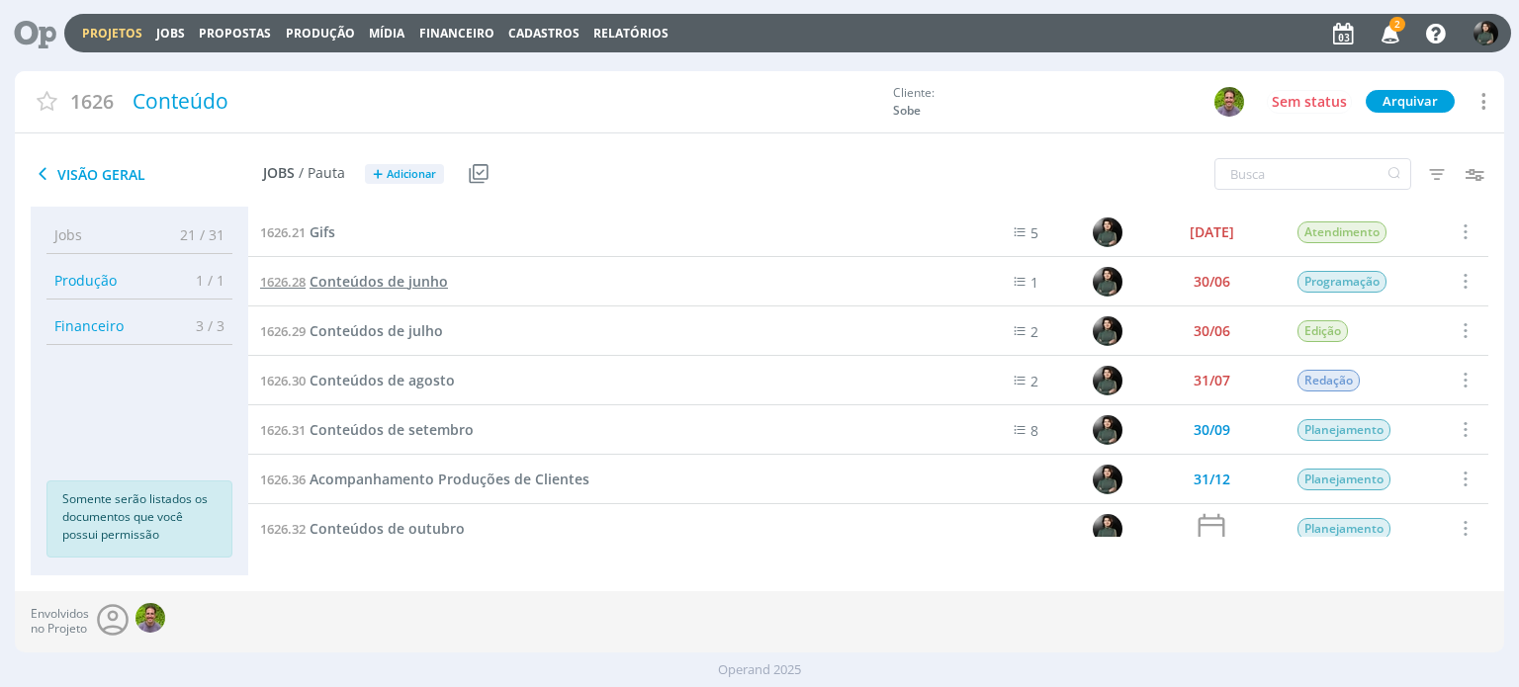
click at [417, 279] on span "Conteúdos de junho" at bounding box center [379, 281] width 138 height 19
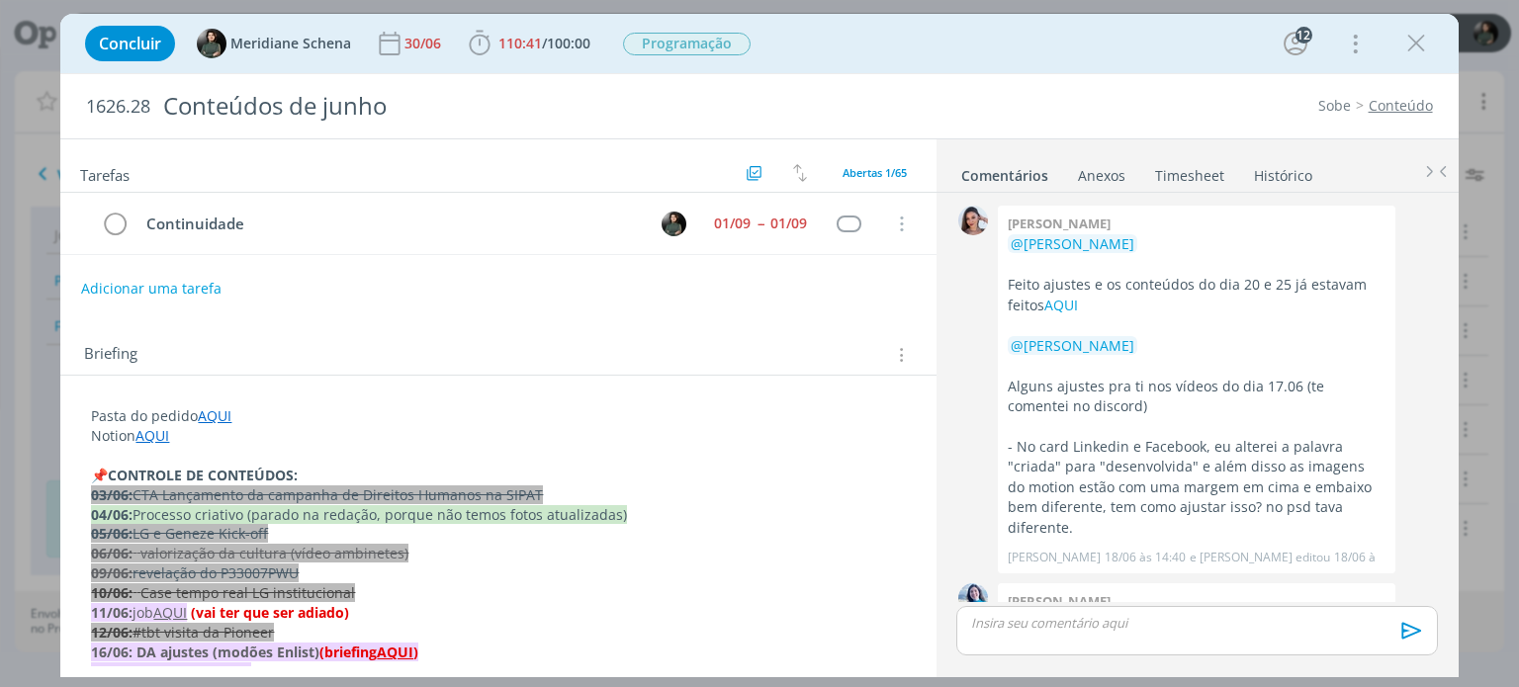
scroll to position [2650, 0]
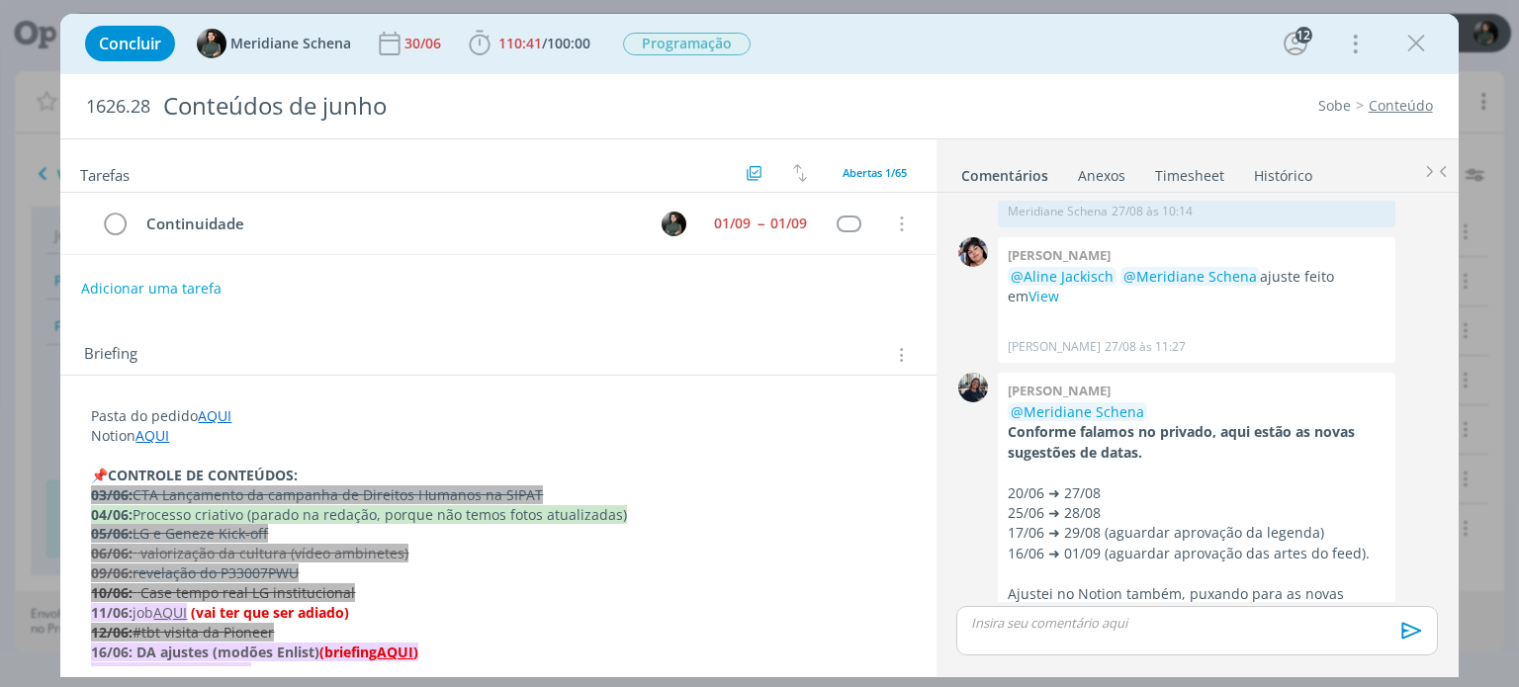
drag, startPoint x: 1414, startPoint y: 46, endPoint x: 696, endPoint y: 278, distance: 754.3
click at [1414, 46] on icon "dialog" at bounding box center [1416, 44] width 30 height 30
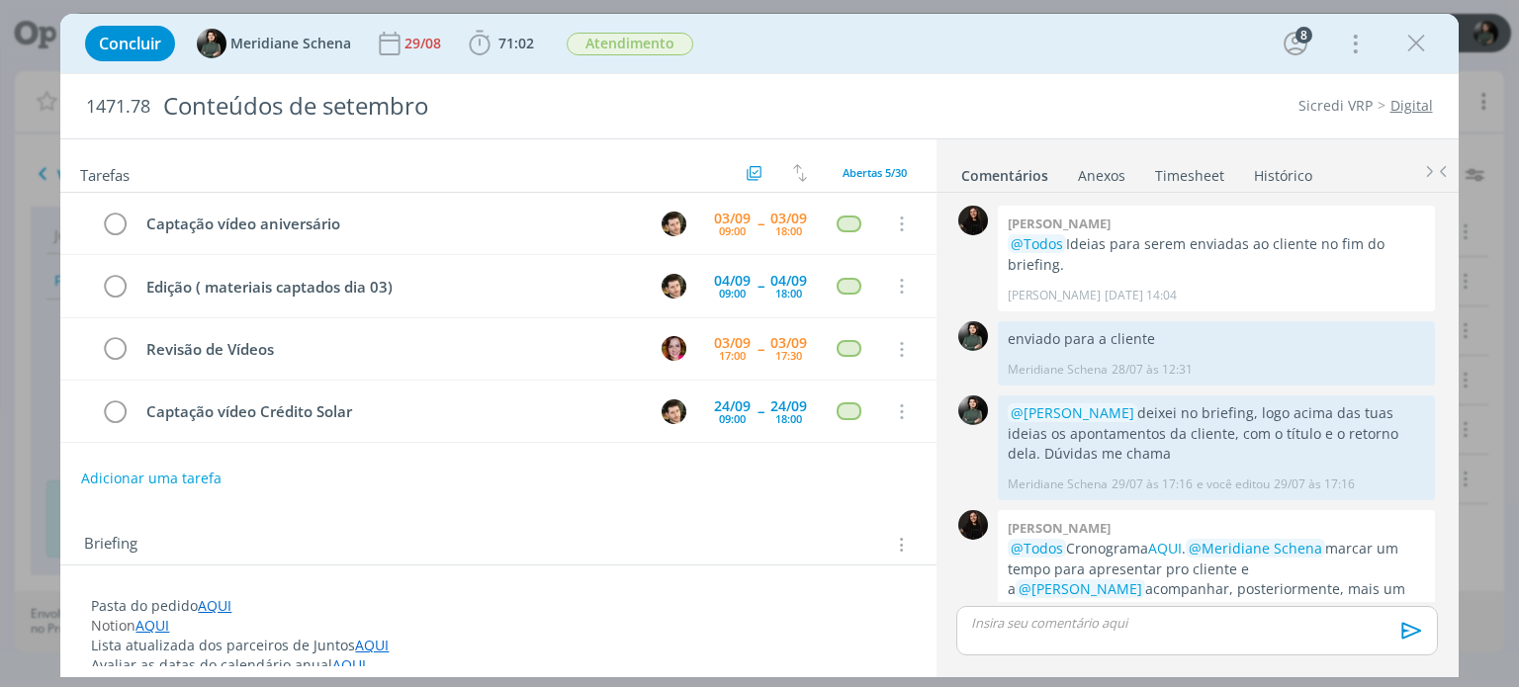
scroll to position [2851, 0]
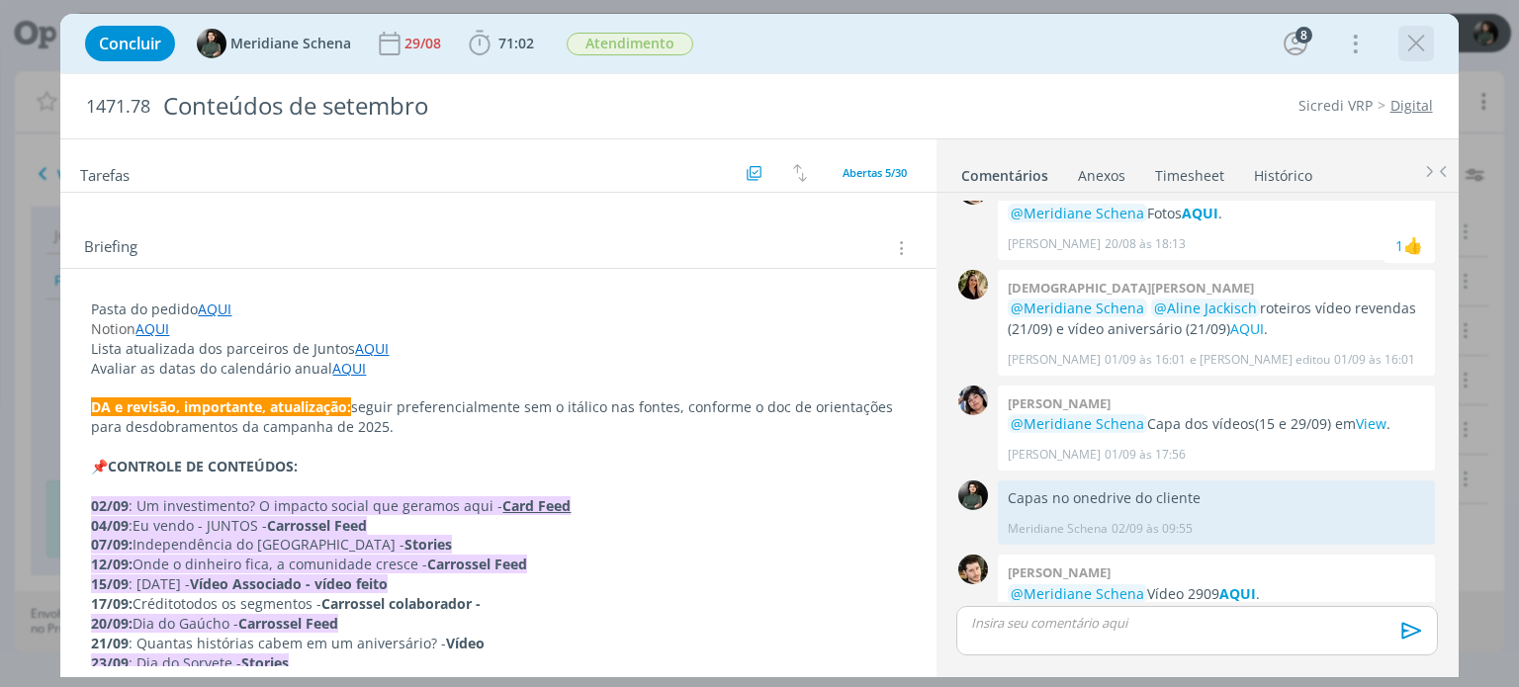
drag, startPoint x: 1431, startPoint y: 41, endPoint x: 1423, endPoint y: 47, distance: 10.5
click at [1430, 42] on div "dialog" at bounding box center [1416, 44] width 36 height 36
click at [1420, 50] on icon "dialog" at bounding box center [1416, 44] width 30 height 30
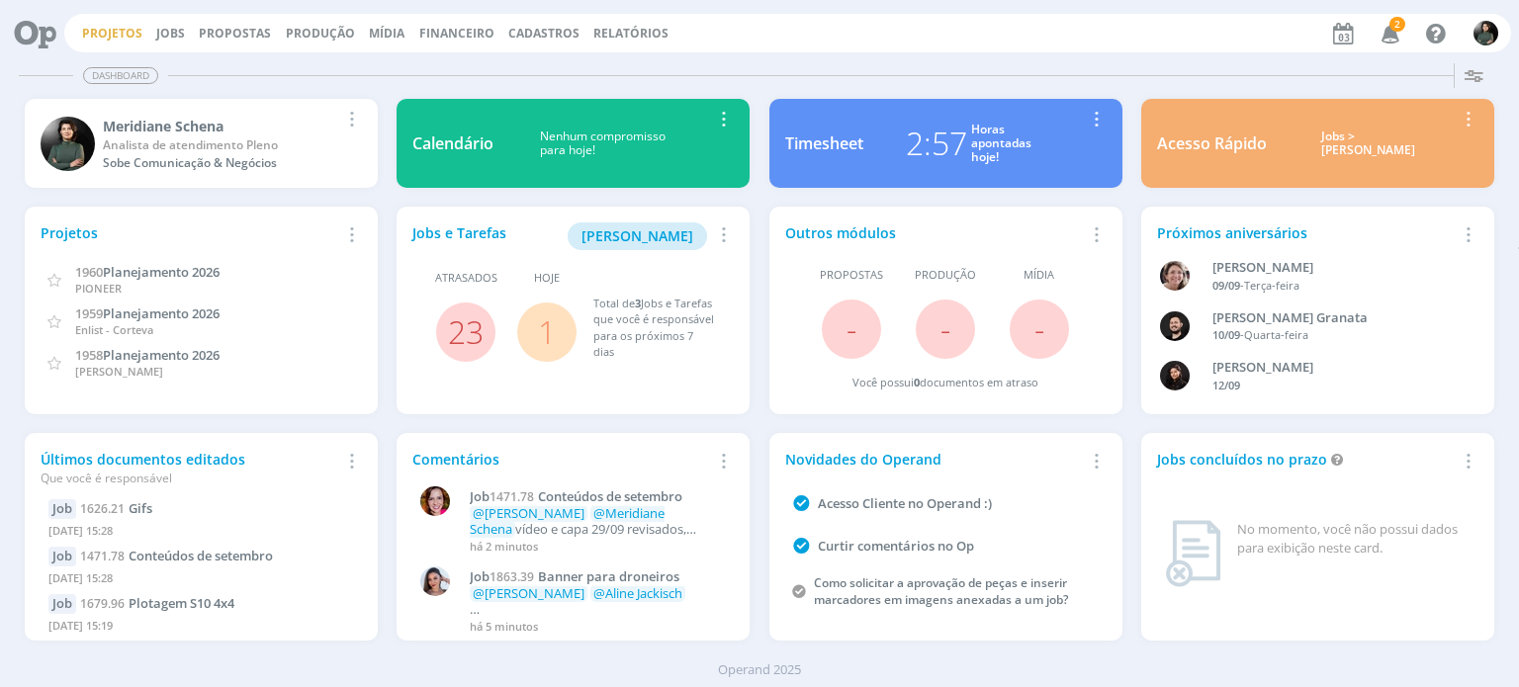
click at [128, 33] on link "Projetos" at bounding box center [112, 33] width 60 height 17
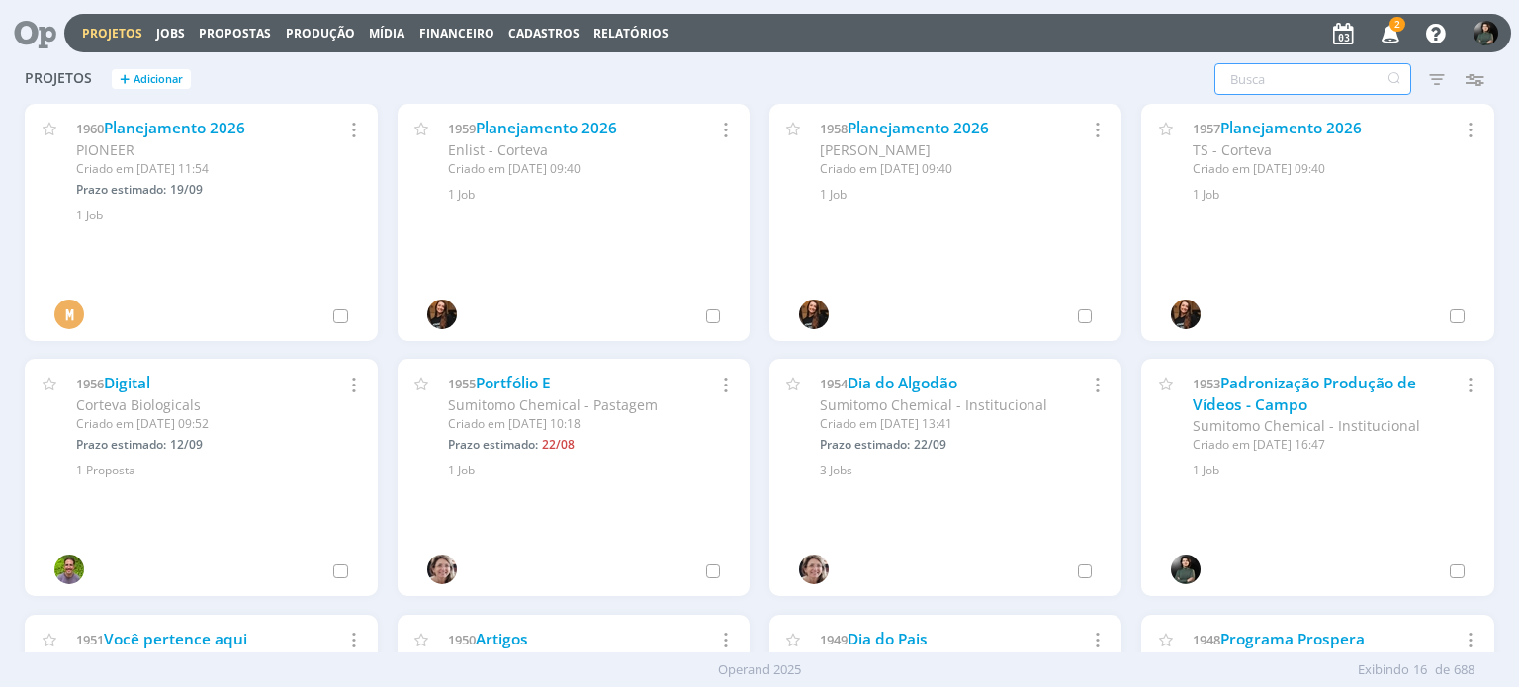
click at [1248, 79] on input "text" at bounding box center [1312, 79] width 197 height 32
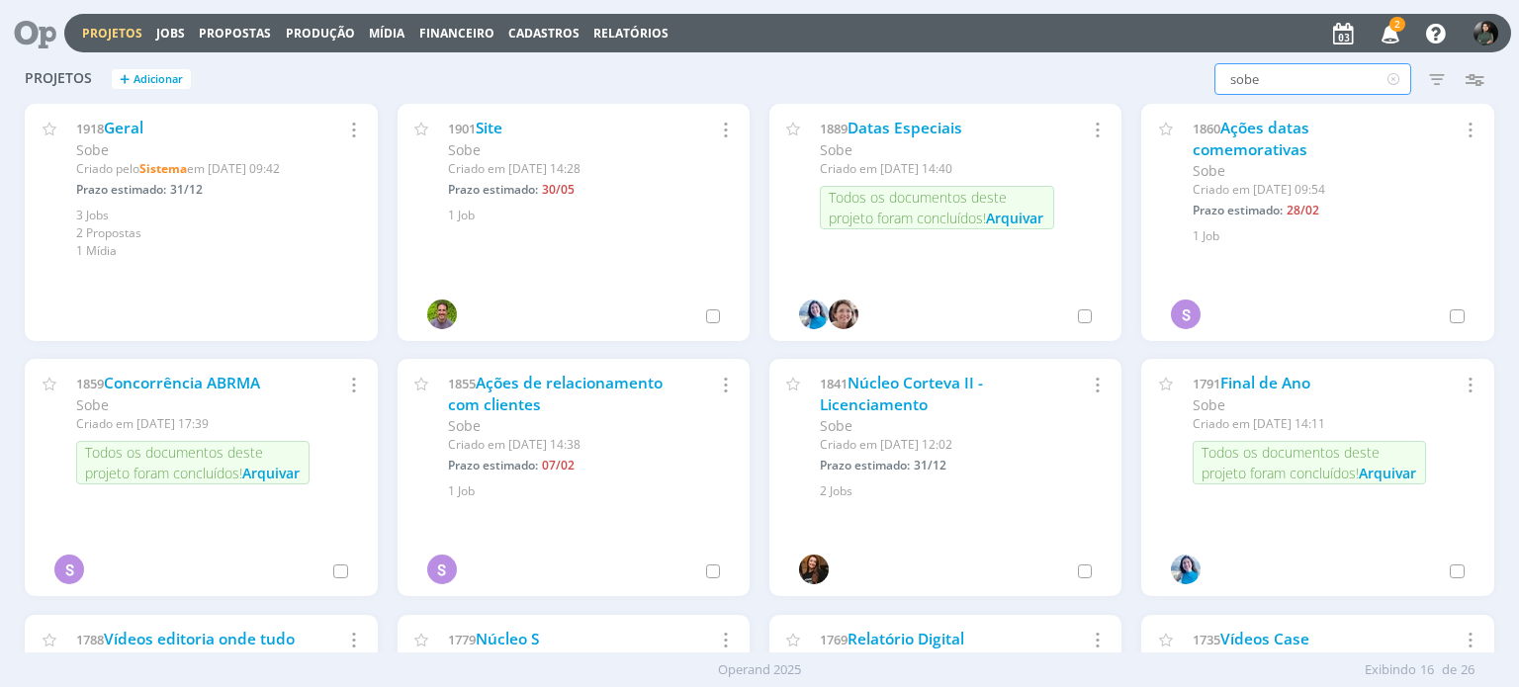
type input "sobe"
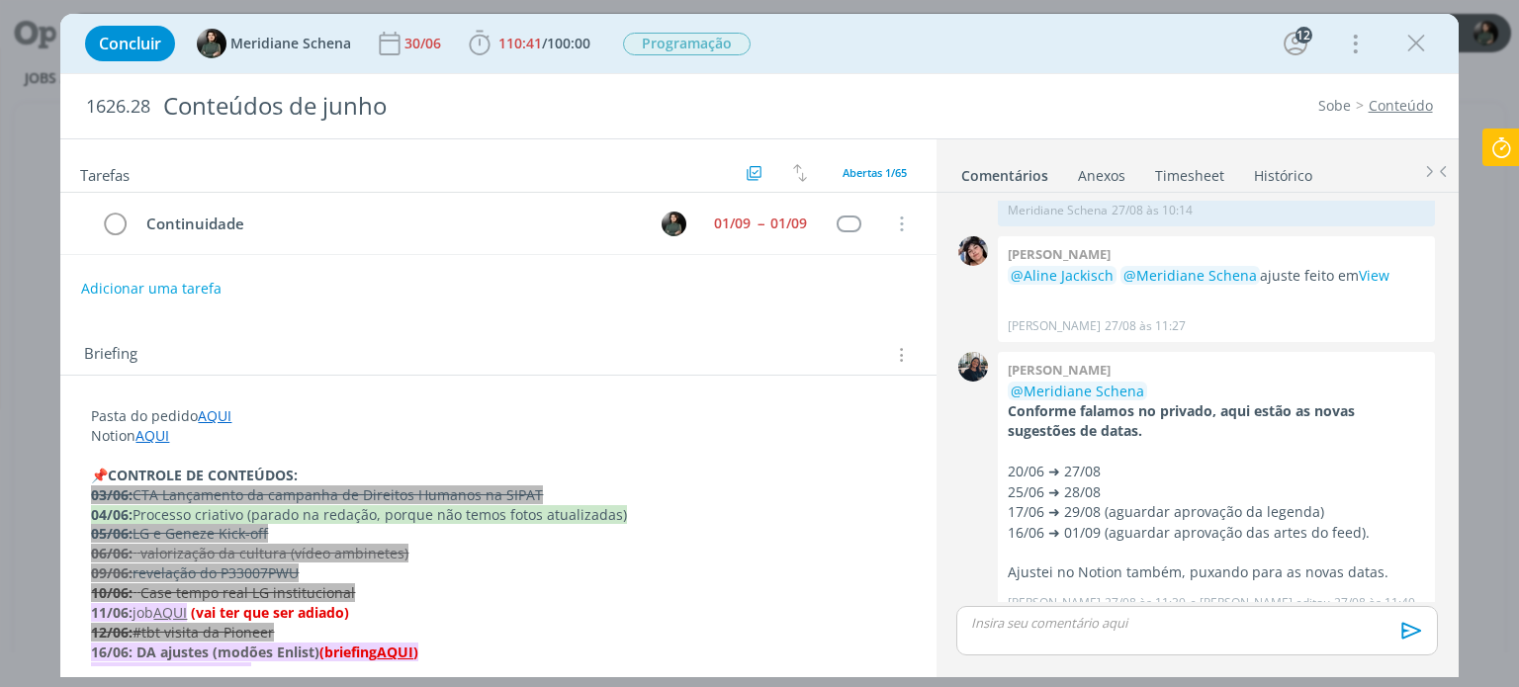
click at [154, 434] on link "AQUI" at bounding box center [152, 435] width 34 height 19
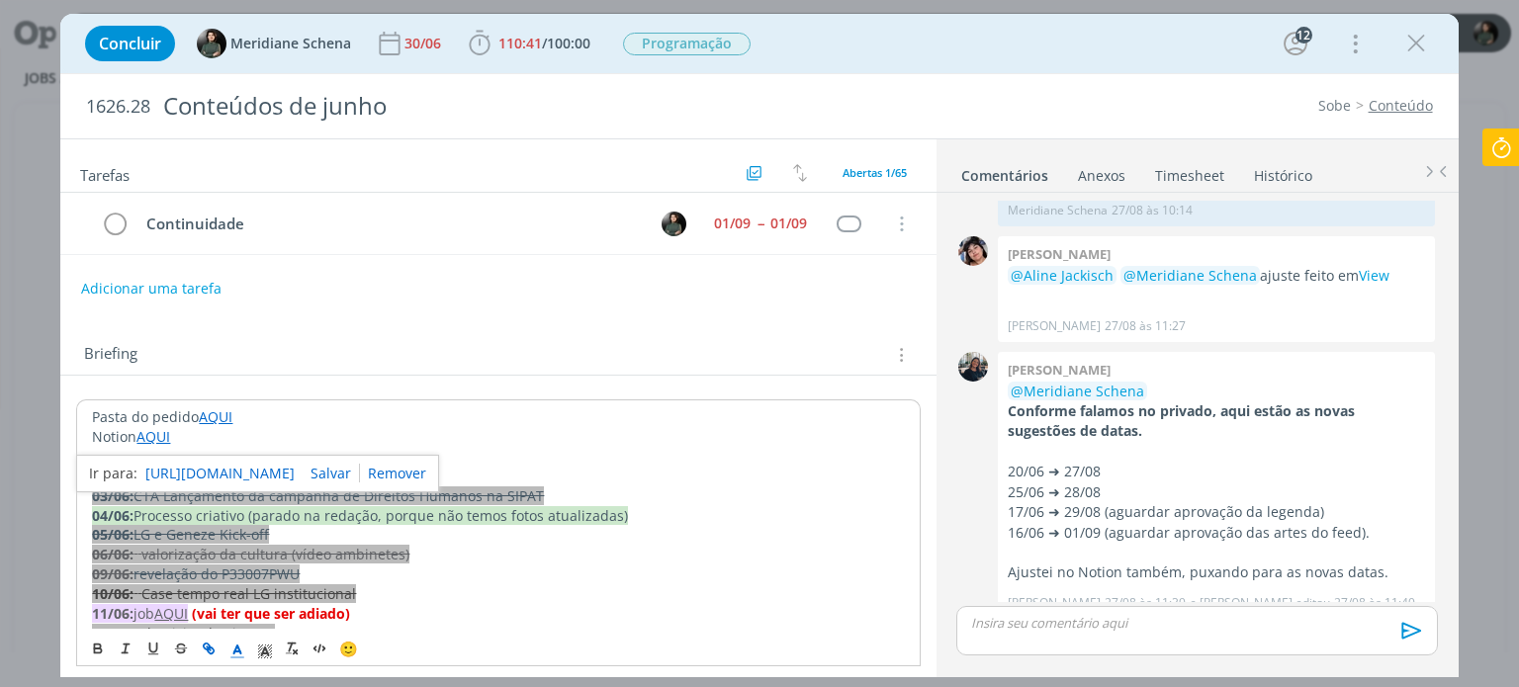
click at [165, 471] on link "[URL][DOMAIN_NAME]" at bounding box center [219, 474] width 149 height 26
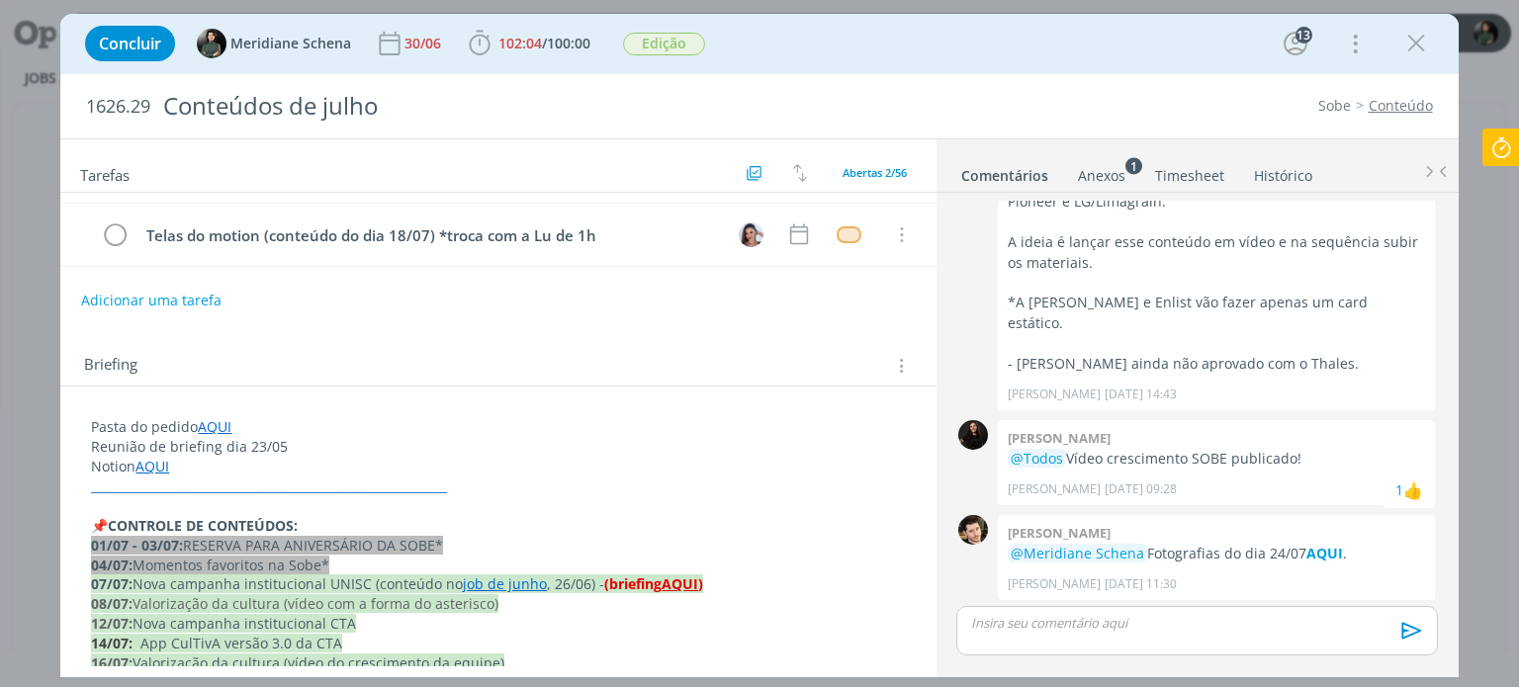
scroll to position [99, 0]
click at [220, 415] on link "AQUI" at bounding box center [215, 423] width 34 height 19
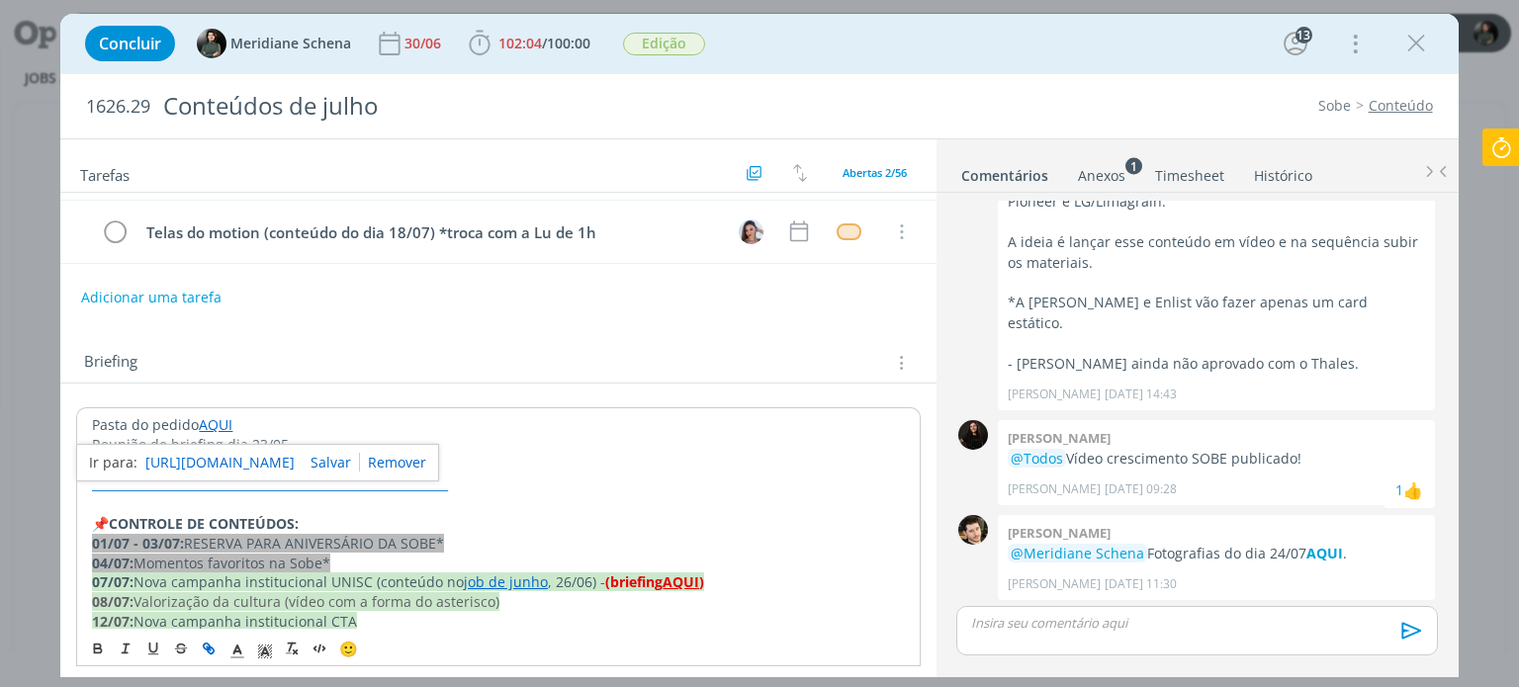
click at [240, 456] on link "[URL][DOMAIN_NAME]" at bounding box center [219, 463] width 149 height 26
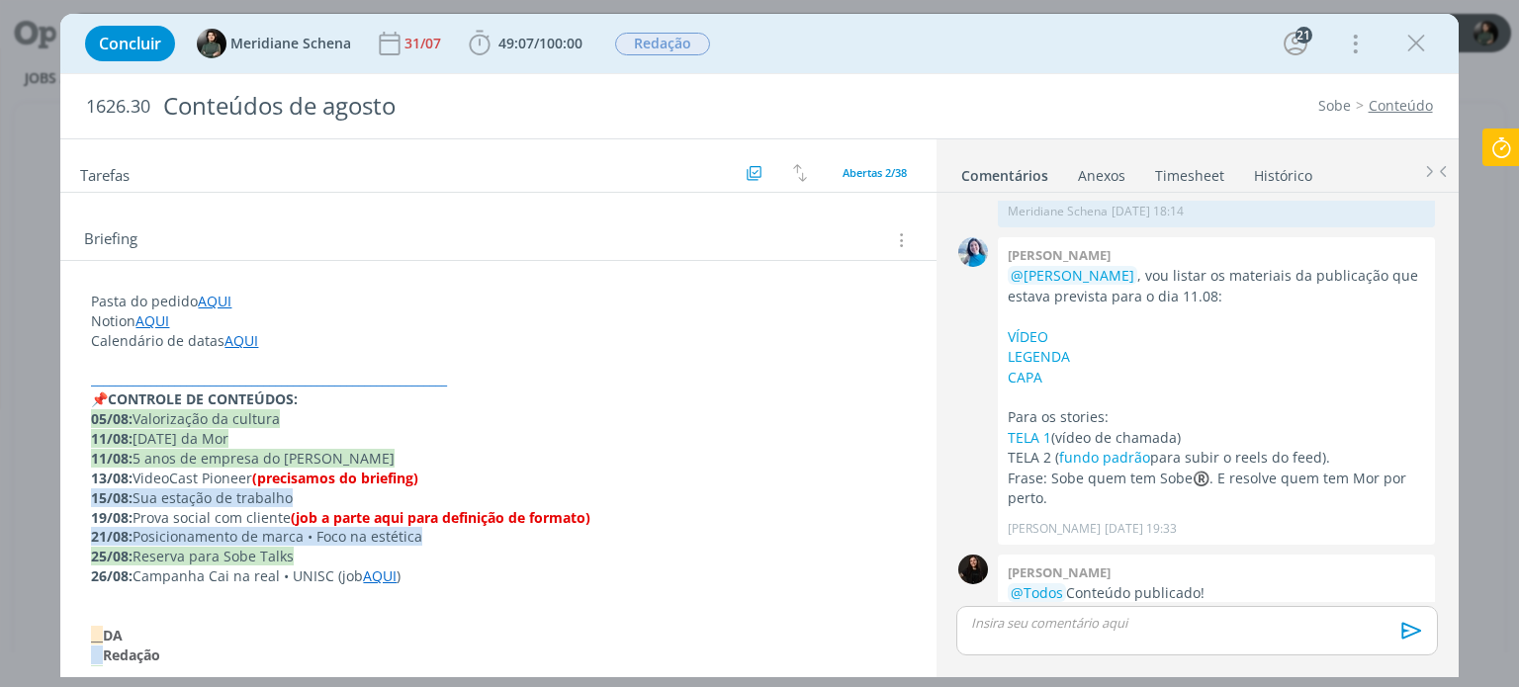
scroll to position [198, 0]
click at [215, 300] on link "AQUI" at bounding box center [215, 303] width 34 height 19
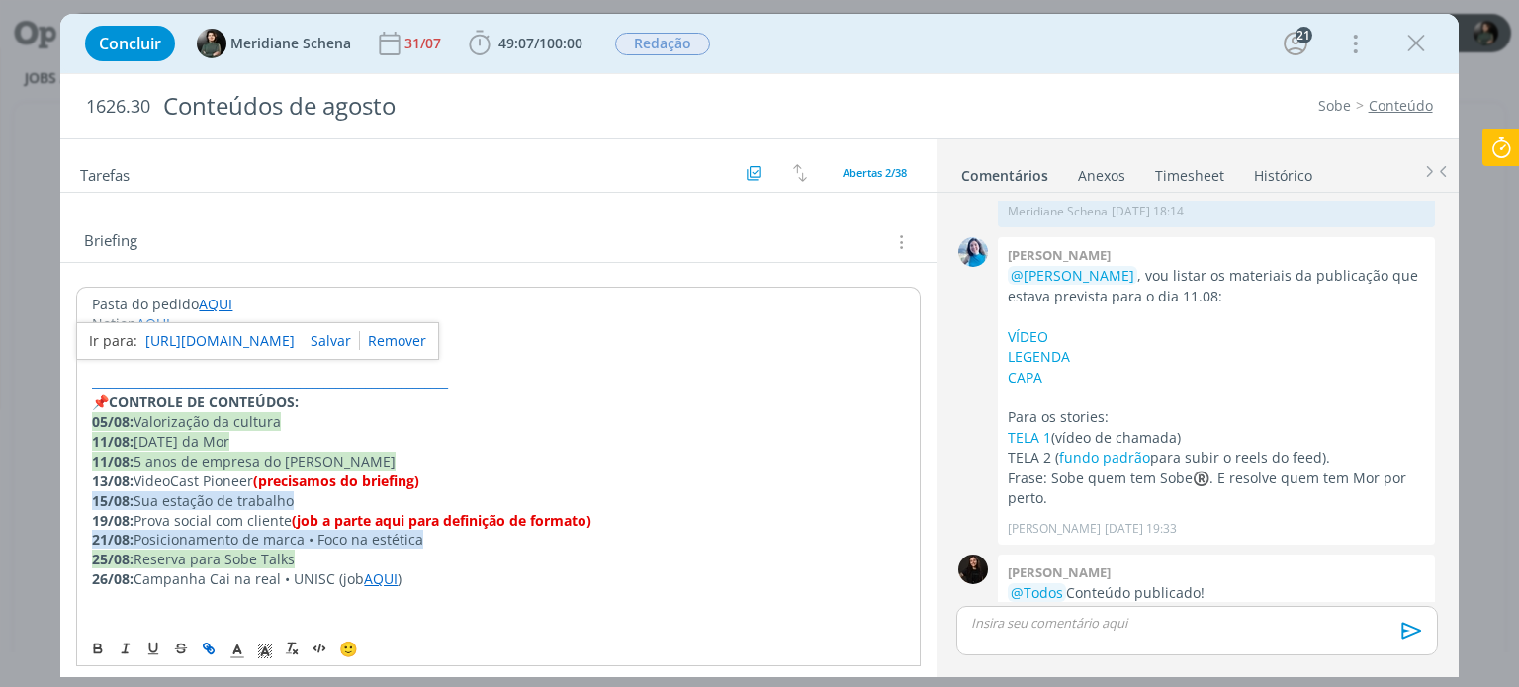
click at [225, 338] on link "[URL][DOMAIN_NAME]" at bounding box center [219, 341] width 149 height 26
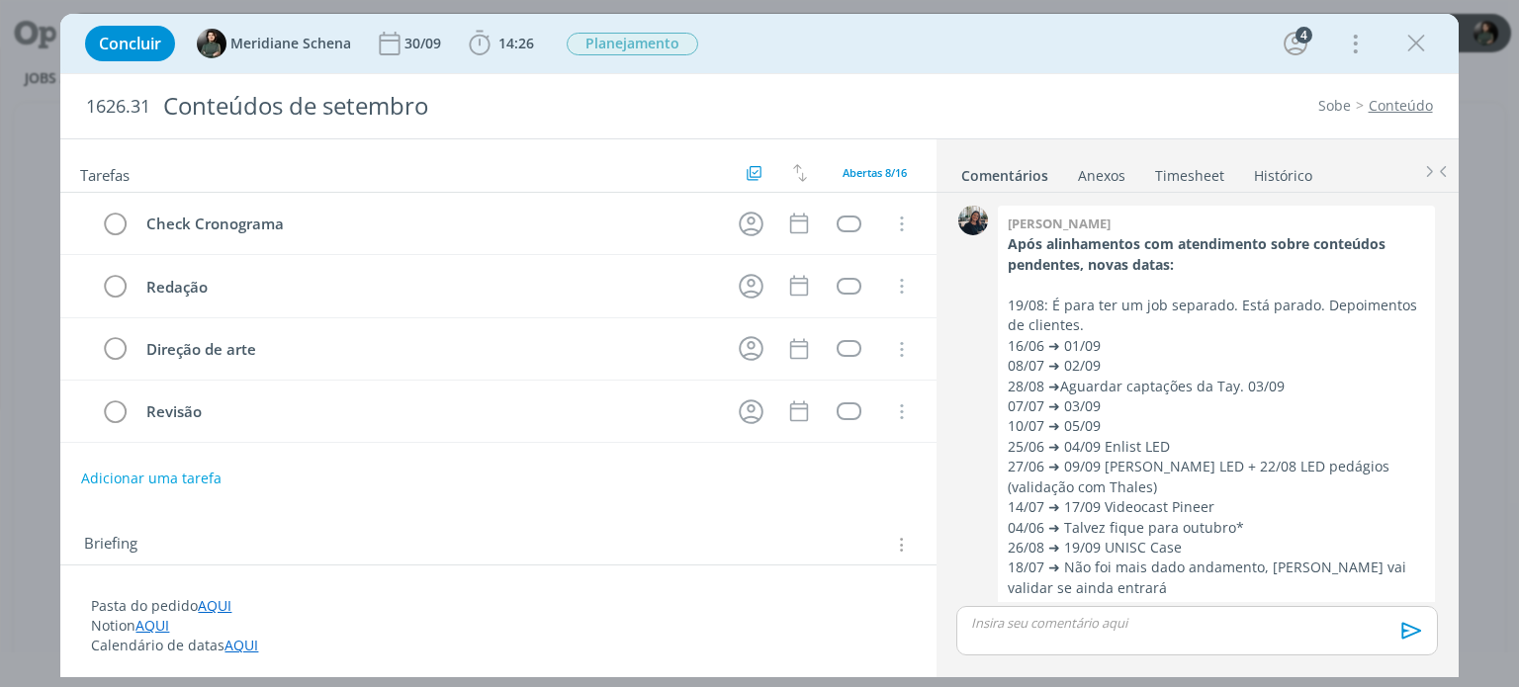
scroll to position [1351, 0]
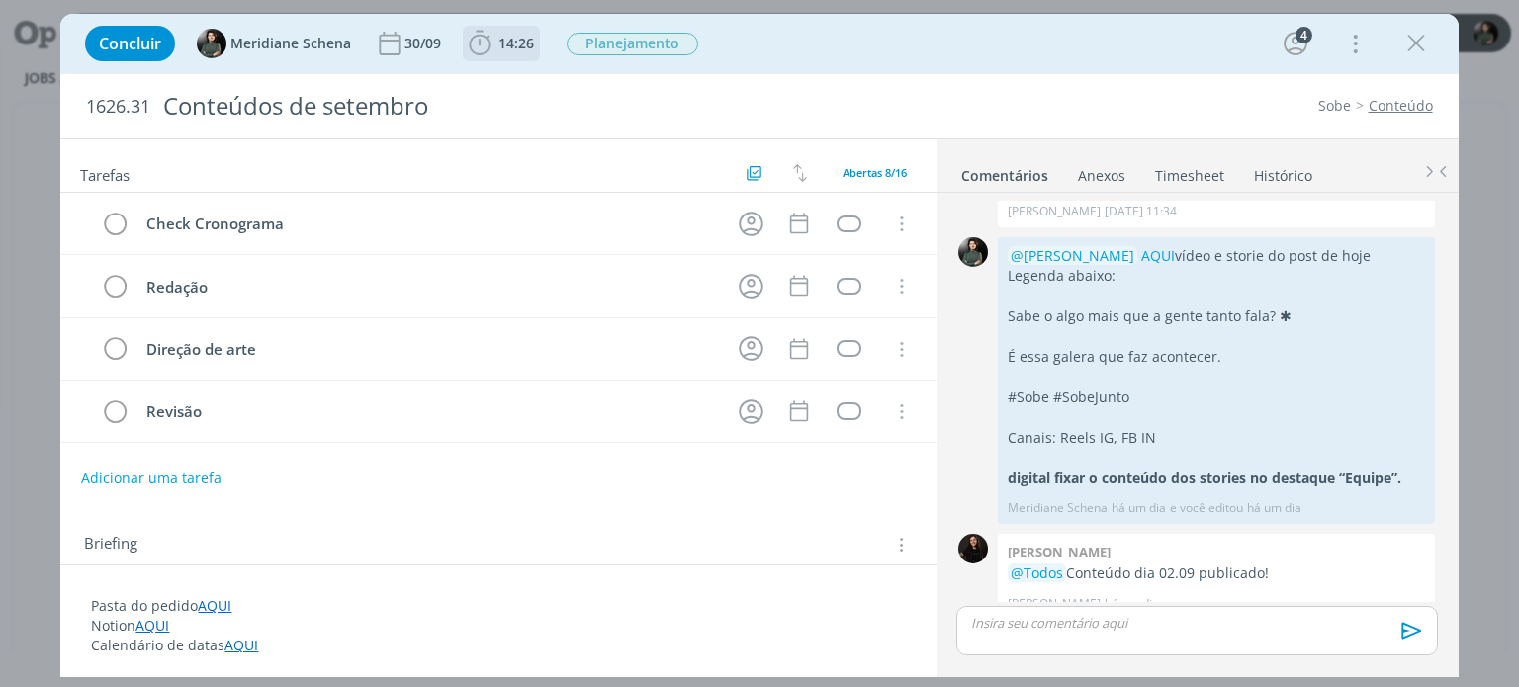
click at [498, 39] on span "14:26" at bounding box center [516, 43] width 36 height 19
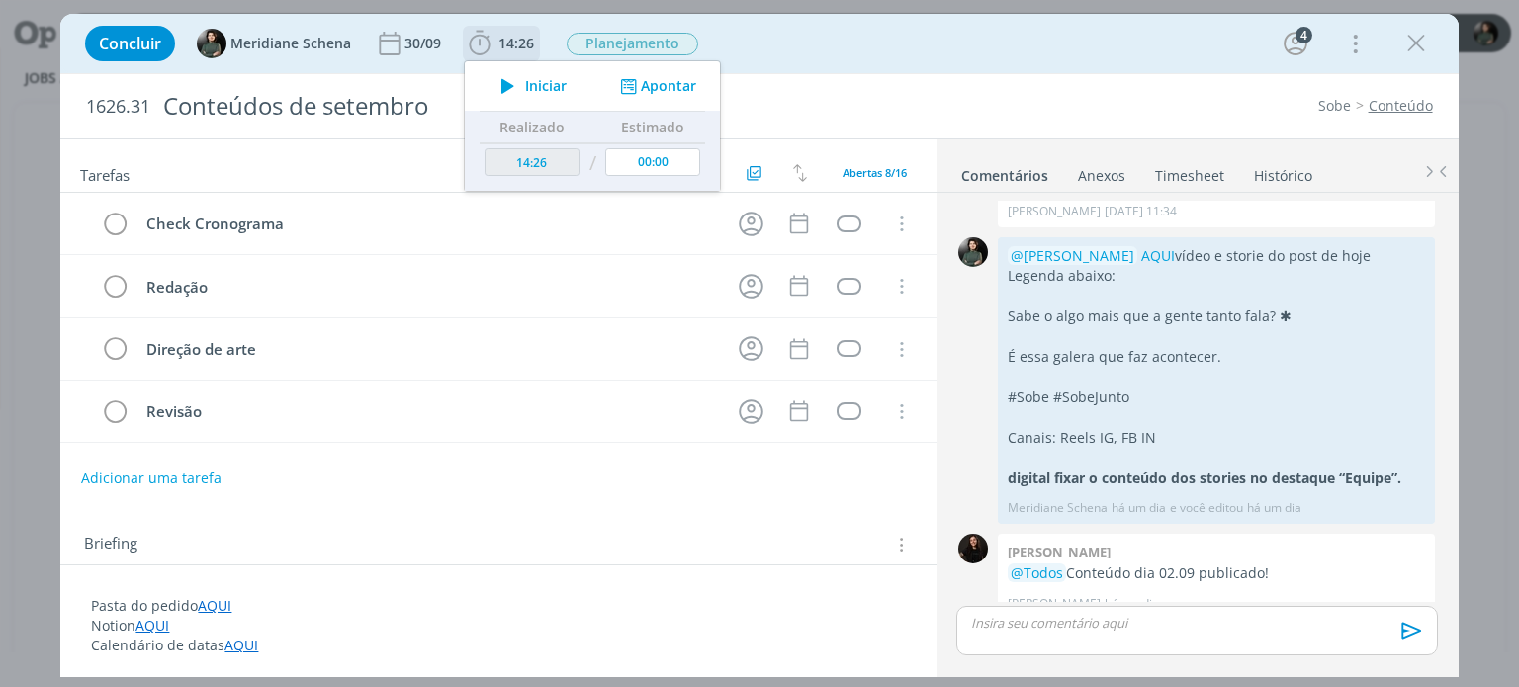
click at [561, 91] on span "Iniciar" at bounding box center [546, 86] width 42 height 14
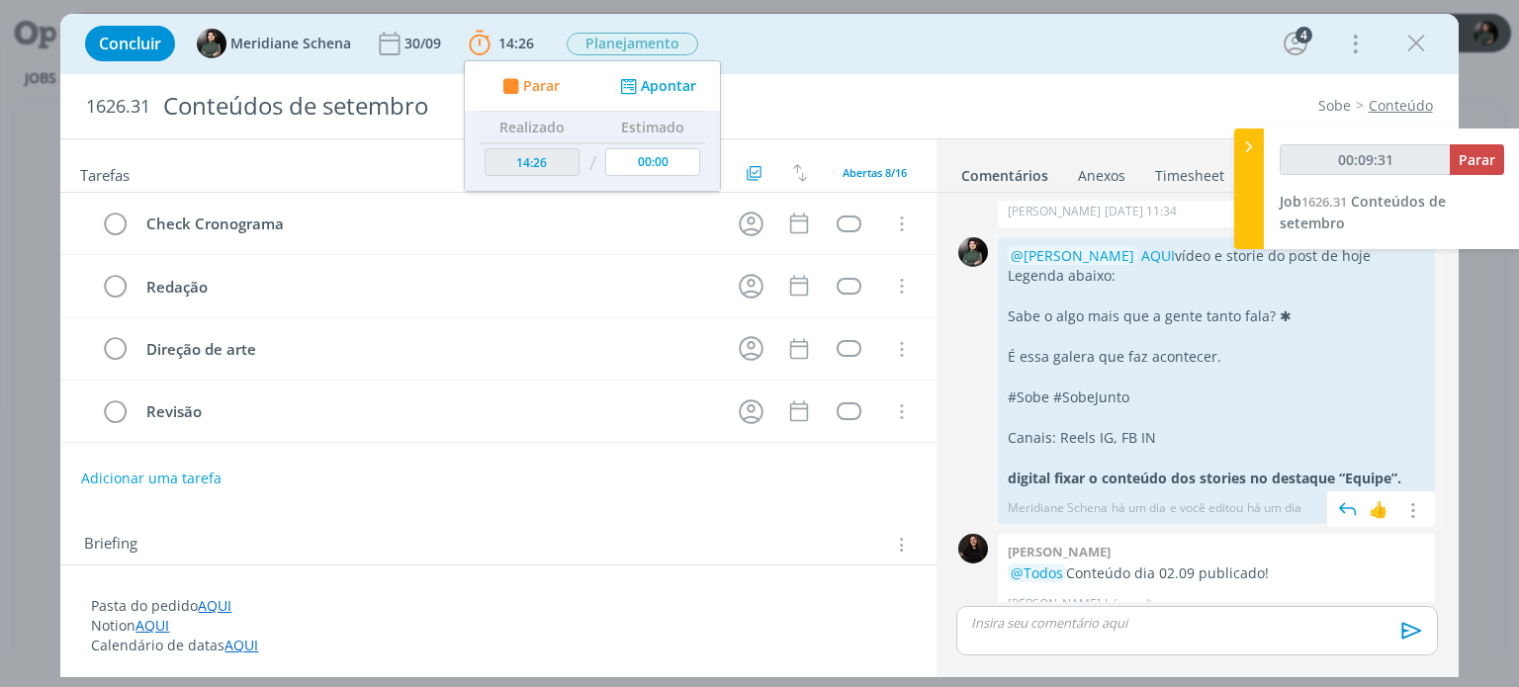
type input "00:09:32"
drag, startPoint x: 1477, startPoint y: 160, endPoint x: 1472, endPoint y: 170, distance: 11.1
click at [1477, 160] on span "Parar" at bounding box center [1477, 159] width 37 height 19
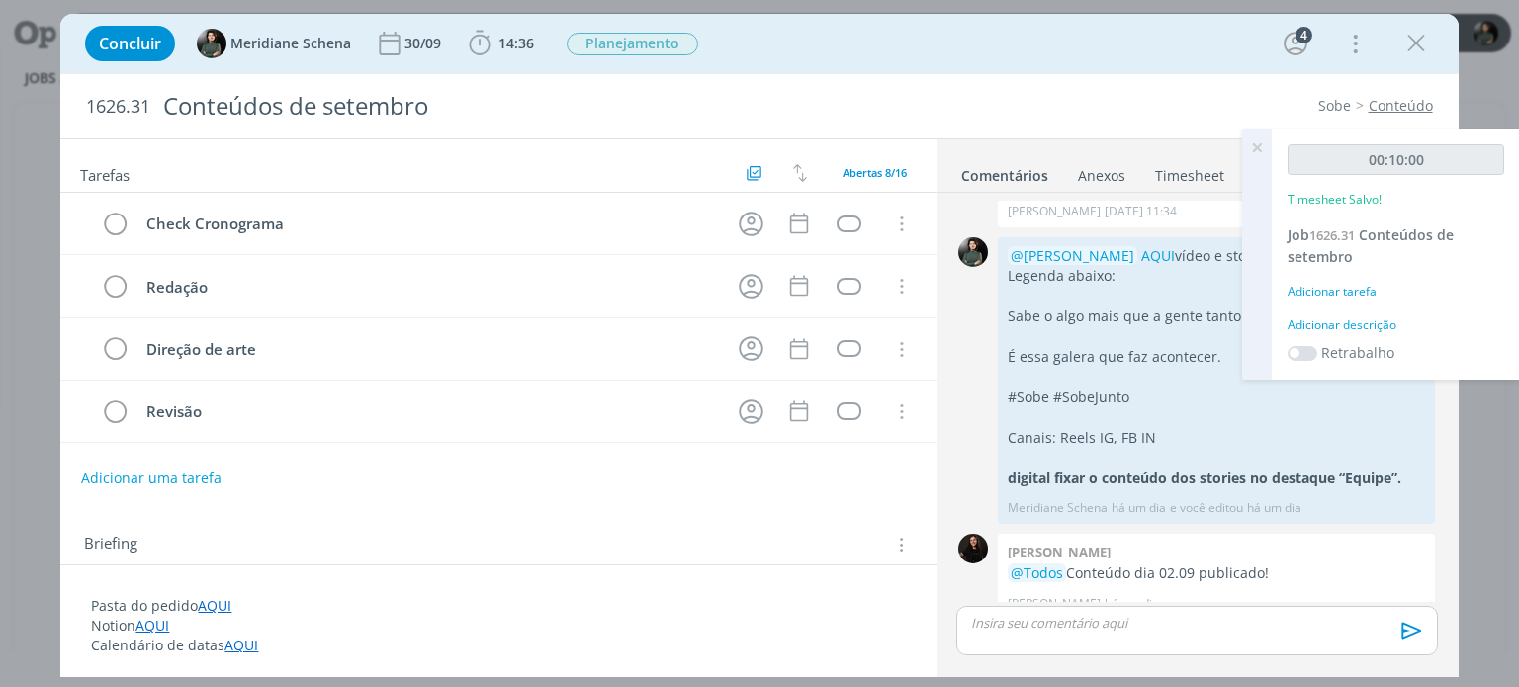
click at [1368, 327] on div "Adicionar descrição" at bounding box center [1395, 325] width 217 height 18
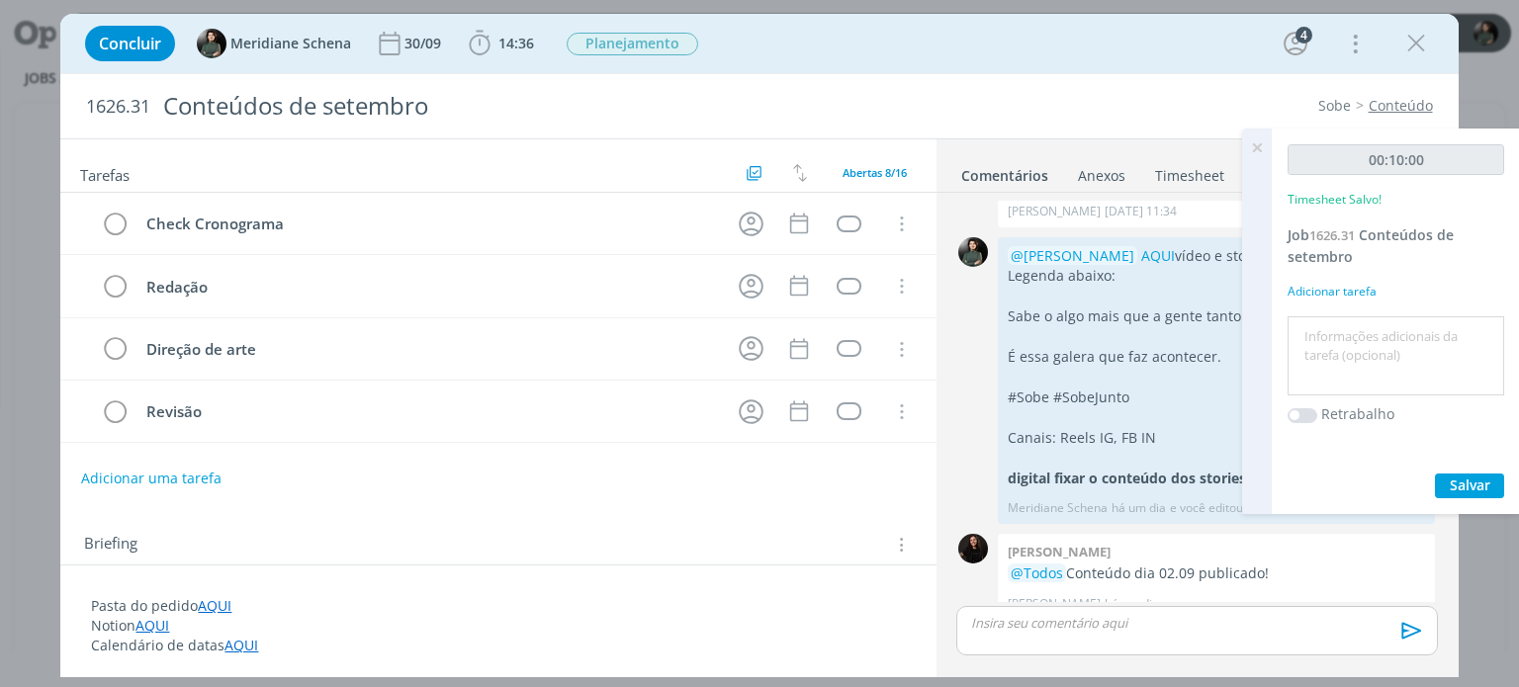
click at [1365, 331] on textarea at bounding box center [1395, 356] width 207 height 70
type textarea "organização demandas conteúdos"
click at [1480, 489] on span "Salvar" at bounding box center [1470, 485] width 41 height 19
click at [1258, 149] on icon at bounding box center [1257, 148] width 36 height 39
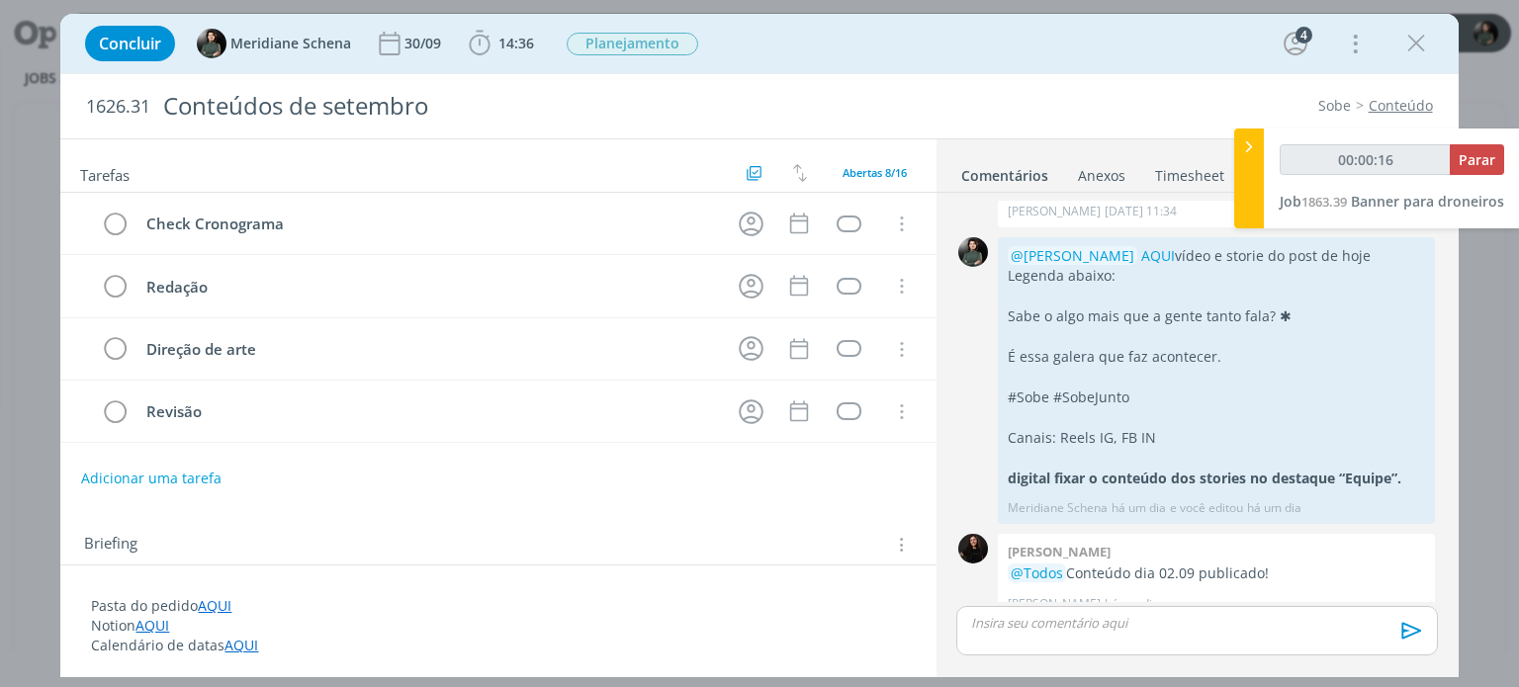
type input "00:00:17"
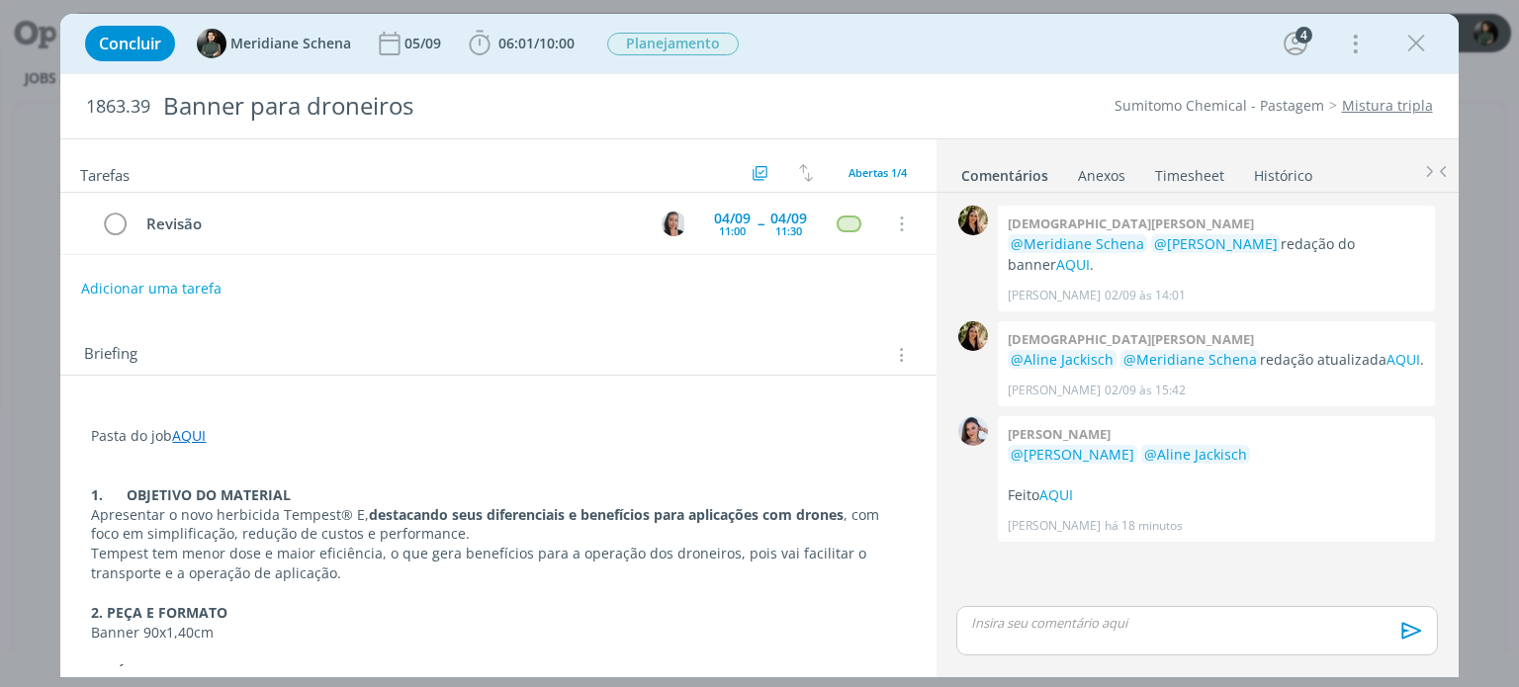
click at [871, 452] on p "dialog" at bounding box center [498, 456] width 814 height 20
click at [1060, 486] on link "AQUI" at bounding box center [1056, 495] width 34 height 19
click at [1386, 350] on link "AQUI" at bounding box center [1403, 359] width 34 height 19
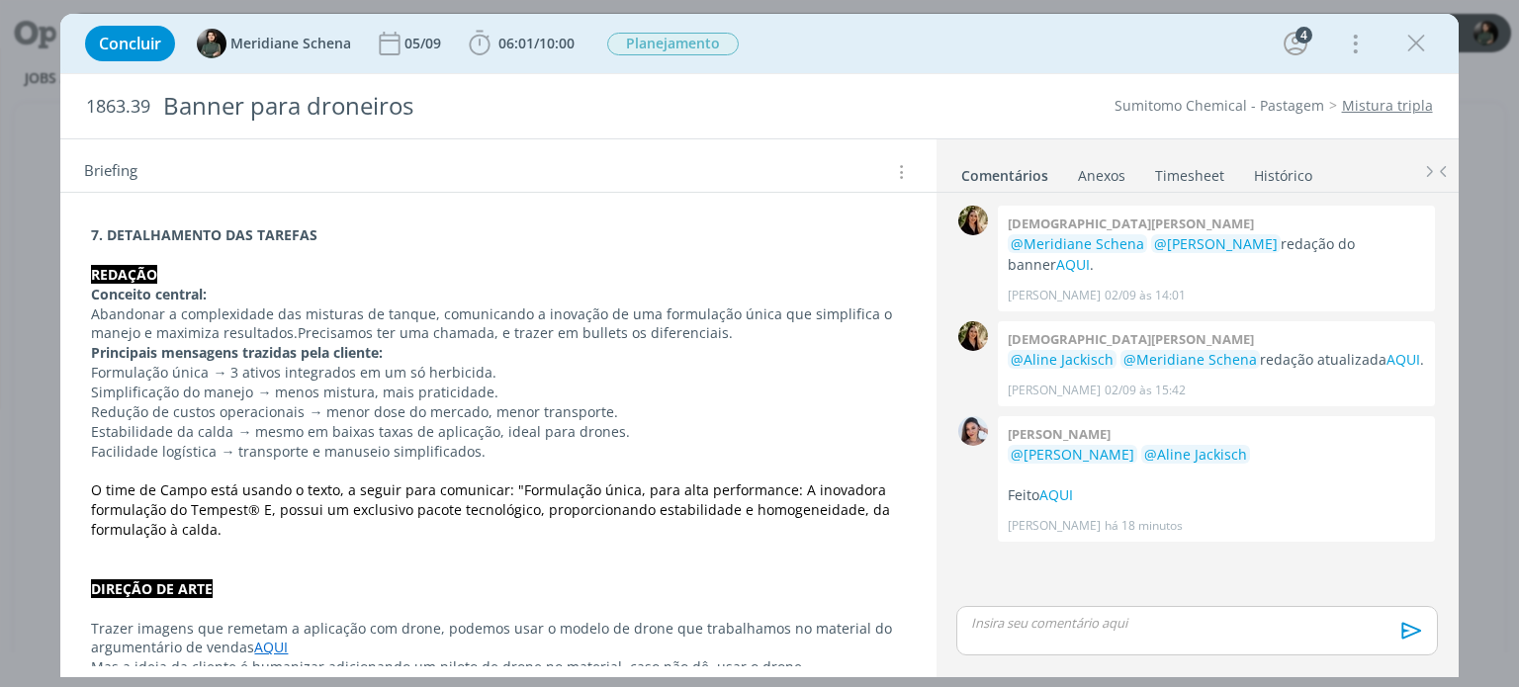
scroll to position [498, 0]
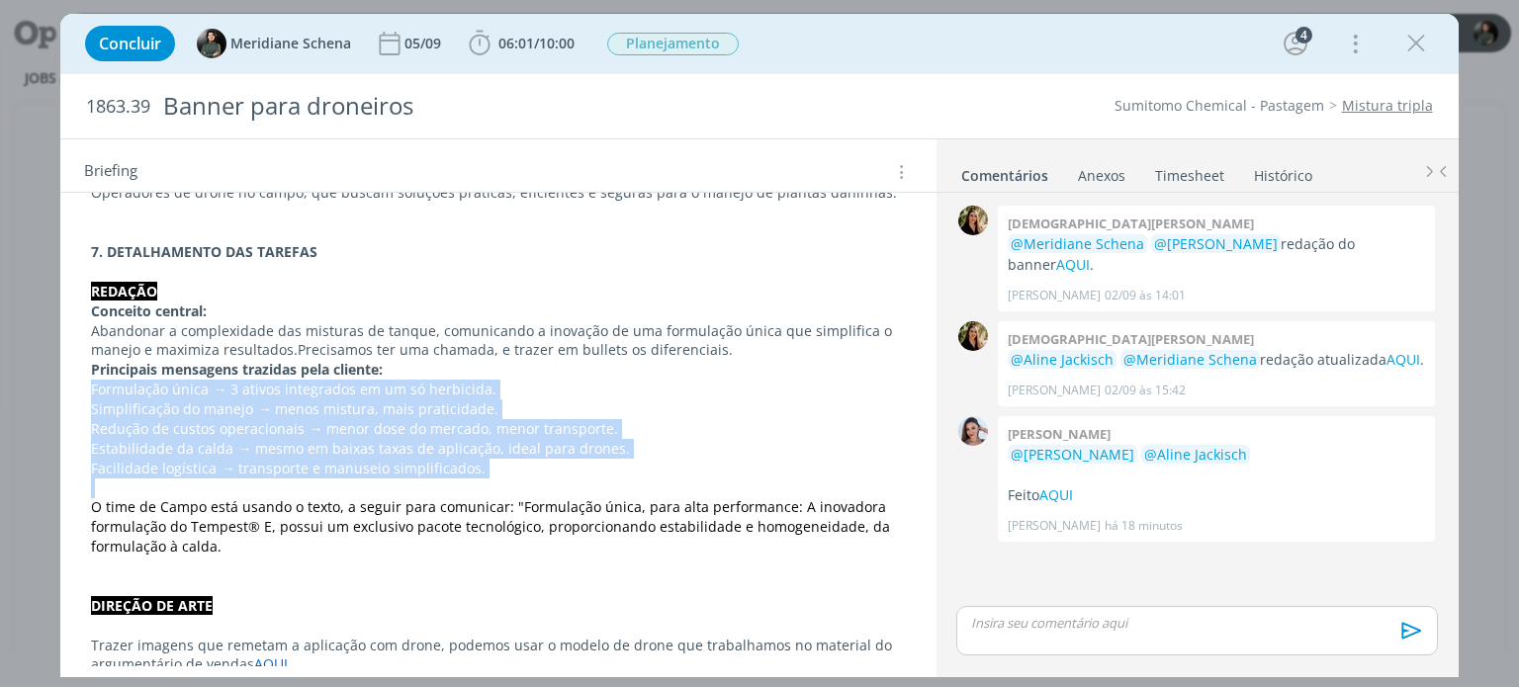
drag, startPoint x: 82, startPoint y: 388, endPoint x: 483, endPoint y: 481, distance: 411.1
click at [483, 481] on div "Pasta do job AQUI 1. OBJETIVO DO MATERIAL Apresentar o novo herbicida Tempest® …" at bounding box center [497, 379] width 843 height 957
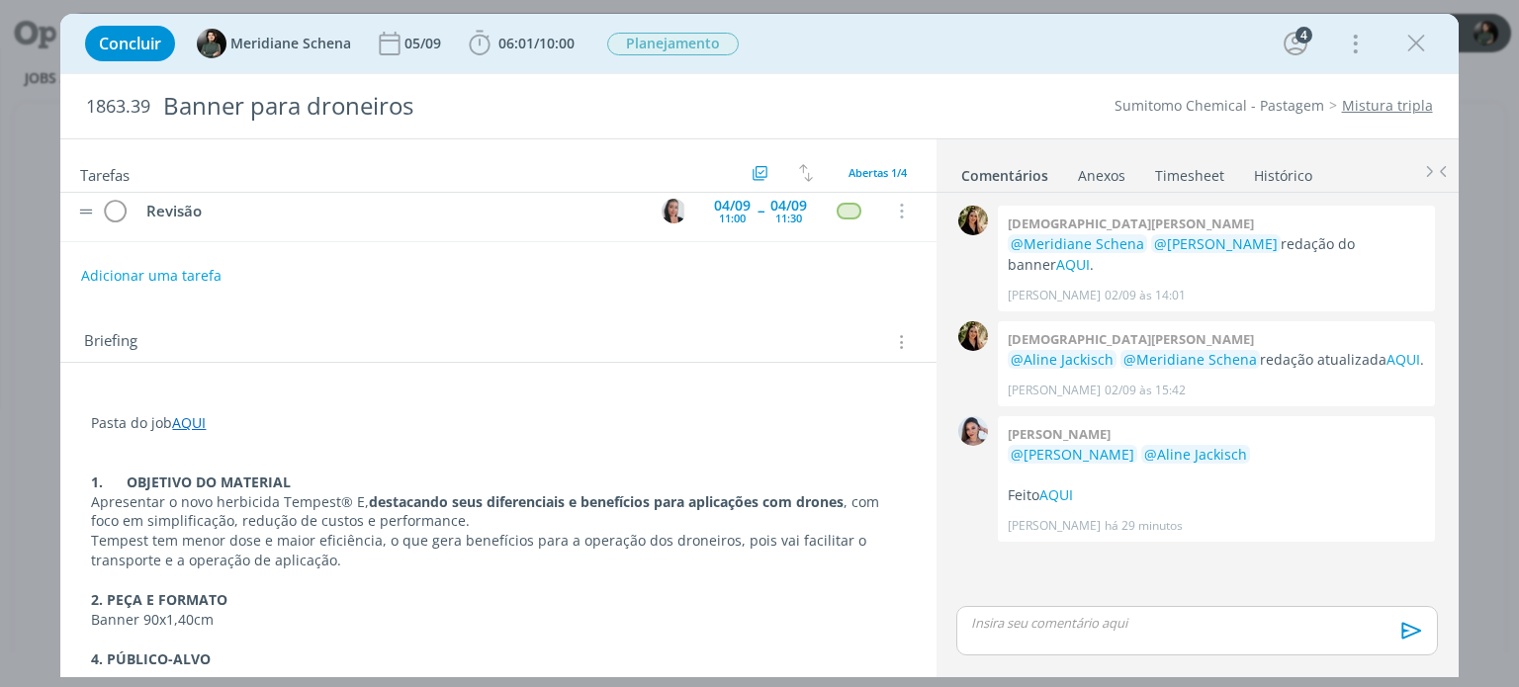
scroll to position [0, 0]
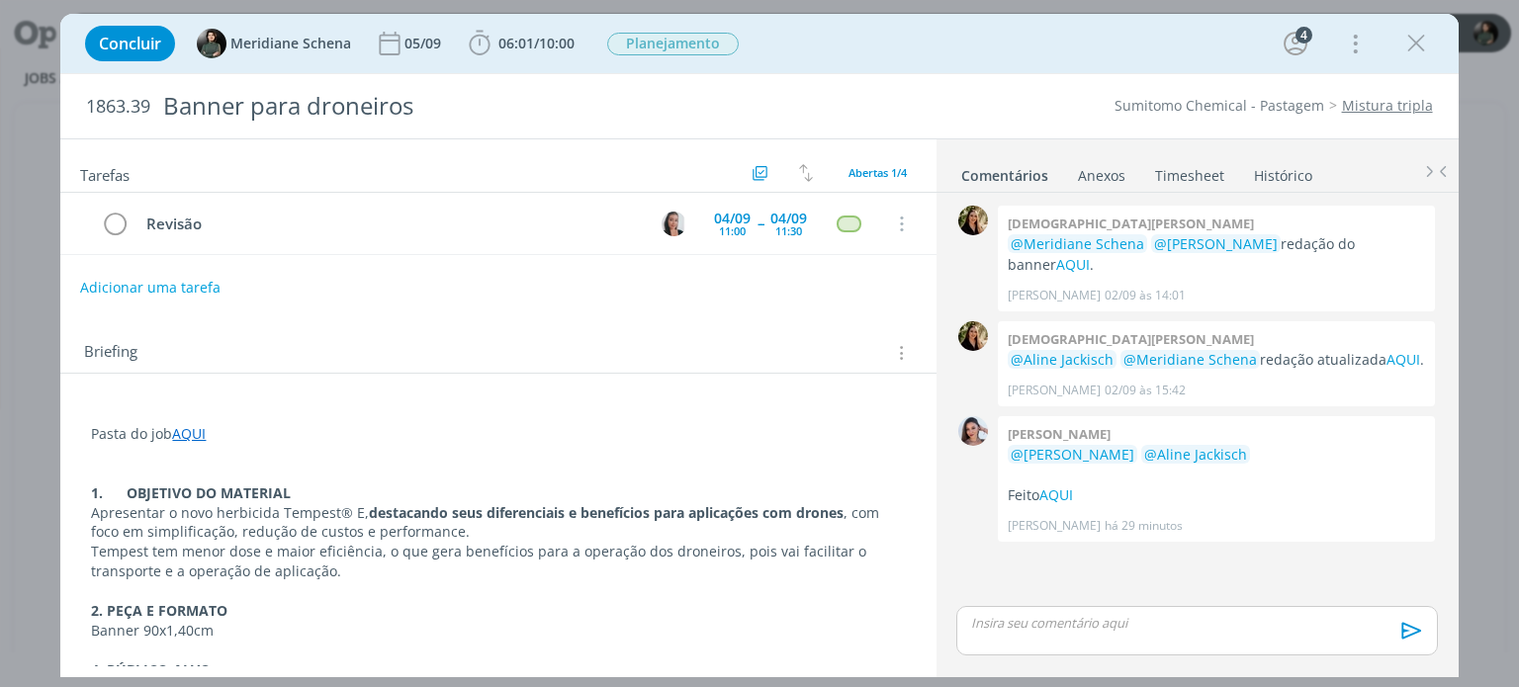
click at [181, 281] on button "Adicionar uma tarefa" at bounding box center [150, 288] width 140 height 34
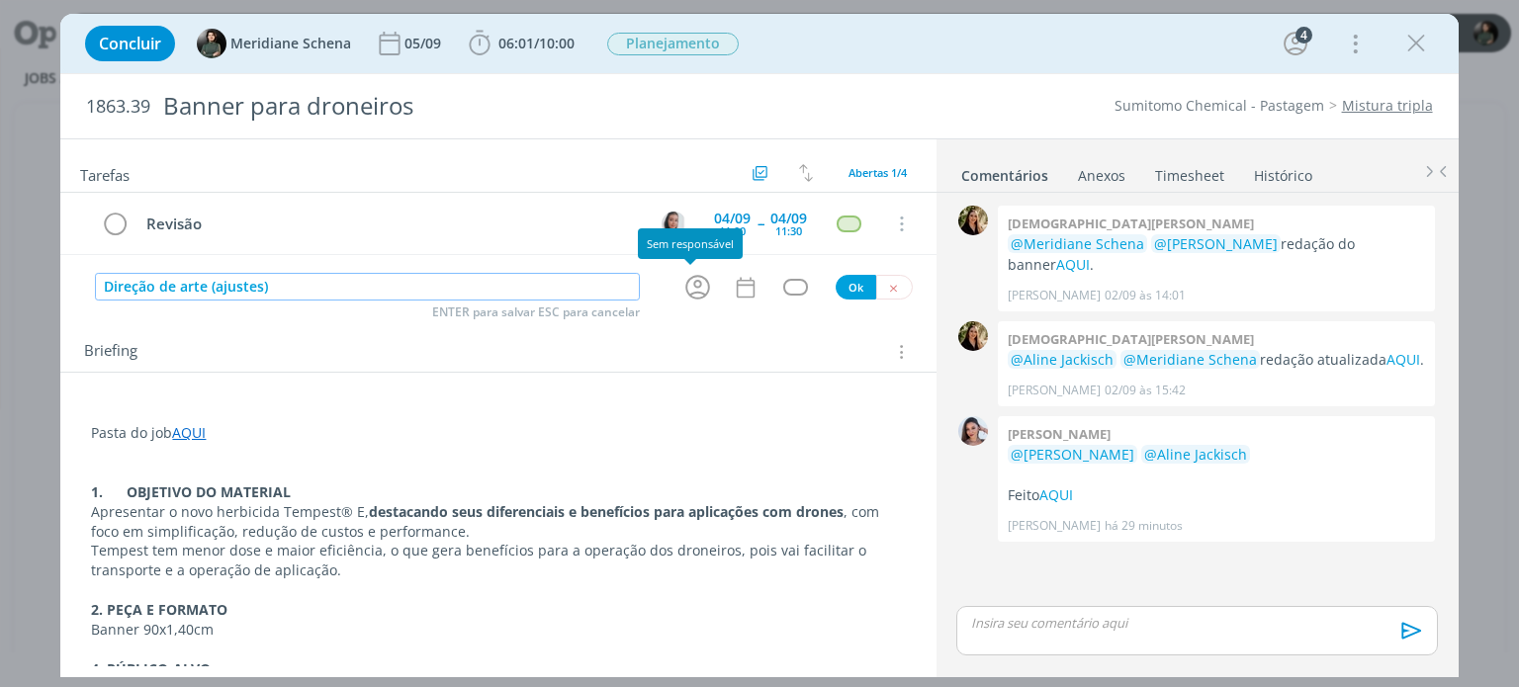
click at [684, 281] on icon "dialog" at bounding box center [697, 287] width 31 height 31
type input "Direção de arte (ajustes)"
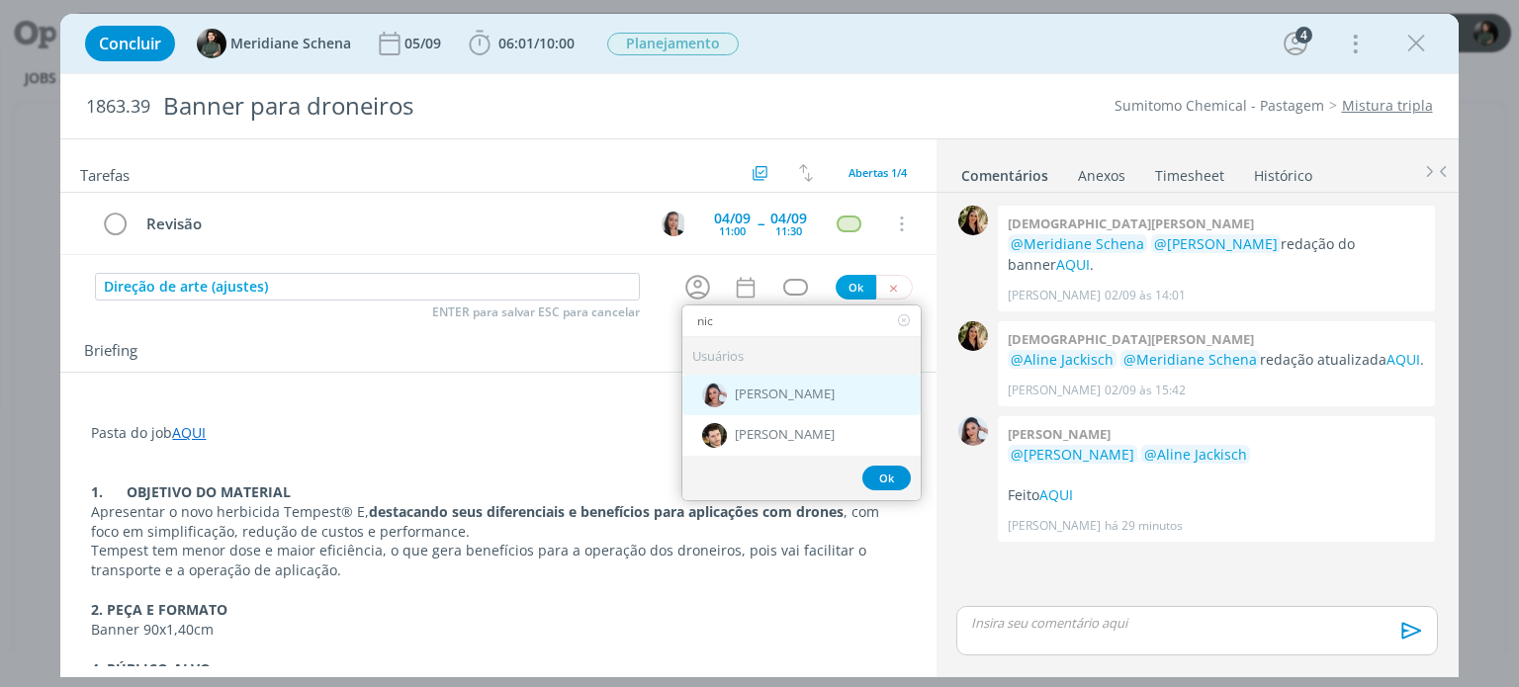
type input "nic"
click at [794, 388] on span "[PERSON_NAME]" at bounding box center [785, 396] width 100 height 16
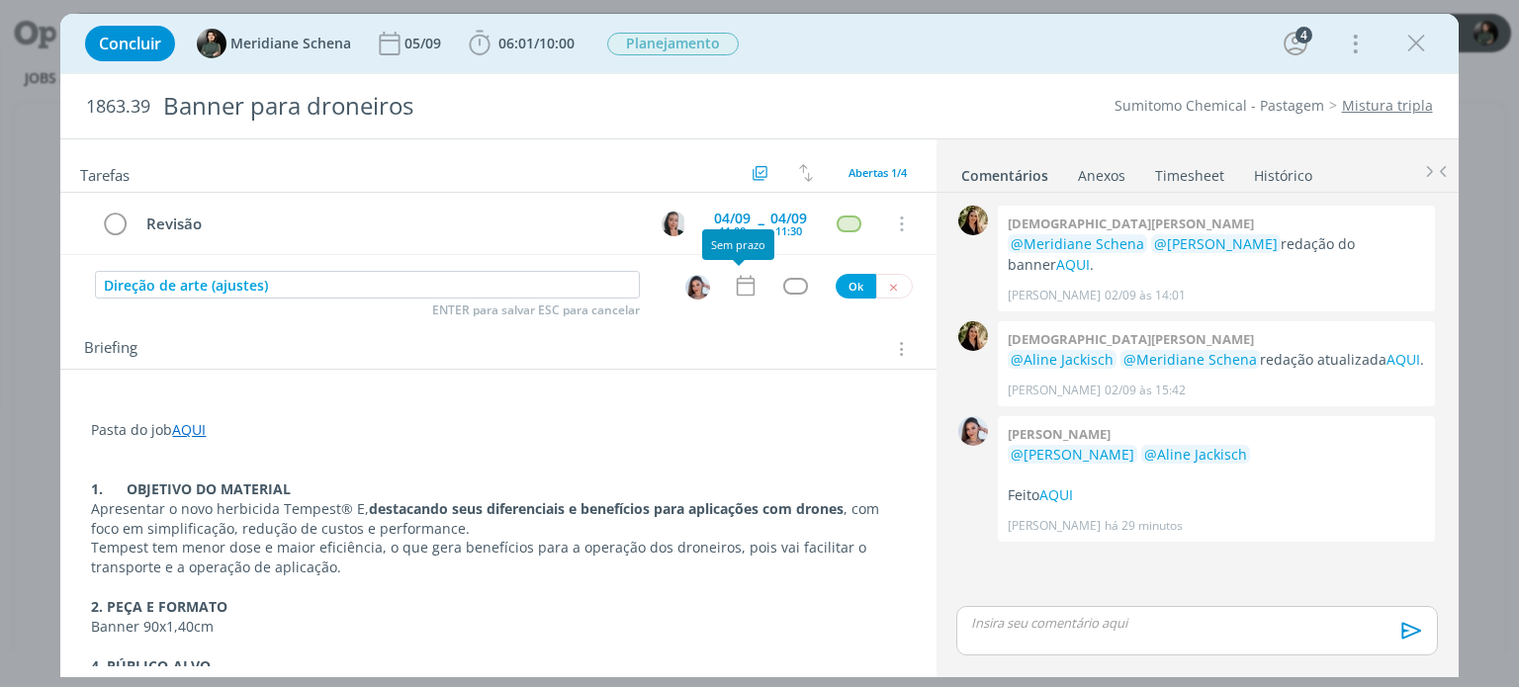
click at [733, 288] on icon "dialog" at bounding box center [746, 286] width 26 height 26
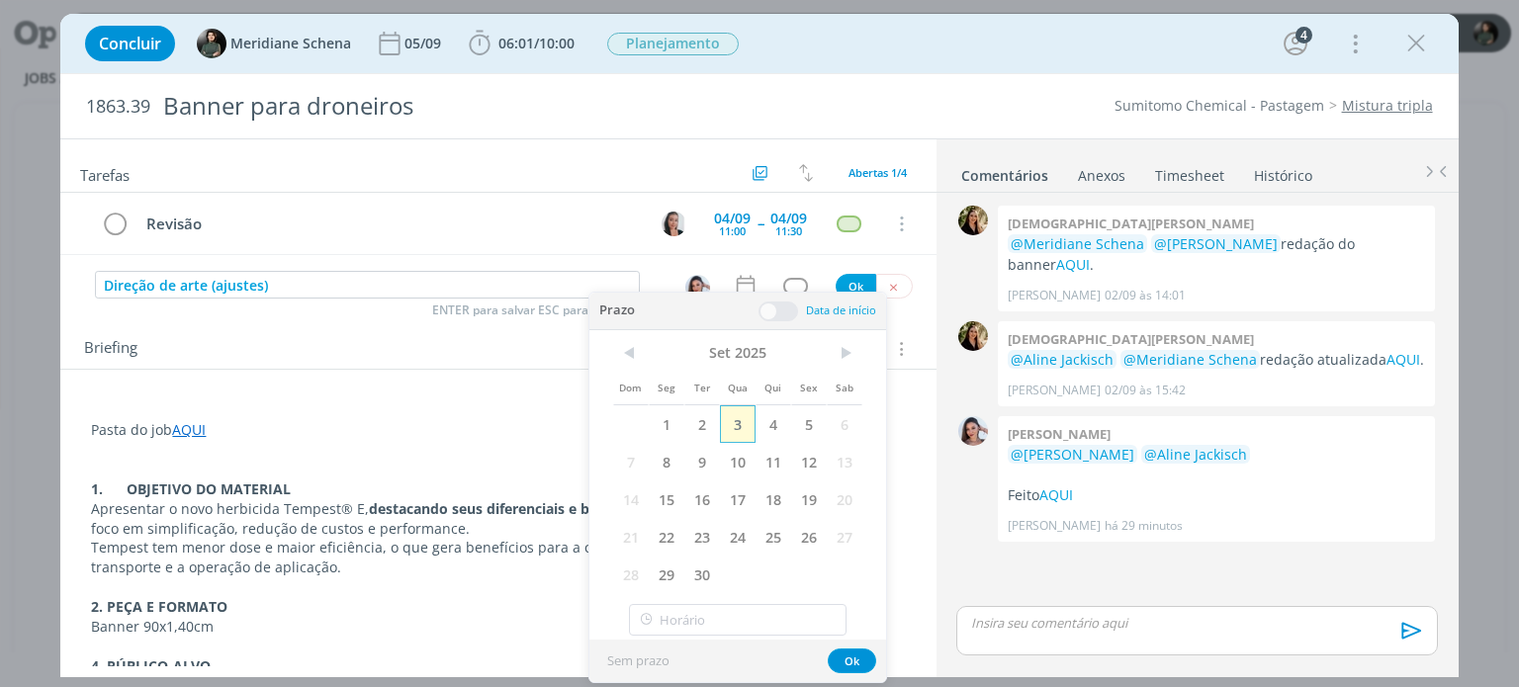
click at [749, 433] on span "3" at bounding box center [738, 424] width 36 height 38
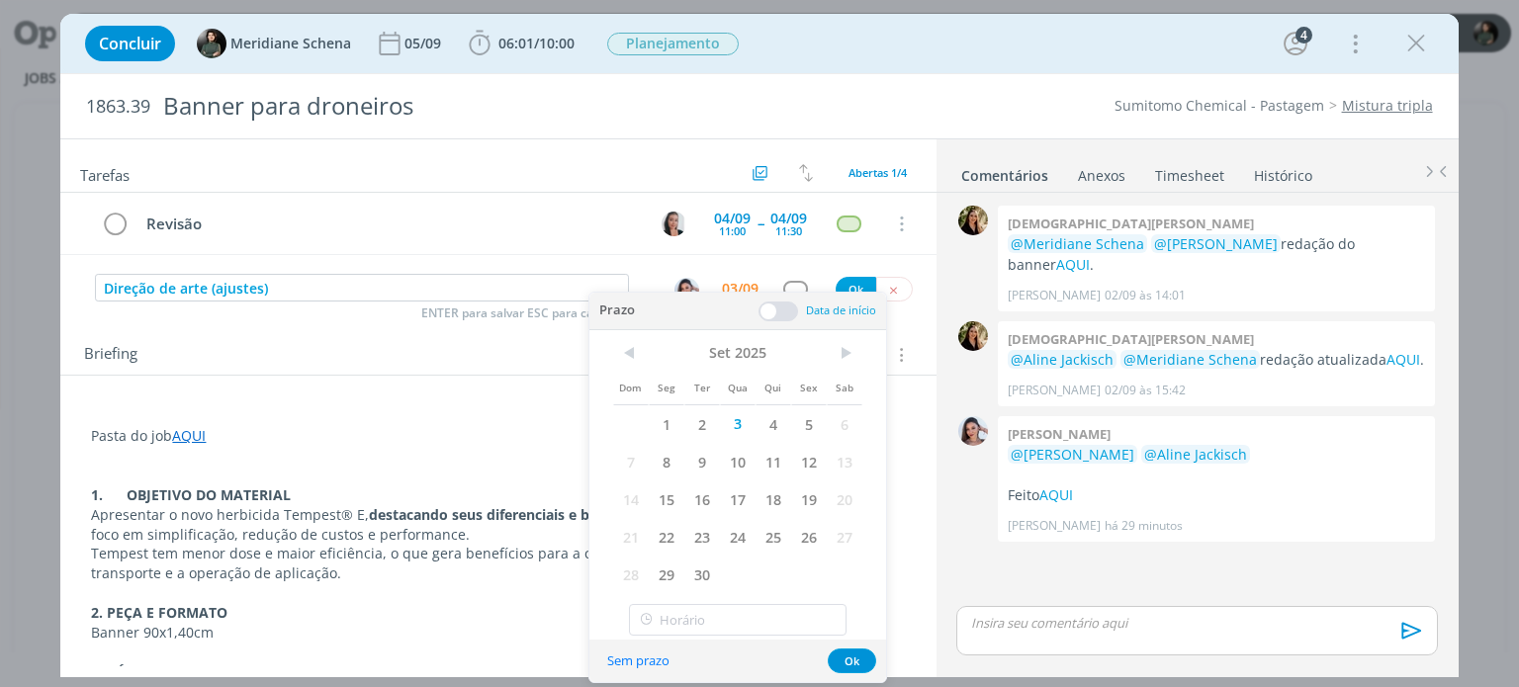
click at [789, 317] on span at bounding box center [778, 312] width 40 height 20
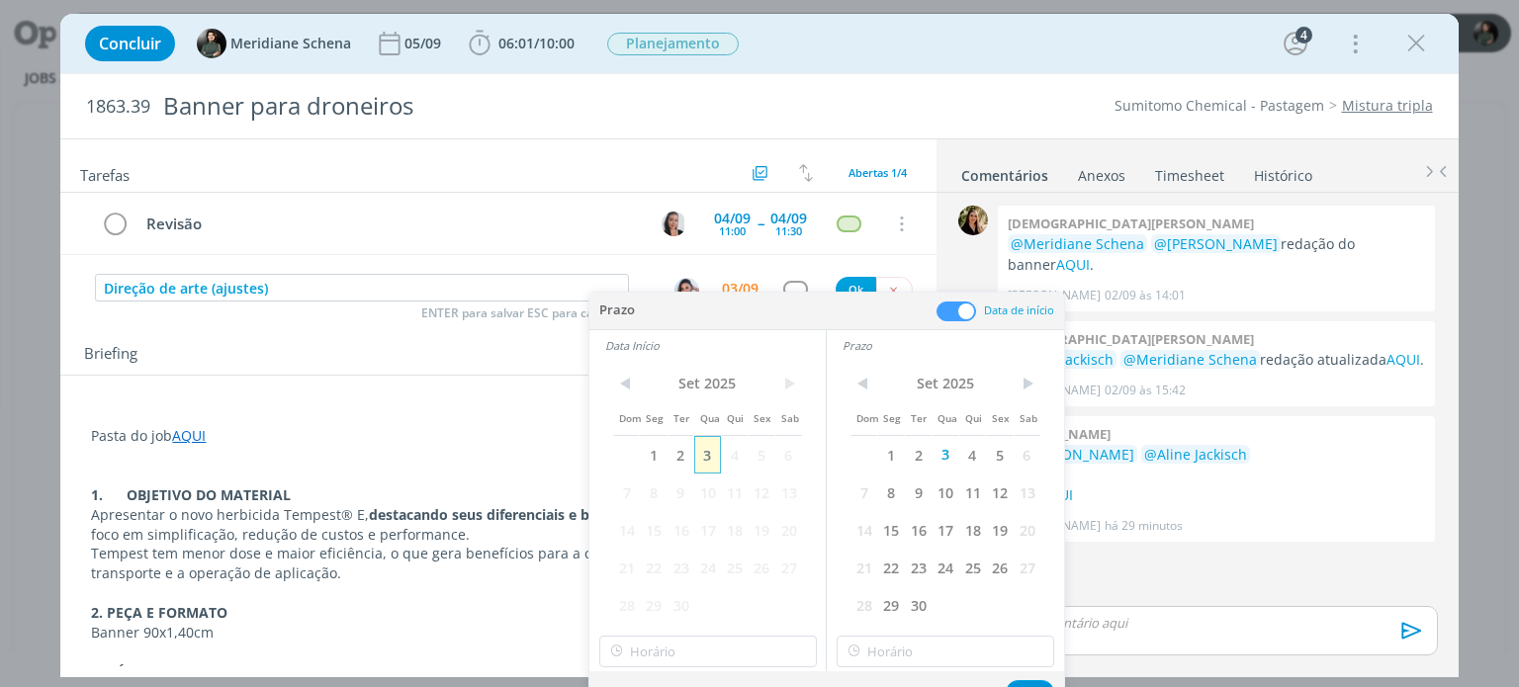
click at [712, 457] on span "3" at bounding box center [707, 455] width 27 height 38
type input "16:00"
click at [676, 652] on input "16:00" at bounding box center [708, 652] width 218 height 32
click at [886, 644] on input "16:00" at bounding box center [946, 652] width 218 height 32
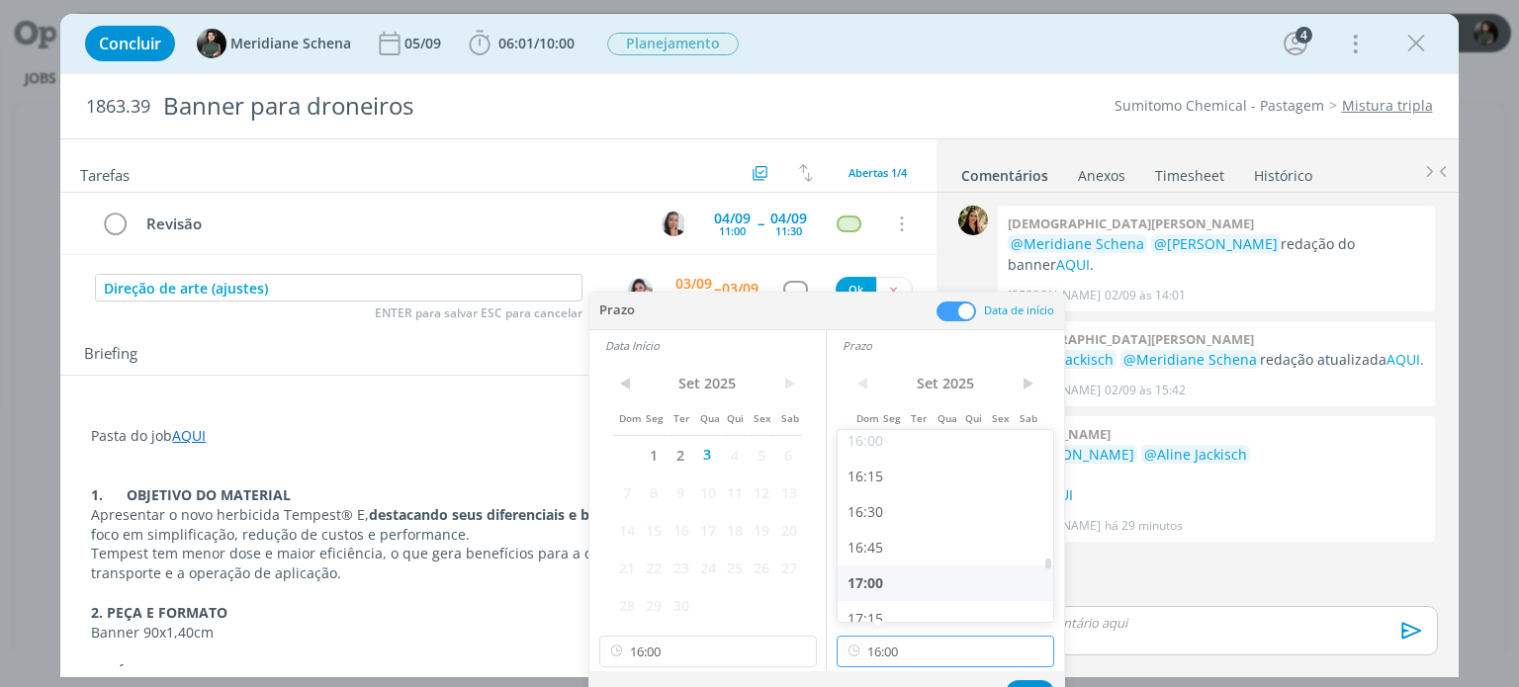
scroll to position [2326, 0]
click at [887, 474] on div "16:30" at bounding box center [948, 472] width 221 height 36
type input "16:30"
click at [1039, 680] on button "Ok" at bounding box center [1030, 692] width 48 height 25
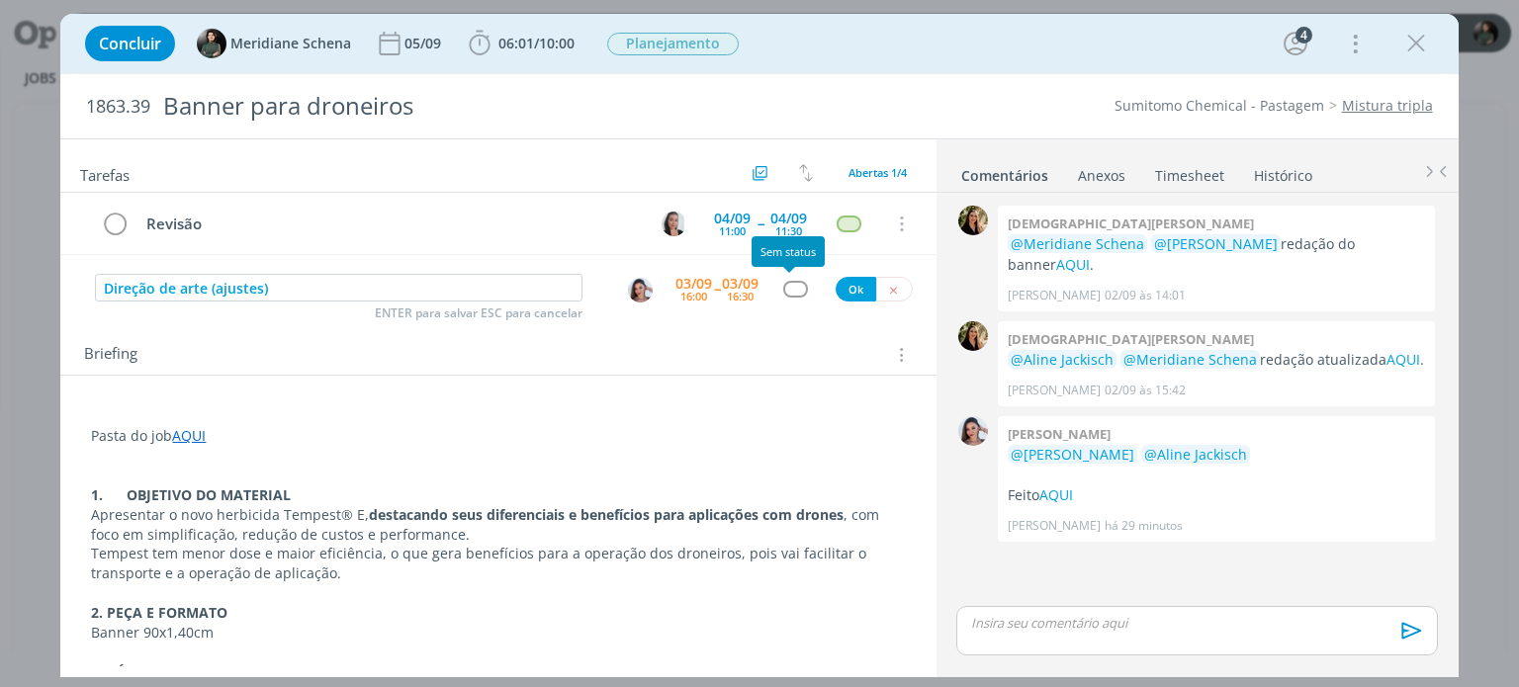
click at [793, 288] on div "dialog" at bounding box center [795, 289] width 25 height 17
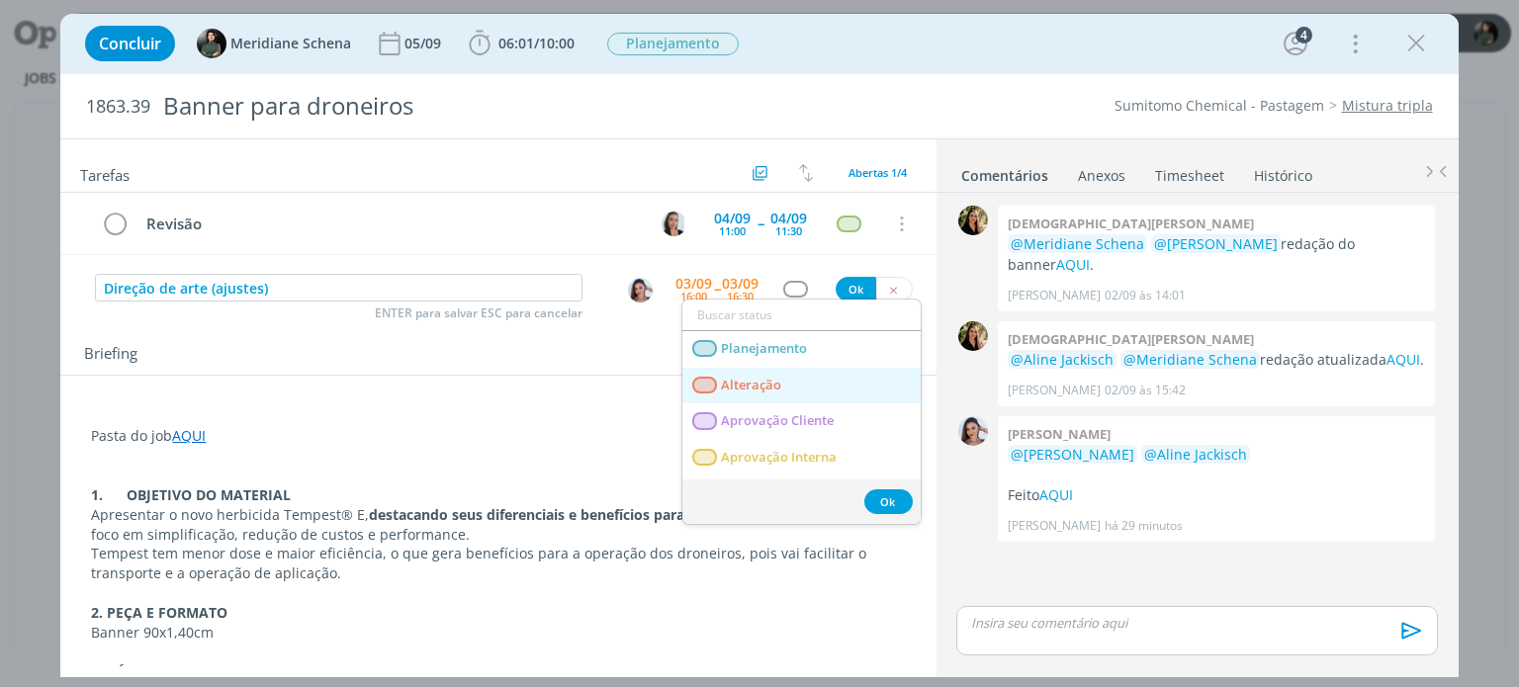
click at [779, 378] on span "Alteração" at bounding box center [752, 386] width 60 height 16
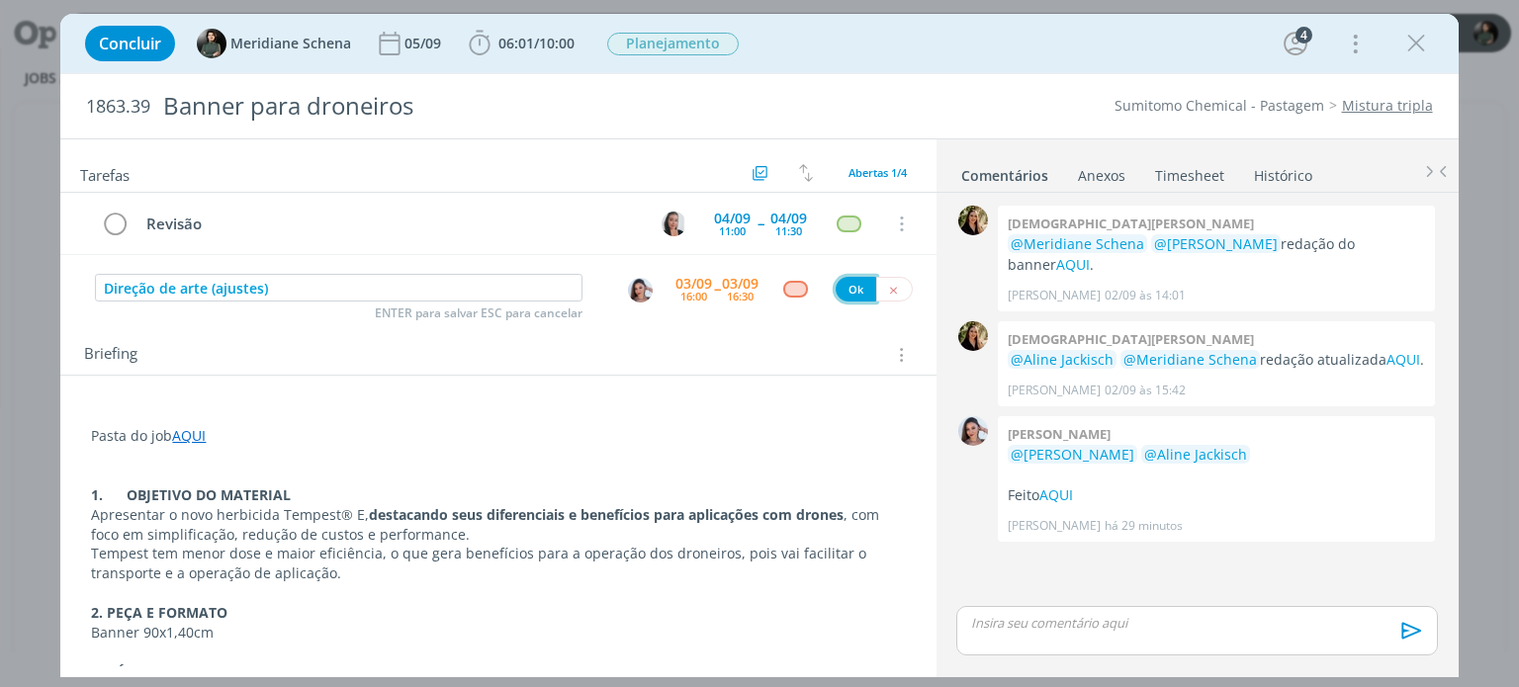
click at [843, 290] on button "Ok" at bounding box center [856, 289] width 41 height 25
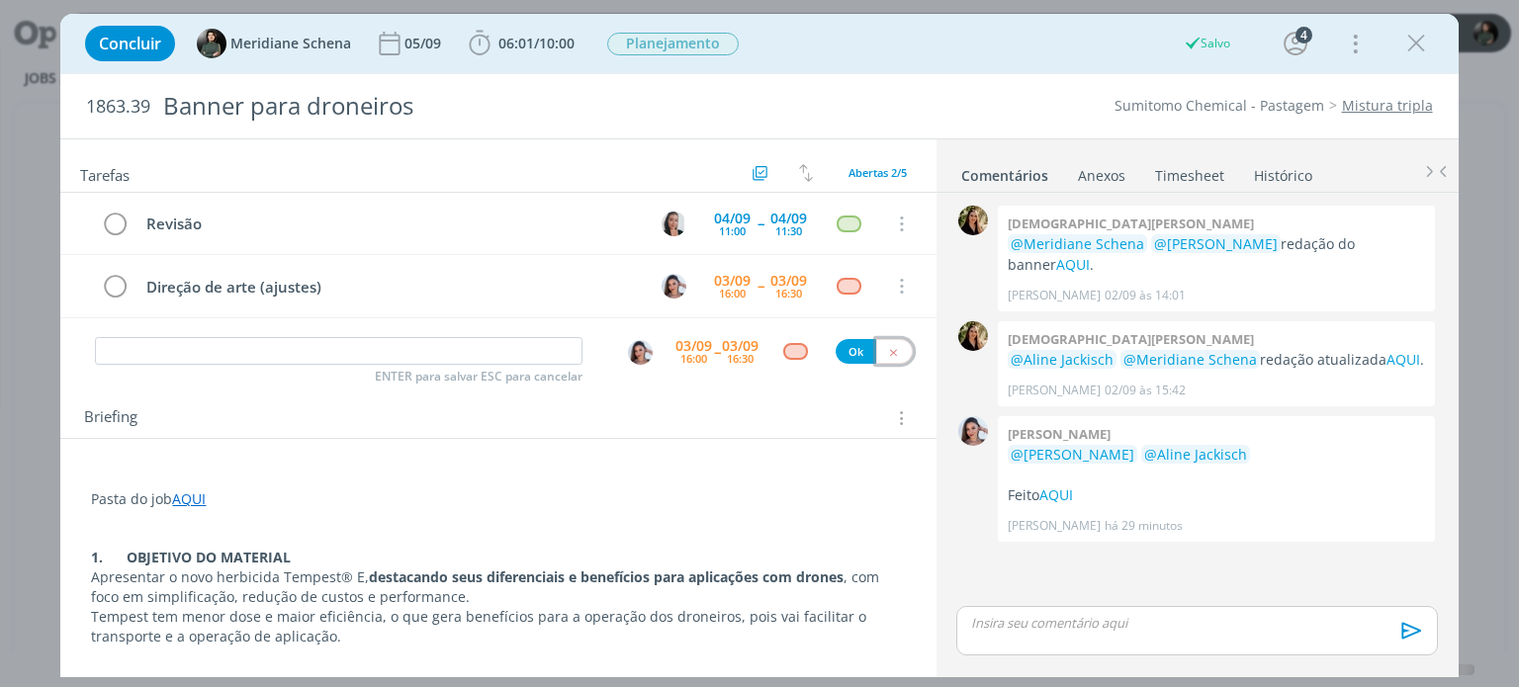
click at [887, 351] on icon "dialog" at bounding box center [893, 352] width 13 height 13
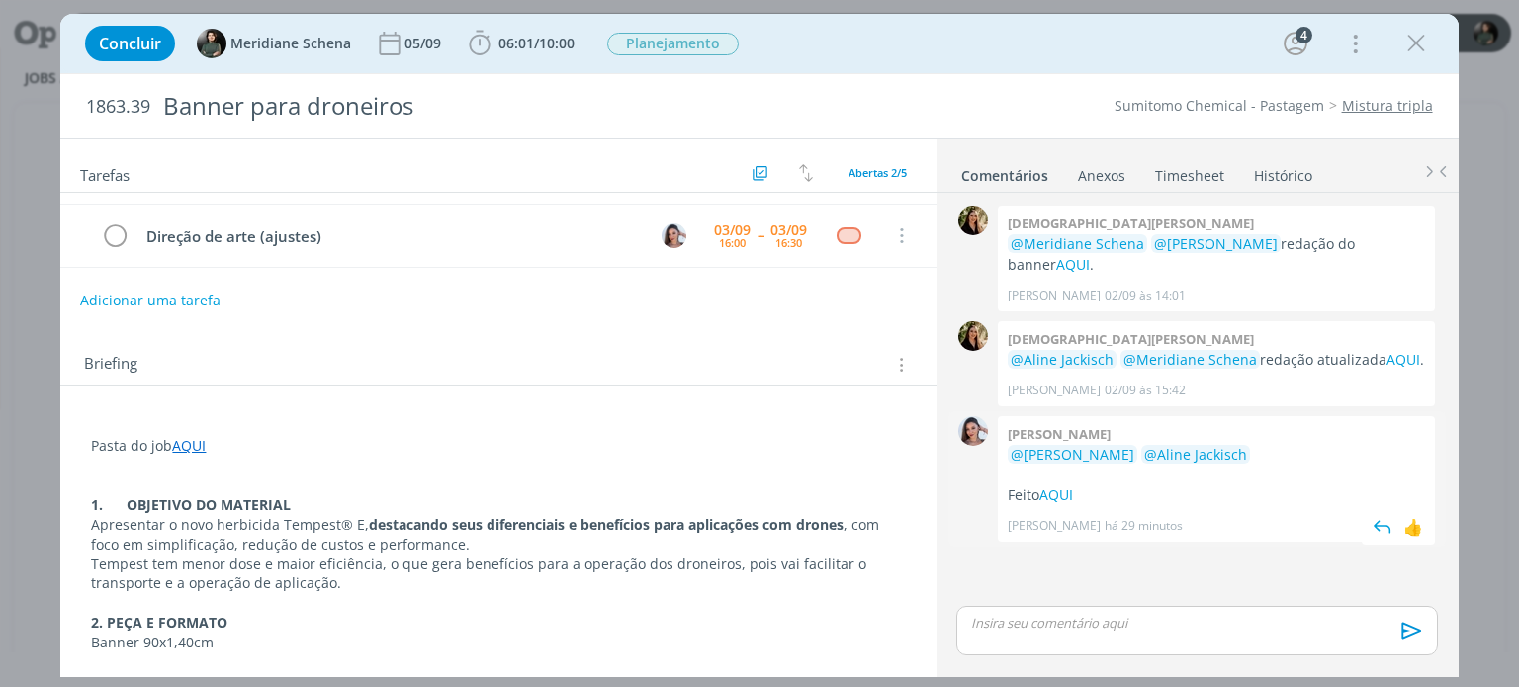
scroll to position [0, 0]
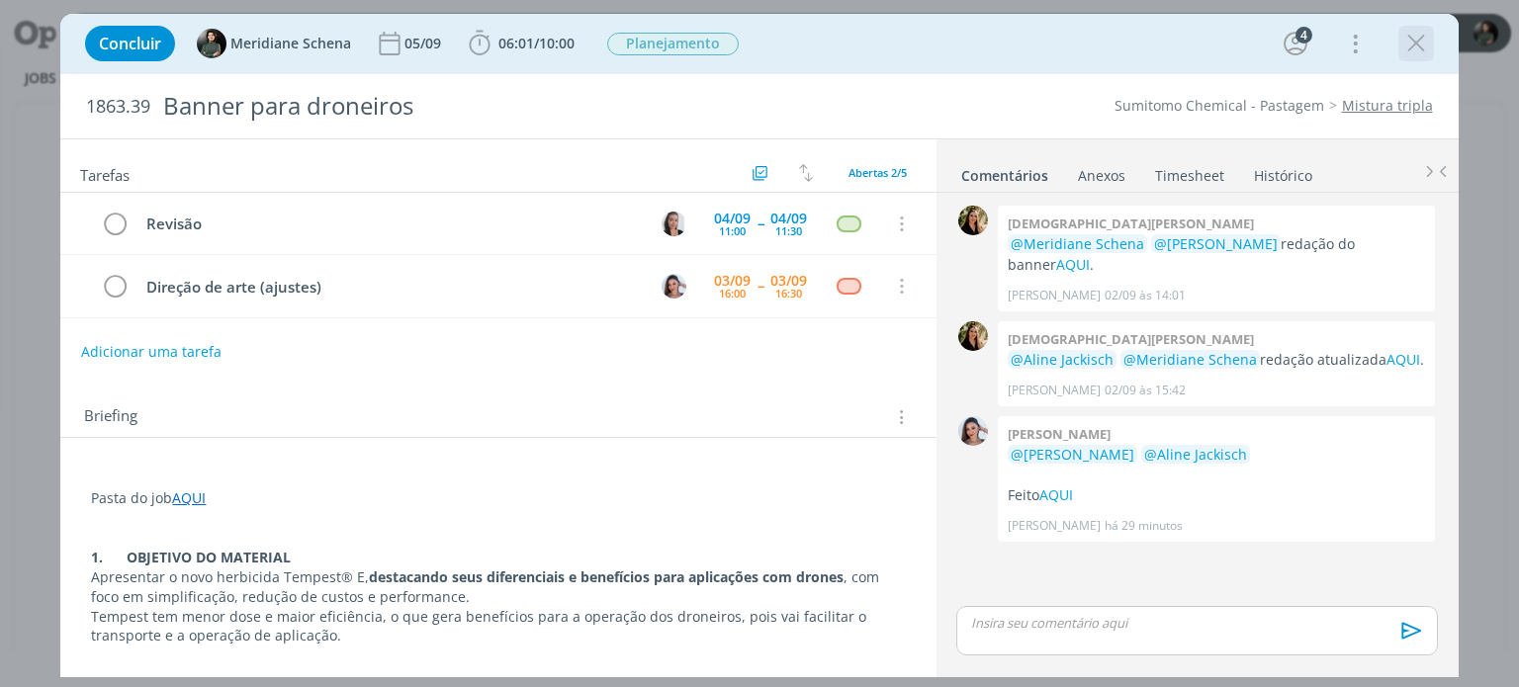
click at [1407, 38] on icon "dialog" at bounding box center [1416, 44] width 30 height 30
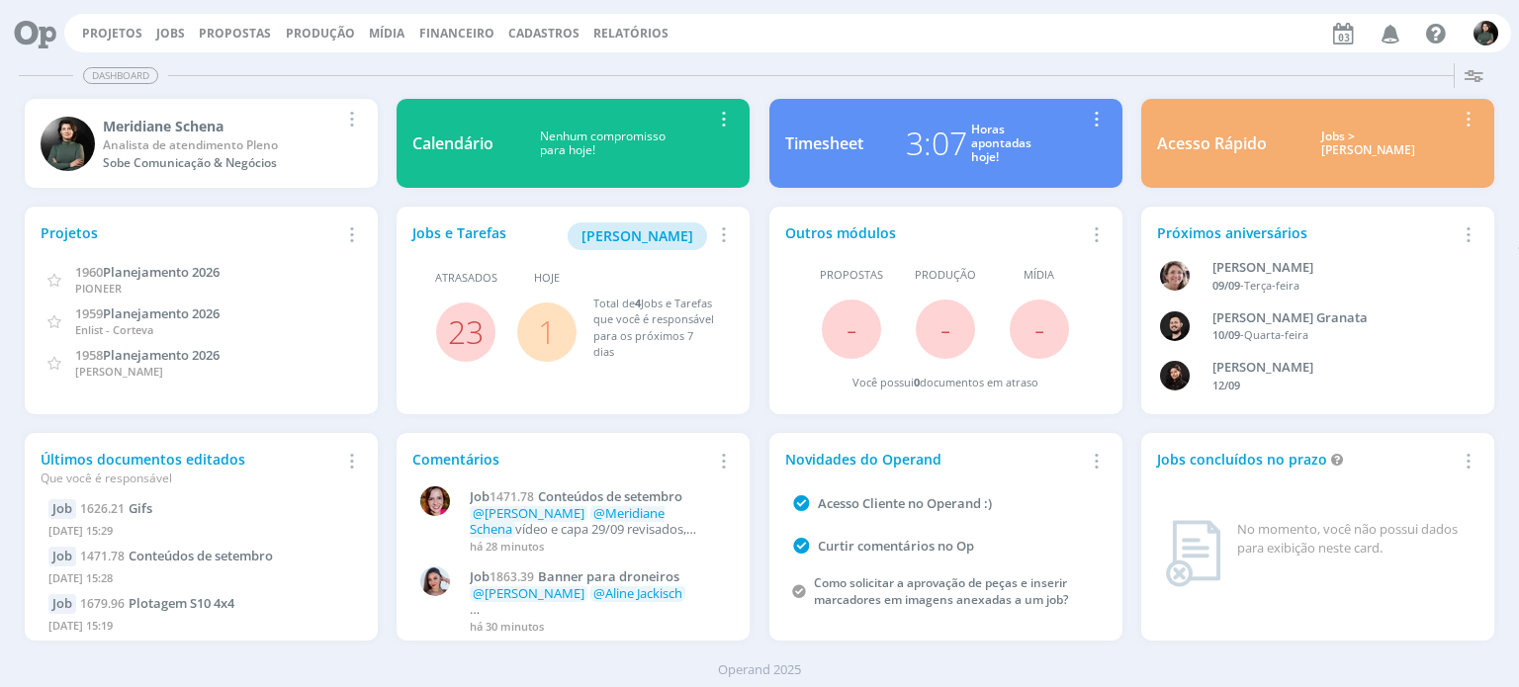
click at [174, 38] on link "Jobs" at bounding box center [170, 33] width 29 height 17
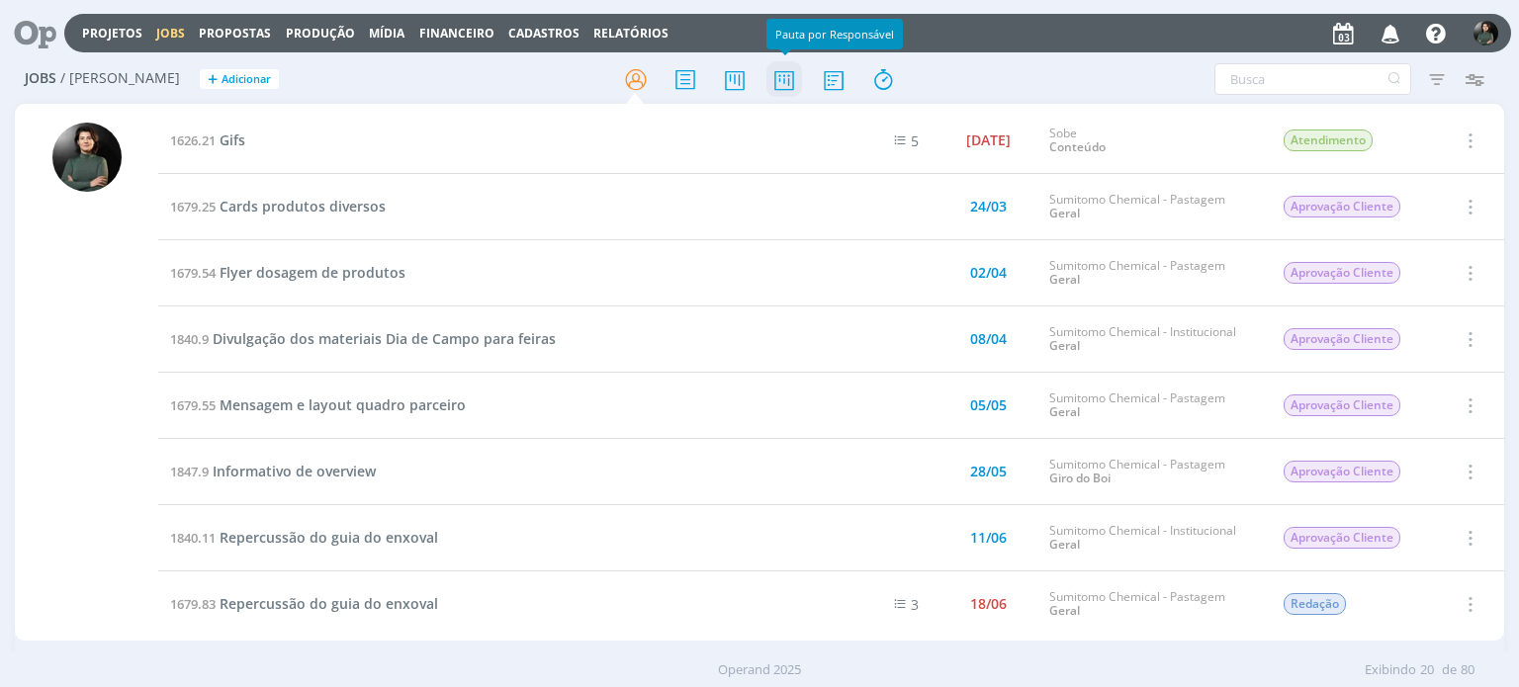
click at [791, 86] on icon at bounding box center [784, 79] width 36 height 39
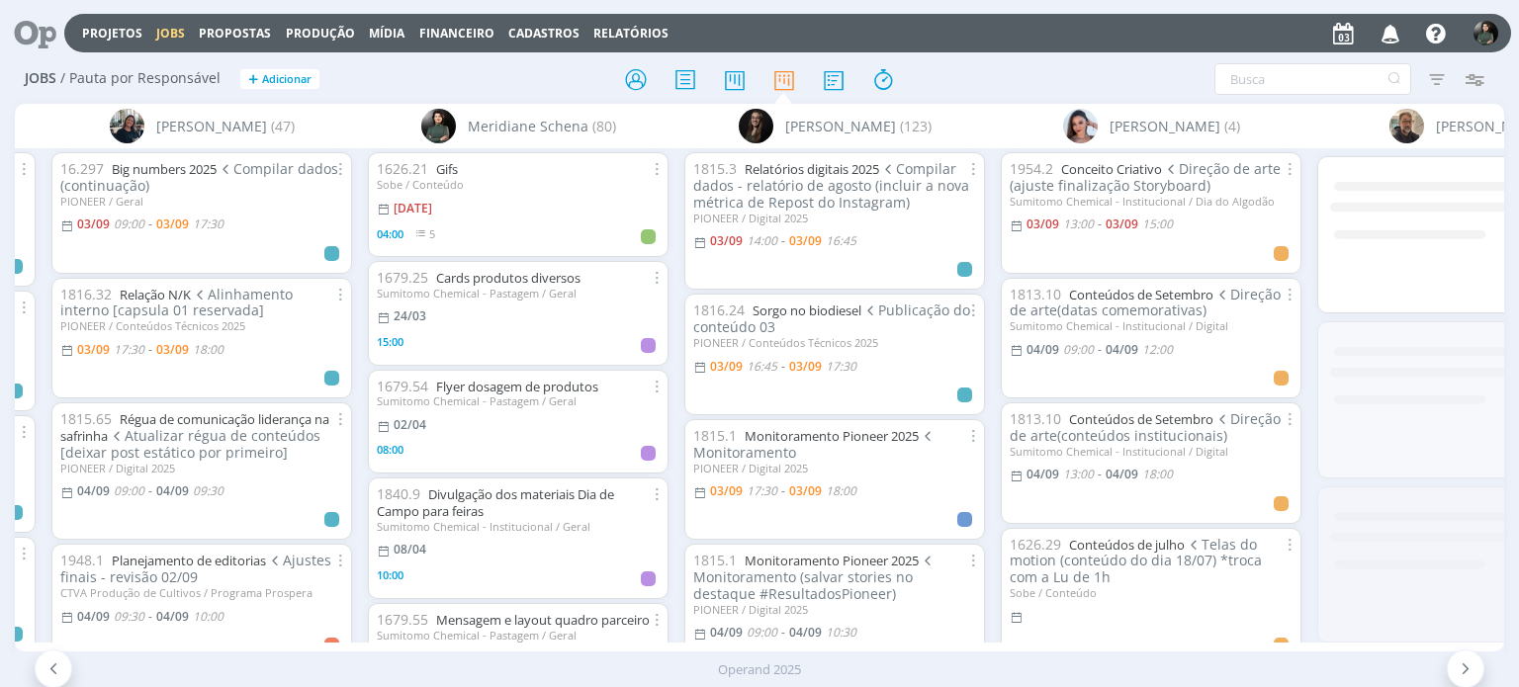
scroll to position [0, 4433]
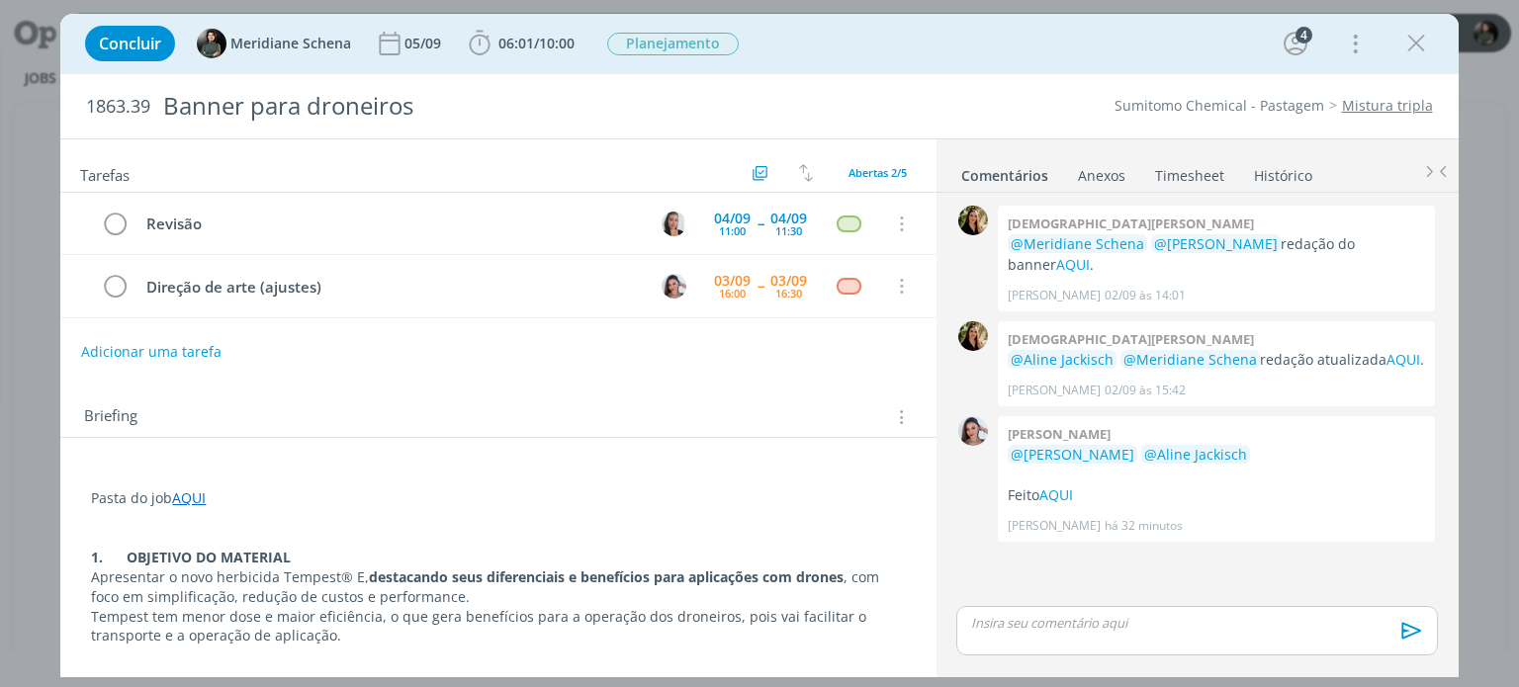
click at [1202, 177] on link "Timesheet" at bounding box center [1189, 171] width 71 height 29
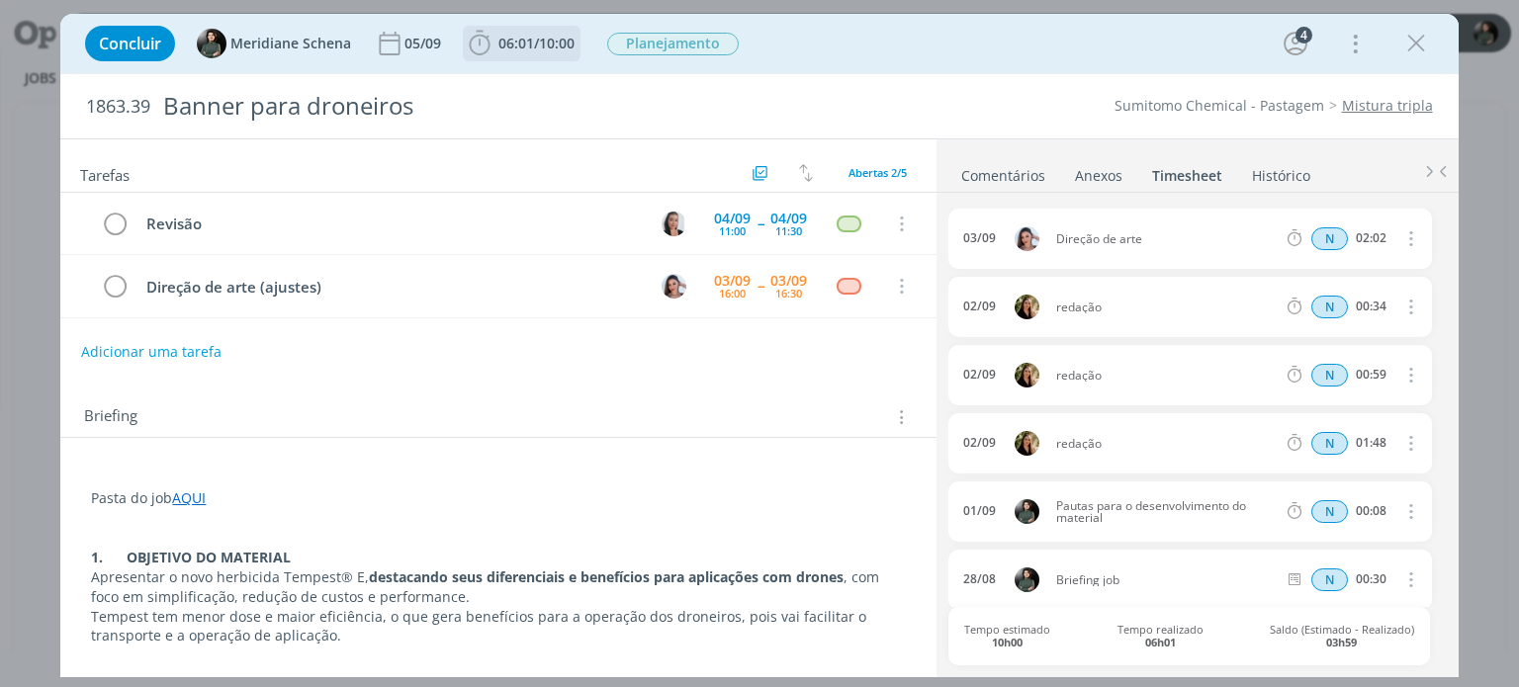
click at [548, 47] on span "10:00" at bounding box center [557, 43] width 36 height 19
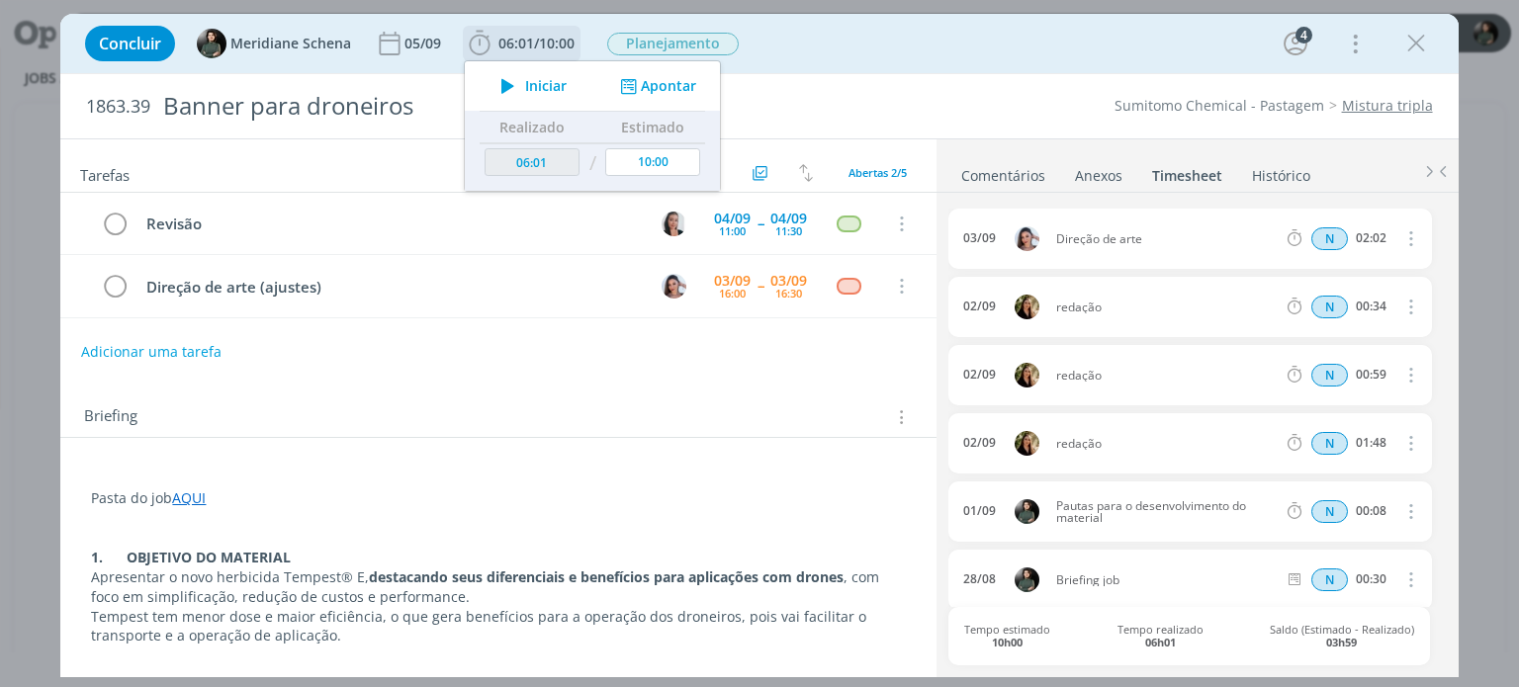
click at [546, 89] on span "Iniciar" at bounding box center [546, 86] width 42 height 14
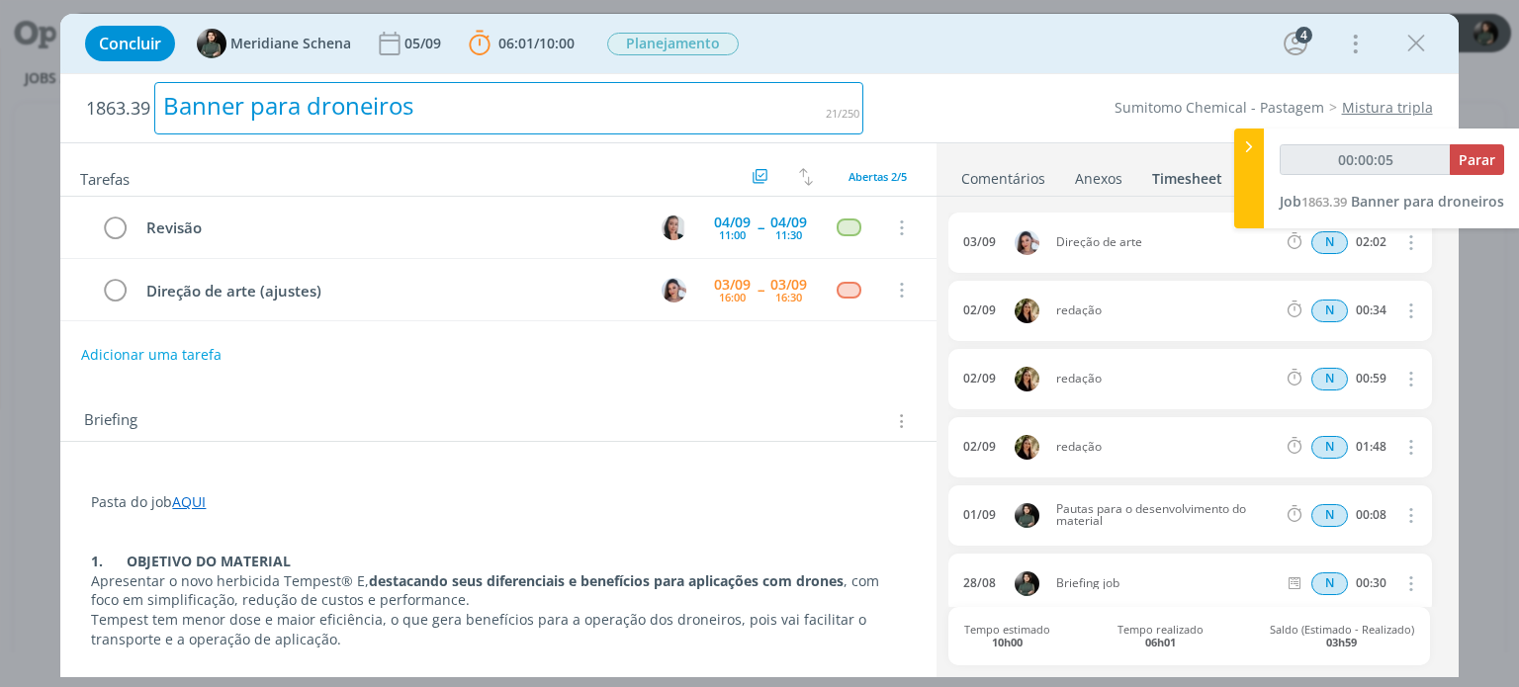
click at [768, 110] on div "Banner para droneiros" at bounding box center [508, 108] width 709 height 52
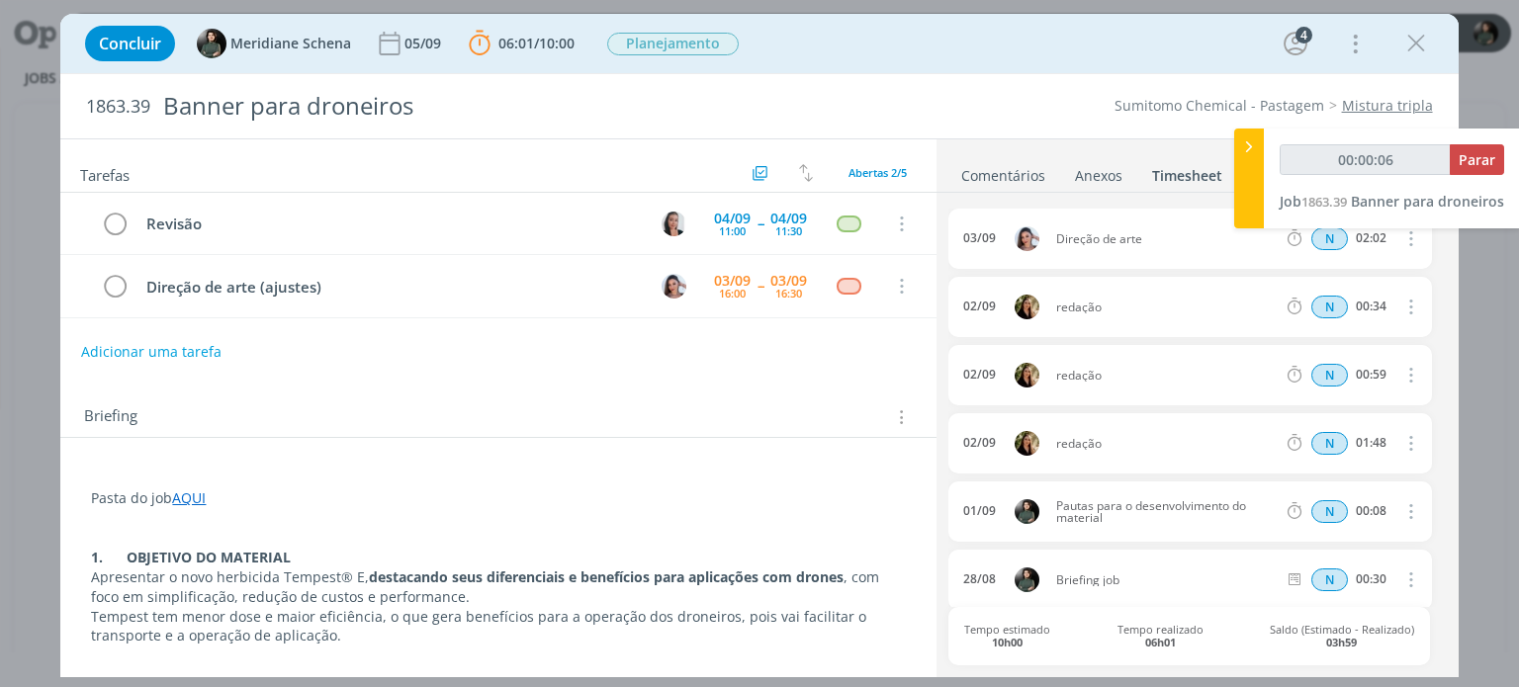
click at [939, 126] on div "1863.39 Banner para droneiros Sumitomo Chemical - Pastagem Mistura tripla" at bounding box center [758, 106] width 1397 height 64
type input "00:00:19"
click at [1475, 162] on span "Parar" at bounding box center [1477, 159] width 37 height 19
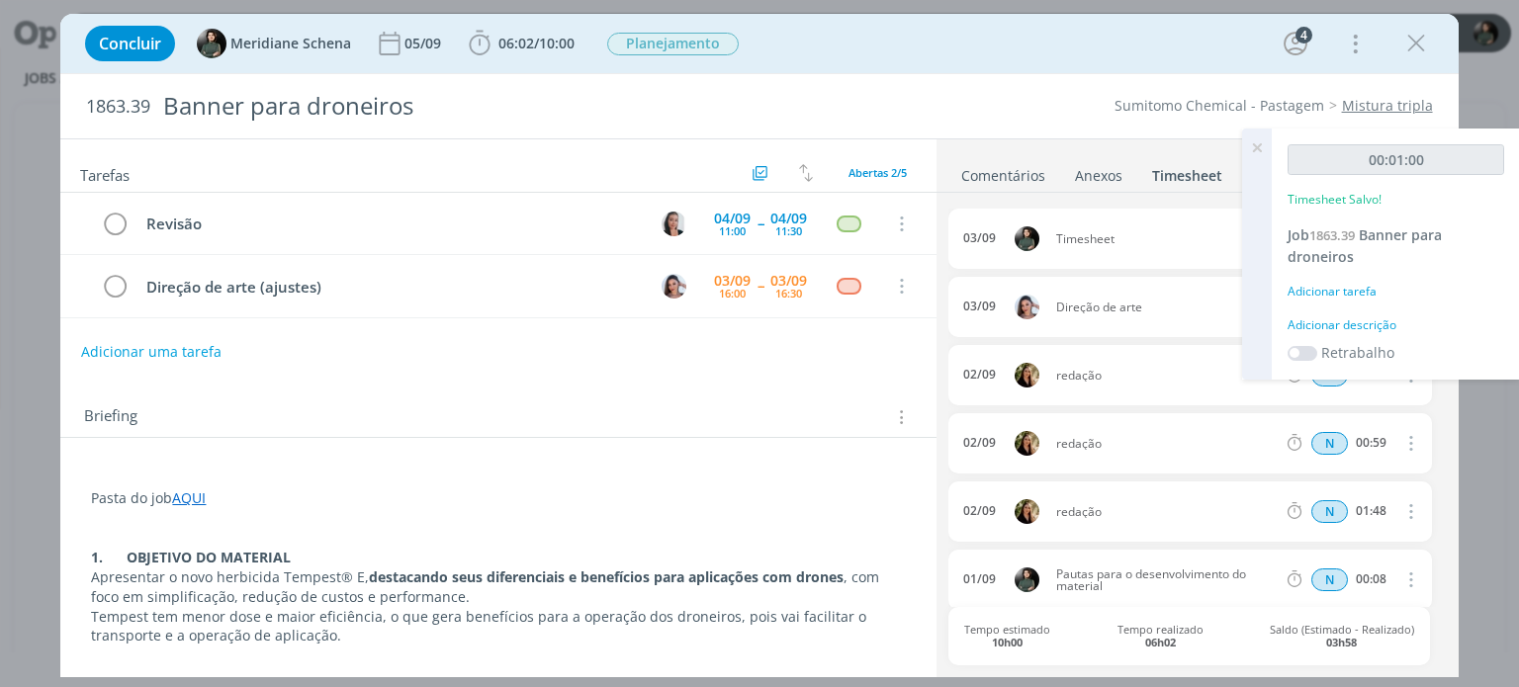
click at [1309, 323] on div "Adicionar descrição" at bounding box center [1395, 325] width 217 height 18
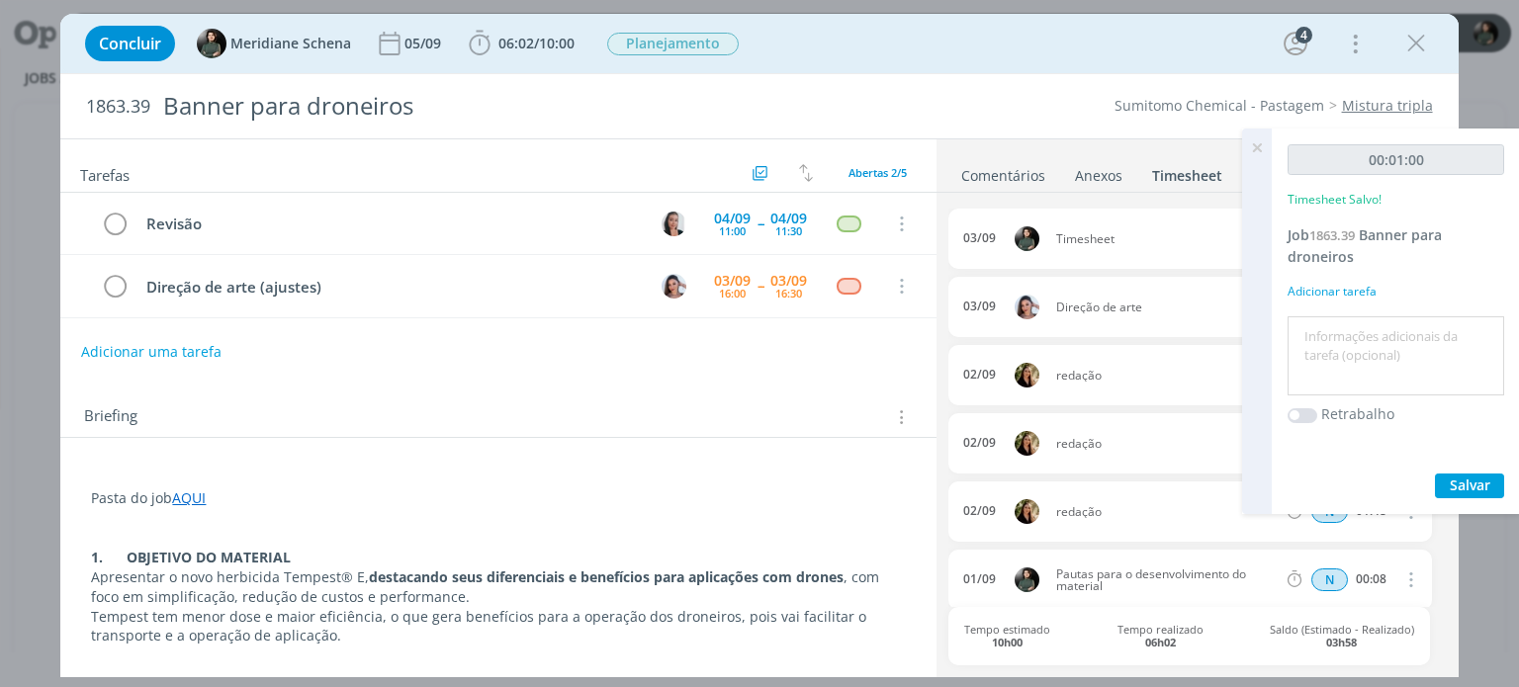
click at [1309, 328] on textarea at bounding box center [1395, 356] width 207 height 70
type textarea "trocas com DA para ajustes do material"
click at [1491, 490] on button "Salvar" at bounding box center [1469, 486] width 69 height 25
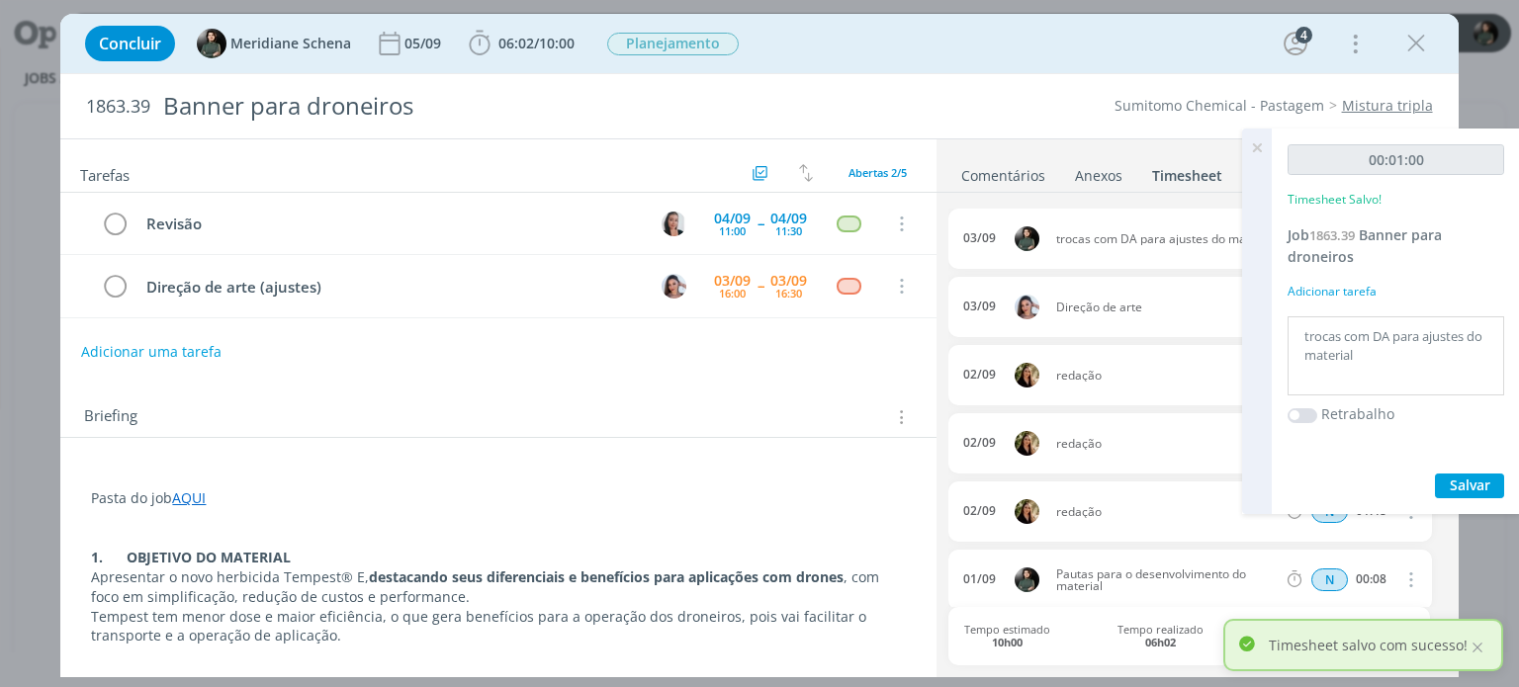
click at [1258, 150] on icon at bounding box center [1257, 148] width 36 height 39
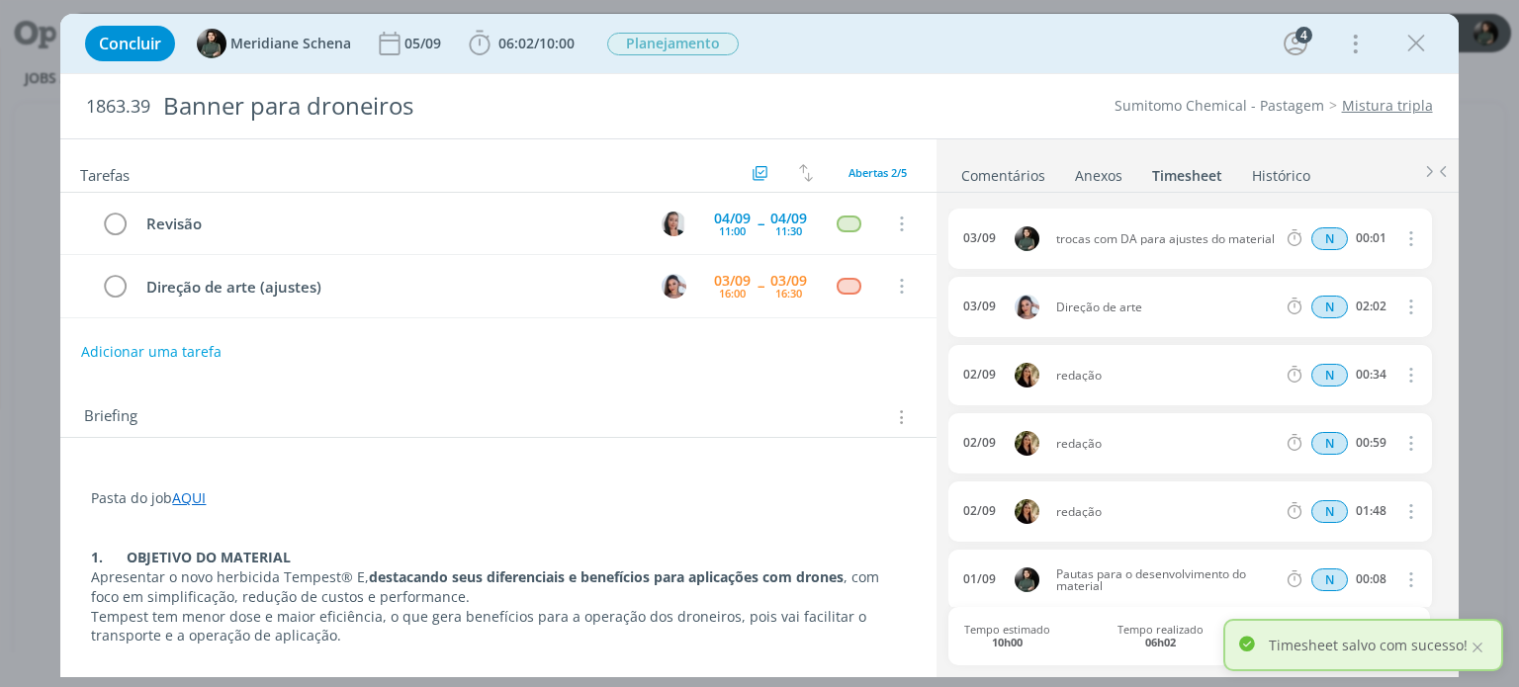
click at [1399, 242] on icon "dialog" at bounding box center [1409, 238] width 22 height 24
click at [1356, 296] on link "Editar" at bounding box center [1354, 304] width 156 height 32
click at [1383, 240] on input "00:01" at bounding box center [1370, 239] width 43 height 22
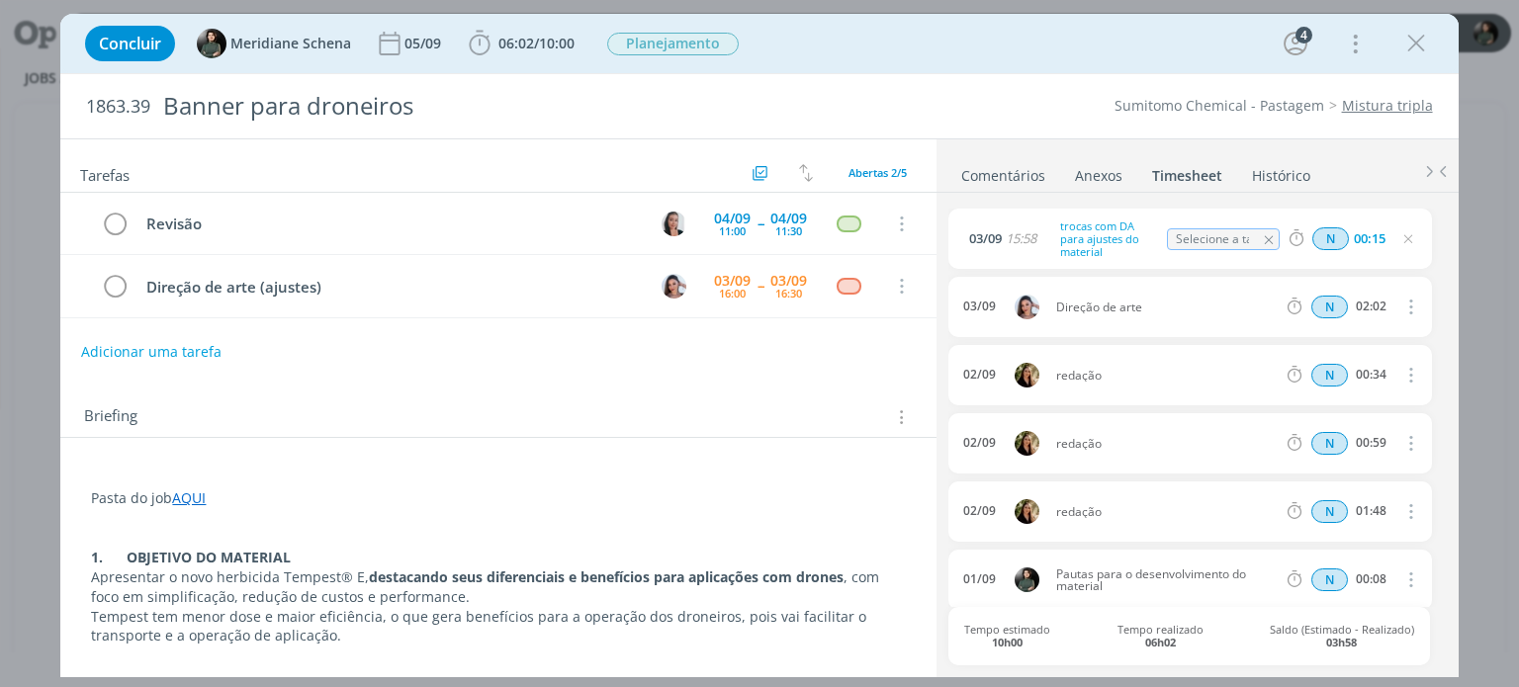
type input "00:15"
click at [1335, 179] on ul "Comentários Anexos 0 Timesheet Histórico" at bounding box center [1197, 165] width 522 height 53
click at [1400, 243] on icon "dialog" at bounding box center [1408, 239] width 16 height 16
click at [1408, 46] on icon "dialog" at bounding box center [1416, 44] width 30 height 30
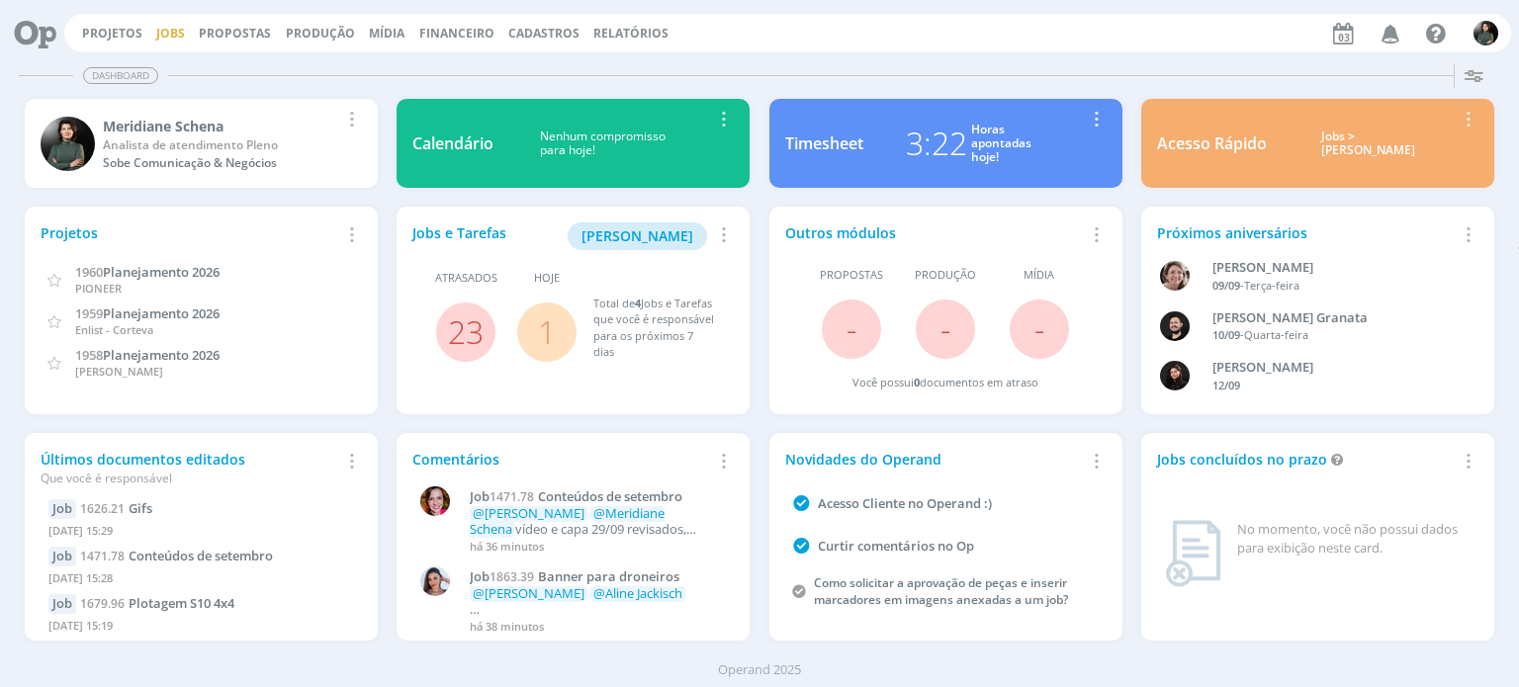
click at [156, 39] on link "Jobs" at bounding box center [170, 33] width 29 height 17
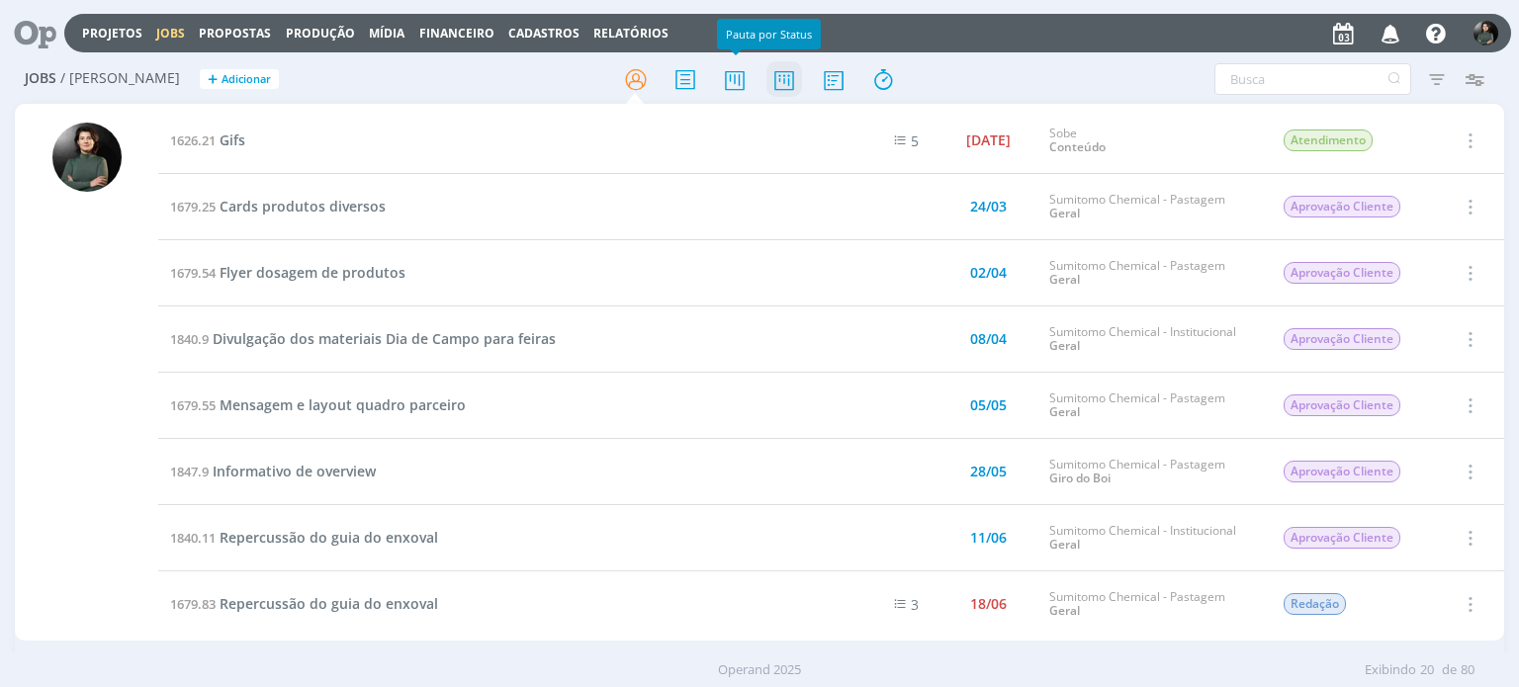
click at [779, 82] on icon at bounding box center [784, 79] width 36 height 39
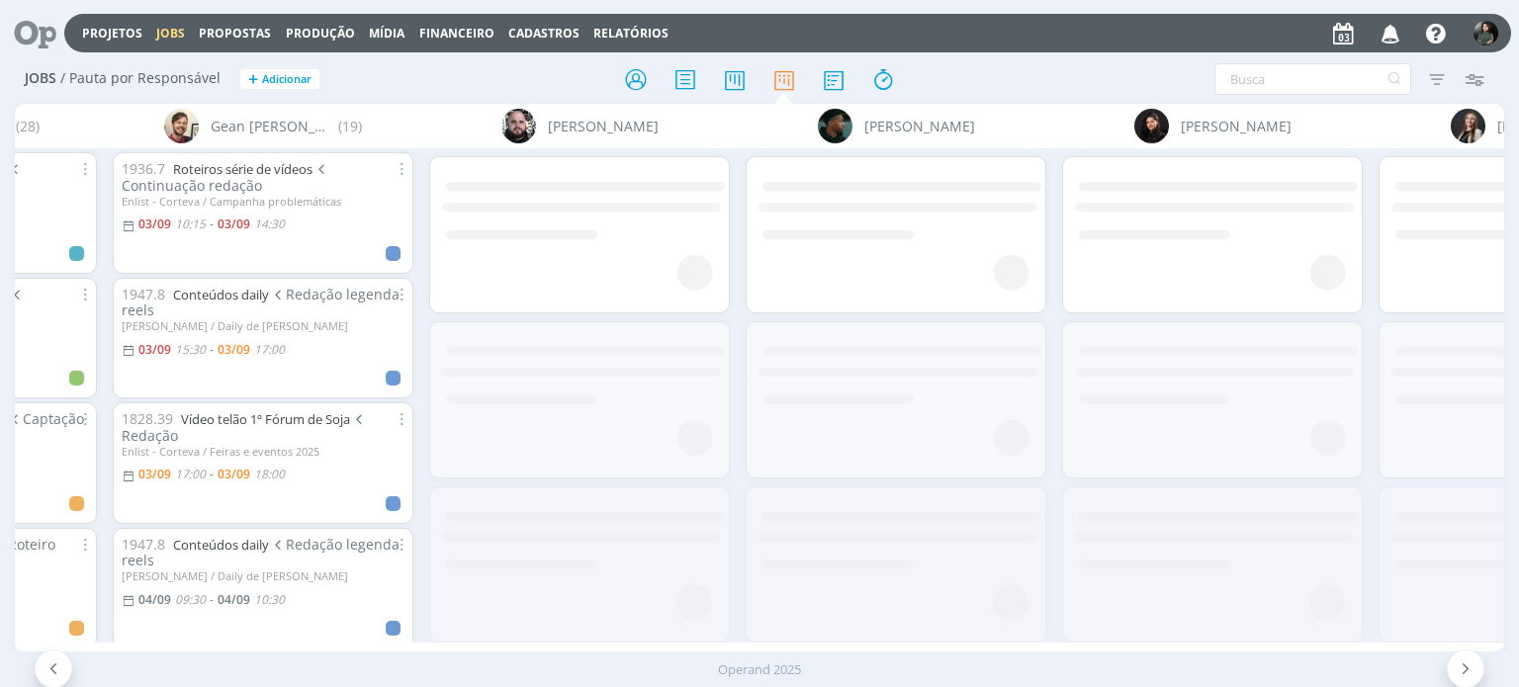
scroll to position [0, 3607]
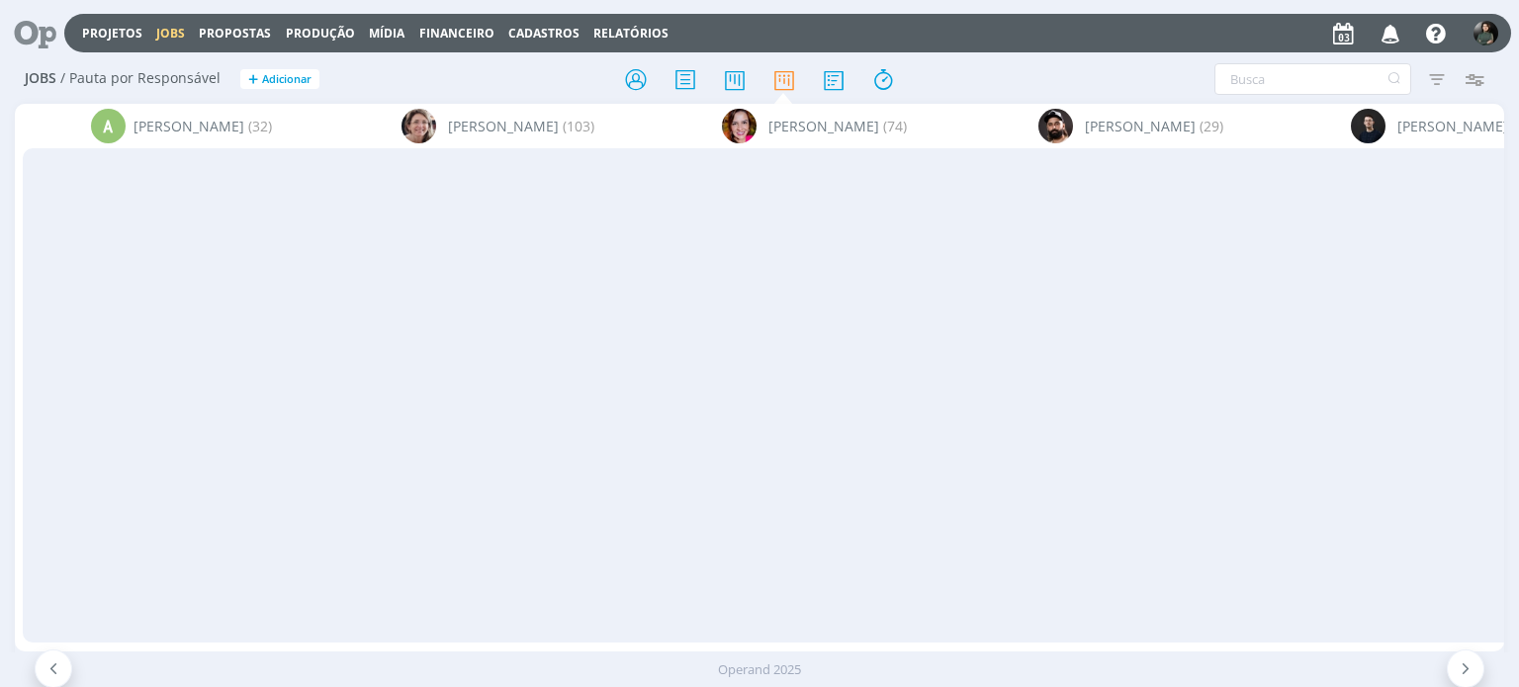
scroll to position [791, 0]
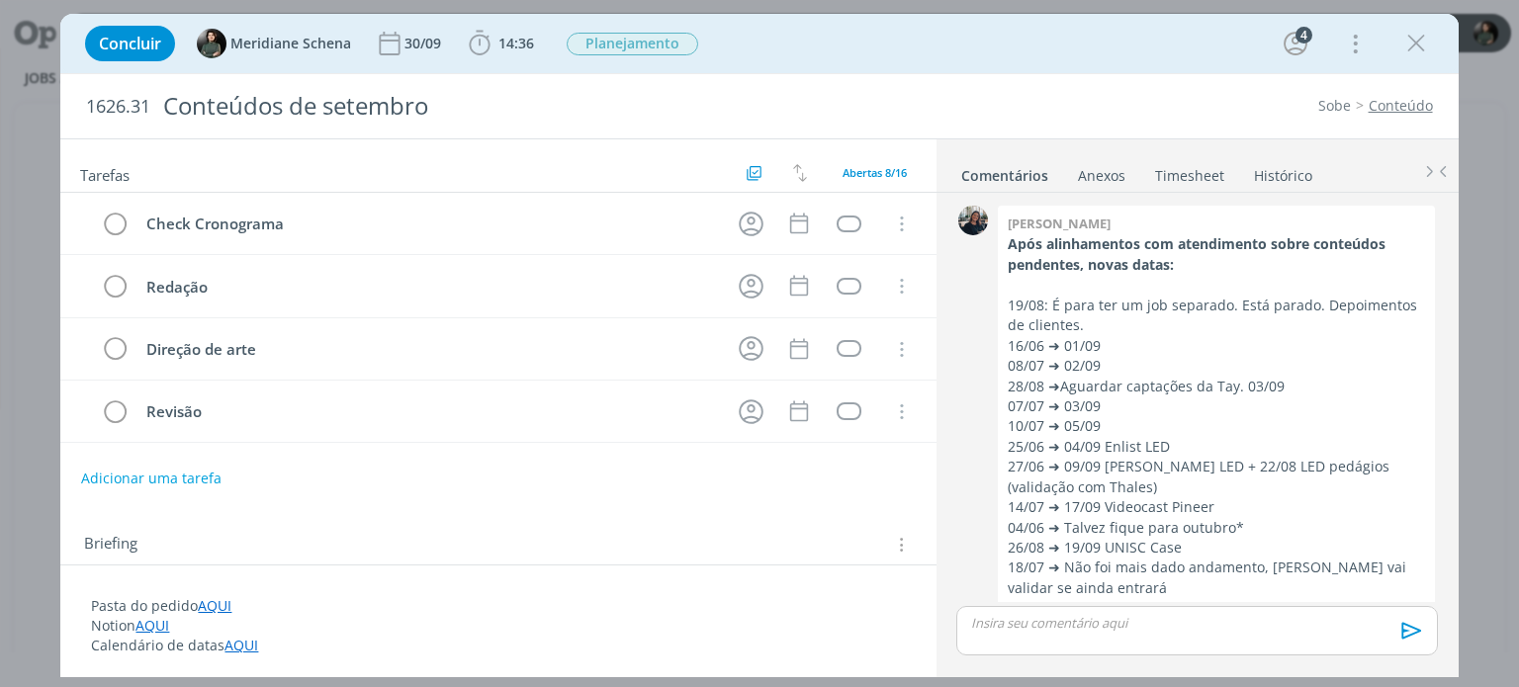
scroll to position [1351, 0]
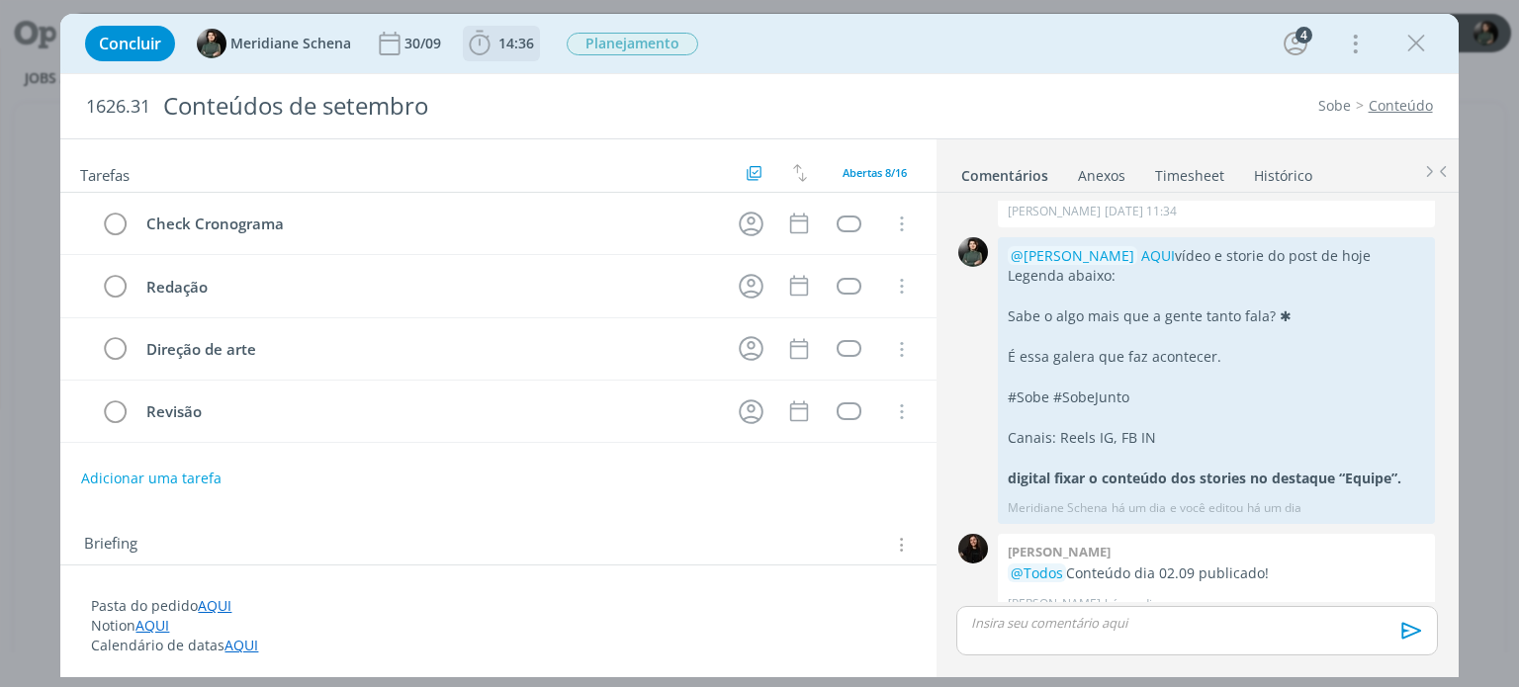
click at [519, 49] on span "14:36" at bounding box center [516, 43] width 36 height 19
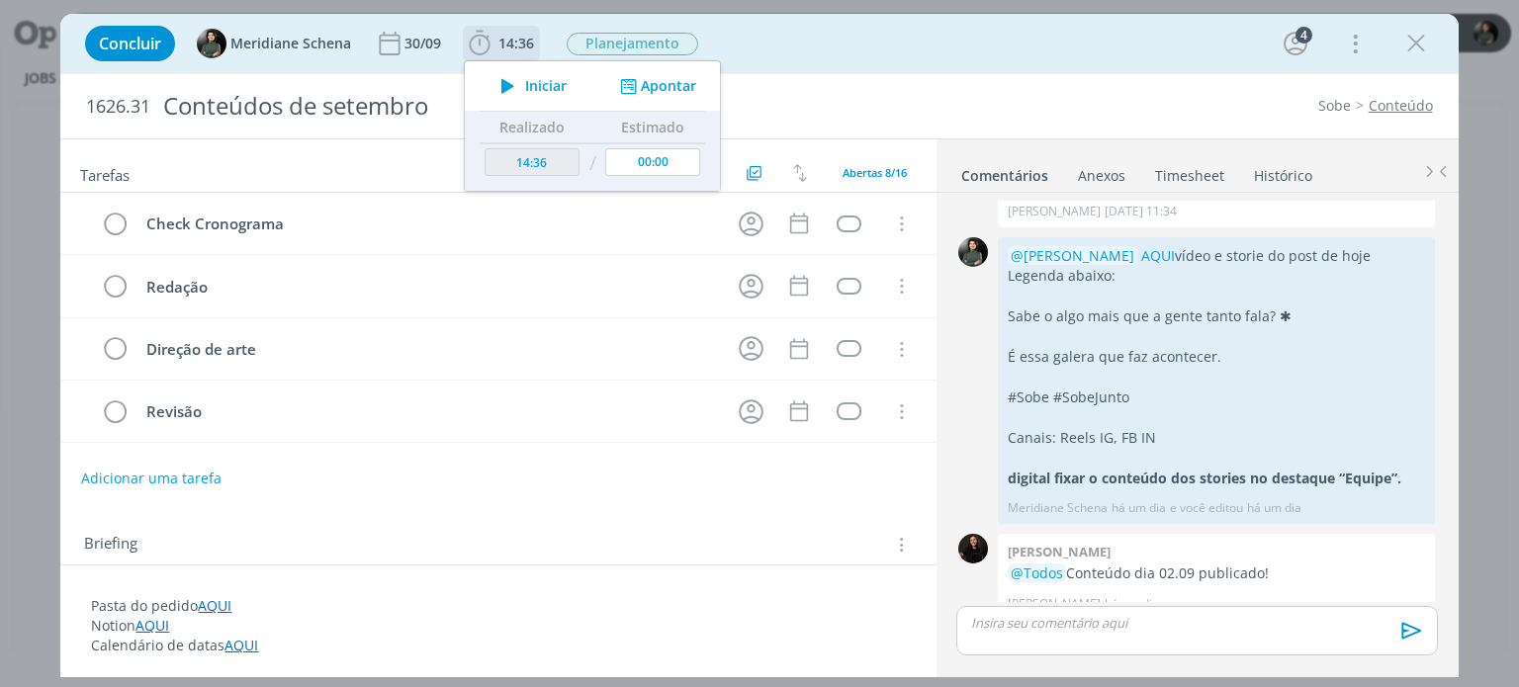
click at [552, 80] on span "Iniciar" at bounding box center [546, 86] width 42 height 14
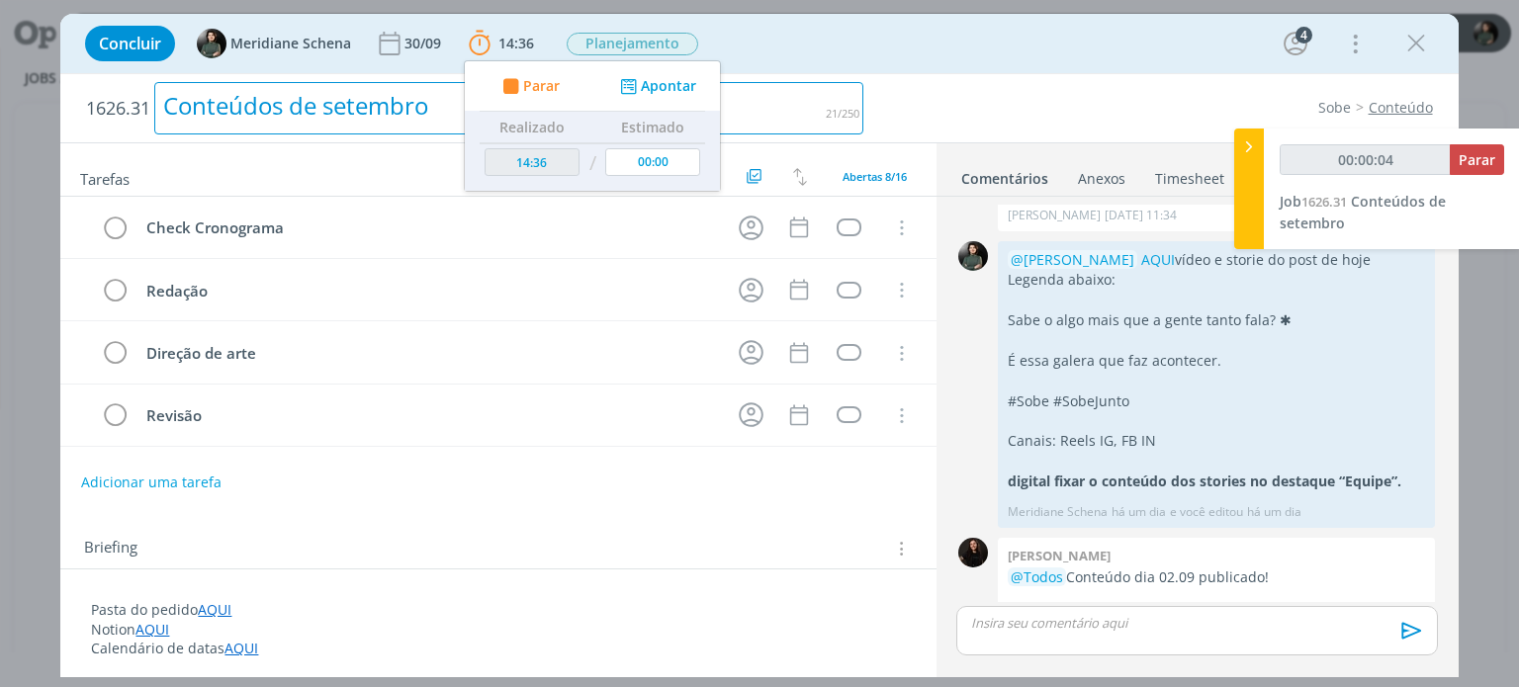
click at [783, 94] on div "Conteúdos de setembro" at bounding box center [508, 108] width 709 height 52
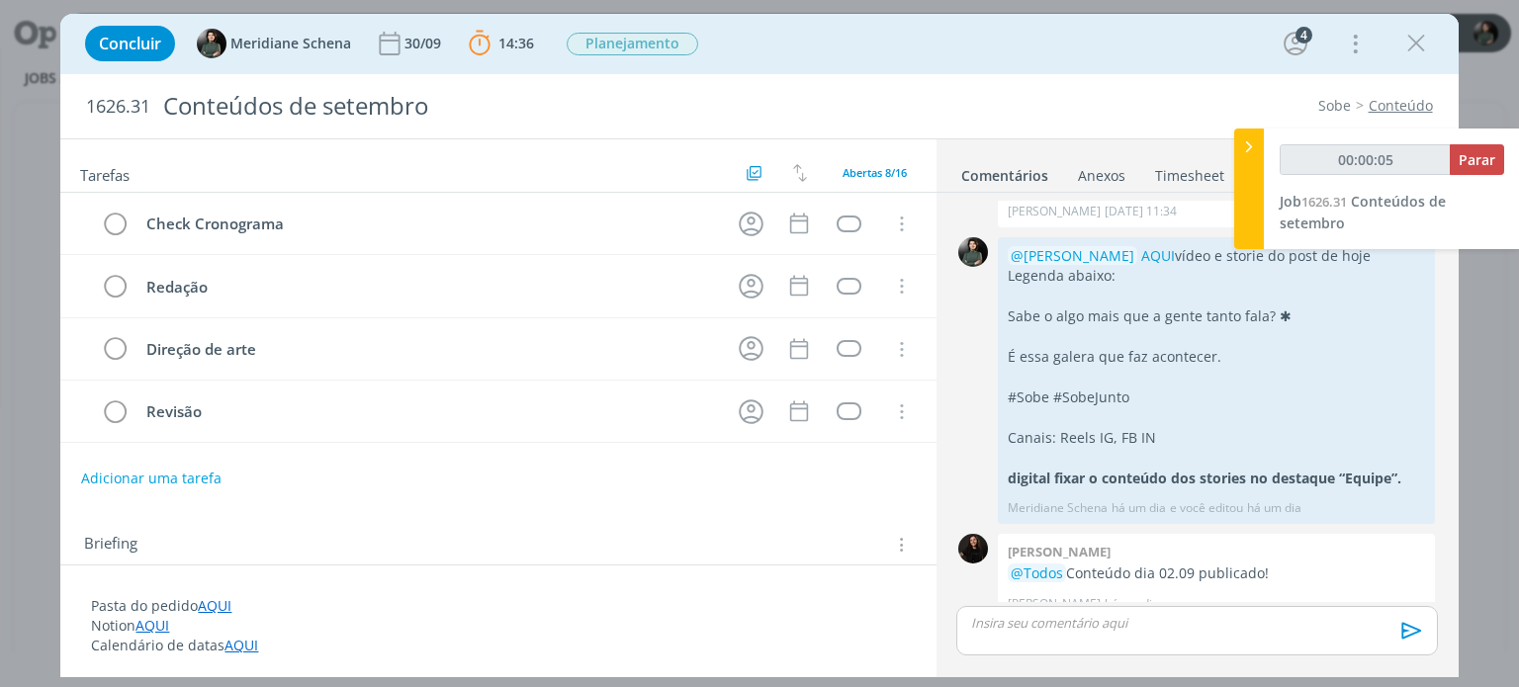
click at [925, 103] on div "Sobe Conteúdo" at bounding box center [1157, 106] width 569 height 20
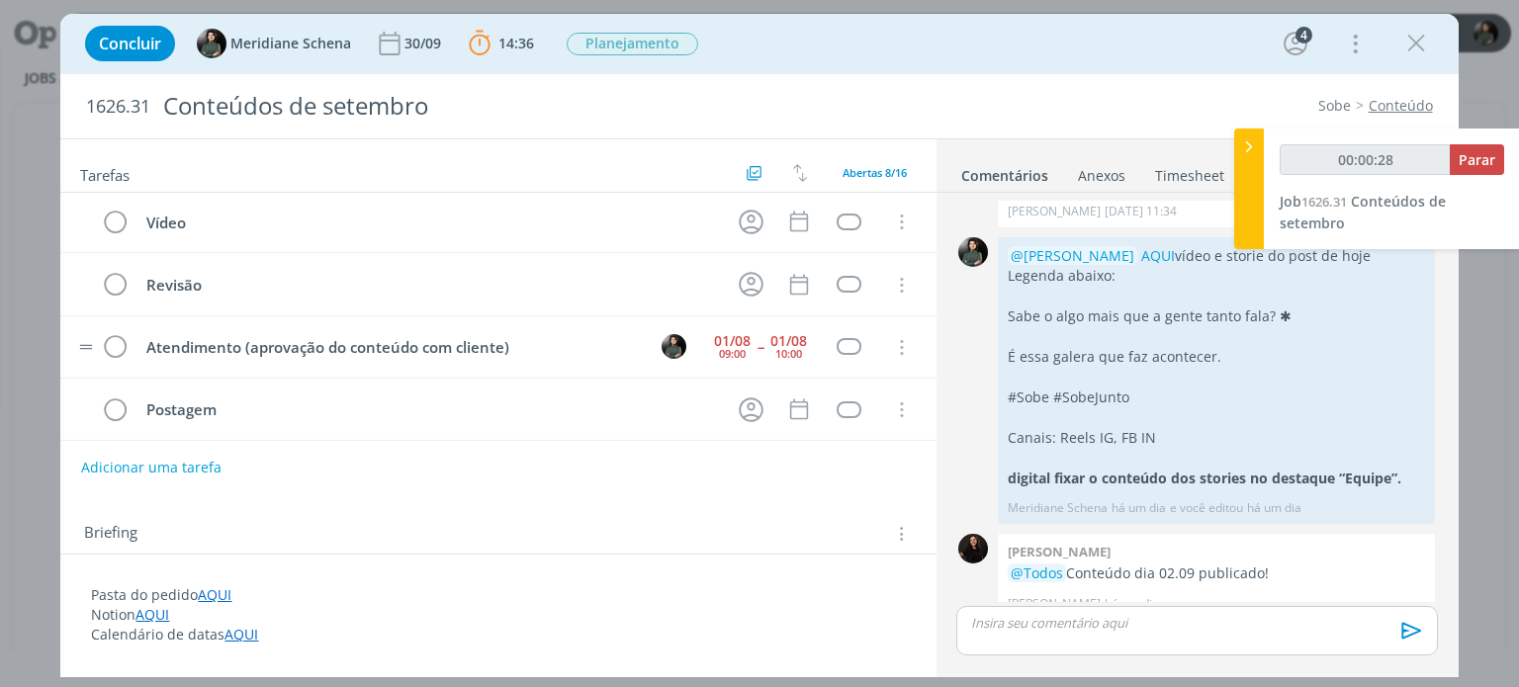
scroll to position [0, 0]
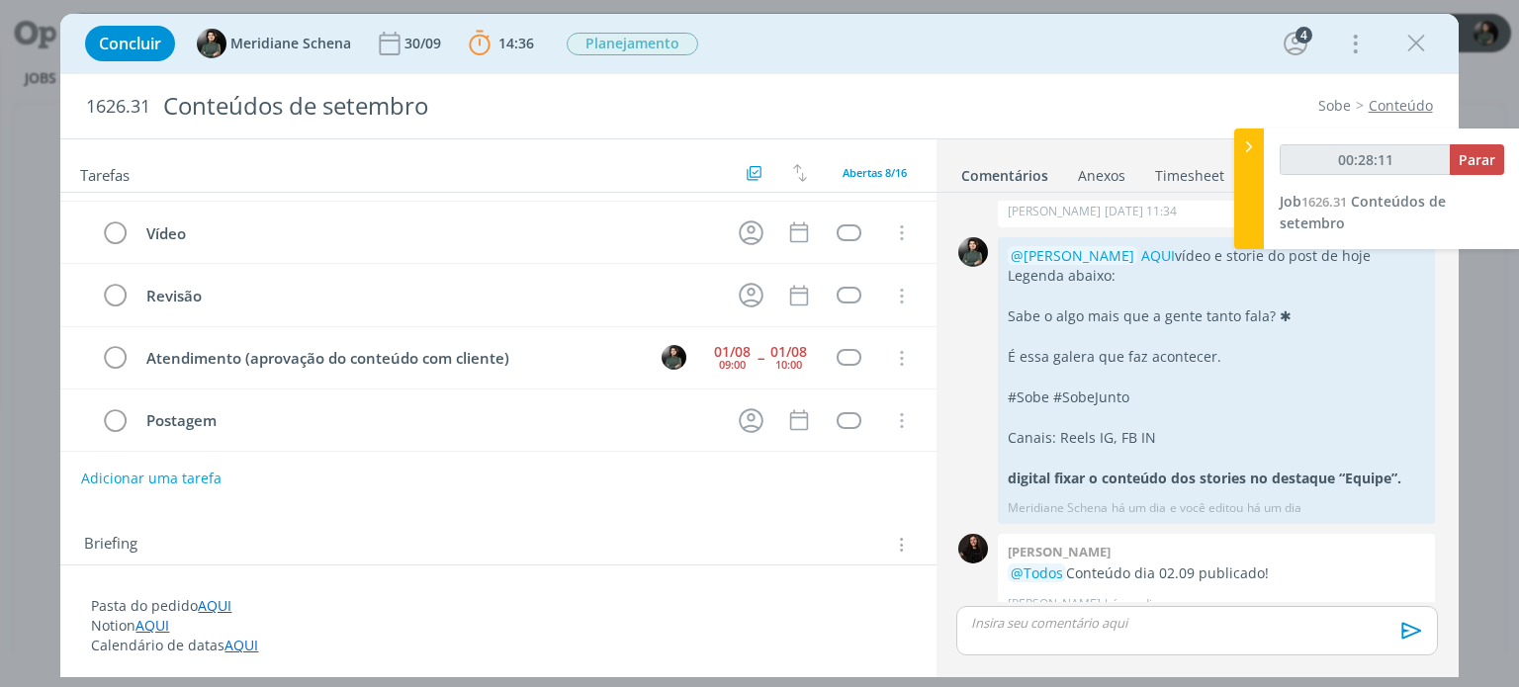
type input "00:29:11"
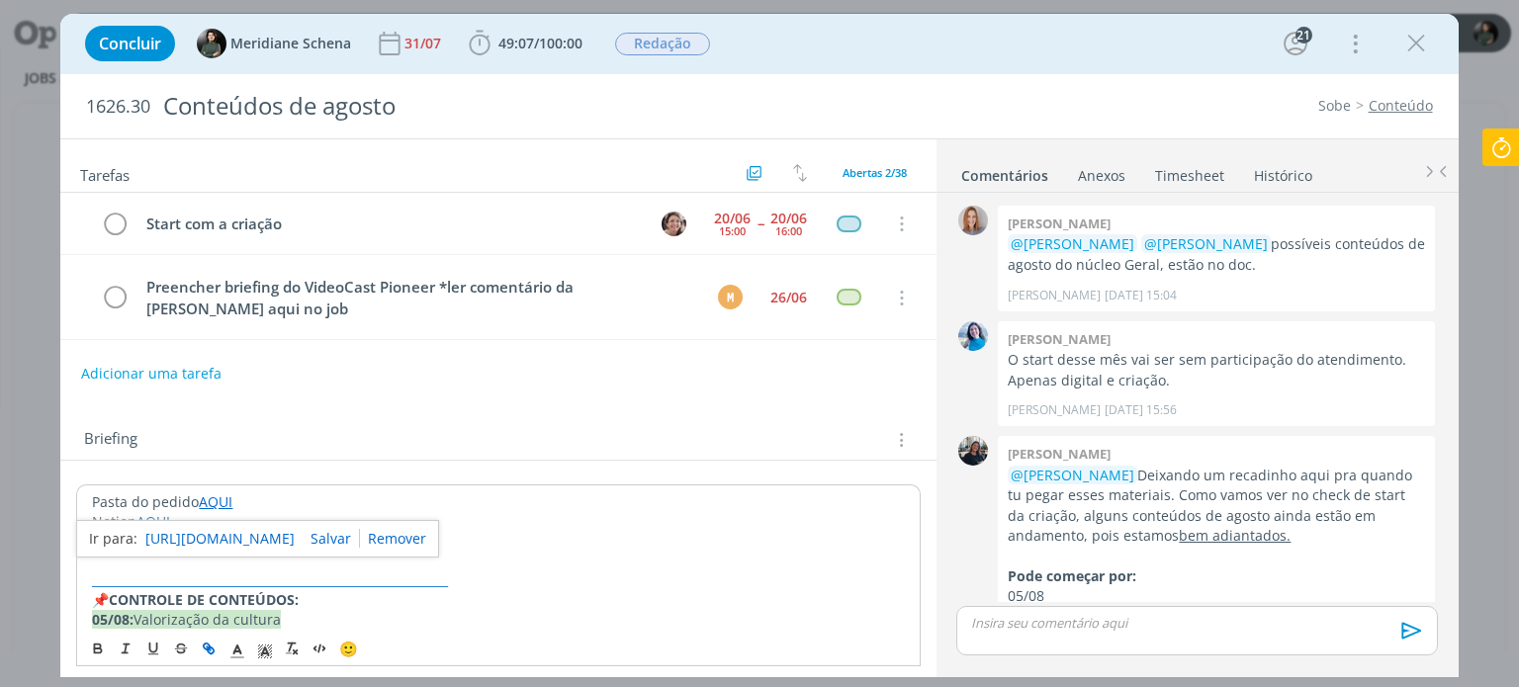
scroll to position [2937, 0]
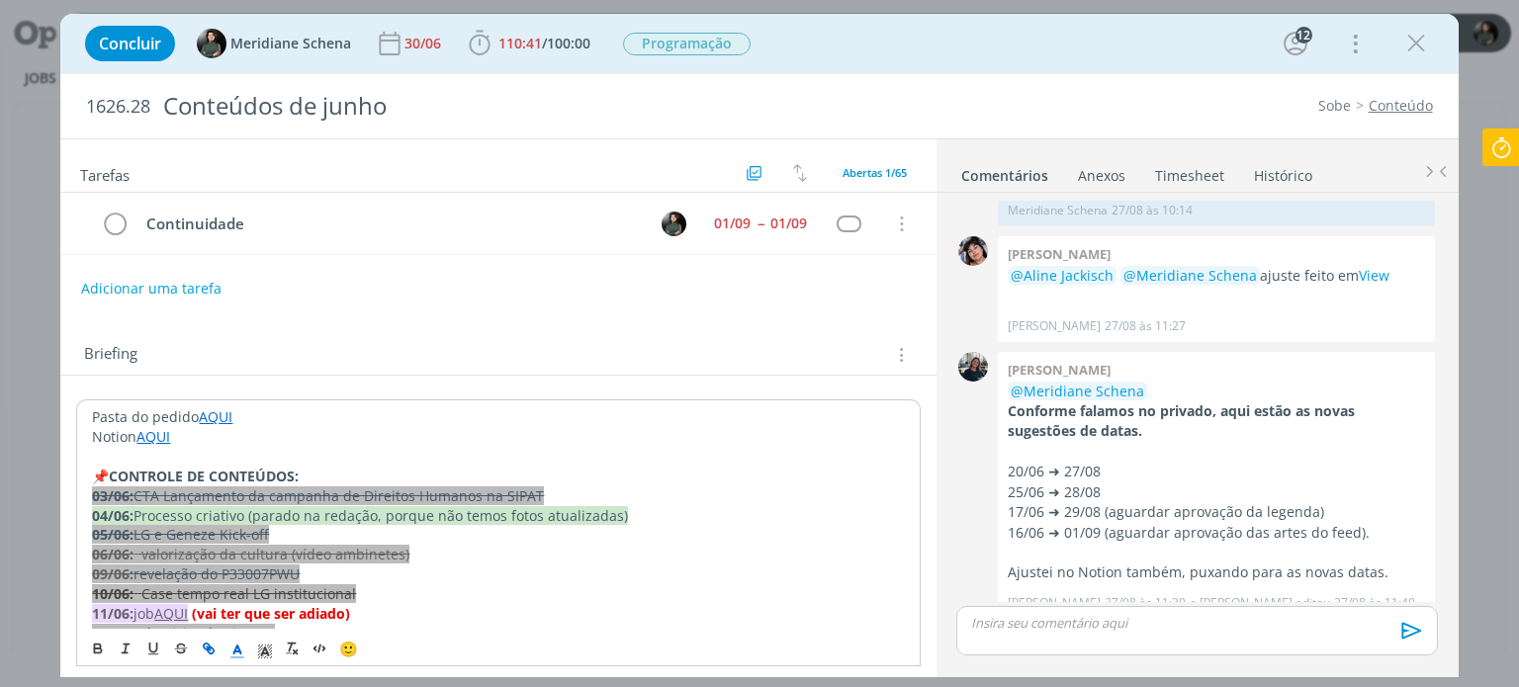
click at [203, 418] on link "AQUI" at bounding box center [216, 416] width 34 height 19
click at [219, 454] on link "https://sobeae.sharepoint.com/:f:/s/SOBEAE/EuEpHQfTtTJOjOIQ51rj5lkB4KHg5SCI6ngN…" at bounding box center [219, 455] width 149 height 26
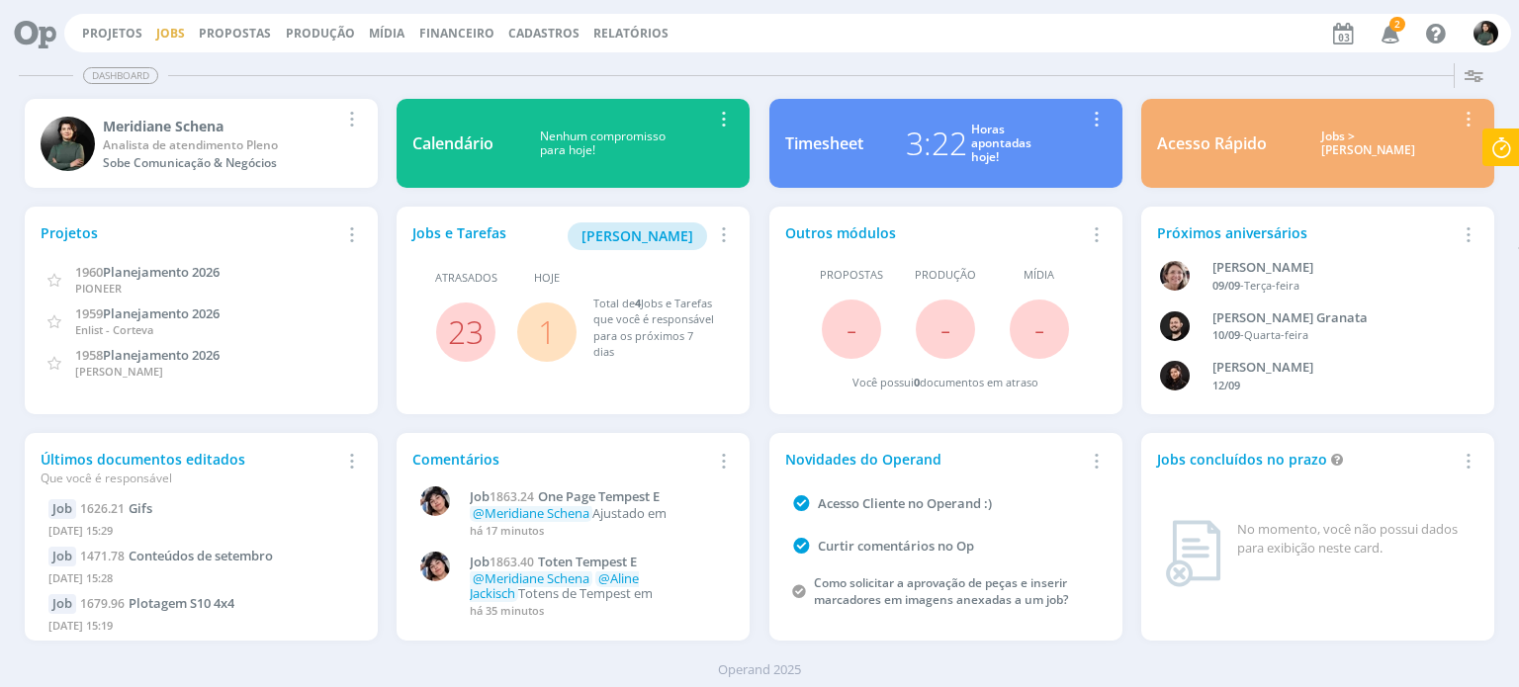
click at [176, 29] on link "Jobs" at bounding box center [170, 33] width 29 height 17
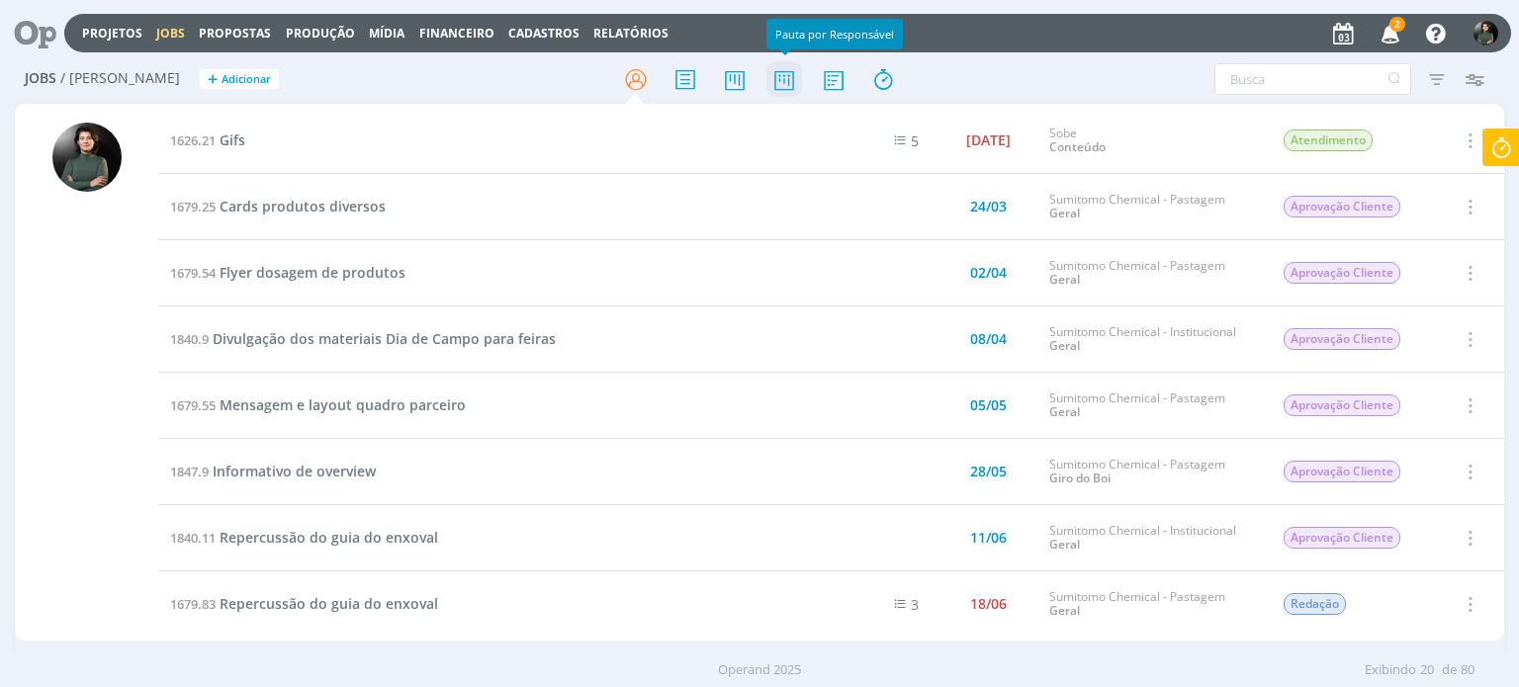
click at [784, 94] on icon at bounding box center [784, 79] width 36 height 39
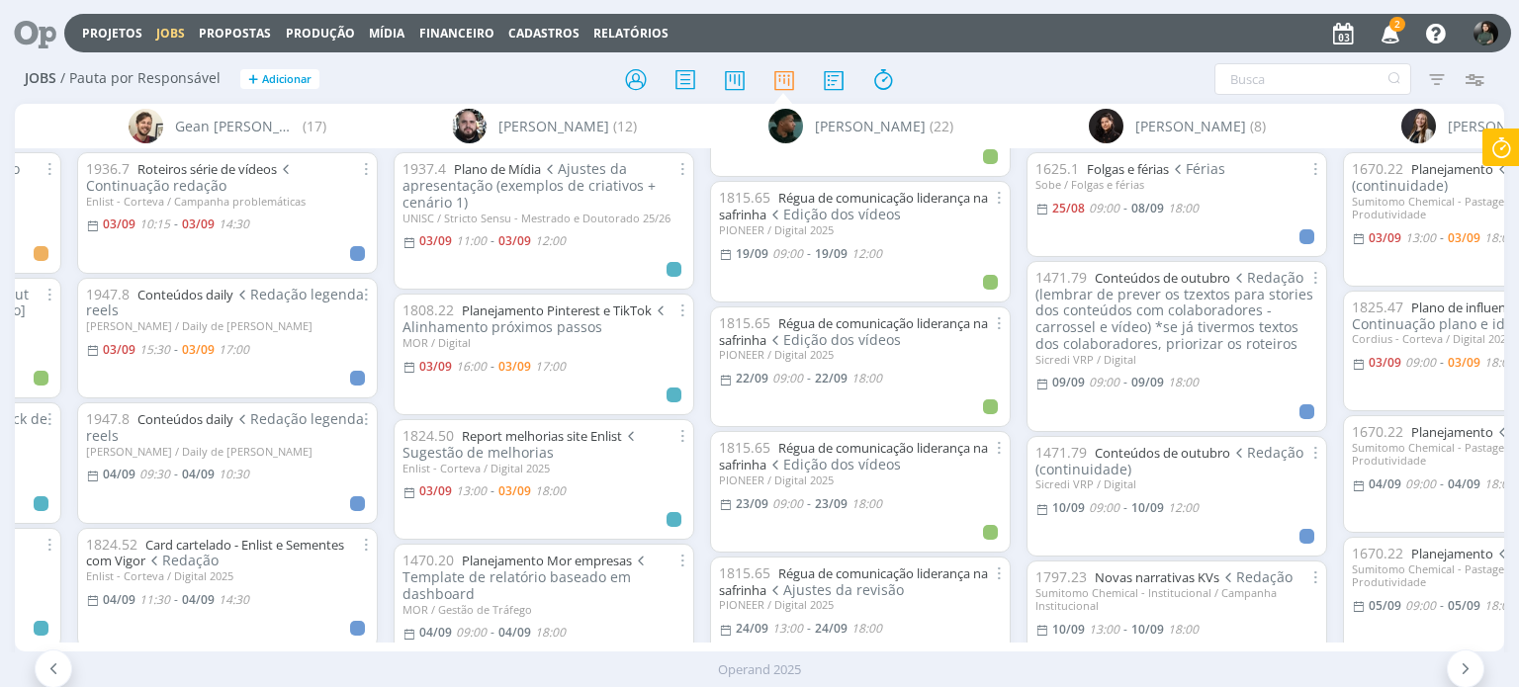
scroll to position [1681, 0]
click at [1028, 88] on div "Filtrar Filtrar Limpar Tipo Jobs e Tarefas Data Personalizado a Situação dos jo…" at bounding box center [1256, 79] width 477 height 32
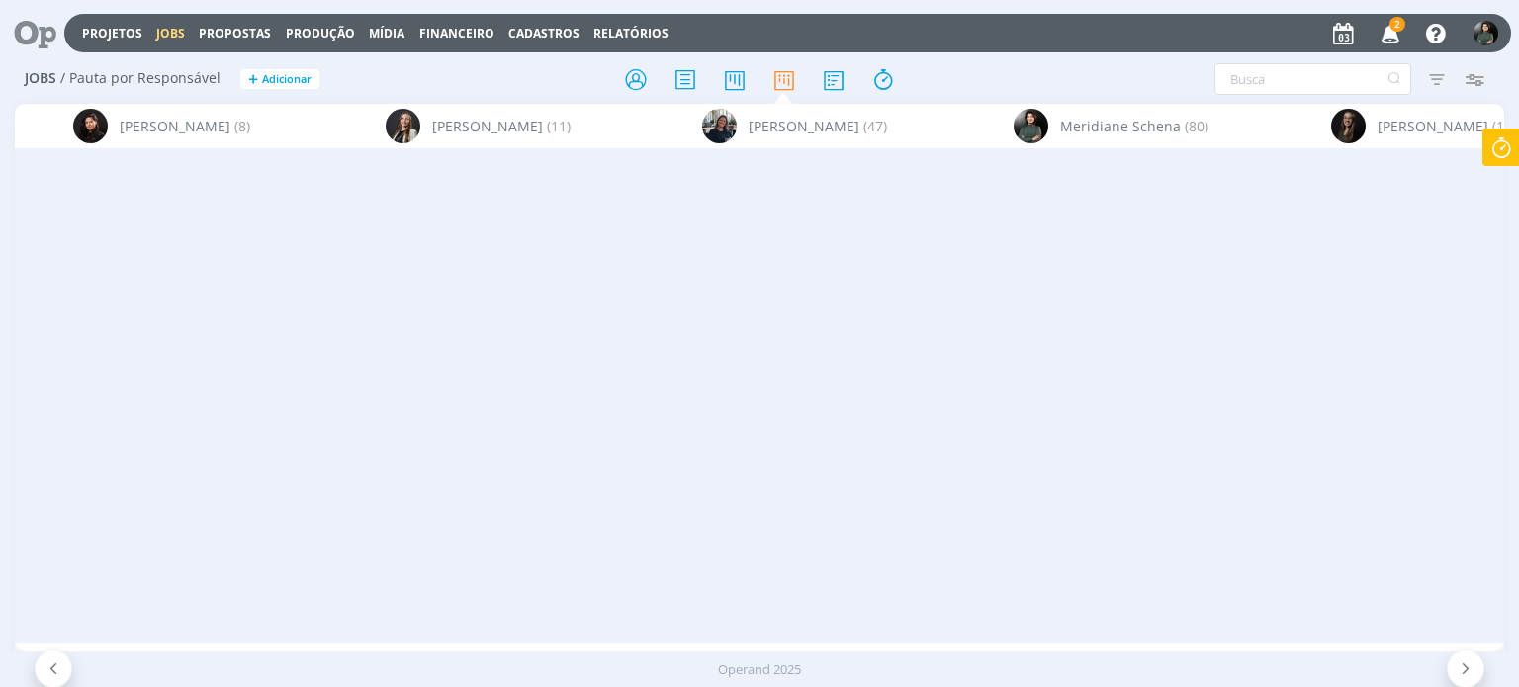
scroll to position [0, 5804]
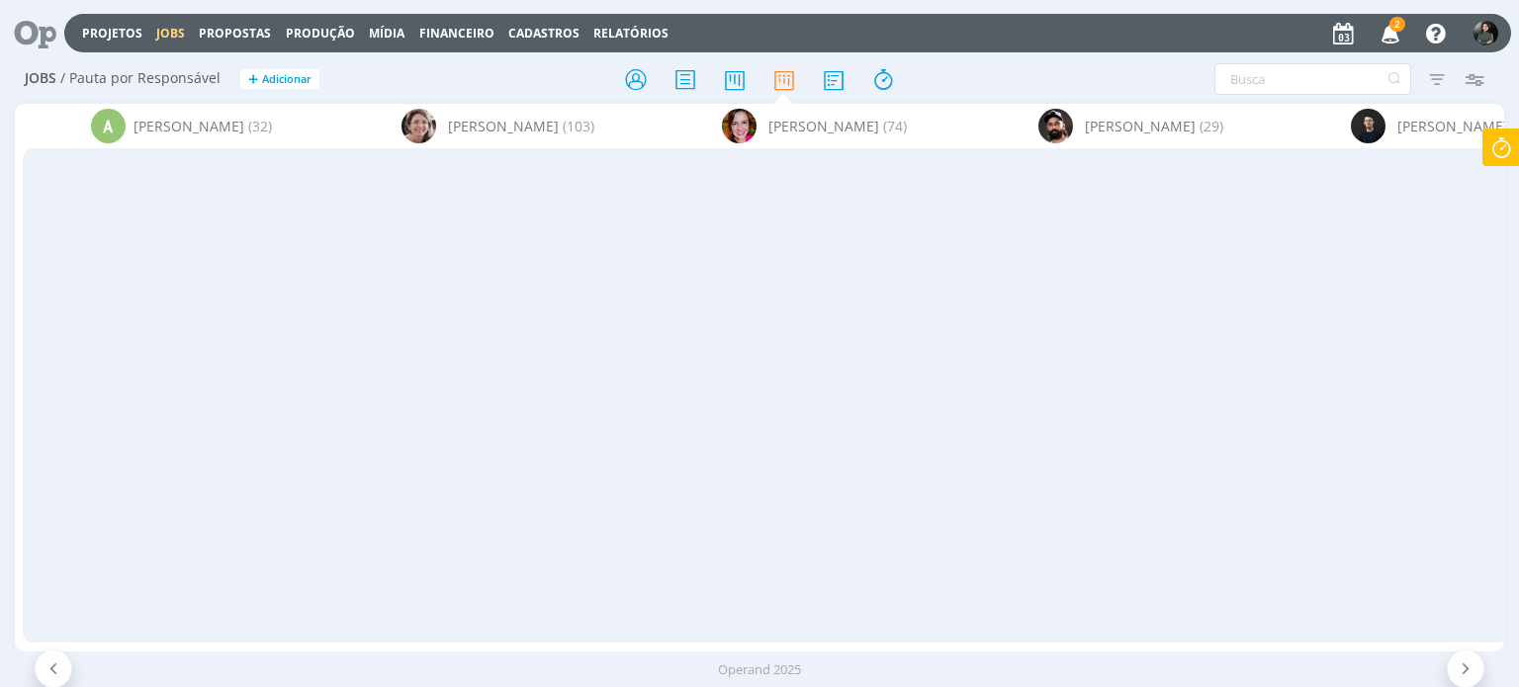
scroll to position [0, 5804]
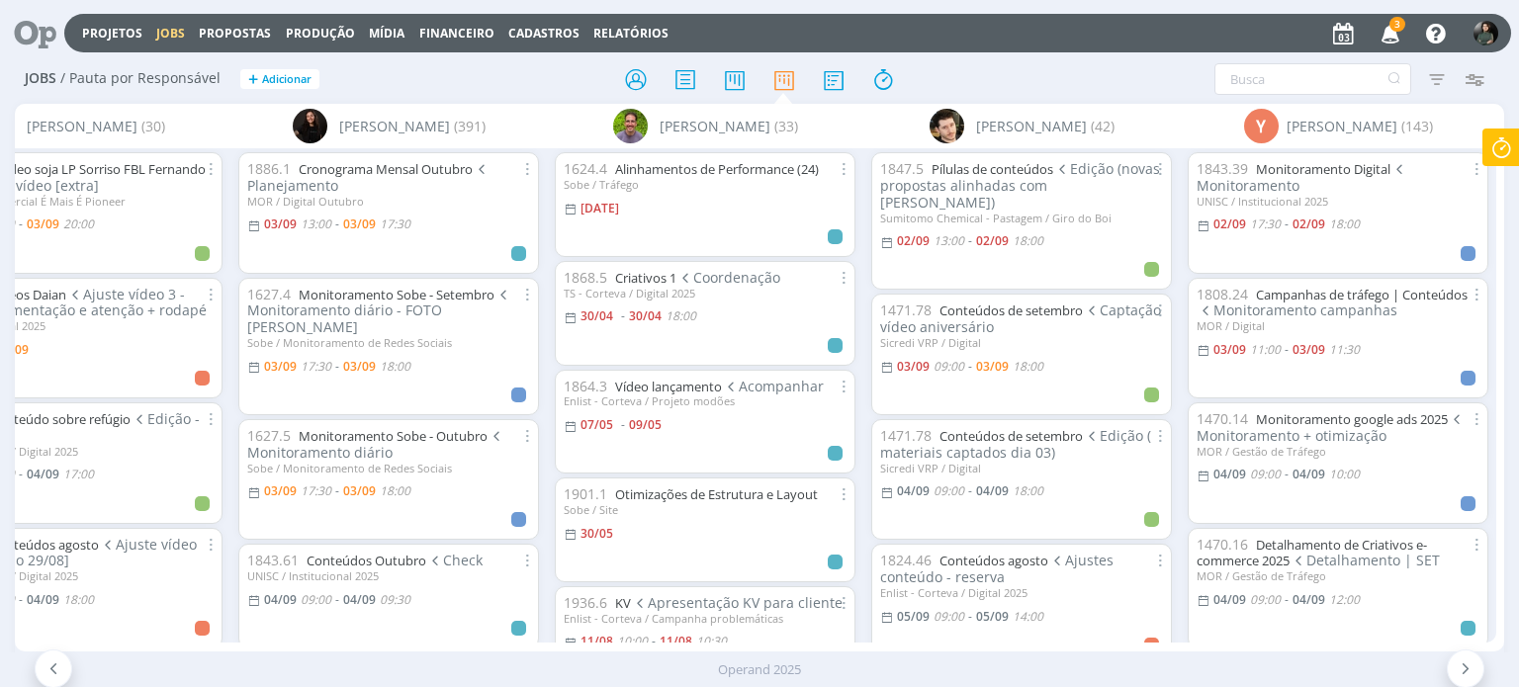
click at [1383, 39] on icon "button" at bounding box center [1390, 33] width 35 height 34
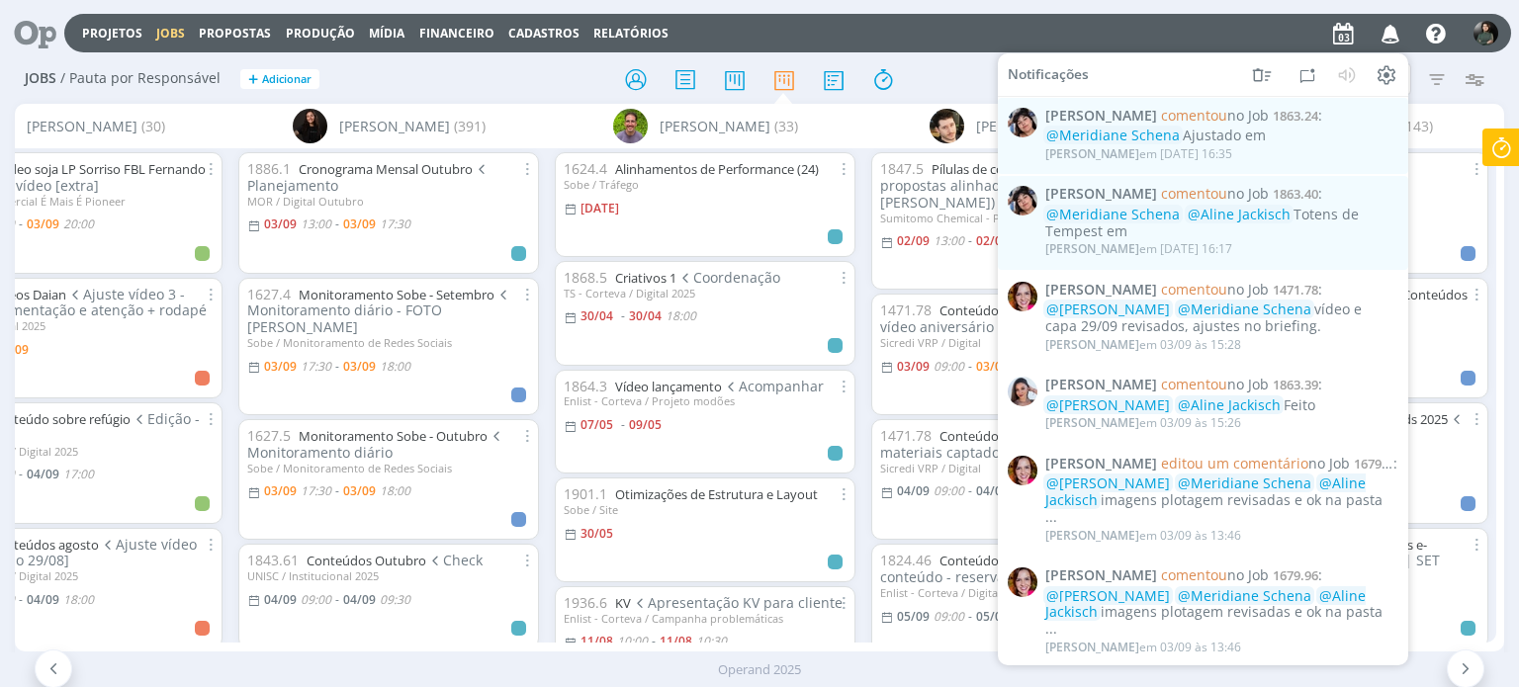
scroll to position [0, 0]
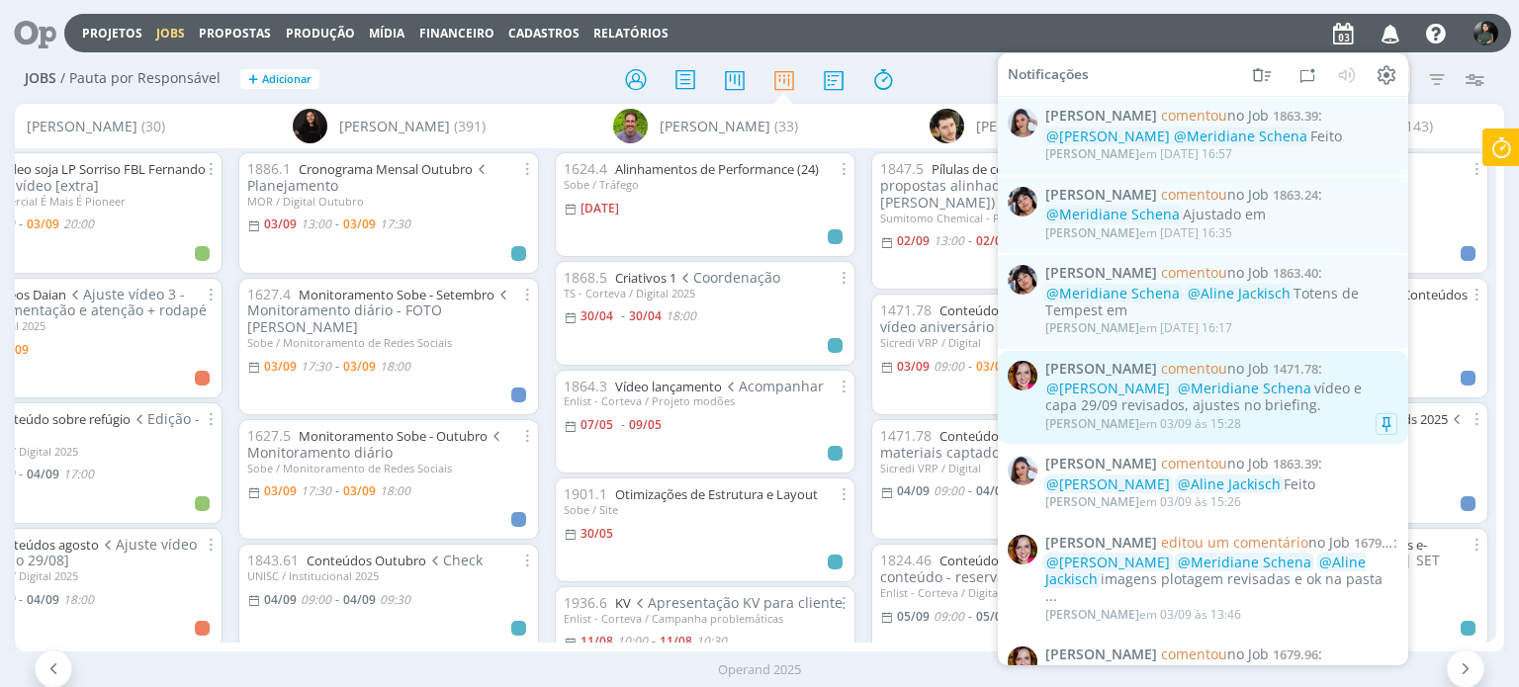
click at [1329, 416] on div "Bruna Bueno em 03/09 às 15:28" at bounding box center [1221, 424] width 352 height 20
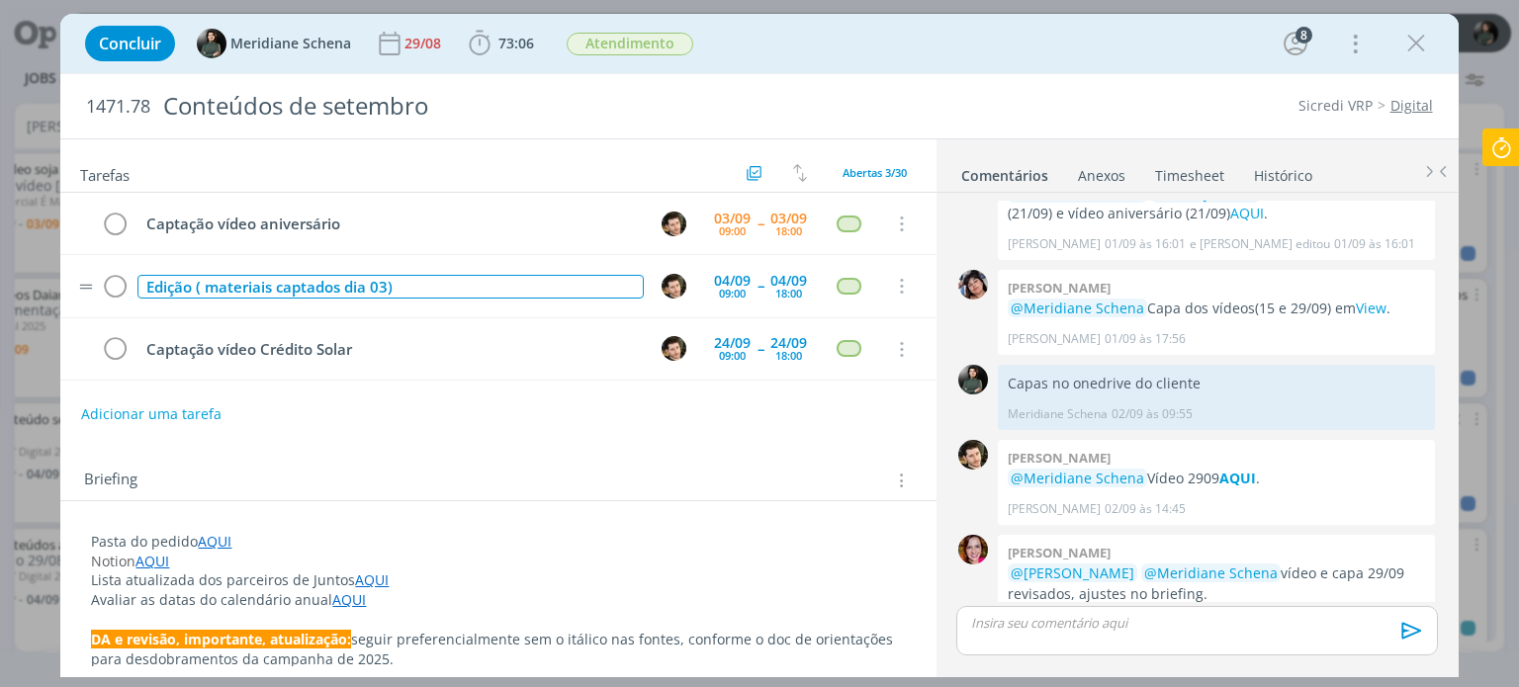
click at [395, 288] on div "Edição ( materiais captados dia 03)" at bounding box center [389, 287] width 505 height 25
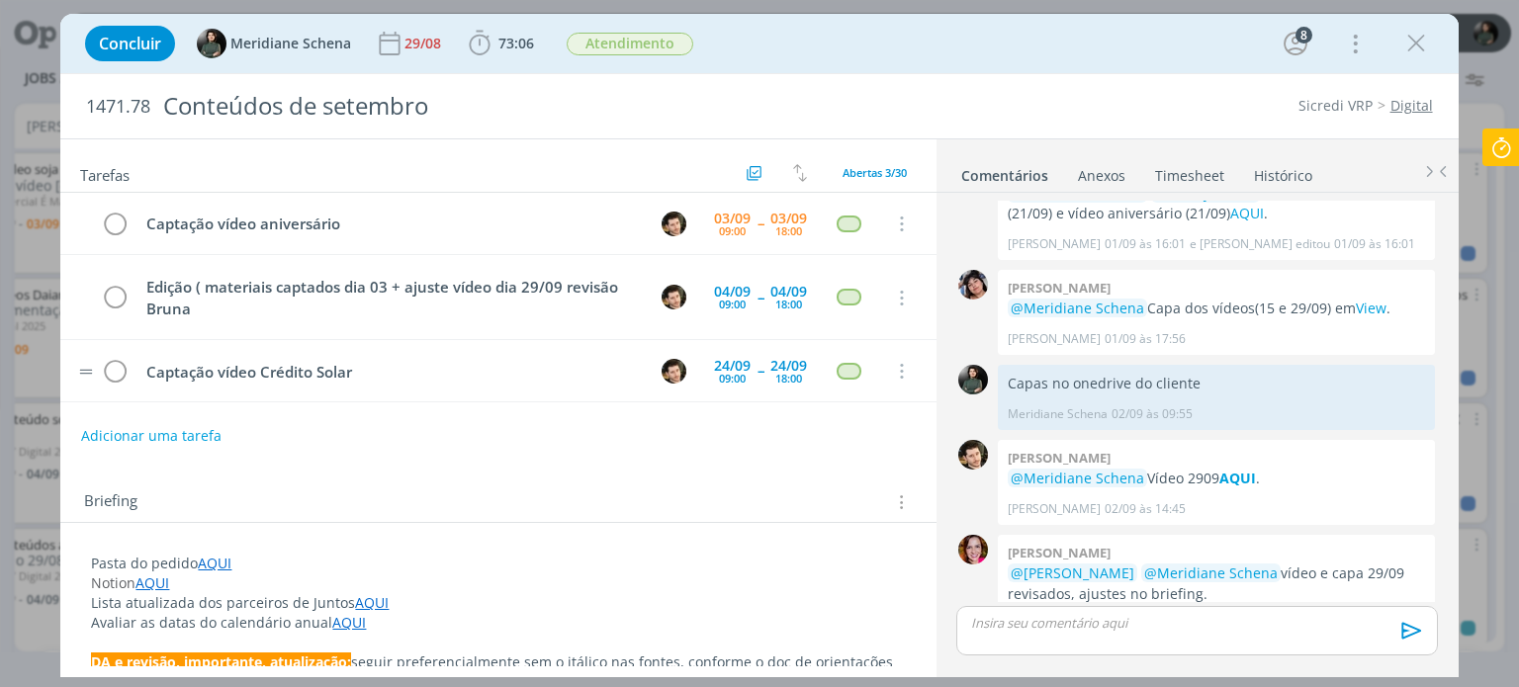
click at [535, 355] on td "Captação vídeo Crédito Solar" at bounding box center [385, 371] width 505 height 35
drag, startPoint x: 1421, startPoint y: 35, endPoint x: 1347, endPoint y: 85, distance: 89.7
click at [1421, 35] on icon "dialog" at bounding box center [1416, 44] width 30 height 30
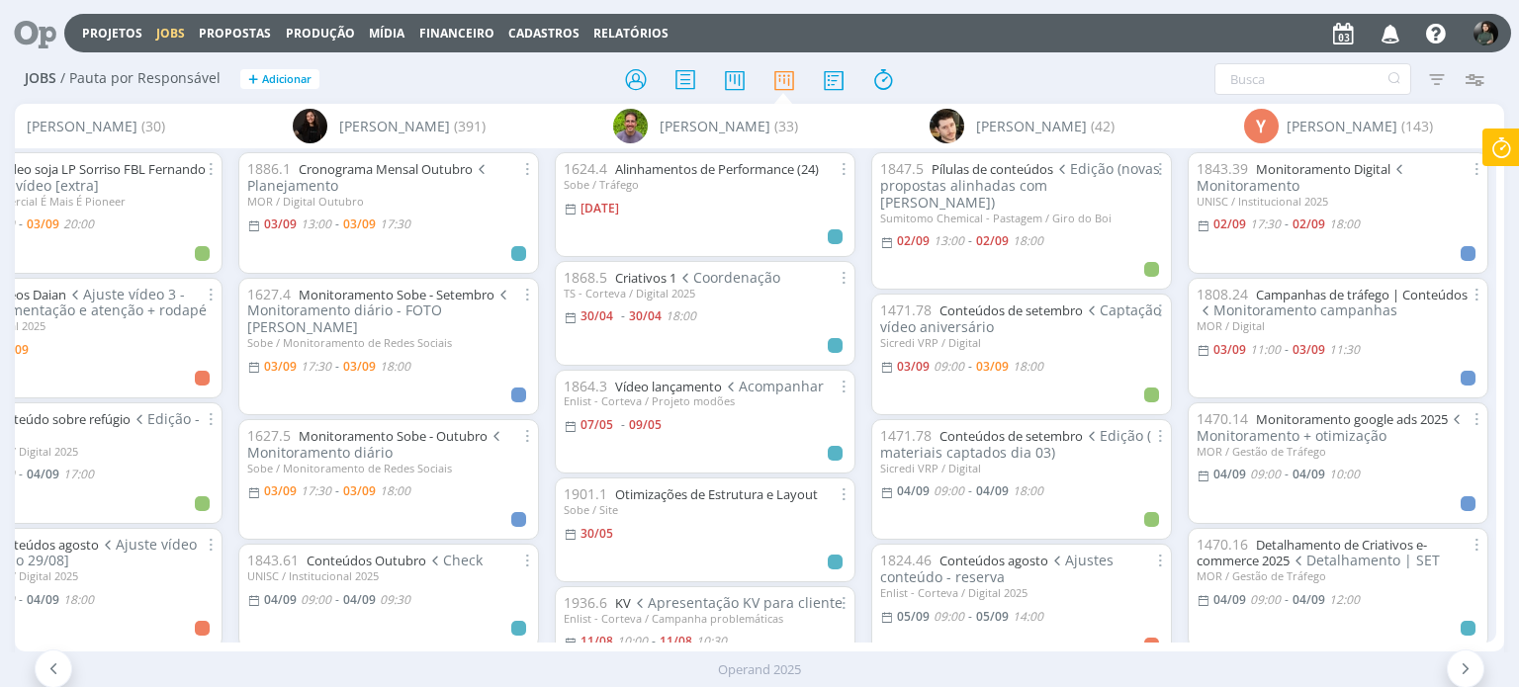
click at [1391, 31] on icon "button" at bounding box center [1390, 33] width 35 height 34
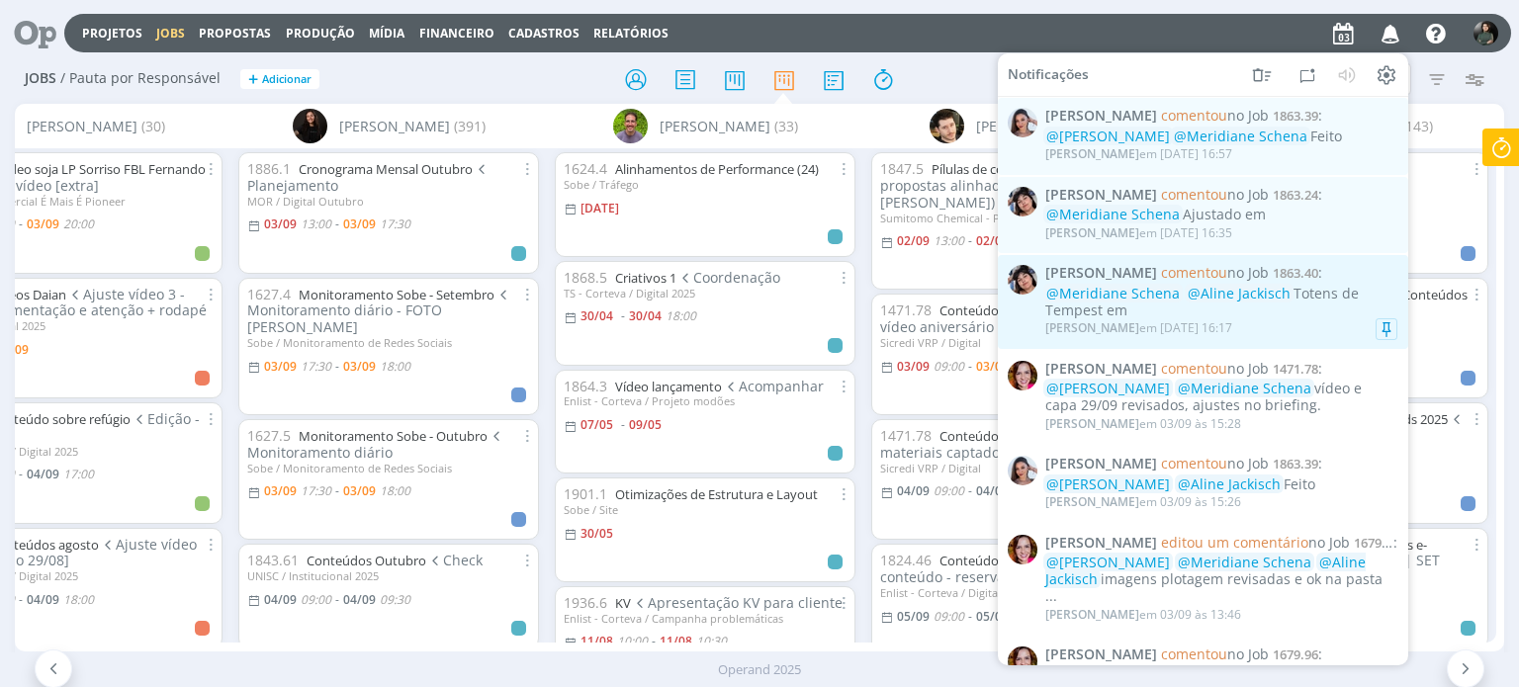
click at [1294, 335] on div "Eliana Hochscheidt em 03/09 às 16:17" at bounding box center [1221, 328] width 352 height 20
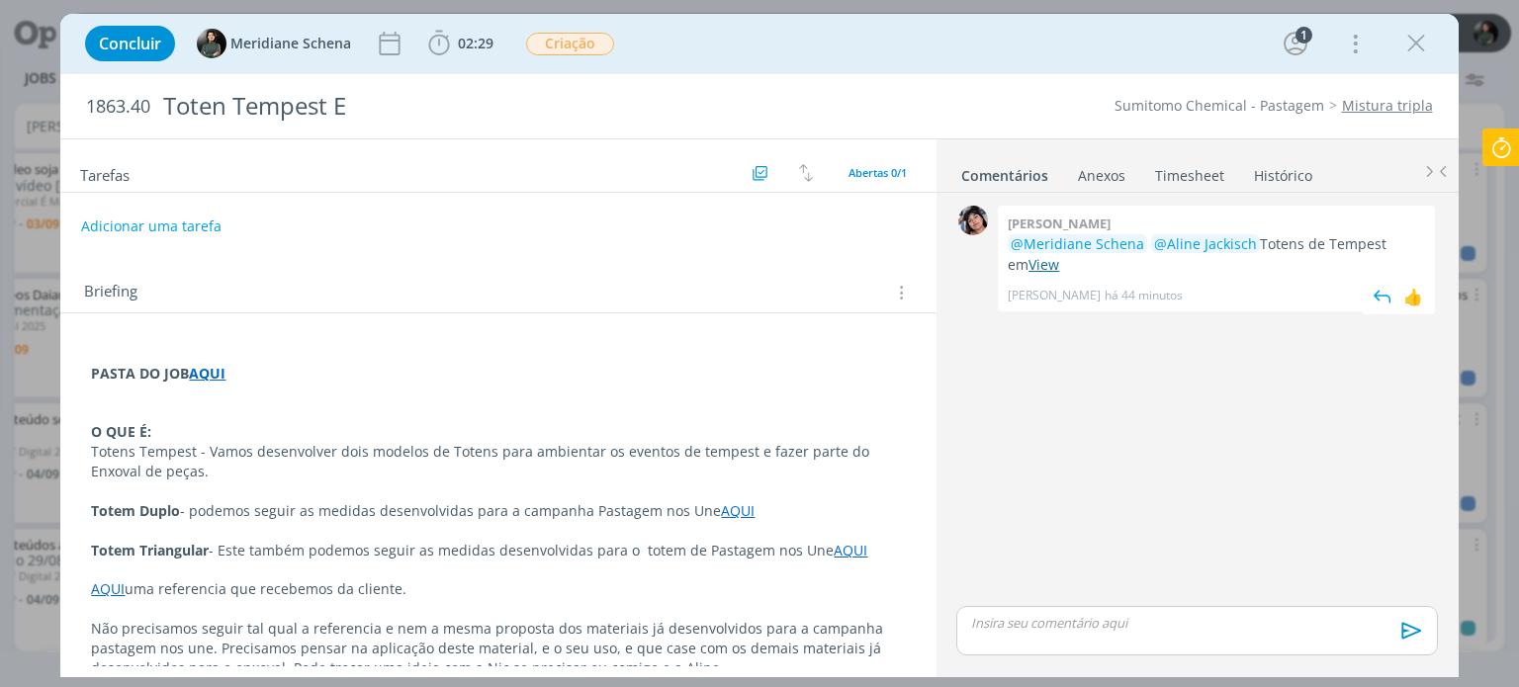
click at [1028, 267] on link "View" at bounding box center [1043, 264] width 31 height 19
click at [479, 52] on span "02:29" at bounding box center [460, 44] width 73 height 30
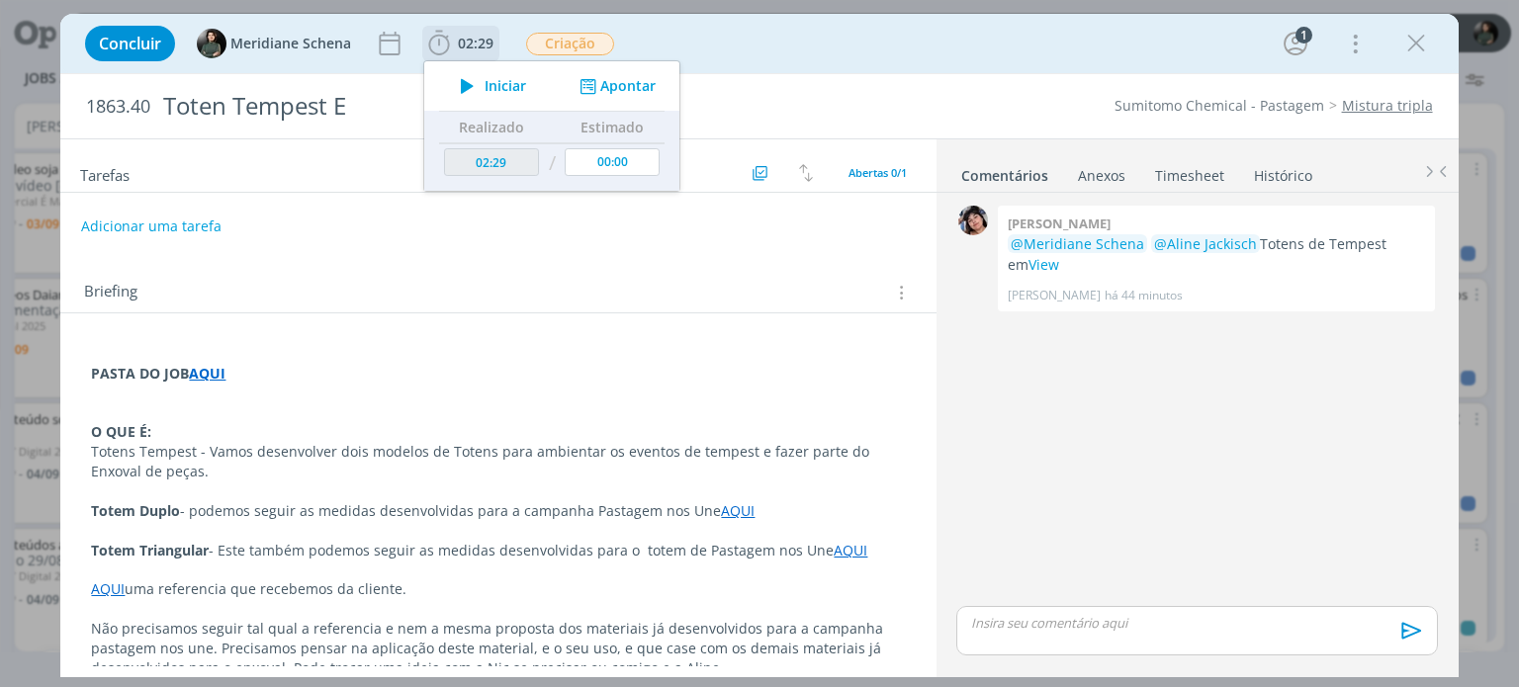
click at [500, 89] on span "Iniciar" at bounding box center [506, 86] width 42 height 14
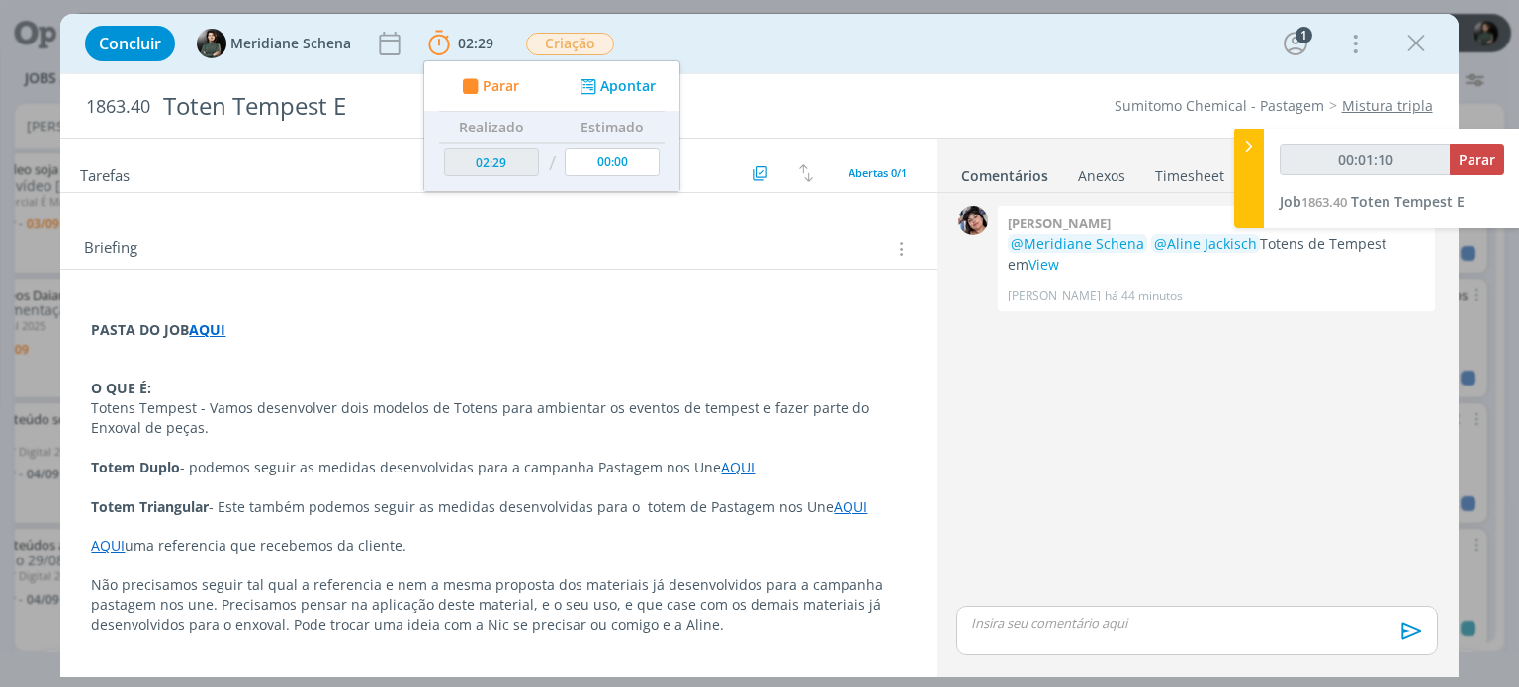
scroll to position [44, 0]
click at [842, 300] on p "dialog" at bounding box center [498, 310] width 814 height 20
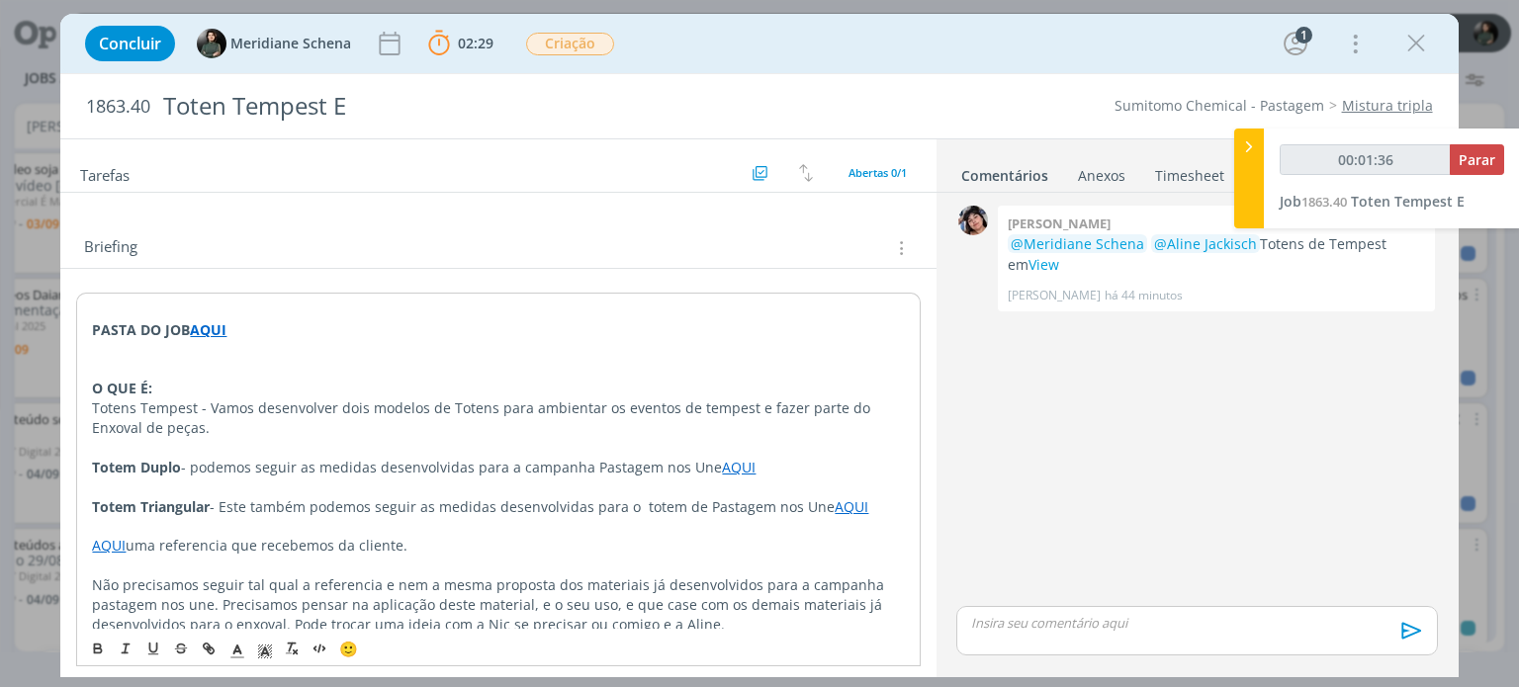
click at [925, 302] on div "PASTA DO JOB AQUI O QUE É: Totens Tempest - Vamos desenvolver dois modelos de T…" at bounding box center [497, 488] width 875 height 438
click at [1028, 260] on link "View" at bounding box center [1043, 264] width 31 height 19
click at [1028, 271] on link "View" at bounding box center [1043, 264] width 31 height 19
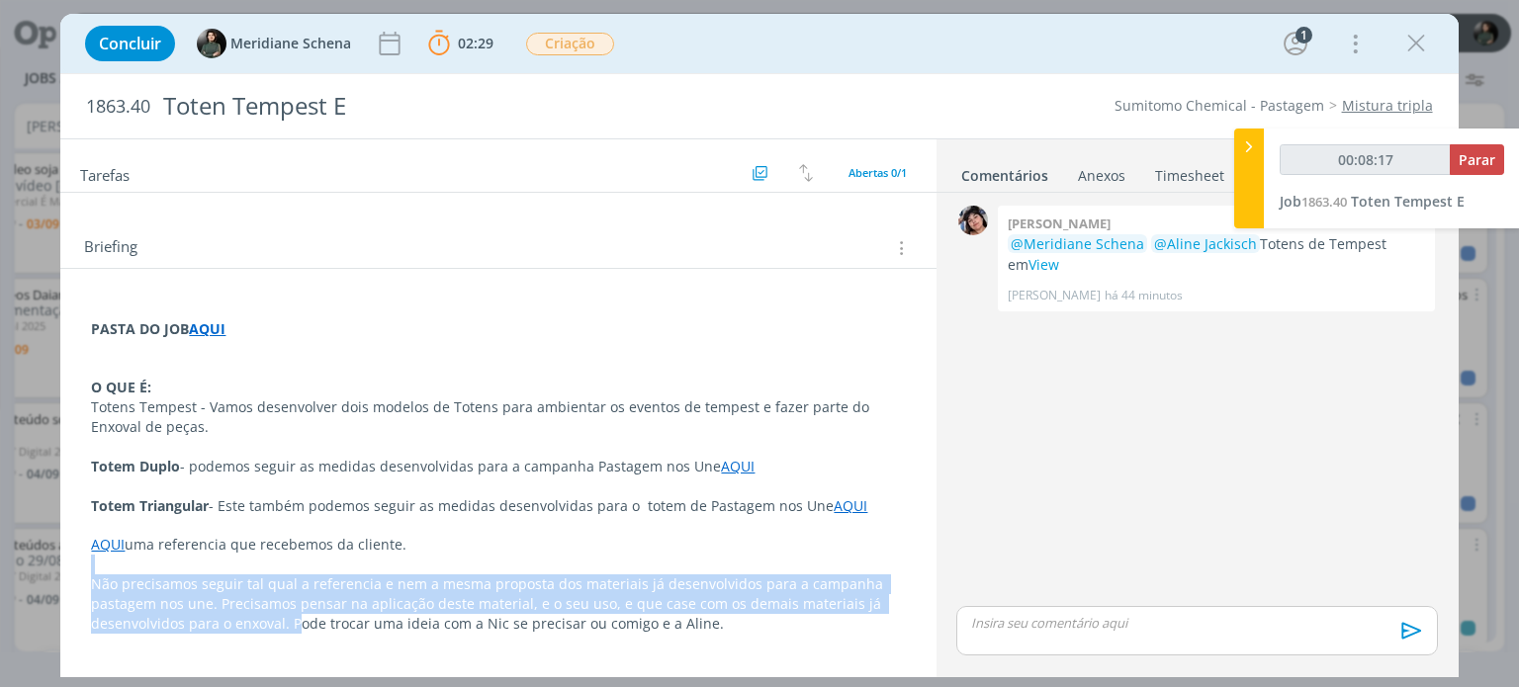
drag, startPoint x: 168, startPoint y: 570, endPoint x: 259, endPoint y: 616, distance: 102.2
click at [259, 616] on div "PASTA DO JOB AQUI O QUE É: Totens Tempest - Vamos desenvolver dois modelos de T…" at bounding box center [497, 477] width 843 height 368
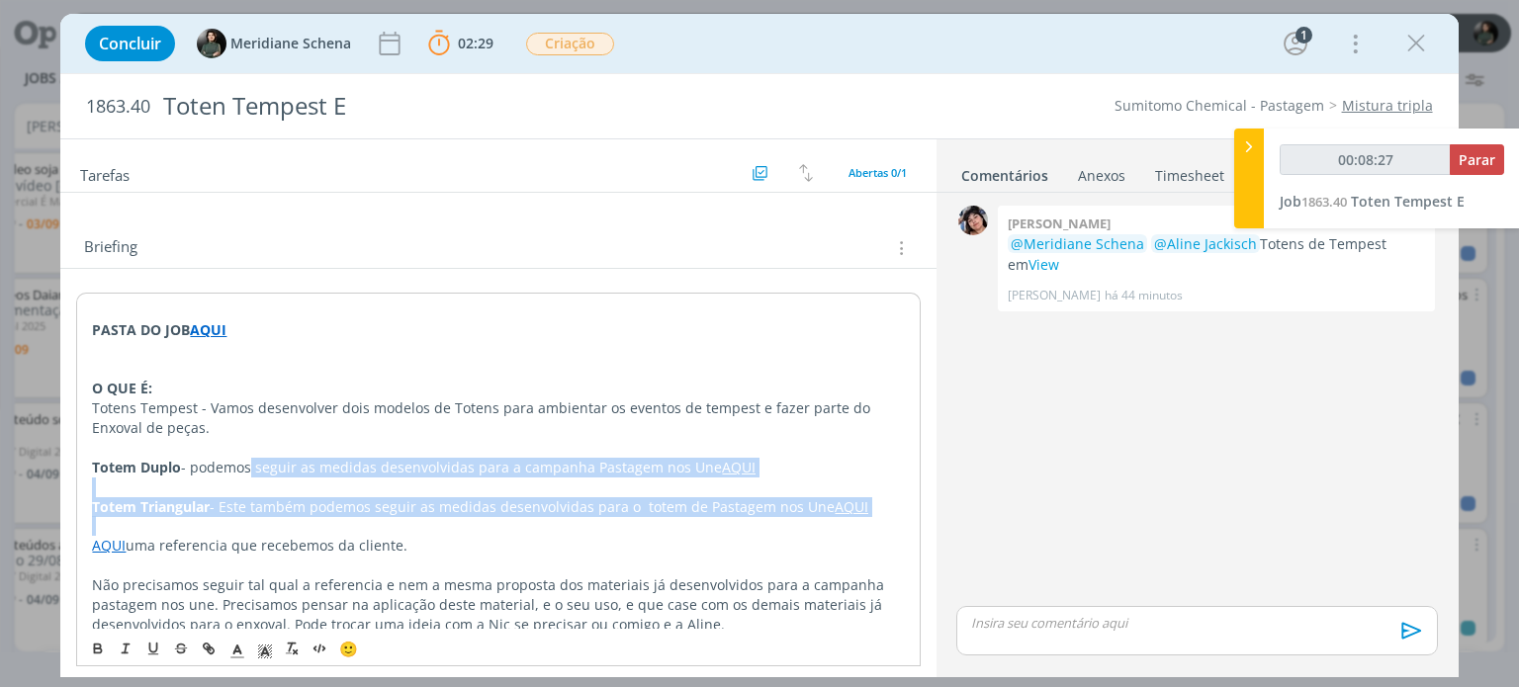
drag, startPoint x: 251, startPoint y: 469, endPoint x: 624, endPoint y: 515, distance: 375.7
click at [622, 517] on div "PASTA DO JOB AQUI O QUE É: Totens Tempest - Vamos desenvolver dois modelos de T…" at bounding box center [497, 477] width 843 height 369
click at [722, 474] on link "AQUI" at bounding box center [739, 467] width 34 height 19
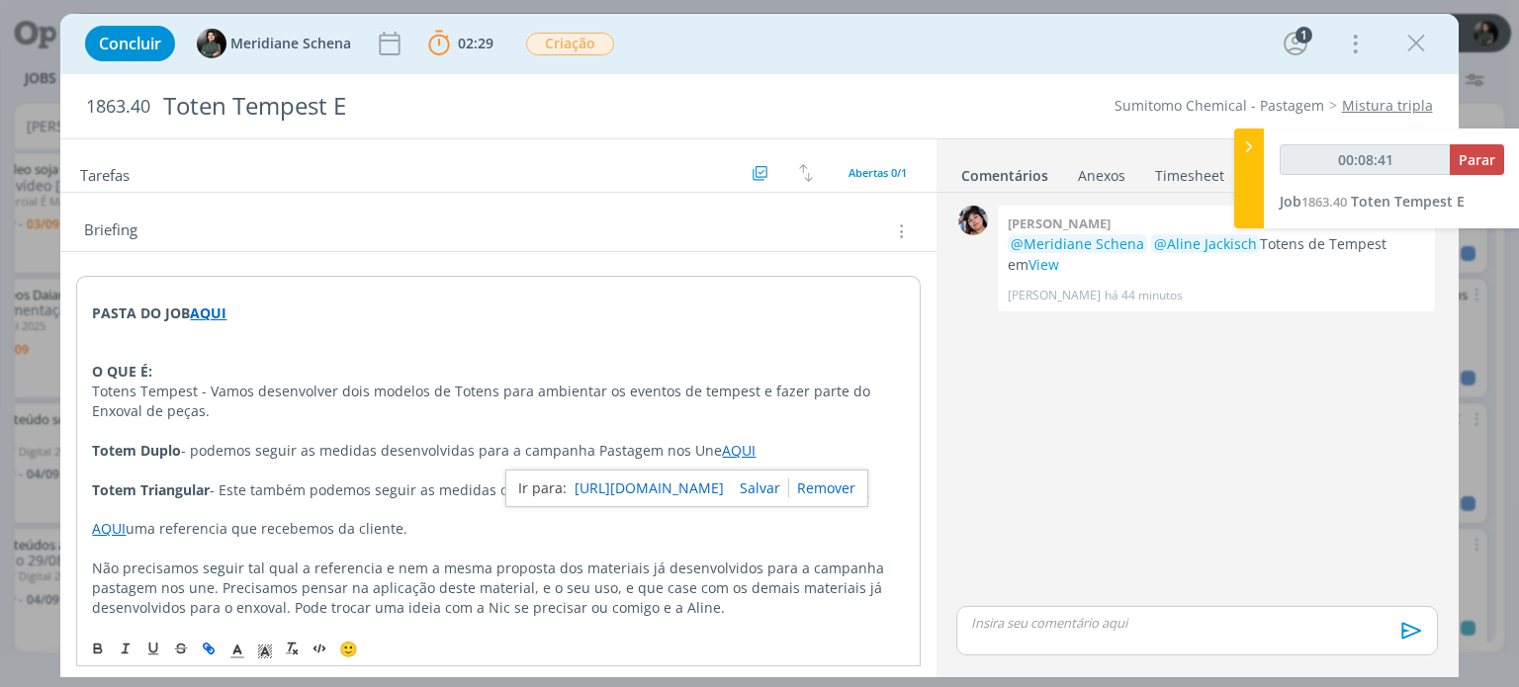
scroll to position [83, 0]
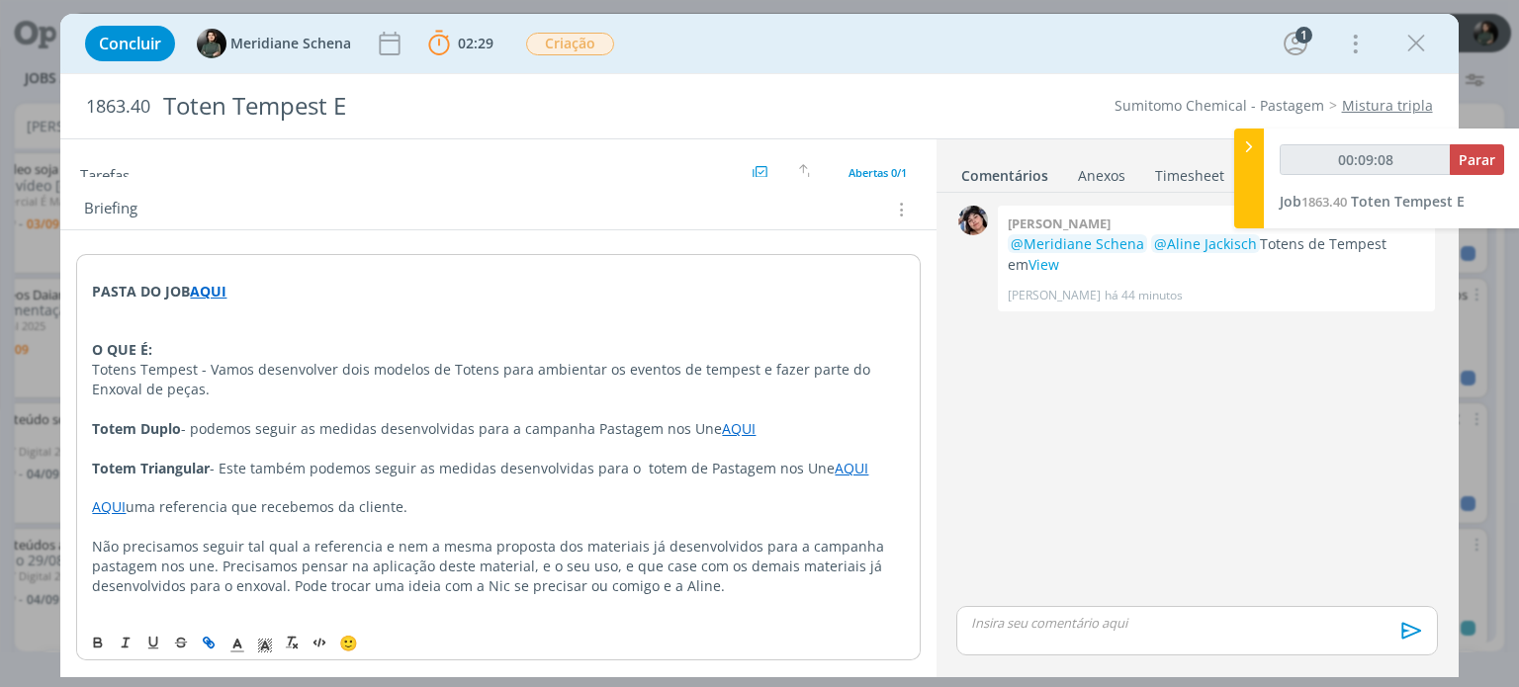
click at [111, 505] on link "AQUI" at bounding box center [109, 506] width 34 height 19
click at [187, 553] on link "https://sobeae.sharepoint.com/:i:/s/SOBEAE/ERynW4DzLmdCuJtgX_I-BrABsNceSL9skXsP…" at bounding box center [219, 545] width 149 height 26
type input "00:09:53"
click at [1491, 157] on span "Parar" at bounding box center [1477, 159] width 37 height 19
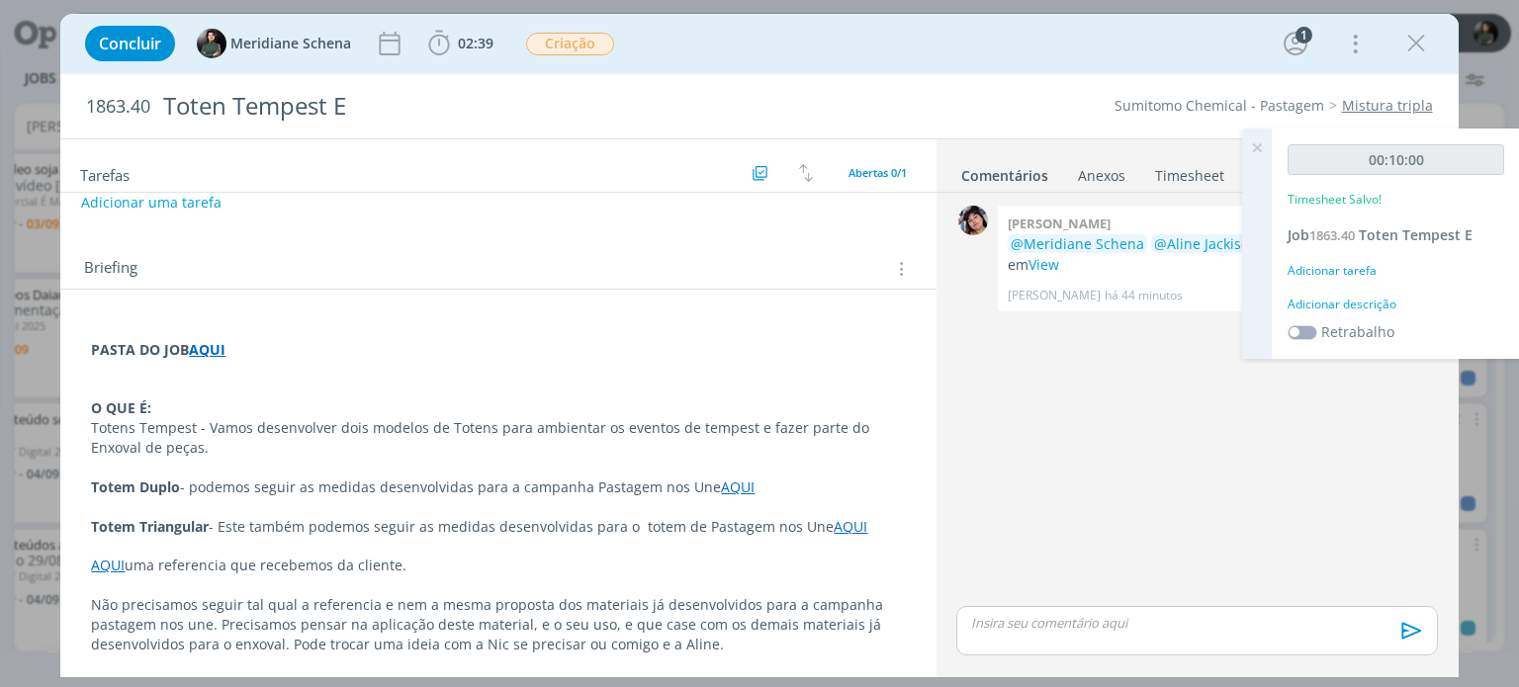
scroll to position [0, 0]
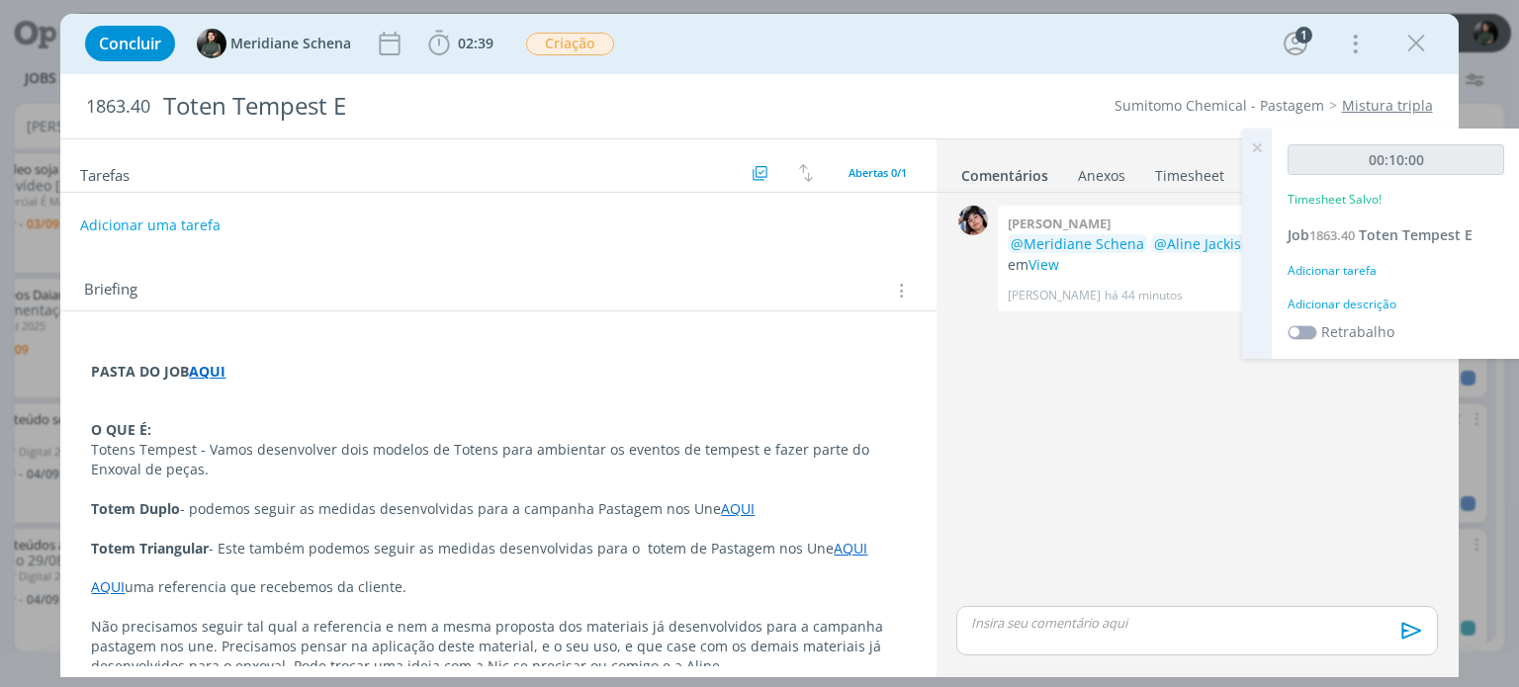
click at [115, 223] on button "Adicionar uma tarefa" at bounding box center [150, 226] width 140 height 34
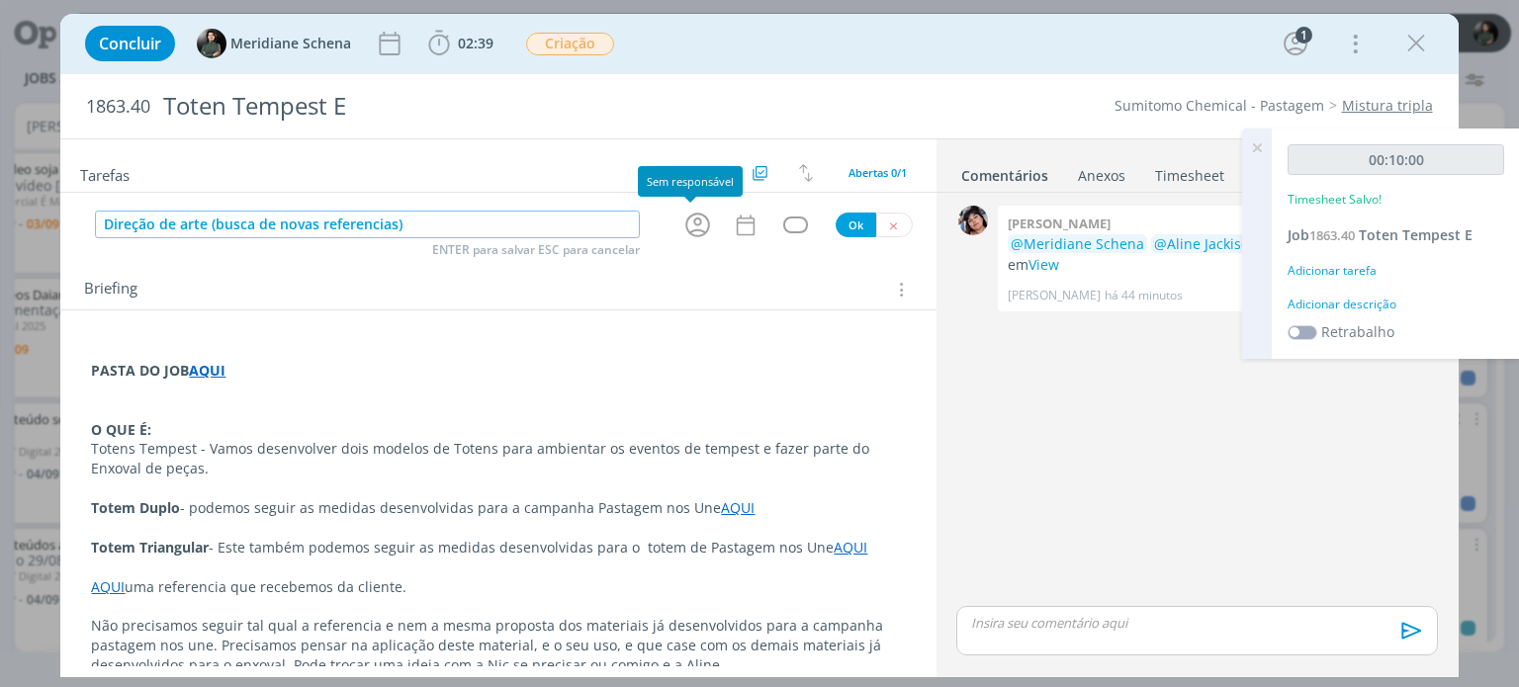
click at [692, 227] on icon "dialog" at bounding box center [697, 225] width 31 height 31
type input "Direção de arte (busca de novas referencias)"
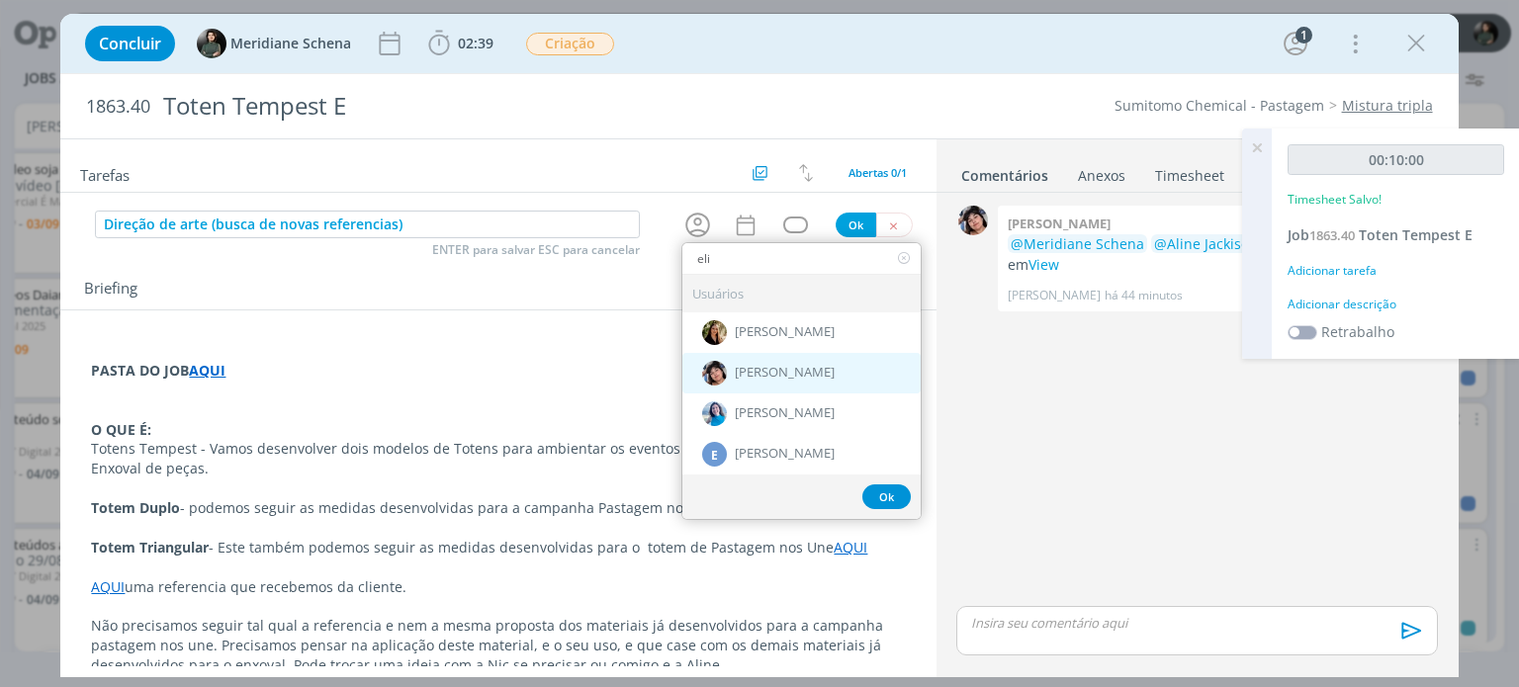
type input "eli"
click at [795, 366] on span "[PERSON_NAME]" at bounding box center [785, 374] width 100 height 16
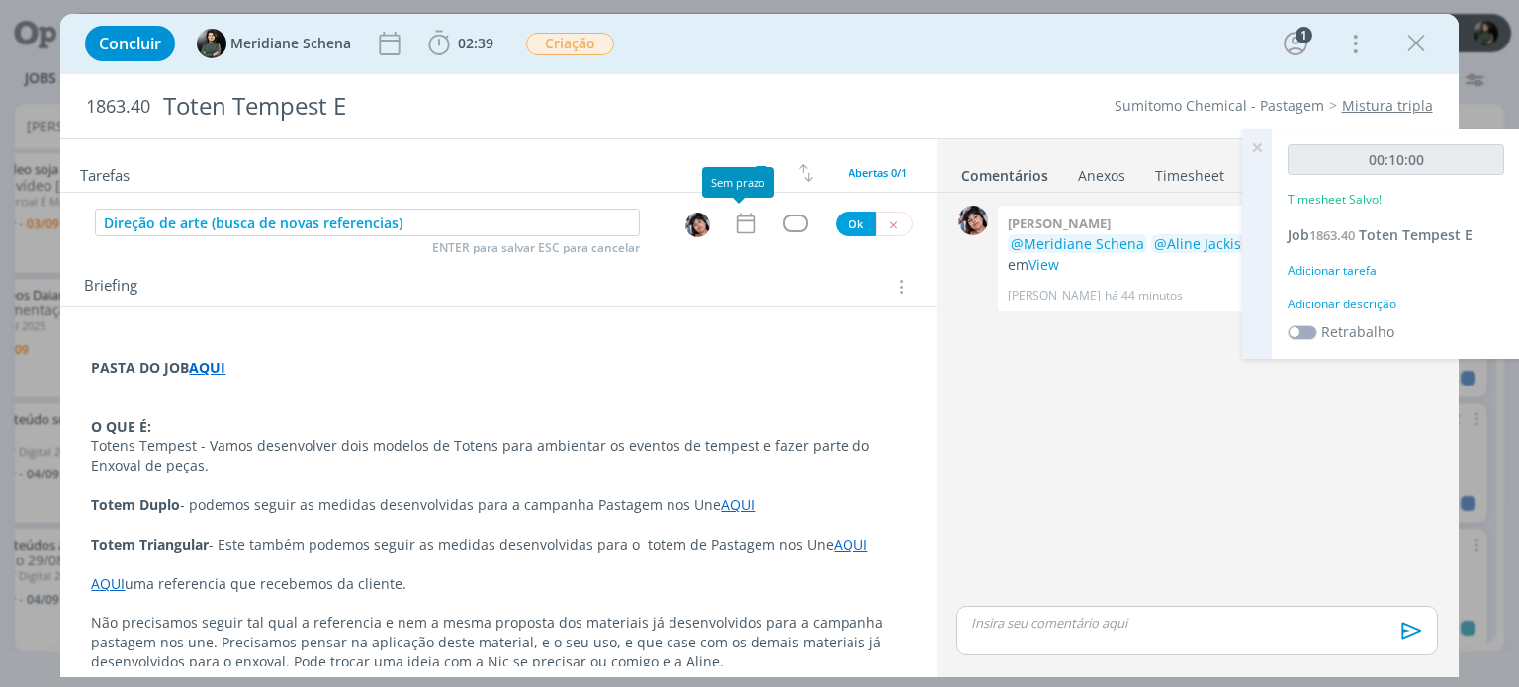
click at [744, 225] on icon "dialog" at bounding box center [746, 224] width 26 height 26
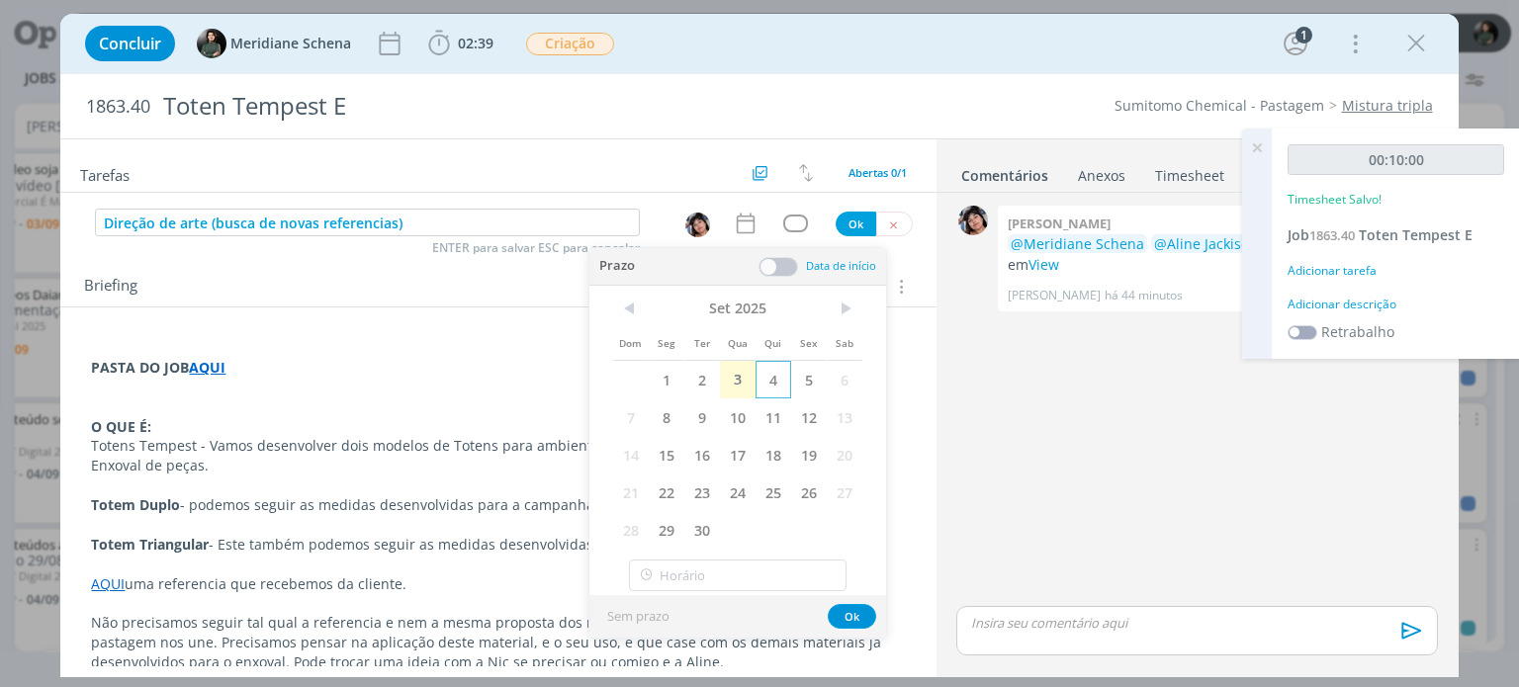
click at [763, 375] on span "4" at bounding box center [773, 380] width 36 height 38
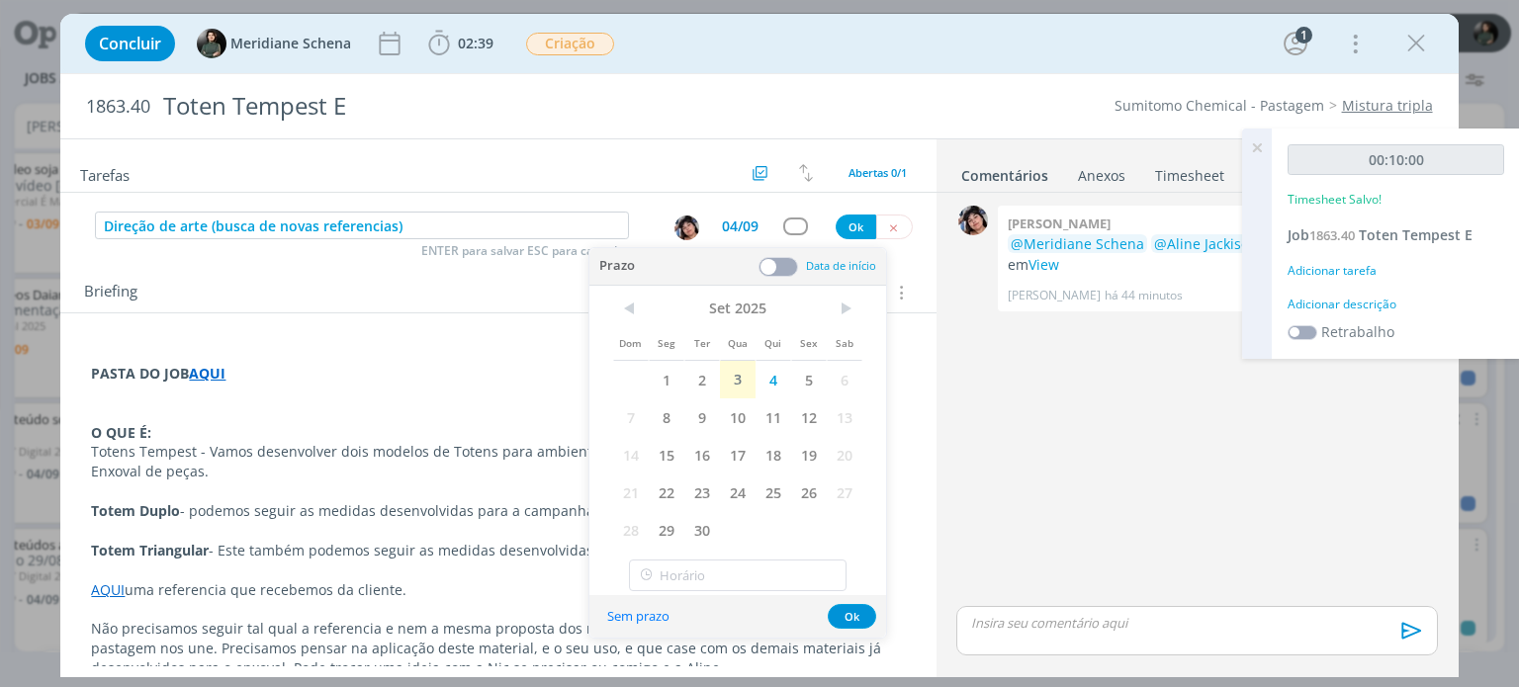
click at [779, 268] on span at bounding box center [778, 267] width 40 height 20
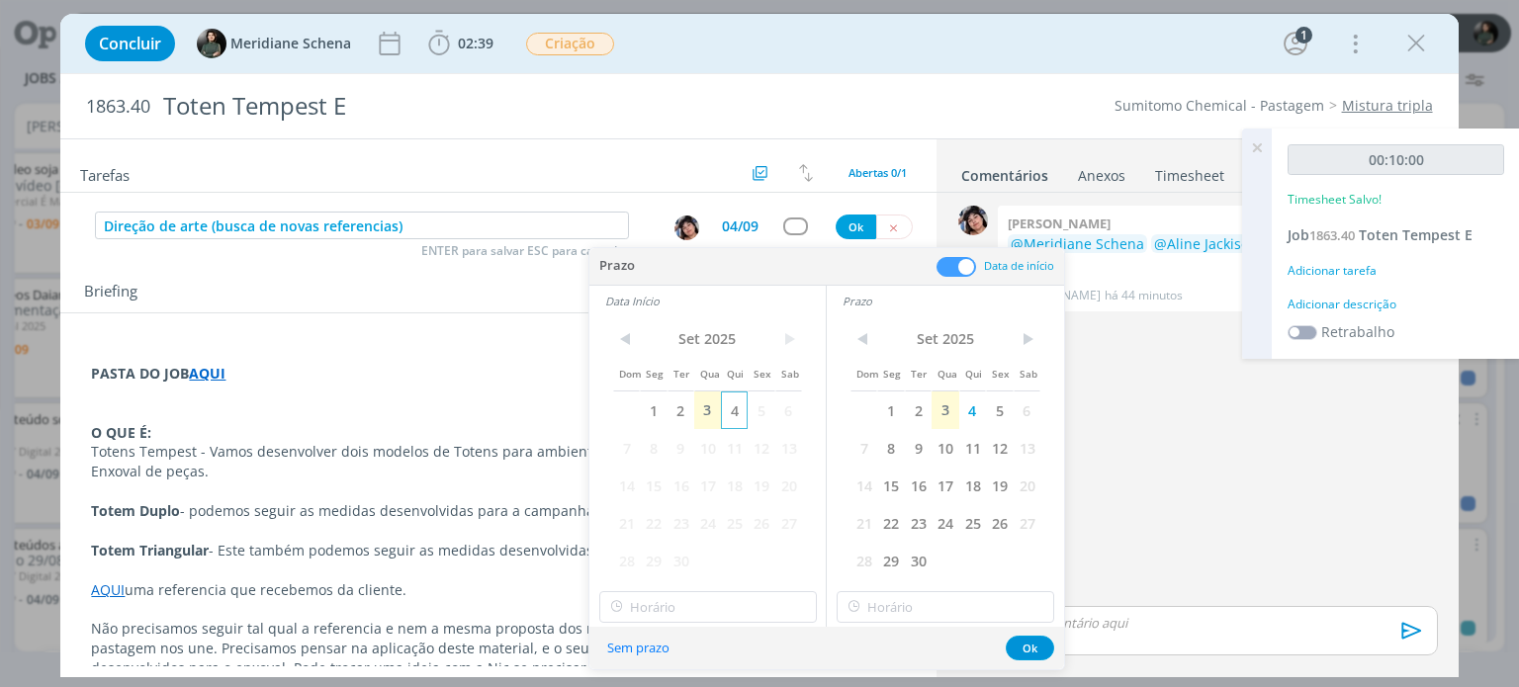
click at [729, 409] on span "4" at bounding box center [734, 411] width 27 height 38
click at [700, 602] on input "18:00" at bounding box center [708, 607] width 218 height 32
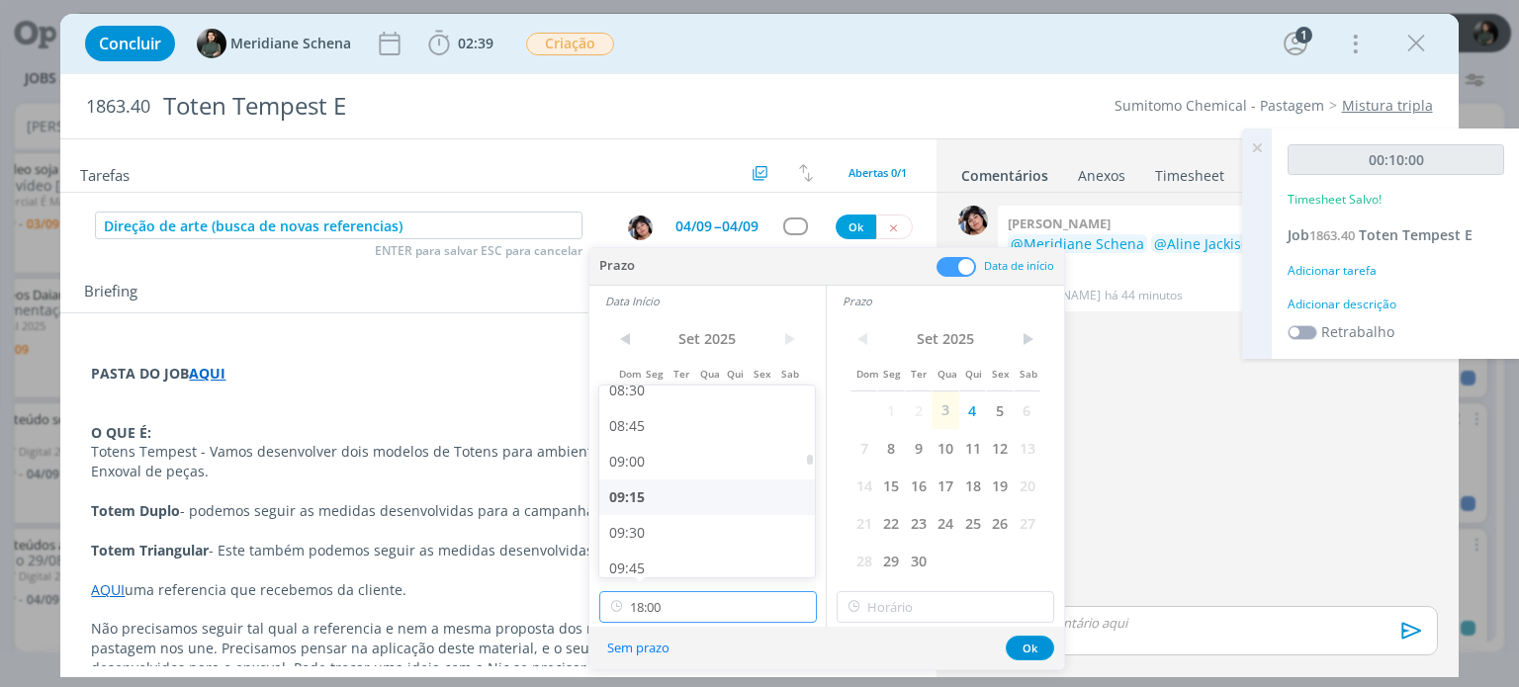
scroll to position [1226, 0]
click at [649, 466] on div "09:00" at bounding box center [709, 459] width 221 height 36
type input "09:00"
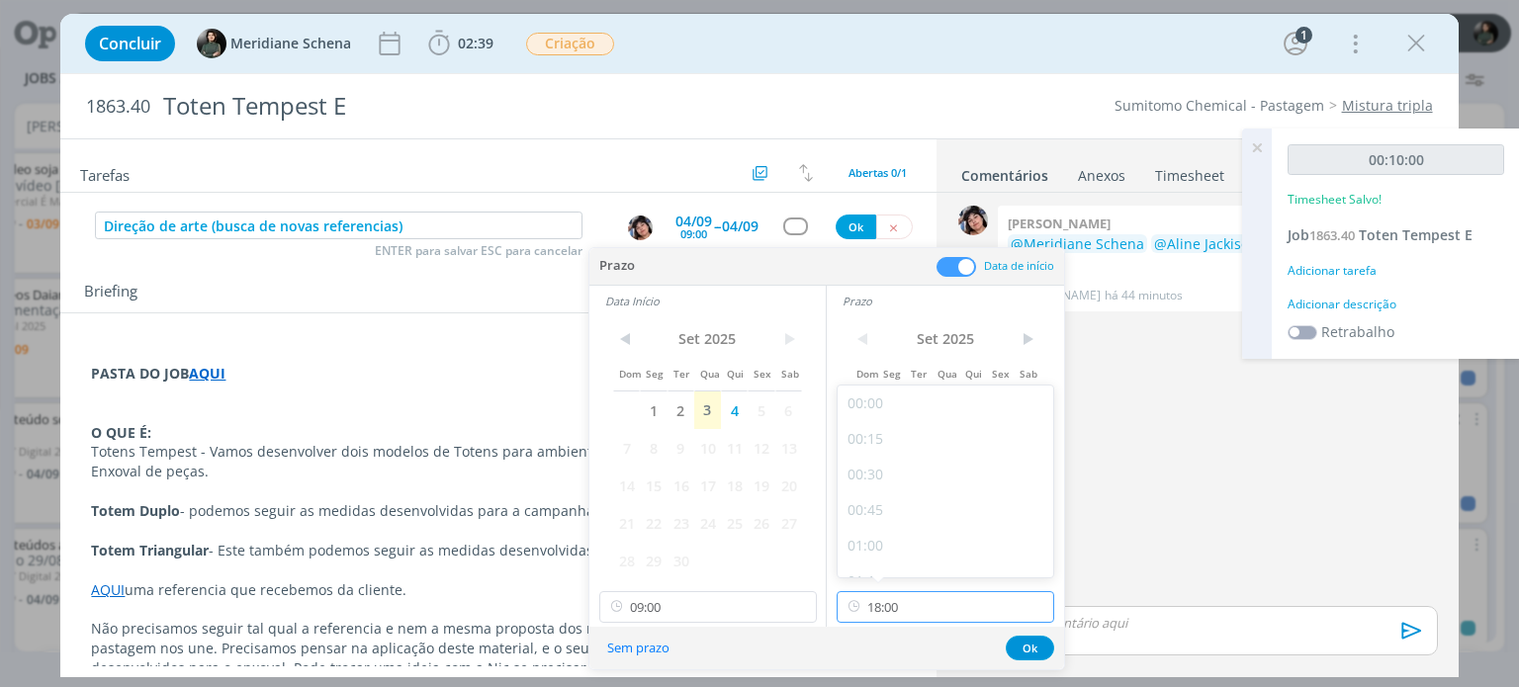
click at [893, 596] on input "18:00" at bounding box center [946, 607] width 218 height 32
click at [875, 491] on div "12:00" at bounding box center [948, 491] width 221 height 36
type input "12:00"
click at [1024, 649] on button "Ok" at bounding box center [1030, 648] width 48 height 25
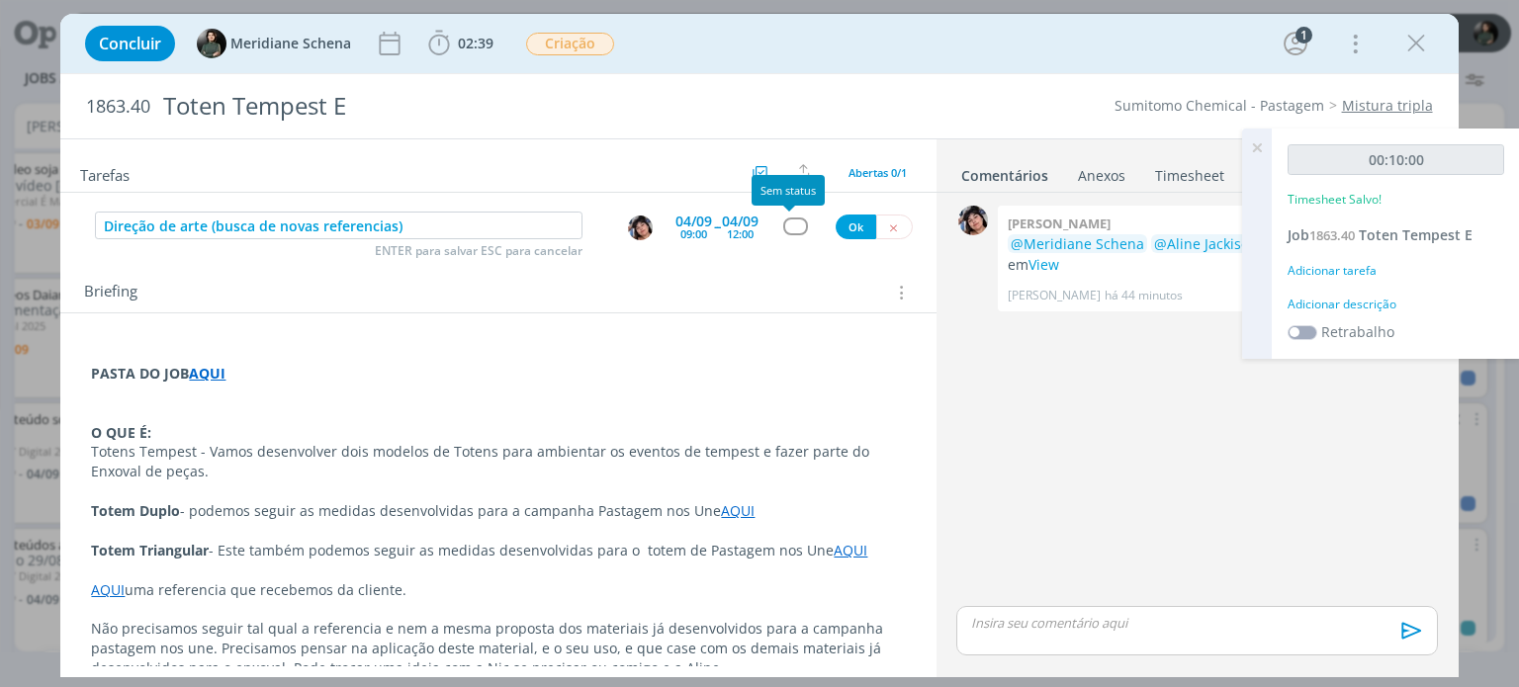
click at [793, 222] on div "dialog" at bounding box center [795, 226] width 25 height 17
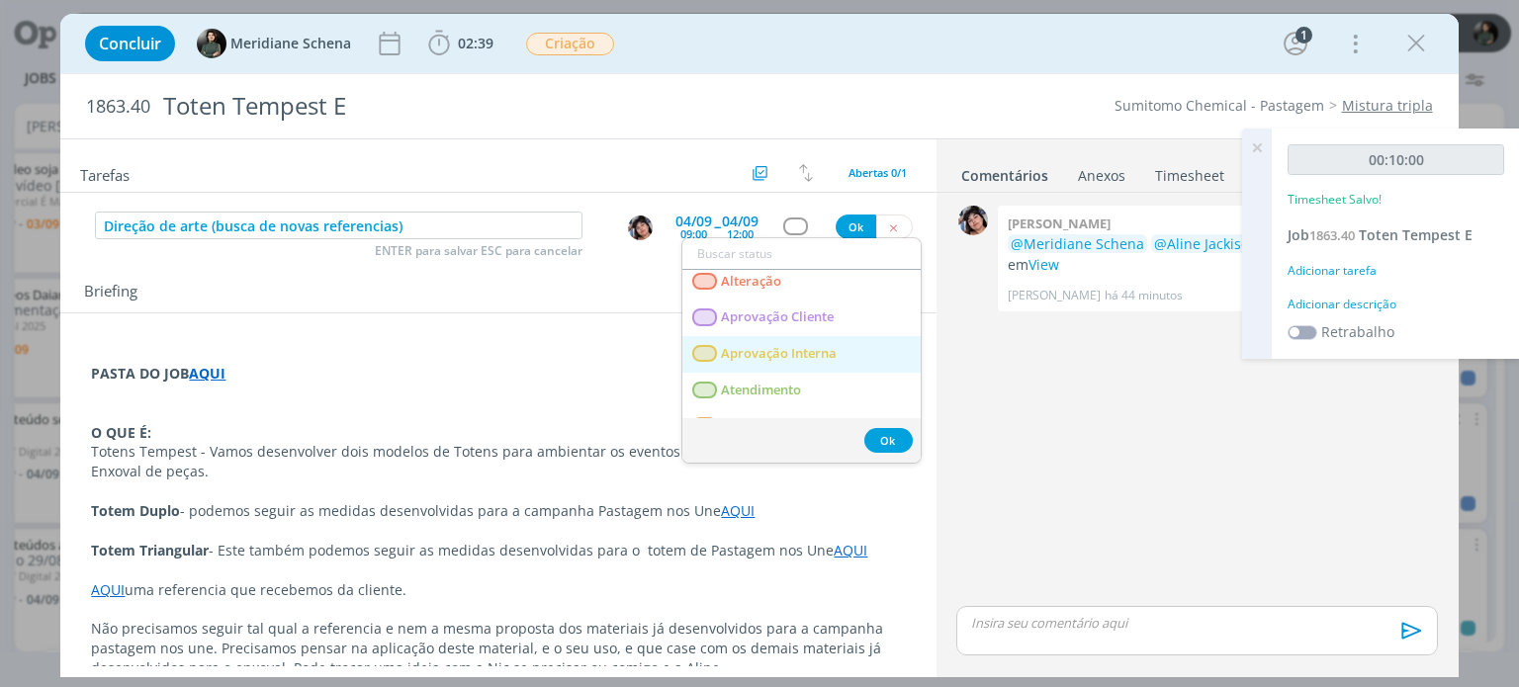
scroll to position [99, 0]
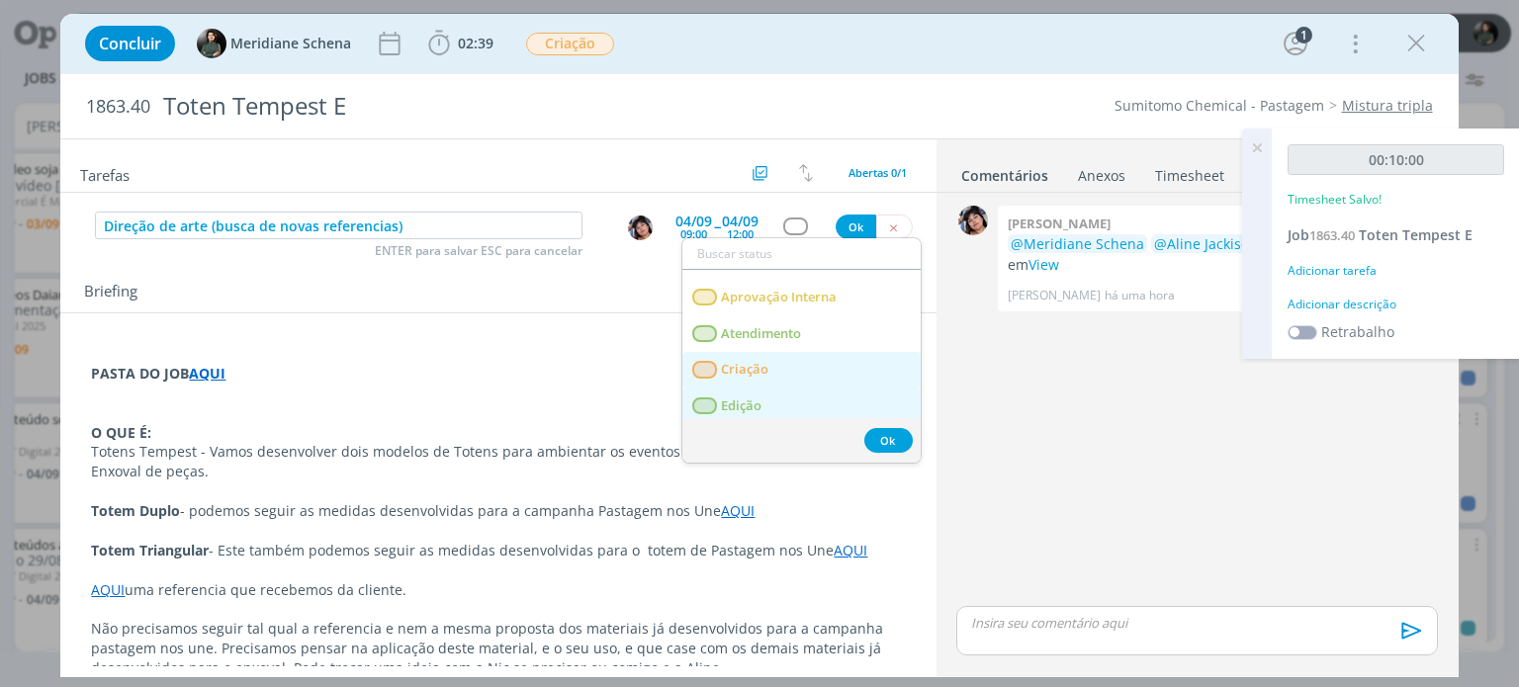
click at [792, 370] on link "Criação" at bounding box center [801, 370] width 238 height 37
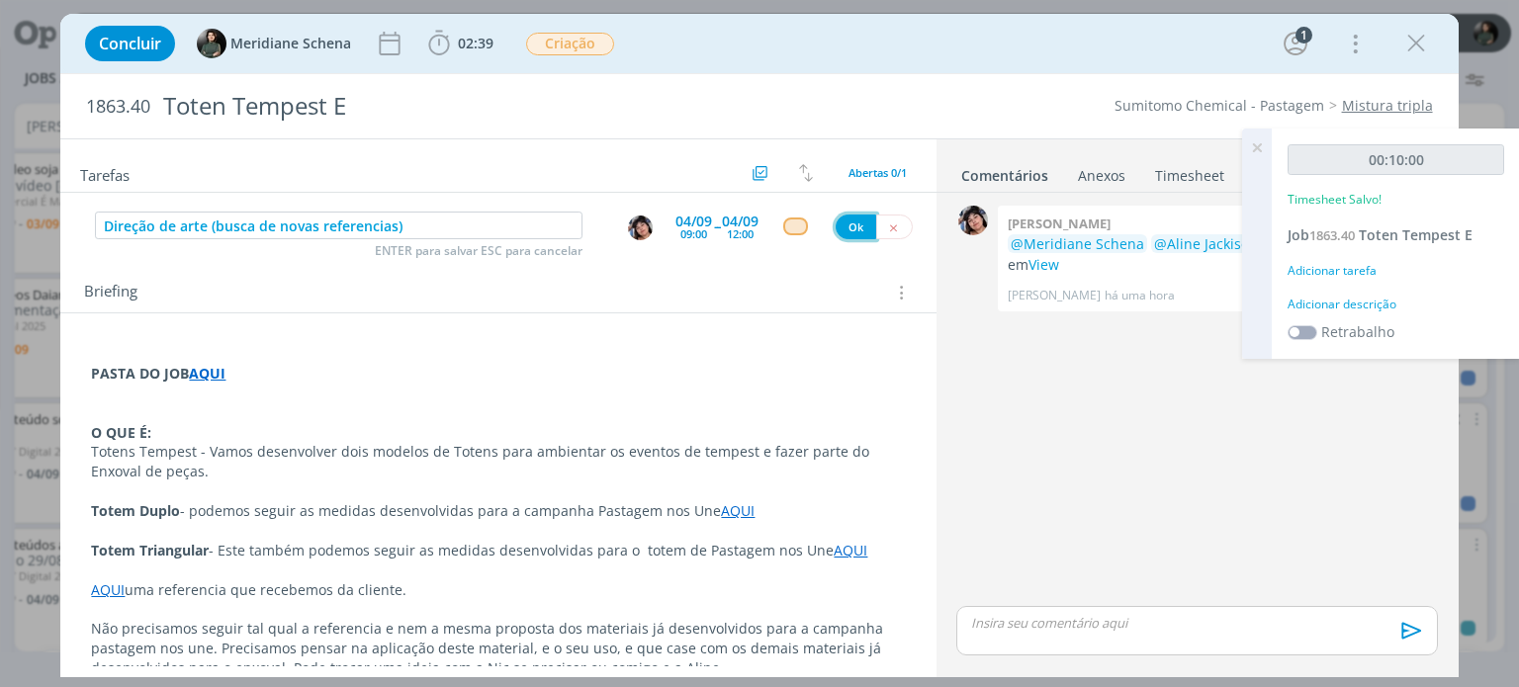
click at [846, 224] on button "Ok" at bounding box center [856, 227] width 41 height 25
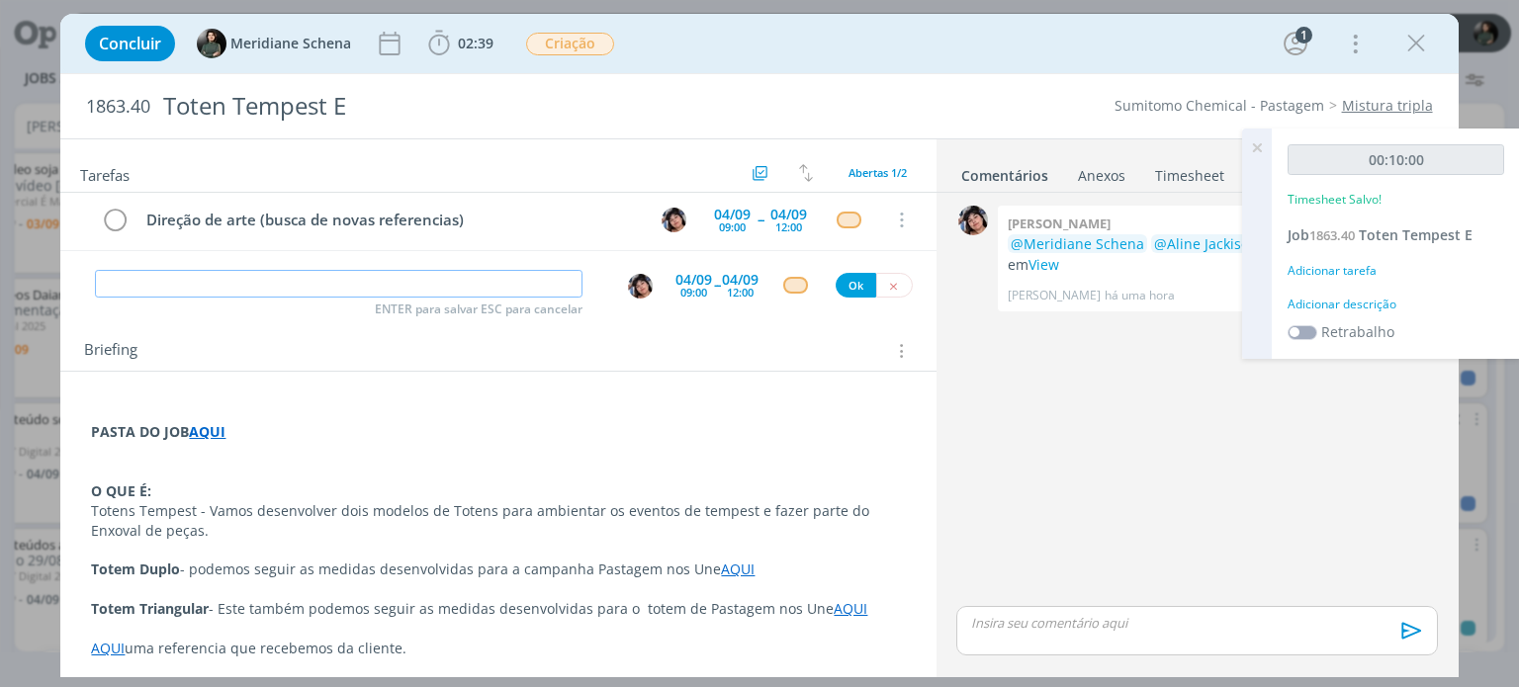
scroll to position [0, 0]
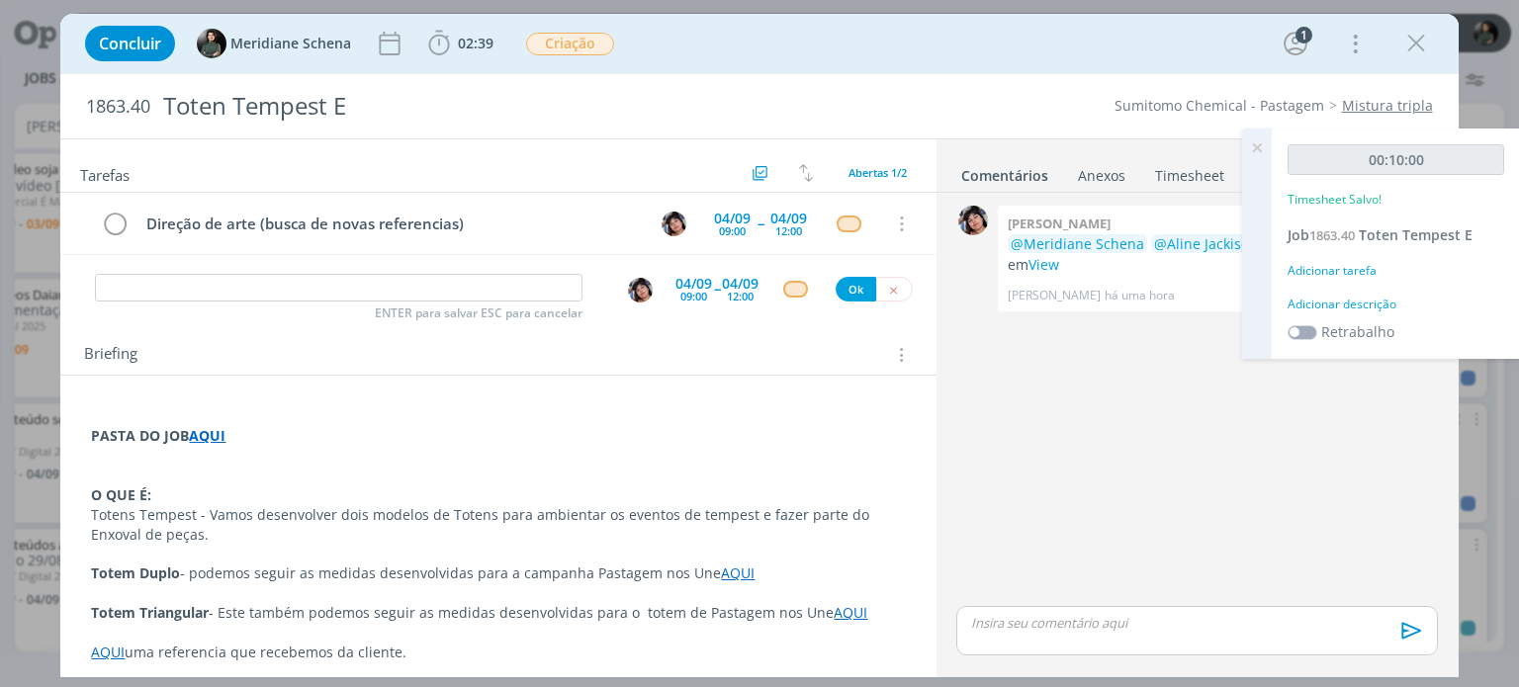
click at [262, 450] on p "dialog" at bounding box center [498, 456] width 814 height 20
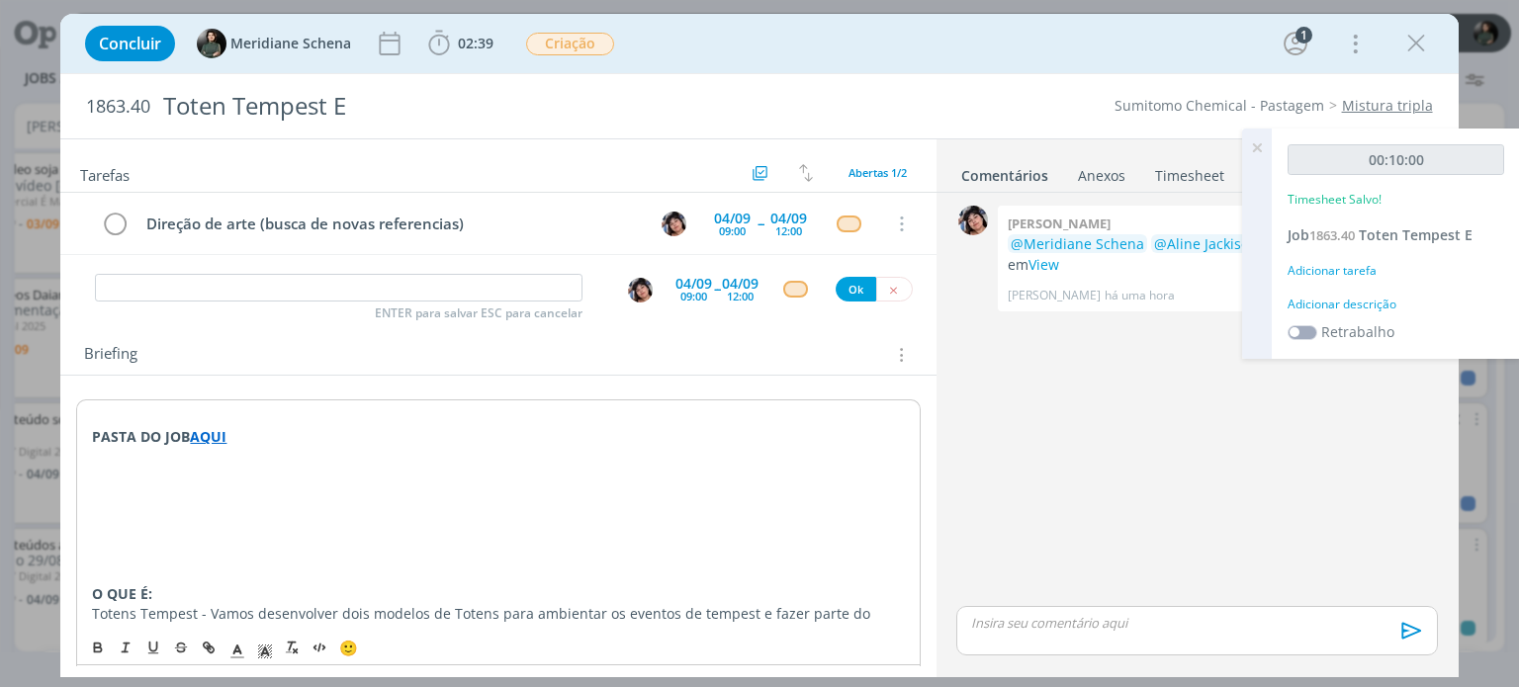
click at [112, 492] on p "dialog" at bounding box center [498, 497] width 812 height 20
drag, startPoint x: 282, startPoint y: 494, endPoint x: 24, endPoint y: 500, distance: 258.2
click at [24, 500] on div "Concluir Meridiane Schena 02:39 Iniciar Apontar Data * 03/09/2025 Horas * 00:00…" at bounding box center [759, 343] width 1519 height 687
click at [93, 651] on icon "dialog" at bounding box center [98, 649] width 16 height 16
click at [244, 566] on p "dialog" at bounding box center [498, 575] width 812 height 20
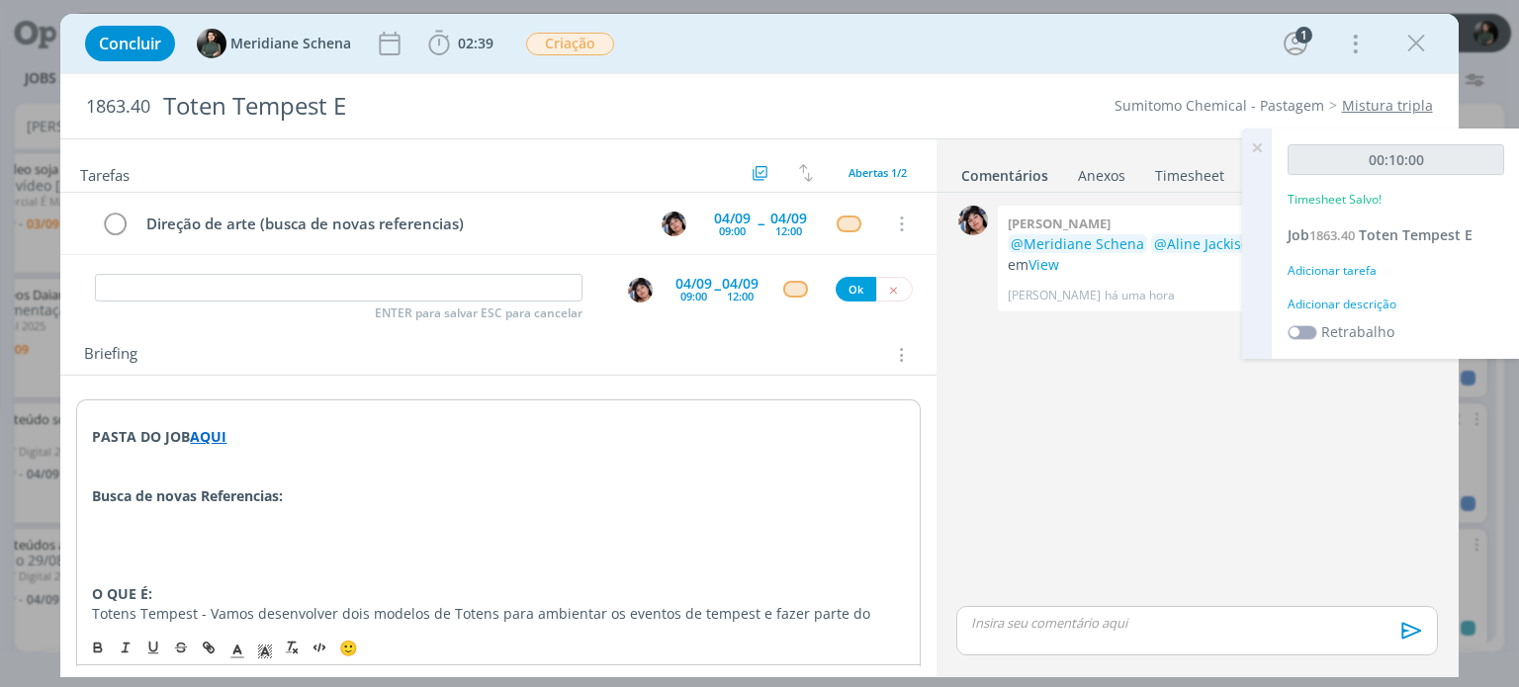
click at [300, 497] on p "Busca de novas Referencias:" at bounding box center [498, 497] width 812 height 20
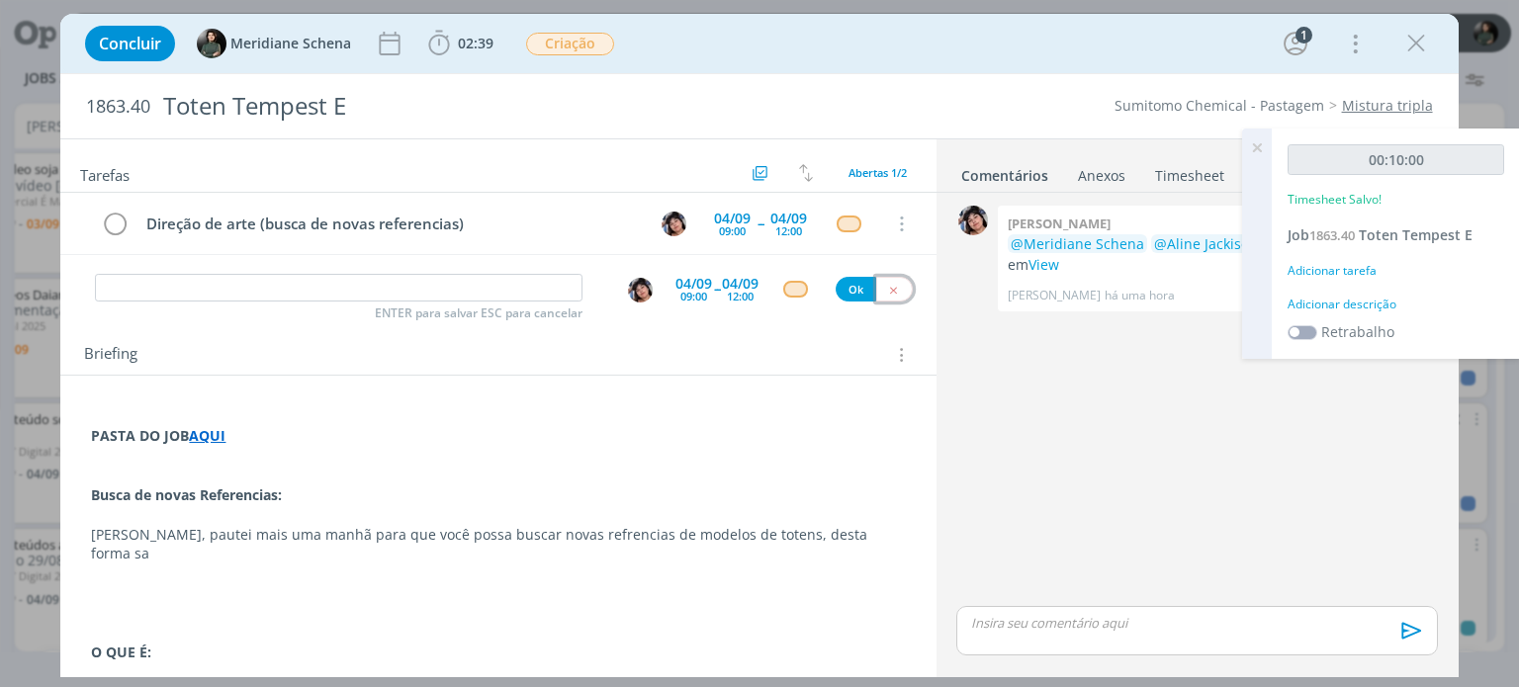
click at [876, 291] on button "dialog" at bounding box center [894, 289] width 37 height 25
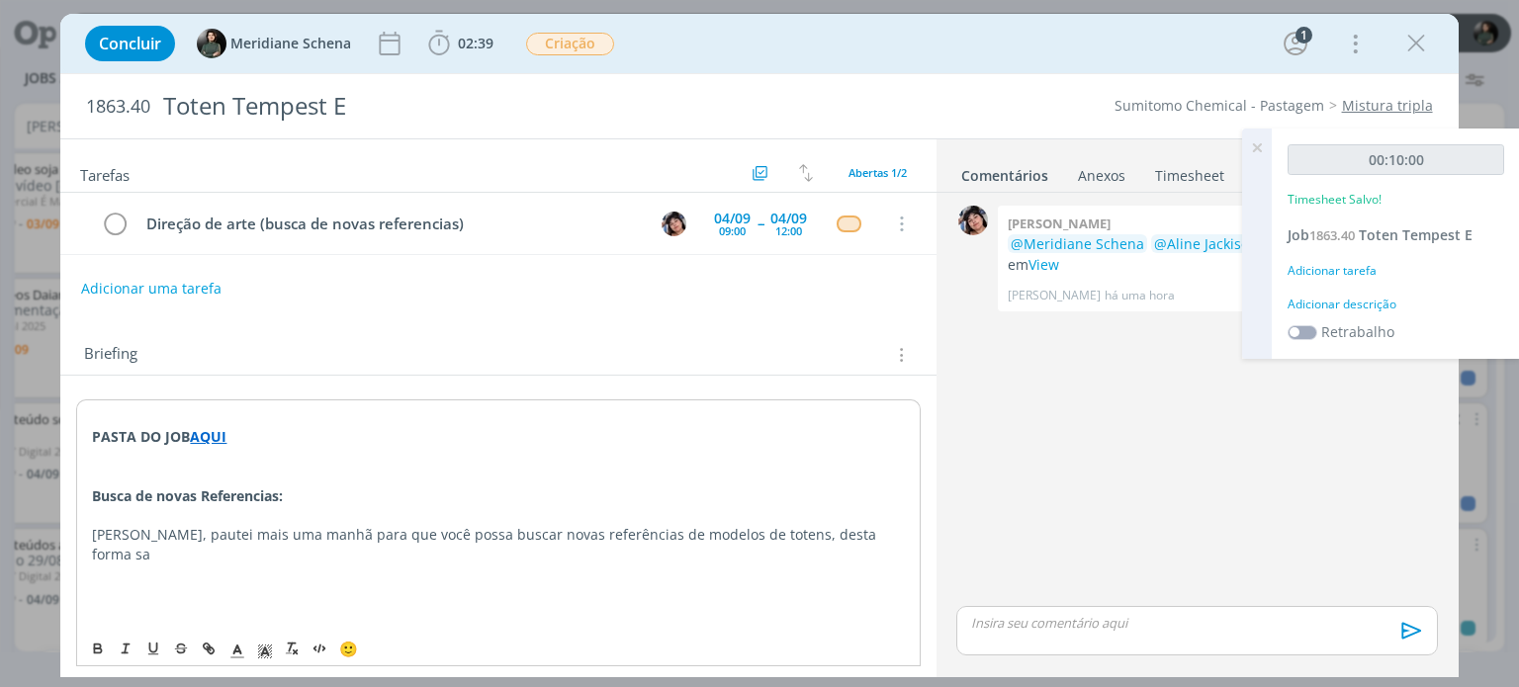
click at [820, 535] on p "Eli, pautei mais uma manhã para que você possa buscar novas referências de mode…" at bounding box center [498, 545] width 812 height 40
click at [552, 553] on p "Eli, pautei mais uma manhã para que você possa buscar novas referências de mode…" at bounding box center [498, 545] width 812 height 40
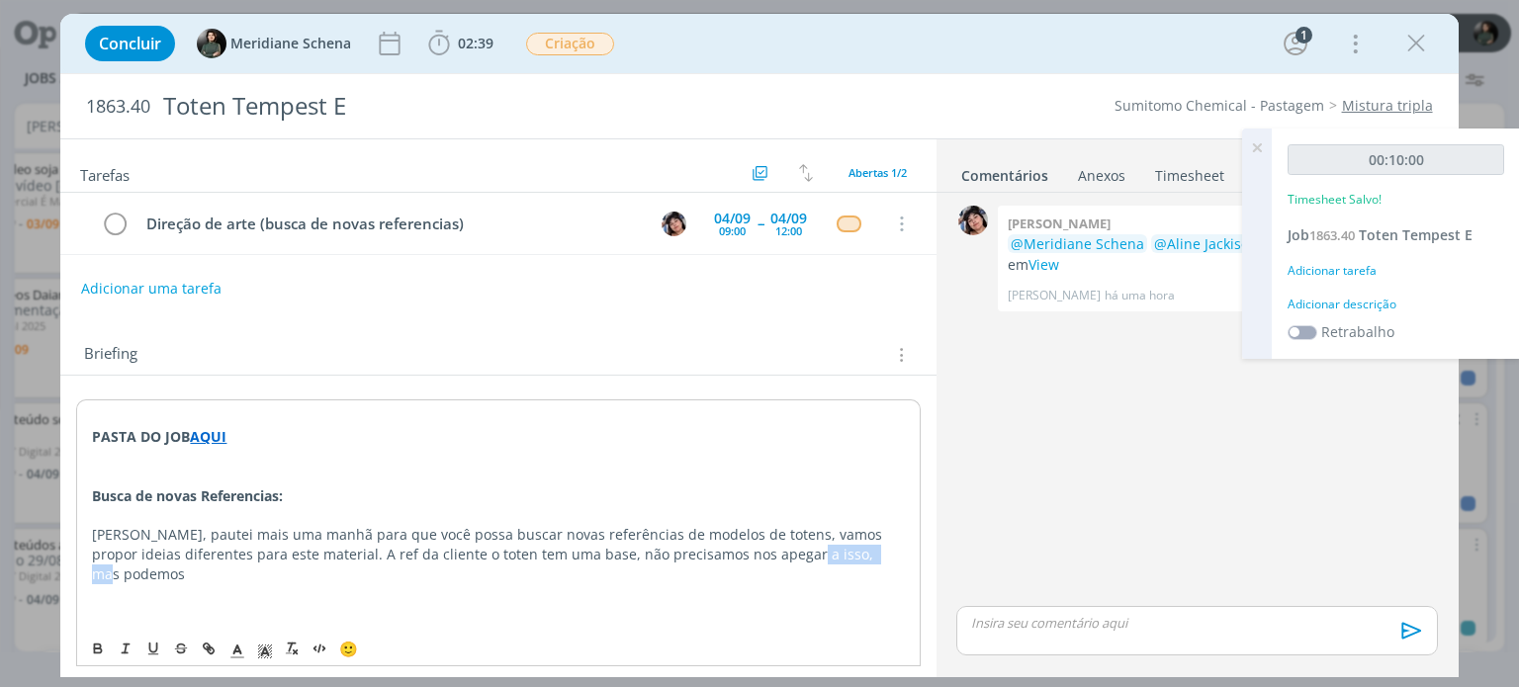
drag, startPoint x: 750, startPoint y: 556, endPoint x: 857, endPoint y: 554, distance: 107.8
click at [857, 554] on p "Eli, pautei mais uma manhã para que você possa buscar novas referências de mode…" at bounding box center [498, 554] width 812 height 59
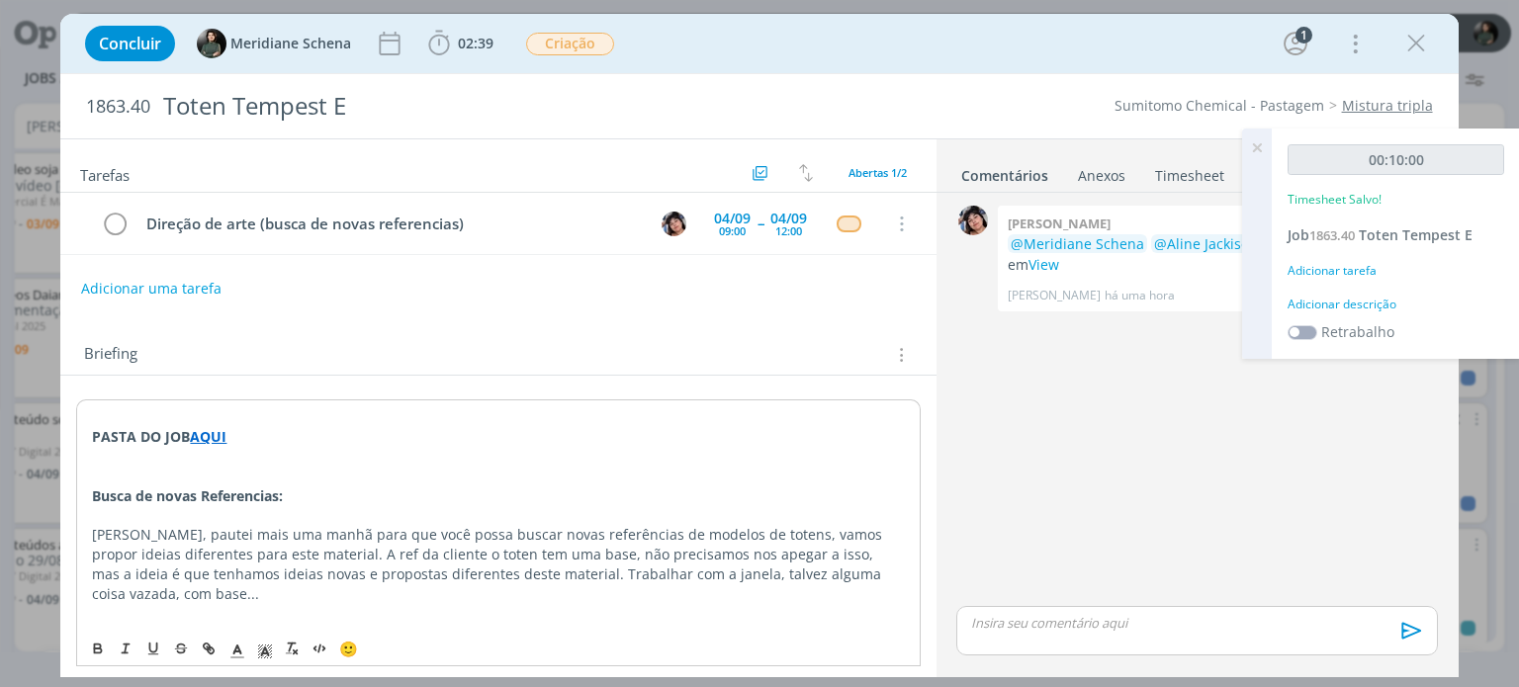
click at [445, 568] on p "Eli, pautei mais uma manhã para que você possa buscar novas referências de mode…" at bounding box center [498, 564] width 812 height 79
click at [787, 569] on p "Eli, pautei mais uma manhã para que você possa buscar novas referências de mode…" at bounding box center [498, 564] width 812 height 79
click at [1348, 304] on div "Adicionar descrição" at bounding box center [1395, 305] width 217 height 18
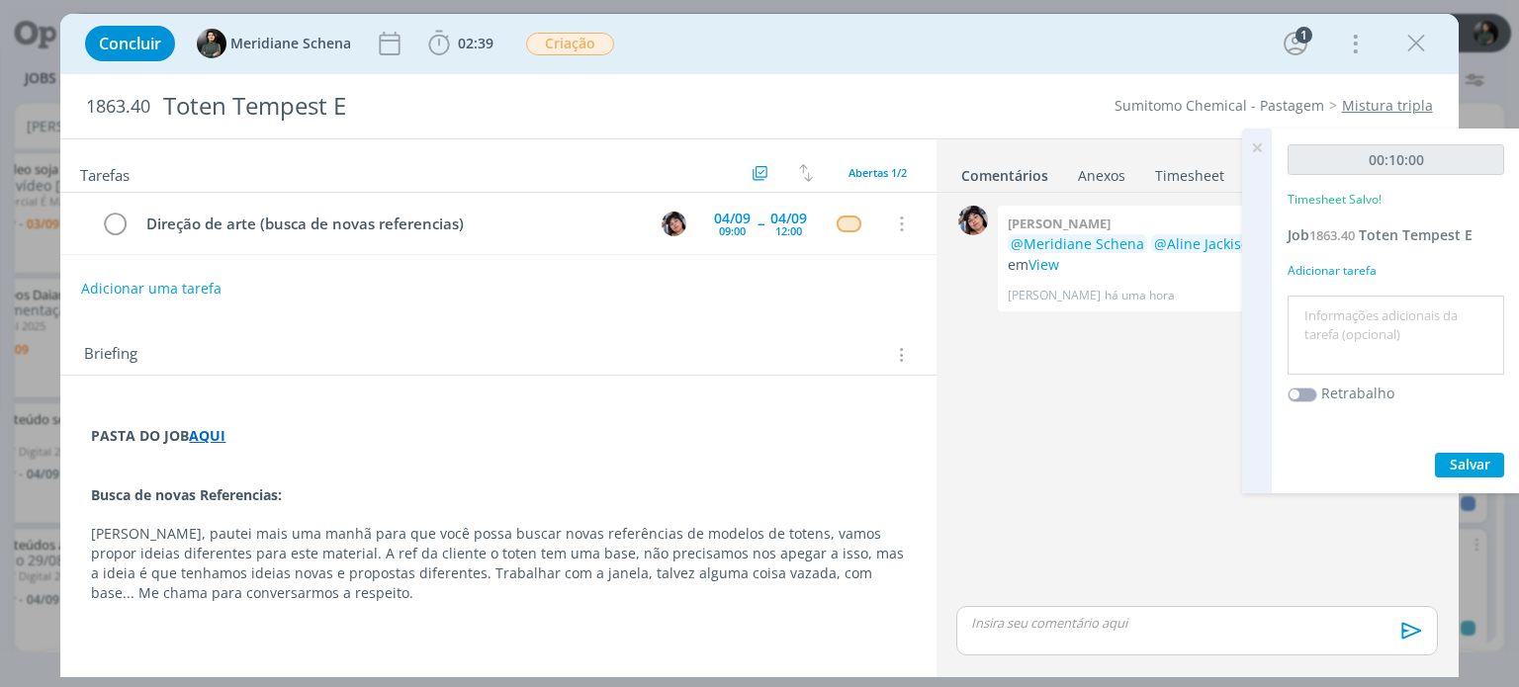
click at [1342, 317] on textarea at bounding box center [1395, 336] width 207 height 70
type textarea "N"
type textarea "S"
type textarea "pauta para buscar novas referencias"
click at [1476, 467] on span "Salvar" at bounding box center [1470, 464] width 41 height 19
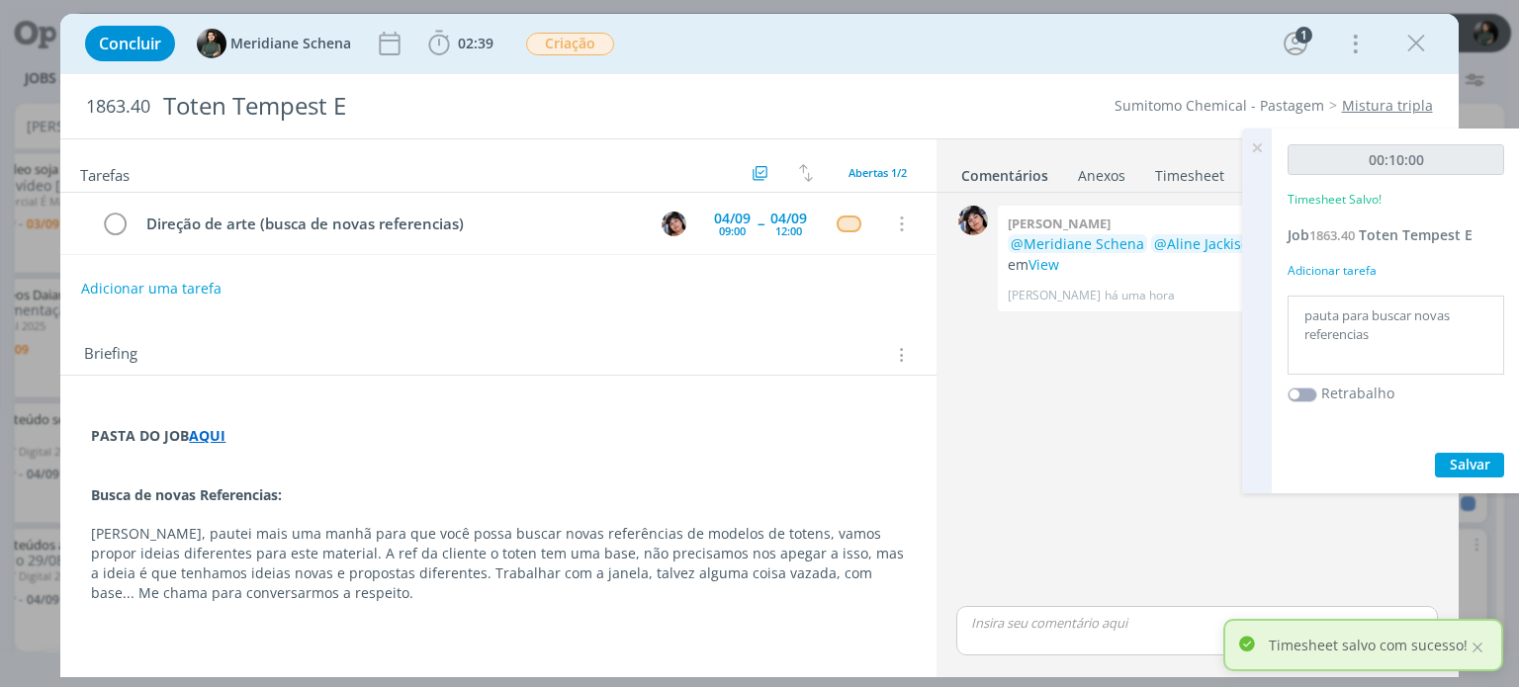
click at [1250, 145] on icon at bounding box center [1257, 148] width 36 height 39
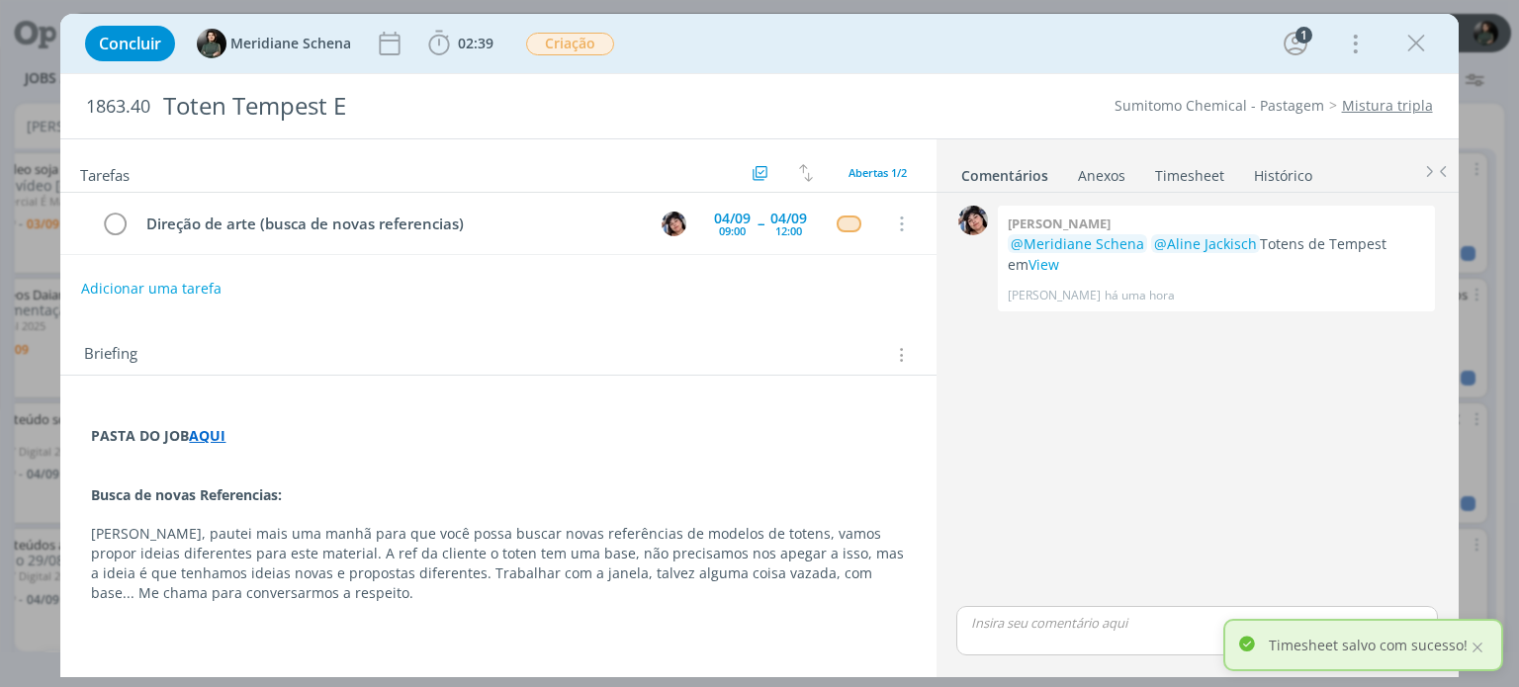
click at [1208, 169] on link "Timesheet" at bounding box center [1189, 171] width 71 height 29
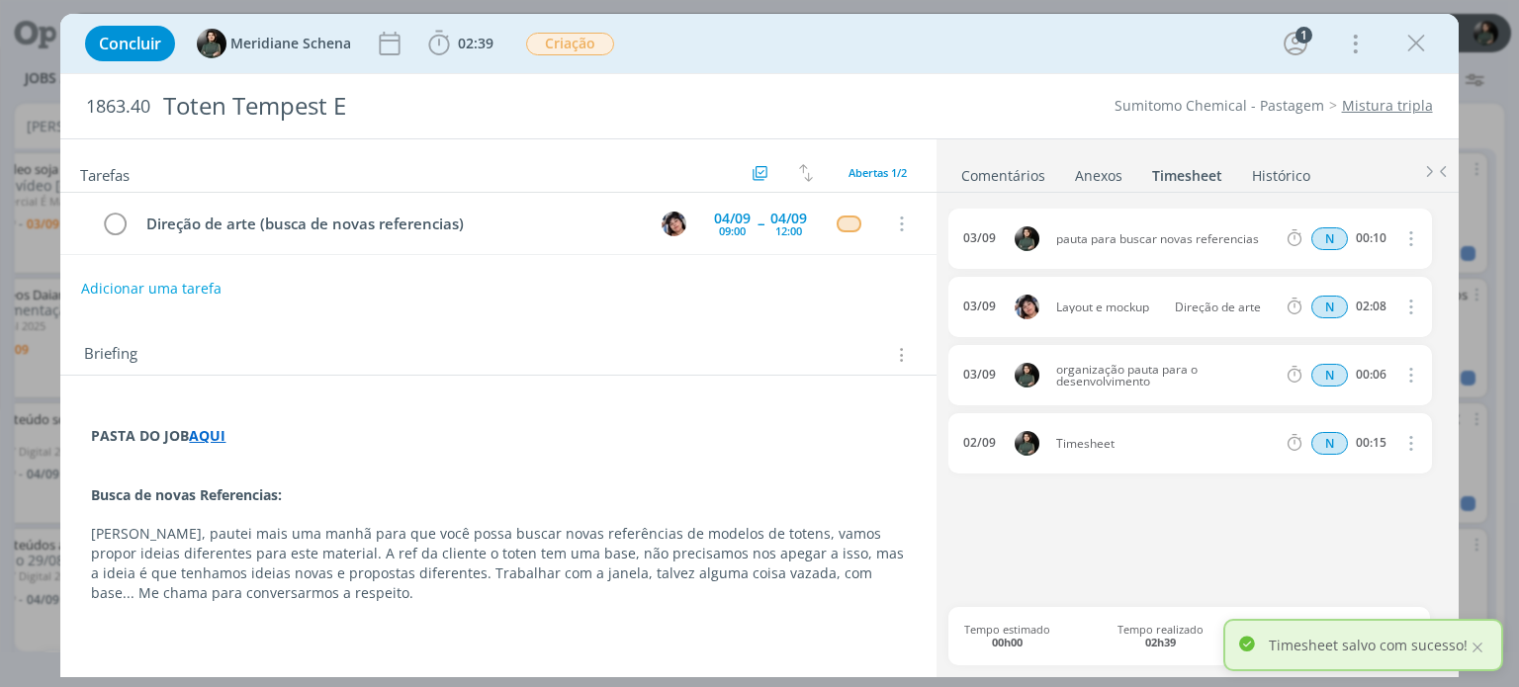
click at [1407, 243] on icon "dialog" at bounding box center [1409, 238] width 22 height 24
click at [1340, 299] on link "Editar" at bounding box center [1354, 304] width 156 height 32
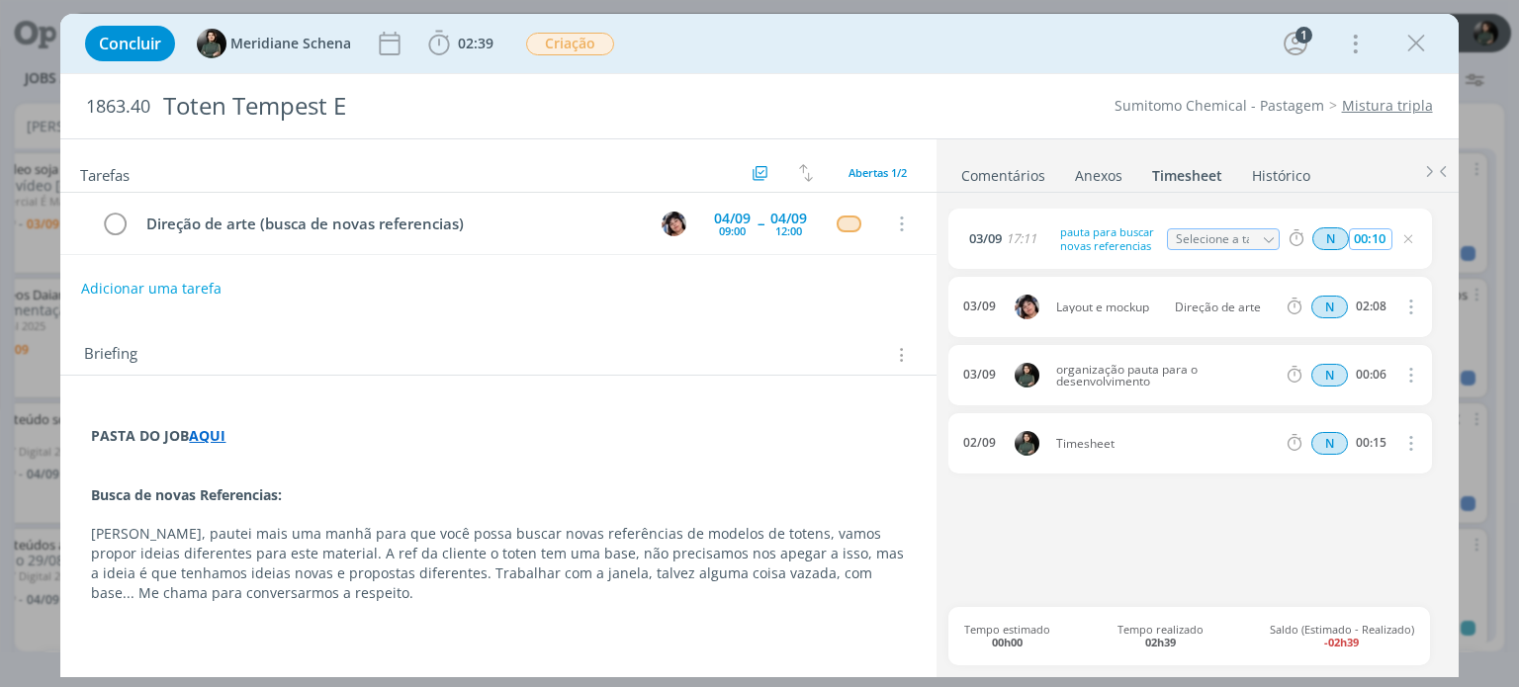
click at [1381, 236] on input "00:10" at bounding box center [1370, 239] width 43 height 22
type input "00:15"
click at [1407, 242] on icon "dialog" at bounding box center [1408, 239] width 16 height 16
click at [1406, 243] on icon "dialog" at bounding box center [1408, 239] width 16 height 16
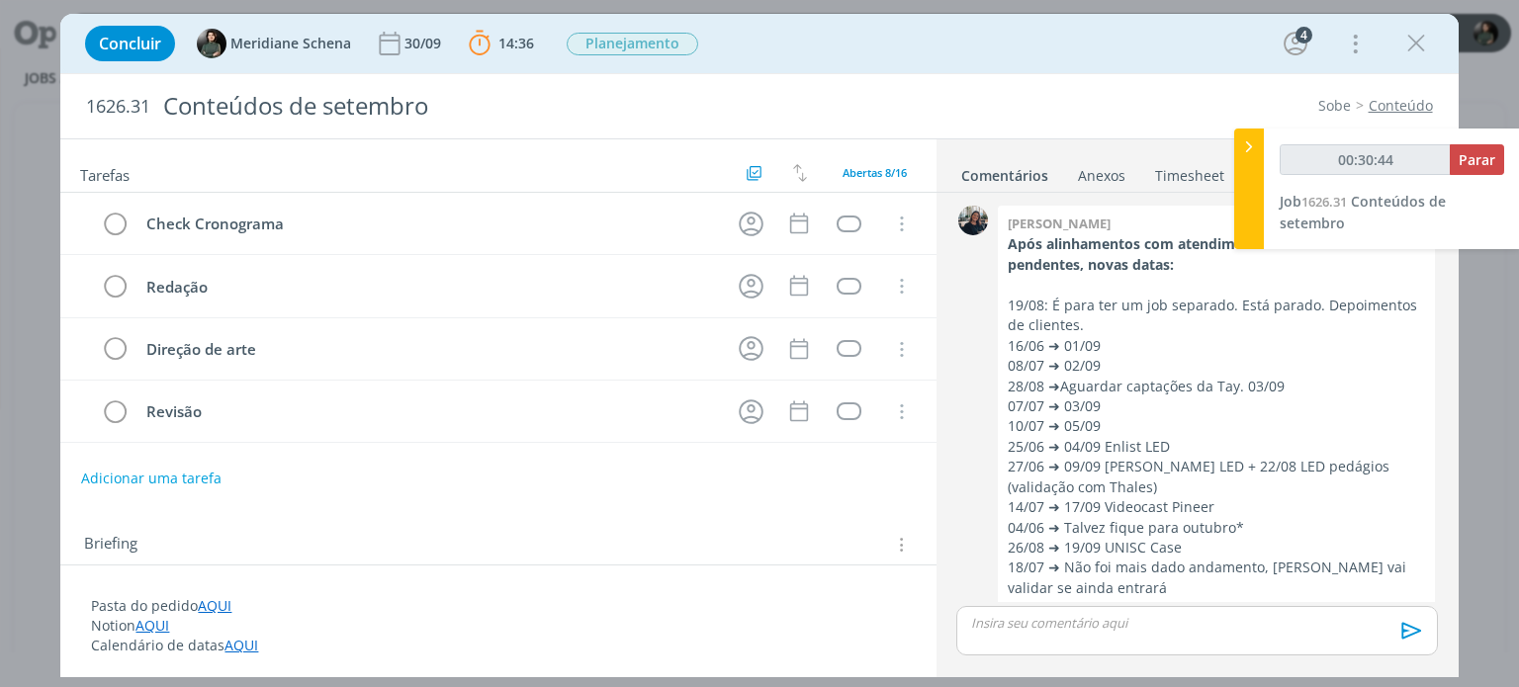
scroll to position [1351, 0]
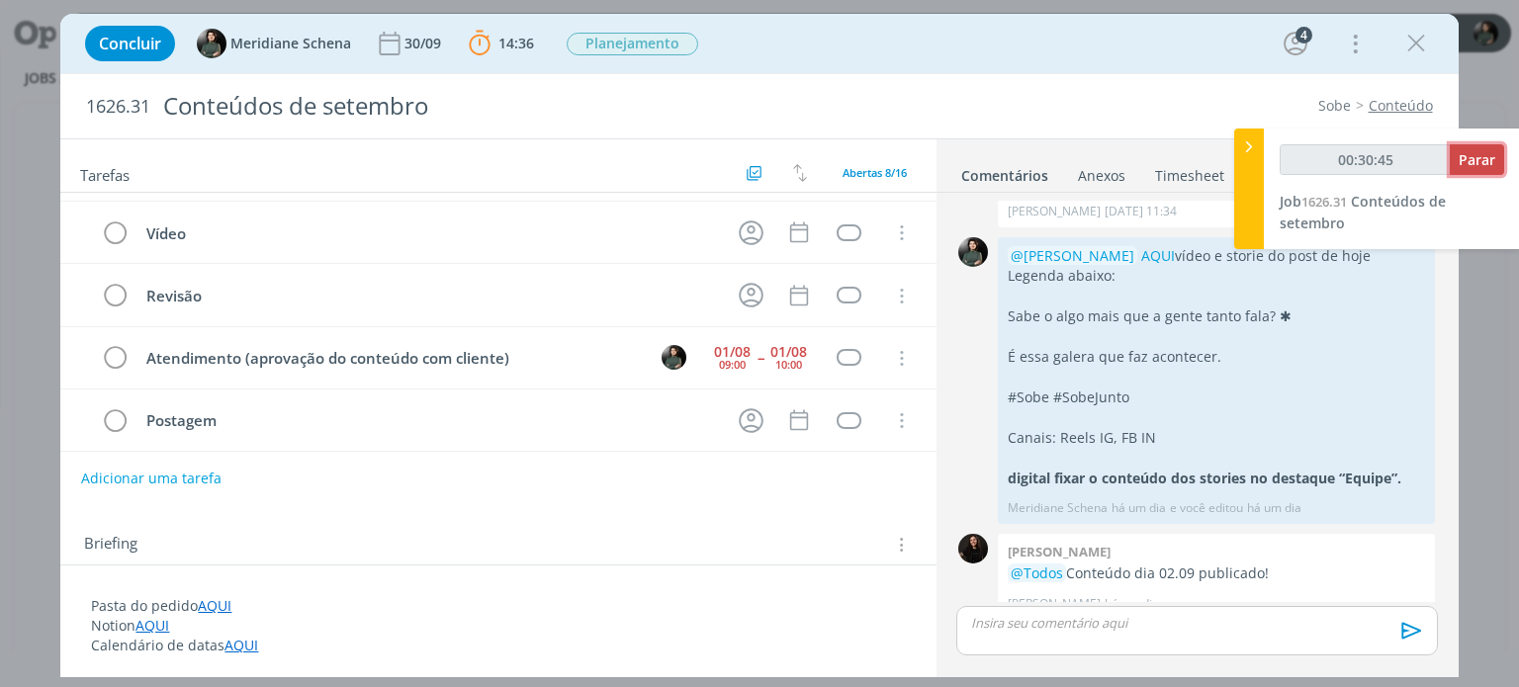
click at [1473, 163] on span "Parar" at bounding box center [1477, 159] width 37 height 19
type input "00:31:00"
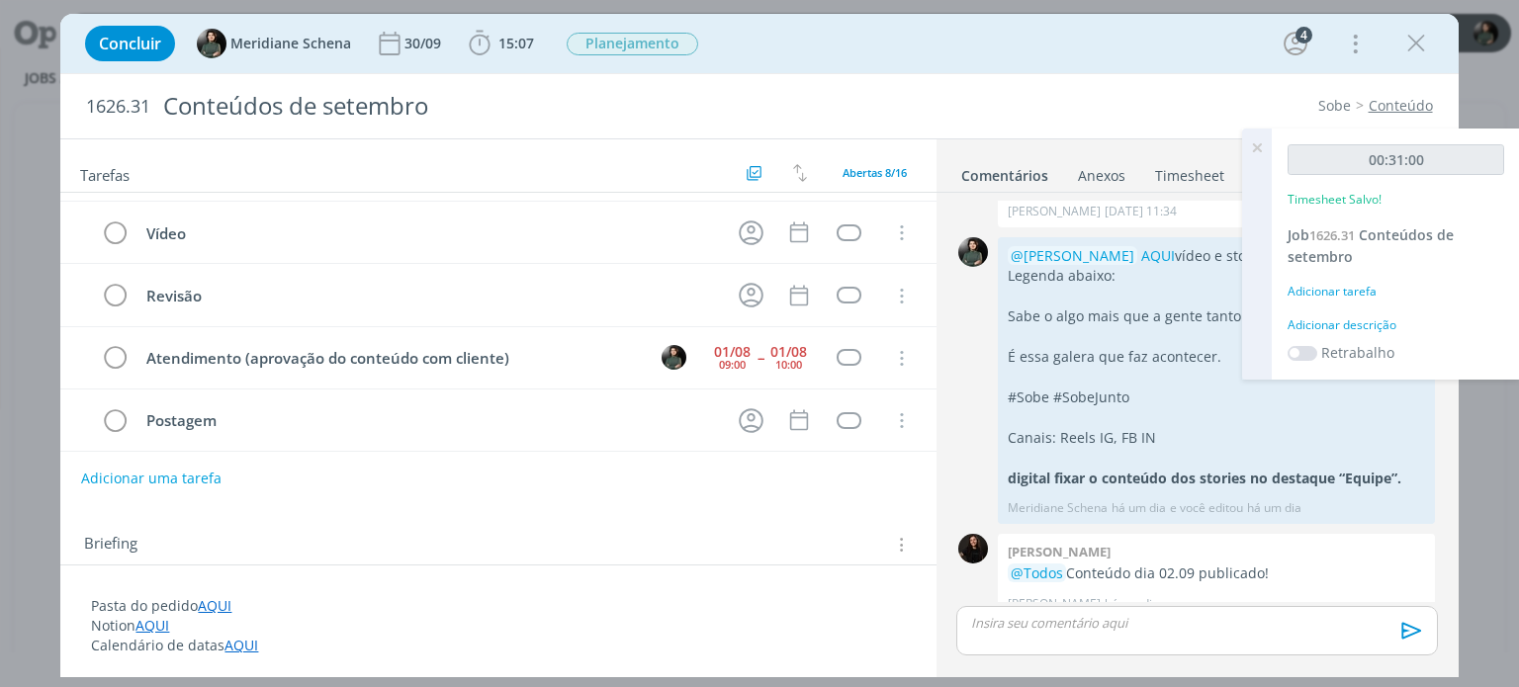
click at [1259, 149] on icon at bounding box center [1257, 148] width 36 height 39
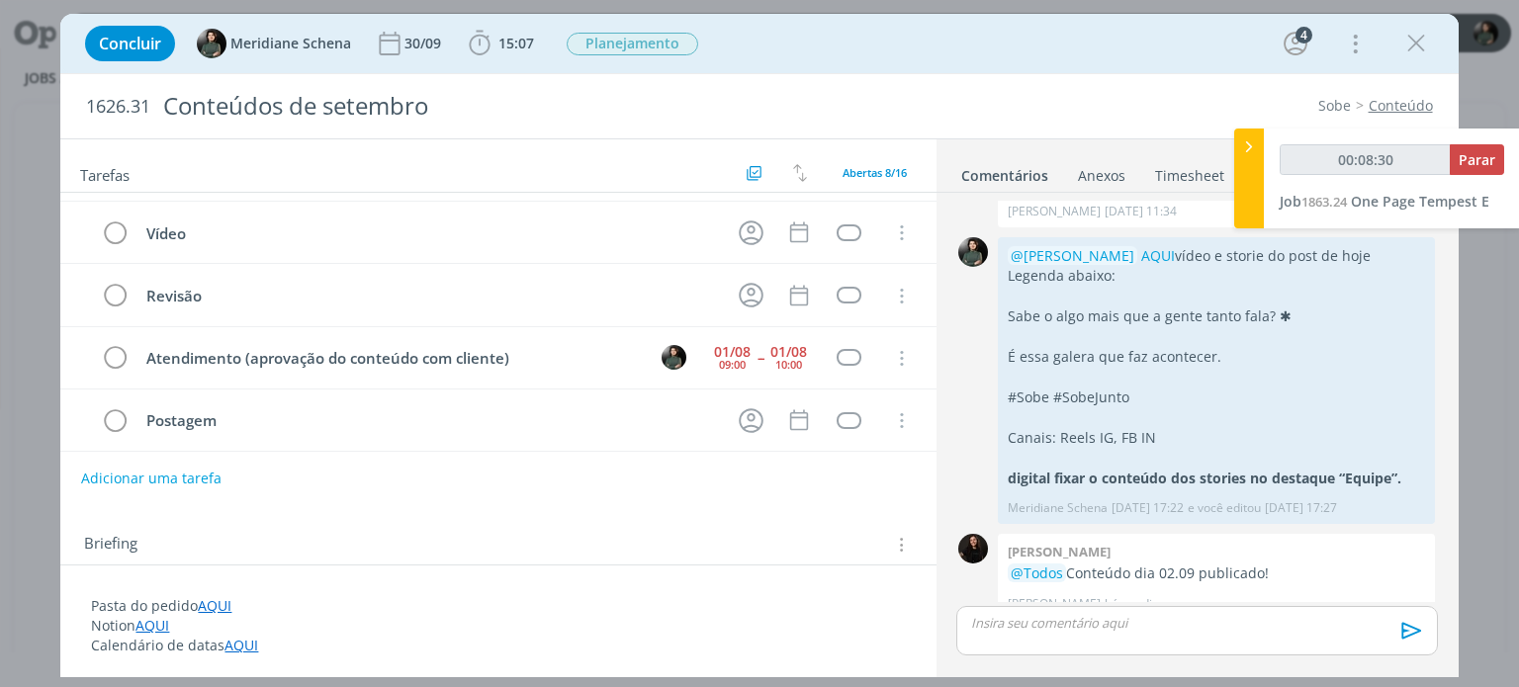
type input "00:09:30"
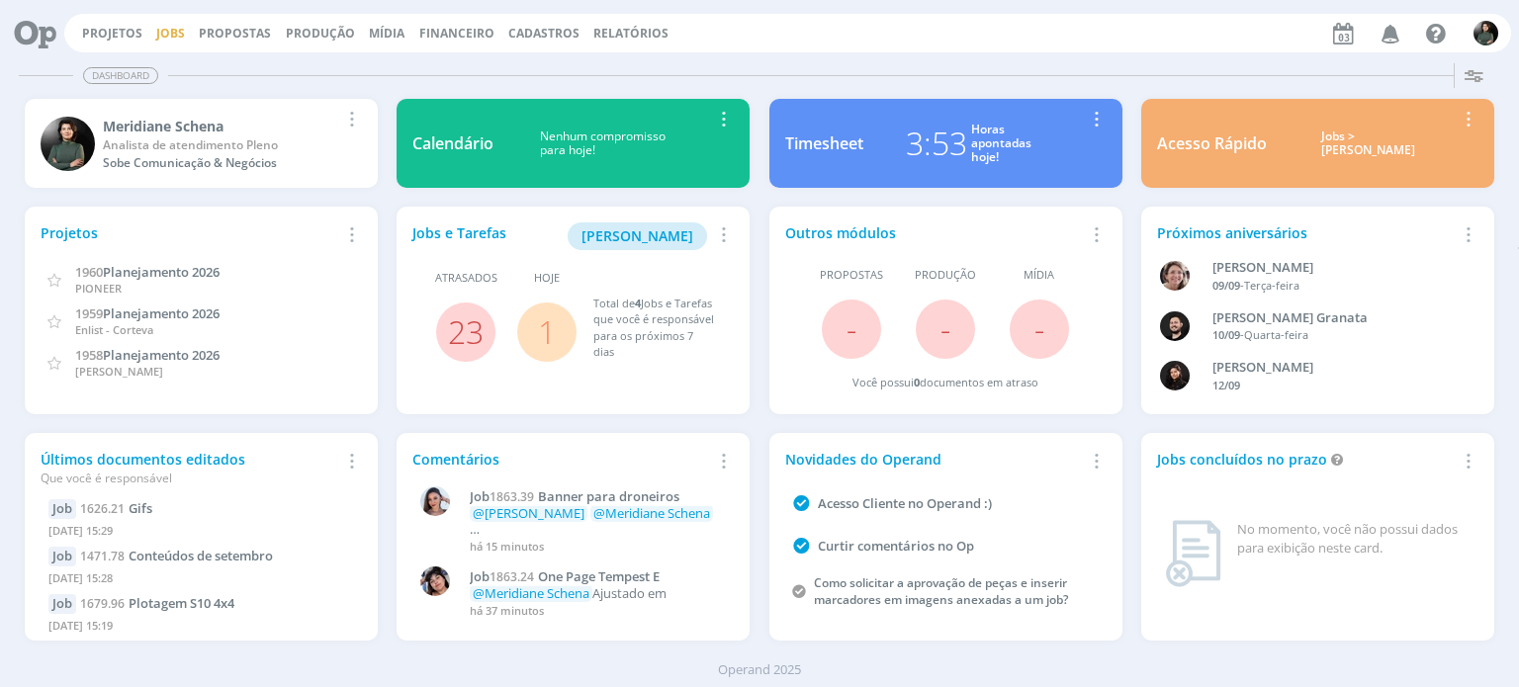
click at [157, 36] on link "Jobs" at bounding box center [170, 33] width 29 height 17
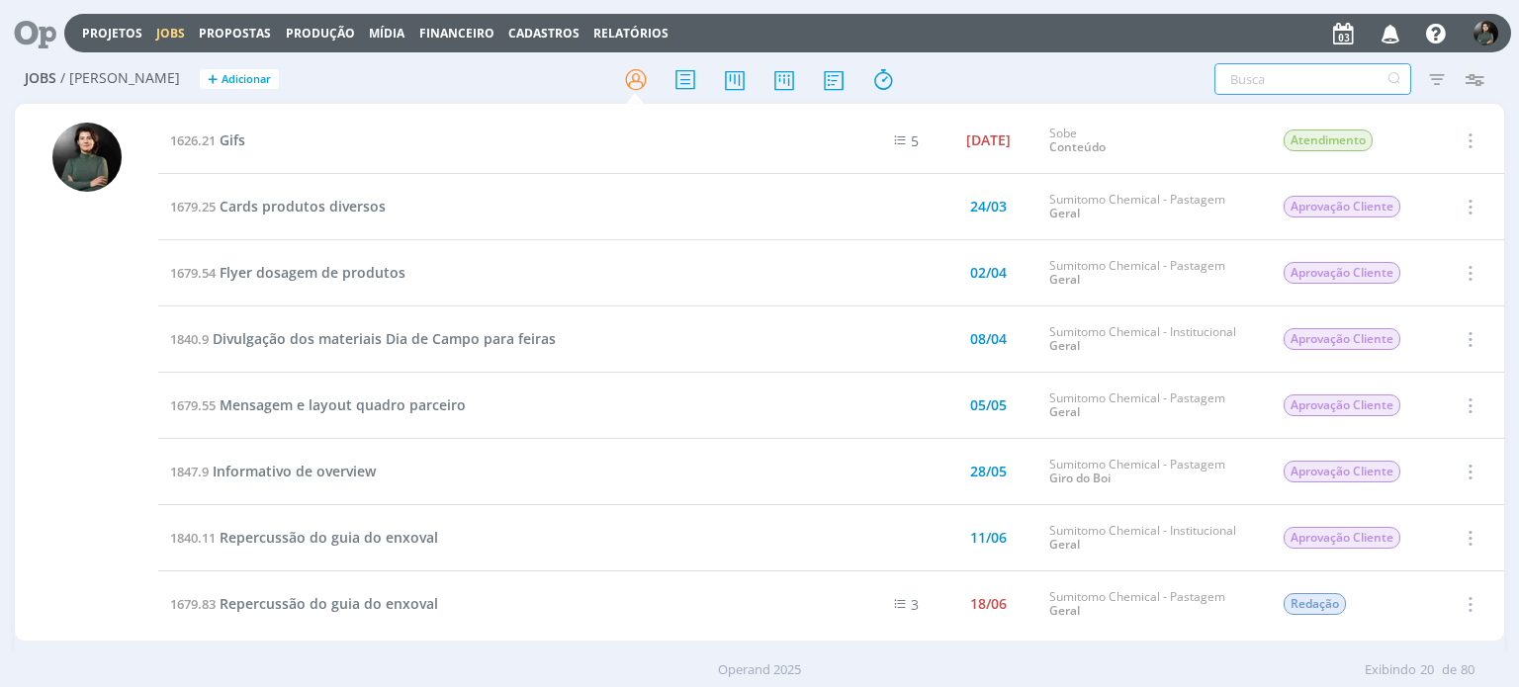
click at [1274, 74] on input "text" at bounding box center [1312, 79] width 197 height 32
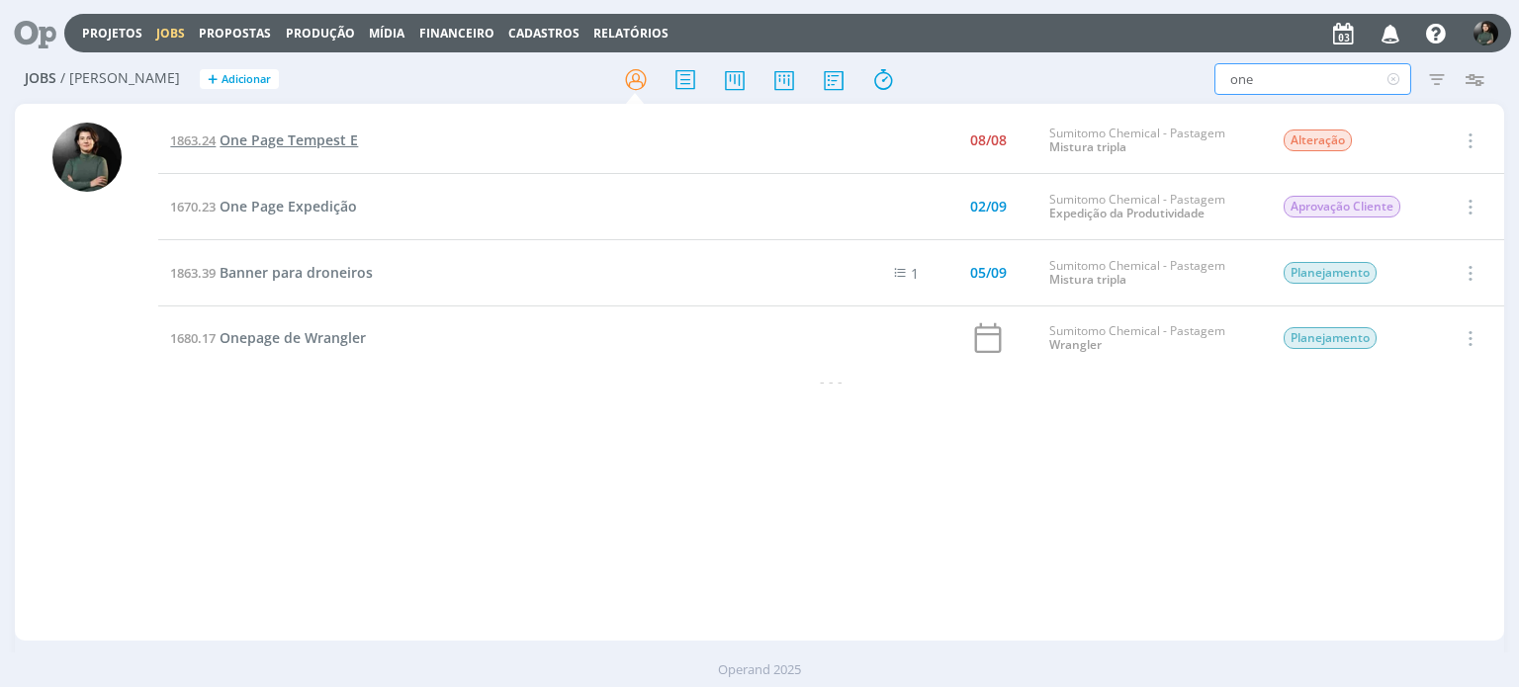
type input "one"
click at [278, 133] on span "One Page Tempest E" at bounding box center [289, 140] width 138 height 19
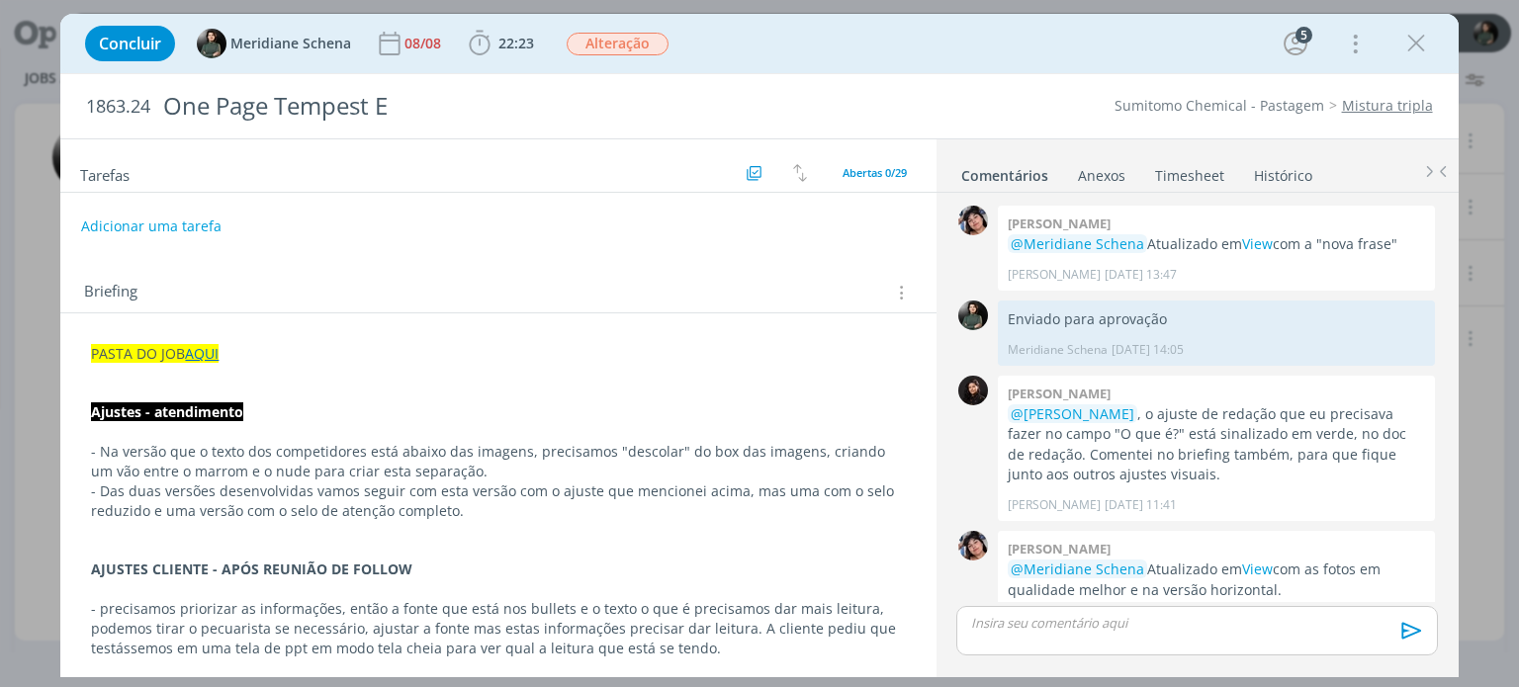
scroll to position [2104, 0]
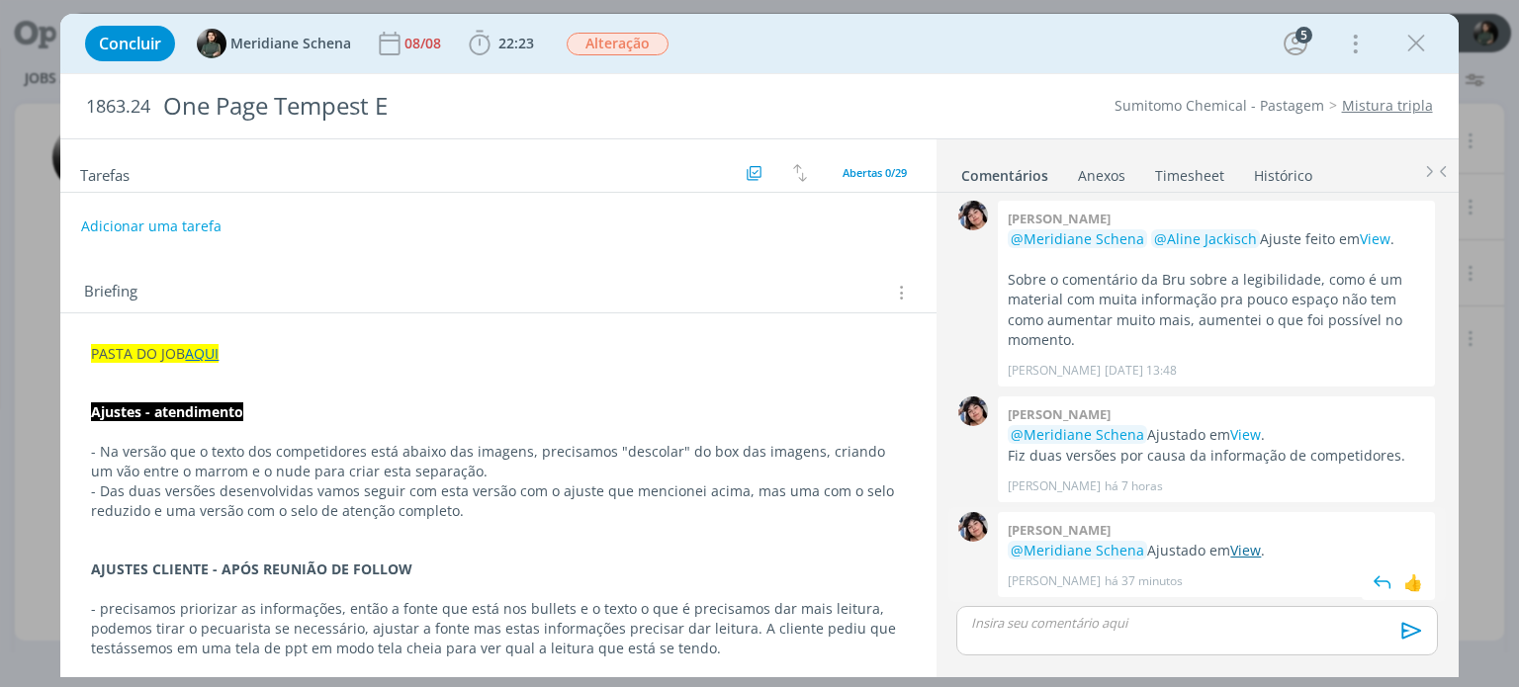
click at [1256, 552] on link "View" at bounding box center [1245, 550] width 31 height 19
click at [514, 46] on span "22:23" at bounding box center [516, 43] width 36 height 19
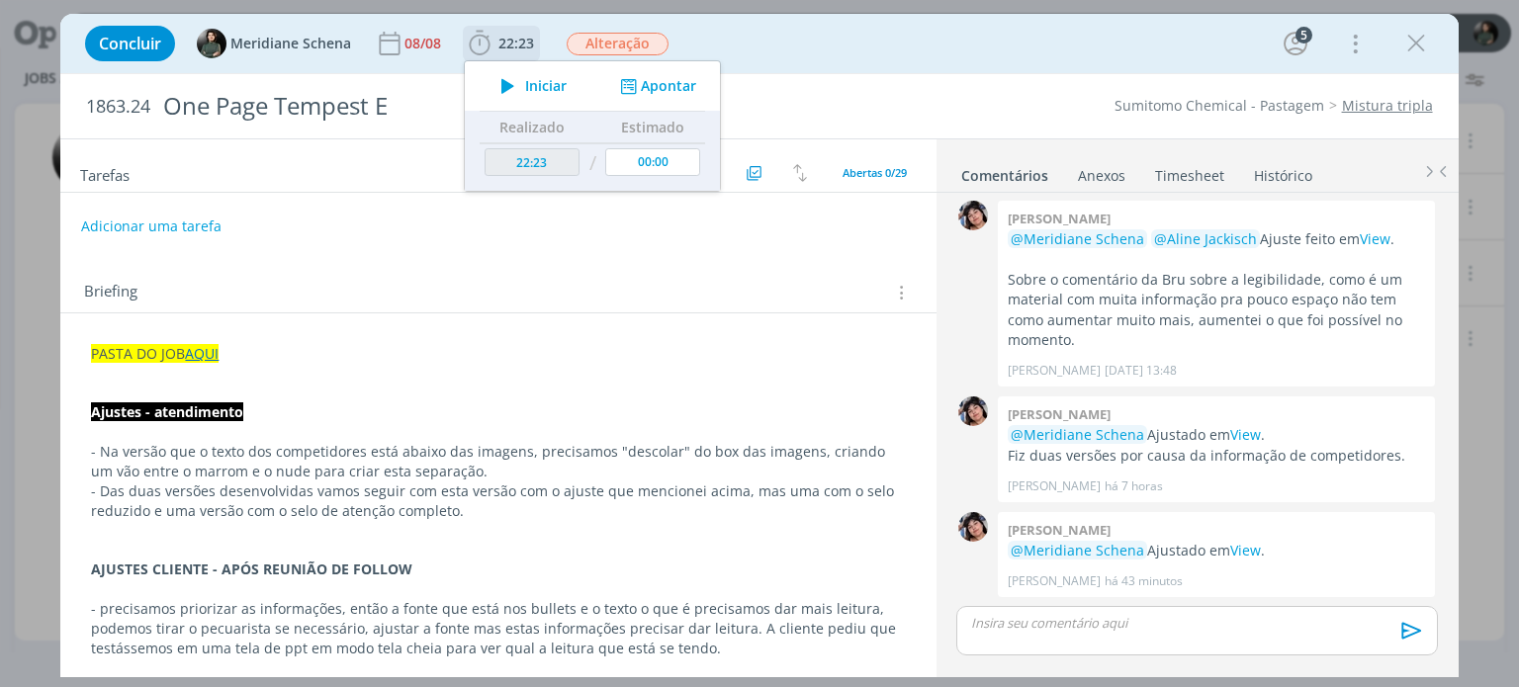
click at [556, 83] on span "Iniciar" at bounding box center [546, 86] width 42 height 14
click at [1252, 551] on link "View" at bounding box center [1245, 550] width 31 height 19
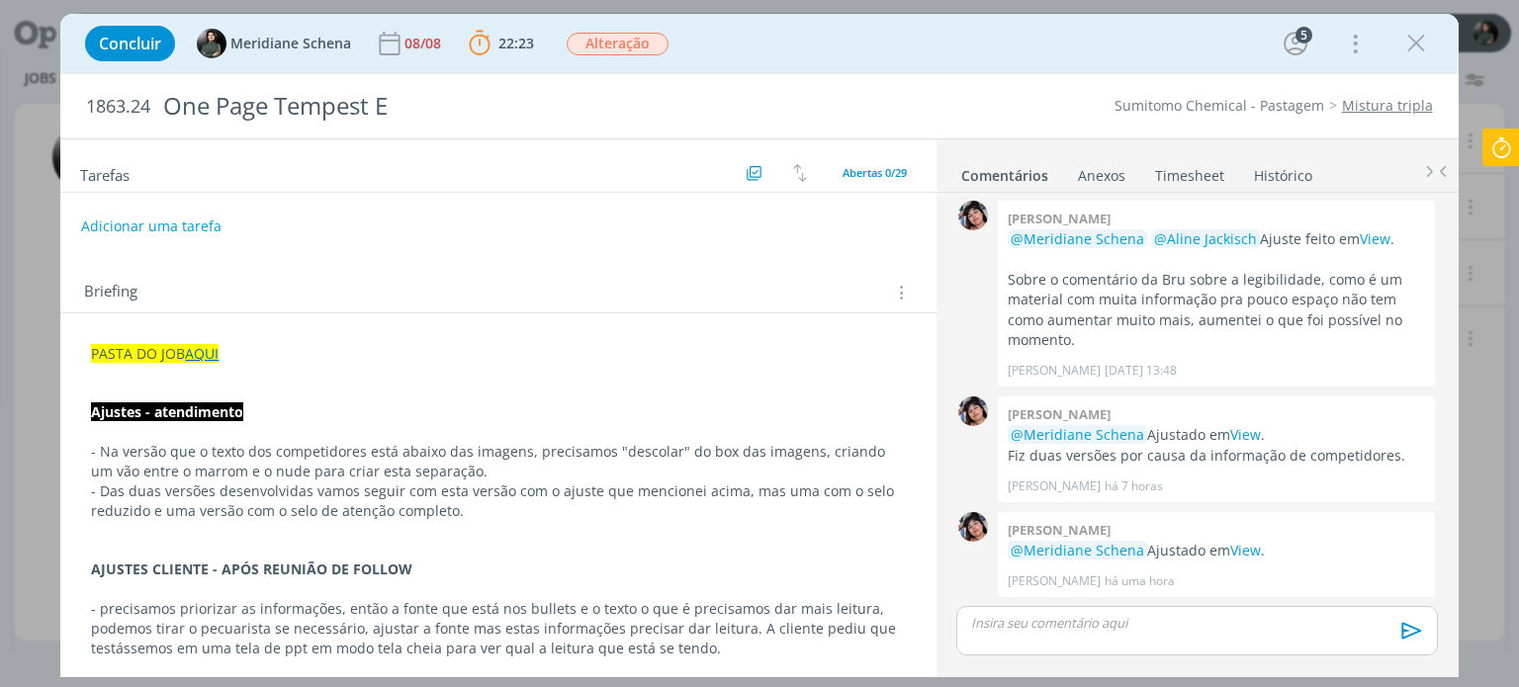
click at [827, 365] on p "dialog" at bounding box center [498, 374] width 814 height 20
click at [1250, 555] on link "View" at bounding box center [1245, 550] width 31 height 19
click at [1021, 620] on p "dialog" at bounding box center [1196, 623] width 449 height 18
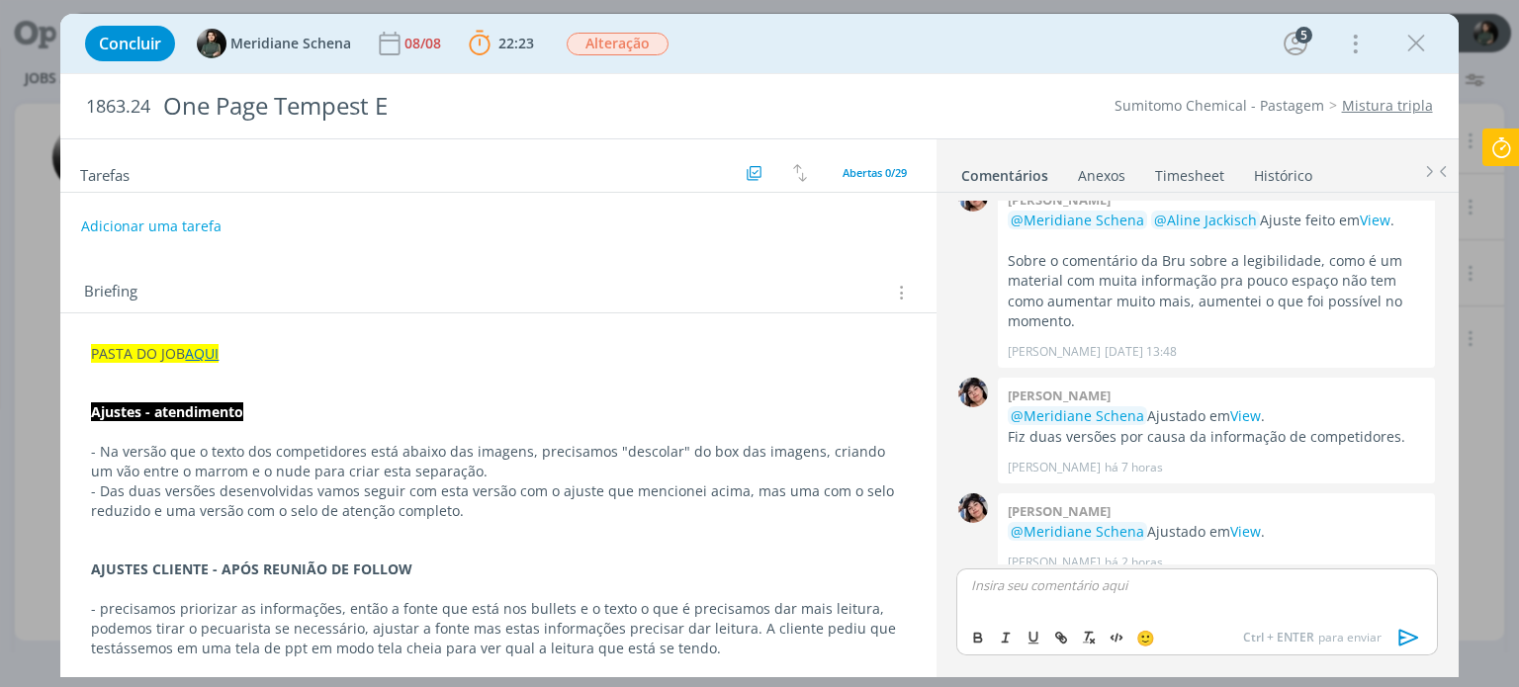
scroll to position [2142, 0]
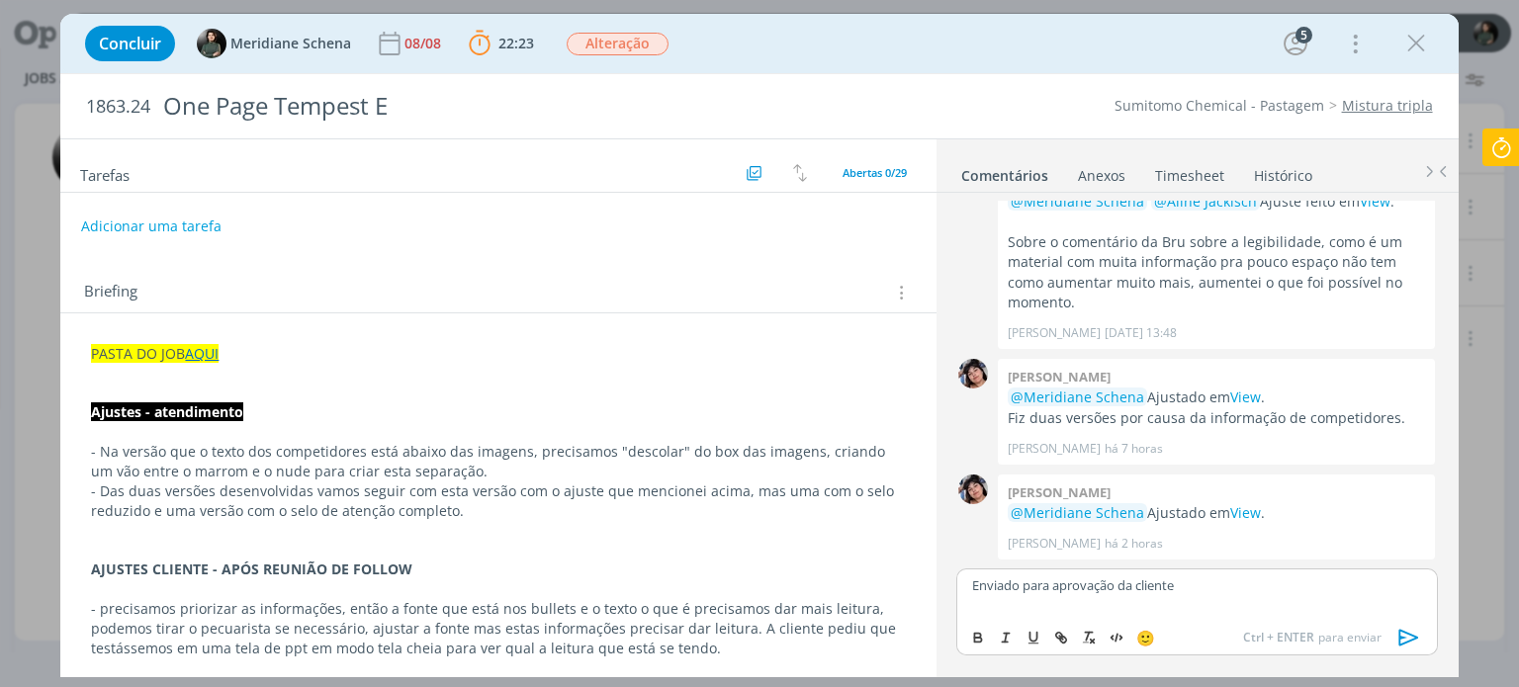
click at [1405, 638] on icon "dialog" at bounding box center [1409, 638] width 30 height 30
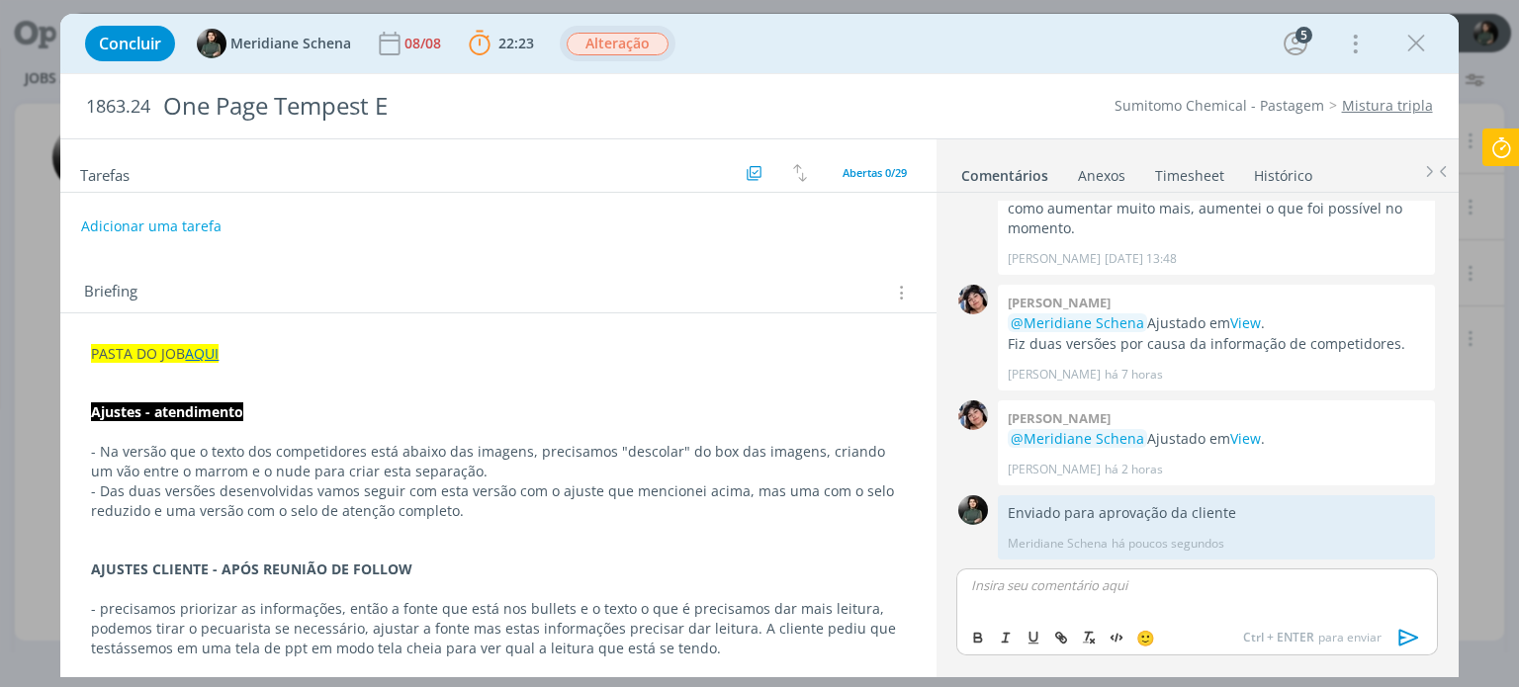
click at [618, 50] on span "Alteração" at bounding box center [618, 44] width 102 height 23
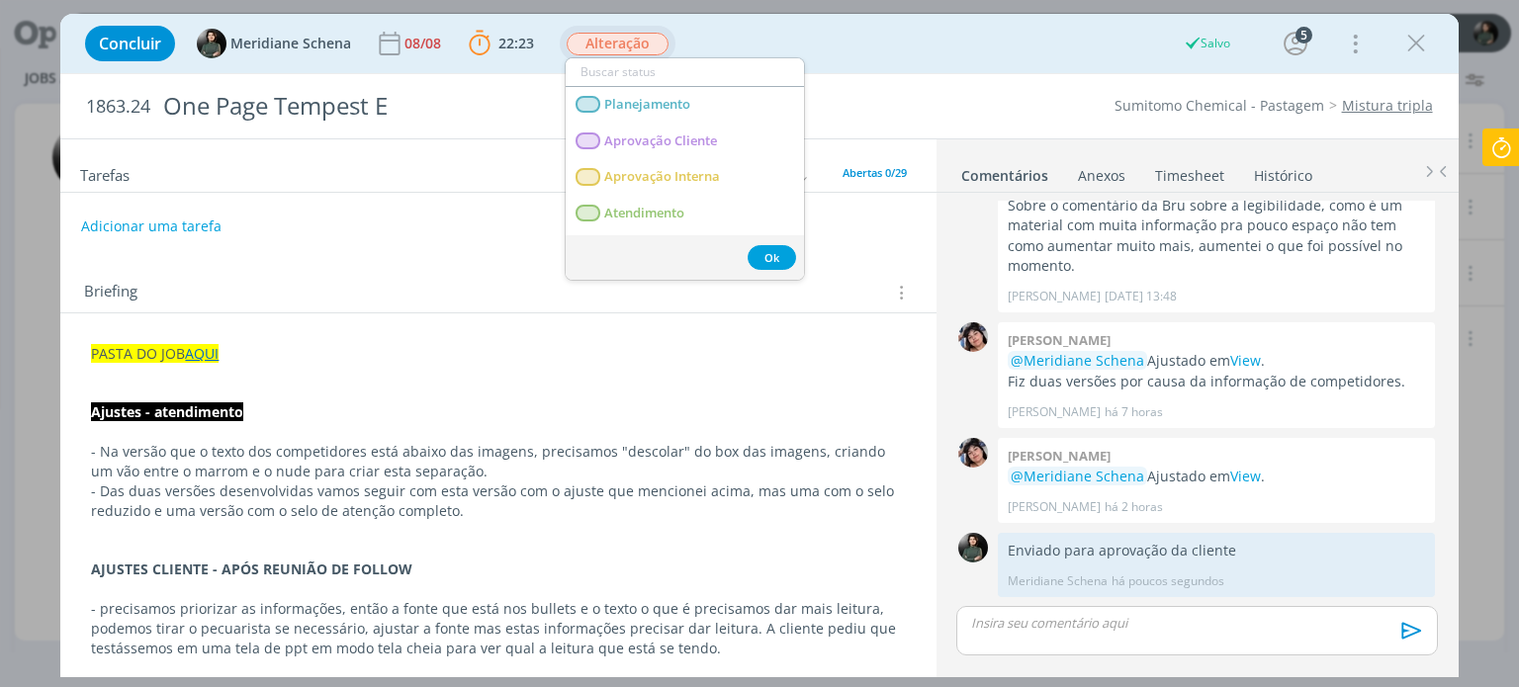
scroll to position [2178, 0]
click at [605, 130] on Cliente "Aprovação Cliente" at bounding box center [685, 142] width 238 height 37
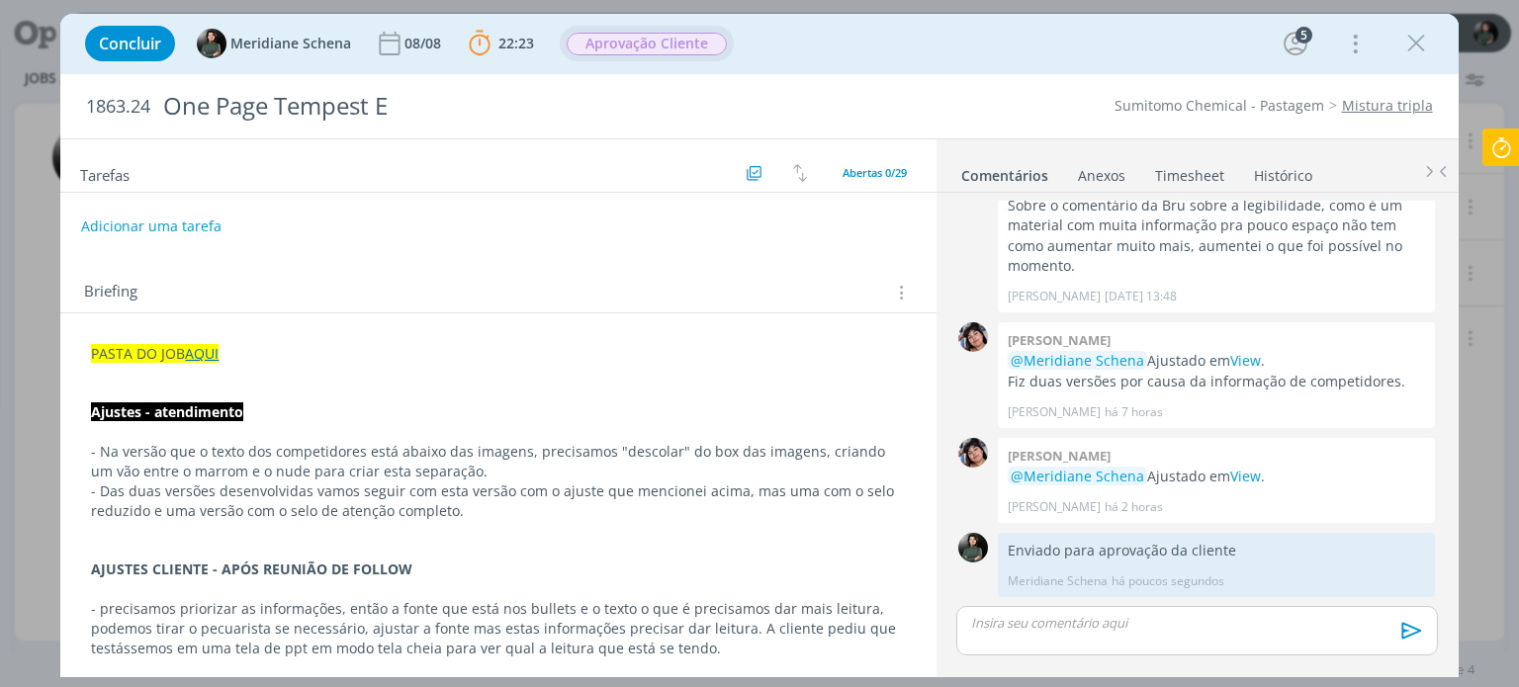
click at [1186, 185] on ul "Comentários Anexos 0 Timesheet Histórico" at bounding box center [1197, 165] width 522 height 53
click at [1185, 176] on link "Timesheet" at bounding box center [1189, 171] width 71 height 29
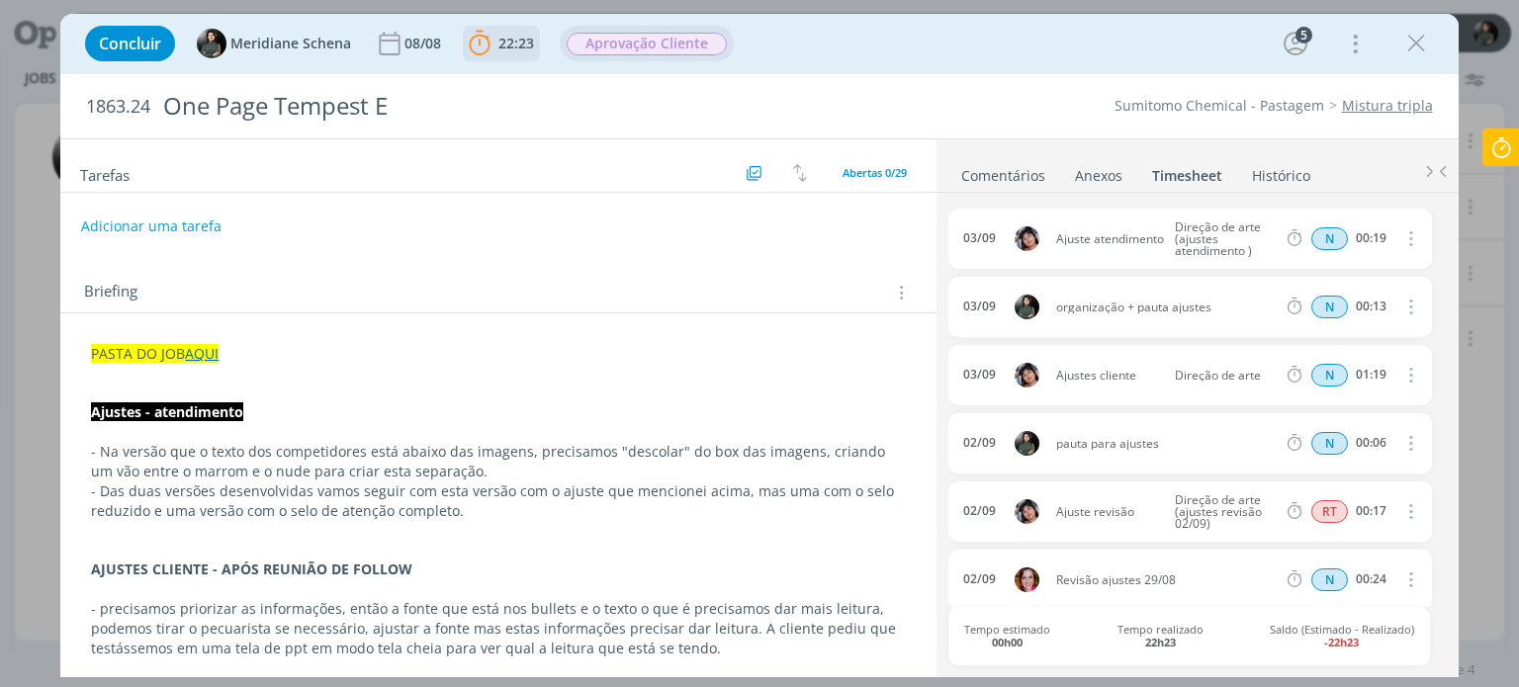
click at [510, 44] on span "22:23" at bounding box center [516, 43] width 36 height 19
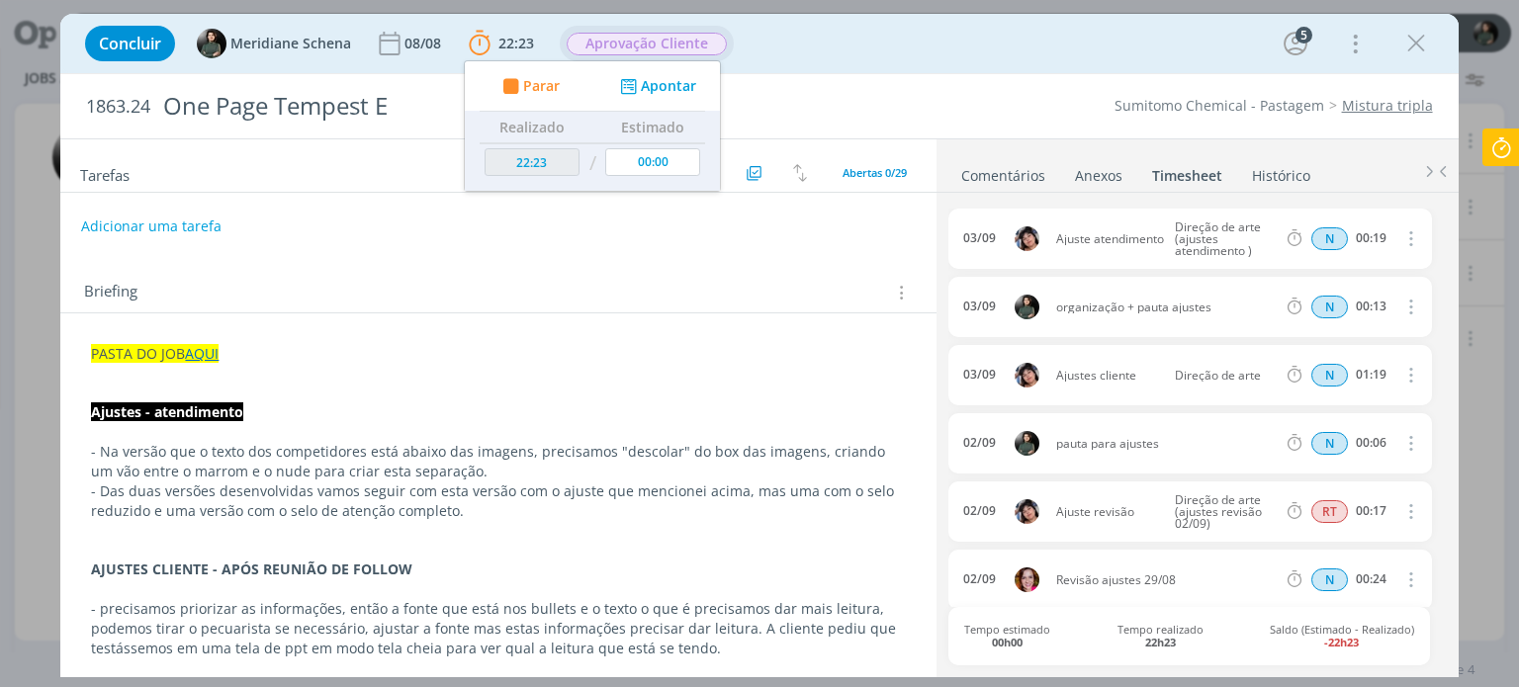
click at [1504, 143] on icon at bounding box center [1501, 148] width 36 height 39
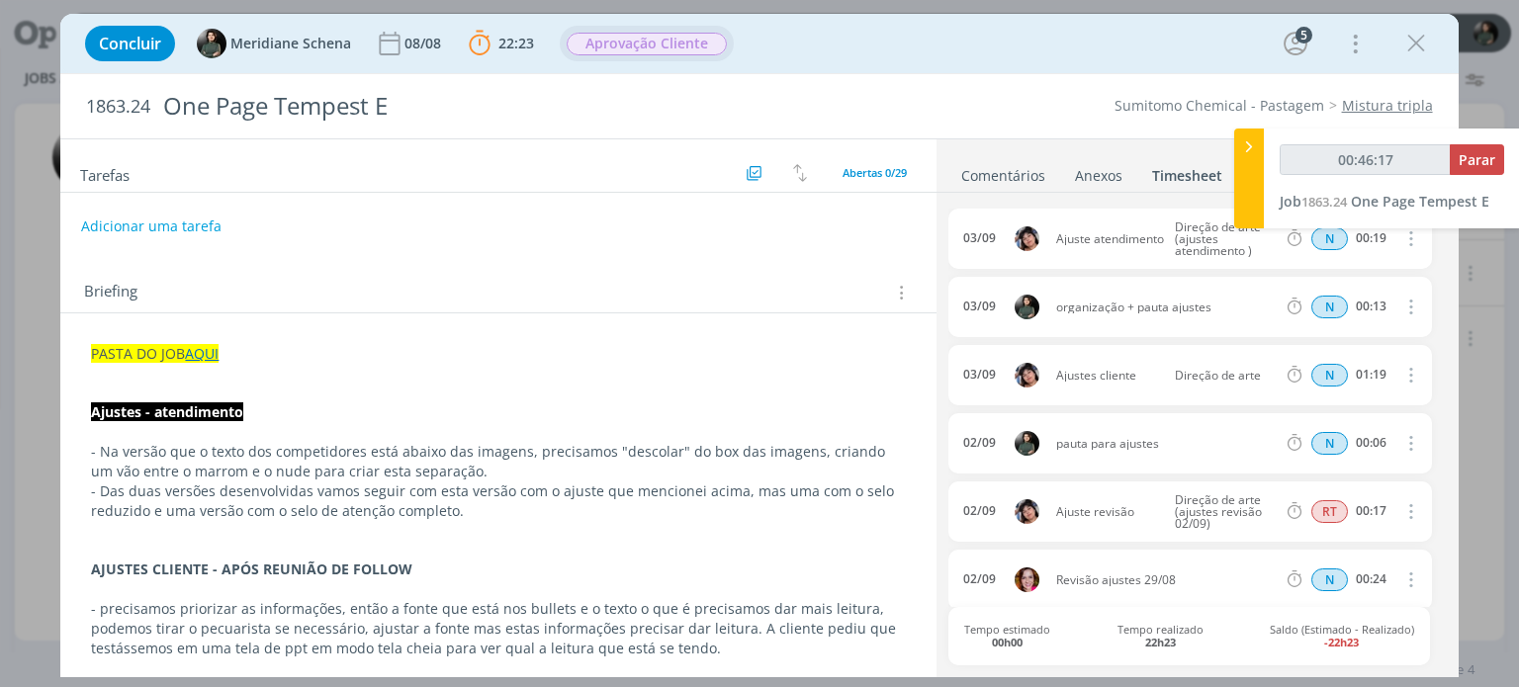
type input "00:46:18"
click at [1466, 162] on span "Parar" at bounding box center [1477, 159] width 37 height 19
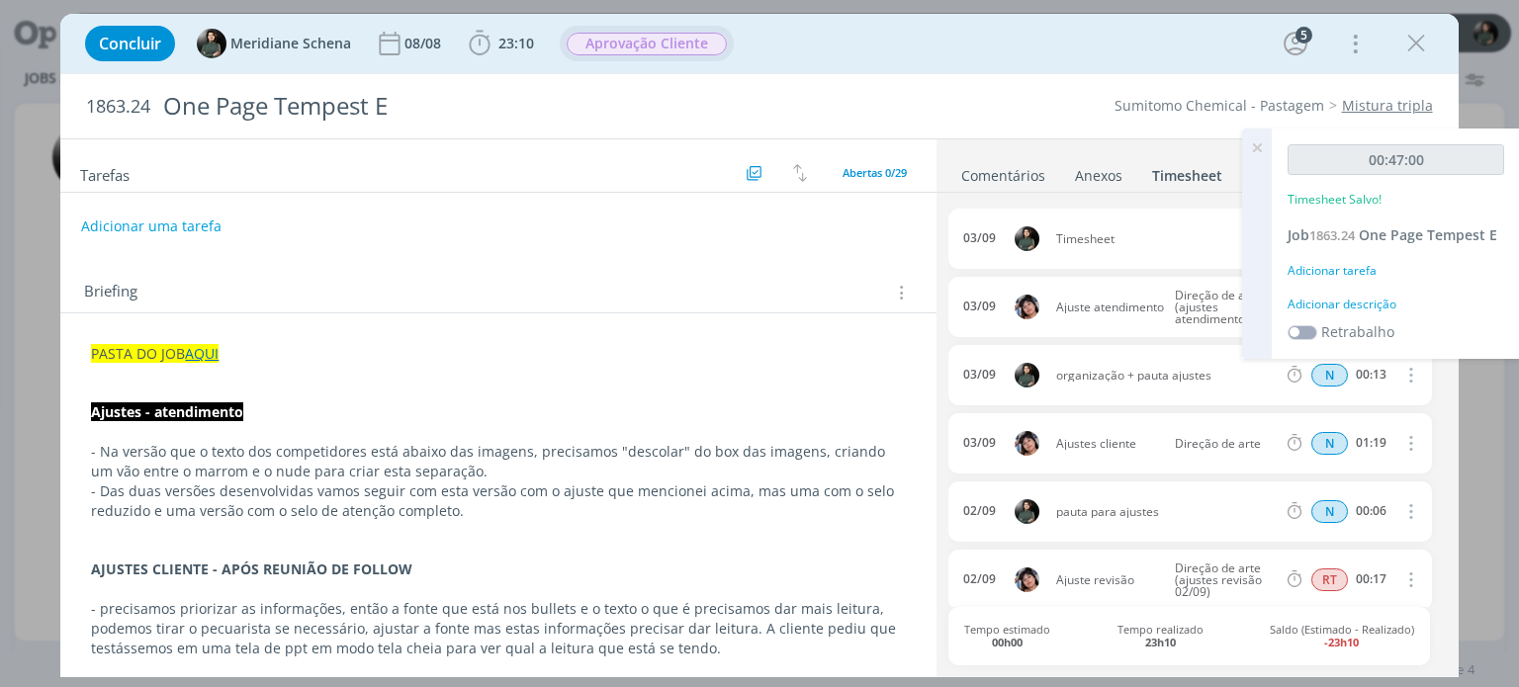
click at [1351, 304] on div "Adicionar descrição" at bounding box center [1395, 305] width 217 height 18
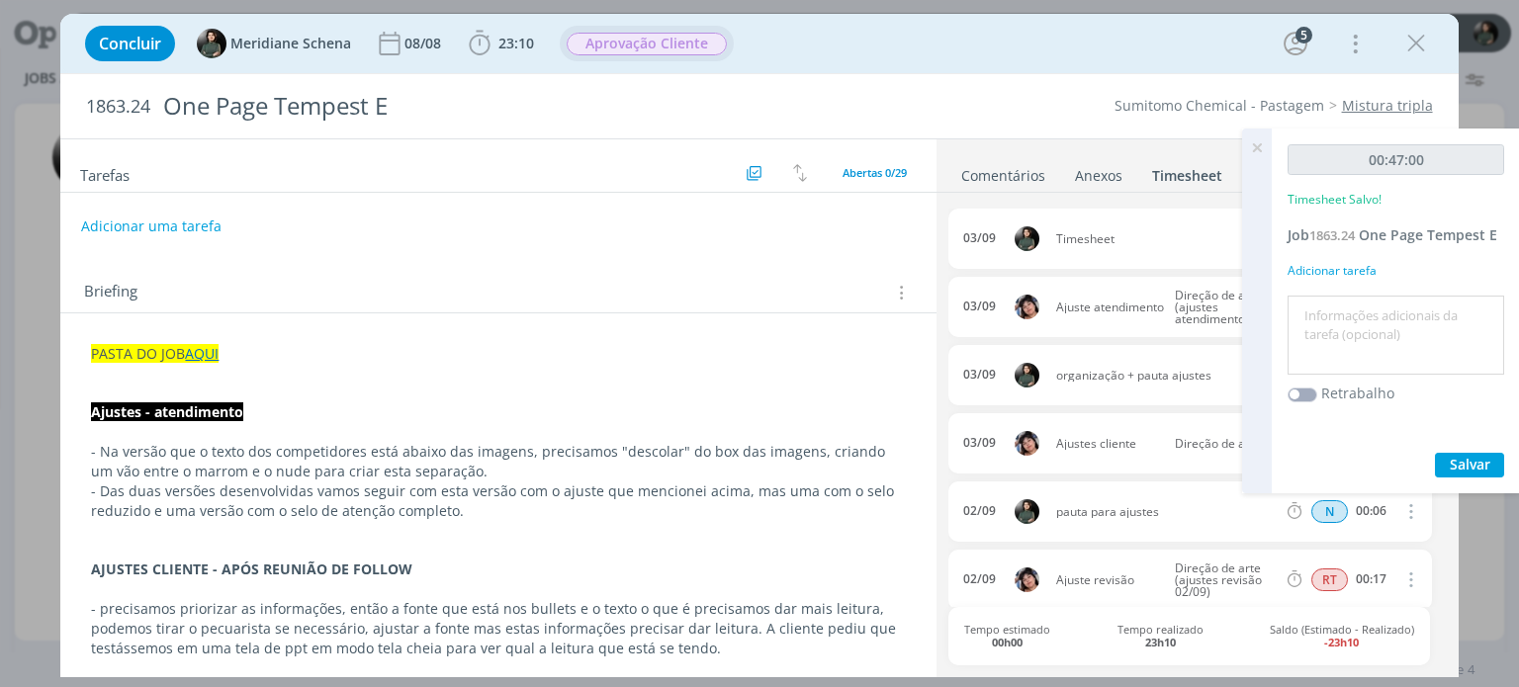
click at [1350, 315] on textarea at bounding box center [1395, 336] width 207 height 70
type textarea "Envio do material para a cliente"
click at [1459, 455] on span "Salvar" at bounding box center [1470, 464] width 41 height 19
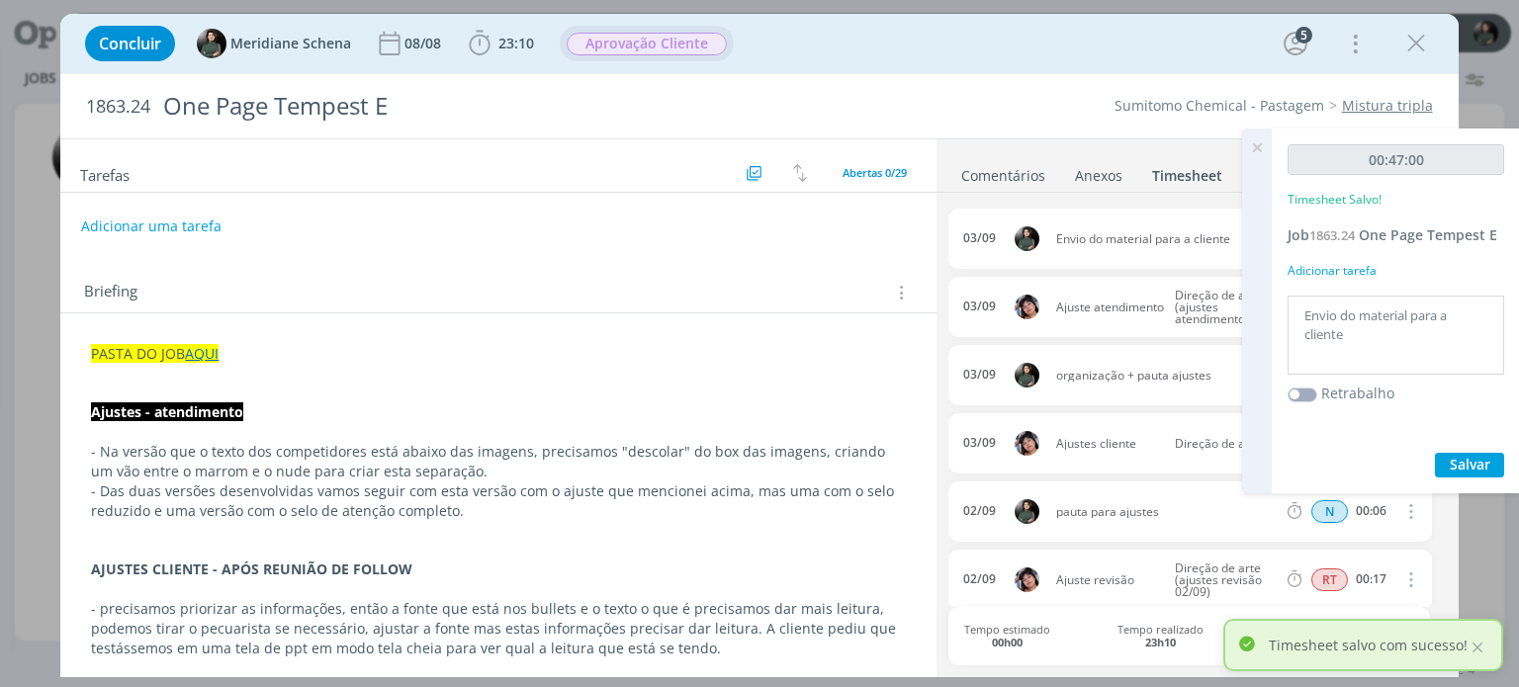
click at [1258, 141] on icon at bounding box center [1257, 148] width 36 height 39
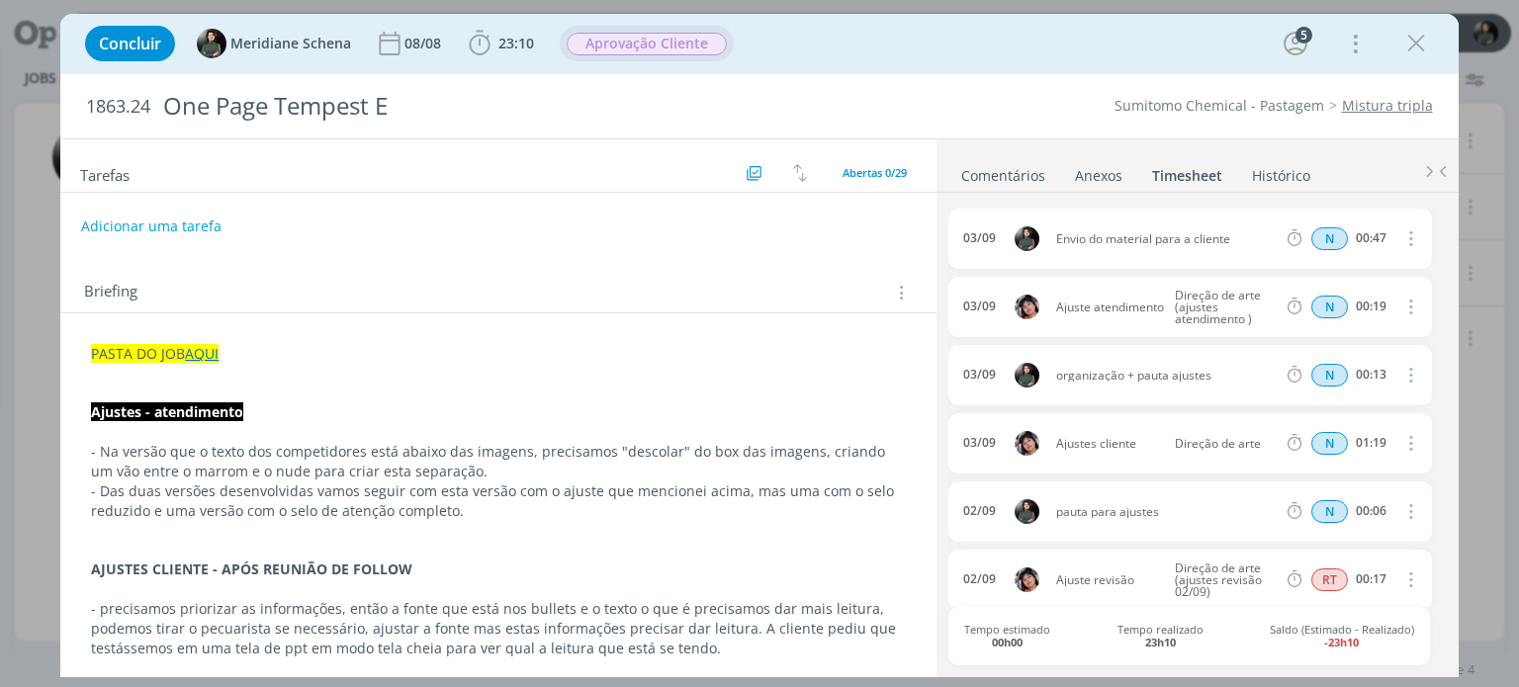
click at [1408, 240] on icon "dialog" at bounding box center [1409, 238] width 22 height 24
click at [1353, 299] on link "Editar" at bounding box center [1354, 304] width 156 height 32
click at [1380, 238] on input "00:47" at bounding box center [1370, 239] width 43 height 22
type input "00:30"
click at [1368, 193] on div "03/09 18:06 Envio do material para a cliente Selecione a tarefa N 00:30 03/09 A…" at bounding box center [1196, 433] width 496 height 481
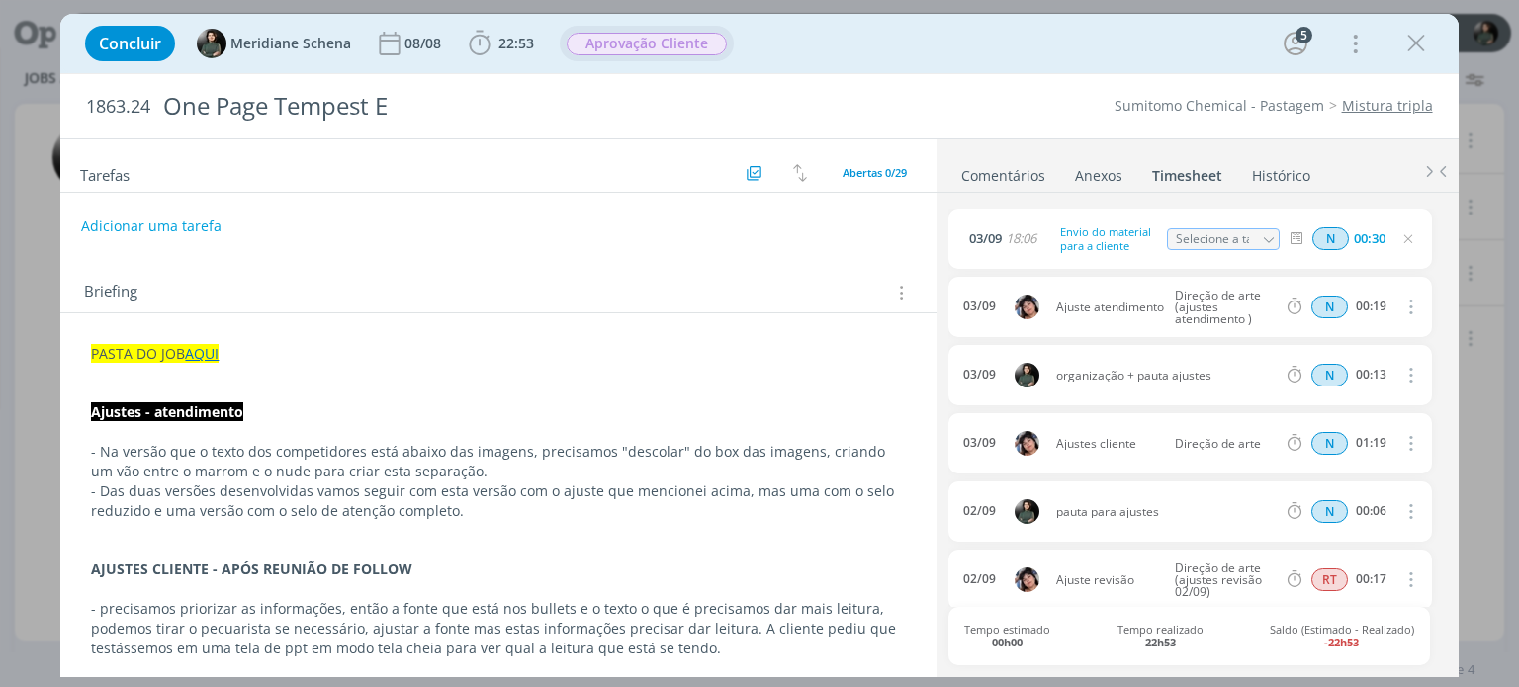
drag, startPoint x: 1406, startPoint y: 44, endPoint x: 1301, endPoint y: 0, distance: 113.9
click at [1406, 44] on icon "dialog" at bounding box center [1416, 44] width 30 height 30
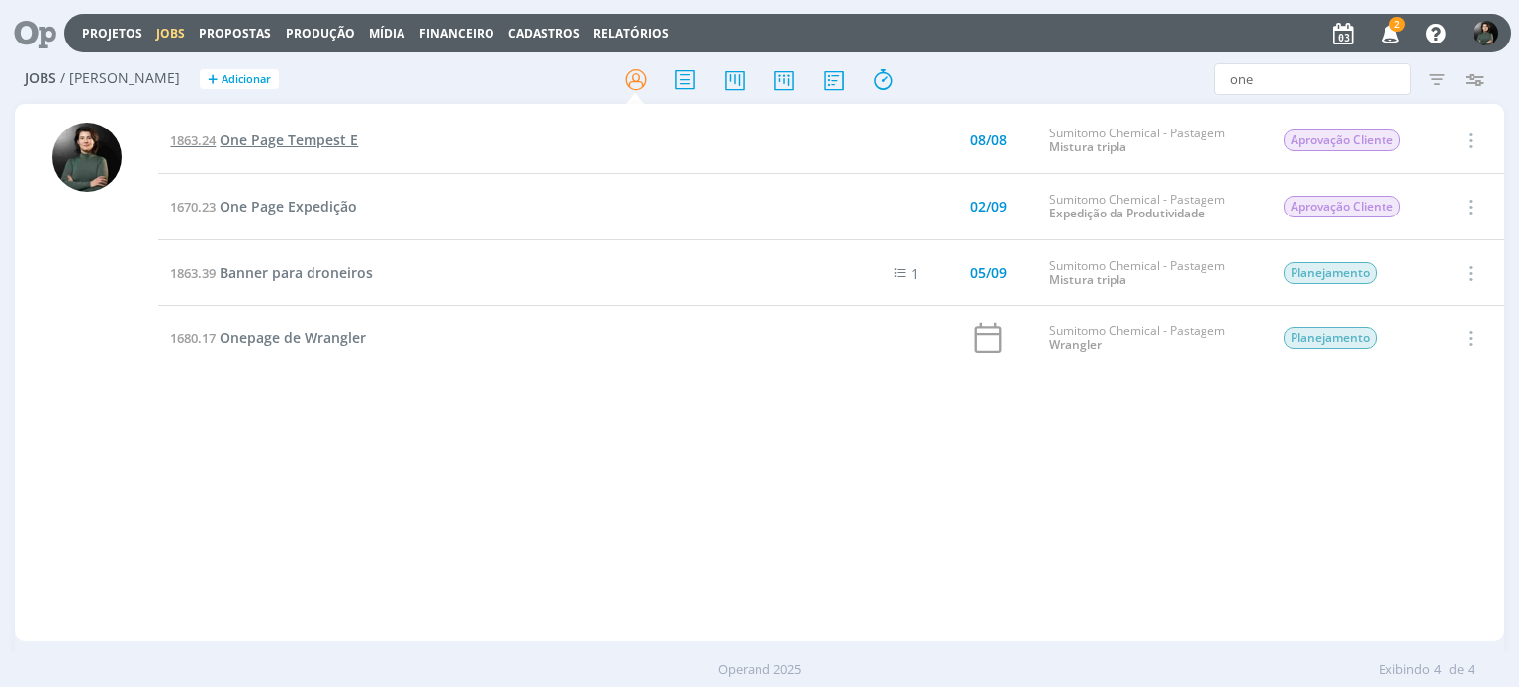
click at [277, 142] on span "One Page Tempest E" at bounding box center [289, 140] width 138 height 19
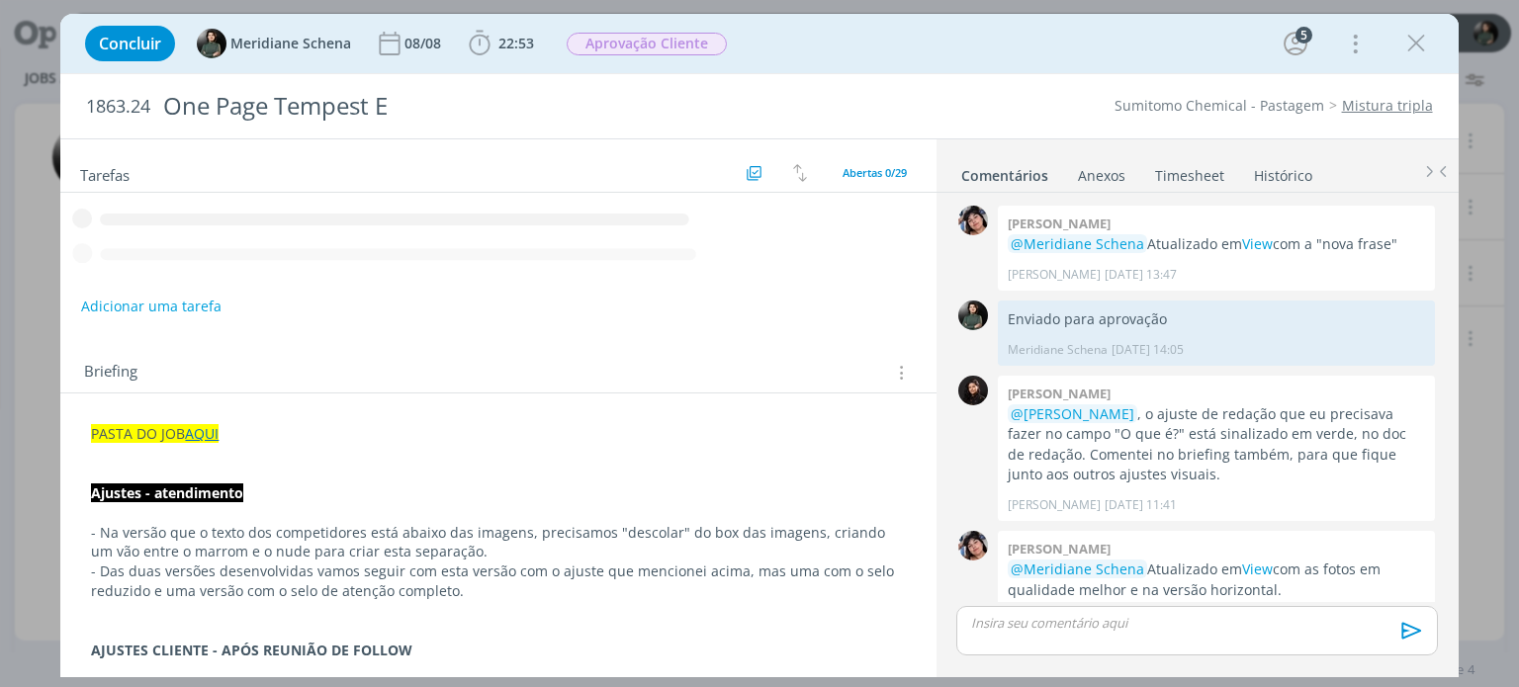
scroll to position [2178, 0]
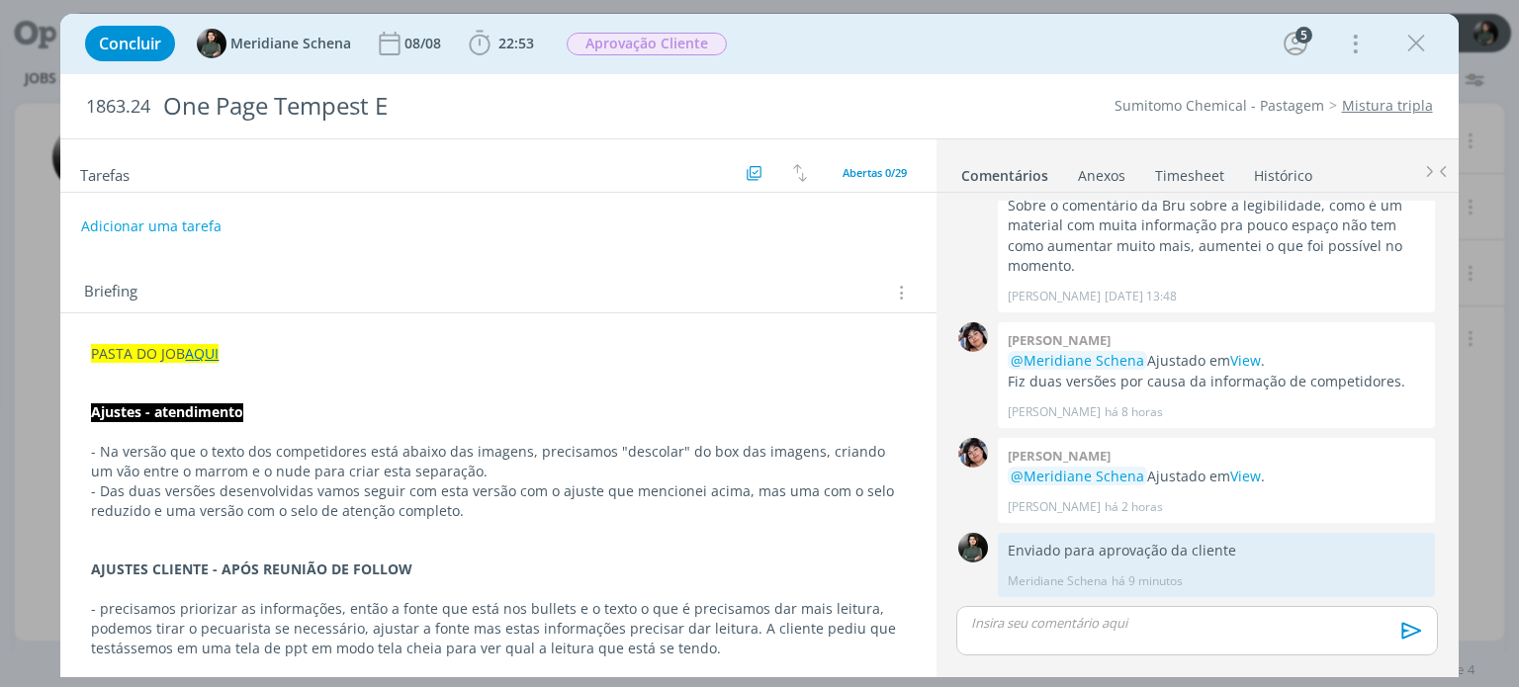
click at [1195, 169] on link "Timesheet" at bounding box center [1189, 171] width 71 height 29
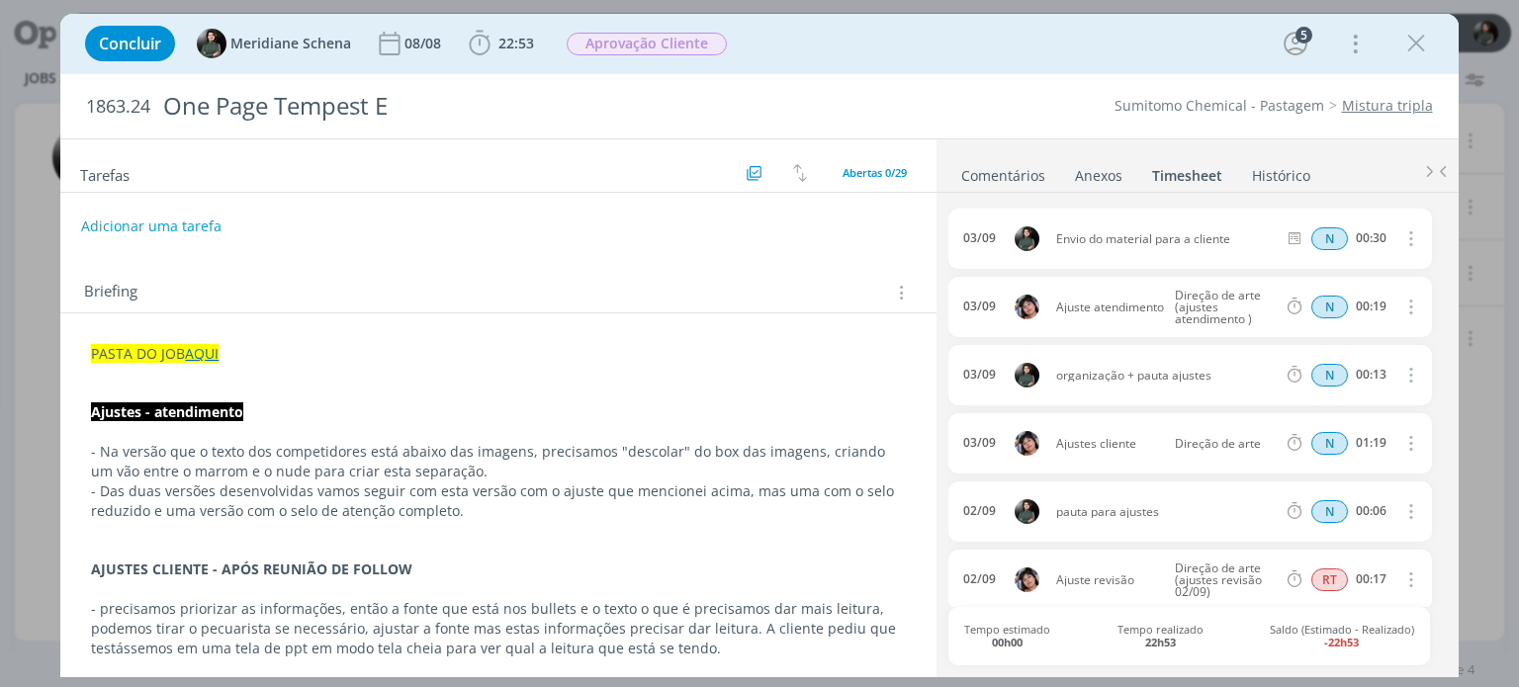
drag, startPoint x: 1424, startPoint y: 54, endPoint x: 1353, endPoint y: 0, distance: 89.6
click at [1423, 53] on icon "dialog" at bounding box center [1416, 44] width 30 height 30
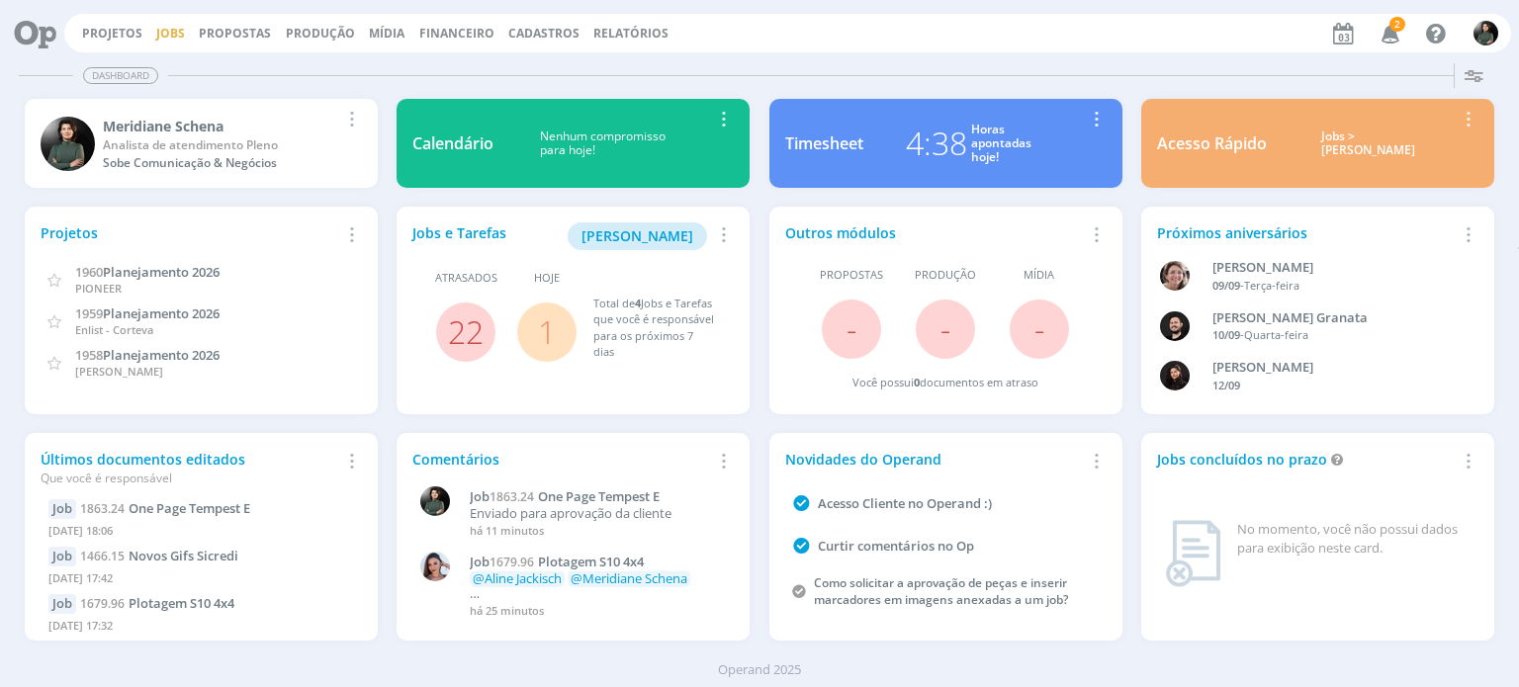
click at [156, 37] on link "Jobs" at bounding box center [170, 33] width 29 height 17
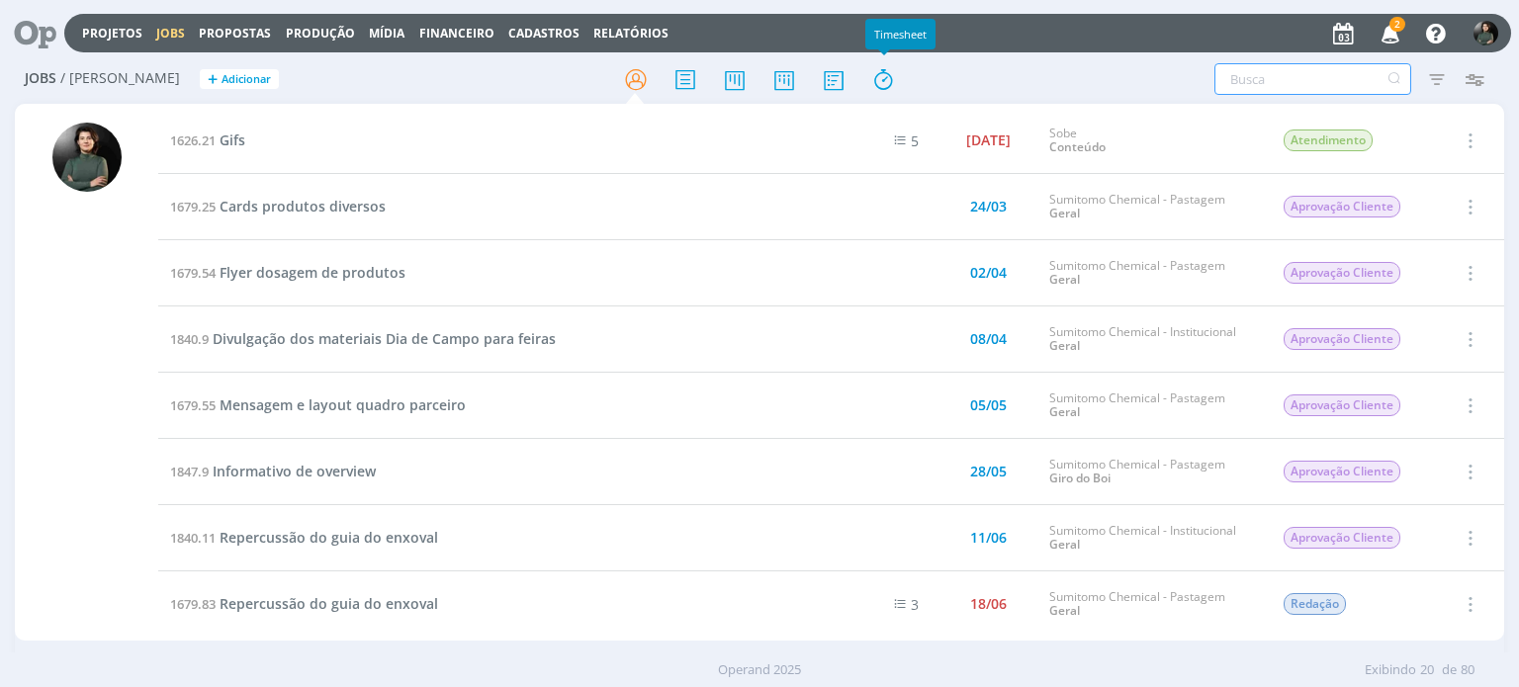
click at [1276, 84] on input "text" at bounding box center [1312, 79] width 197 height 32
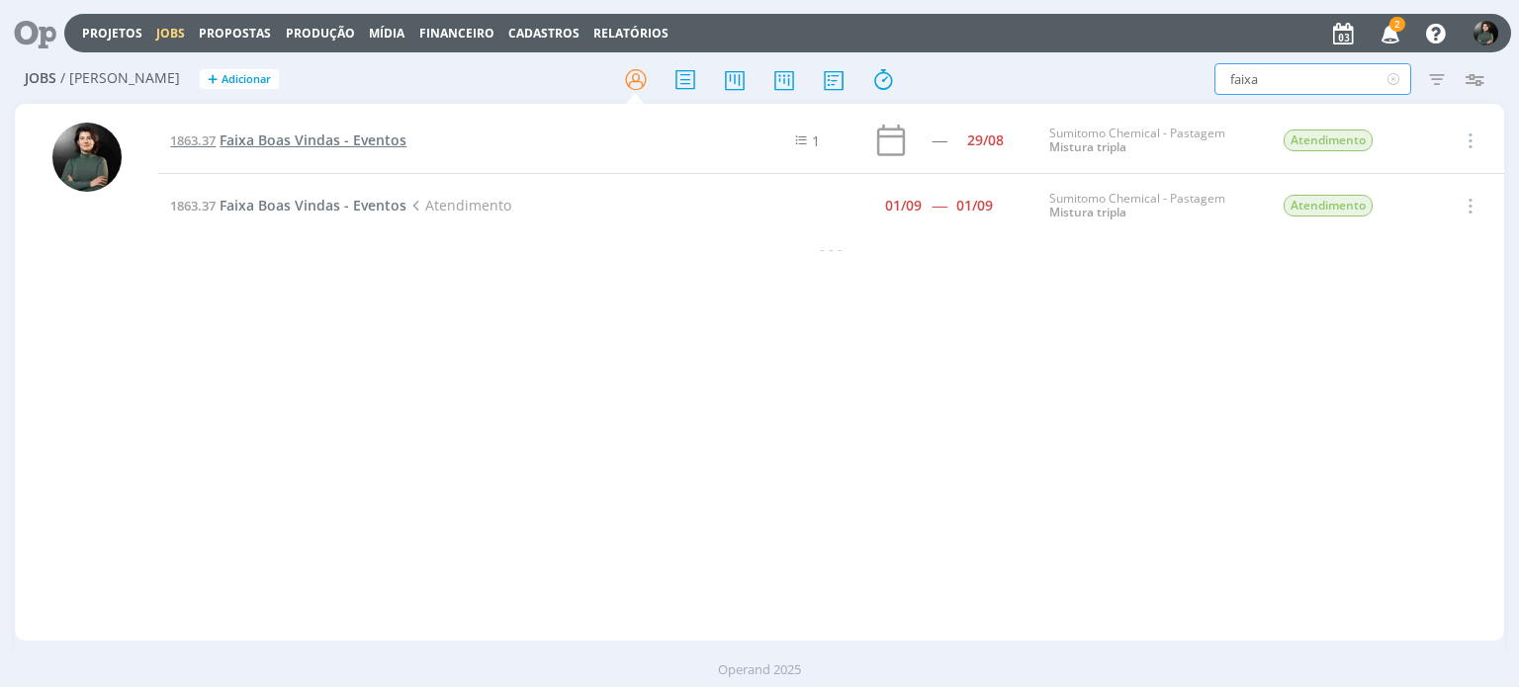
type input "faixa"
click at [328, 142] on span "Faixa Boas Vindas - Eventos" at bounding box center [313, 140] width 187 height 19
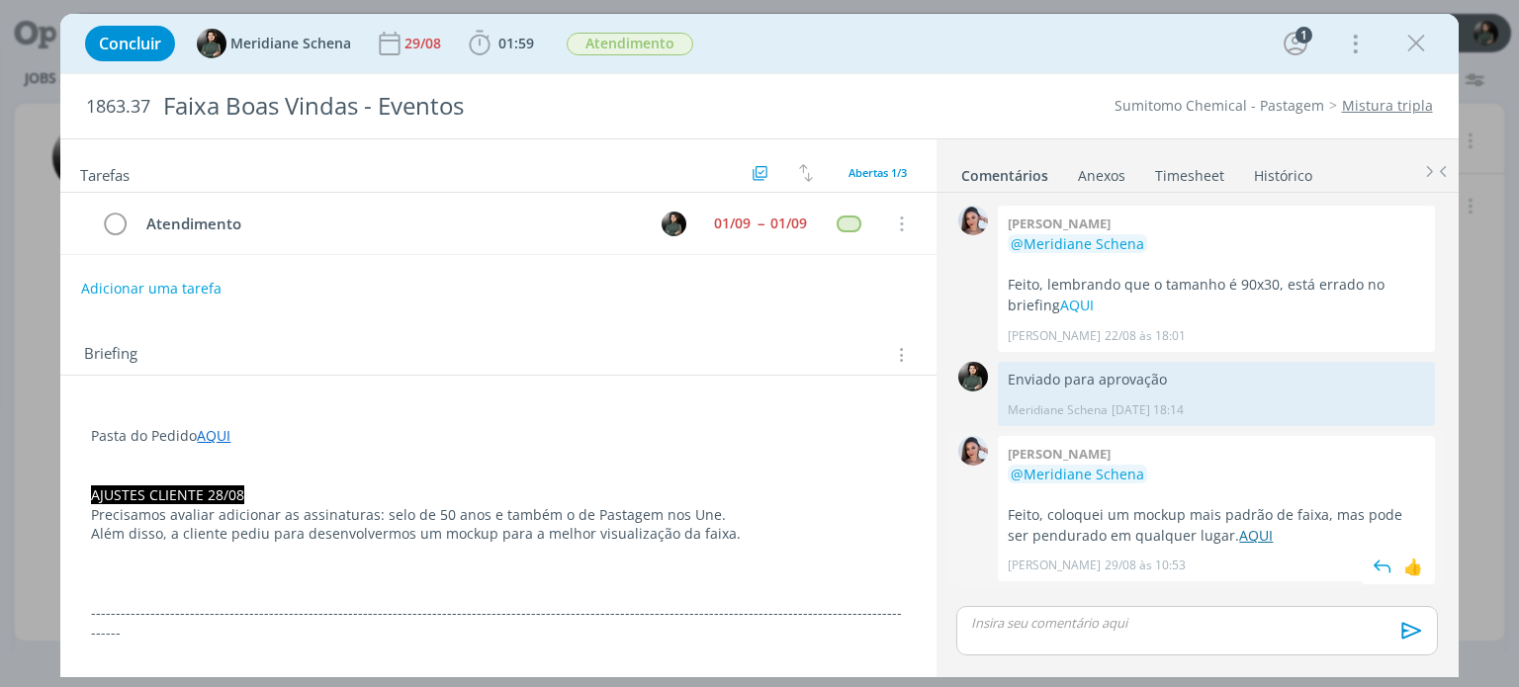
click at [1239, 536] on link "AQUI" at bounding box center [1256, 535] width 34 height 19
